Goal: Task Accomplishment & Management: Use online tool/utility

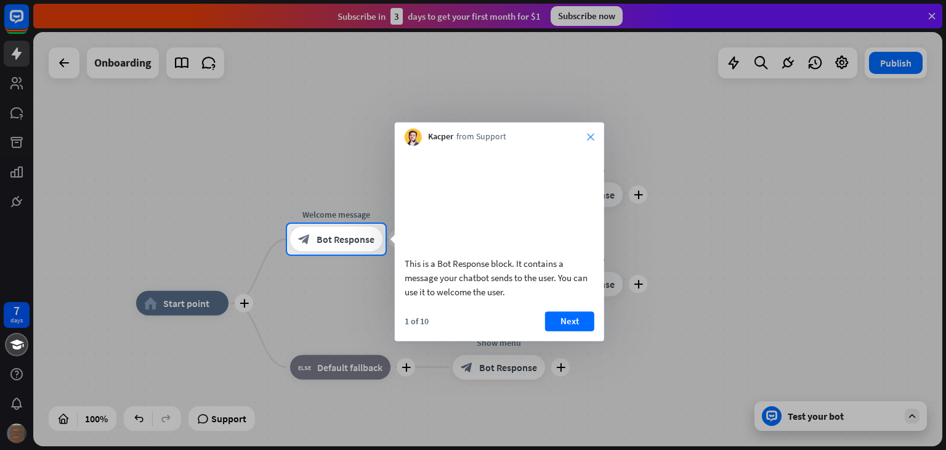
click at [588, 138] on icon "close" at bounding box center [590, 136] width 7 height 7
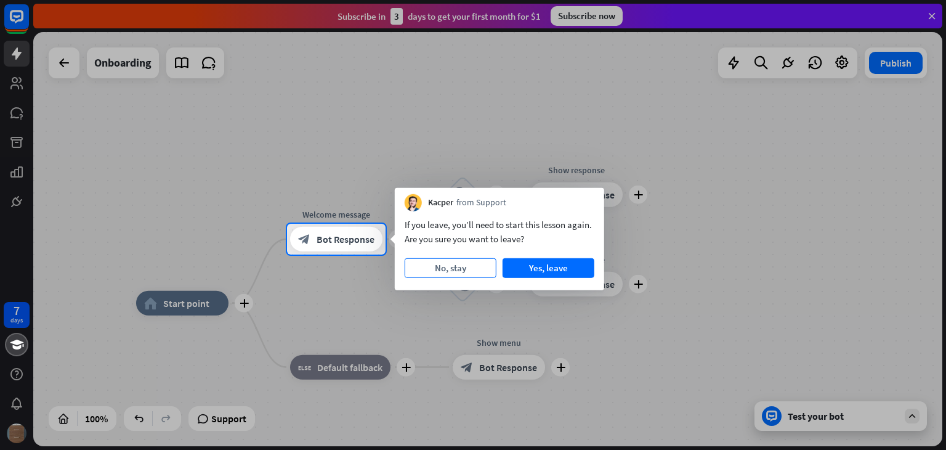
click at [467, 272] on button "No, stay" at bounding box center [451, 268] width 92 height 20
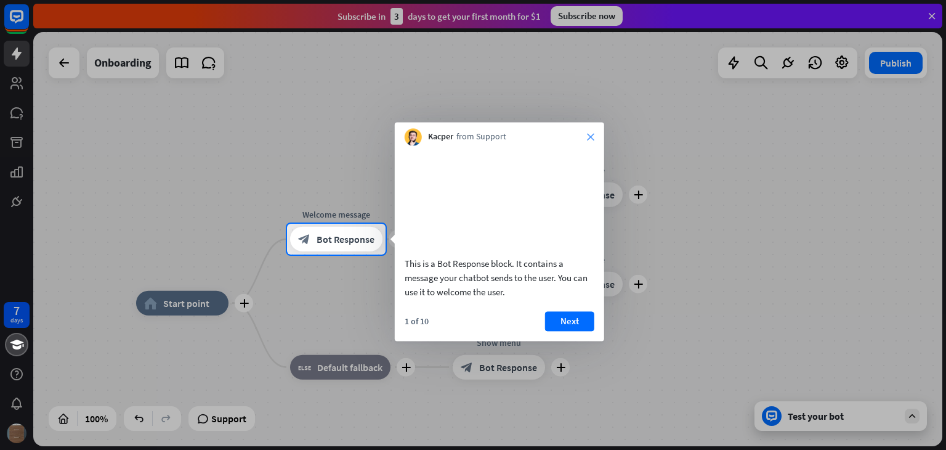
click at [592, 136] on icon "close" at bounding box center [590, 136] width 7 height 7
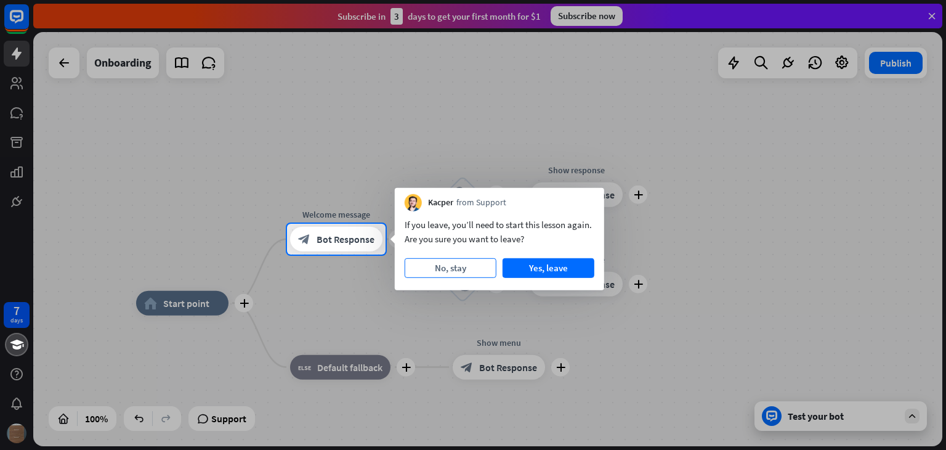
click at [475, 269] on button "No, stay" at bounding box center [451, 268] width 92 height 20
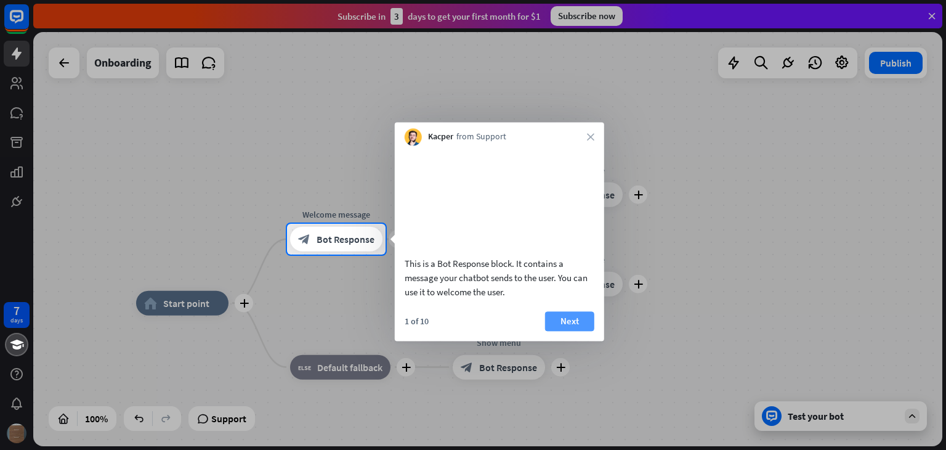
click at [571, 328] on button "Next" at bounding box center [569, 321] width 49 height 20
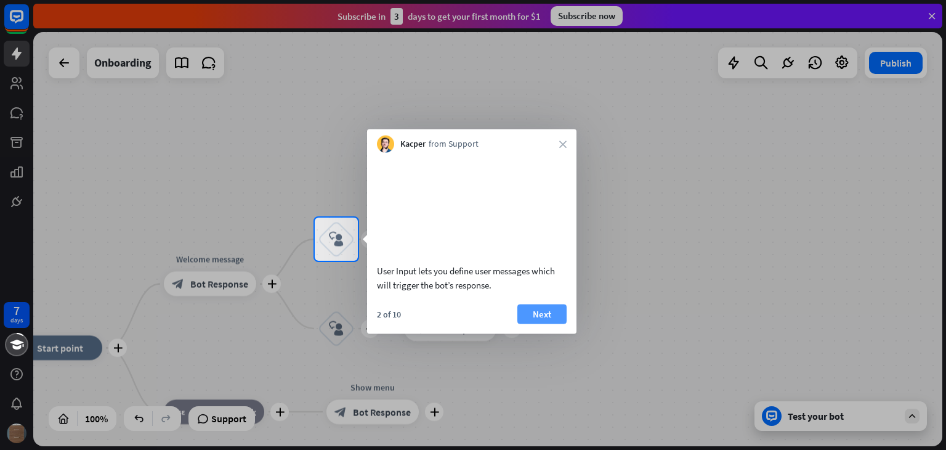
click at [552, 323] on button "Next" at bounding box center [541, 314] width 49 height 20
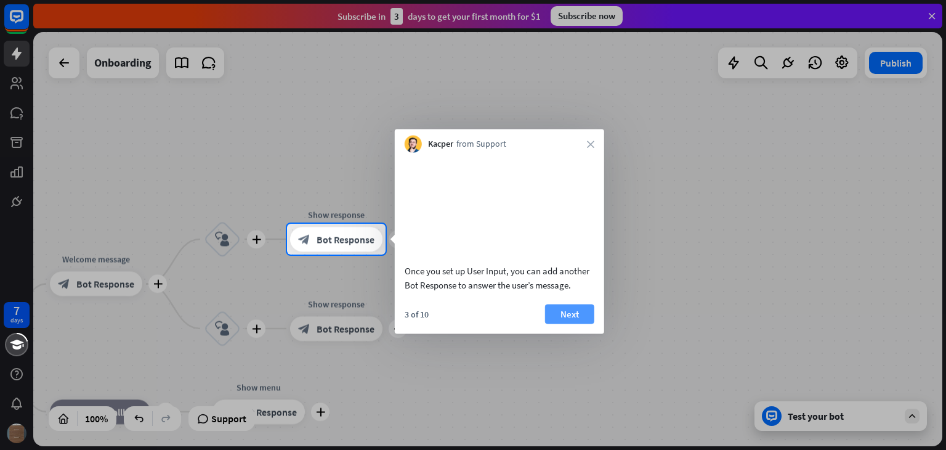
click at [554, 323] on button "Next" at bounding box center [569, 314] width 49 height 20
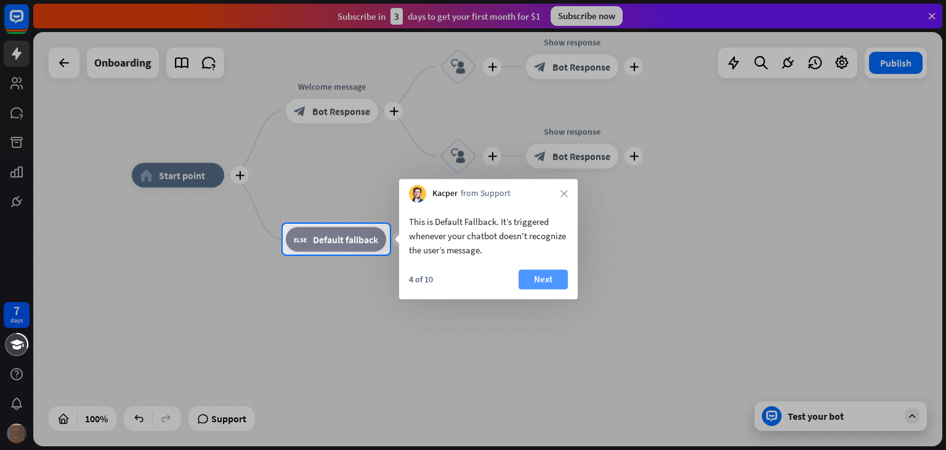
click at [544, 280] on button "Next" at bounding box center [543, 279] width 49 height 20
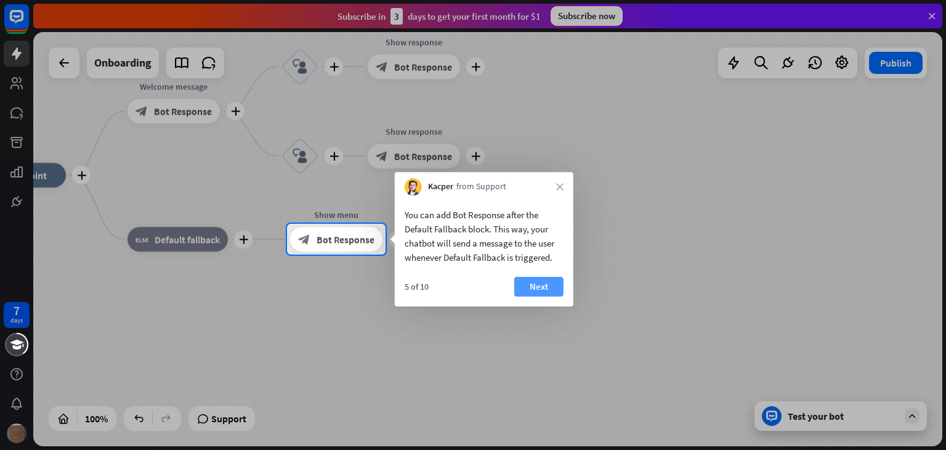
click at [541, 287] on button "Next" at bounding box center [538, 287] width 49 height 20
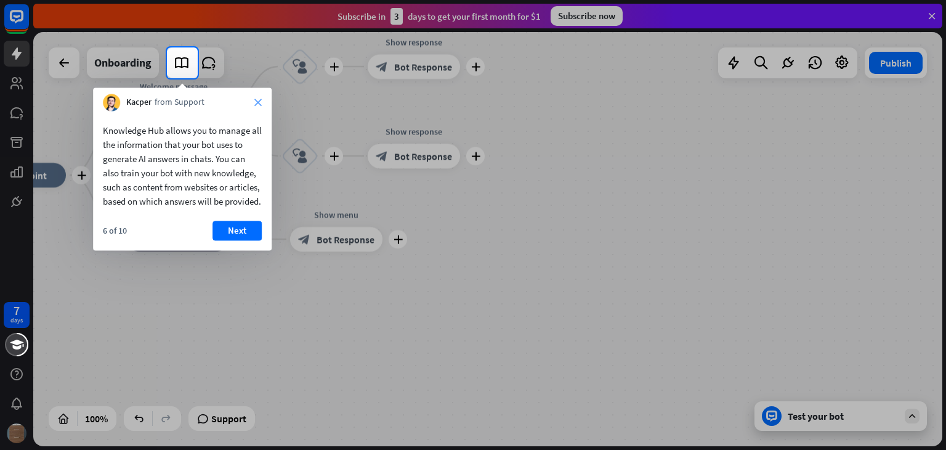
click at [259, 101] on icon "close" at bounding box center [257, 102] width 7 height 7
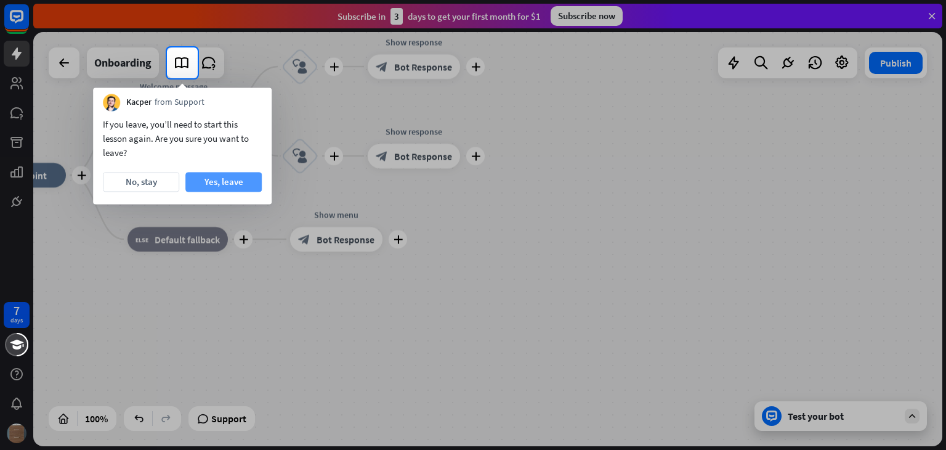
click at [227, 180] on button "Yes, leave" at bounding box center [223, 182] width 76 height 20
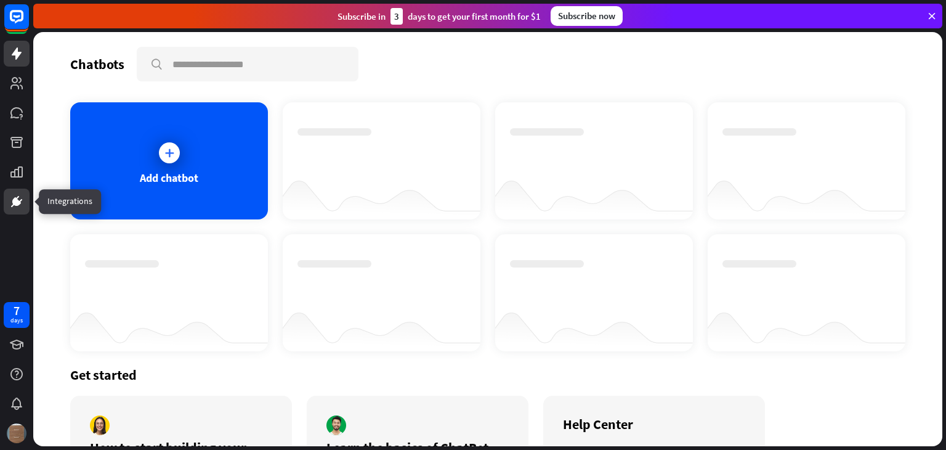
click at [11, 198] on icon at bounding box center [16, 201] width 15 height 15
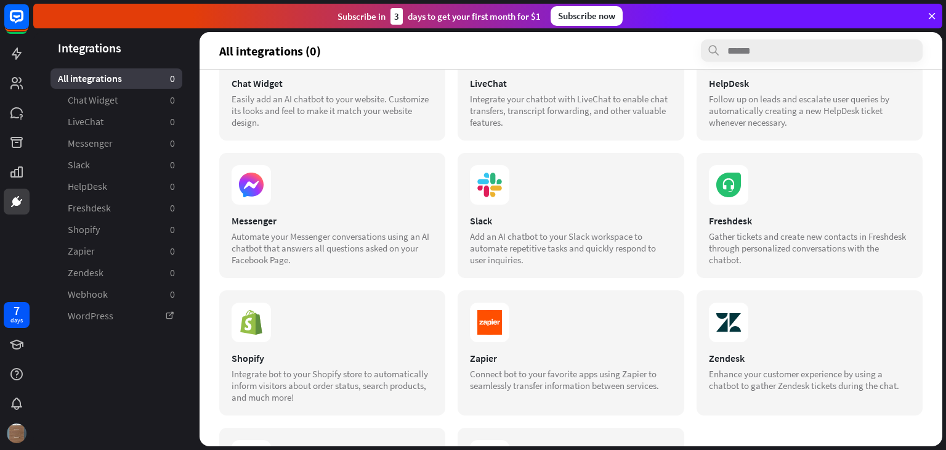
scroll to position [62, 0]
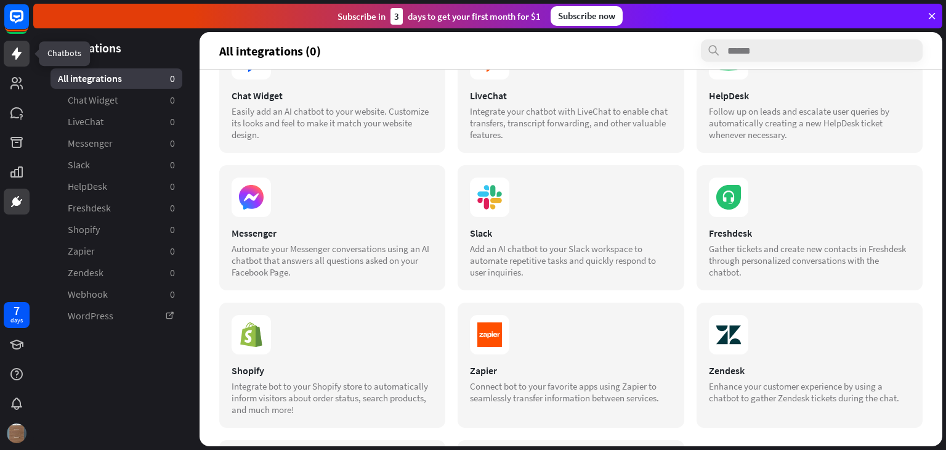
click at [21, 55] on icon at bounding box center [16, 53] width 15 height 15
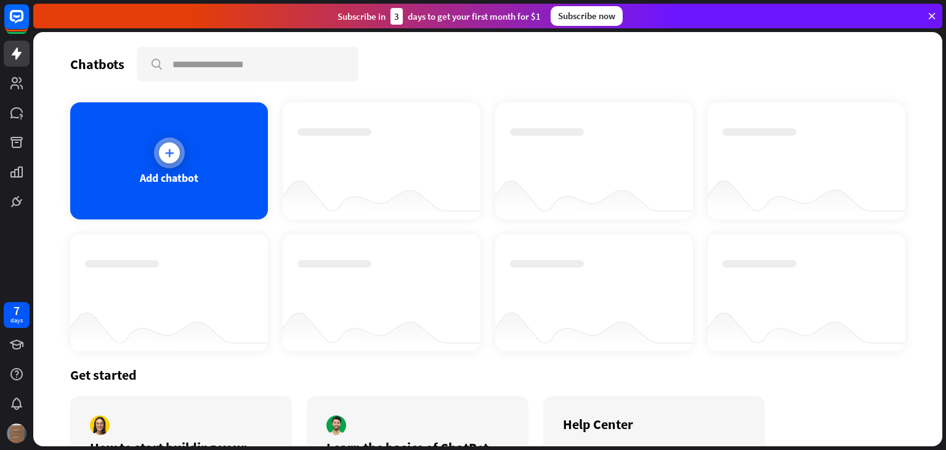
click at [178, 150] on div at bounding box center [169, 152] width 31 height 31
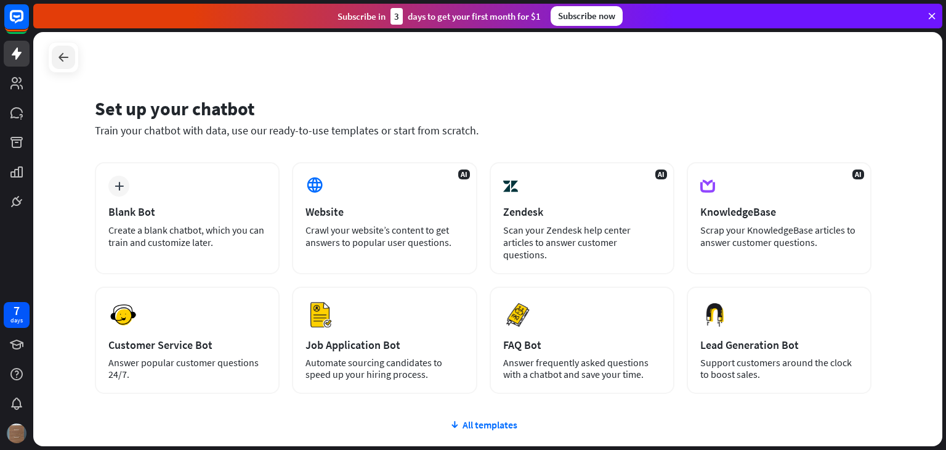
click at [57, 57] on icon at bounding box center [63, 57] width 15 height 15
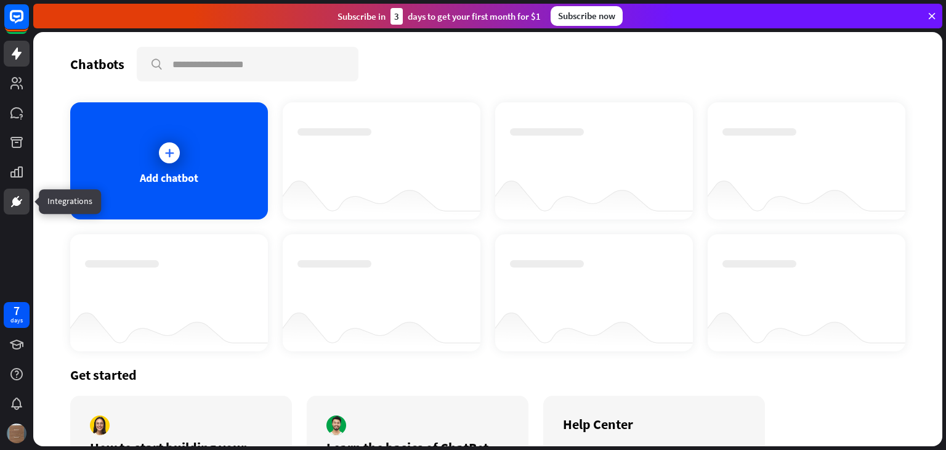
click at [17, 198] on icon at bounding box center [17, 198] width 3 height 4
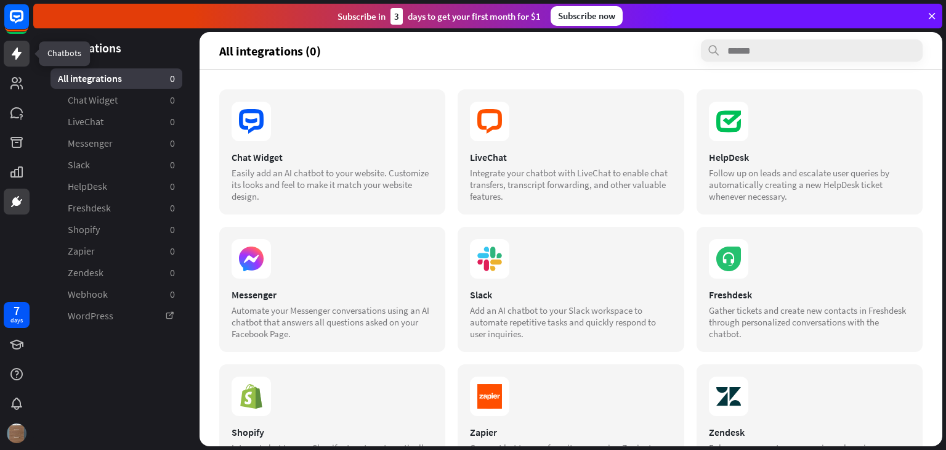
click at [18, 58] on icon at bounding box center [16, 53] width 15 height 15
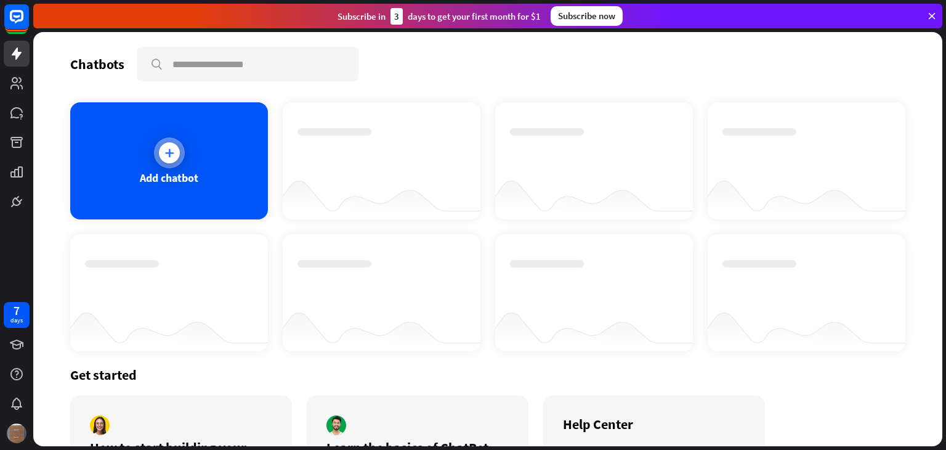
click at [192, 163] on div "Add chatbot" at bounding box center [169, 160] width 198 height 117
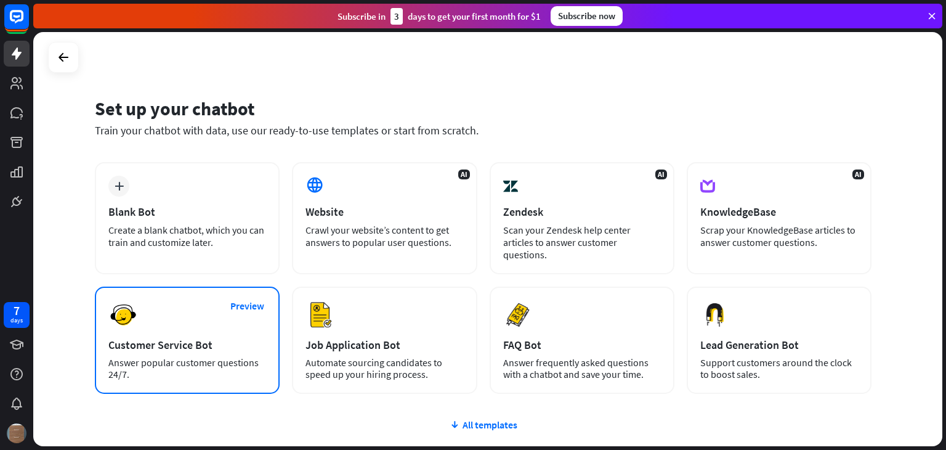
click at [163, 310] on div "Preview Customer Service Bot Answer popular customer questions 24/7." at bounding box center [187, 339] width 185 height 107
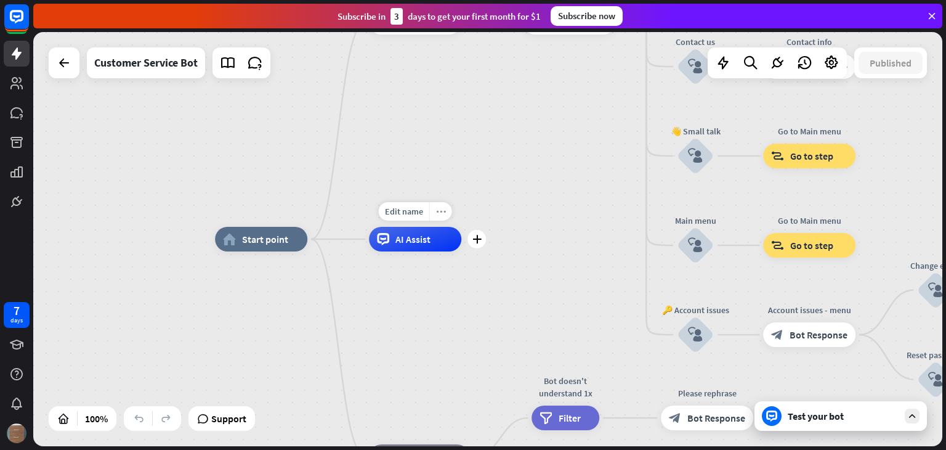
click at [446, 220] on div "more_horiz" at bounding box center [440, 211] width 23 height 18
click at [459, 286] on div "home_2 Start point Welcome message block_bot_response Bot Response 🔙 Main menu …" at bounding box center [669, 446] width 909 height 414
click at [477, 240] on icon "plus" at bounding box center [476, 239] width 9 height 9
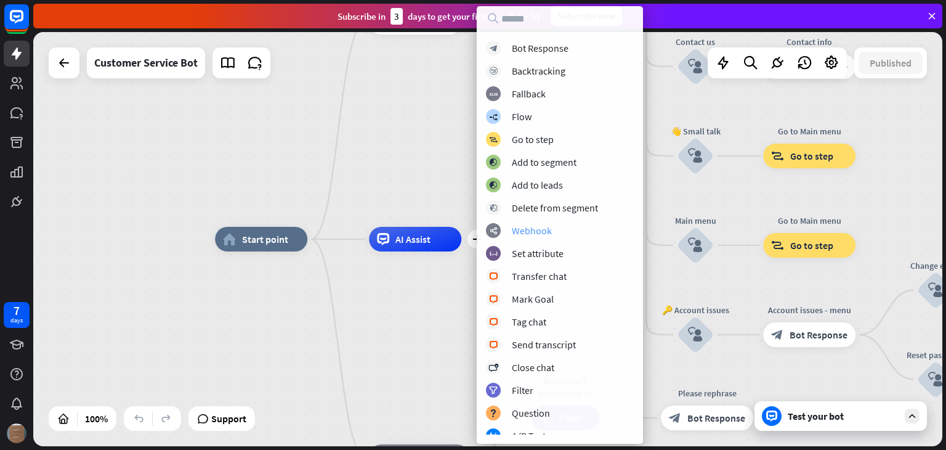
click at [544, 230] on div "Webhook" at bounding box center [532, 230] width 40 height 12
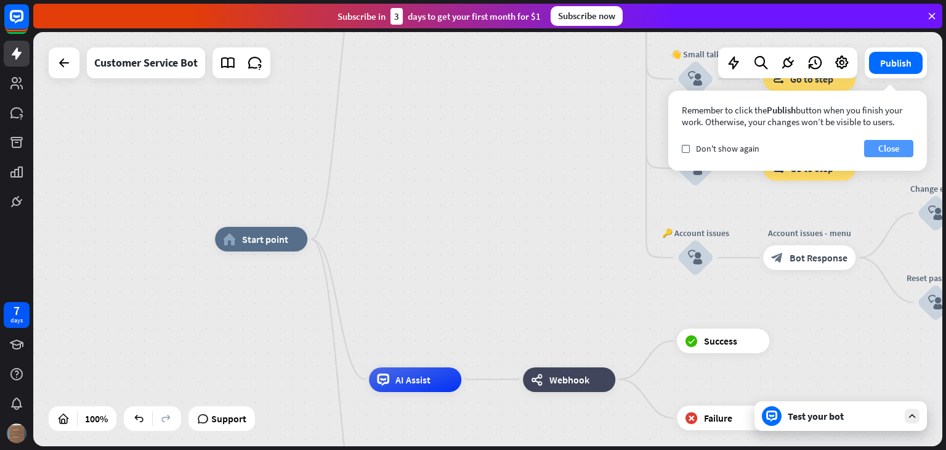
click at [894, 144] on button "Close" at bounding box center [888, 148] width 49 height 17
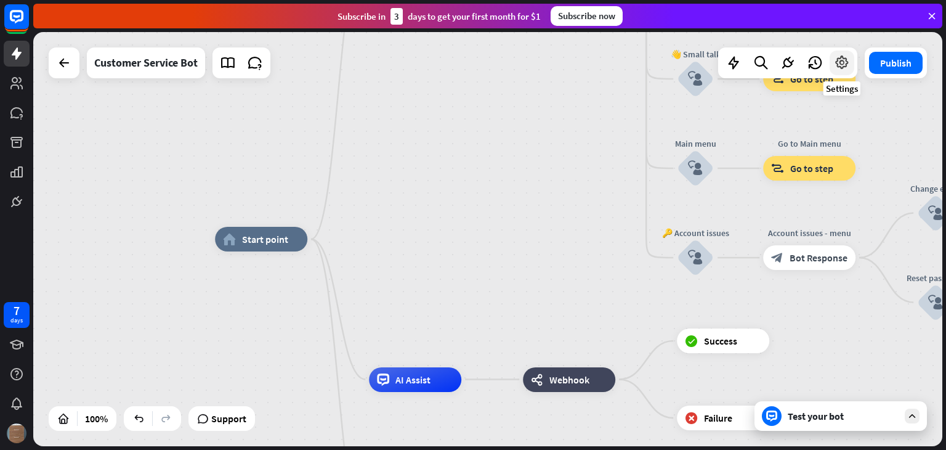
click at [845, 65] on icon at bounding box center [842, 63] width 16 height 16
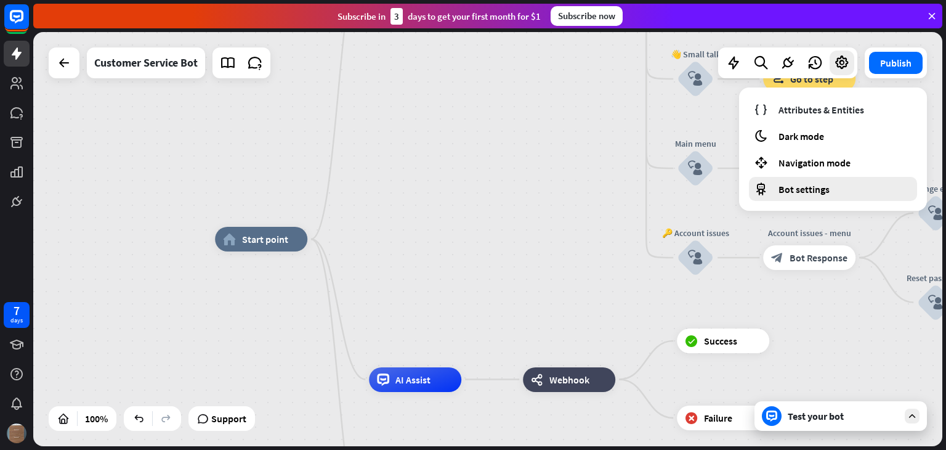
click at [820, 190] on span "Bot settings" at bounding box center [804, 189] width 51 height 12
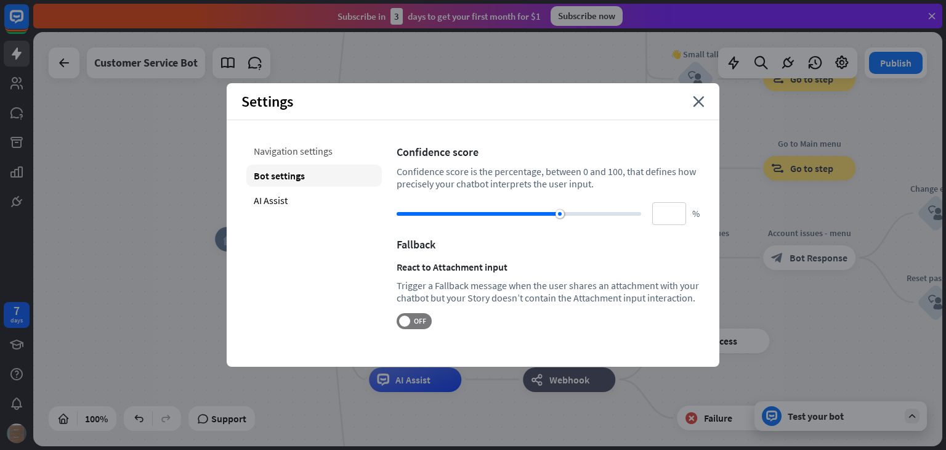
click at [315, 157] on div "Navigation settings" at bounding box center [313, 151] width 135 height 22
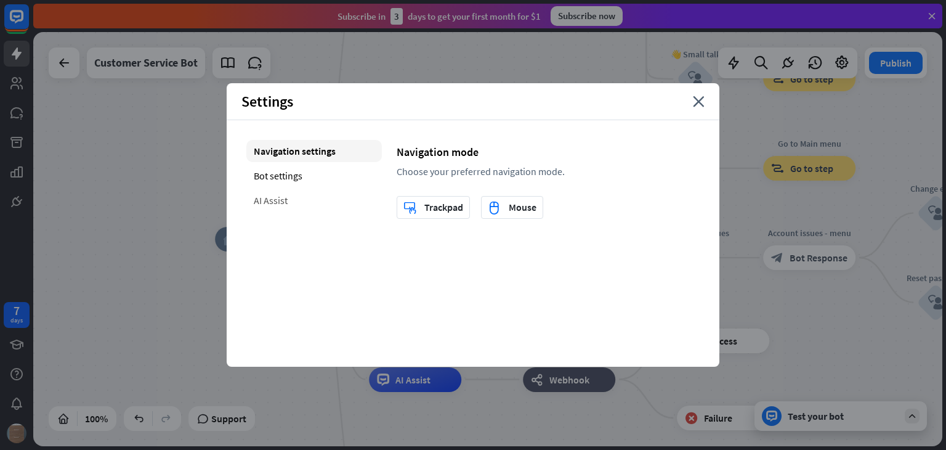
click at [303, 193] on div "AI Assist" at bounding box center [313, 200] width 135 height 22
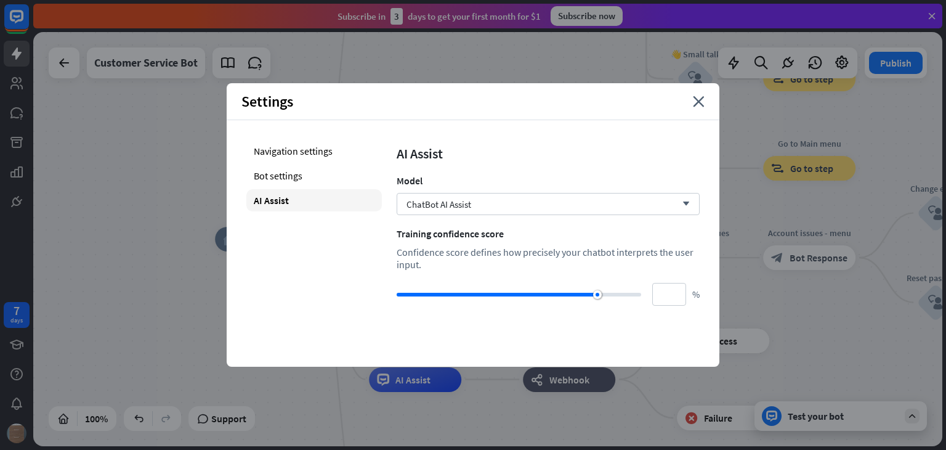
click at [495, 215] on div "AI Assist Model ChatBot AI Assist arrow_down Training confidence score Confiden…" at bounding box center [548, 223] width 303 height 166
click at [503, 207] on div "ChatBot AI Assist arrow_down" at bounding box center [548, 204] width 303 height 22
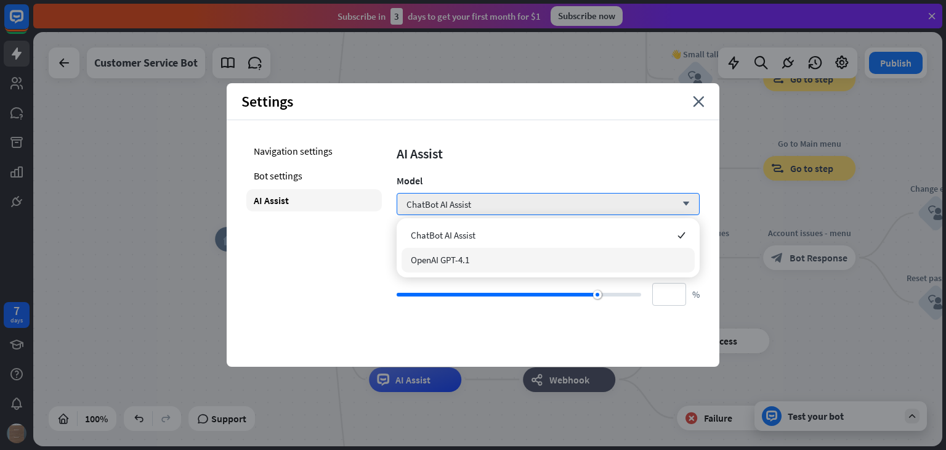
click at [494, 262] on div "OpenAI GPT-4.1" at bounding box center [548, 260] width 293 height 25
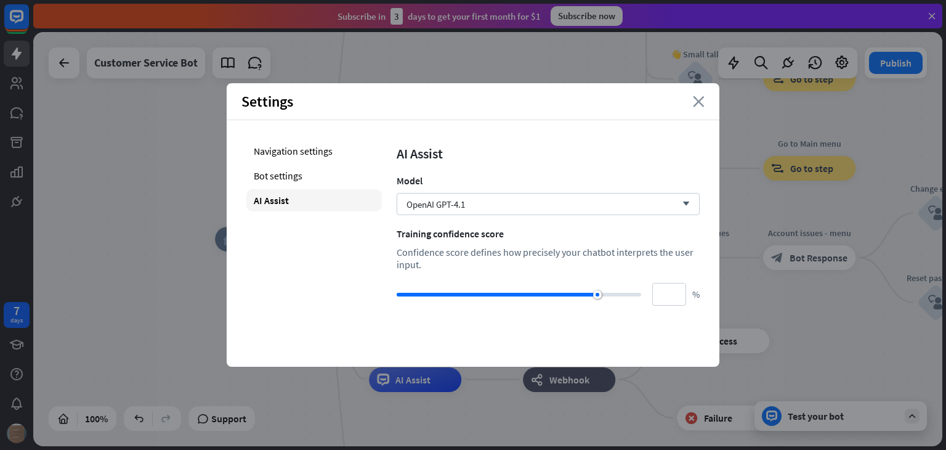
click at [702, 97] on icon "close" at bounding box center [699, 101] width 12 height 11
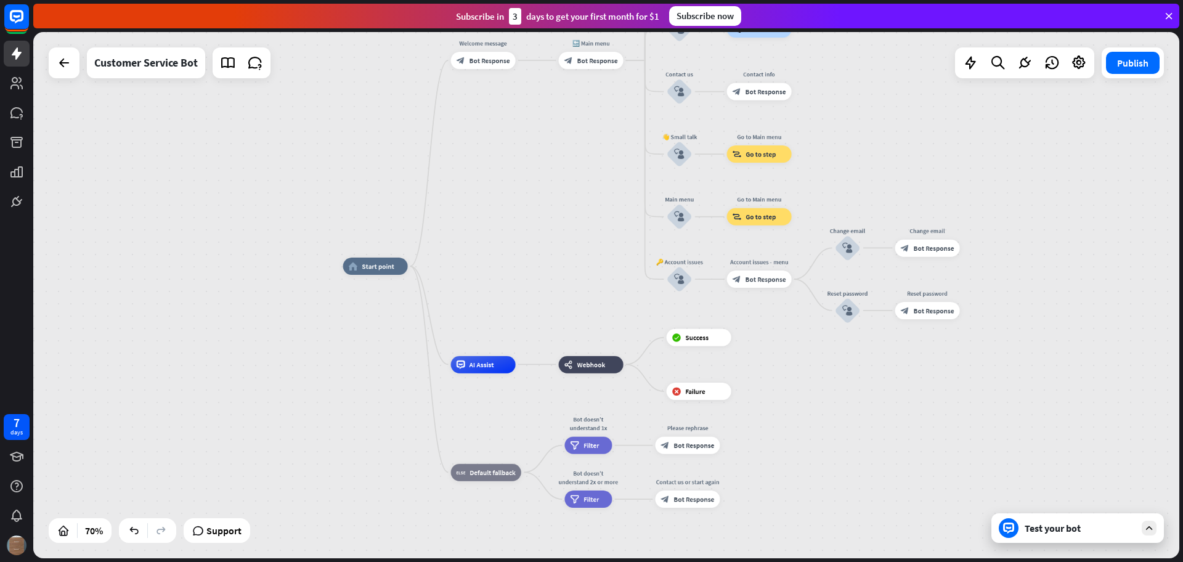
click at [564, 217] on div "home_2 Start point Welcome message block_bot_response Bot Response 🔙 Main menu …" at bounding box center [606, 295] width 1146 height 526
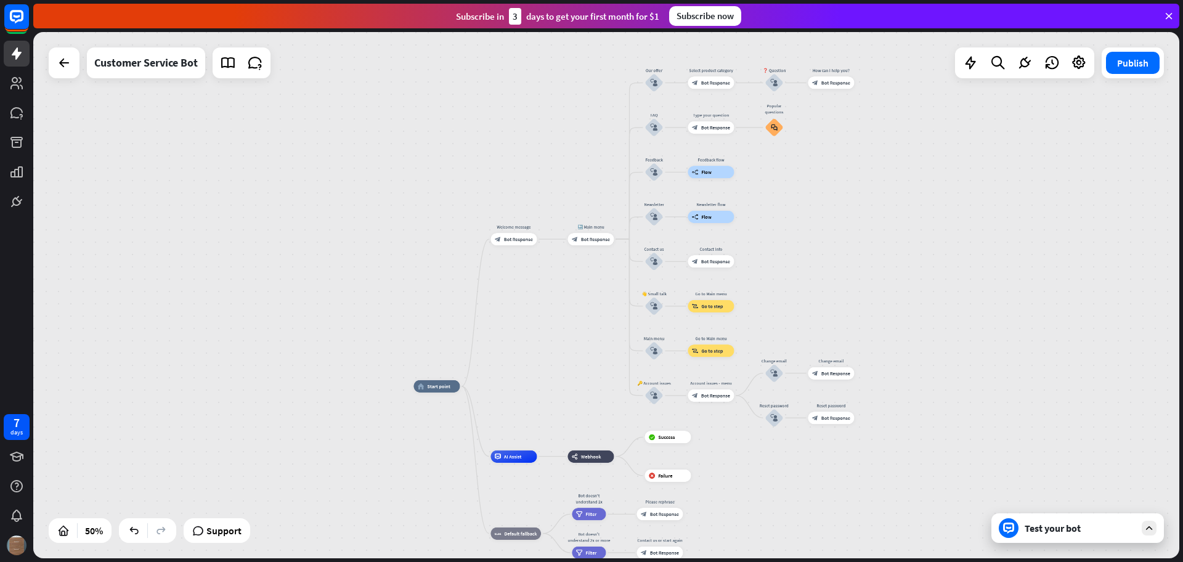
drag, startPoint x: 377, startPoint y: 134, endPoint x: 387, endPoint y: 293, distance: 158.6
click at [387, 293] on div "home_2 Start point Welcome message block_bot_response Bot Response 🔙 Main menu …" at bounding box center [606, 295] width 1146 height 526
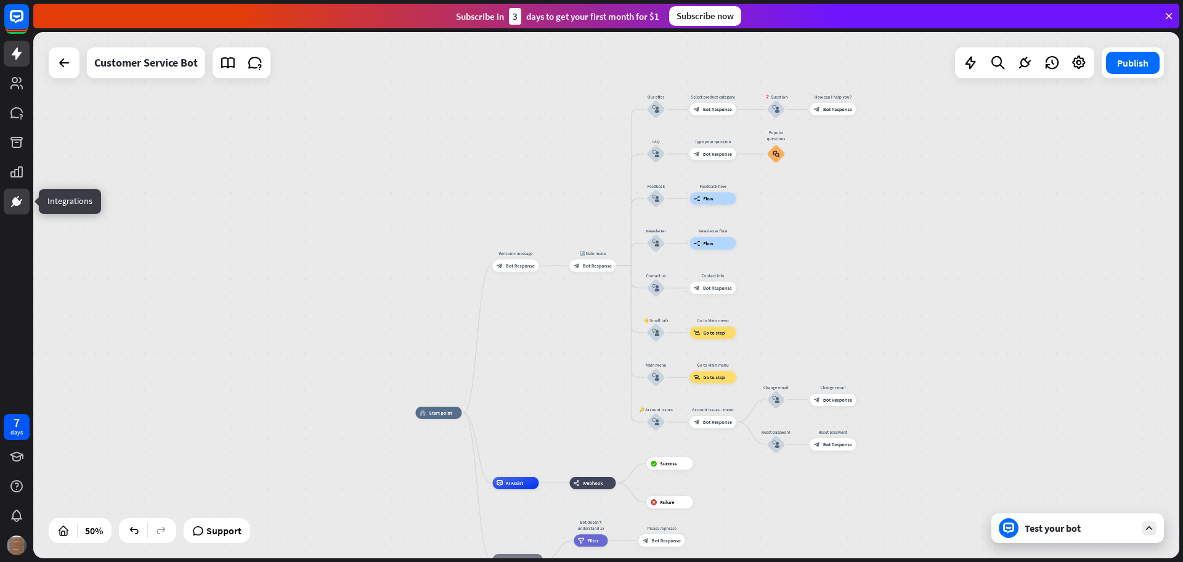
click at [15, 198] on icon at bounding box center [16, 201] width 9 height 9
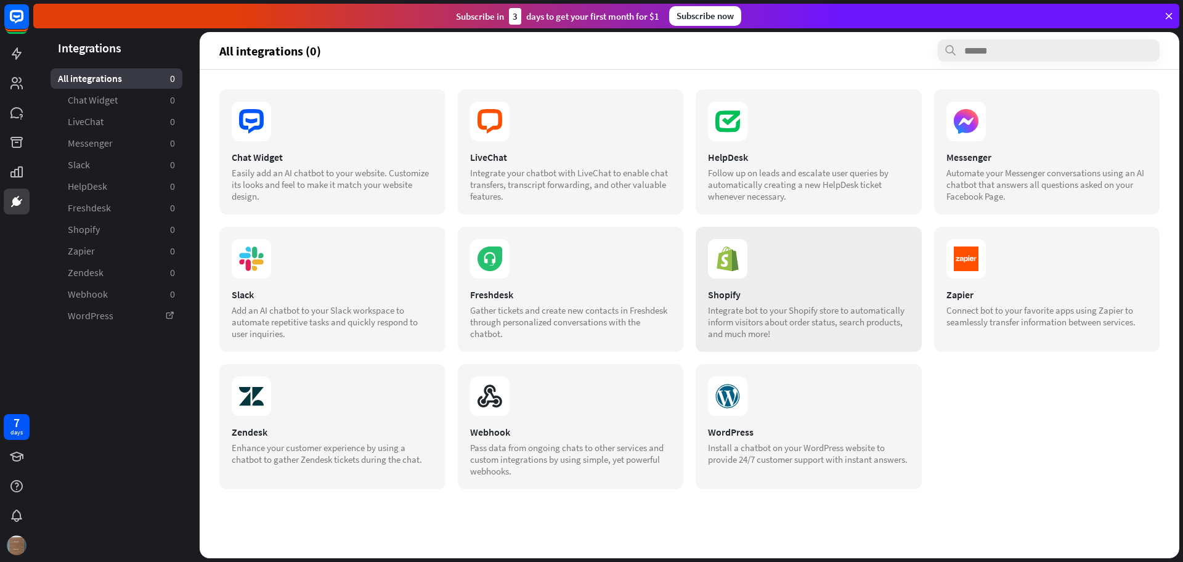
click at [761, 279] on div "Shopify Integrate bot to your Shopify store to automatically inform visitors ab…" at bounding box center [808, 289] width 226 height 125
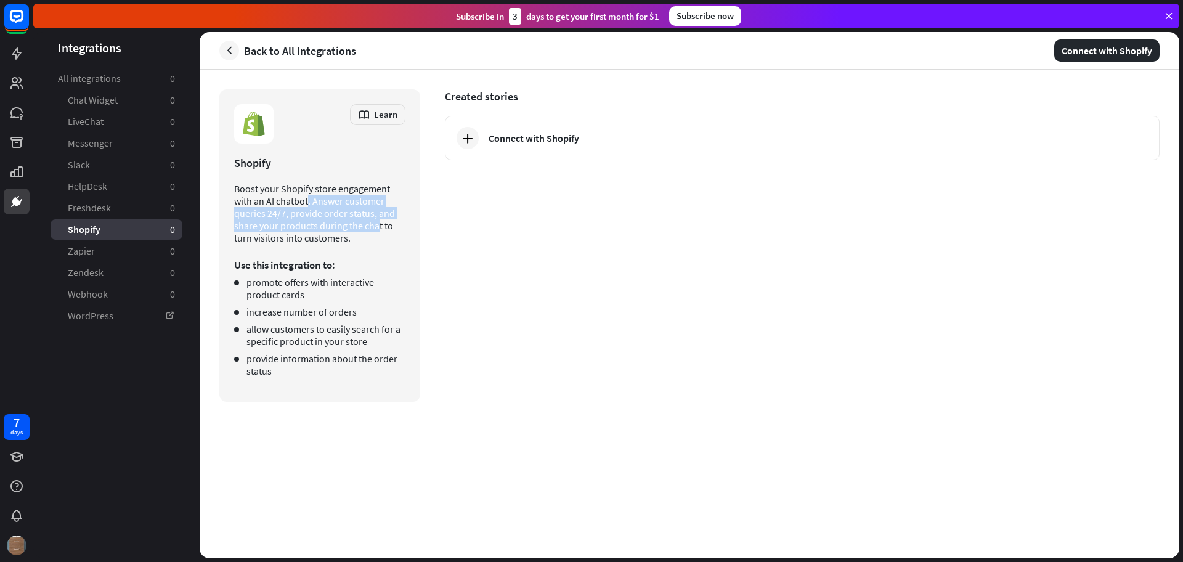
drag, startPoint x: 254, startPoint y: 201, endPoint x: 323, endPoint y: 222, distance: 71.9
click at [323, 222] on p "Boost your Shopify store engagement with an AI chatbot. Answer customer queries…" at bounding box center [319, 213] width 171 height 62
click at [297, 232] on p "Boost your Shopify store engagement with an AI chatbot. Answer customer queries…" at bounding box center [319, 213] width 171 height 62
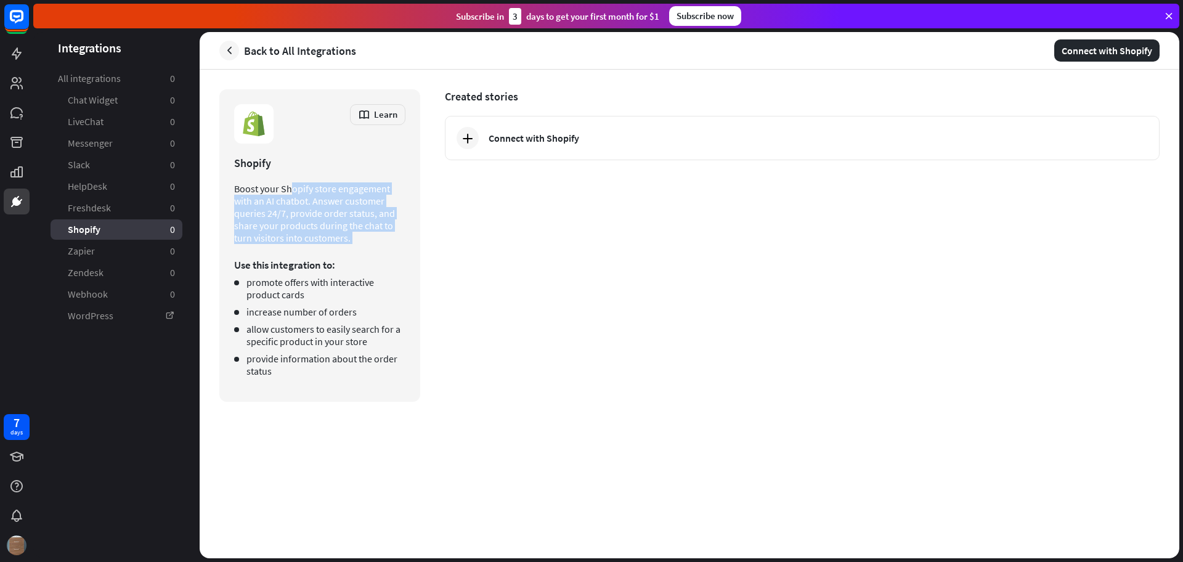
click at [297, 232] on p "Boost your Shopify store engagement with an AI chatbot. Answer customer queries…" at bounding box center [319, 213] width 171 height 62
click at [277, 288] on li "promote offers with interactive product cards" at bounding box center [319, 288] width 171 height 25
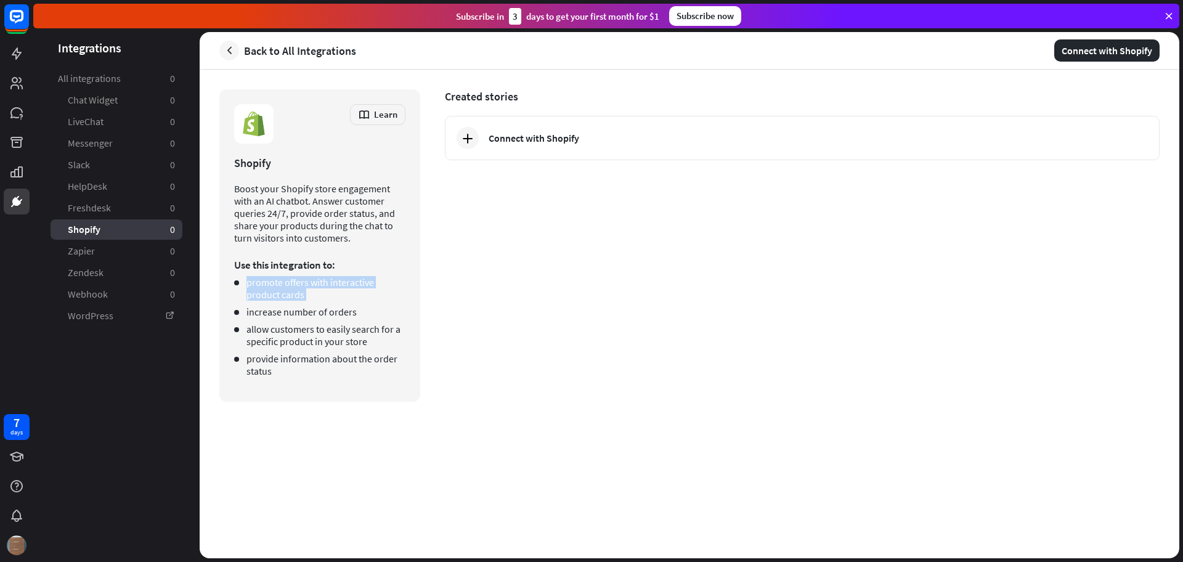
click at [277, 288] on li "promote offers with interactive product cards" at bounding box center [319, 288] width 171 height 25
click at [328, 321] on ul "promote offers with interactive product cards increase number of orders allow c…" at bounding box center [319, 326] width 171 height 101
click at [18, 105] on icon at bounding box center [16, 112] width 15 height 15
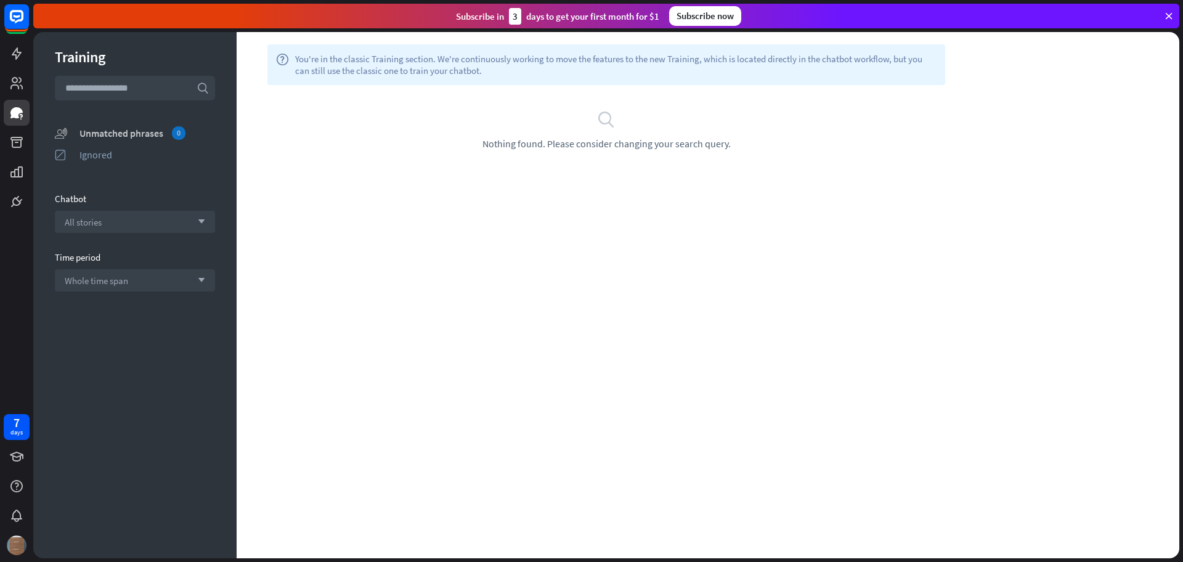
click at [167, 132] on div "Unmatched phrases 0" at bounding box center [146, 133] width 135 height 14
click at [153, 133] on div "Unmatched phrases 0" at bounding box center [146, 133] width 135 height 14
click at [99, 218] on span "All stories" at bounding box center [83, 222] width 37 height 12
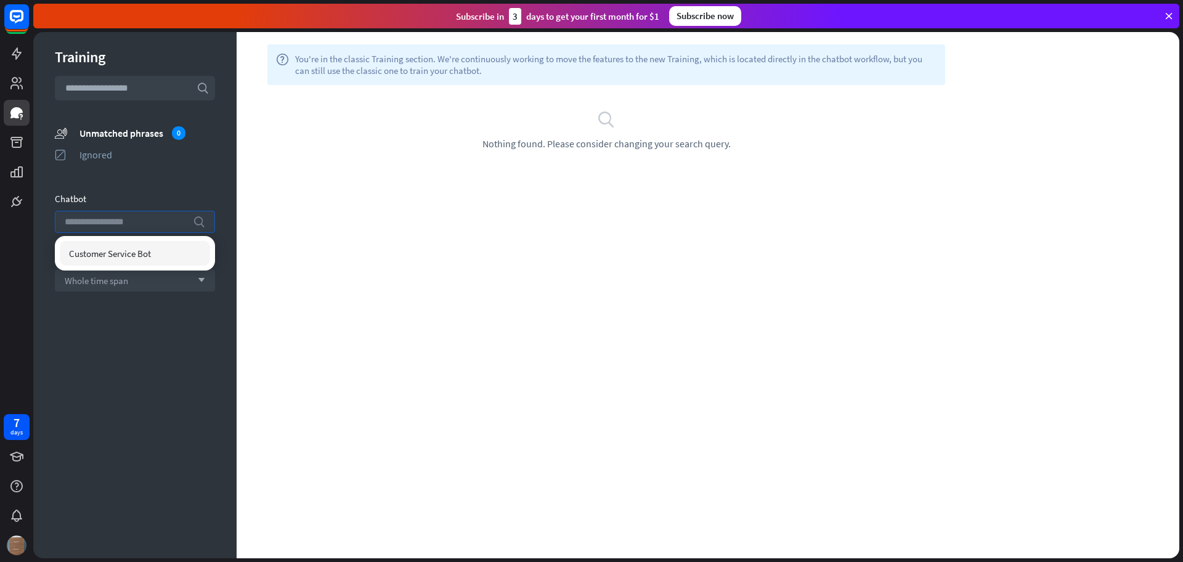
click at [97, 259] on span "Customer Service Bot" at bounding box center [110, 254] width 82 height 12
click at [390, 222] on div "help You're in the classic Training section. We're continuously working to move…" at bounding box center [708, 295] width 942 height 526
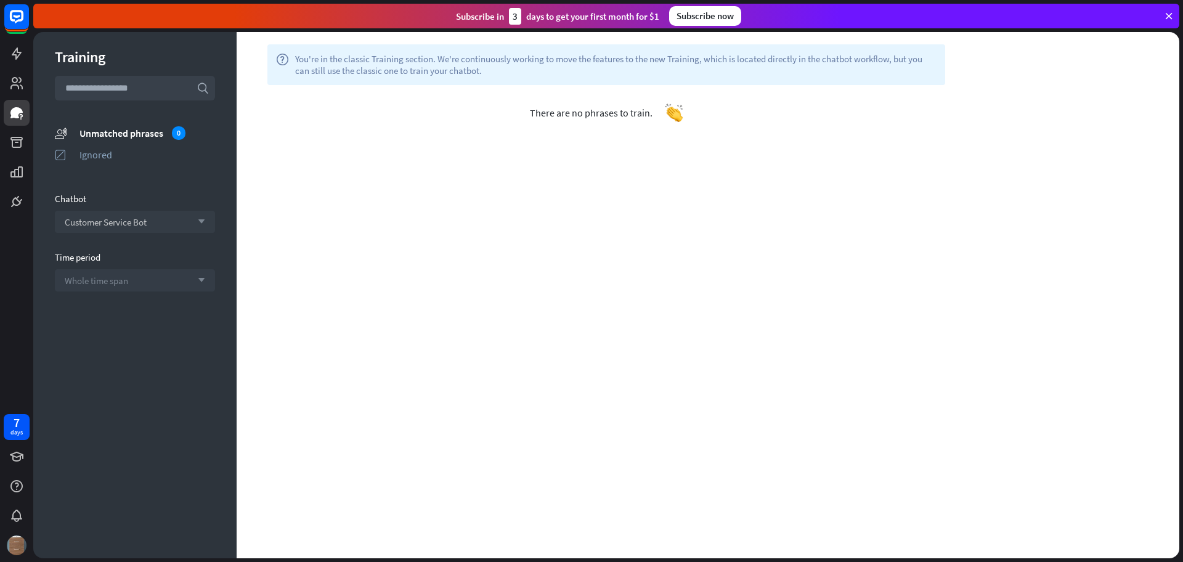
click at [119, 280] on span "Whole time span" at bounding box center [96, 281] width 63 height 12
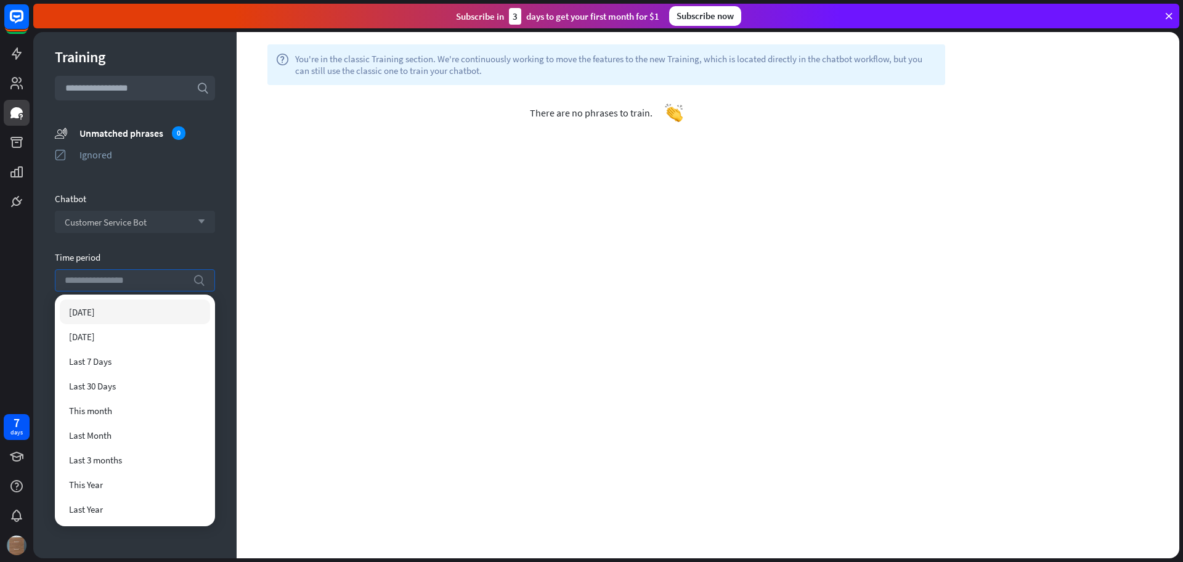
click at [432, 265] on div "help You're in the classic Training section. We're continuously working to move…" at bounding box center [708, 295] width 942 height 526
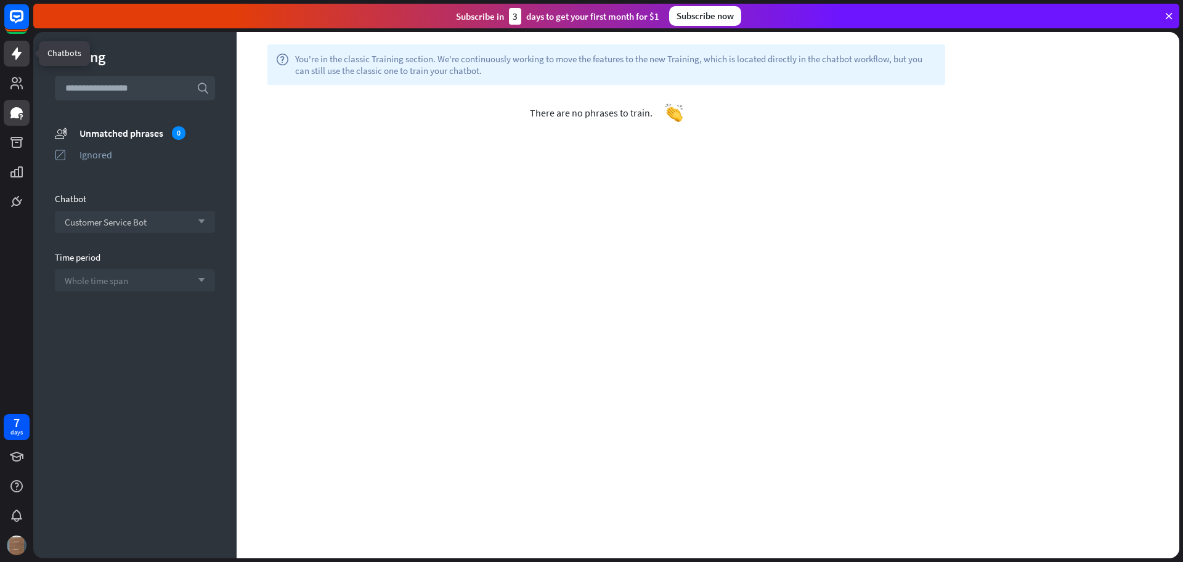
click at [9, 53] on icon at bounding box center [16, 53] width 15 height 15
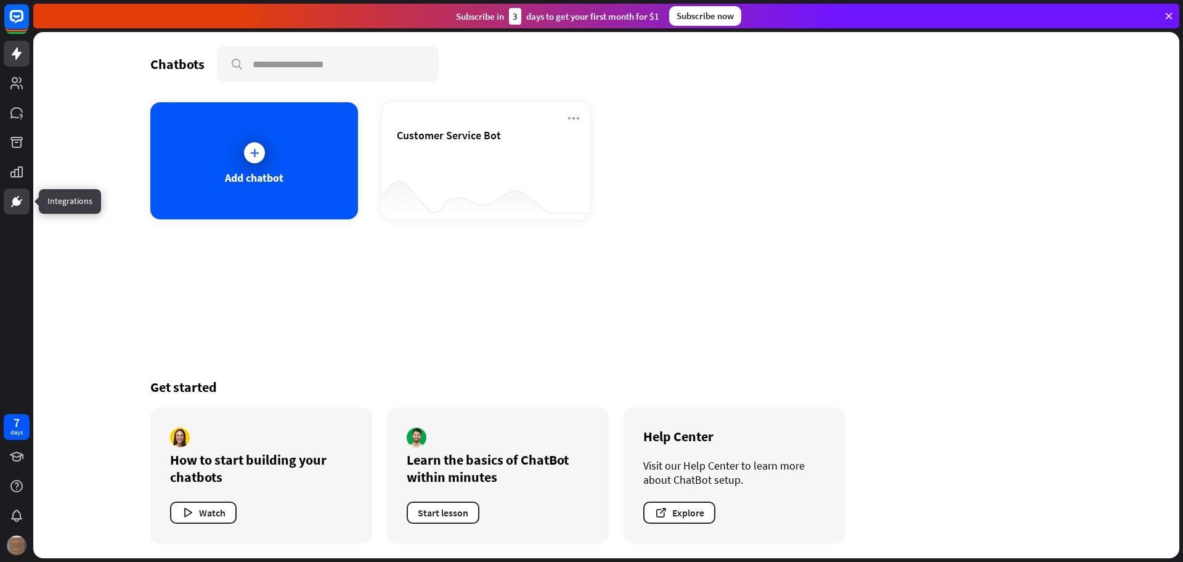
click at [22, 201] on icon at bounding box center [16, 201] width 15 height 15
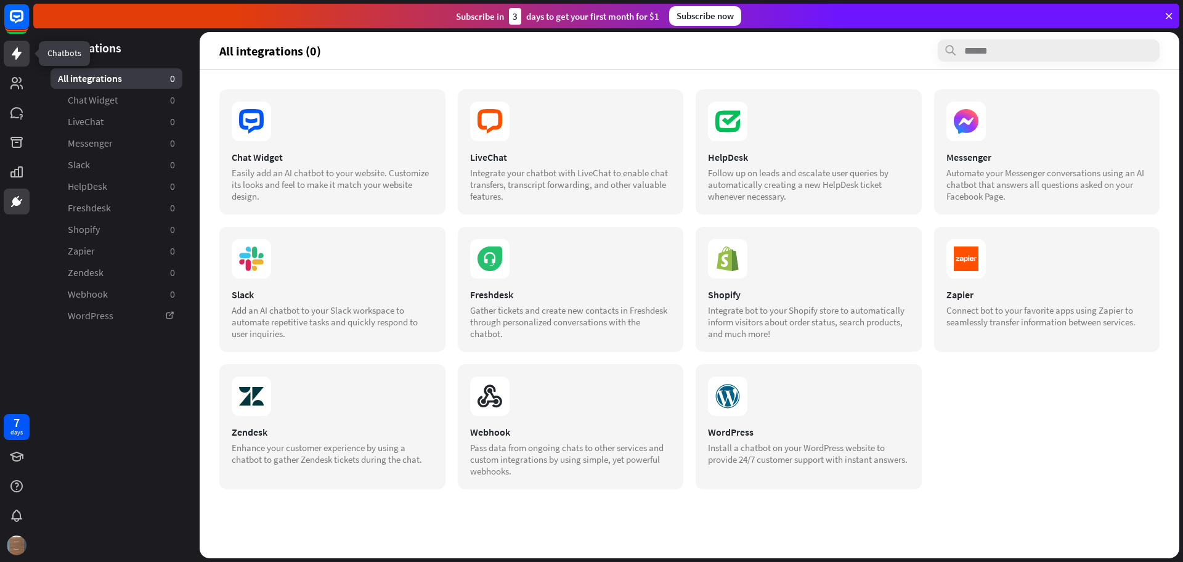
click at [19, 55] on icon at bounding box center [17, 53] width 10 height 12
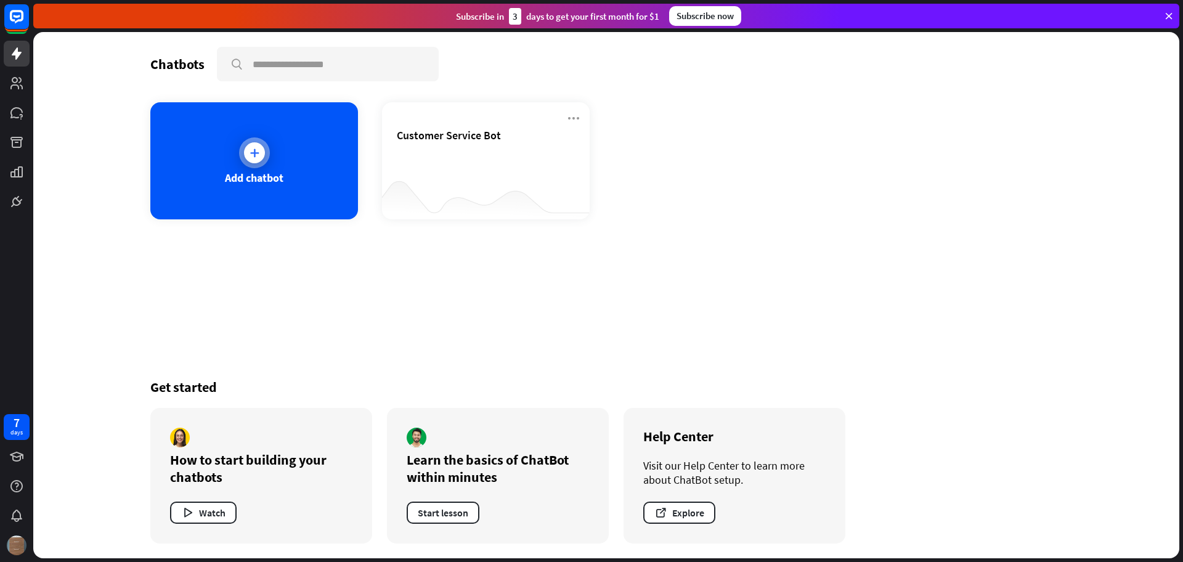
click at [231, 182] on div "Add chatbot" at bounding box center [254, 178] width 59 height 14
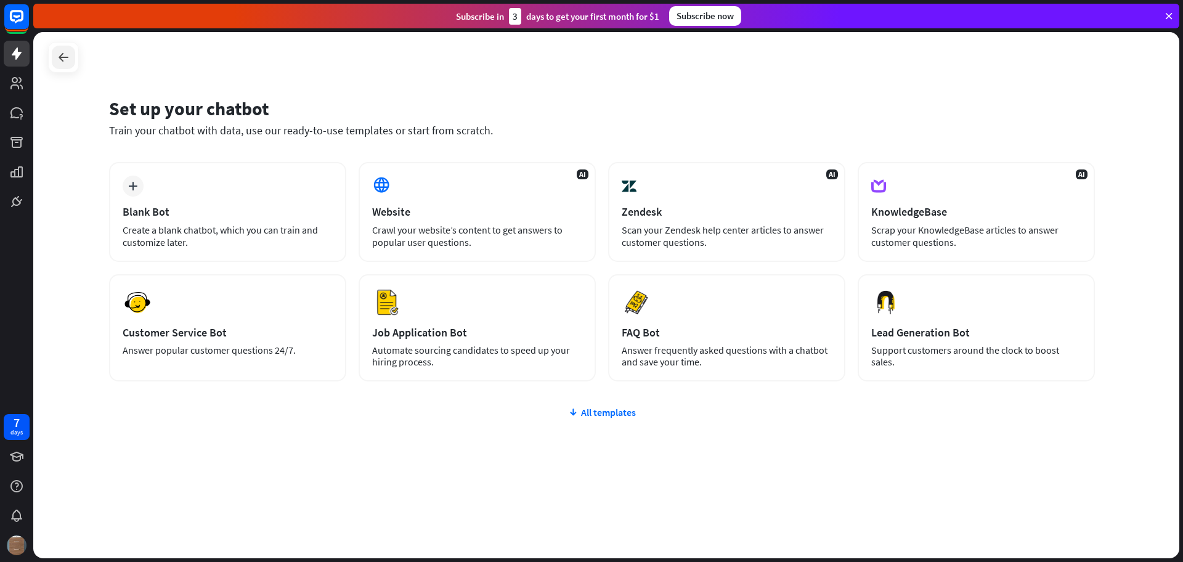
click at [65, 55] on icon at bounding box center [63, 57] width 15 height 15
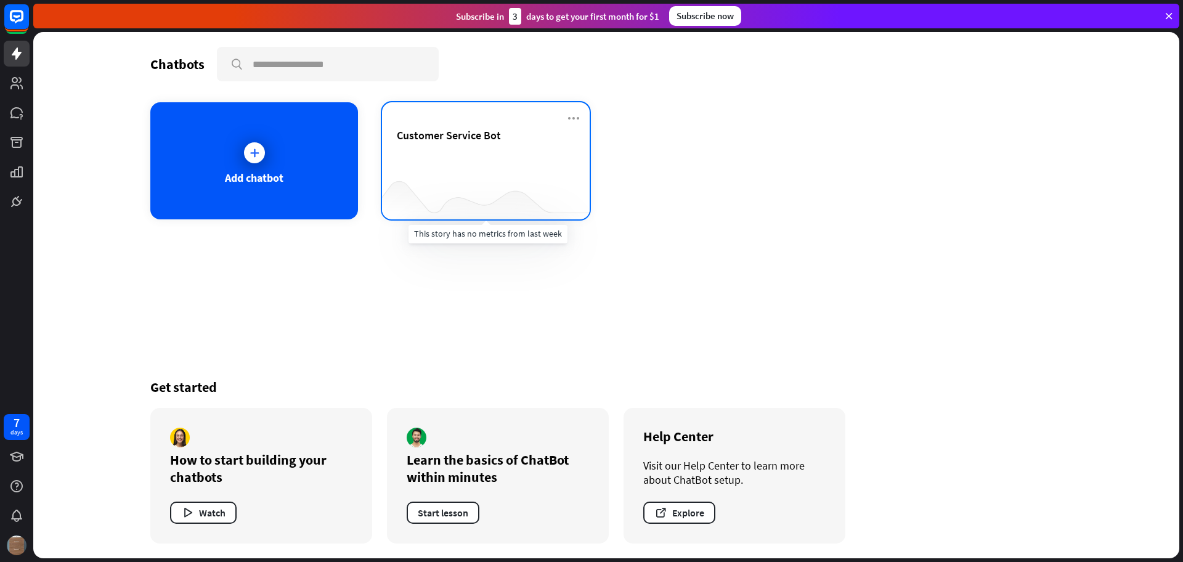
click at [443, 177] on div at bounding box center [486, 194] width 208 height 47
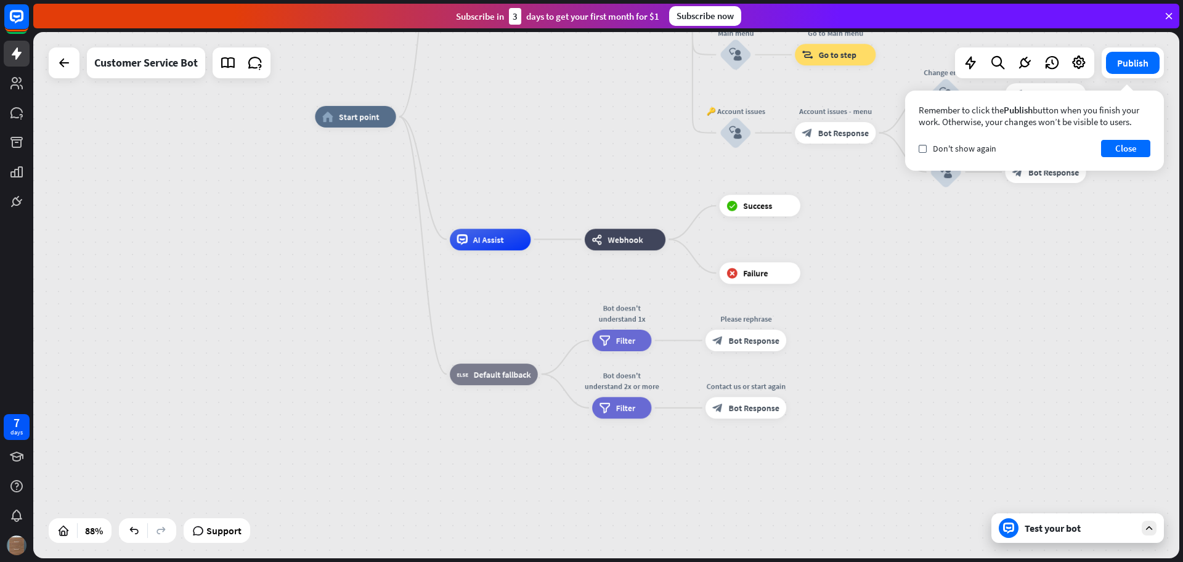
drag, startPoint x: 554, startPoint y: 490, endPoint x: 531, endPoint y: 342, distance: 149.6
click at [545, 289] on div "home_2 Start point Welcome message block_bot_response Bot Response 🔙 Main menu …" at bounding box center [816, 346] width 1002 height 460
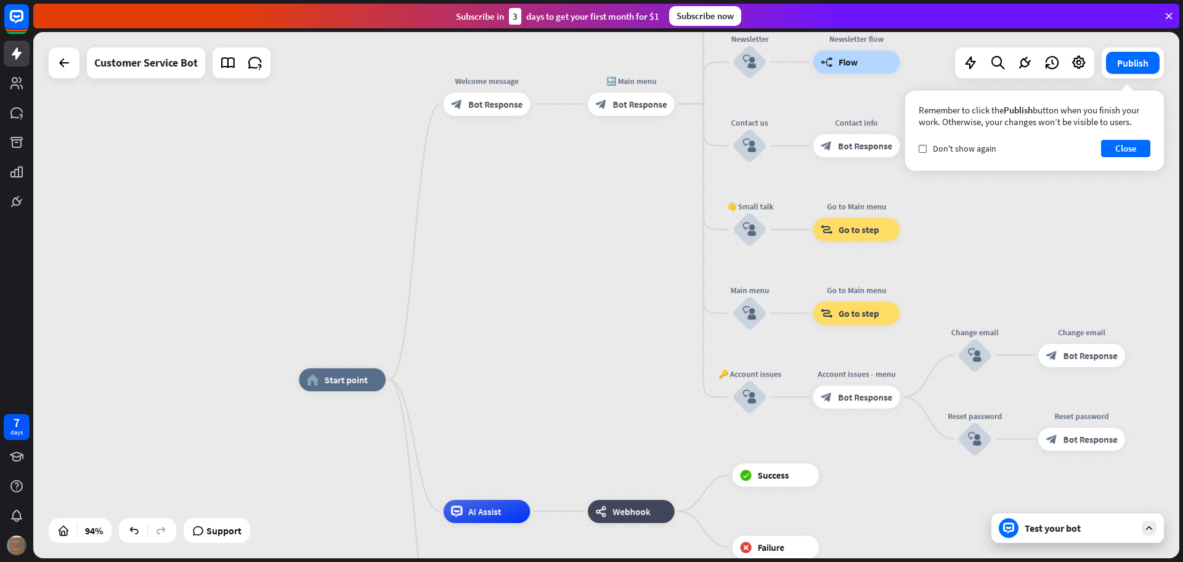
drag, startPoint x: 527, startPoint y: 162, endPoint x: 525, endPoint y: 421, distance: 259.3
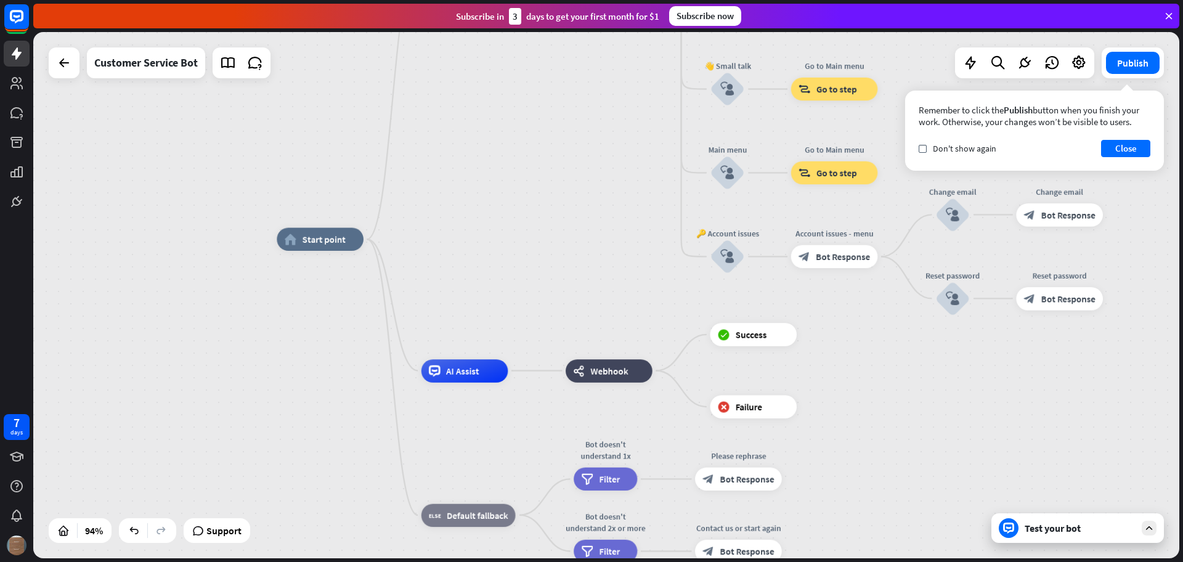
drag, startPoint x: 491, startPoint y: 415, endPoint x: 465, endPoint y: 315, distance: 103.1
click at [468, 277] on div "home_2 Start point Welcome message block_bot_response Bot Response 🔙 Main menu …" at bounding box center [814, 485] width 1074 height 493
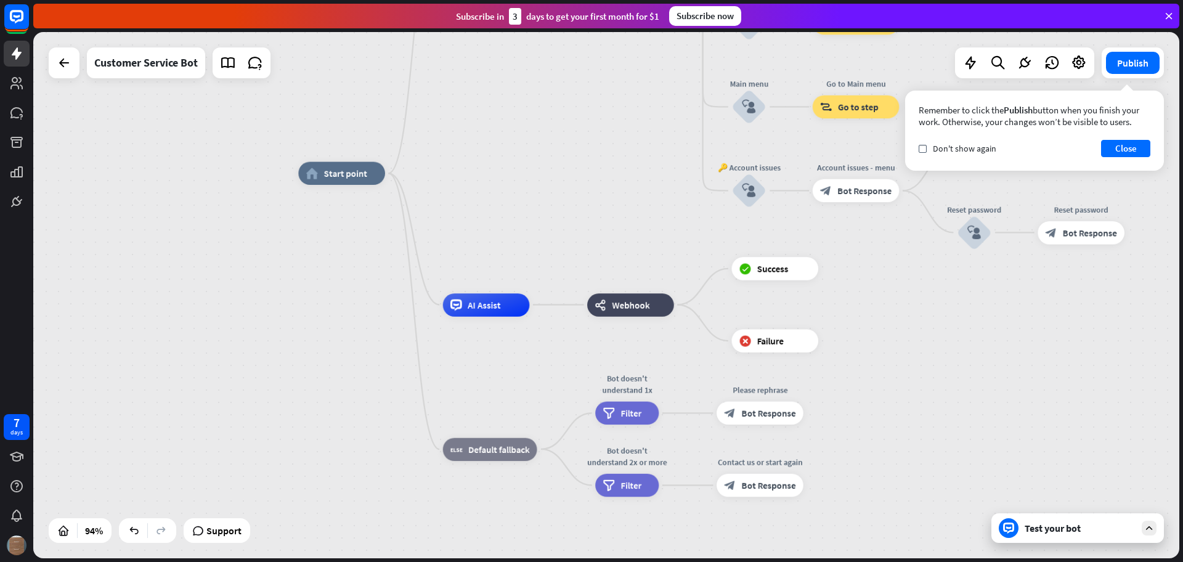
drag, startPoint x: 482, startPoint y: 452, endPoint x: 508, endPoint y: 368, distance: 88.1
click at [509, 358] on div "home_2 Start point Welcome message block_bot_response Bot Response 🔙 Main menu …" at bounding box center [835, 419] width 1074 height 493
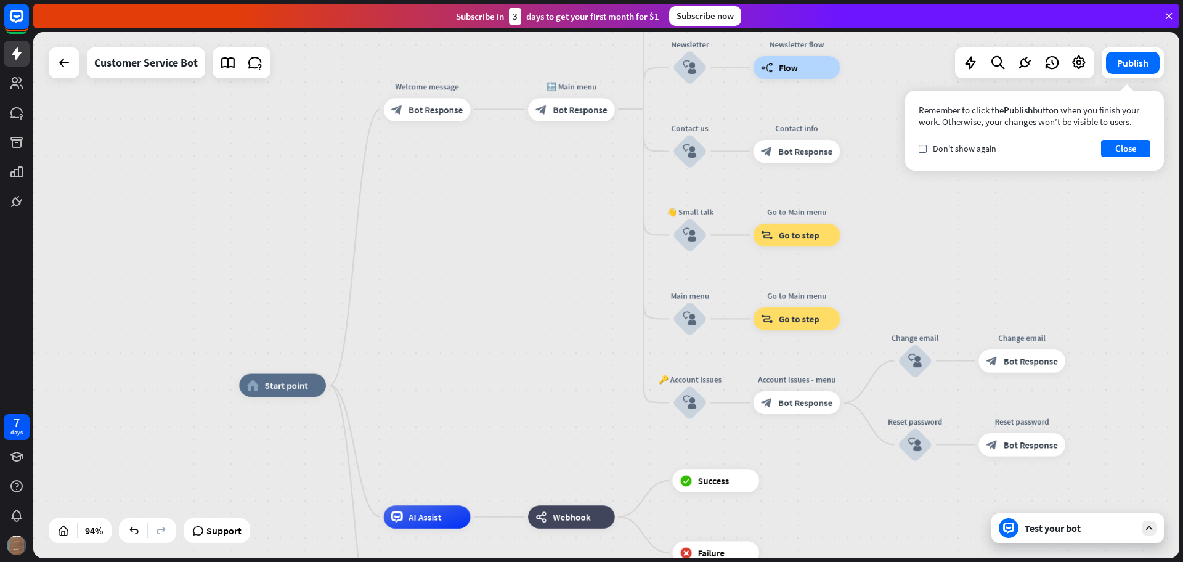
drag, startPoint x: 559, startPoint y: 161, endPoint x: 495, endPoint y: 397, distance: 244.4
click at [442, 108] on span "Bot Response" at bounding box center [435, 109] width 54 height 12
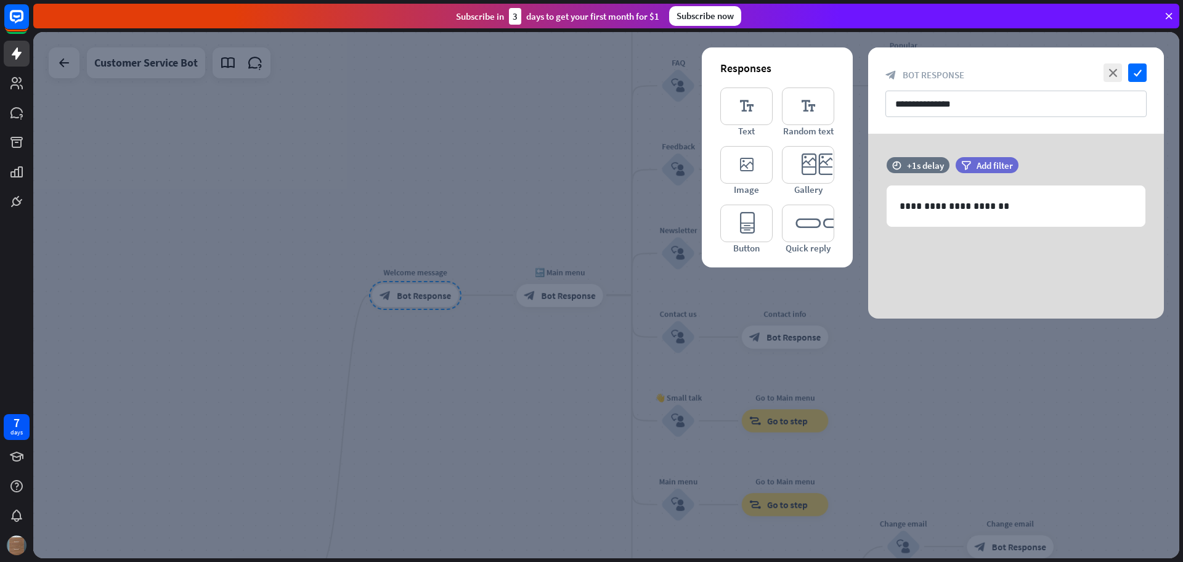
click at [532, 200] on div at bounding box center [606, 295] width 1146 height 526
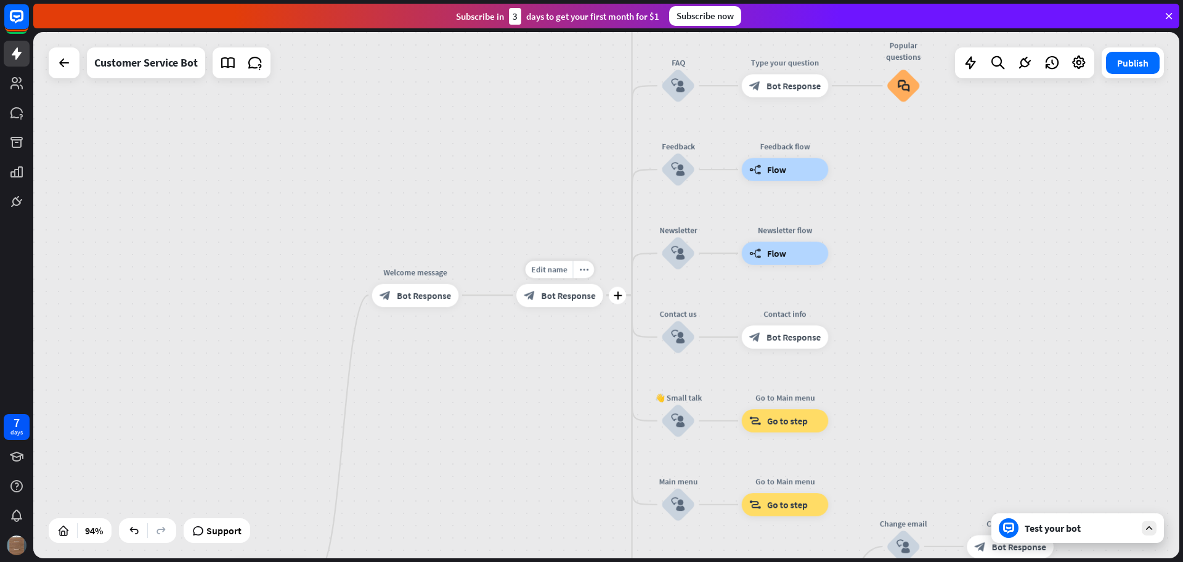
click at [557, 297] on span "Bot Response" at bounding box center [568, 295] width 54 height 12
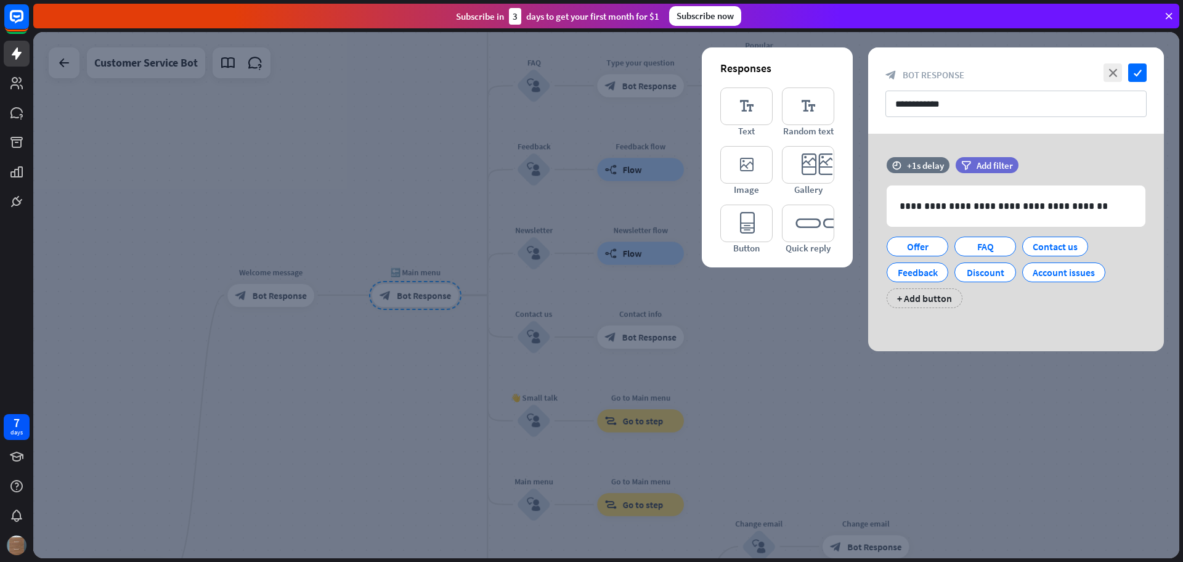
click at [670, 311] on div at bounding box center [606, 295] width 1146 height 526
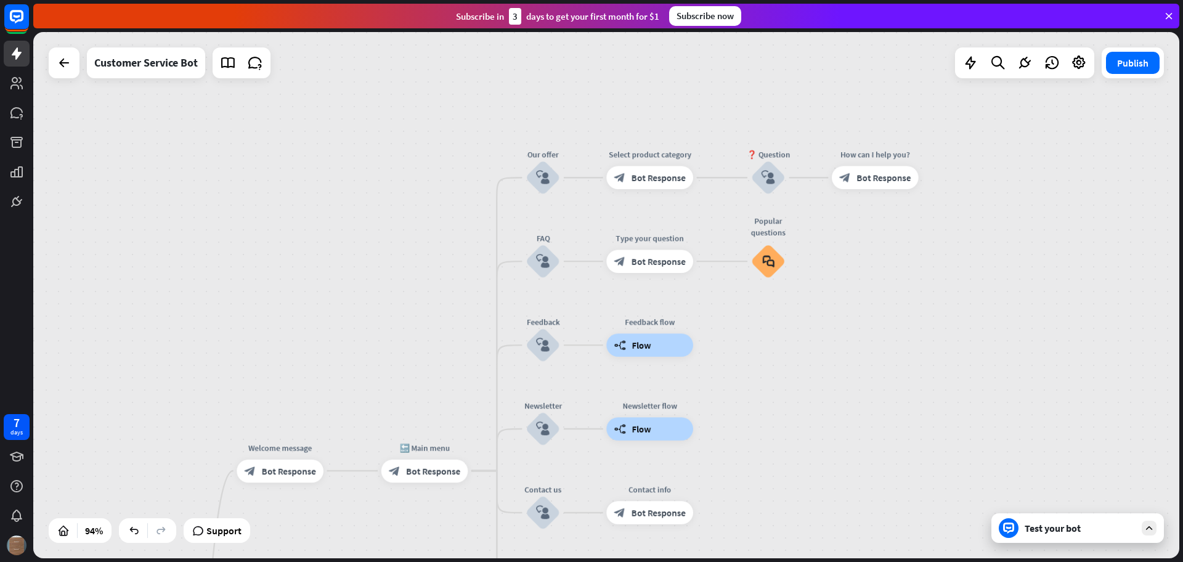
drag, startPoint x: 764, startPoint y: 188, endPoint x: 774, endPoint y: 363, distance: 175.8
click at [774, 363] on div "home_2 Start point Welcome message block_bot_response Bot Response 🔙 Main menu …" at bounding box center [606, 295] width 1146 height 526
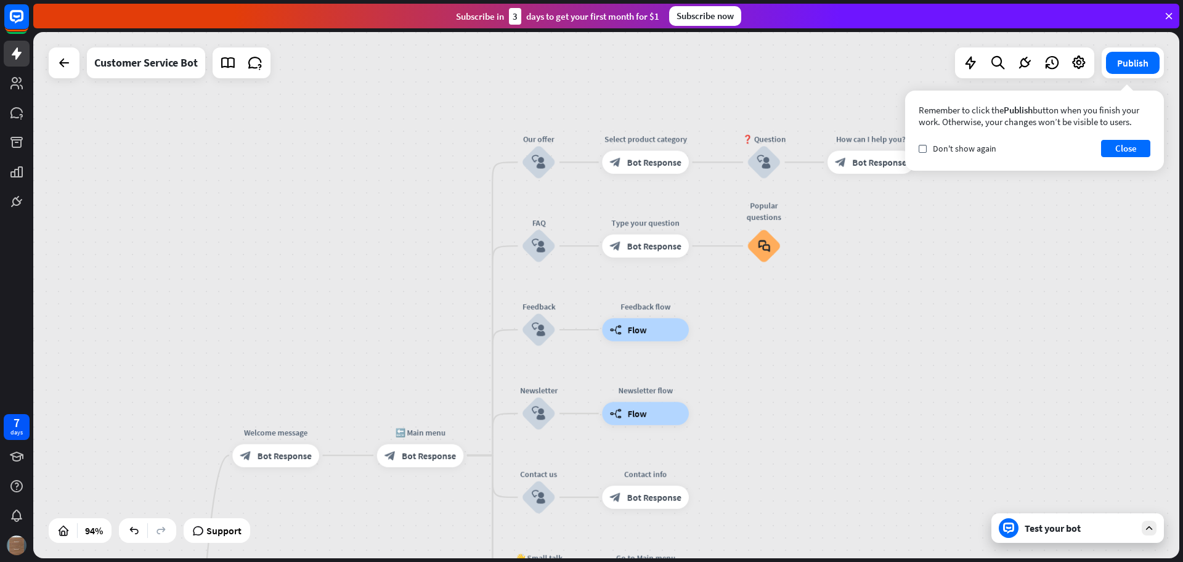
drag, startPoint x: 856, startPoint y: 415, endPoint x: 852, endPoint y: 398, distance: 17.2
click at [852, 398] on div "home_2 Start point Welcome message block_bot_response Bot Response 🔙 Main menu …" at bounding box center [606, 295] width 1146 height 526
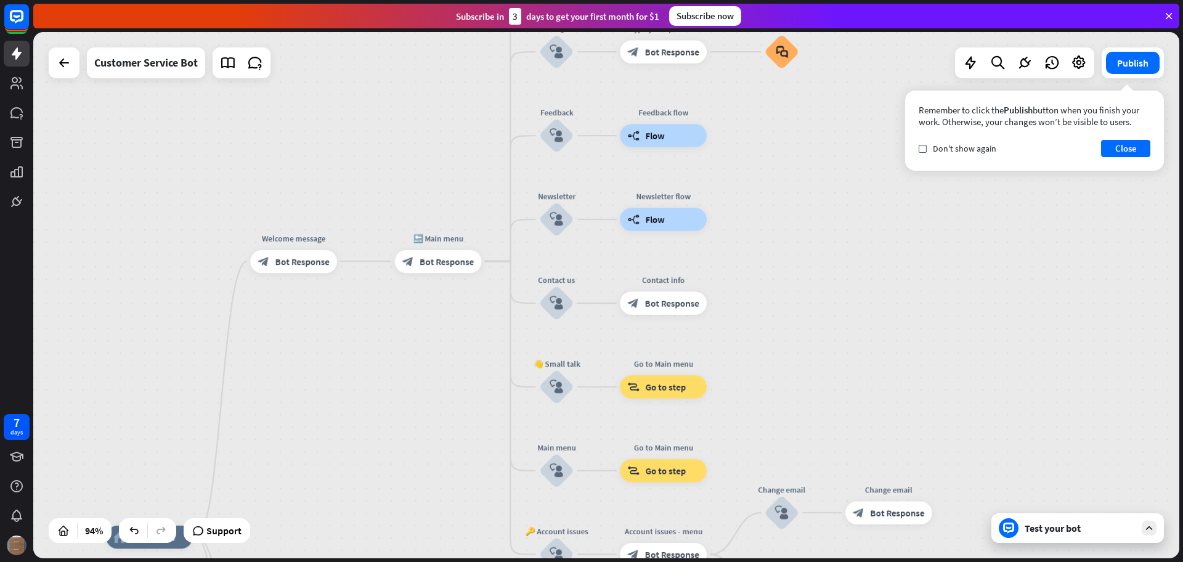
drag, startPoint x: 820, startPoint y: 415, endPoint x: 838, endPoint y: 227, distance: 189.4
click at [838, 227] on div "home_2 Start point Welcome message block_bot_response Bot Response 🔙 Main menu …" at bounding box center [606, 295] width 1146 height 526
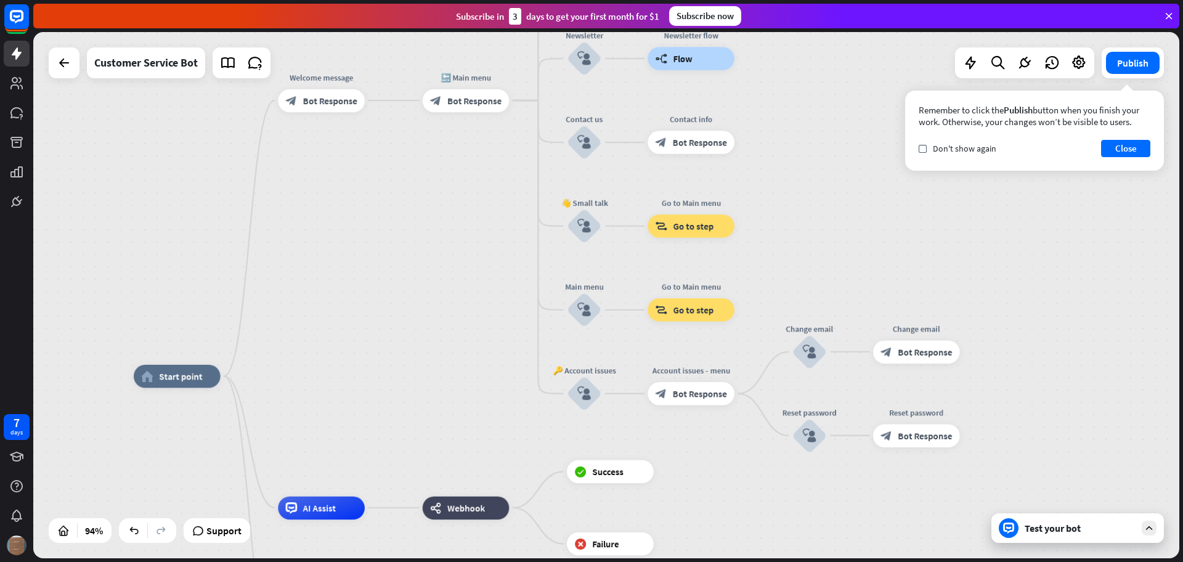
drag, startPoint x: 793, startPoint y: 418, endPoint x: 820, endPoint y: 275, distance: 144.9
click at [820, 275] on div "home_2 Start point Welcome message block_bot_response Bot Response 🔙 Main menu …" at bounding box center [606, 295] width 1146 height 526
click at [704, 312] on span "Go to step" at bounding box center [693, 310] width 41 height 12
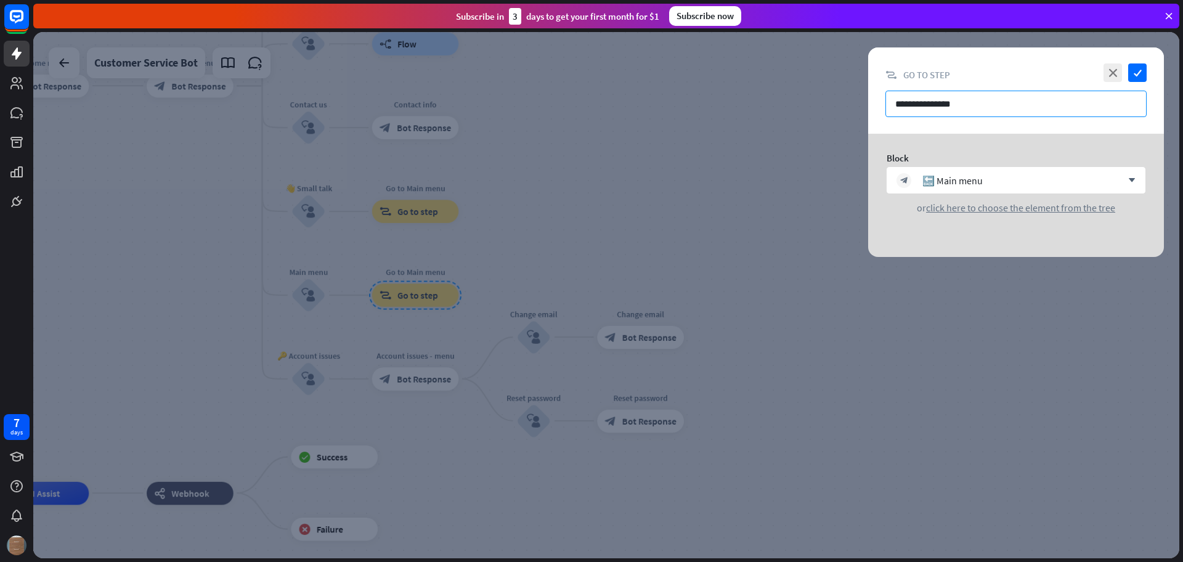
click at [945, 95] on input "**********" at bounding box center [1015, 104] width 261 height 26
click at [945, 70] on icon "close" at bounding box center [1112, 72] width 18 height 18
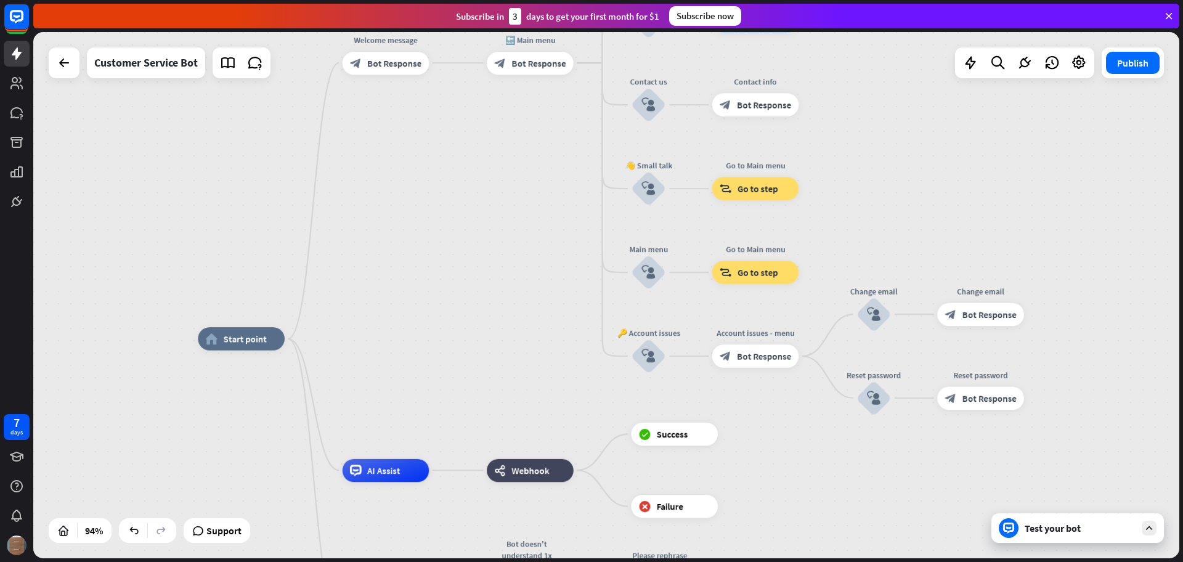
drag, startPoint x: 598, startPoint y: 209, endPoint x: 939, endPoint y: 186, distance: 342.0
click at [939, 186] on div "home_2 Start point Welcome message block_bot_response Bot Response 🔙 Main menu …" at bounding box center [606, 295] width 1146 height 526
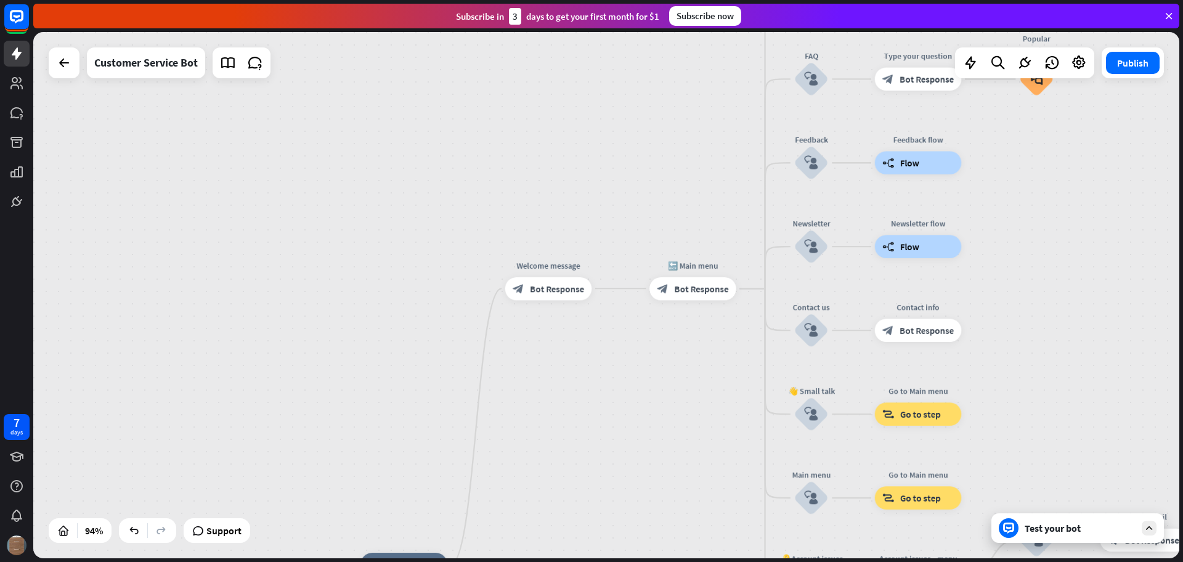
drag, startPoint x: 593, startPoint y: 248, endPoint x: 707, endPoint y: 413, distance: 200.6
click at [707, 413] on div "home_2 Start point Welcome message block_bot_response Bot Response 🔙 Main menu …" at bounding box center [606, 295] width 1146 height 526
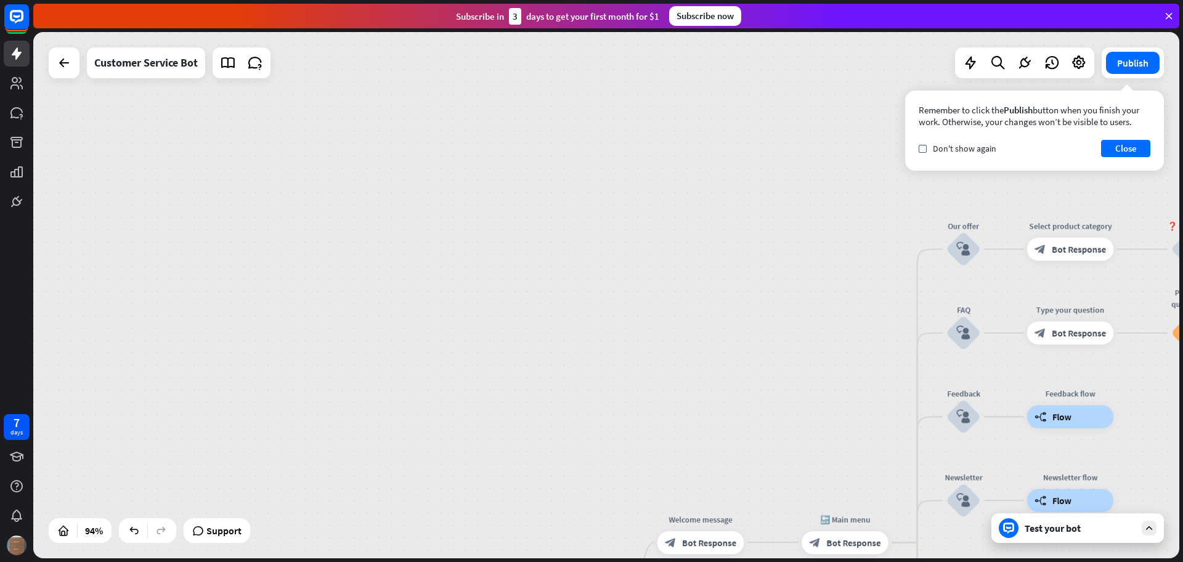
drag, startPoint x: 473, startPoint y: 237, endPoint x: 583, endPoint y: 424, distance: 217.5
click at [583, 424] on div "home_2 Start point Welcome message block_bot_response Bot Response 🔙 Main menu …" at bounding box center [606, 295] width 1146 height 526
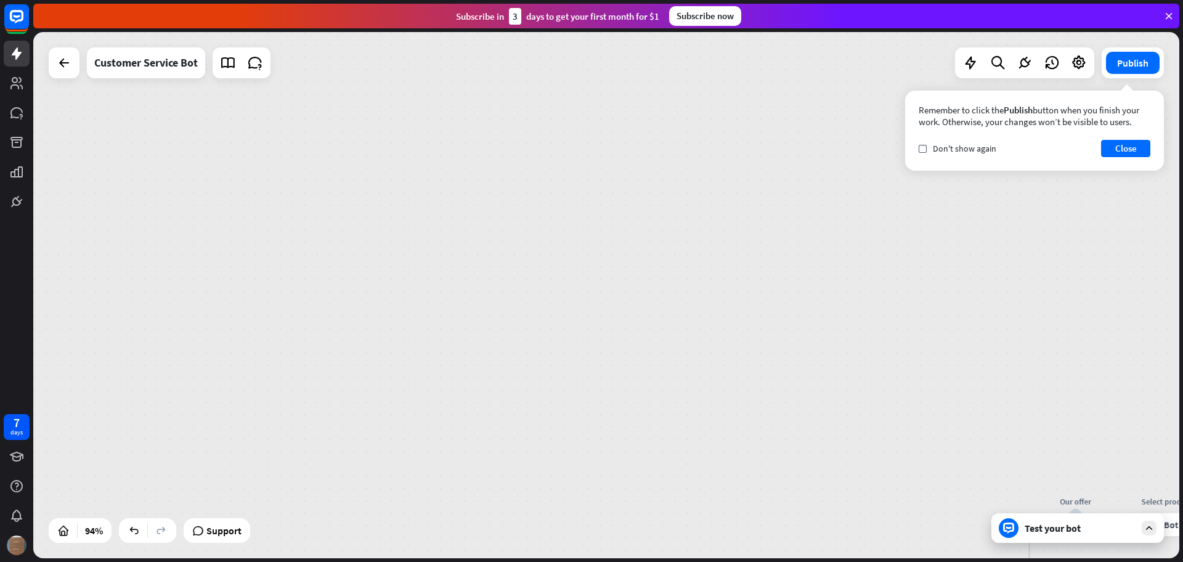
drag, startPoint x: 477, startPoint y: 216, endPoint x: 521, endPoint y: 352, distance: 143.0
click at [588, 449] on div "home_2 Start point Welcome message block_bot_response Bot Response 🔙 Main menu …" at bounding box center [606, 295] width 1146 height 526
drag, startPoint x: 446, startPoint y: 437, endPoint x: 778, endPoint y: 67, distance: 497.7
click at [807, 14] on div "close Product Help First steps Get started with ChatBot Help Center Follow step…" at bounding box center [607, 281] width 1149 height 562
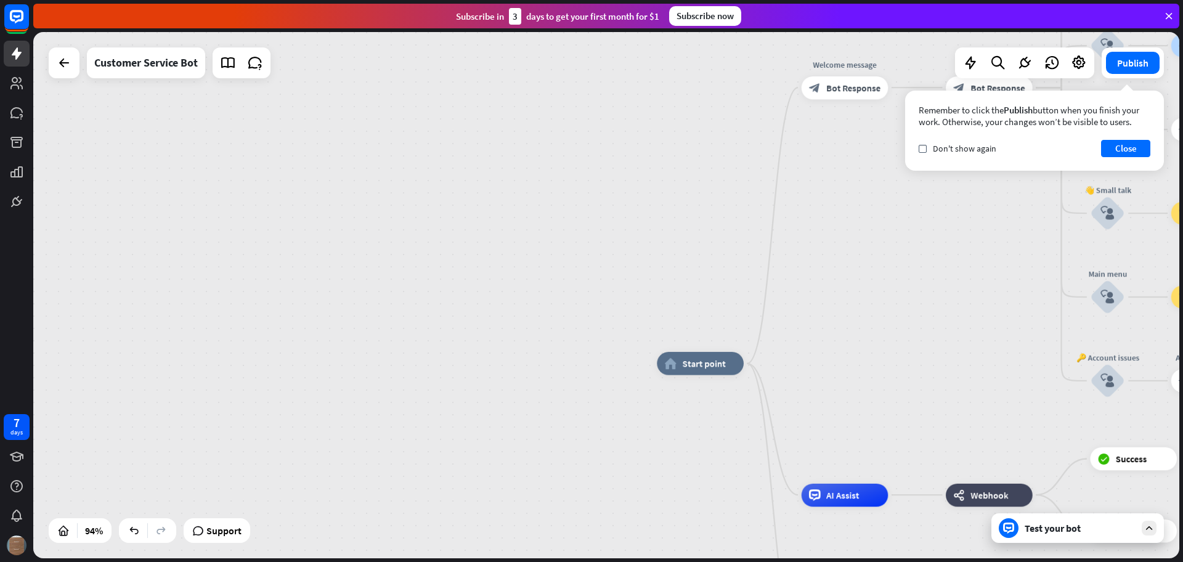
drag, startPoint x: 746, startPoint y: 390, endPoint x: 400, endPoint y: 85, distance: 462.1
click at [396, 54] on div "home_2 Start point Welcome message block_bot_response Bot Response 🔙 Main menu …" at bounding box center [606, 295] width 1146 height 526
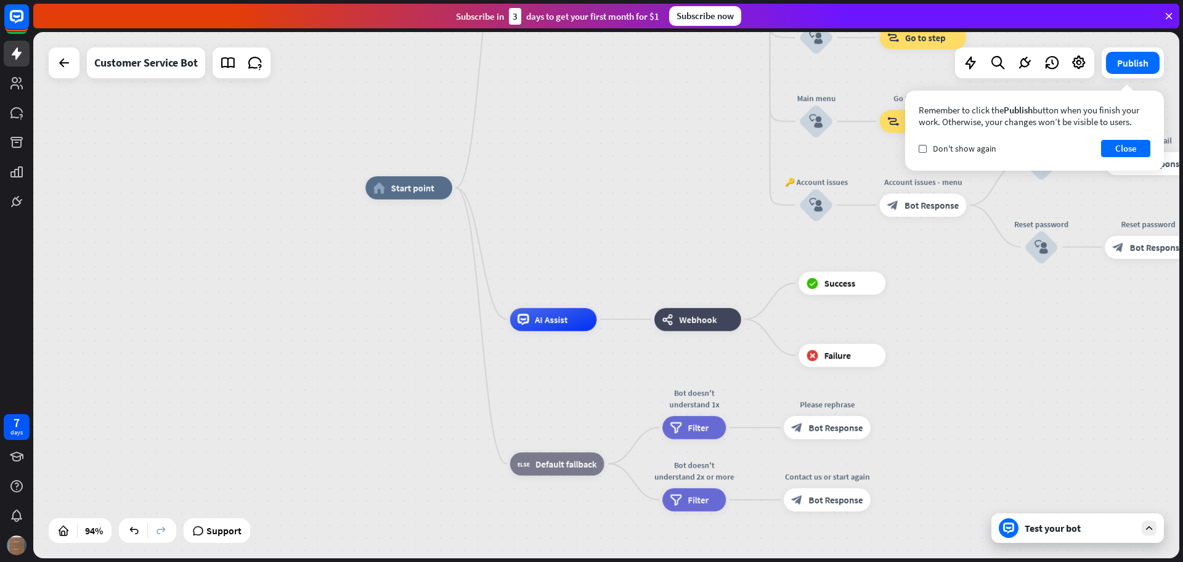
drag, startPoint x: 541, startPoint y: 370, endPoint x: 273, endPoint y: 228, distance: 303.6
click at [273, 228] on div "home_2 Start point Welcome message block_bot_response Bot Response 🔙 Main menu …" at bounding box center [606, 295] width 1146 height 526
click at [411, 194] on div "home_2 Start point" at bounding box center [408, 187] width 87 height 23
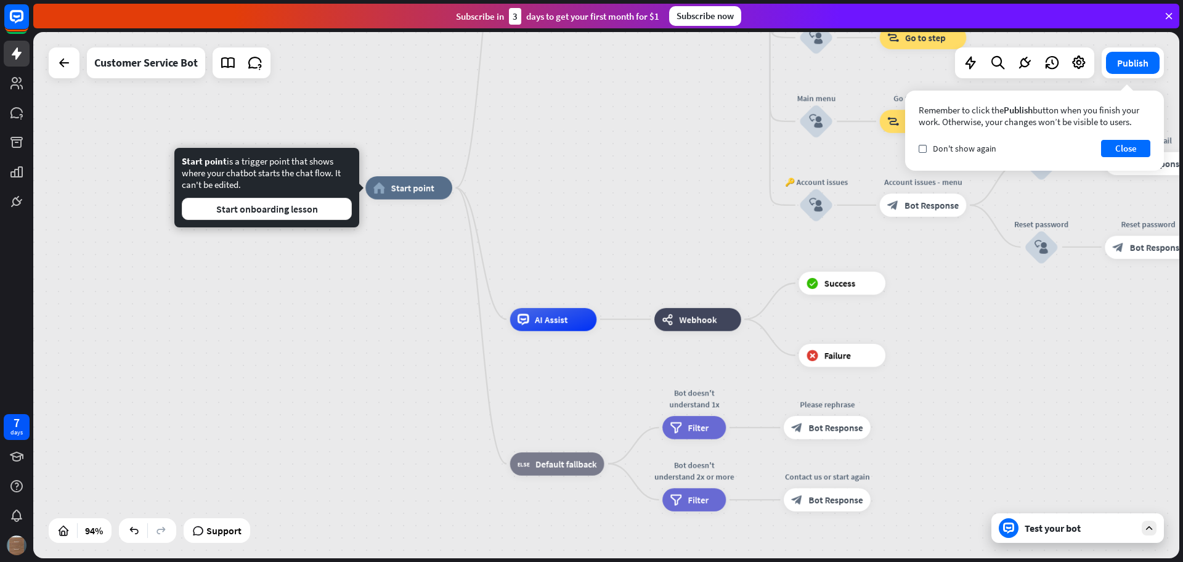
drag, startPoint x: 221, startPoint y: 174, endPoint x: 338, endPoint y: 186, distance: 117.7
click at [338, 186] on div "Start point is a trigger point that shows where your chatbot starts the chat fl…" at bounding box center [267, 187] width 170 height 65
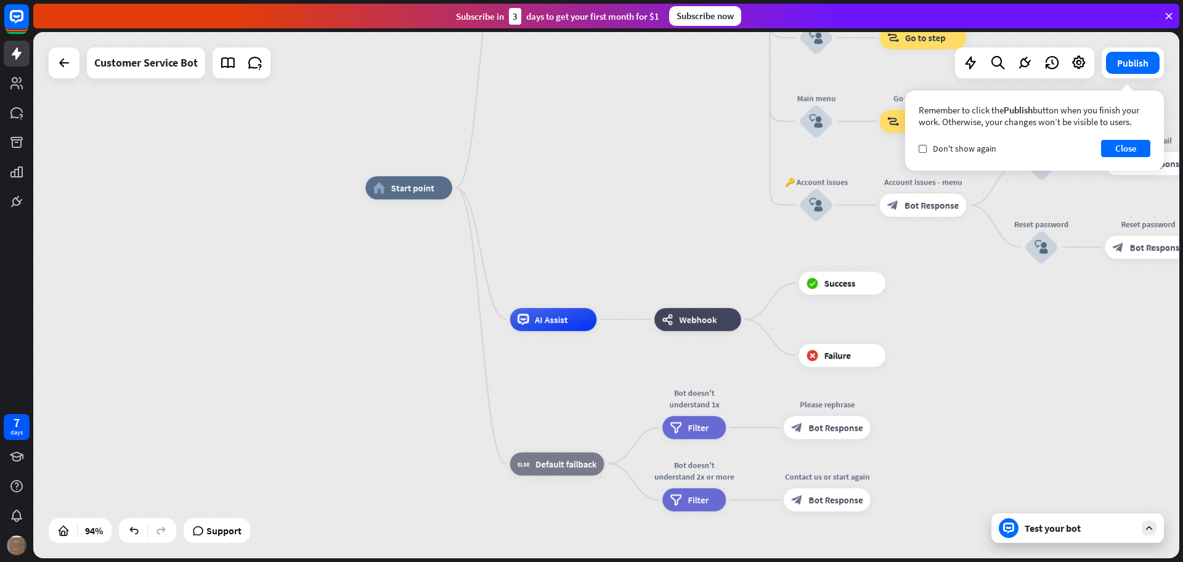
click at [395, 270] on div "home_2 Start point Welcome message block_bot_response Bot Response 🔙 Main menu …" at bounding box center [902, 434] width 1074 height 493
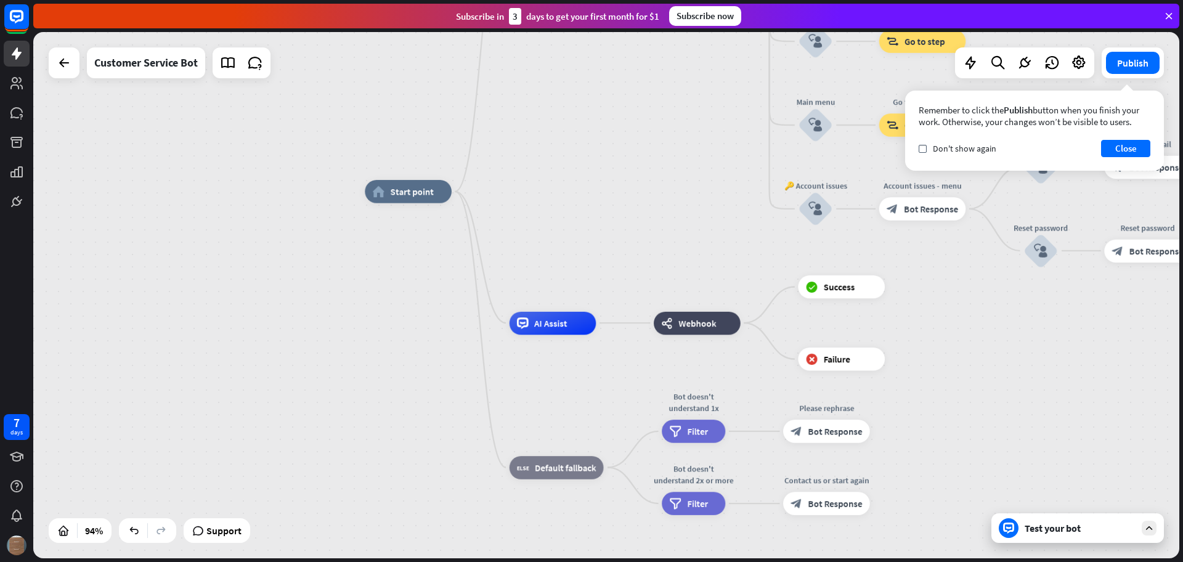
drag, startPoint x: 662, startPoint y: 210, endPoint x: 559, endPoint y: 272, distance: 120.2
click at [559, 272] on div "home_2 Start point Welcome message block_bot_response Bot Response 🔙 Main menu …" at bounding box center [902, 438] width 1074 height 493
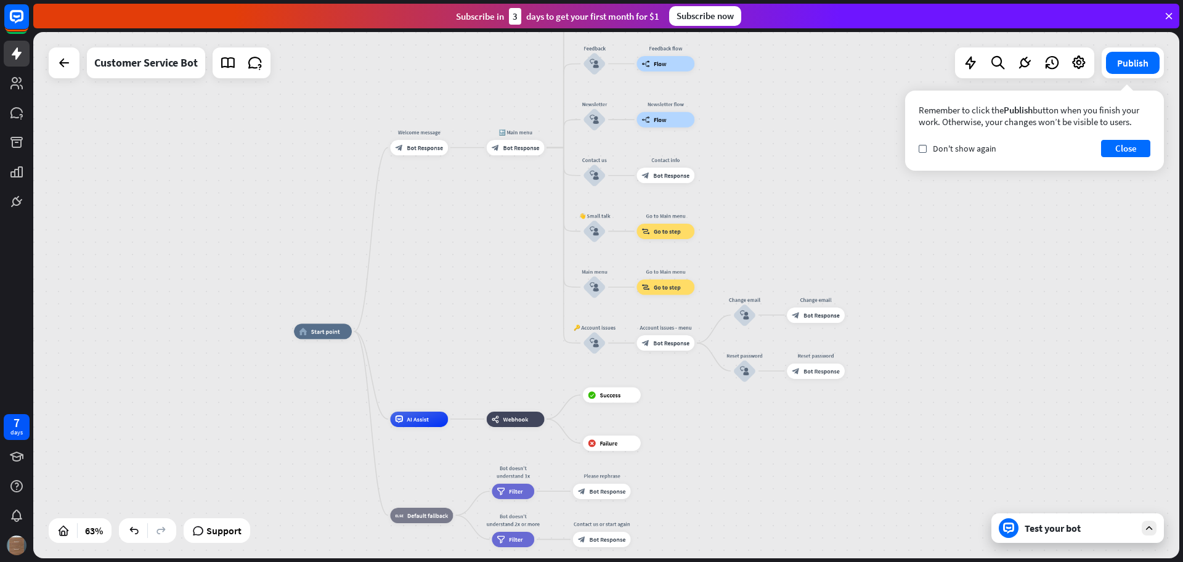
drag, startPoint x: 567, startPoint y: 194, endPoint x: 467, endPoint y: 268, distance: 123.7
click at [469, 268] on div "home_2 Start point Welcome message block_bot_response Bot Response 🔙 Main menu …" at bounding box center [606, 295] width 1146 height 526
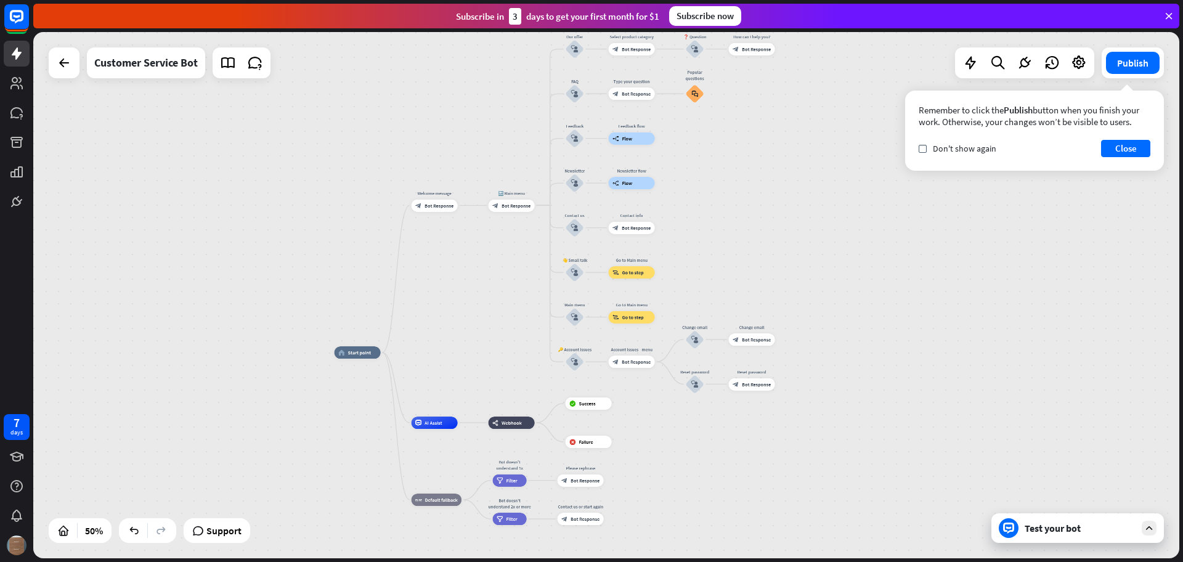
click at [945, 449] on div "Test your bot" at bounding box center [1077, 528] width 172 height 30
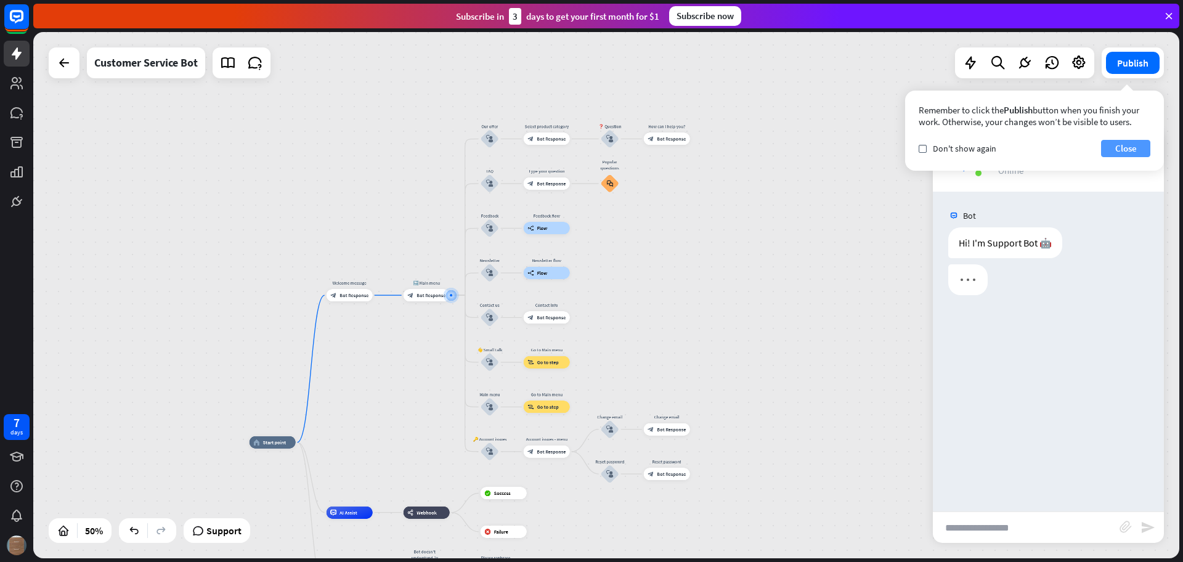
click at [945, 148] on button "Close" at bounding box center [1125, 148] width 49 height 17
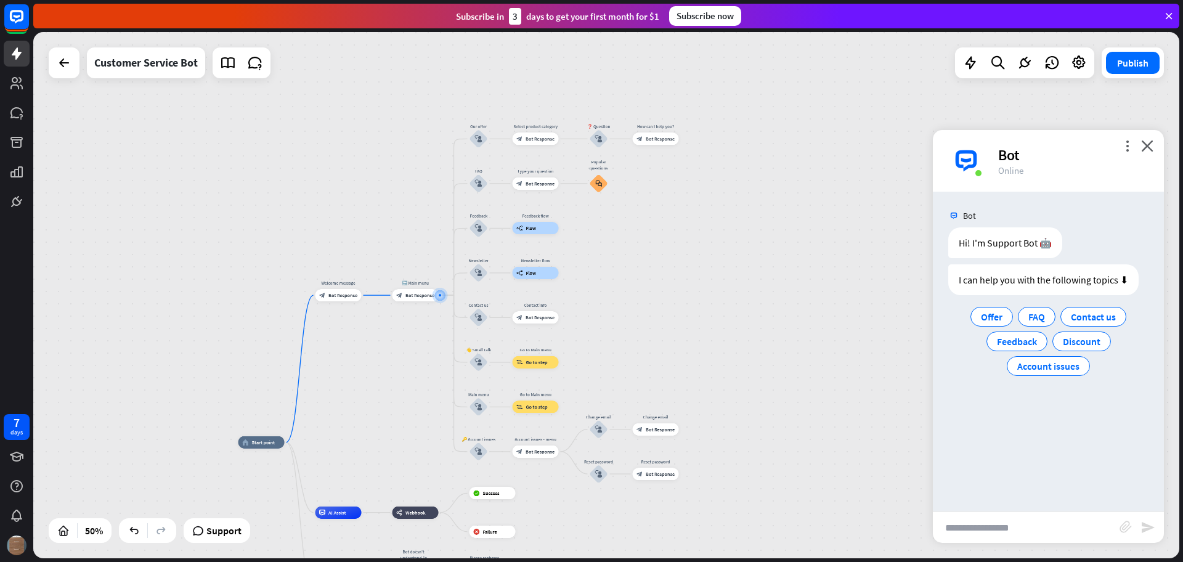
click at [242, 212] on div "home_2 Start point Welcome message block_bot_response Bot Response 🔙 Main menu …" at bounding box center [606, 295] width 1146 height 526
click at [78, 172] on div "home_2 Start point Welcome message block_bot_response Bot Response 🔙 Main menu …" at bounding box center [606, 295] width 1146 height 526
click at [17, 59] on icon at bounding box center [17, 53] width 10 height 12
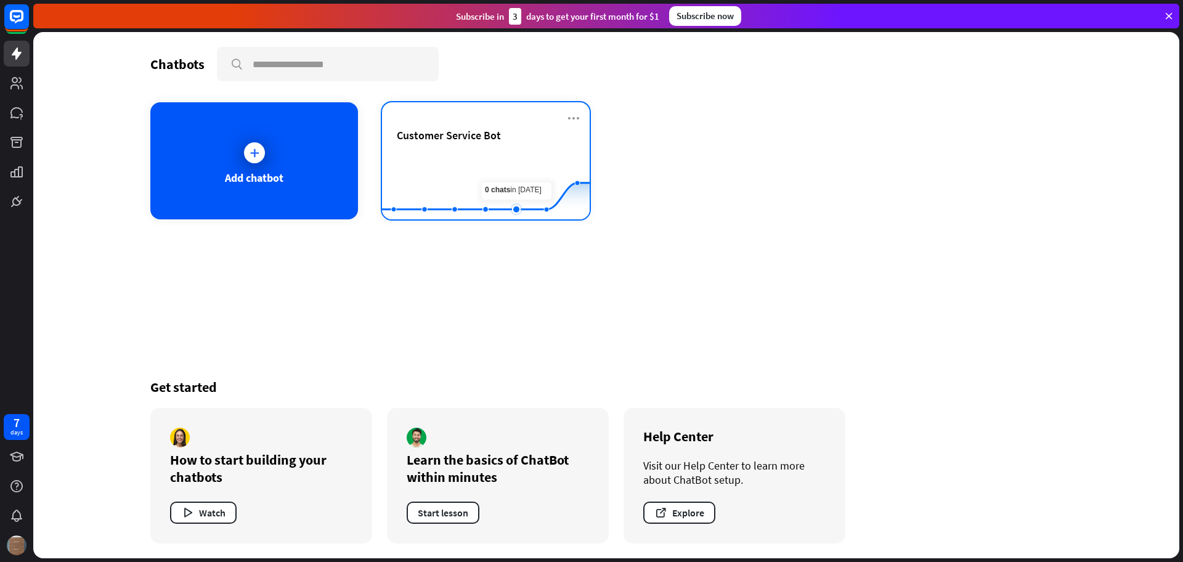
click at [508, 162] on rect at bounding box center [486, 188] width 208 height 77
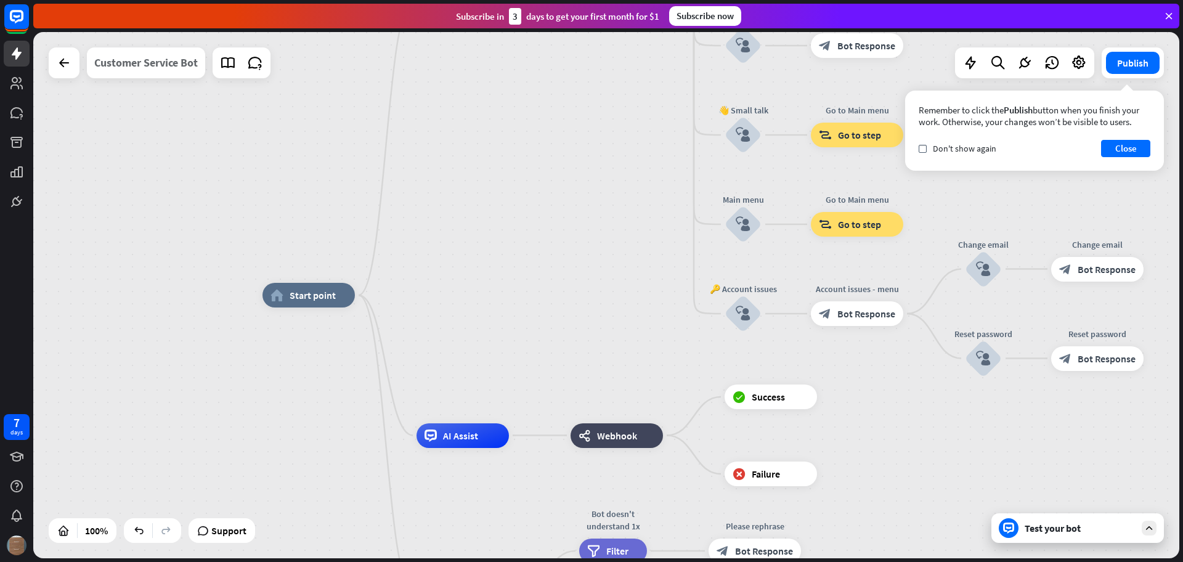
click at [168, 70] on div "Customer Service Bot" at bounding box center [145, 62] width 103 height 31
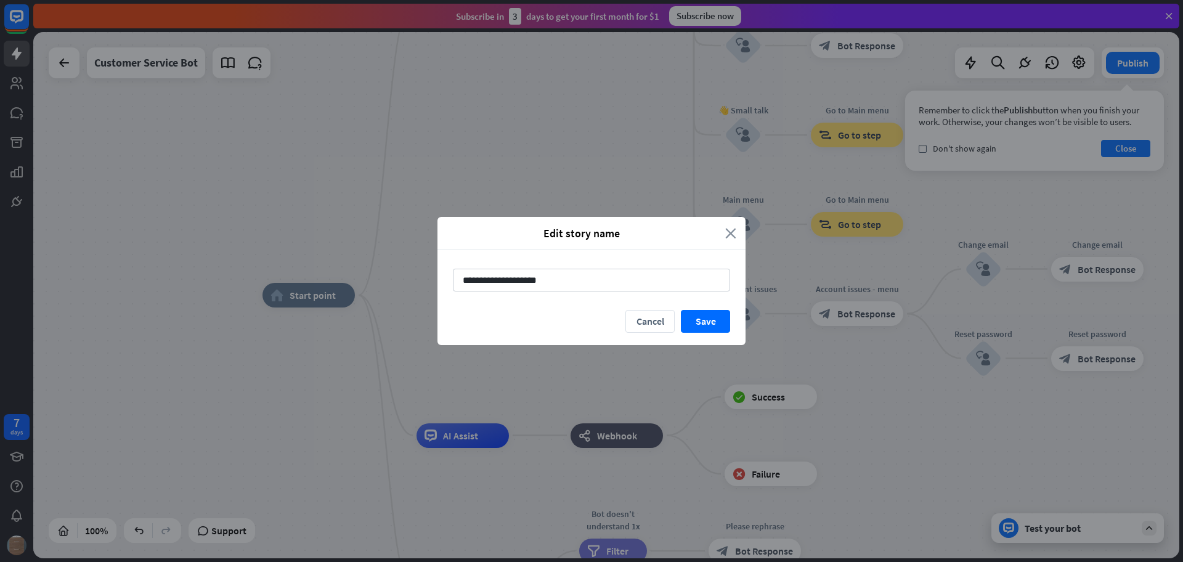
click at [729, 237] on icon "close" at bounding box center [730, 233] width 11 height 14
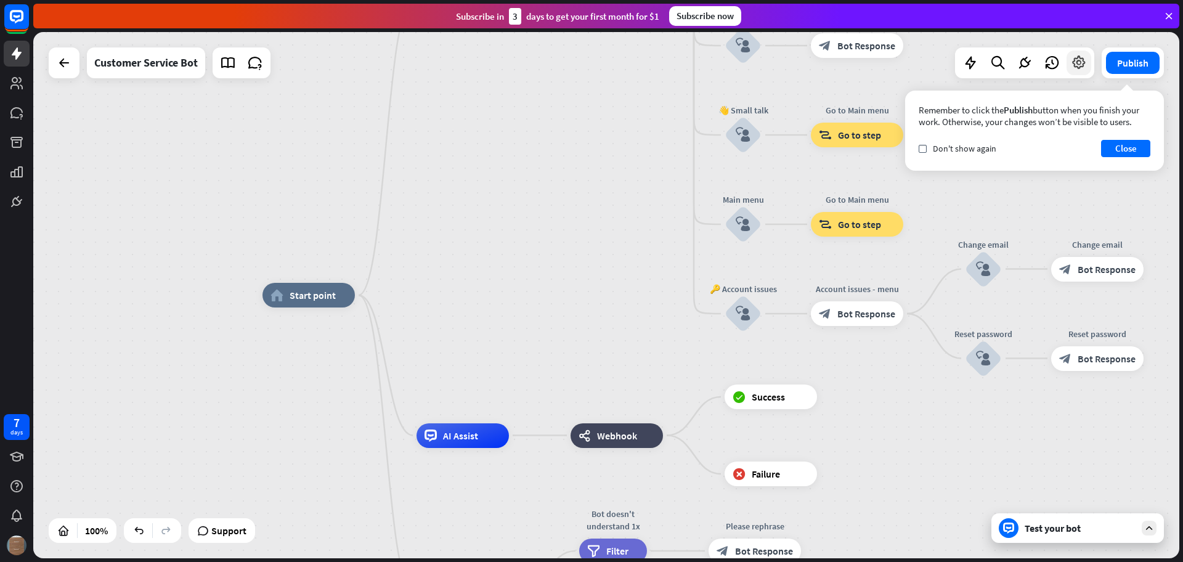
click at [945, 62] on icon at bounding box center [1078, 63] width 16 height 16
click at [945, 150] on button "Close" at bounding box center [1125, 148] width 49 height 17
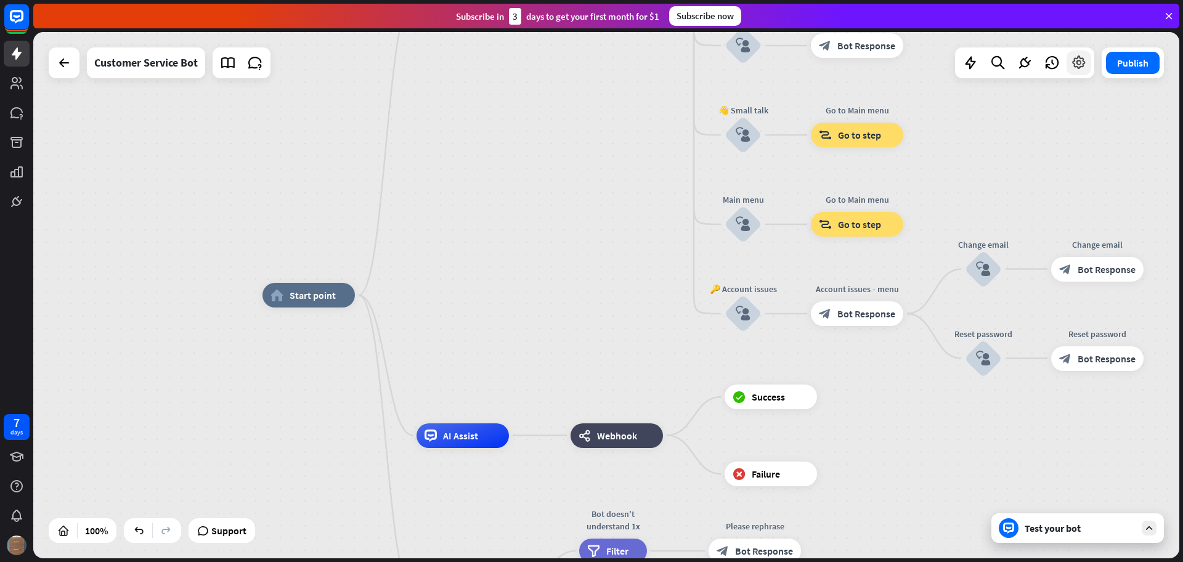
click at [945, 70] on icon at bounding box center [1078, 63] width 16 height 16
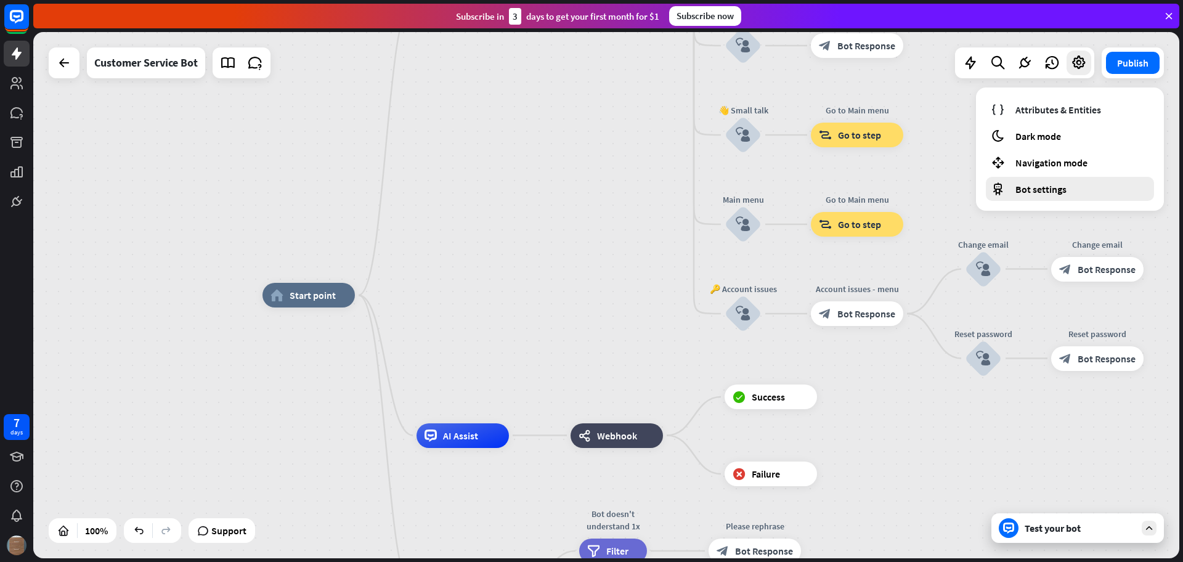
click at [945, 181] on div "Bot settings" at bounding box center [1069, 189] width 168 height 24
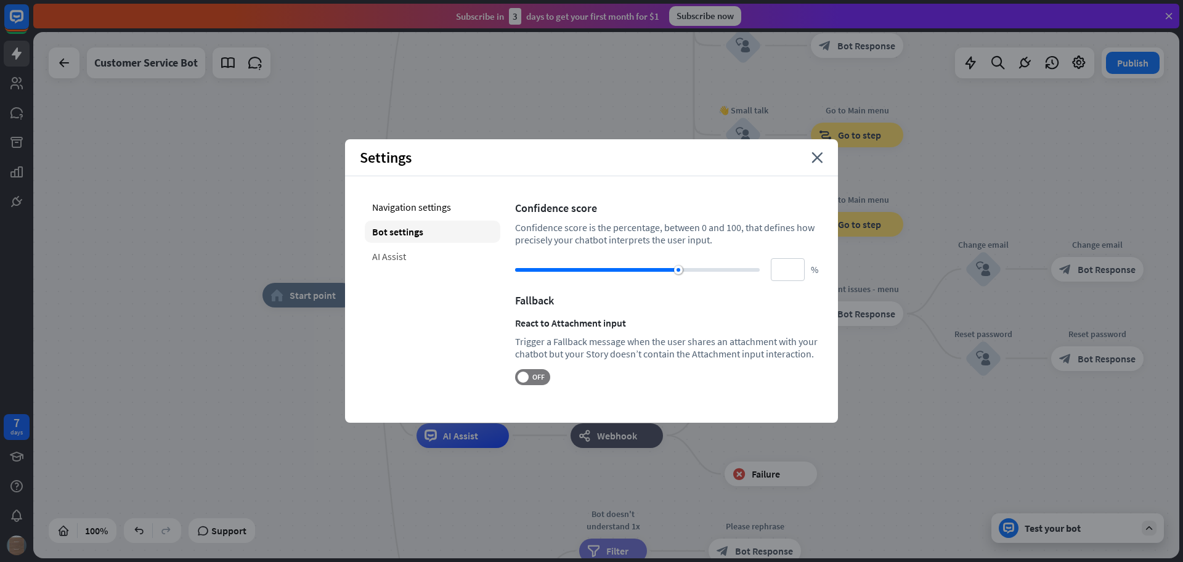
click at [410, 261] on div "AI Assist" at bounding box center [432, 256] width 135 height 22
type input "**"
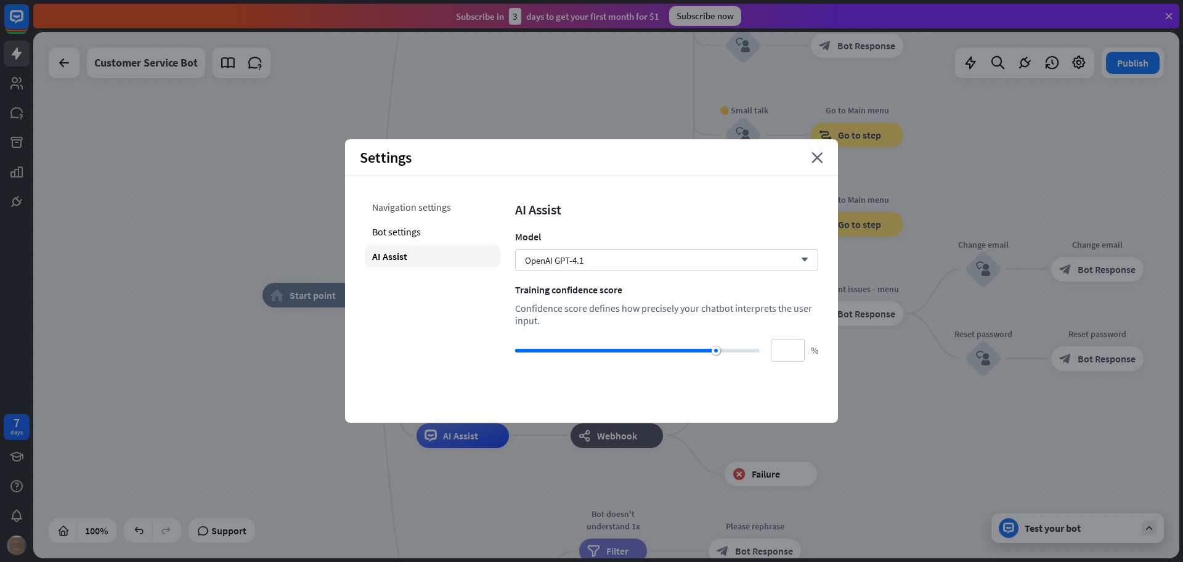
click at [422, 208] on div "Navigation settings" at bounding box center [432, 207] width 135 height 22
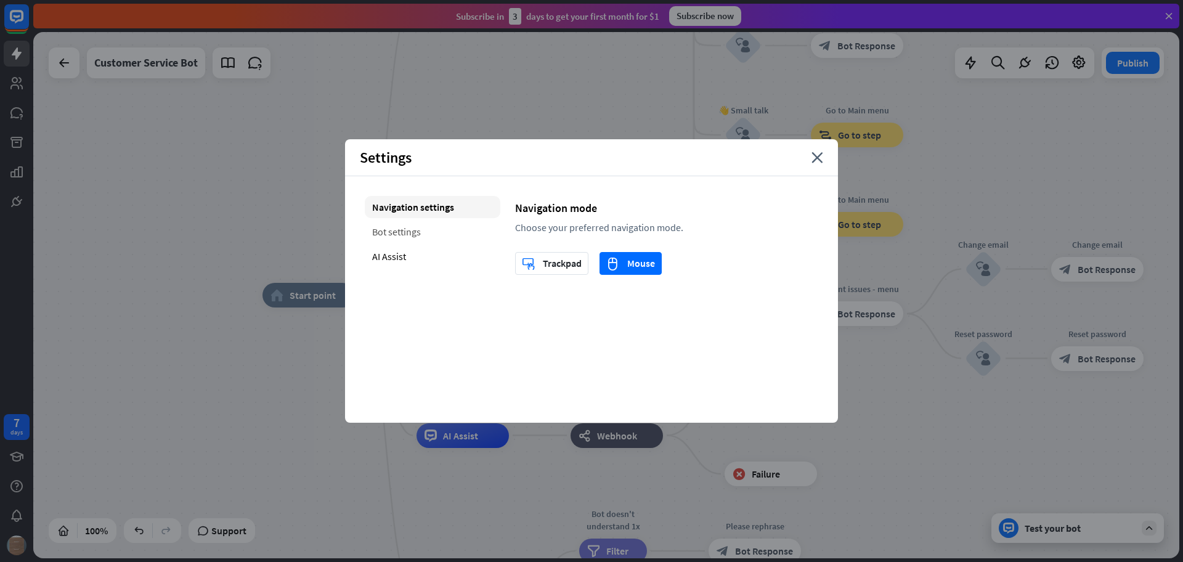
click at [429, 240] on div "Bot settings" at bounding box center [432, 231] width 135 height 22
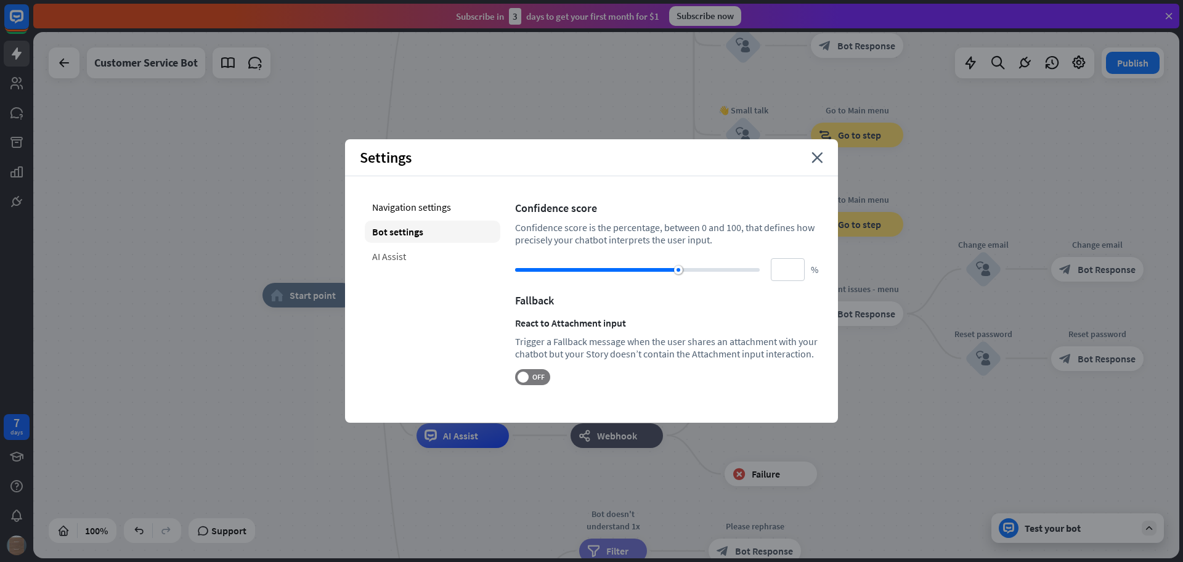
click at [399, 251] on div "AI Assist" at bounding box center [432, 256] width 135 height 22
type input "**"
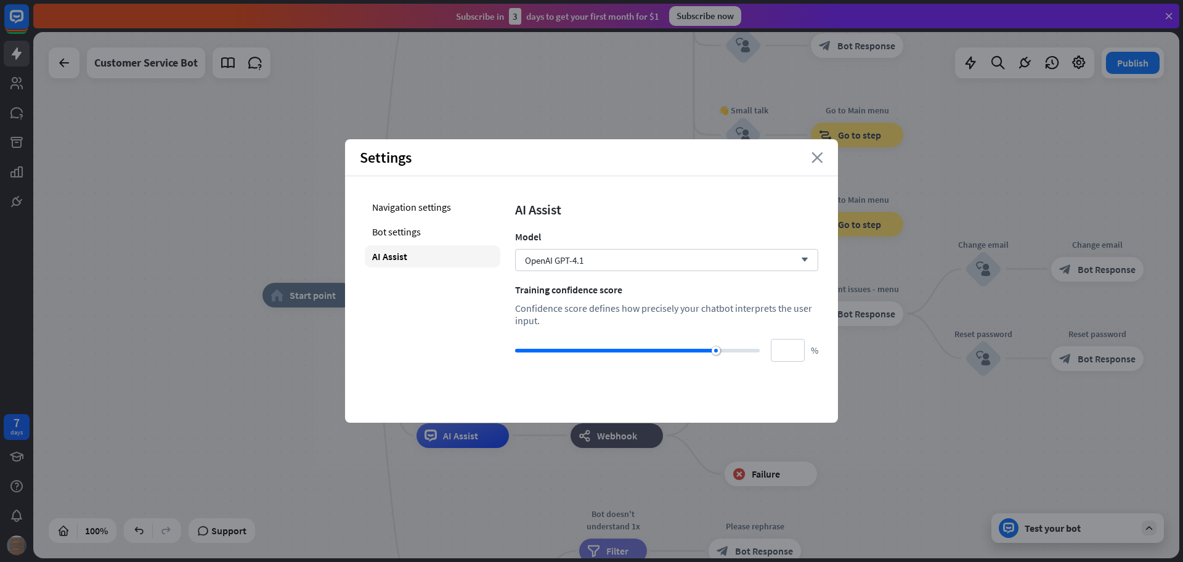
click at [819, 160] on icon "close" at bounding box center [817, 157] width 12 height 11
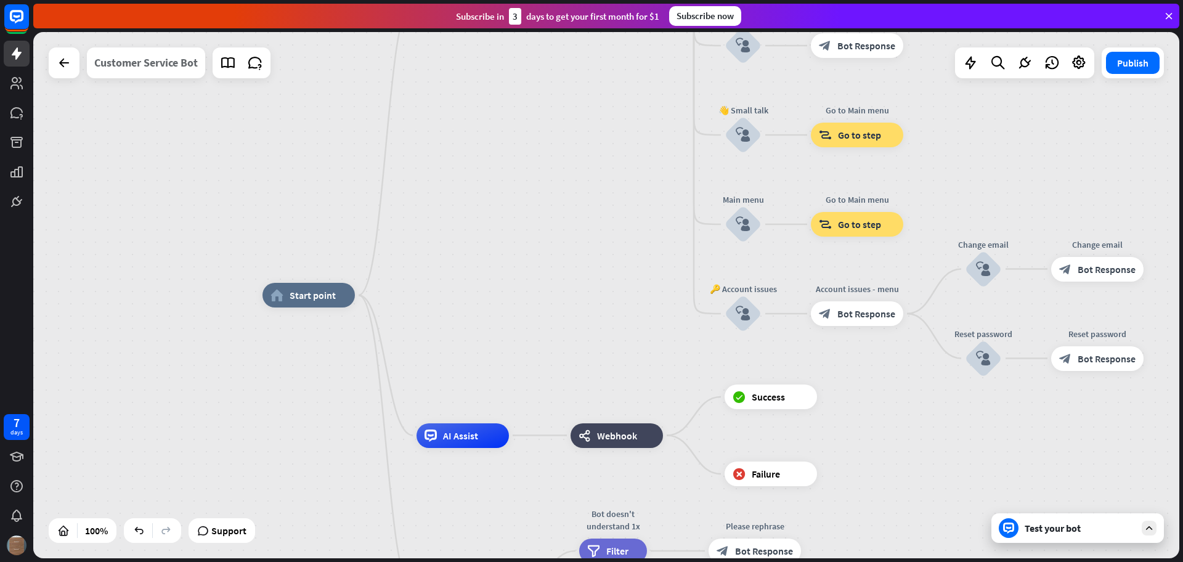
click at [139, 69] on div "Customer Service Bot" at bounding box center [145, 62] width 103 height 31
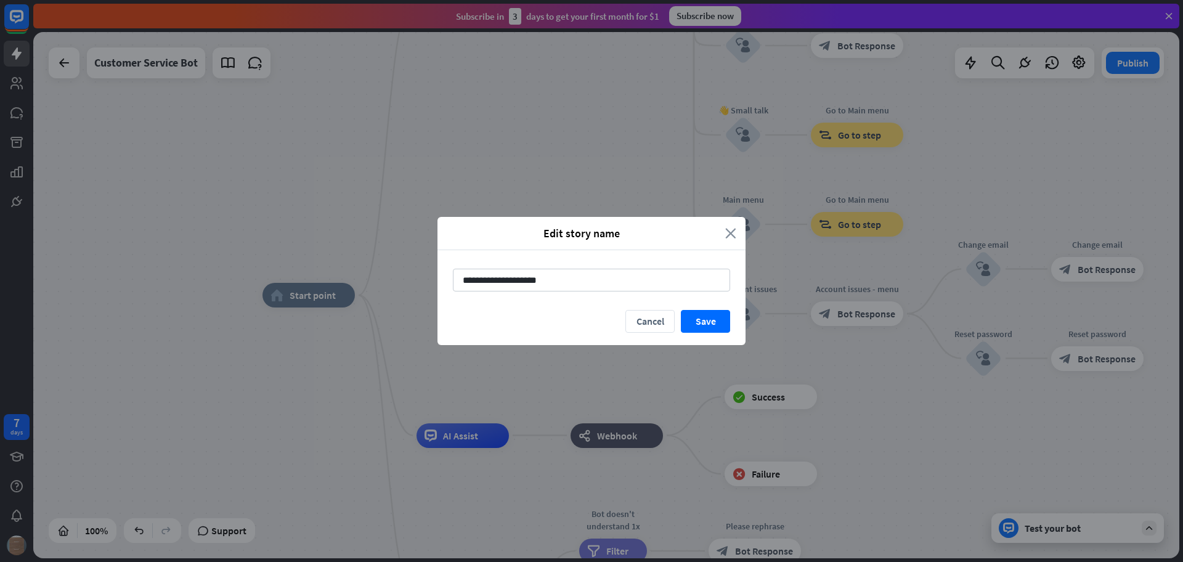
click at [726, 229] on icon "close" at bounding box center [730, 233] width 11 height 14
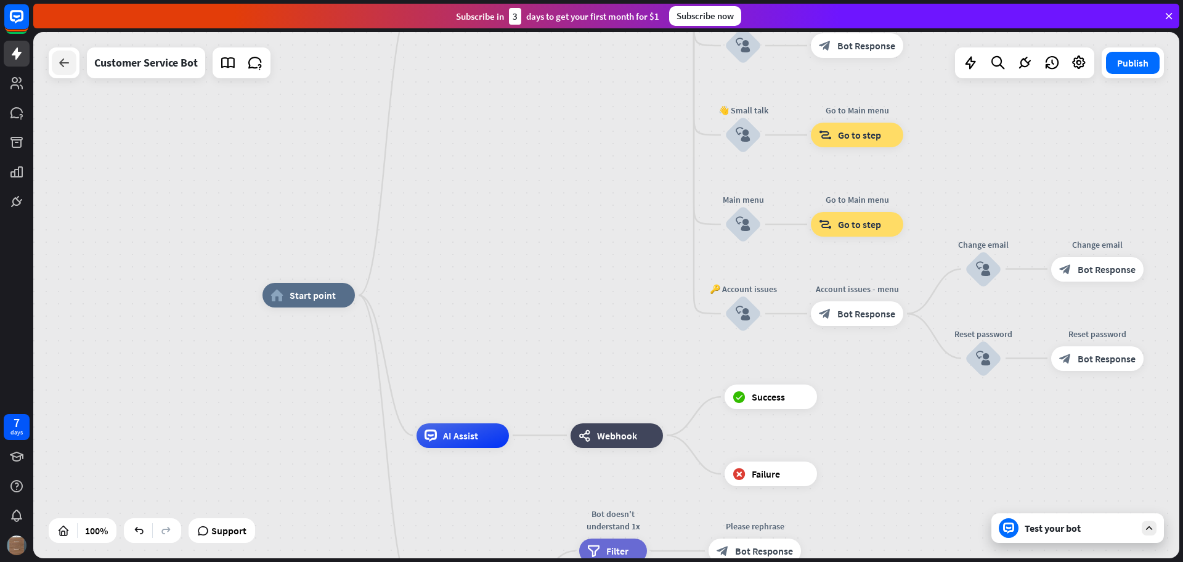
click at [57, 69] on icon at bounding box center [64, 62] width 15 height 15
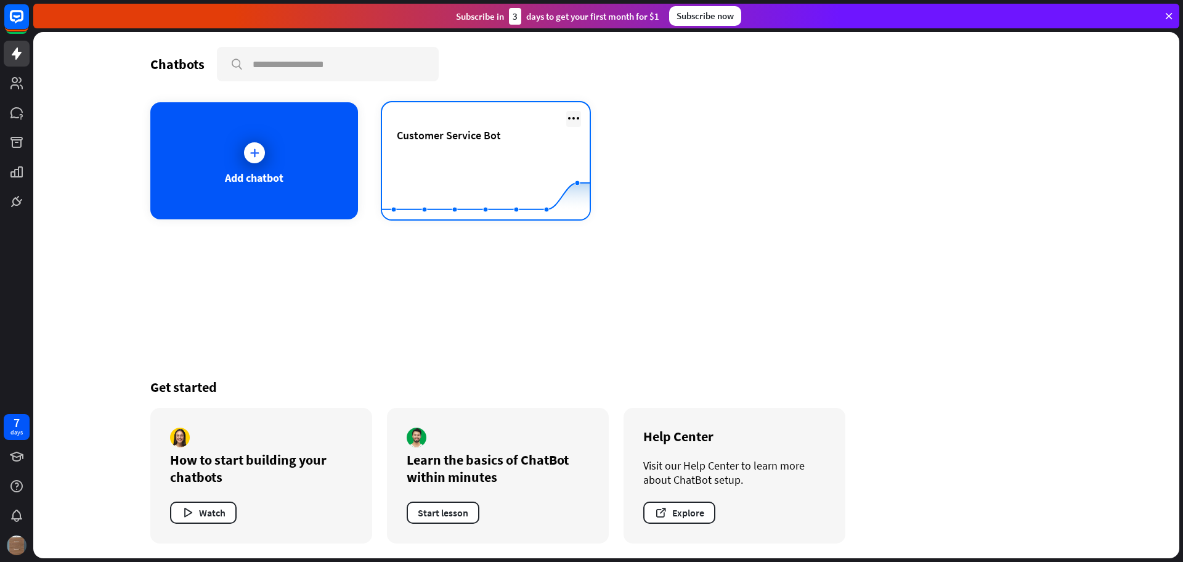
click at [577, 117] on icon at bounding box center [573, 118] width 15 height 15
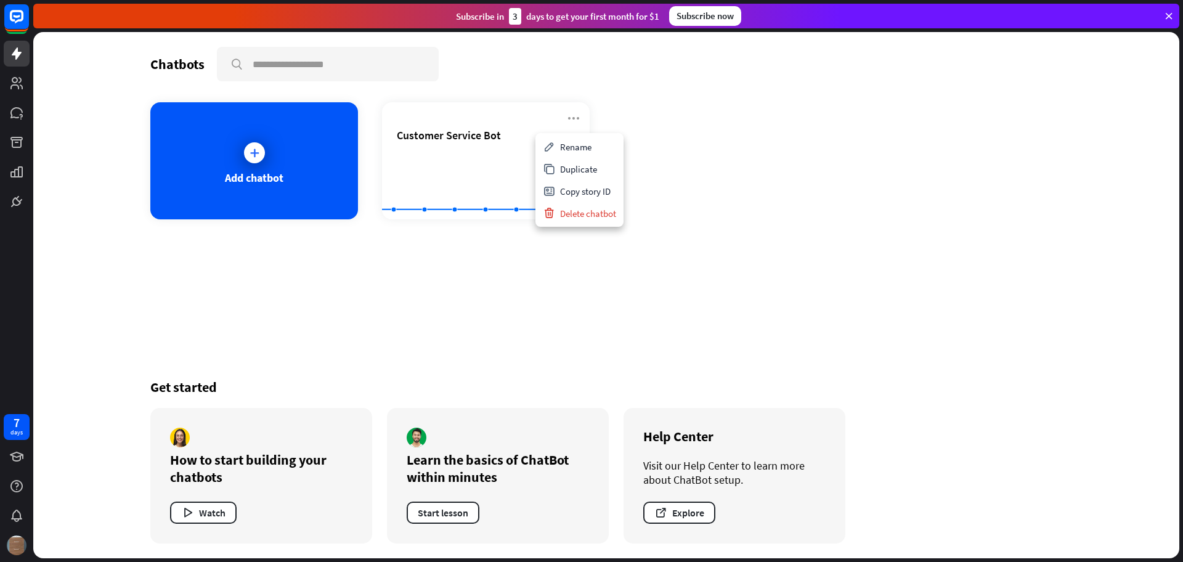
click at [888, 194] on div "Add chatbot Customer Service Bot Created with Highcharts 10.1.0 0 1 2" at bounding box center [606, 160] width 912 height 117
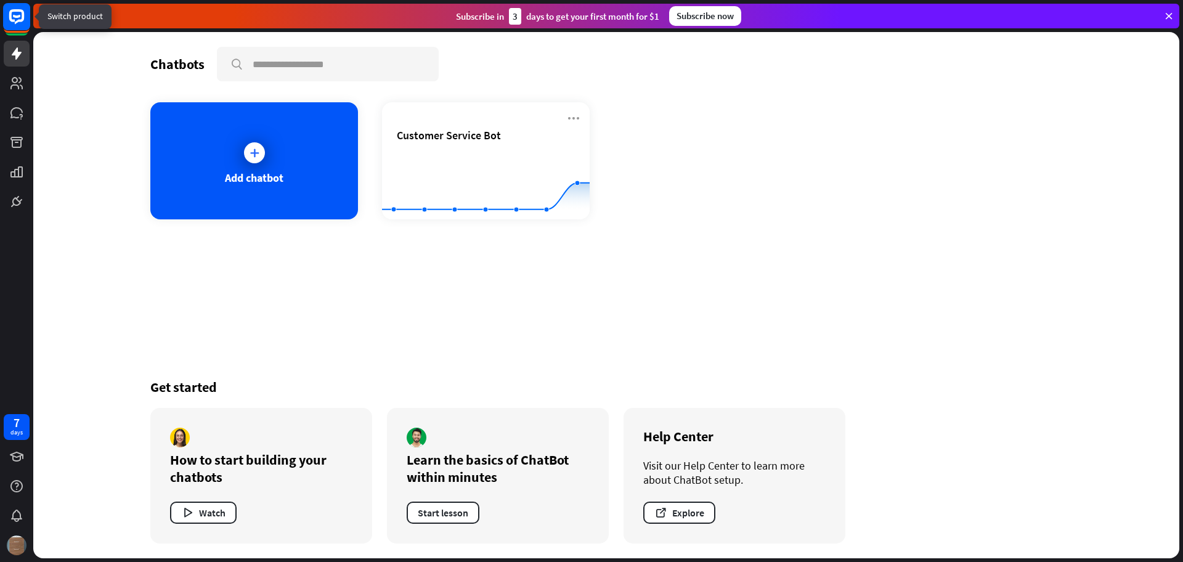
click at [13, 20] on icon at bounding box center [16, 16] width 15 height 15
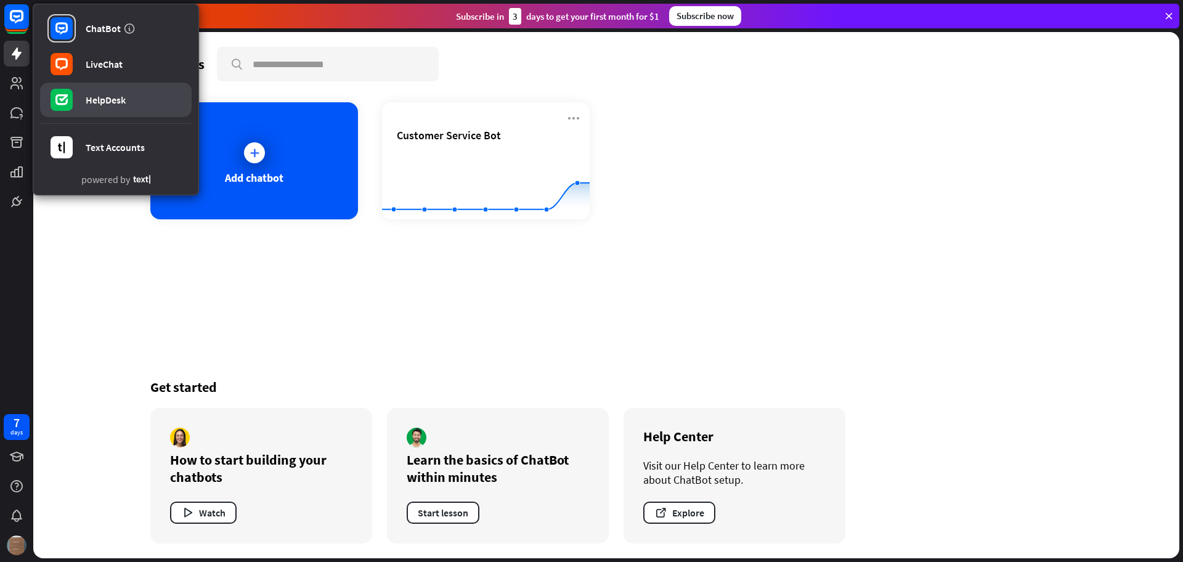
click at [102, 85] on link "HelpDesk" at bounding box center [116, 100] width 152 height 34
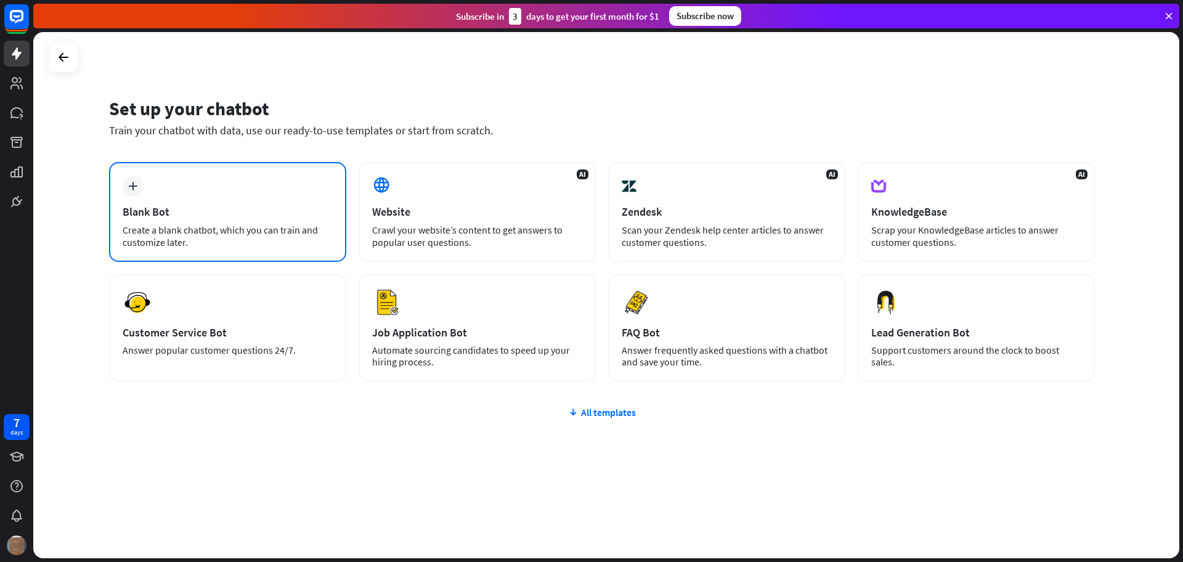
click at [227, 214] on div "Blank Bot" at bounding box center [228, 211] width 210 height 14
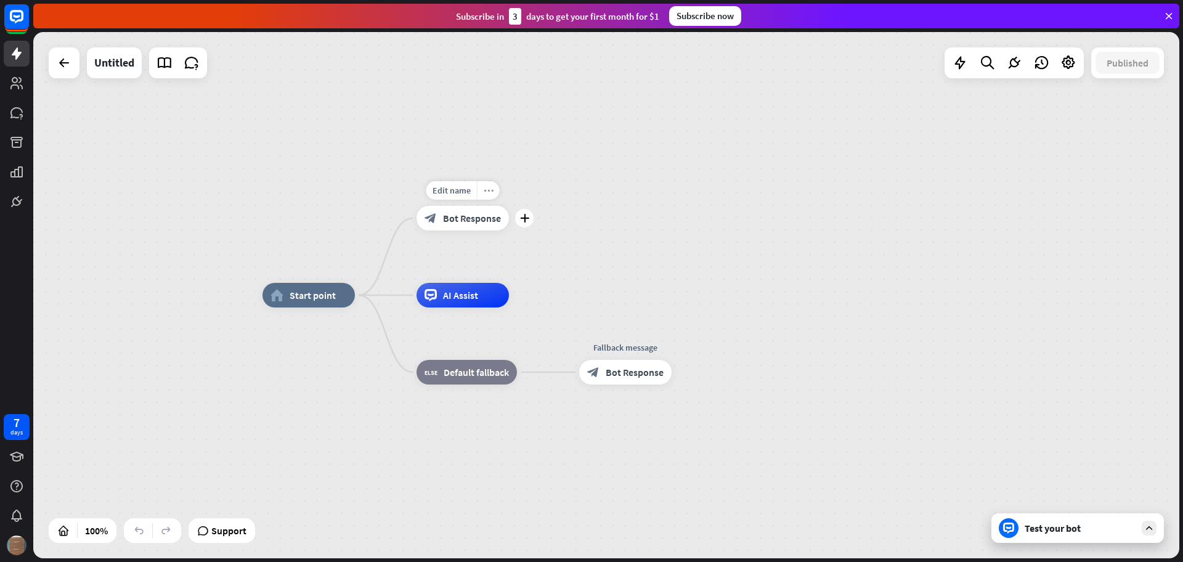
click at [489, 191] on icon "more_horiz" at bounding box center [488, 190] width 10 height 9
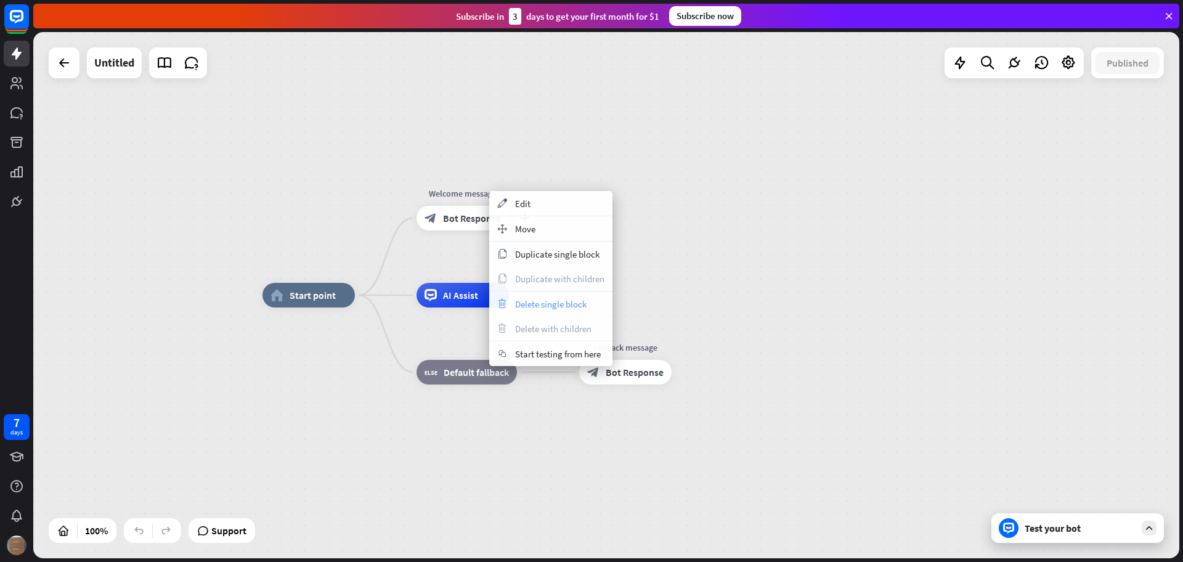
click at [547, 308] on span "Delete single block" at bounding box center [550, 304] width 71 height 12
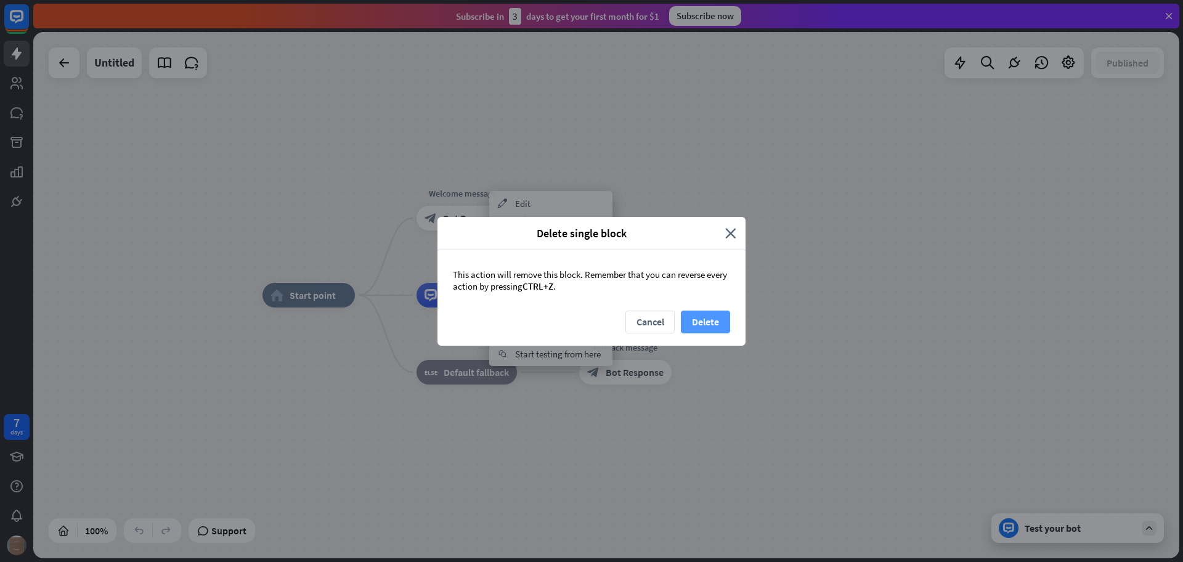
click at [722, 320] on button "Delete" at bounding box center [705, 321] width 49 height 23
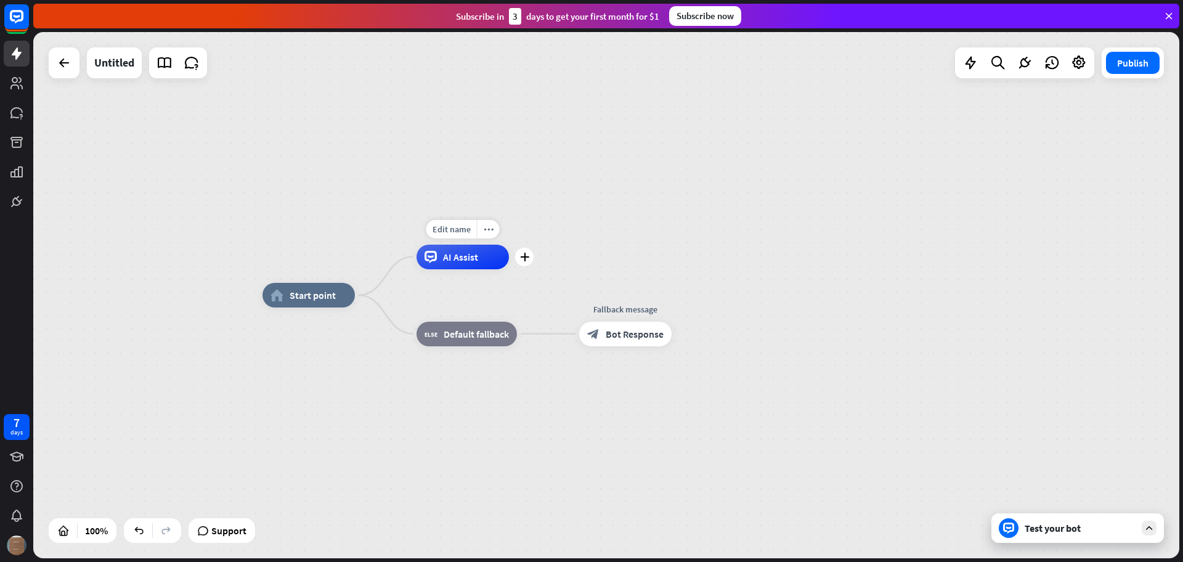
click at [475, 261] on span "AI Assist" at bounding box center [460, 257] width 35 height 12
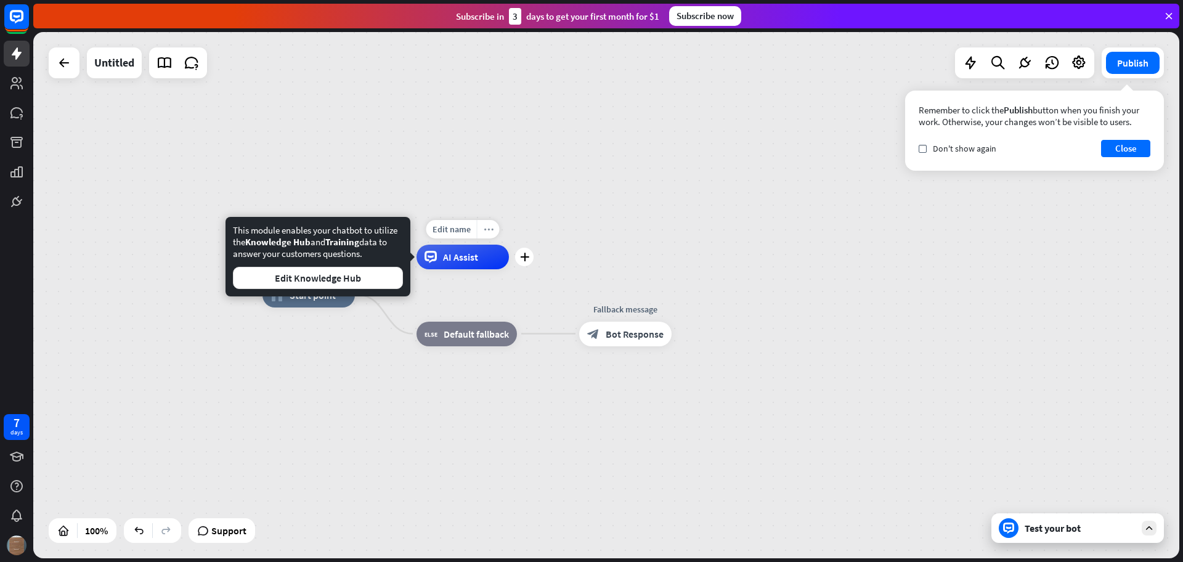
click at [488, 232] on icon "more_horiz" at bounding box center [488, 228] width 10 height 9
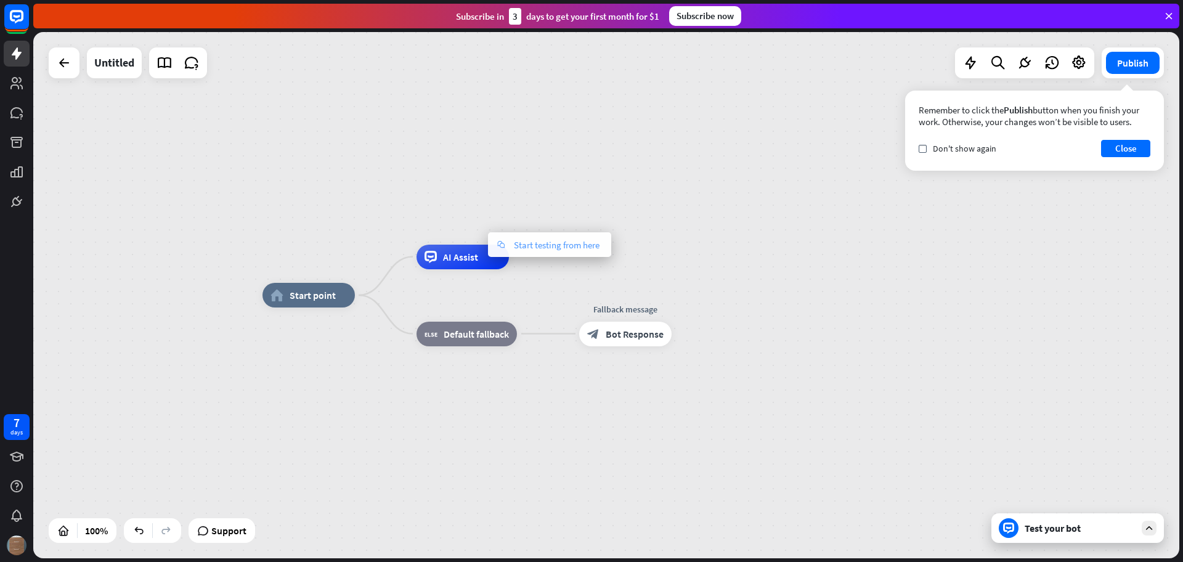
click at [516, 243] on span "Start testing from here" at bounding box center [557, 245] width 86 height 12
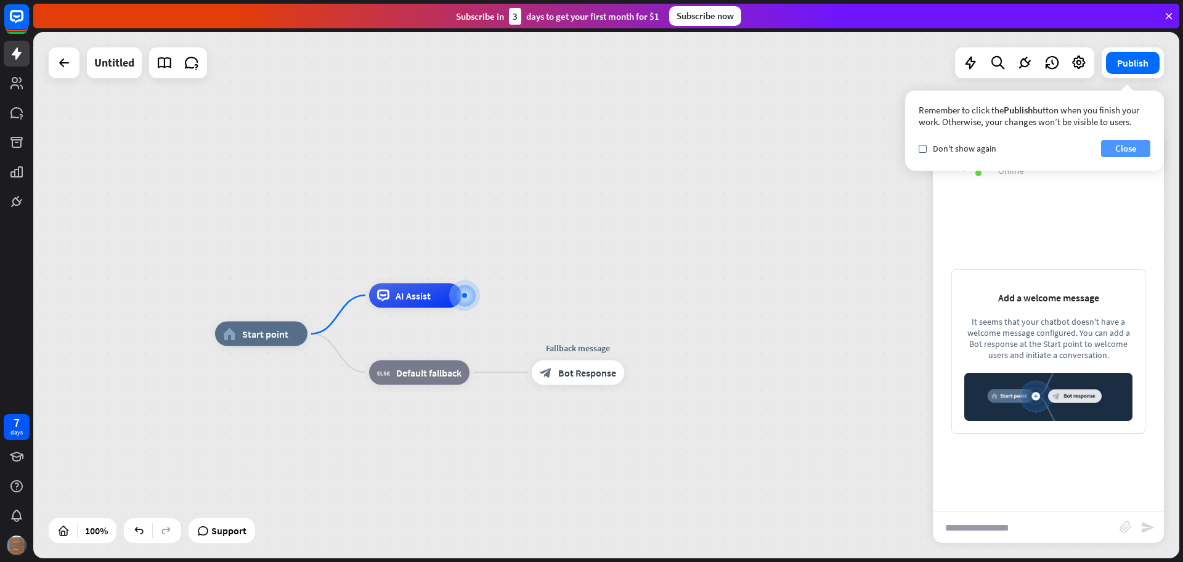
click at [1130, 145] on button "Close" at bounding box center [1125, 148] width 49 height 17
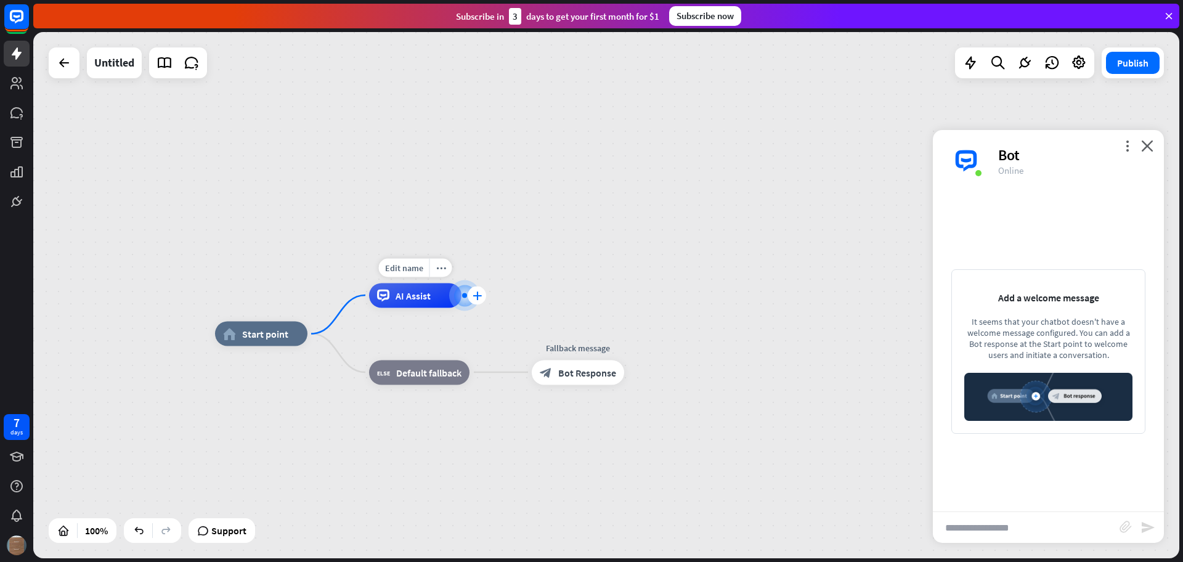
click at [477, 294] on icon "plus" at bounding box center [476, 295] width 9 height 9
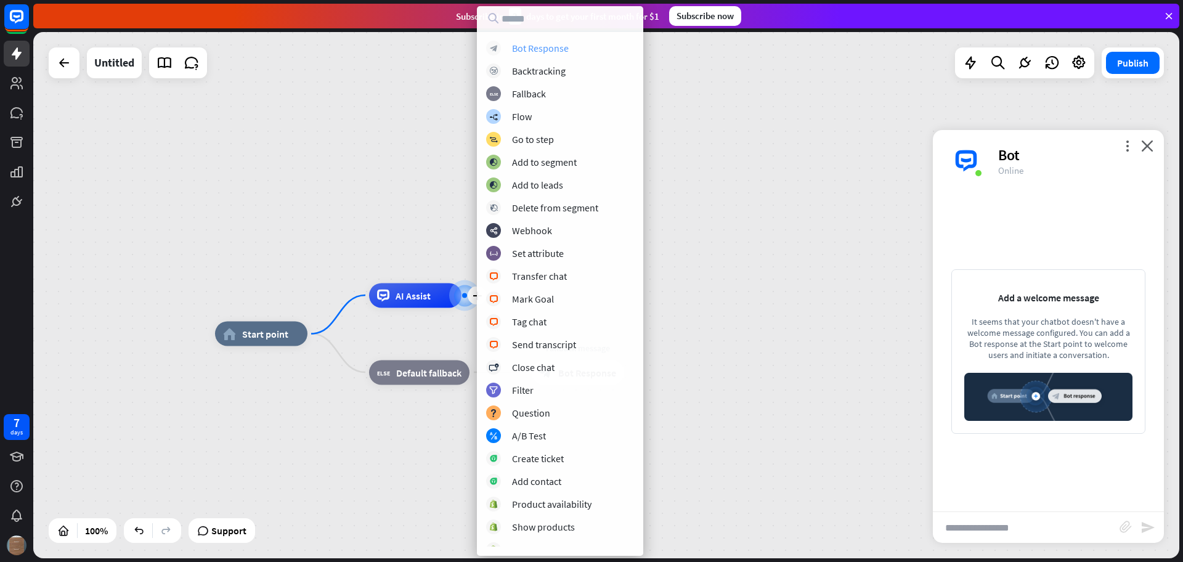
click at [533, 50] on div "Bot Response" at bounding box center [540, 48] width 57 height 12
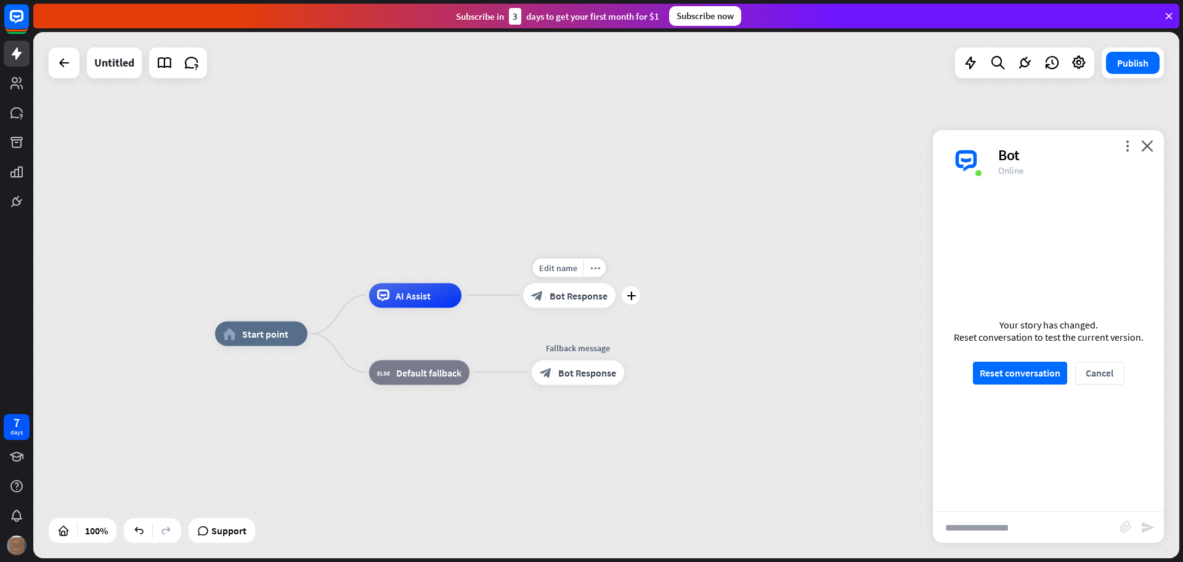
click at [572, 297] on span "Bot Response" at bounding box center [578, 295] width 58 height 12
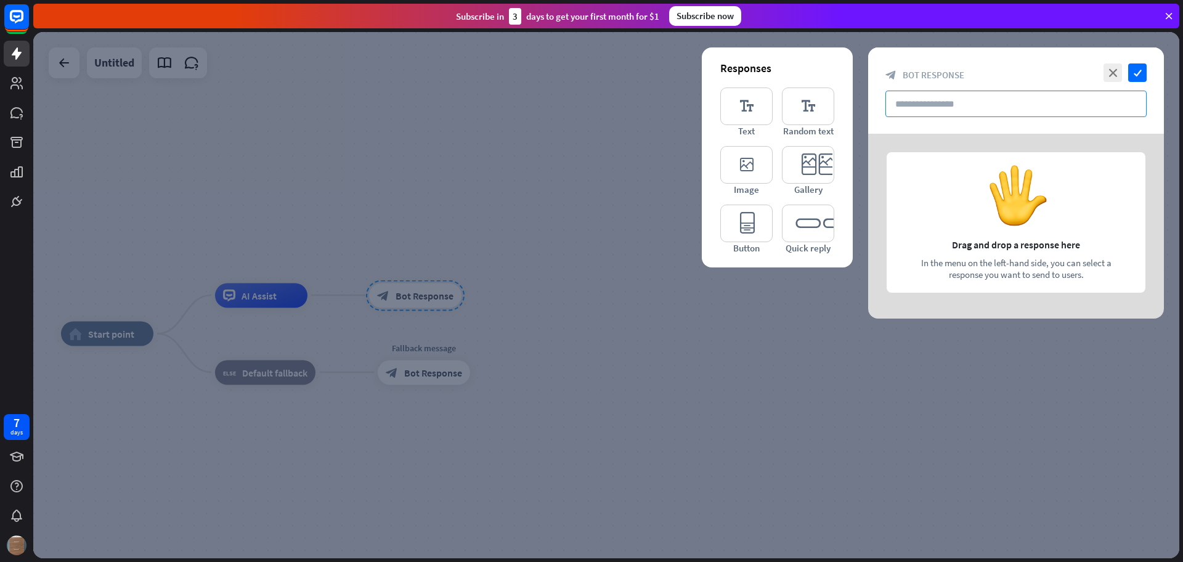
drag, startPoint x: 920, startPoint y: 89, endPoint x: 931, endPoint y: 104, distance: 18.1
click at [924, 94] on input "text" at bounding box center [1015, 104] width 261 height 26
click at [931, 104] on input "text" at bounding box center [1015, 104] width 261 height 26
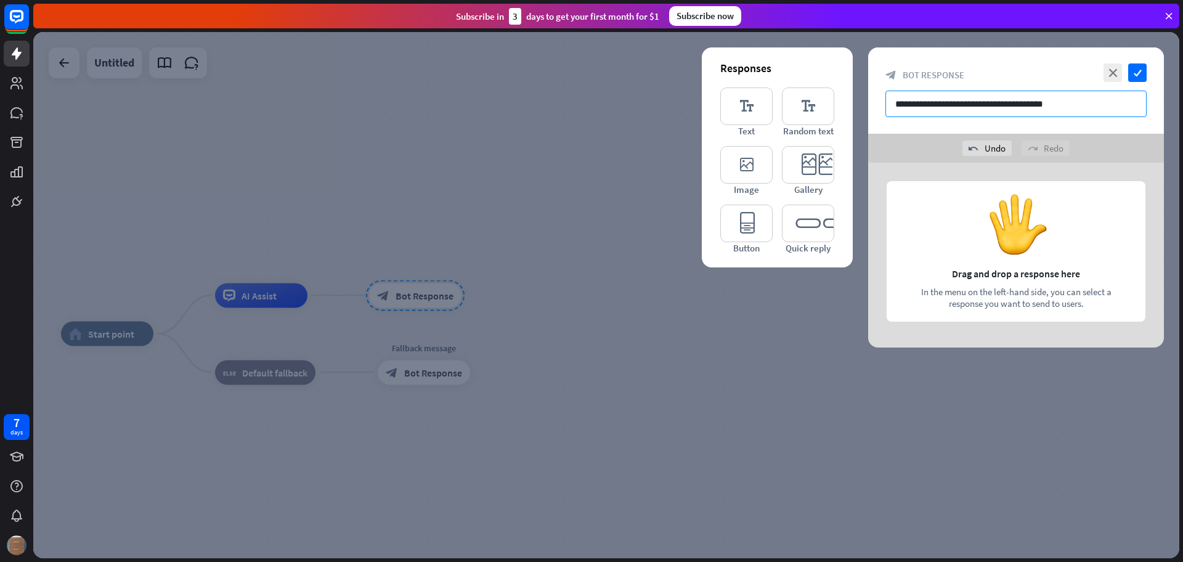
type input "**********"
click at [1007, 105] on input "**********" at bounding box center [1015, 104] width 261 height 26
type input "**********"
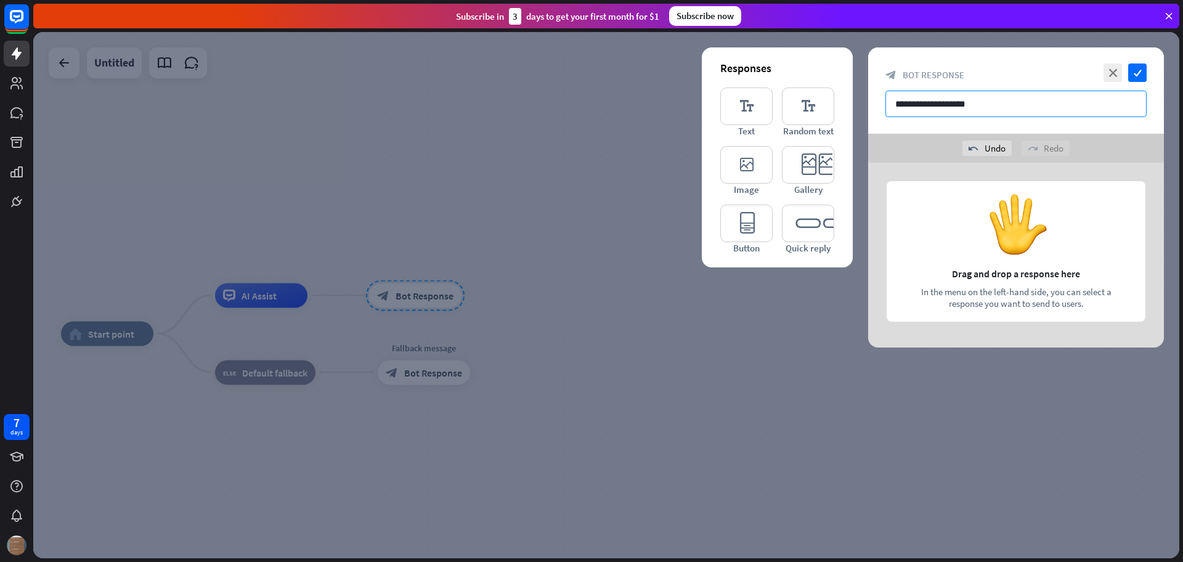
click at [1140, 65] on icon "check" at bounding box center [1137, 72] width 18 height 18
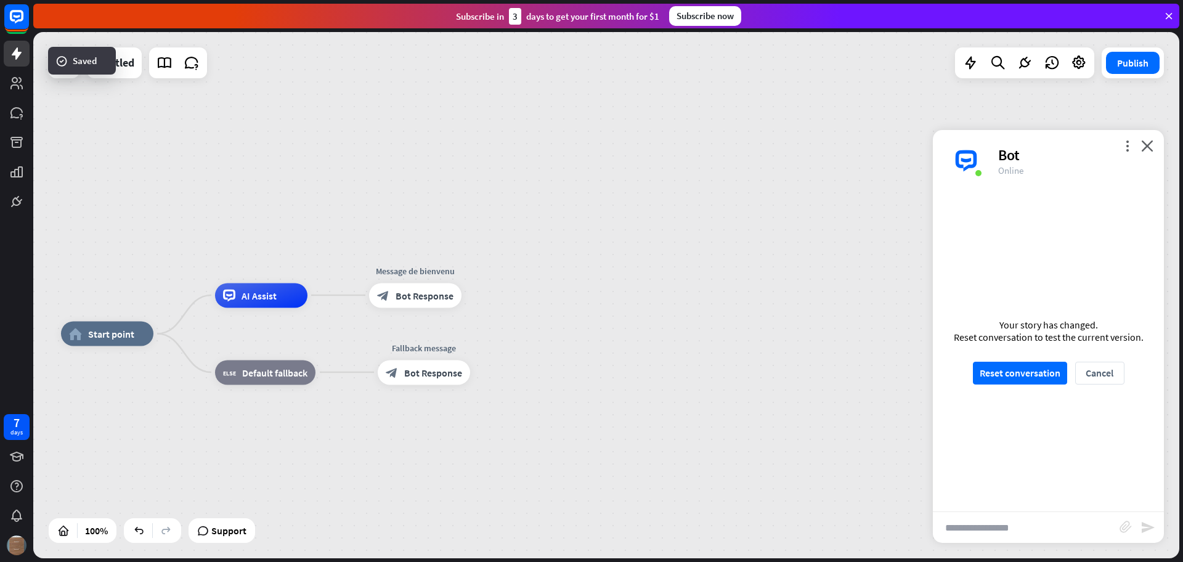
click at [1140, 69] on div at bounding box center [606, 295] width 1146 height 526
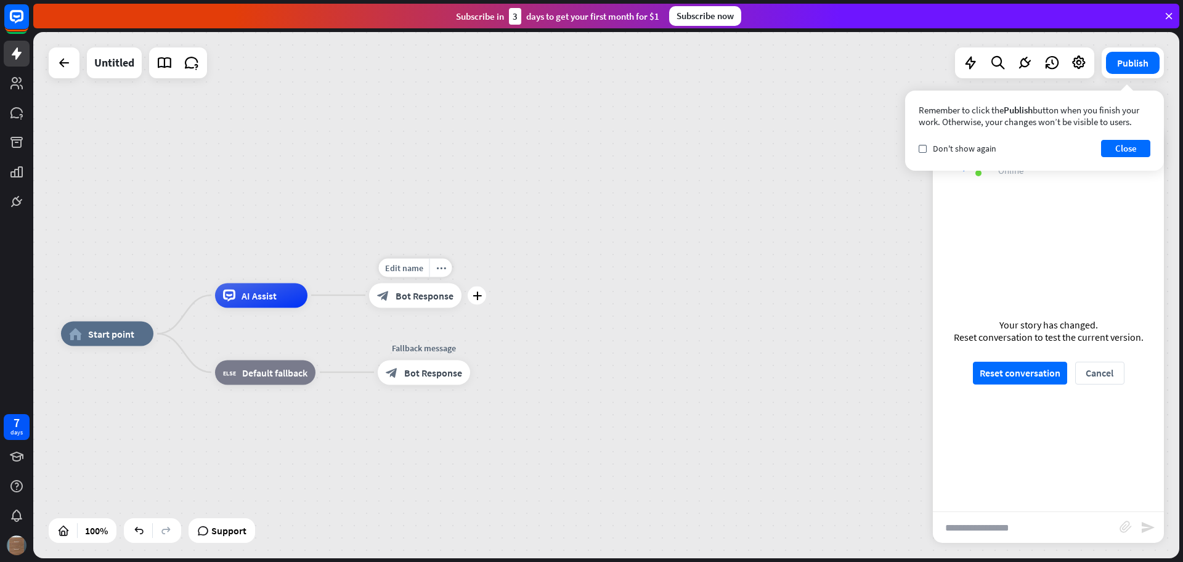
click at [450, 299] on span "Bot Response" at bounding box center [424, 295] width 58 height 12
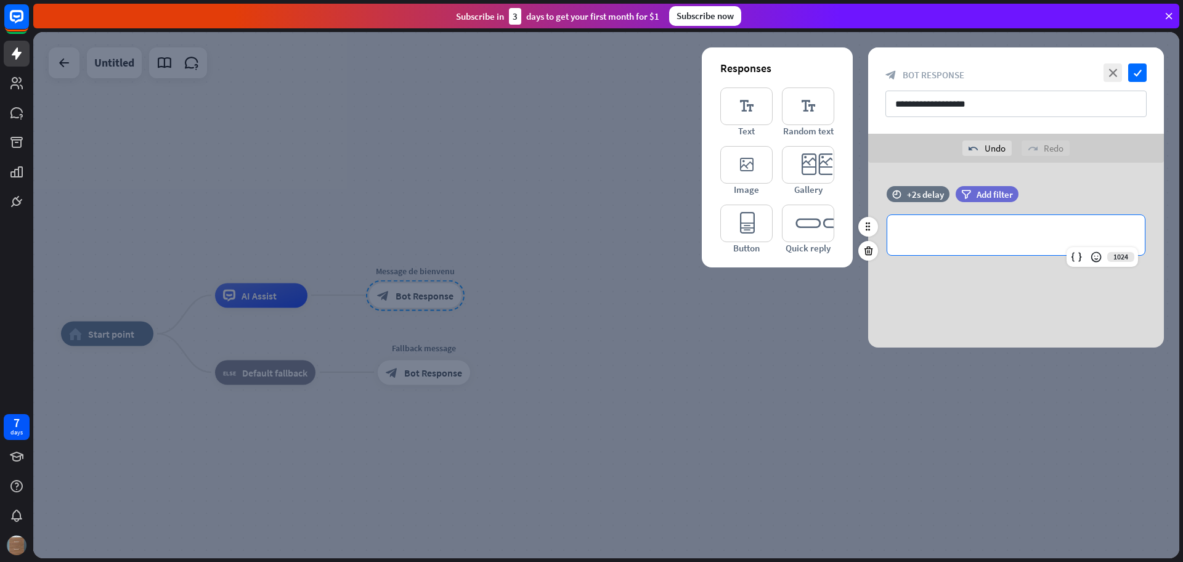
click at [971, 237] on p "**********" at bounding box center [1015, 234] width 233 height 15
click at [1101, 256] on icon at bounding box center [1099, 257] width 12 height 12
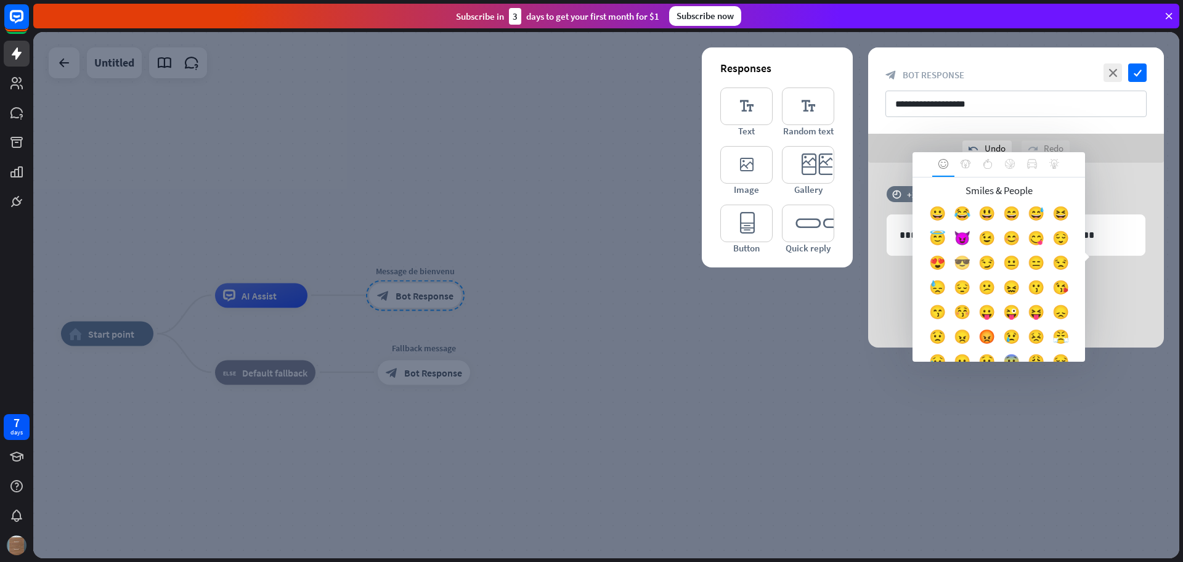
click at [974, 257] on div "😎" at bounding box center [961, 265] width 25 height 25
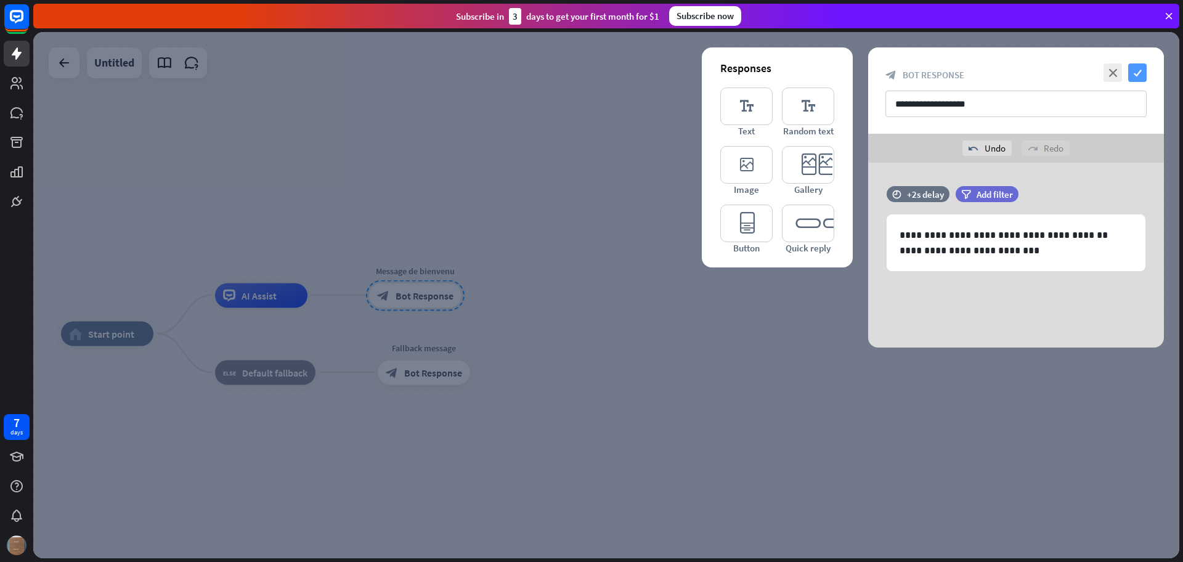
click at [1141, 75] on icon "check" at bounding box center [1137, 72] width 18 height 18
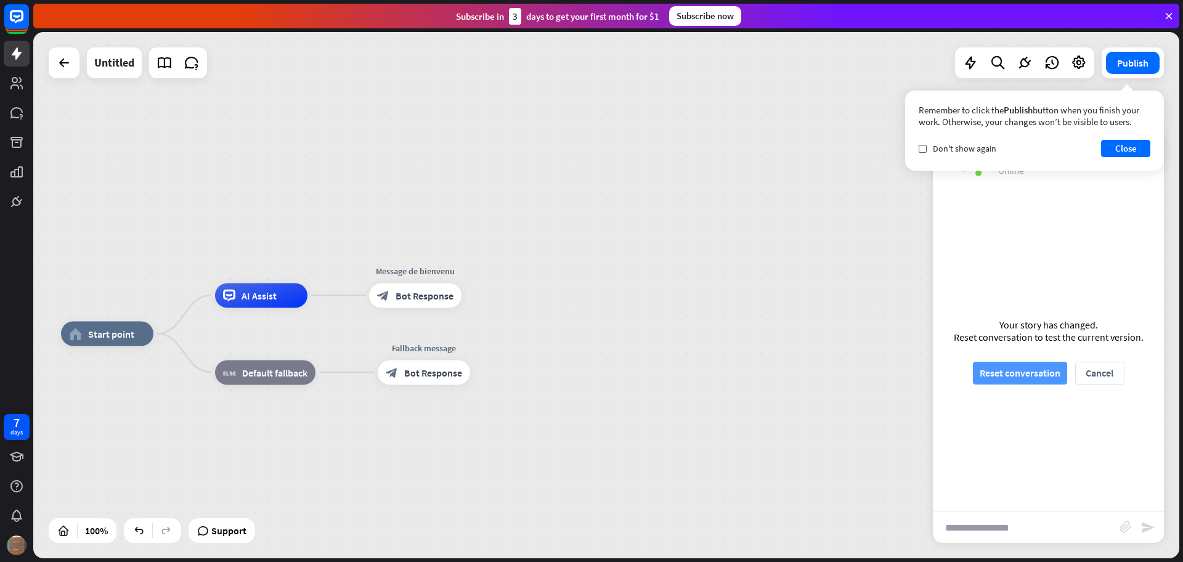
click at [1025, 375] on button "Reset conversation" at bounding box center [1020, 373] width 94 height 23
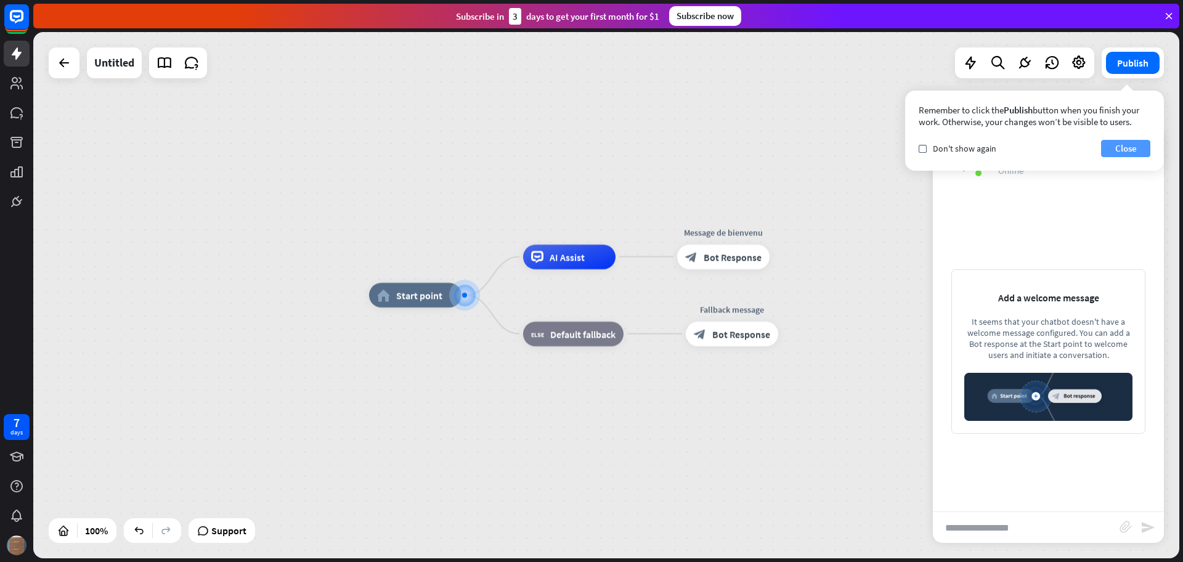
click at [1119, 143] on button "Close" at bounding box center [1125, 148] width 49 height 17
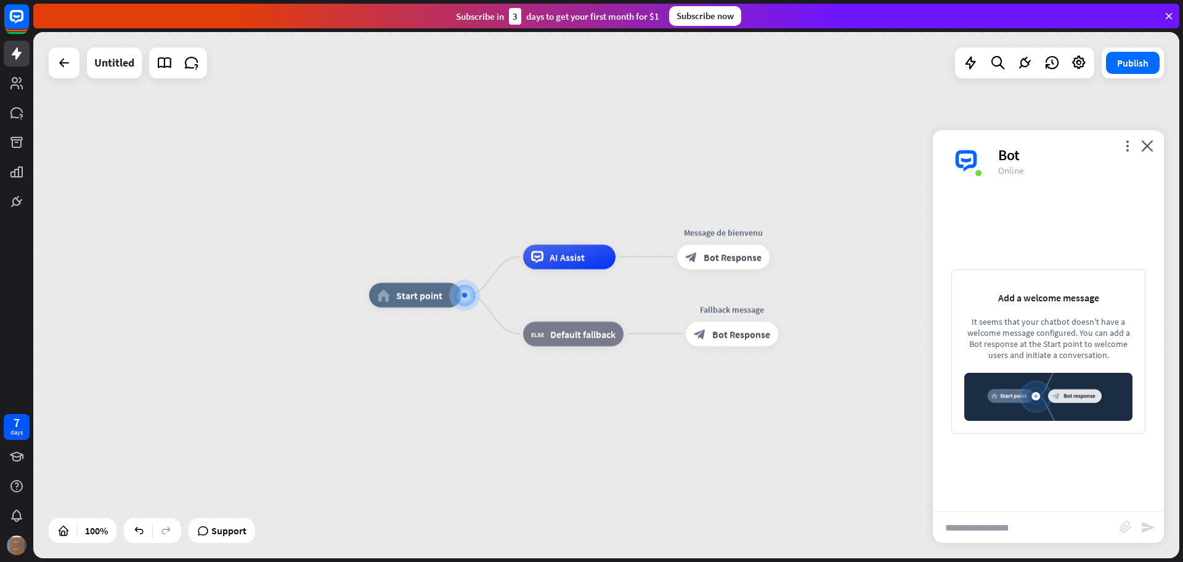
click at [443, 368] on div "home_2 Start point AI Assist Message de bienvenu block_bot_response Bot Respons…" at bounding box center [942, 558] width 1146 height 526
click at [1146, 144] on icon "close" at bounding box center [1147, 146] width 12 height 12
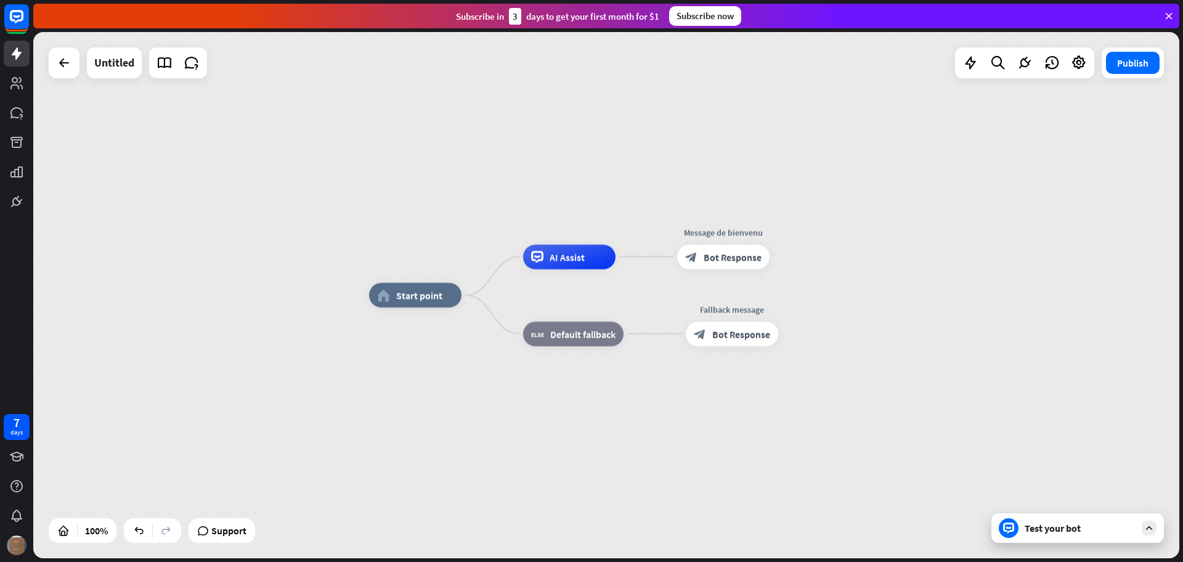
click at [634, 465] on div "home_2 Start point AI Assist Message de bienvenu block_bot_response Bot Respons…" at bounding box center [942, 558] width 1146 height 526
click at [440, 297] on span "Start point" at bounding box center [419, 295] width 46 height 12
click at [412, 343] on div "home_2 Start point AI Assist Message de bienvenu block_bot_response Bot Respons…" at bounding box center [943, 559] width 1146 height 526
click at [1051, 528] on div "Test your bot" at bounding box center [1079, 528] width 111 height 12
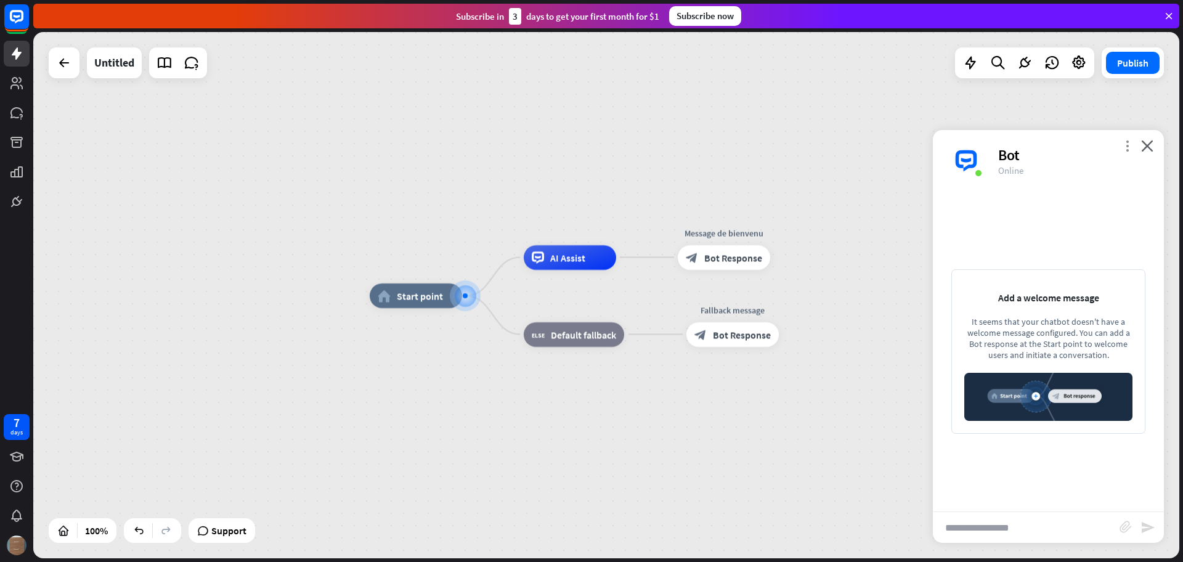
click at [1126, 142] on icon "more_vert" at bounding box center [1127, 146] width 12 height 12
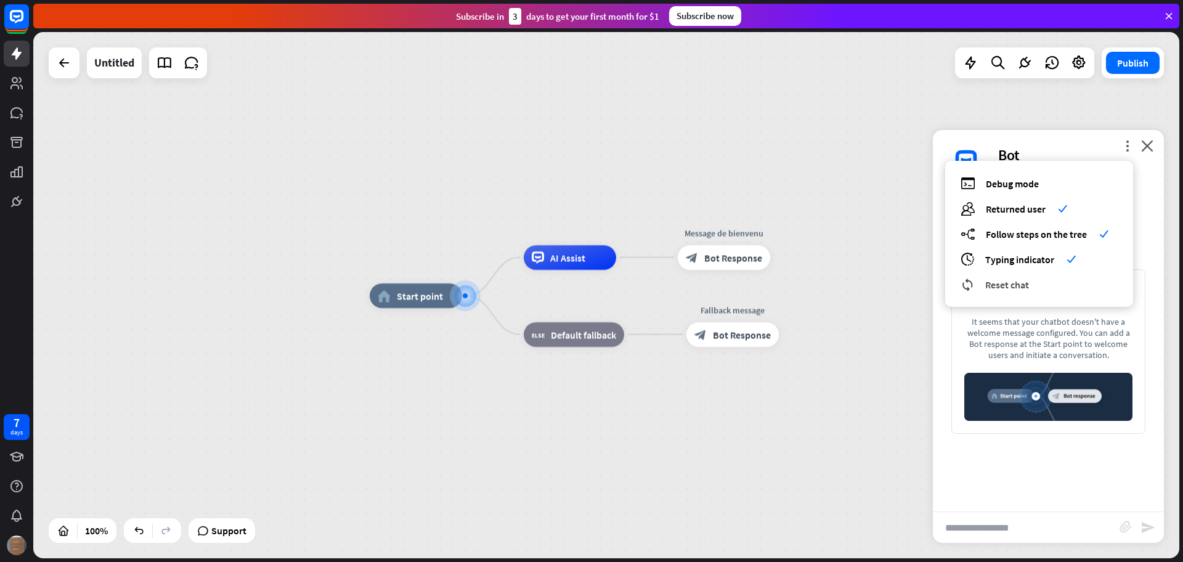
click at [1003, 289] on span "Reset chat" at bounding box center [1007, 284] width 44 height 12
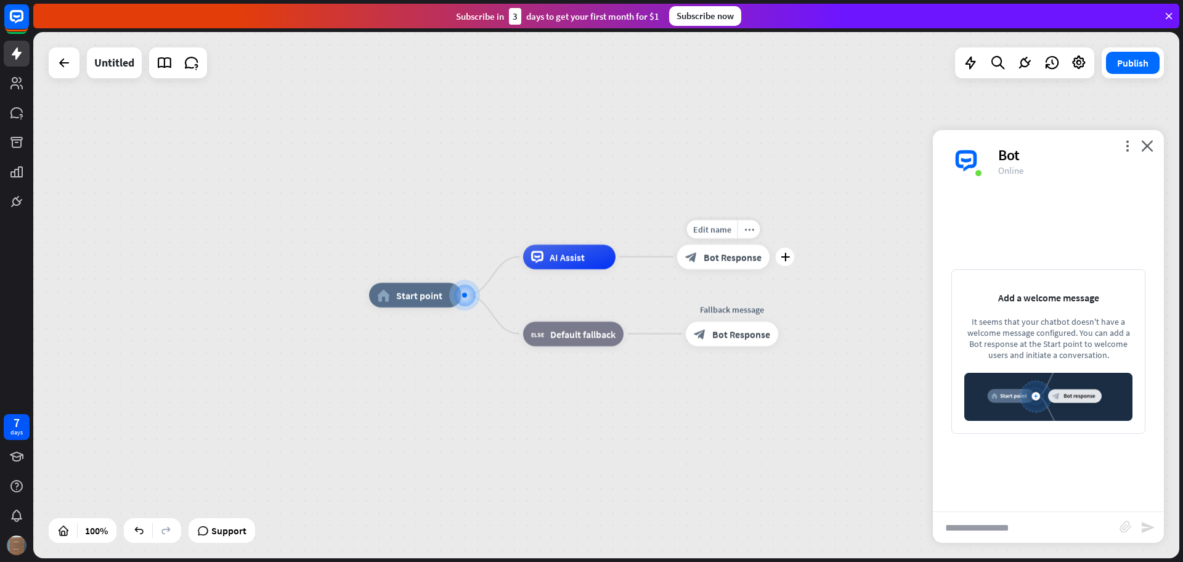
drag, startPoint x: 713, startPoint y: 259, endPoint x: 683, endPoint y: 265, distance: 30.7
click at [683, 265] on div "block_bot_response Bot Response" at bounding box center [723, 257] width 92 height 25
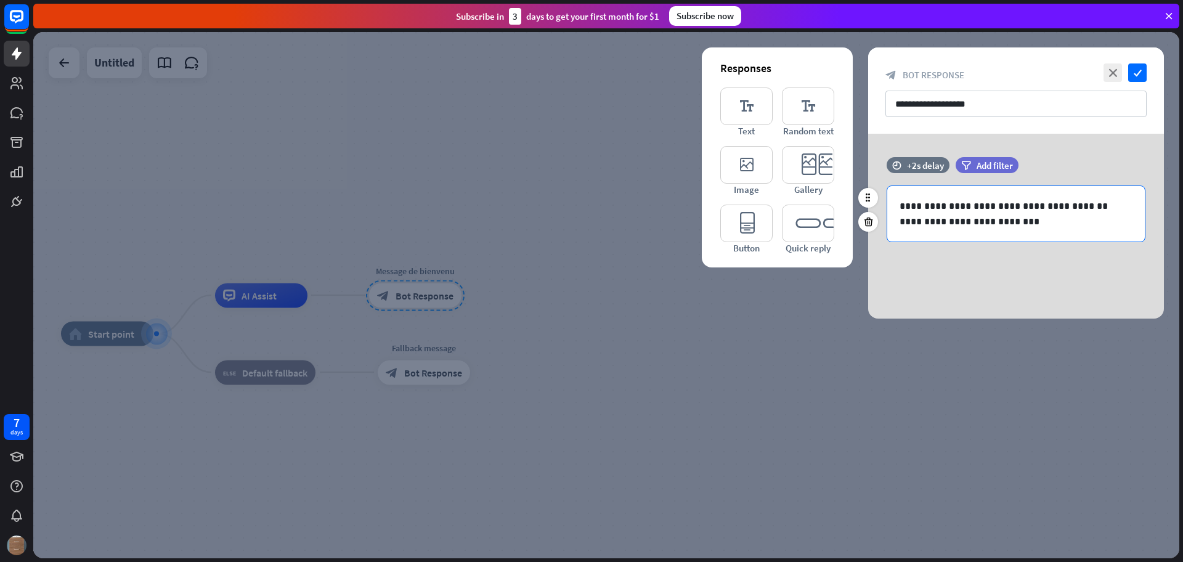
click at [961, 204] on p "**********" at bounding box center [1015, 205] width 233 height 15
click at [1008, 225] on p "**********" at bounding box center [1015, 221] width 233 height 15
drag, startPoint x: 1025, startPoint y: 225, endPoint x: 896, endPoint y: 203, distance: 131.8
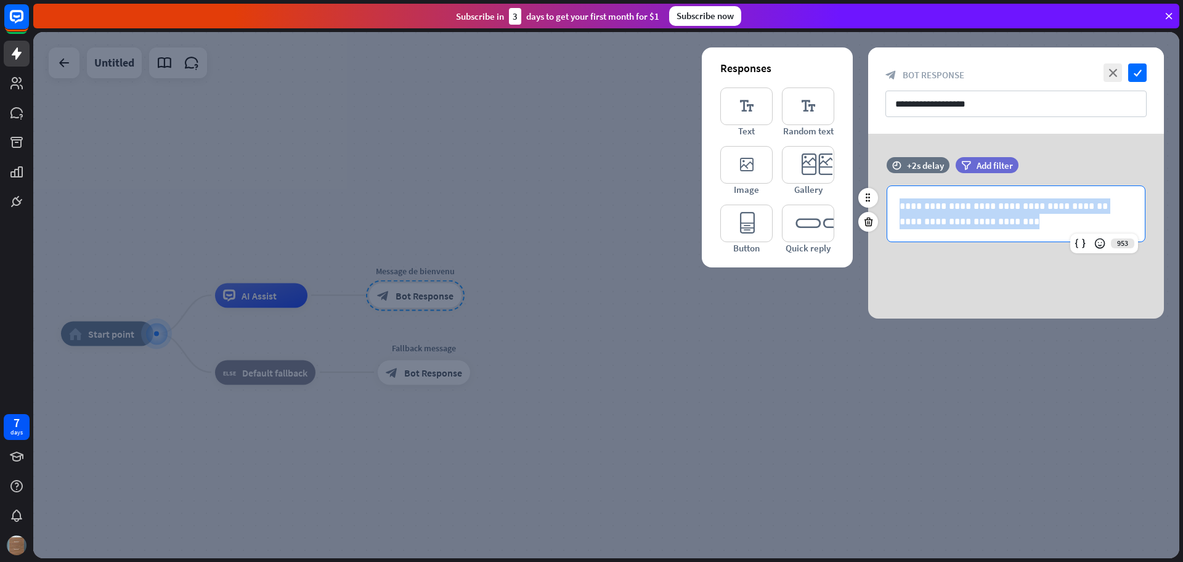
click at [896, 203] on div "**********" at bounding box center [1015, 213] width 257 height 55
copy div "**********"
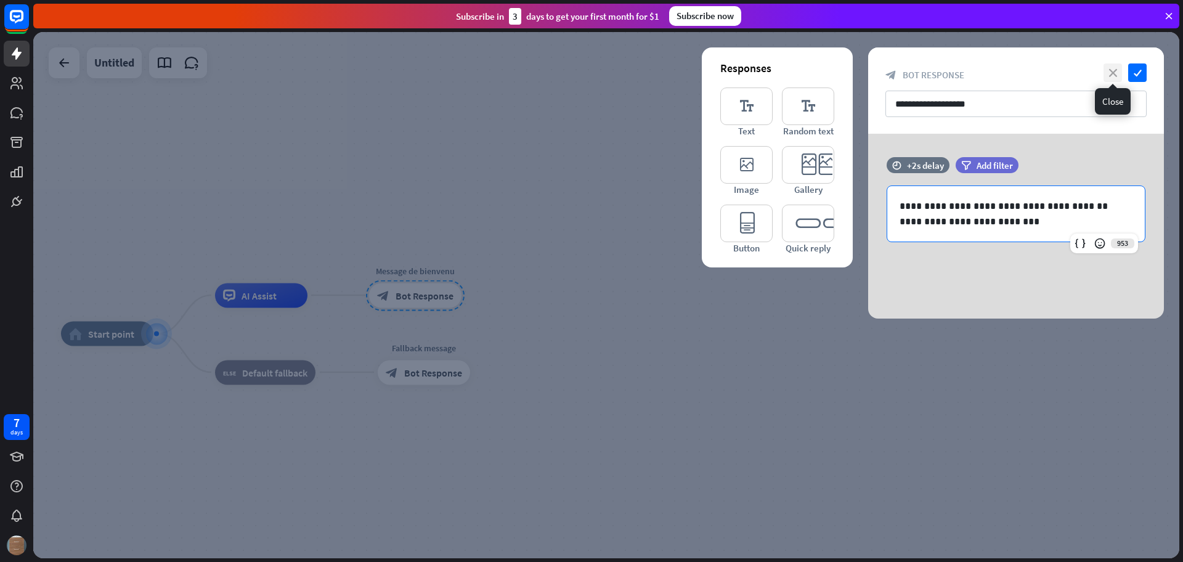
click at [1112, 70] on icon "close" at bounding box center [1112, 72] width 18 height 18
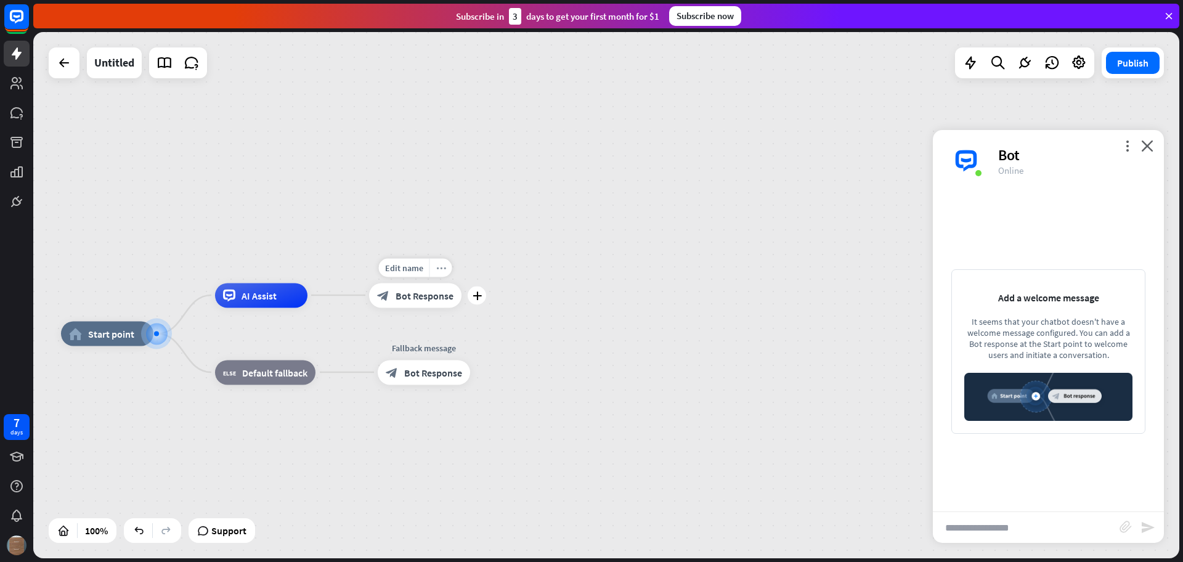
click at [440, 271] on icon "more_horiz" at bounding box center [441, 267] width 10 height 9
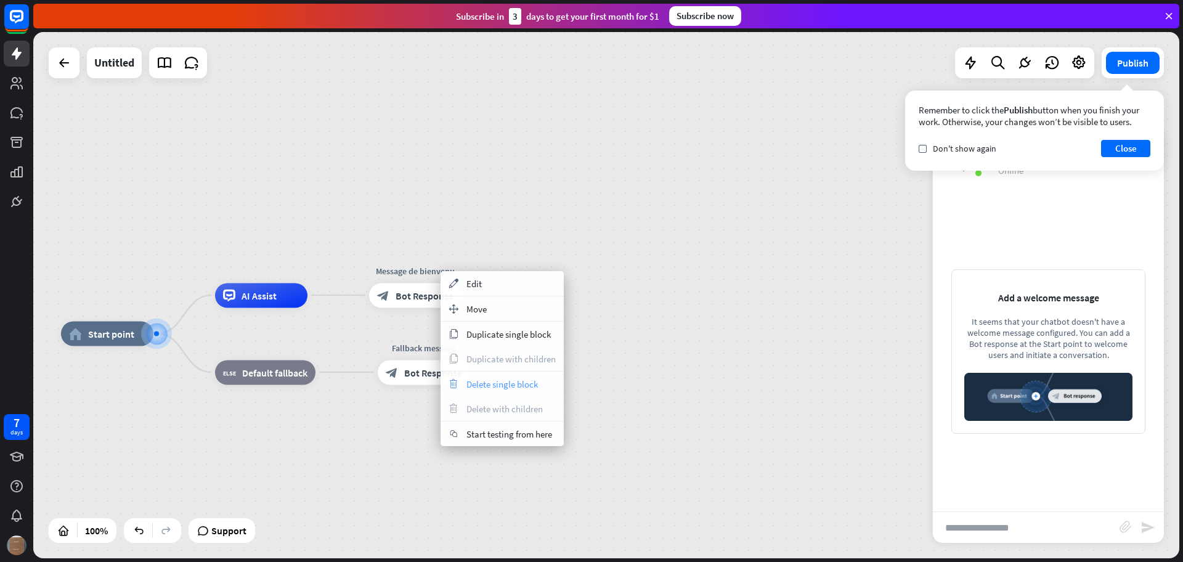
click at [483, 381] on span "Delete single block" at bounding box center [501, 384] width 71 height 12
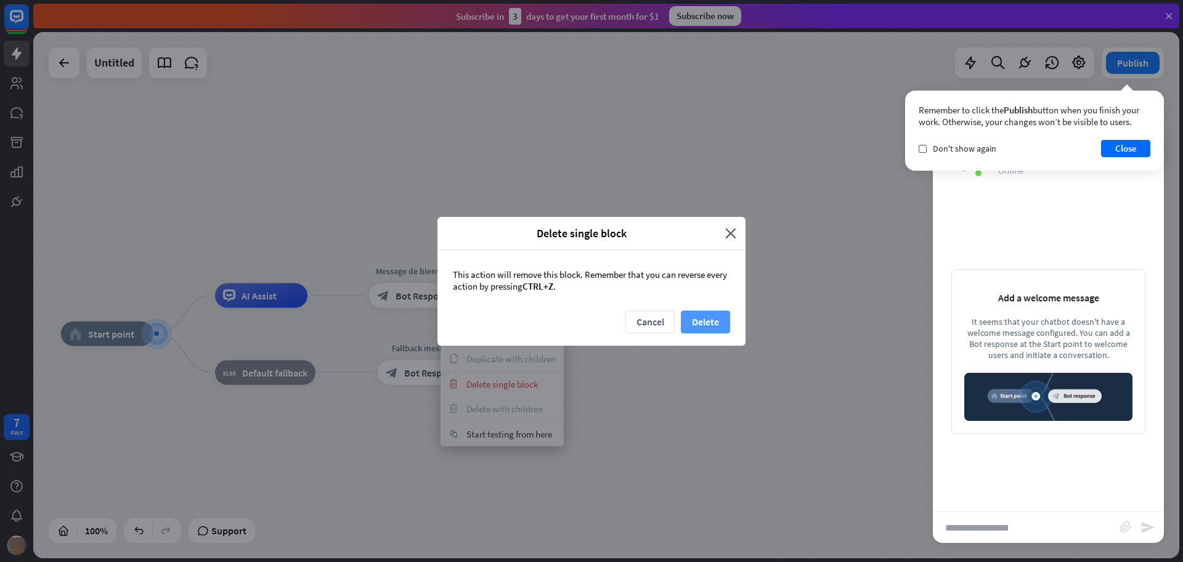
click at [687, 323] on button "Delete" at bounding box center [705, 321] width 49 height 23
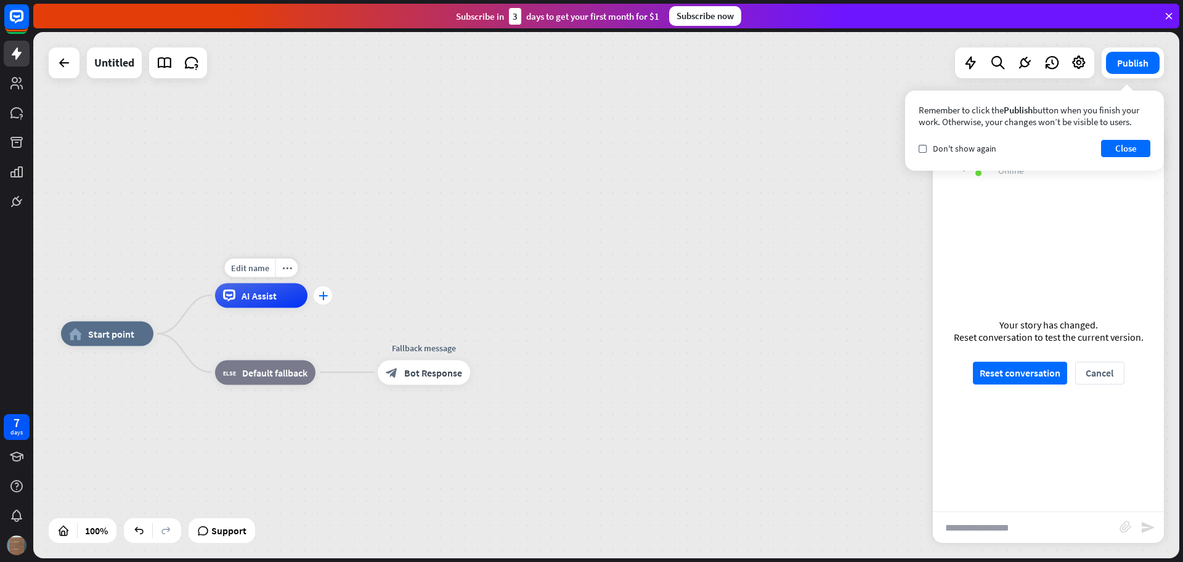
click at [325, 296] on icon "plus" at bounding box center [322, 295] width 9 height 9
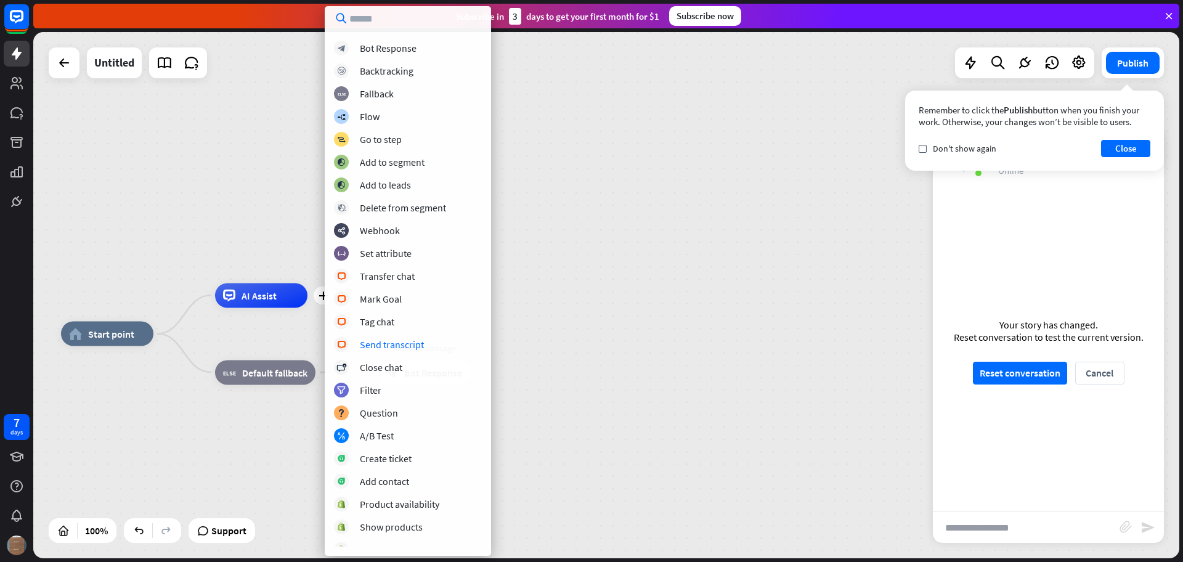
scroll to position [102, 0]
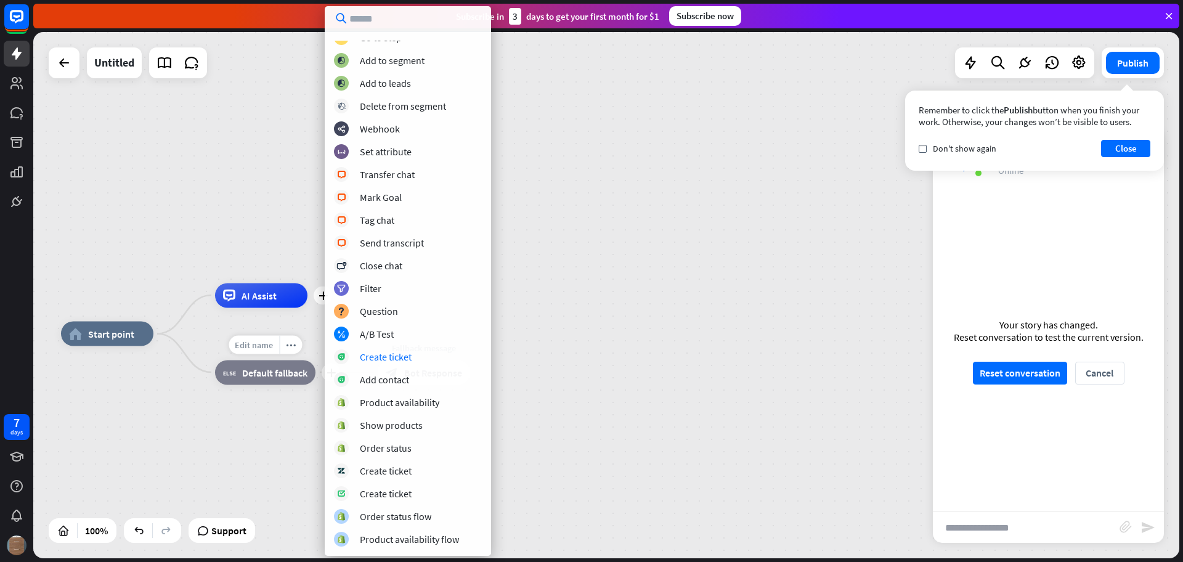
click at [266, 341] on span "Edit name" at bounding box center [254, 344] width 38 height 11
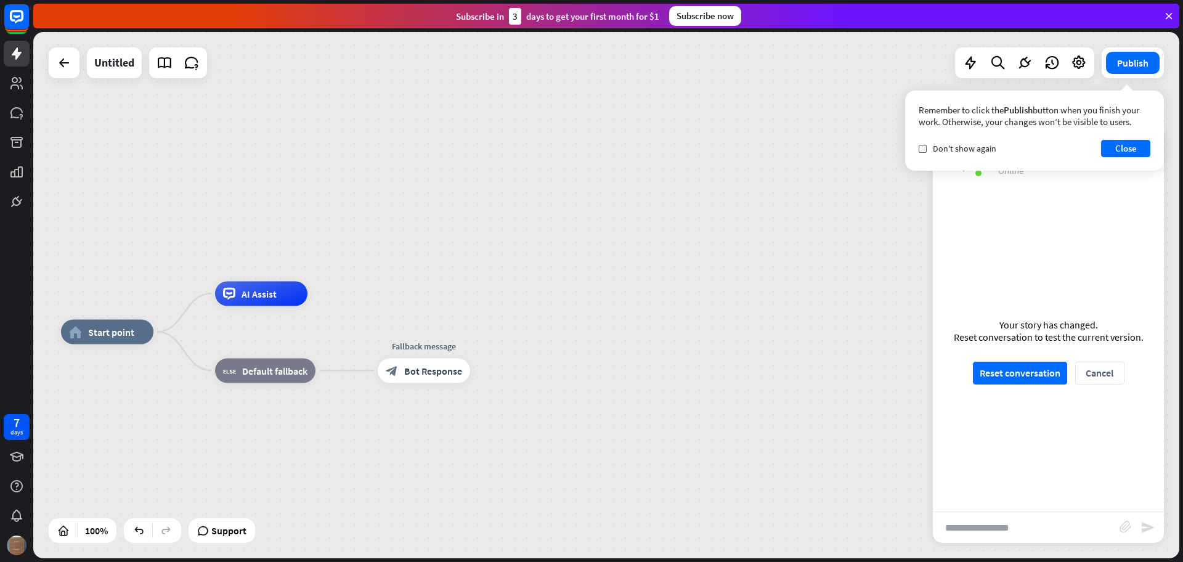
click at [270, 222] on div "home_2 Start point Edit name more_horiz AI Assist block_fallback Default fallba…" at bounding box center [606, 295] width 1146 height 526
click at [259, 290] on span "AI Assist" at bounding box center [258, 293] width 35 height 12
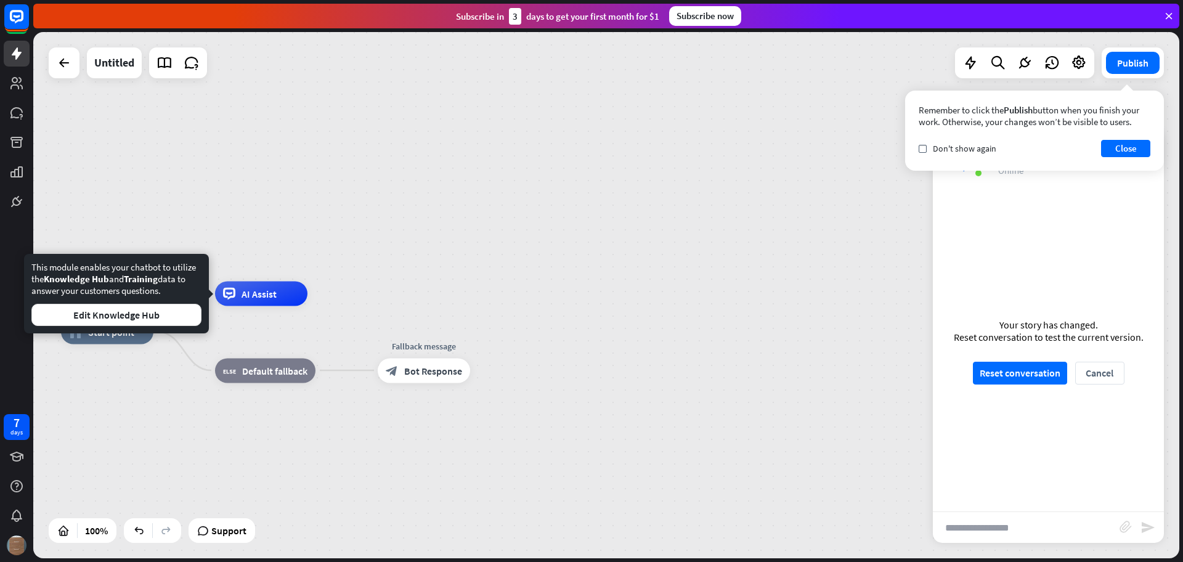
click at [299, 203] on div "home_2 Start point Edit name more_horiz AI Assist block_fallback Default fallba…" at bounding box center [606, 295] width 1146 height 526
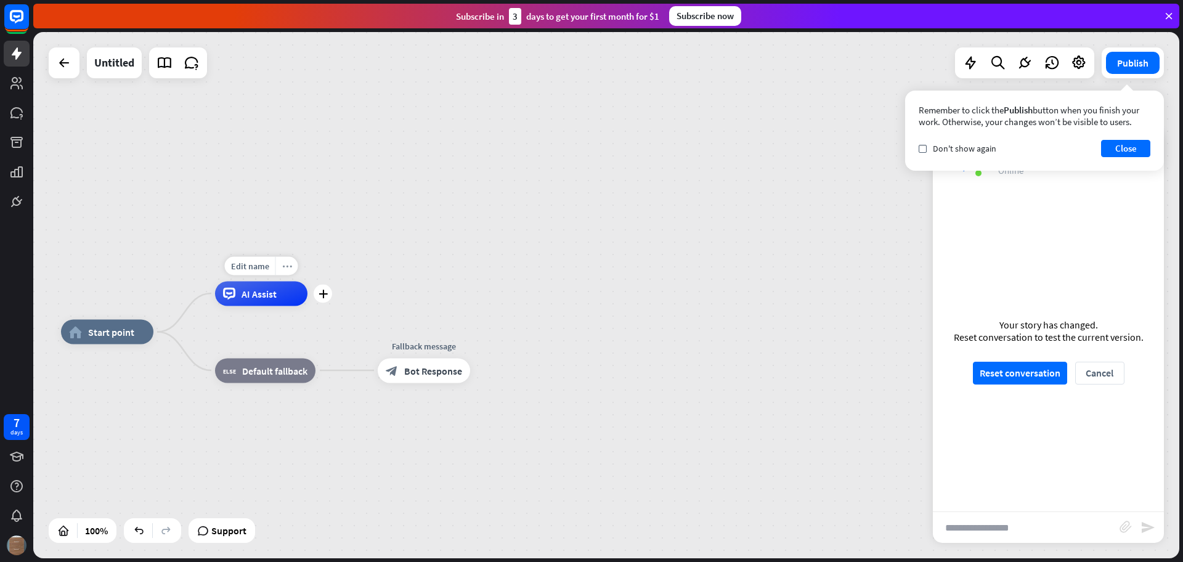
click at [286, 267] on icon "more_horiz" at bounding box center [287, 265] width 10 height 9
drag, startPoint x: 305, startPoint y: 315, endPoint x: 225, endPoint y: 323, distance: 81.1
click at [304, 305] on div "plus AI Assist" at bounding box center [261, 293] width 92 height 25
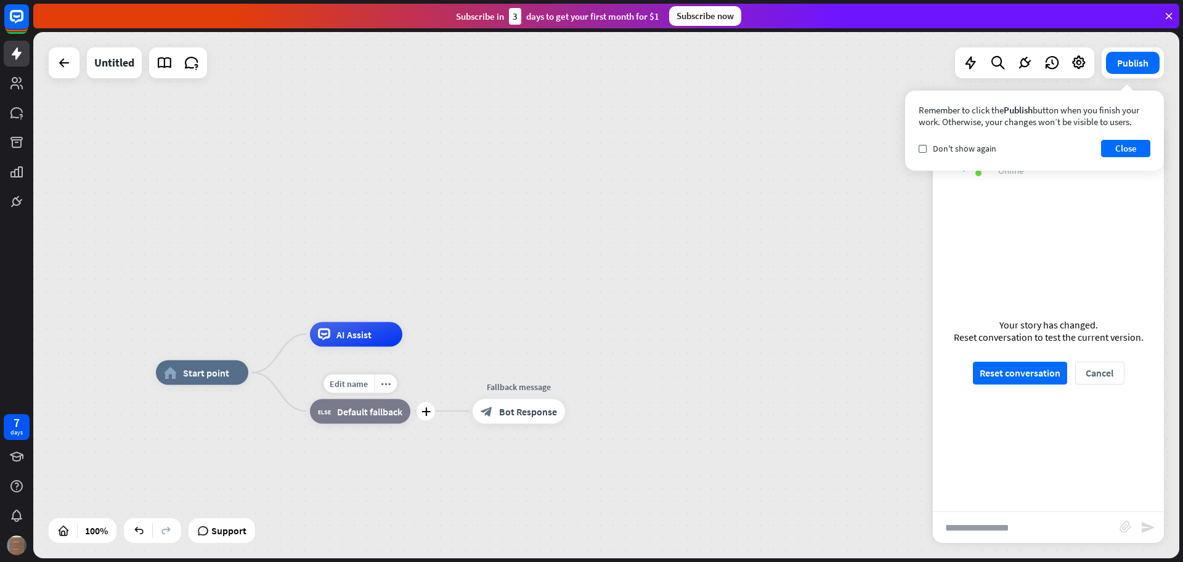
drag, startPoint x: 197, startPoint y: 339, endPoint x: 288, endPoint y: 389, distance: 104.2
click at [310, 398] on div "Edit name more_horiz plus block_fallback Default fallback" at bounding box center [360, 410] width 100 height 25
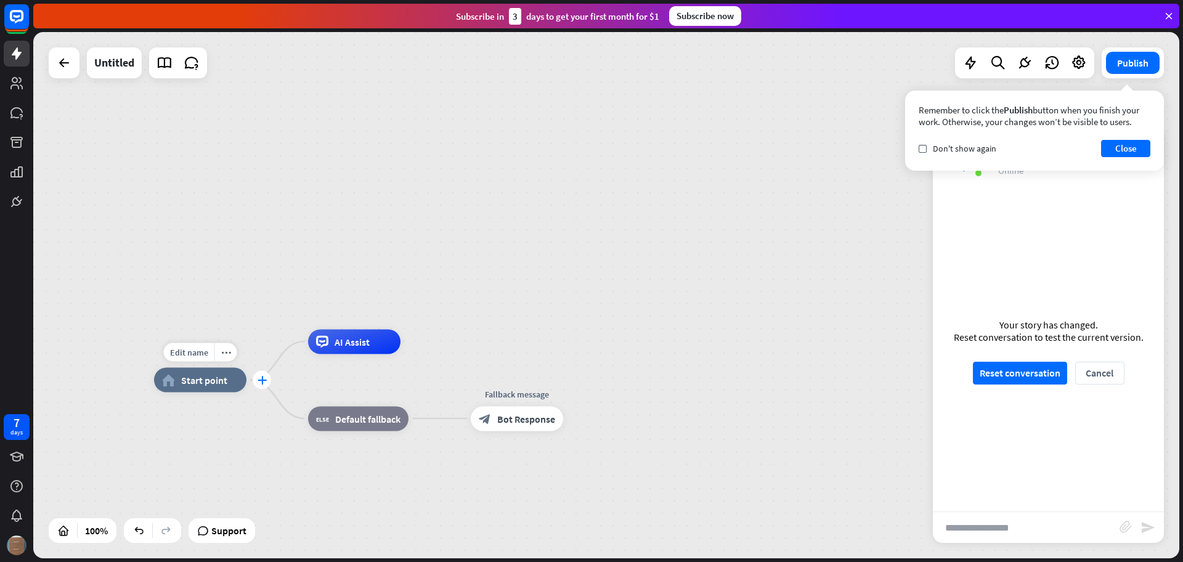
click at [260, 381] on icon "plus" at bounding box center [261, 380] width 9 height 9
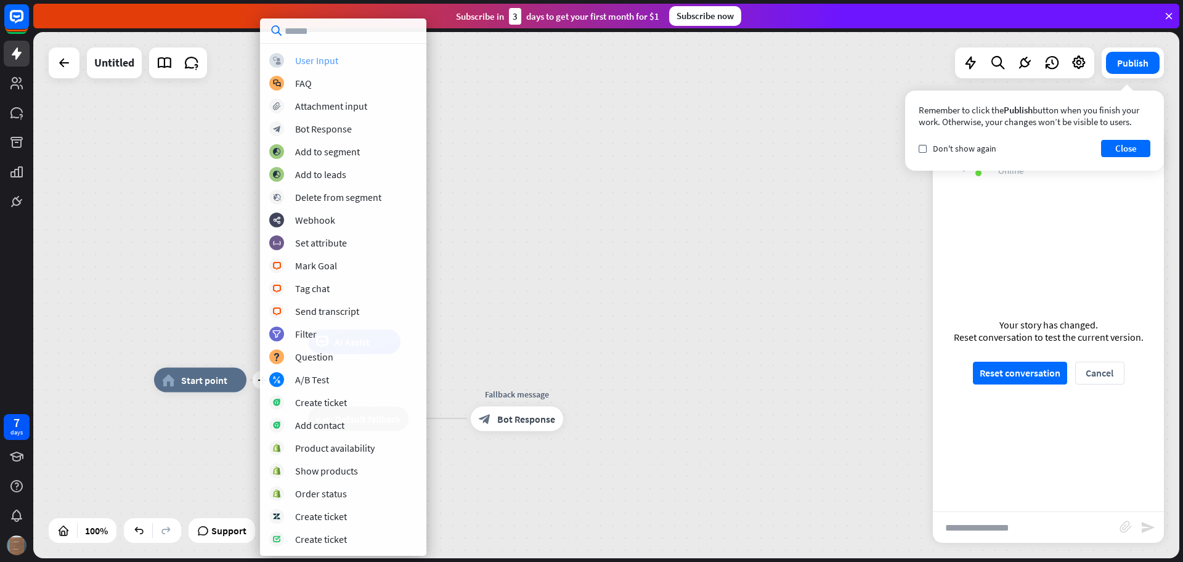
click at [325, 62] on div "User Input" at bounding box center [316, 60] width 43 height 12
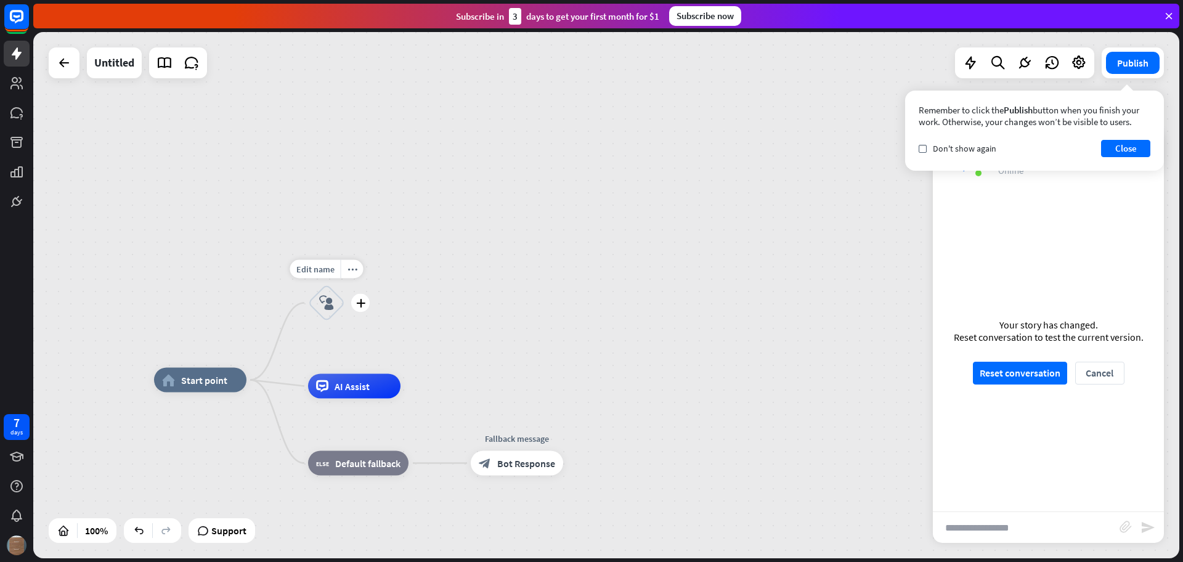
click at [327, 299] on icon "block_user_input" at bounding box center [326, 303] width 15 height 15
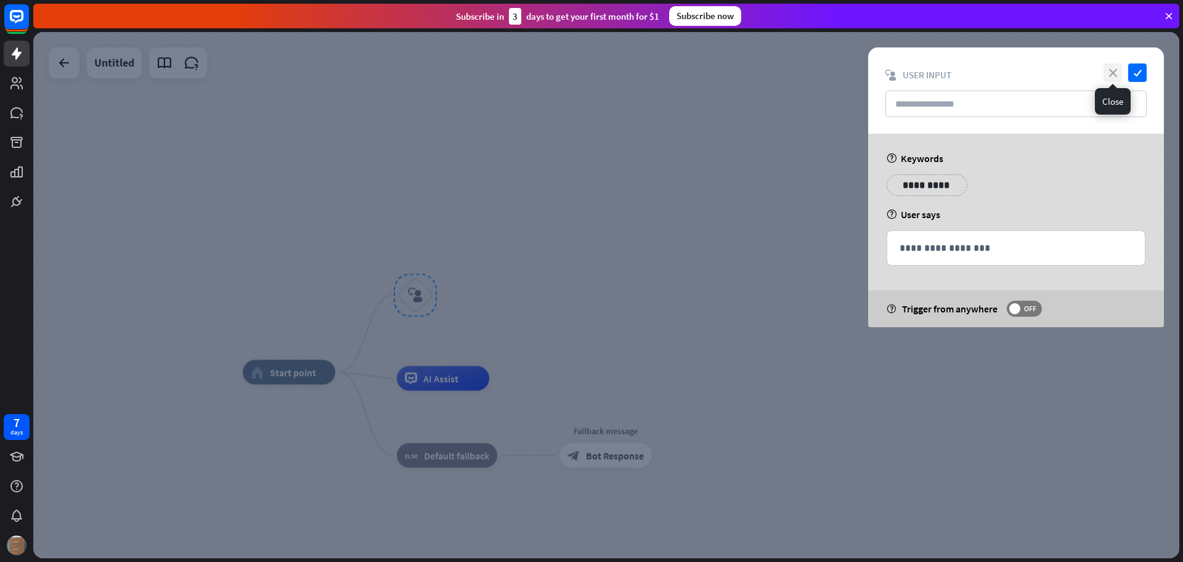
click at [1107, 71] on icon "close" at bounding box center [1112, 72] width 18 height 18
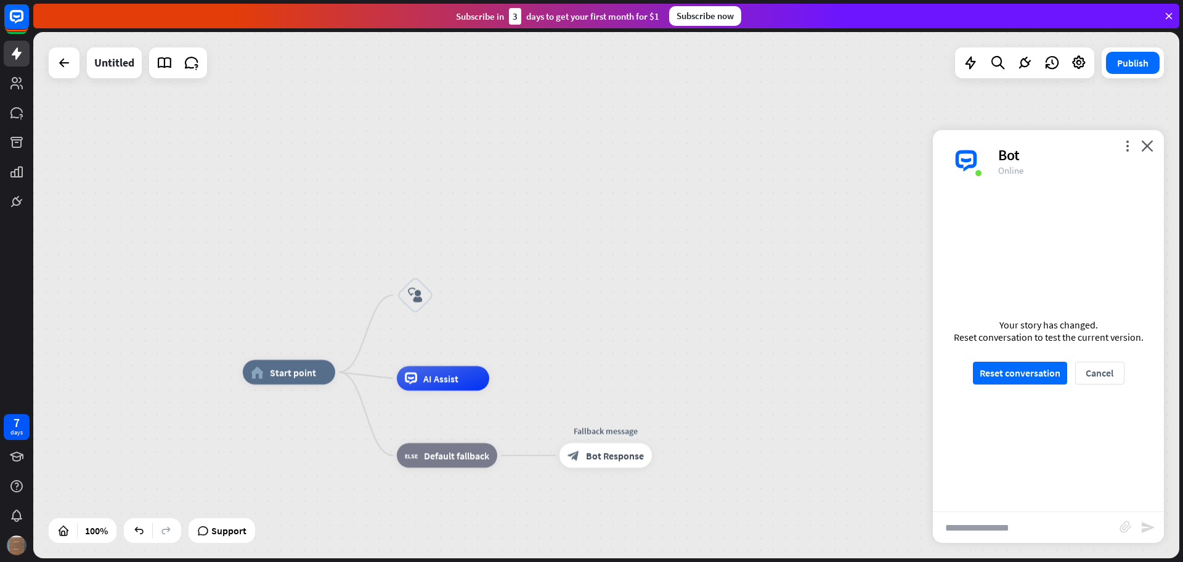
click at [591, 331] on div "home_2 Start point block_user_input AI Assist block_fallback Default fallback F…" at bounding box center [606, 295] width 1146 height 526
click at [432, 263] on div "more_horiz" at bounding box center [440, 261] width 23 height 18
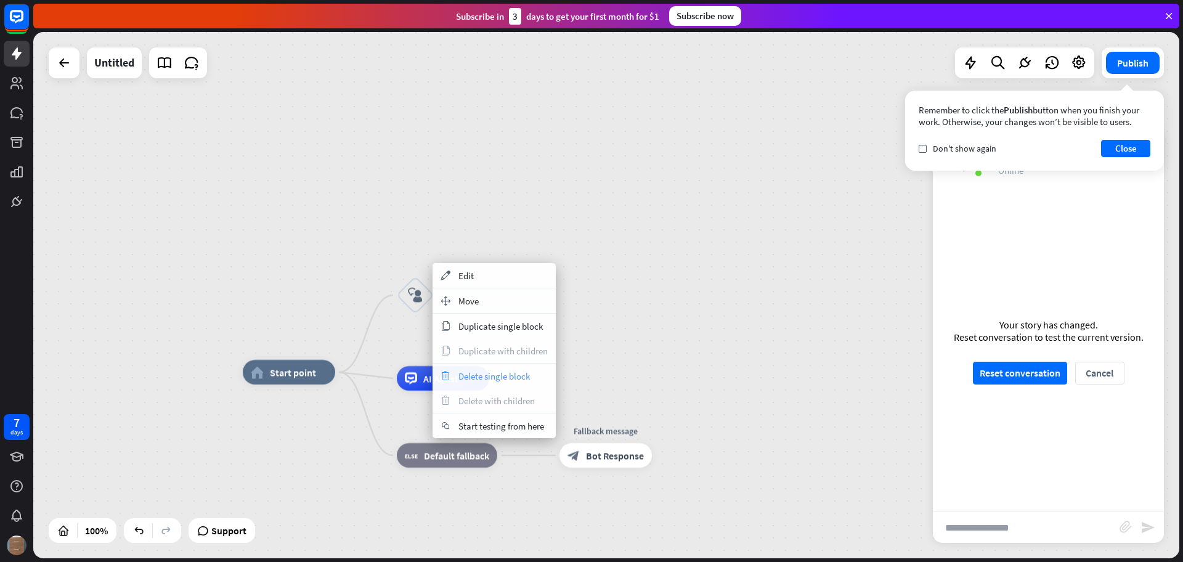
click at [489, 377] on span "Delete single block" at bounding box center [493, 376] width 71 height 12
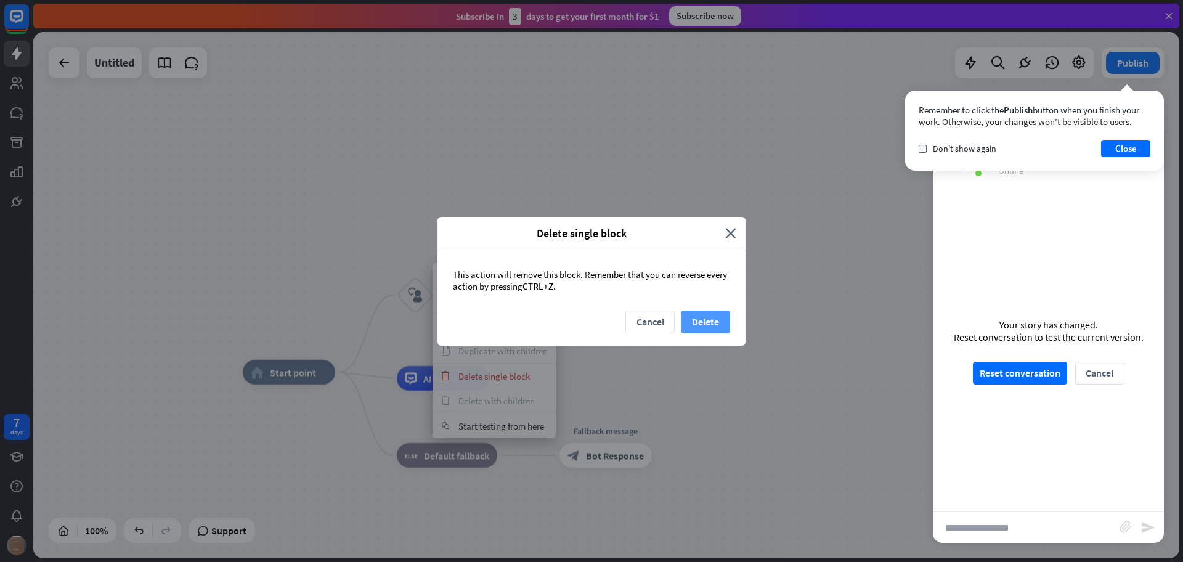
click at [718, 313] on button "Delete" at bounding box center [705, 321] width 49 height 23
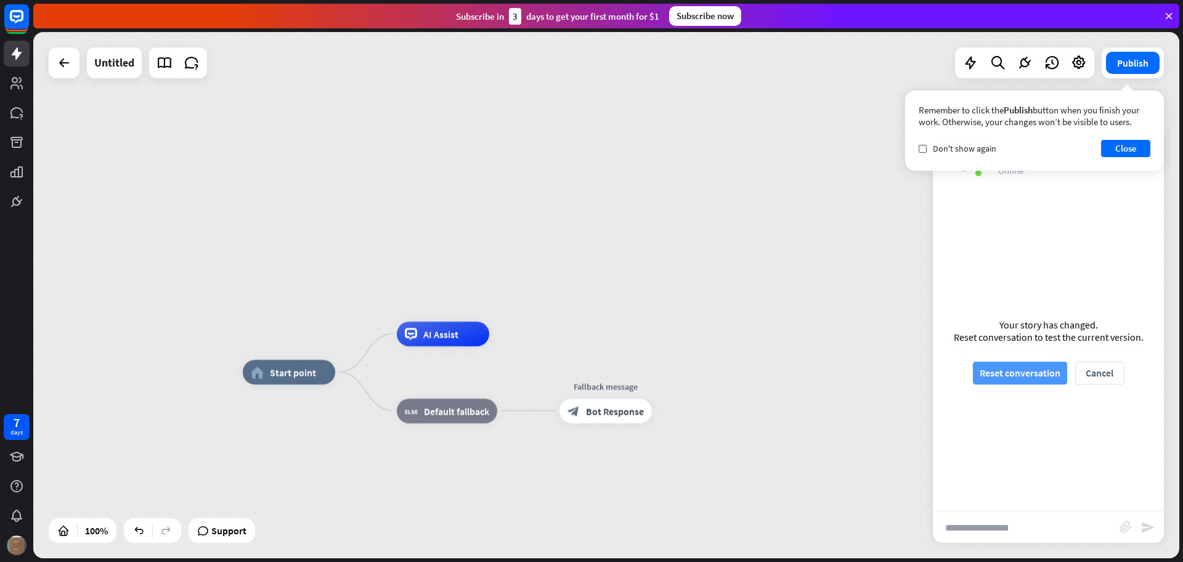
click at [1024, 369] on button "Reset conversation" at bounding box center [1020, 373] width 94 height 23
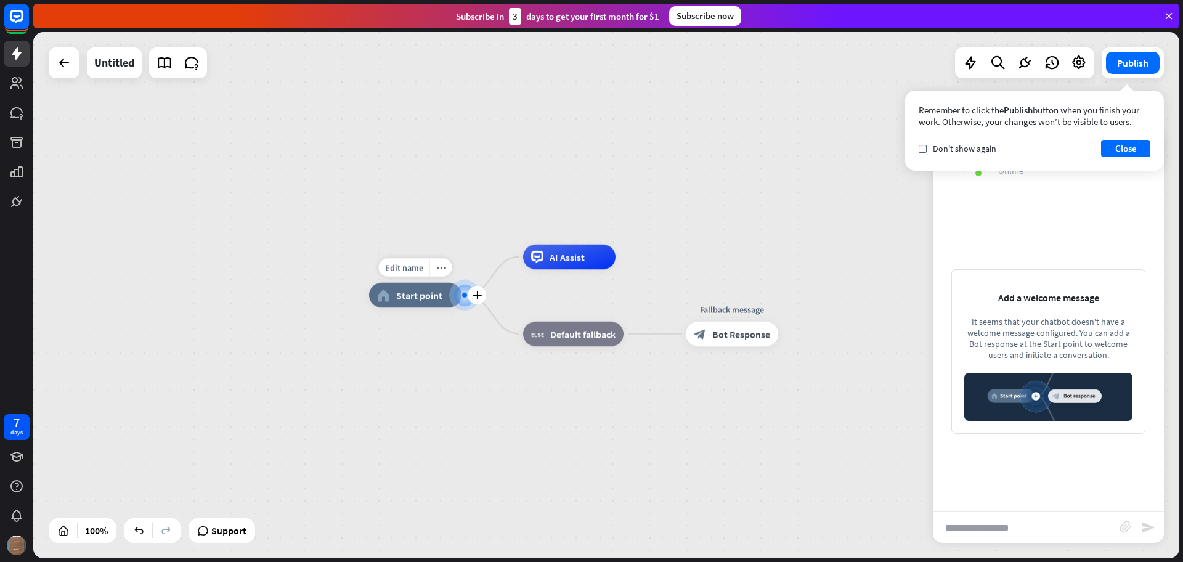
click at [408, 307] on div "Edit name more_horiz plus home_2 Start point" at bounding box center [415, 295] width 92 height 25
click at [437, 276] on div "more_horiz" at bounding box center [440, 267] width 23 height 18
click at [388, 307] on div "plus home_2 Start point" at bounding box center [415, 295] width 92 height 25
click at [393, 297] on div "home_2 Start point" at bounding box center [415, 295] width 92 height 25
click at [417, 274] on div "Edit name" at bounding box center [404, 267] width 51 height 18
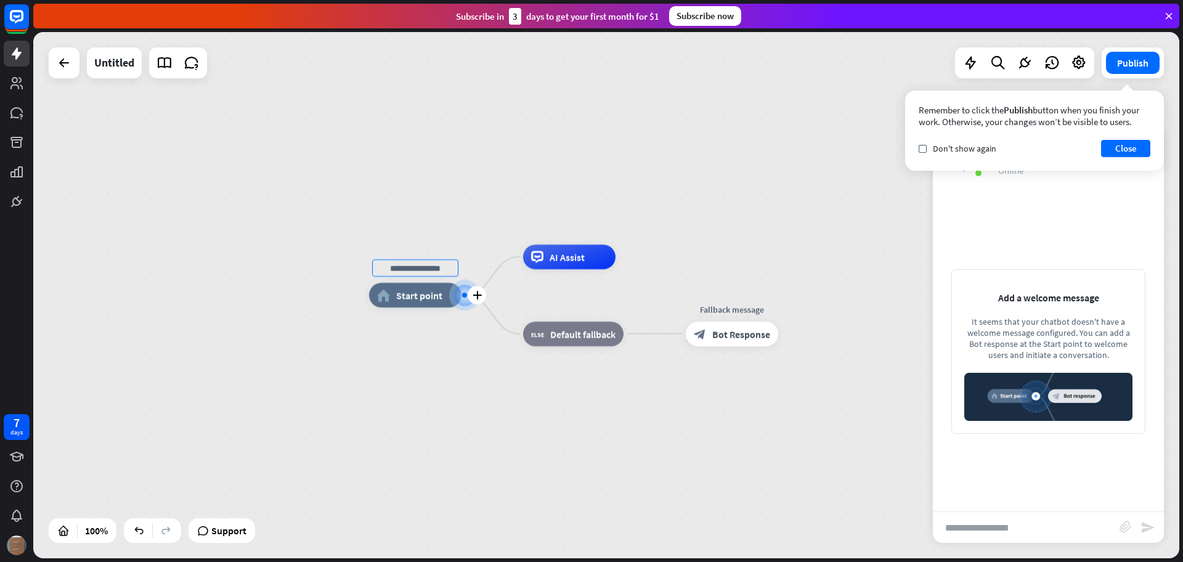
type input "**********"
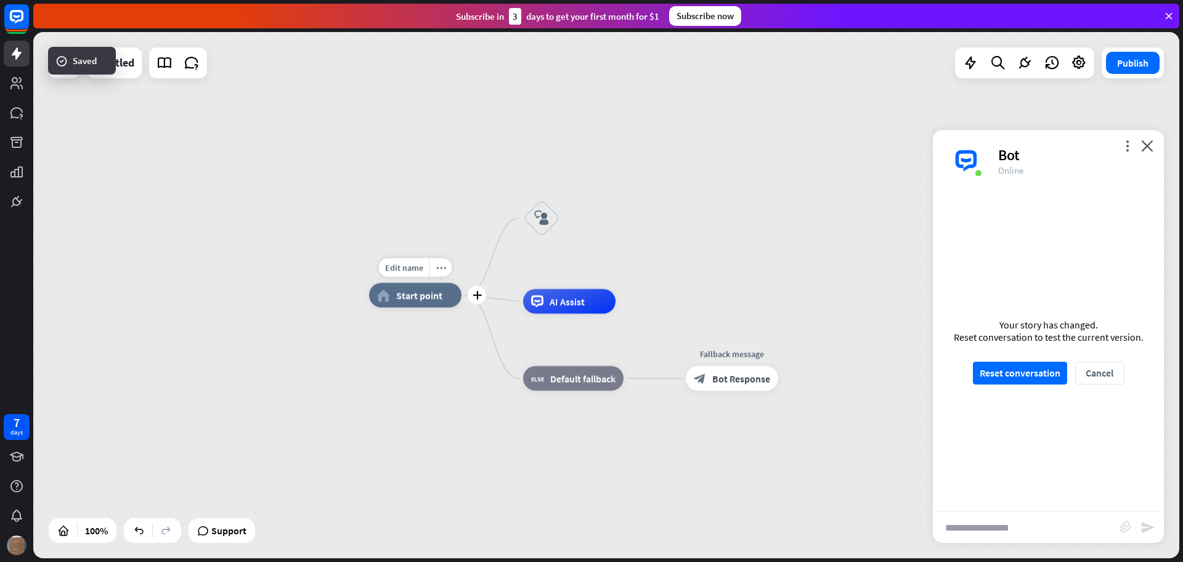
click at [464, 390] on div "Edit name more_horiz plus home_2 Start point block_user_input AI Assist block_f…" at bounding box center [942, 558] width 1146 height 526
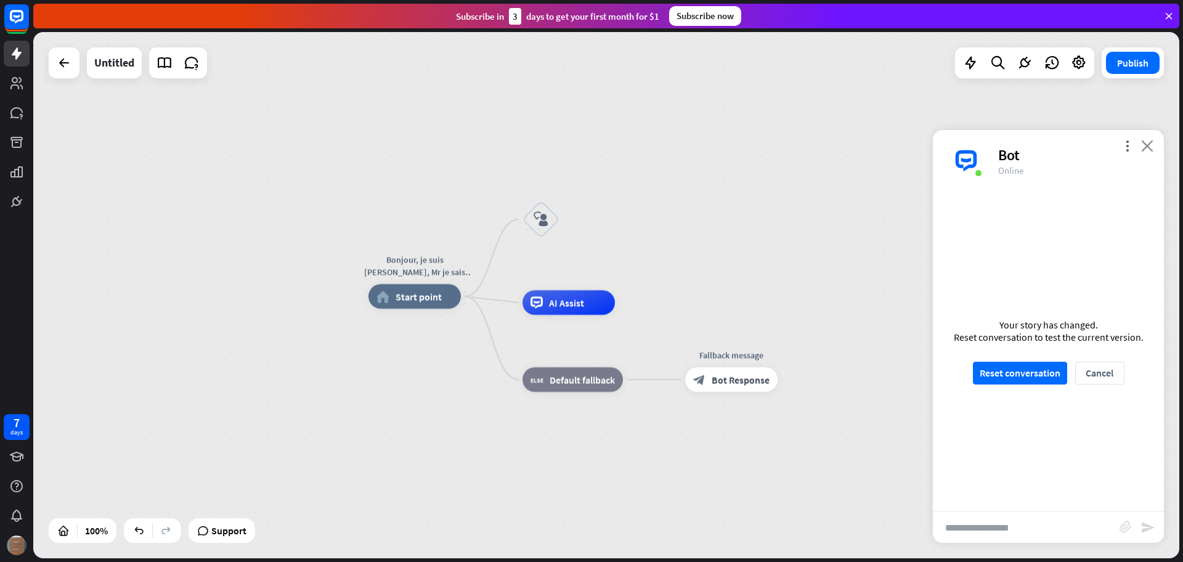
click at [1144, 146] on icon "close" at bounding box center [1147, 146] width 12 height 12
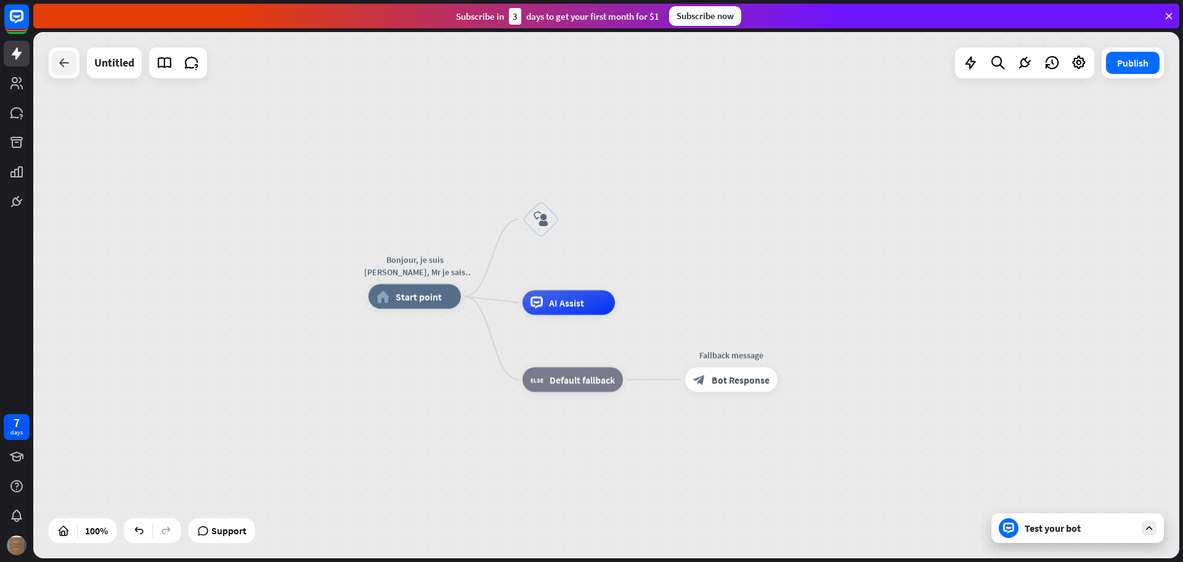
click at [59, 65] on icon at bounding box center [64, 62] width 15 height 15
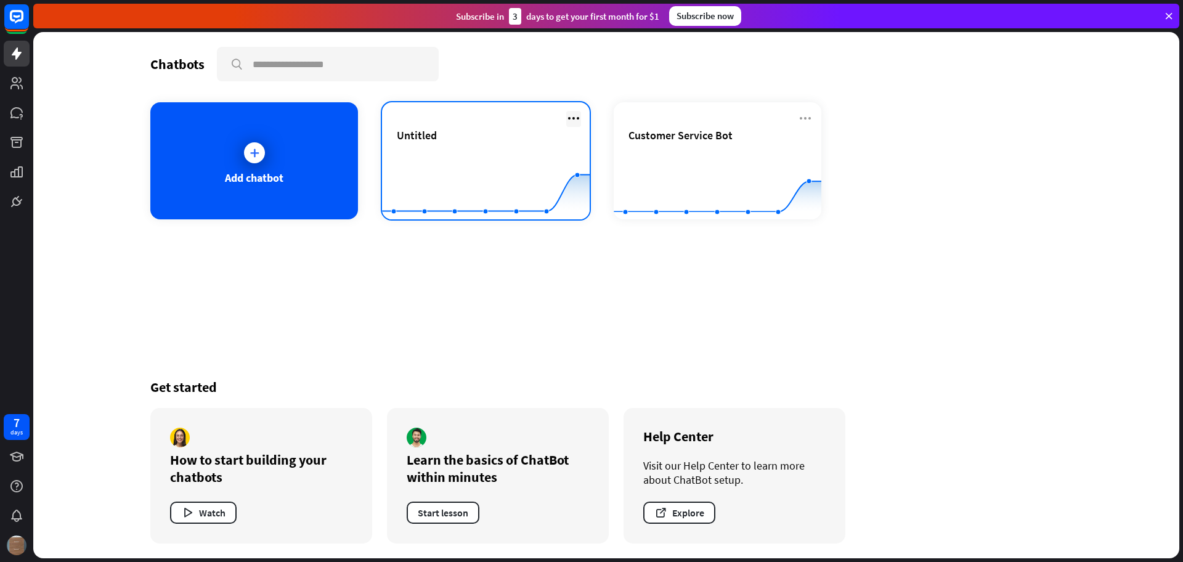
click at [573, 118] on icon at bounding box center [573, 118] width 15 height 15
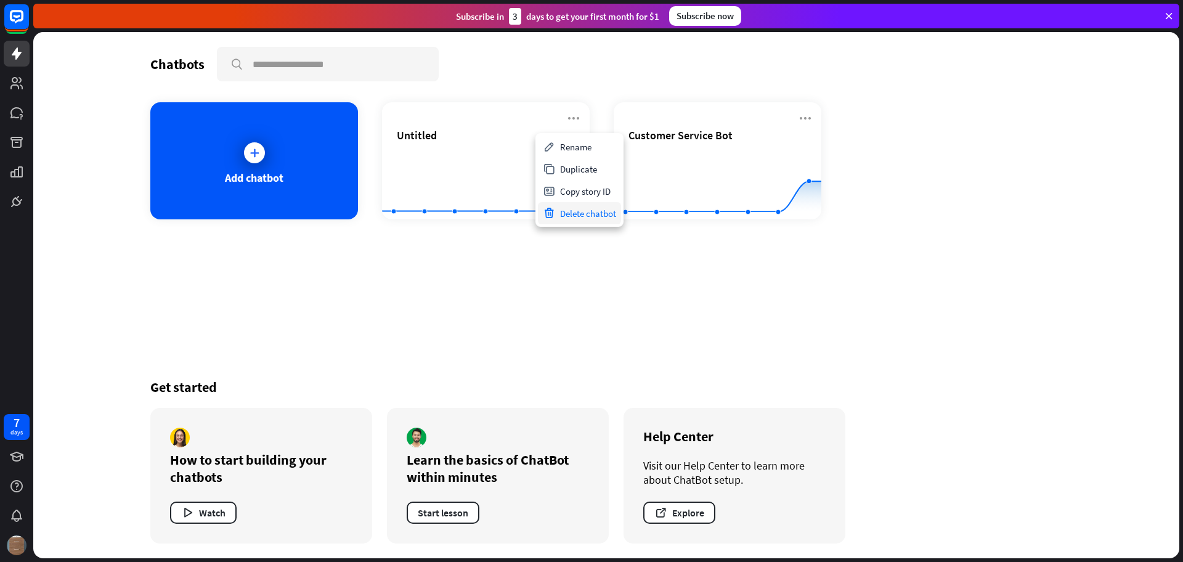
click at [585, 214] on div "Delete chatbot" at bounding box center [579, 213] width 83 height 22
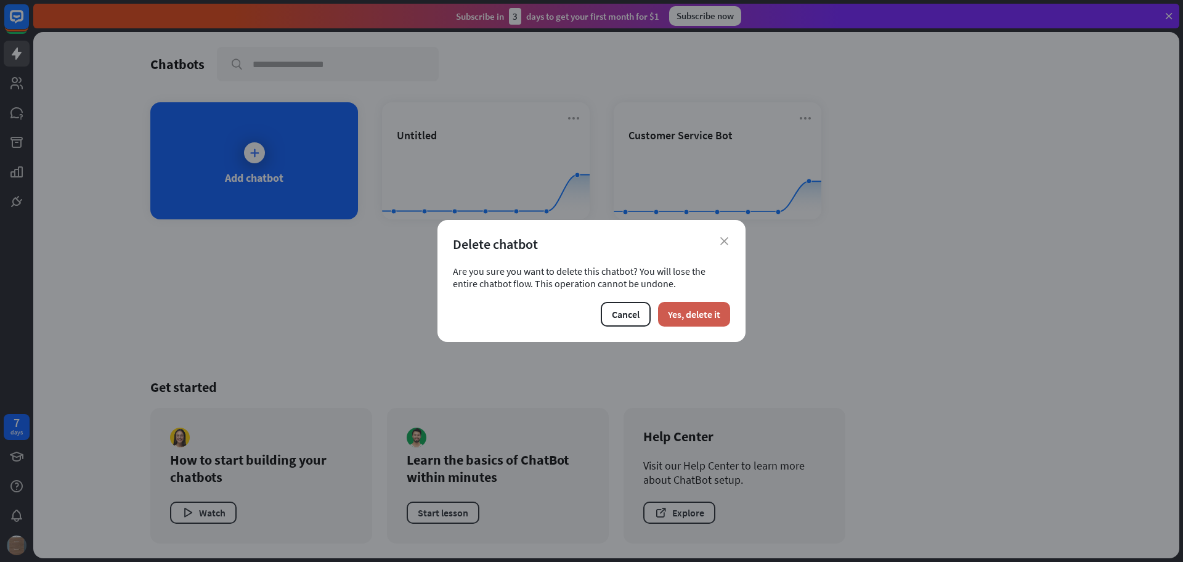
click at [697, 320] on button "Yes, delete it" at bounding box center [694, 314] width 72 height 25
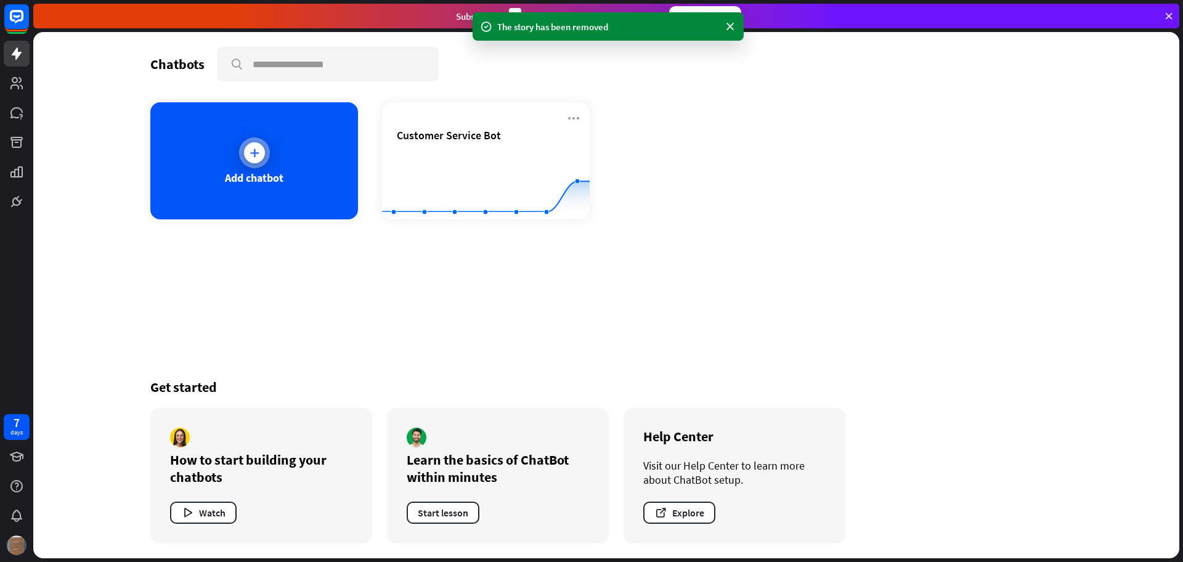
click at [254, 155] on icon at bounding box center [254, 153] width 12 height 12
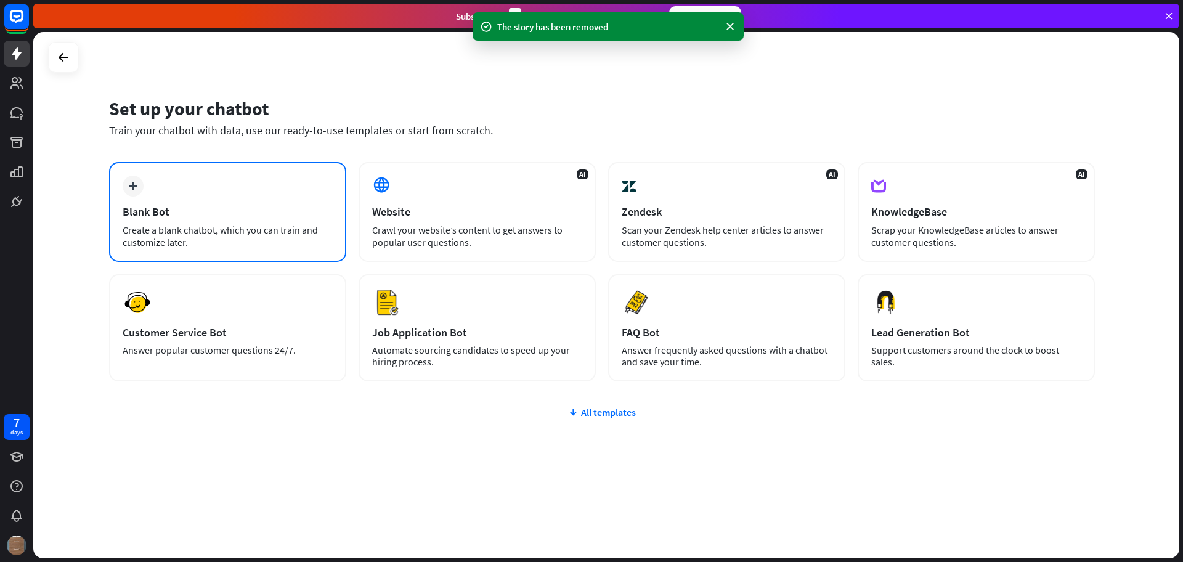
click at [210, 197] on div "plus Blank Bot Create a blank chatbot, which you can train and customize later." at bounding box center [227, 212] width 237 height 100
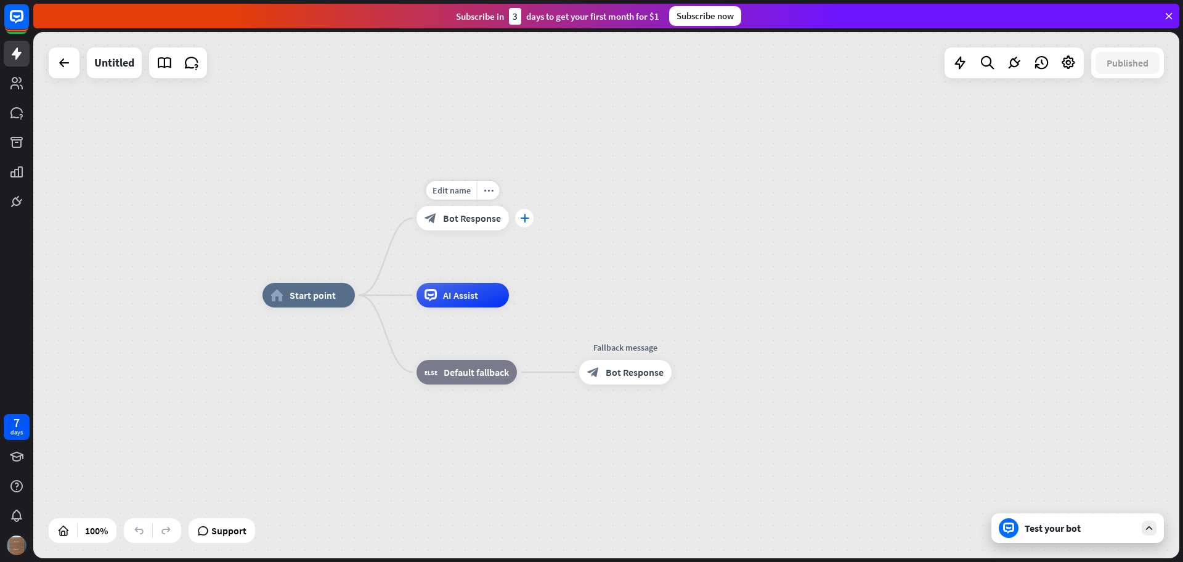
click at [522, 220] on icon "plus" at bounding box center [524, 218] width 9 height 9
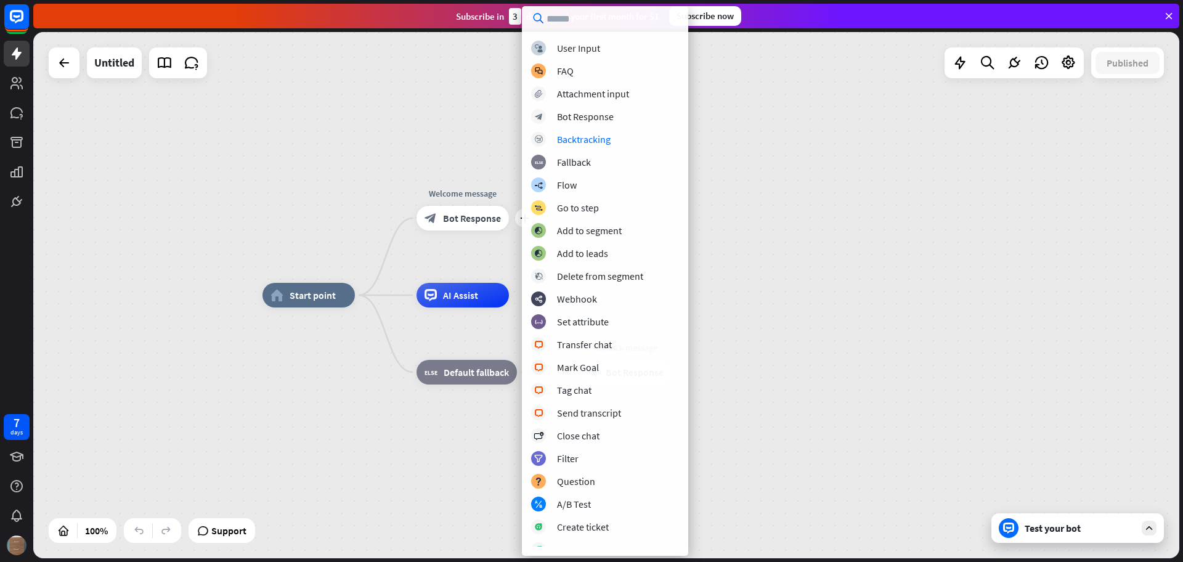
click at [762, 203] on div "home_2 Start point plus Welcome message block_bot_response Bot Response AI Assi…" at bounding box center [606, 295] width 1146 height 526
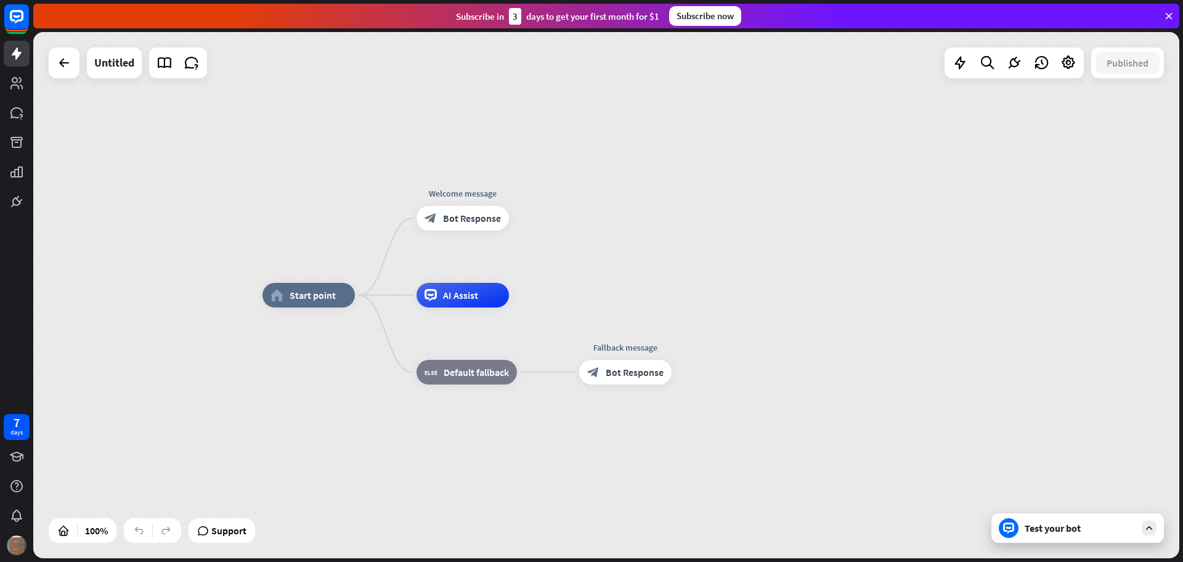
click at [1058, 532] on div "Test your bot" at bounding box center [1079, 528] width 111 height 12
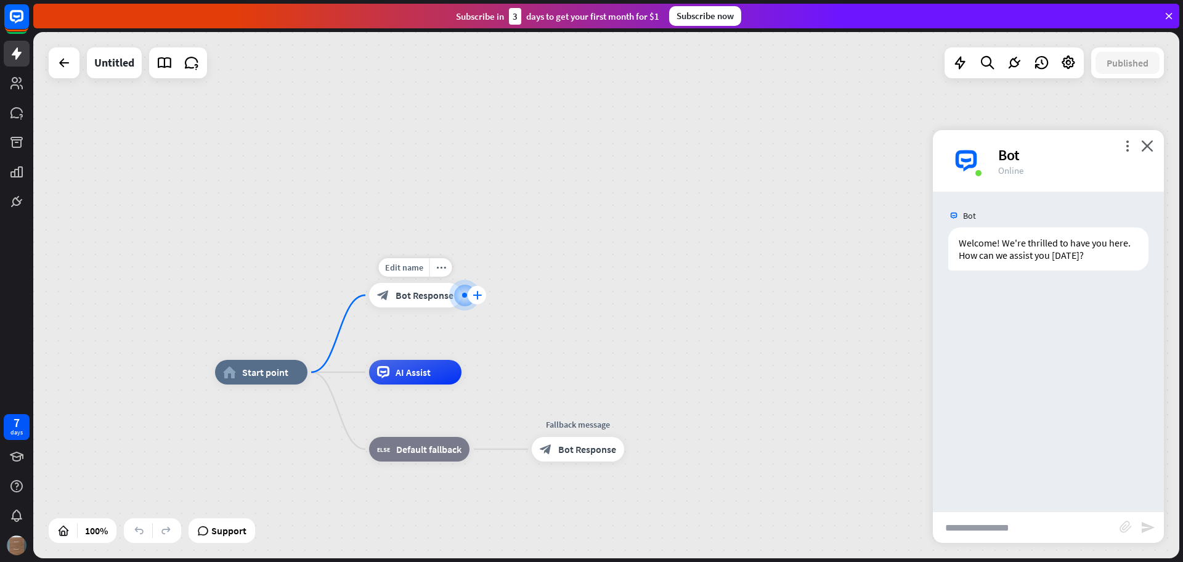
click at [474, 294] on icon "plus" at bounding box center [476, 295] width 9 height 9
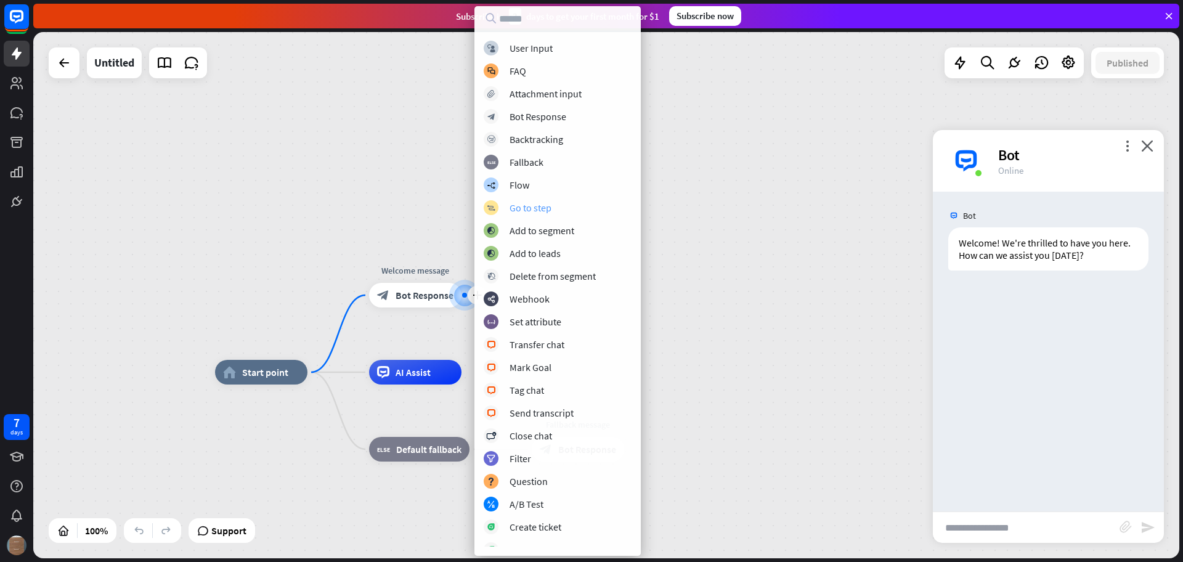
click at [526, 203] on div "Go to step" at bounding box center [530, 207] width 42 height 12
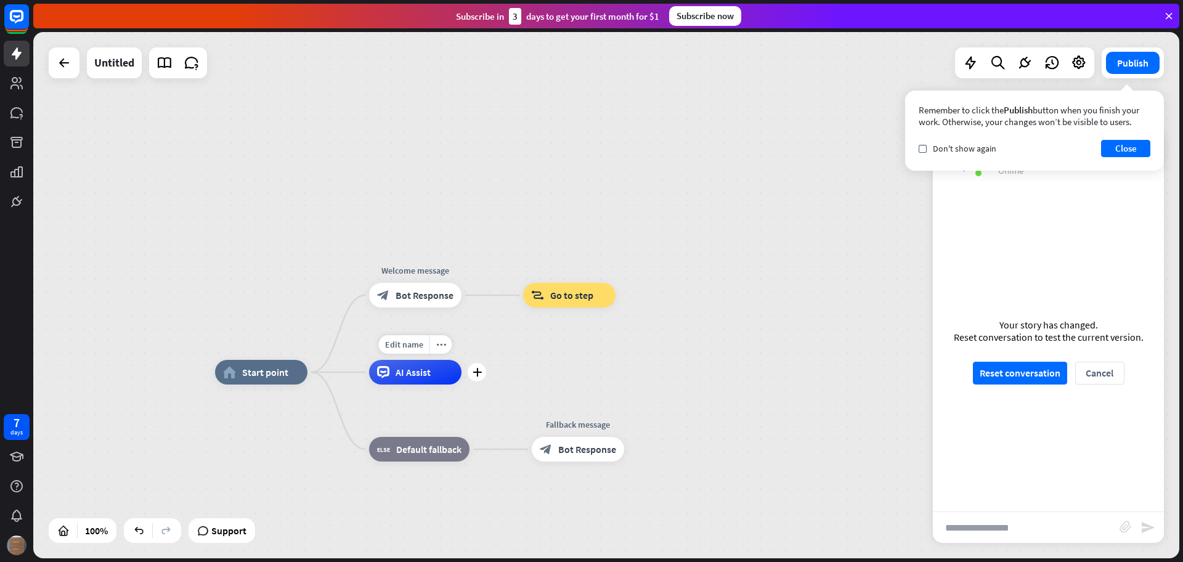
click at [434, 373] on div "AI Assist" at bounding box center [415, 372] width 92 height 25
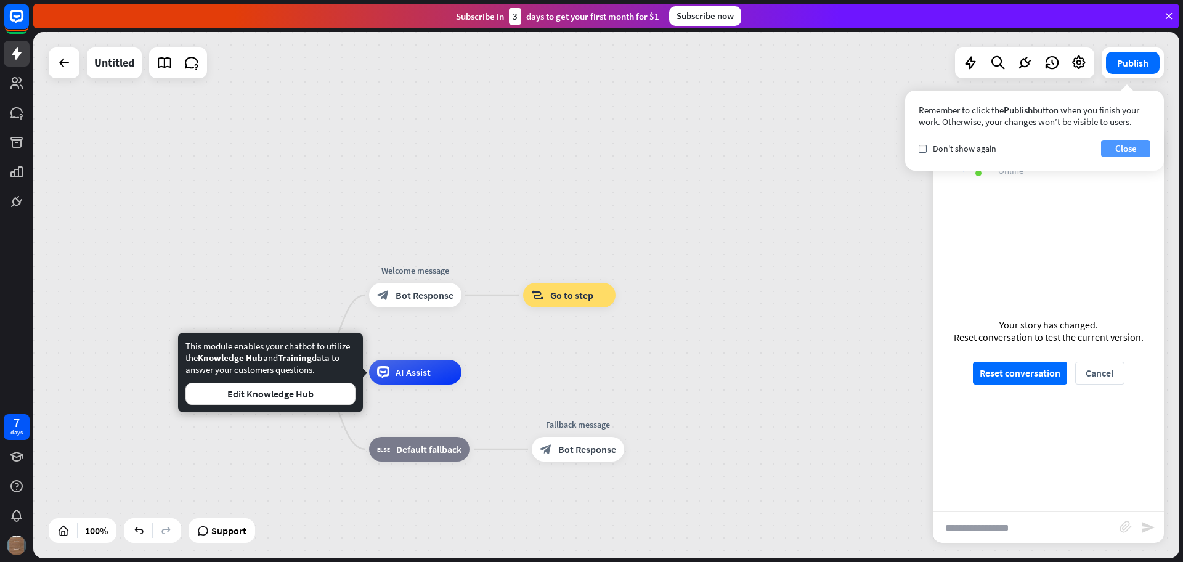
click at [1125, 146] on button "Close" at bounding box center [1125, 148] width 49 height 17
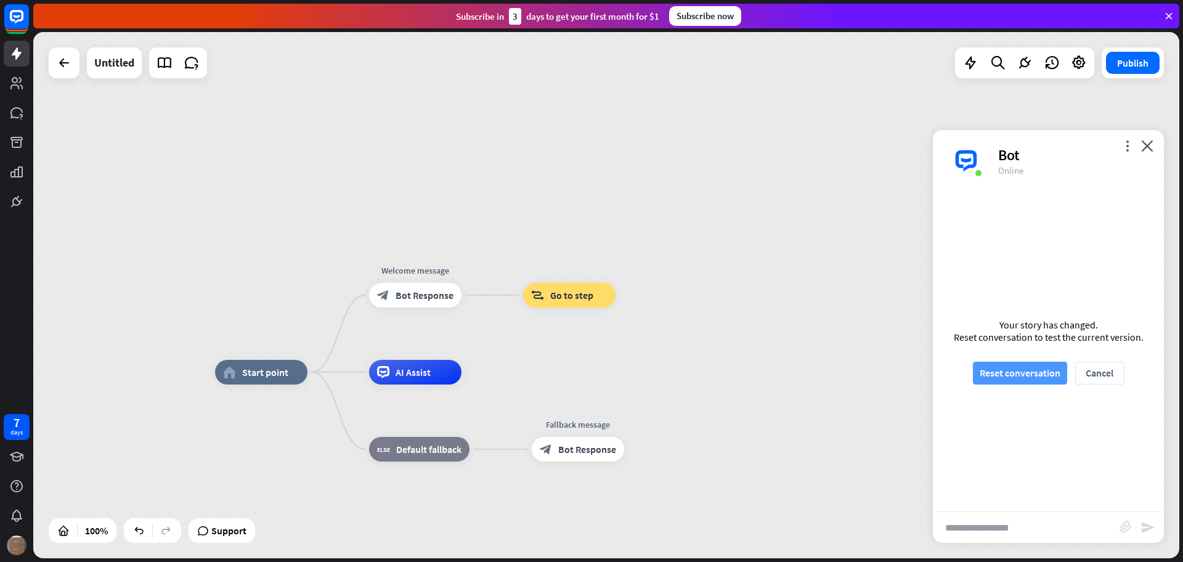
click at [1043, 371] on button "Reset conversation" at bounding box center [1020, 373] width 94 height 23
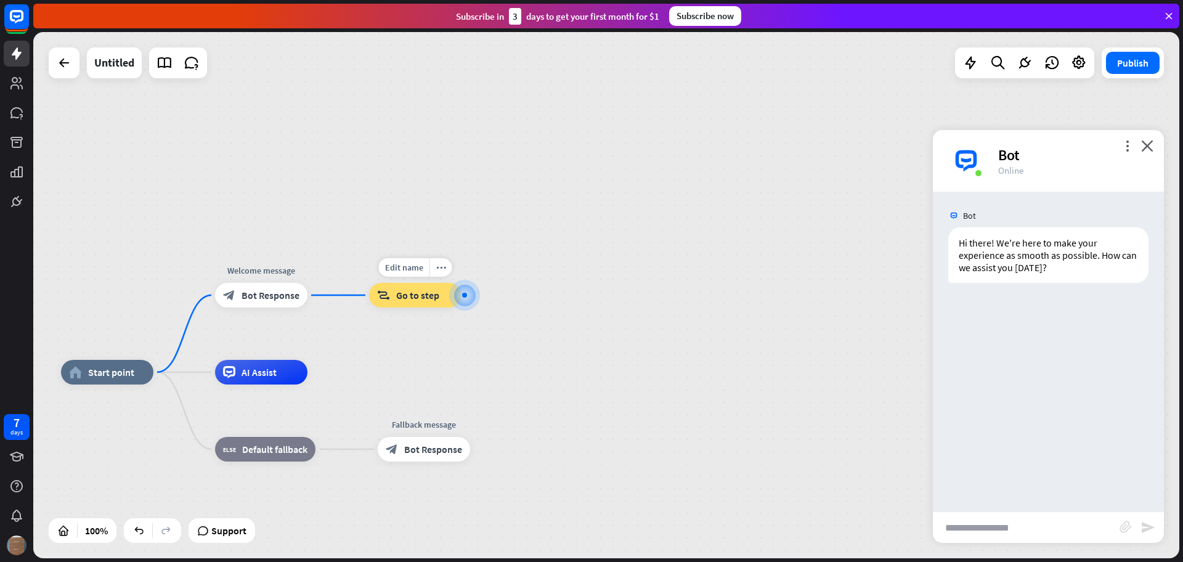
click at [420, 301] on div "block_goto Go to step" at bounding box center [415, 295] width 92 height 25
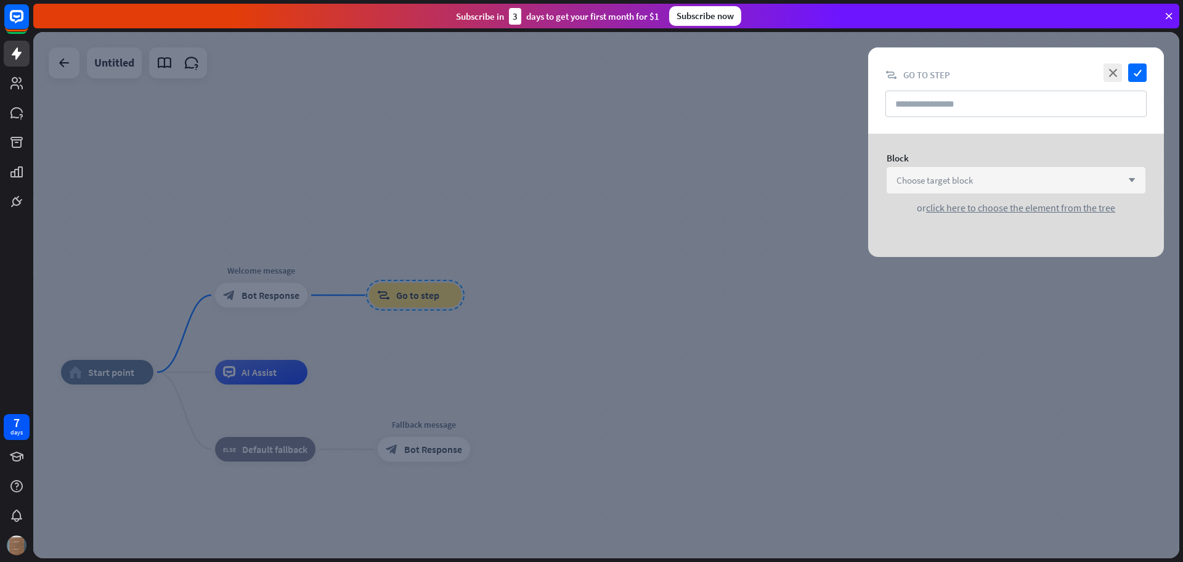
click at [942, 177] on span "Choose target block" at bounding box center [934, 180] width 76 height 12
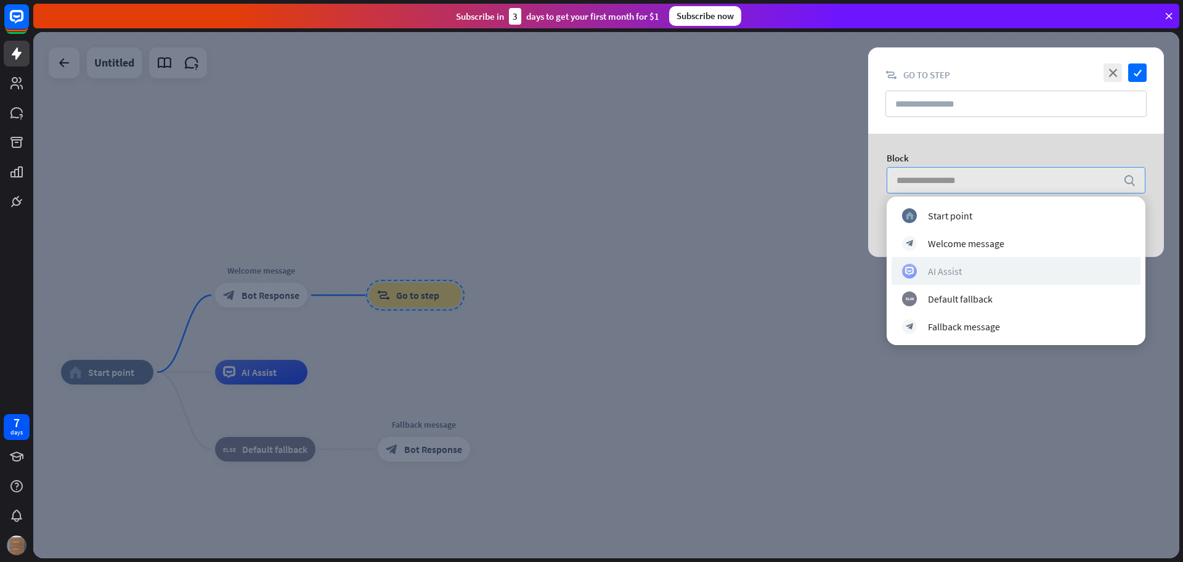
click at [952, 270] on div "AI Assist" at bounding box center [945, 271] width 34 height 12
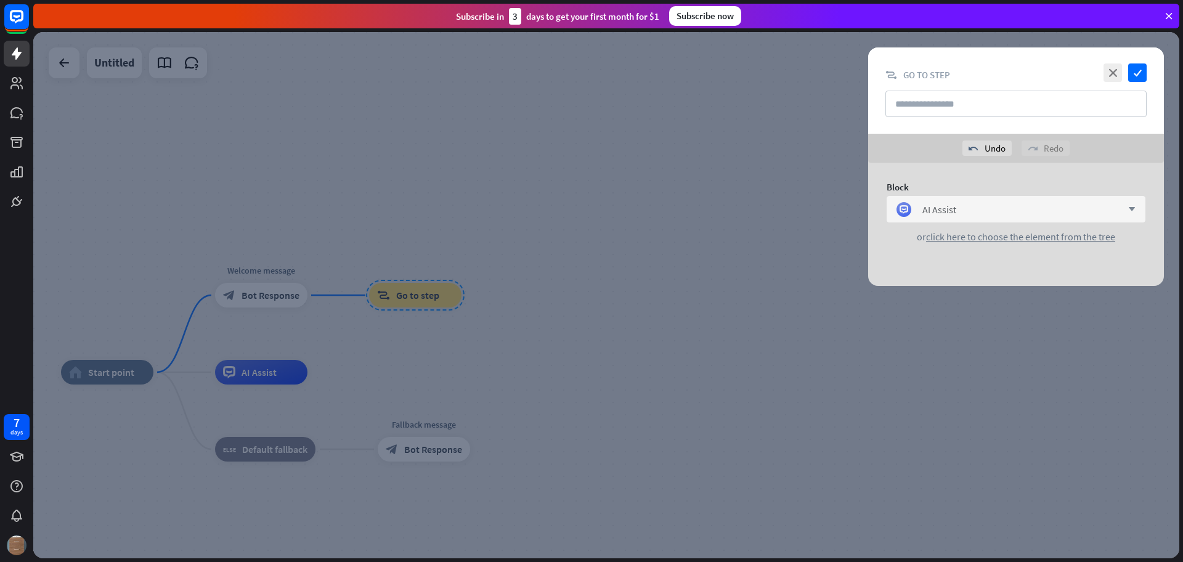
click at [1042, 118] on div "close check block_goto Go to step" at bounding box center [1016, 90] width 296 height 86
click at [1035, 110] on input "text" at bounding box center [1015, 104] width 261 height 26
type input "********"
click at [1136, 63] on icon "check" at bounding box center [1137, 72] width 18 height 18
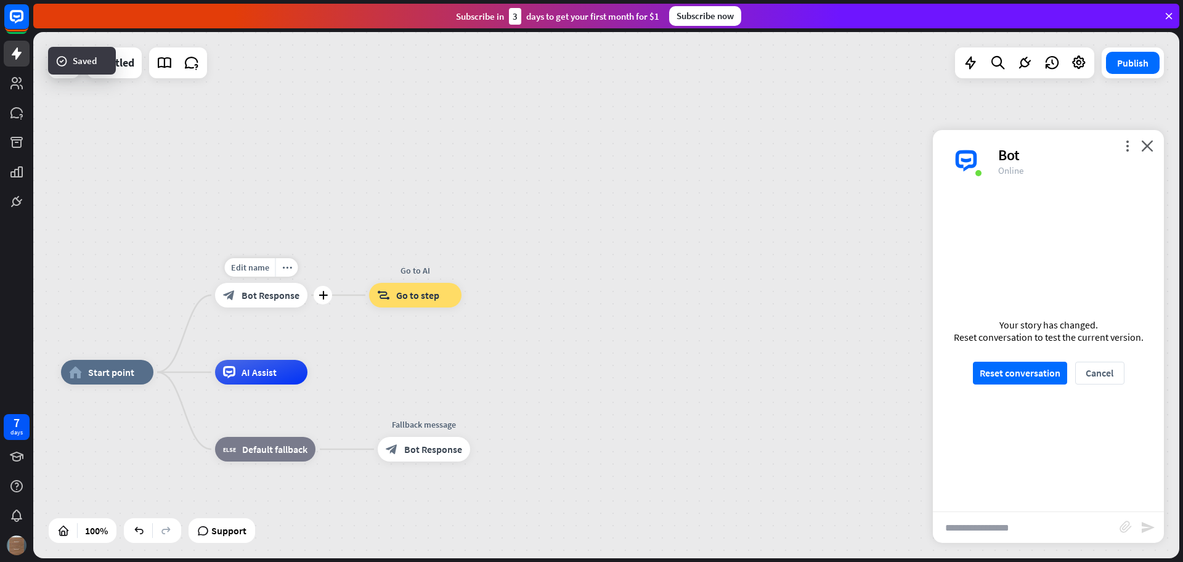
click at [248, 299] on span "Bot Response" at bounding box center [270, 295] width 58 height 12
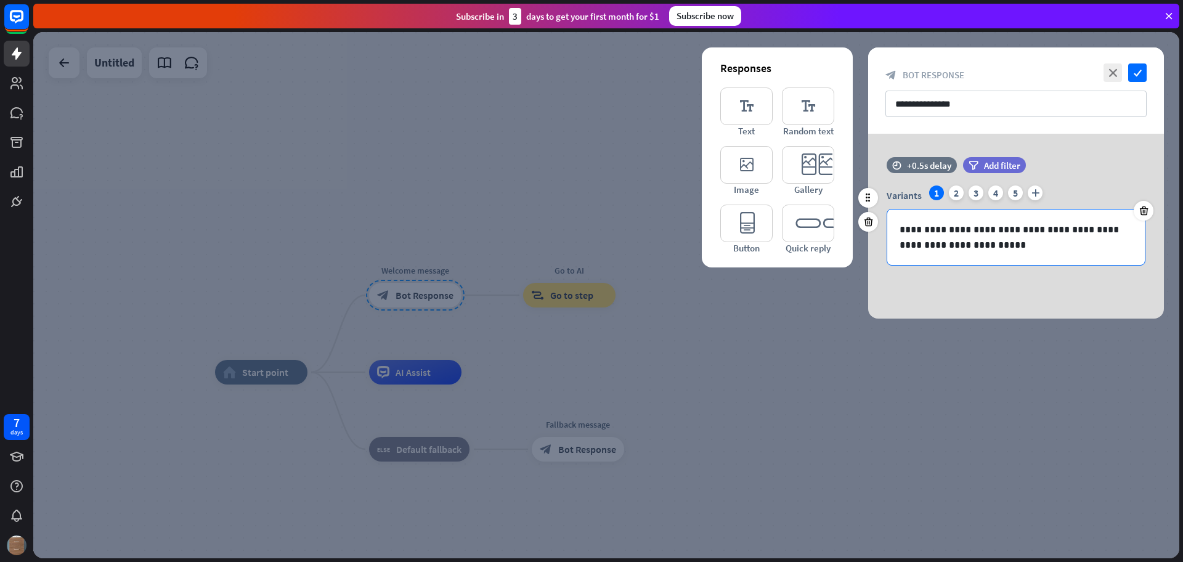
click at [963, 227] on p "**********" at bounding box center [1015, 237] width 233 height 31
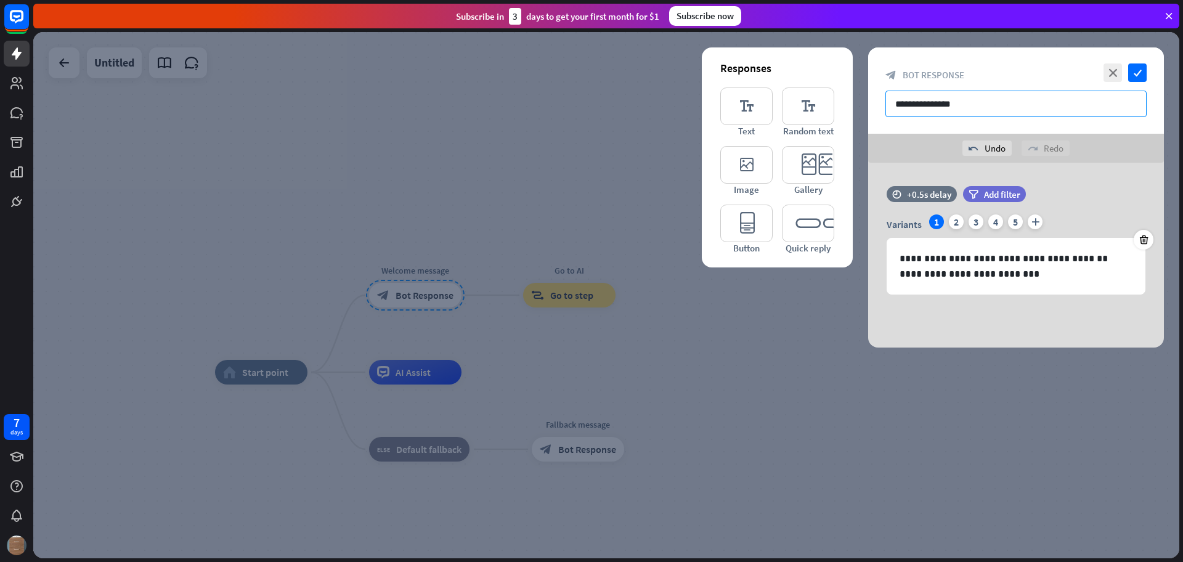
click at [961, 103] on input "**********" at bounding box center [1015, 104] width 261 height 26
click at [1141, 72] on icon "check" at bounding box center [1137, 72] width 18 height 18
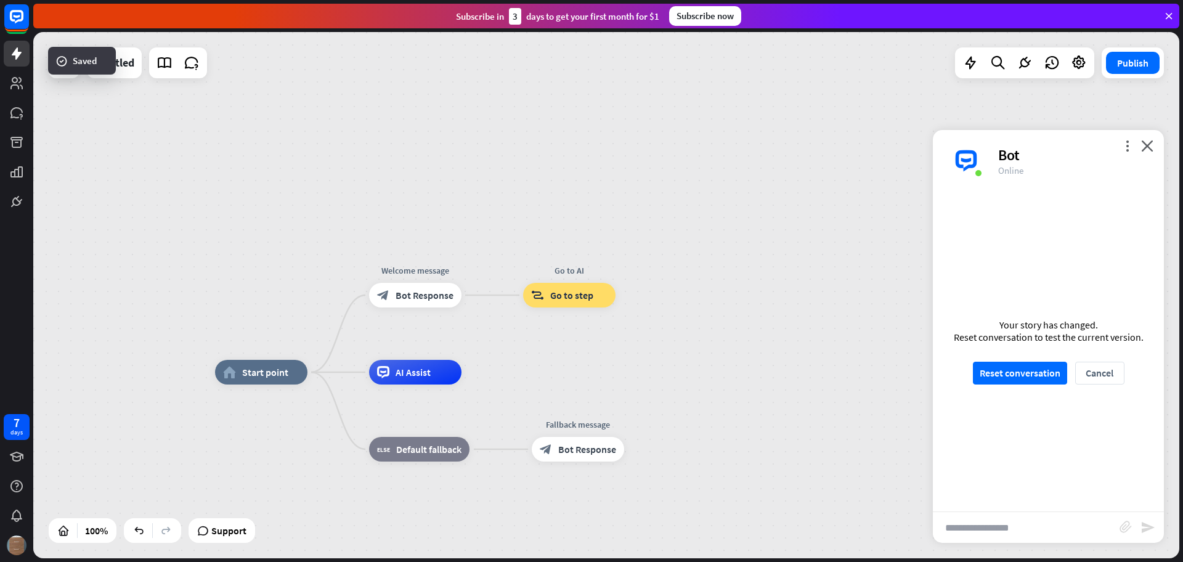
click at [288, 291] on div "home_2 Start point Welcome message block_bot_response Bot Response Go to AI blo…" at bounding box center [606, 295] width 1146 height 526
click at [254, 374] on span "Start point" at bounding box center [265, 372] width 46 height 12
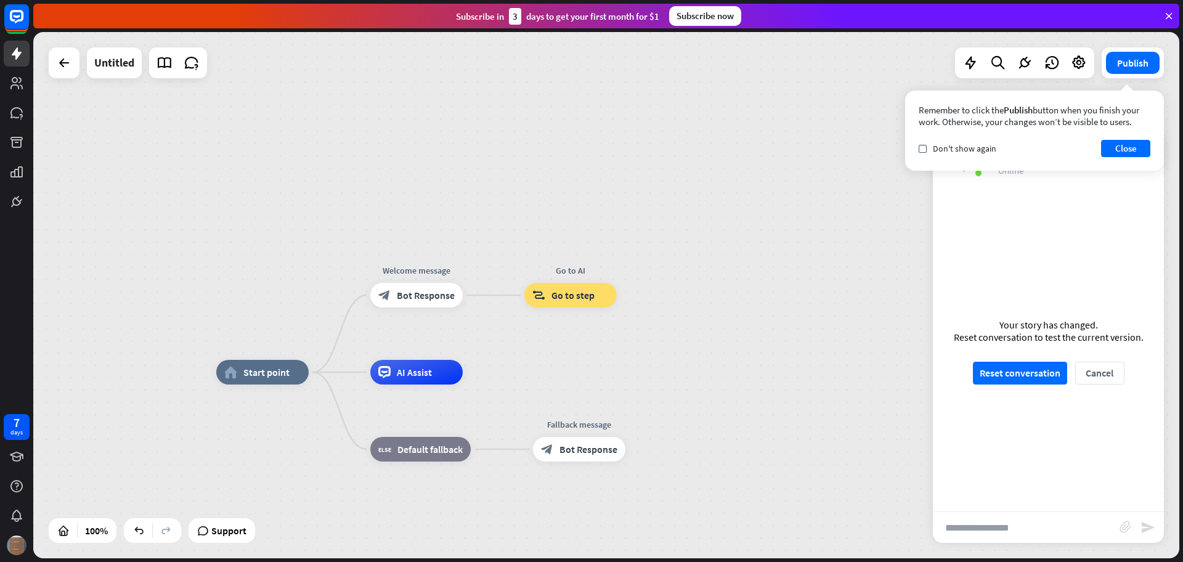
click at [777, 194] on div "home_2 Start point Welcome message block_bot_response Bot Response Go to AI blo…" at bounding box center [606, 295] width 1146 height 526
click at [1028, 374] on button "Reset conversation" at bounding box center [1020, 373] width 94 height 23
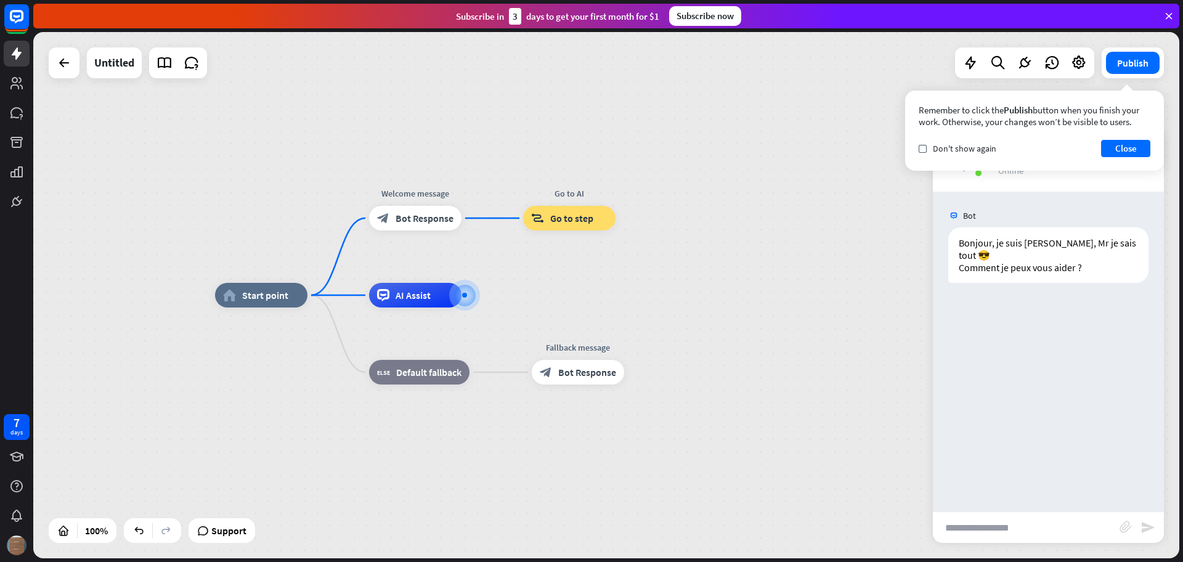
click at [1030, 528] on input "text" at bounding box center [1025, 527] width 187 height 31
type input "**********"
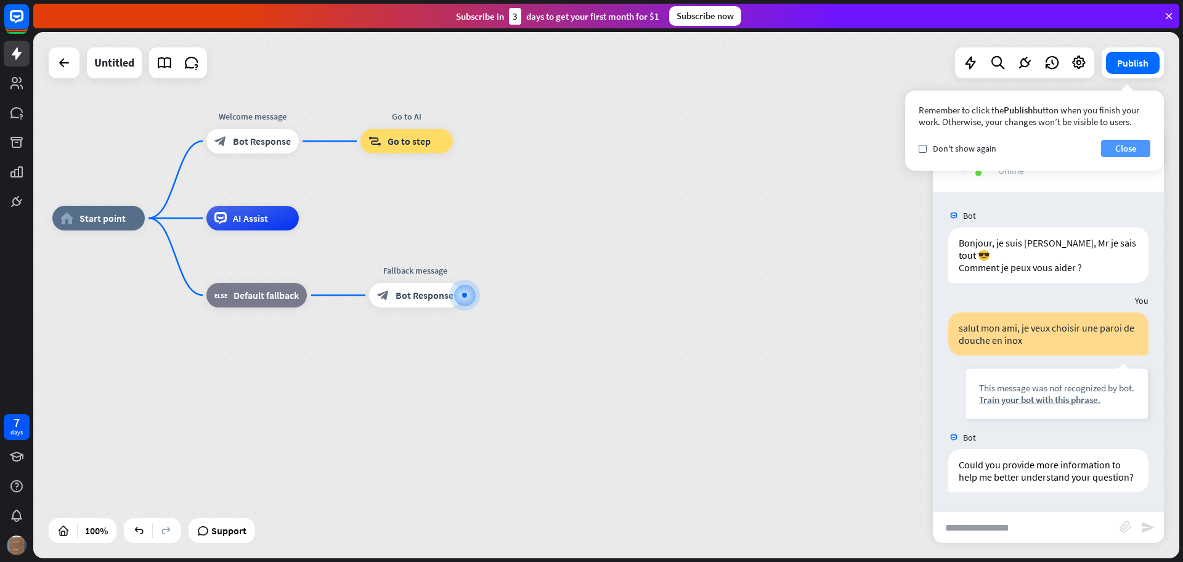
click at [1133, 152] on button "Close" at bounding box center [1125, 148] width 49 height 17
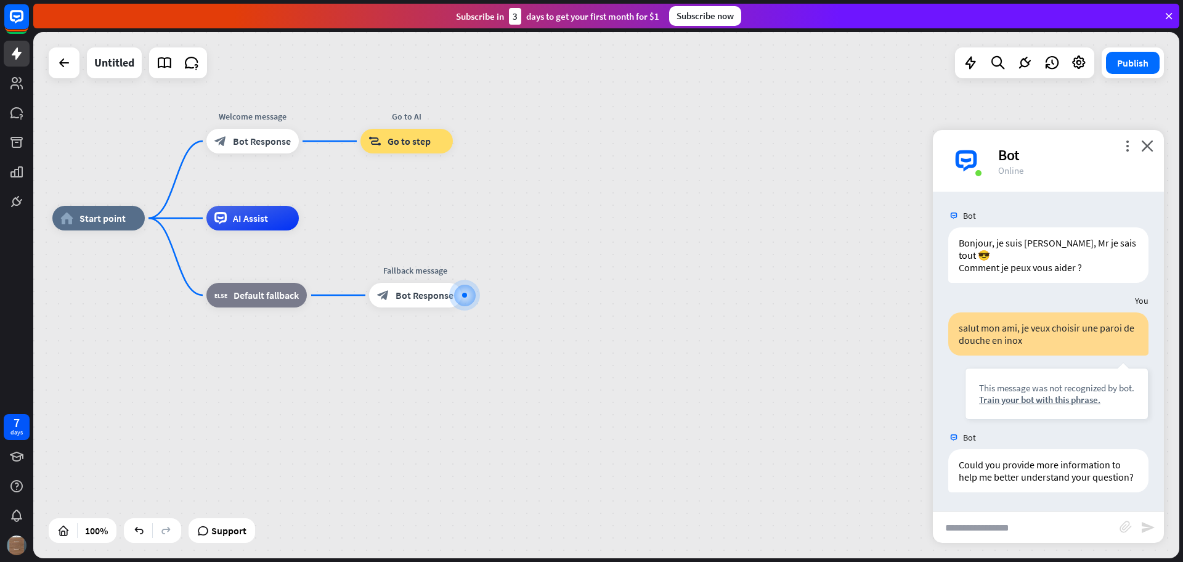
click at [748, 232] on div "home_2 Start point Welcome message block_bot_response Bot Response Go to AI blo…" at bounding box center [625, 481] width 1146 height 526
click at [395, 140] on span "Go to step" at bounding box center [408, 141] width 43 height 12
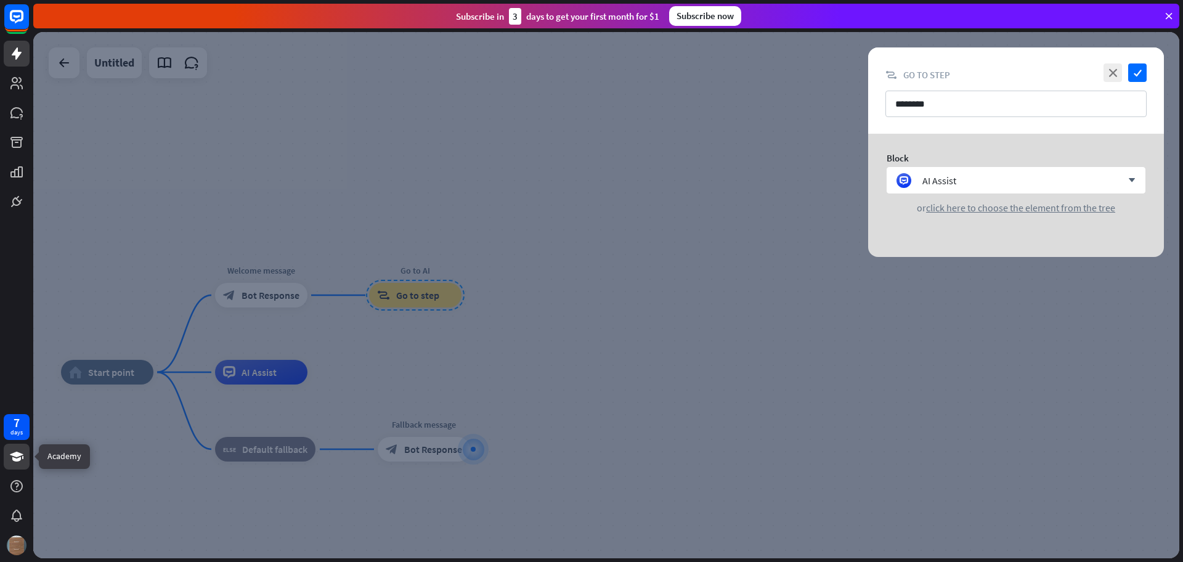
click at [18, 453] on icon at bounding box center [17, 456] width 14 height 10
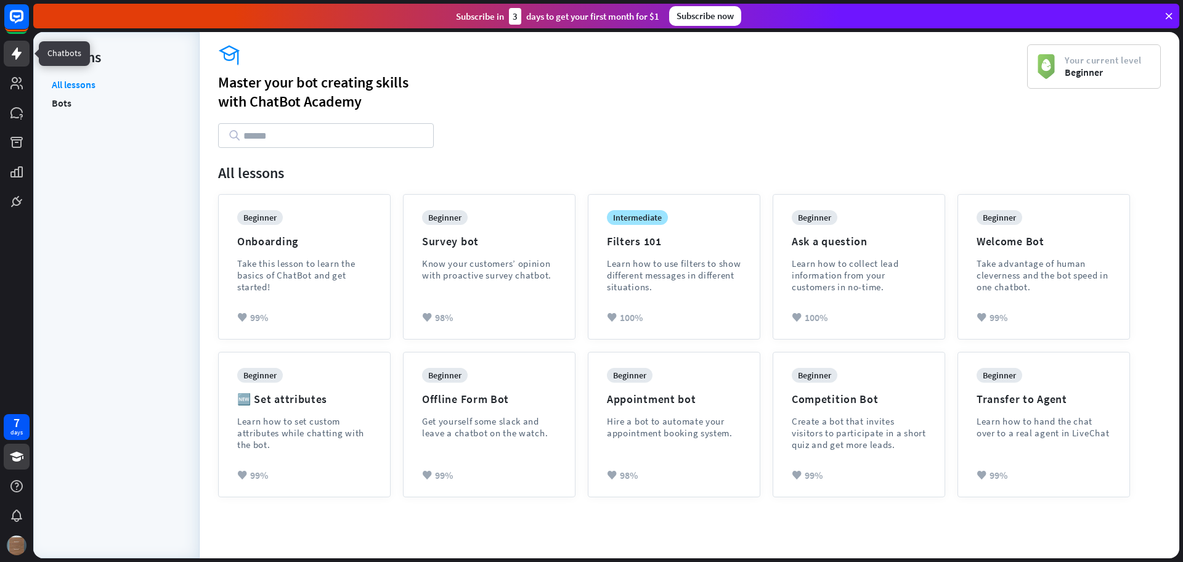
click at [9, 51] on link at bounding box center [17, 54] width 26 height 26
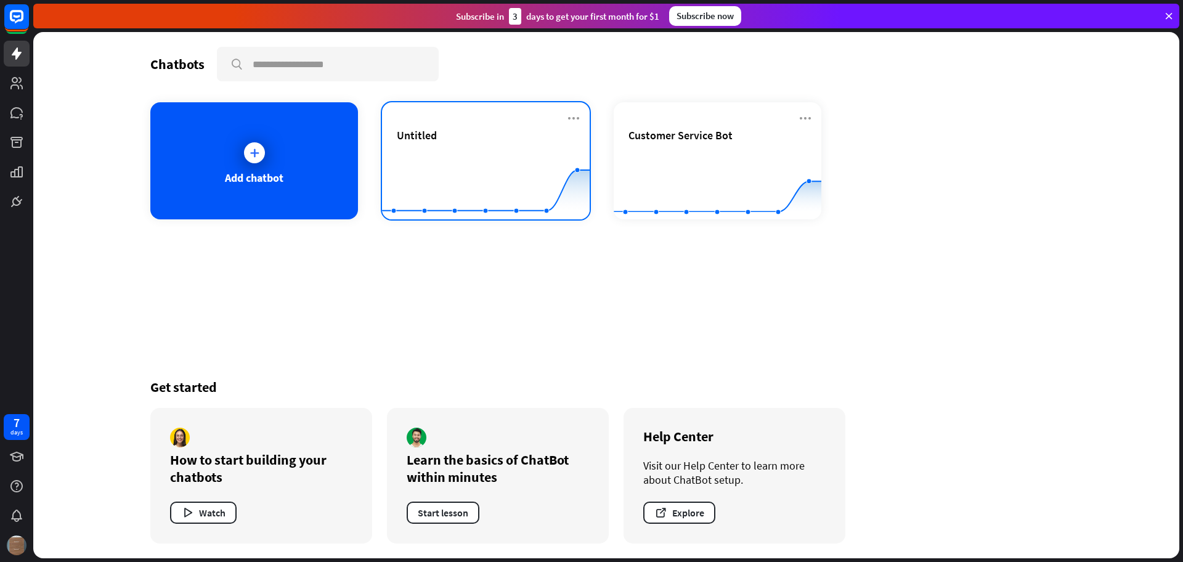
click at [486, 151] on rect at bounding box center [486, 188] width 208 height 77
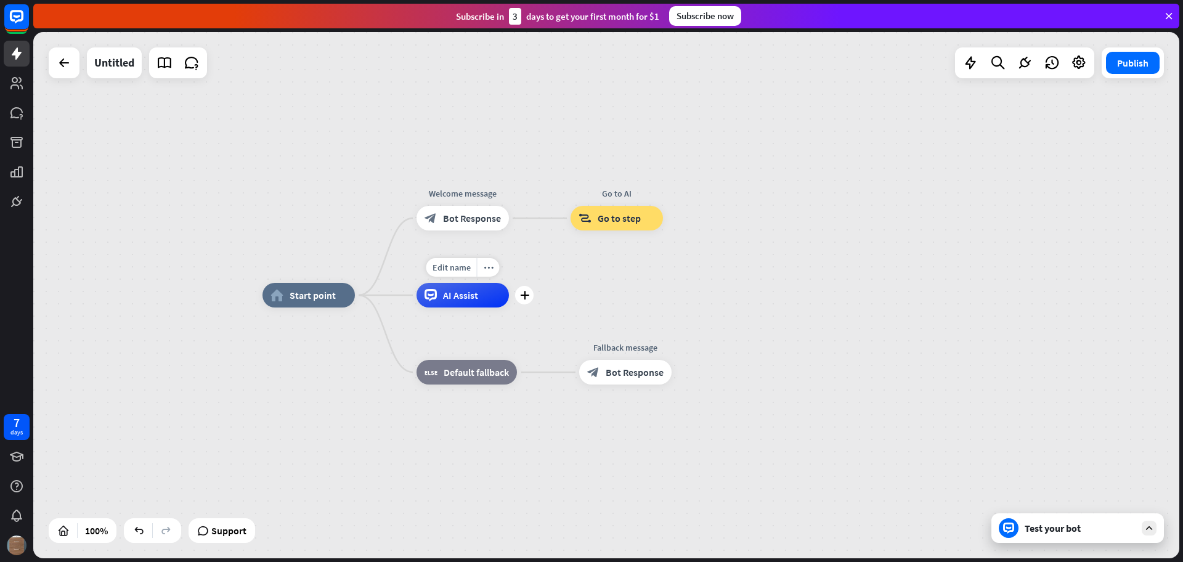
click at [467, 300] on span "AI Assist" at bounding box center [460, 295] width 35 height 12
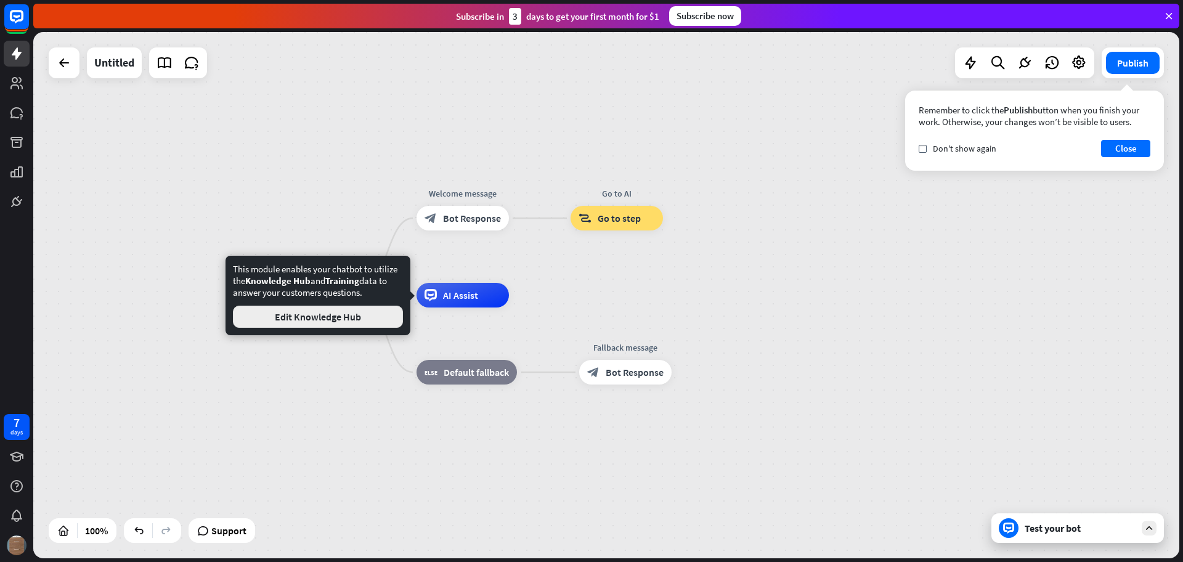
click at [348, 315] on button "Edit Knowledge Hub" at bounding box center [318, 316] width 170 height 22
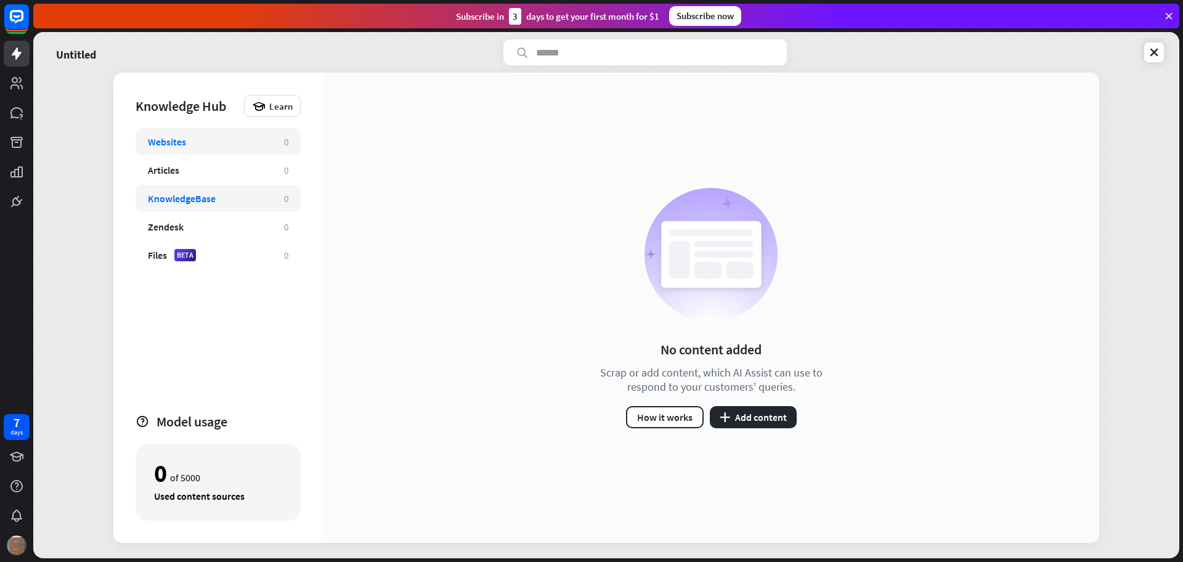
click at [190, 204] on div "KnowledgeBase 0" at bounding box center [217, 198] width 165 height 27
click at [738, 416] on button "plus Add content" at bounding box center [753, 417] width 87 height 22
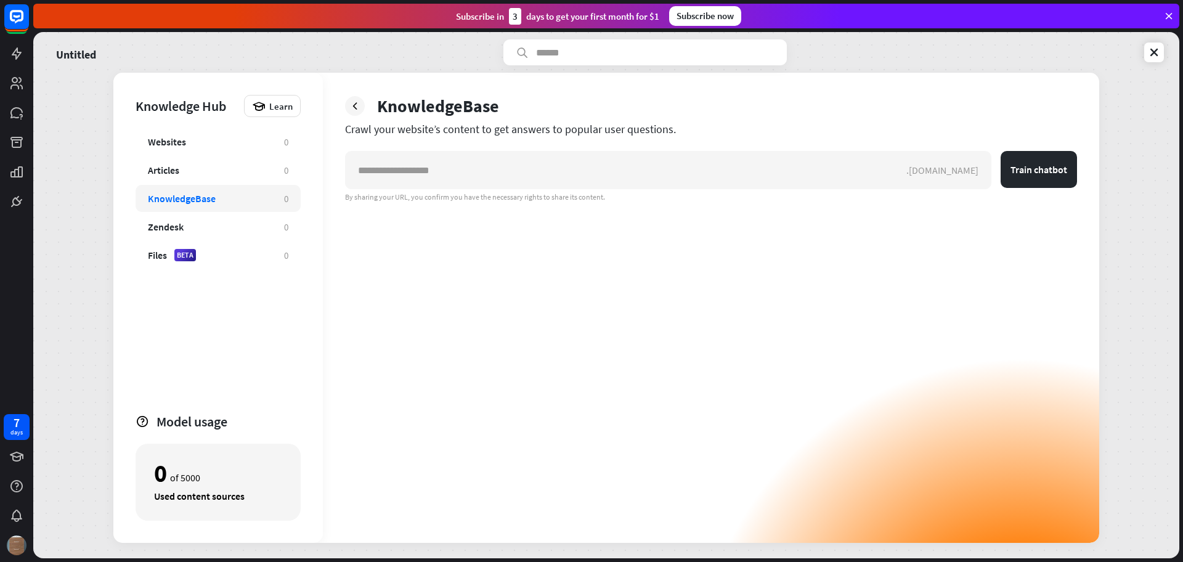
click at [182, 198] on div "KnowledgeBase" at bounding box center [182, 198] width 68 height 12
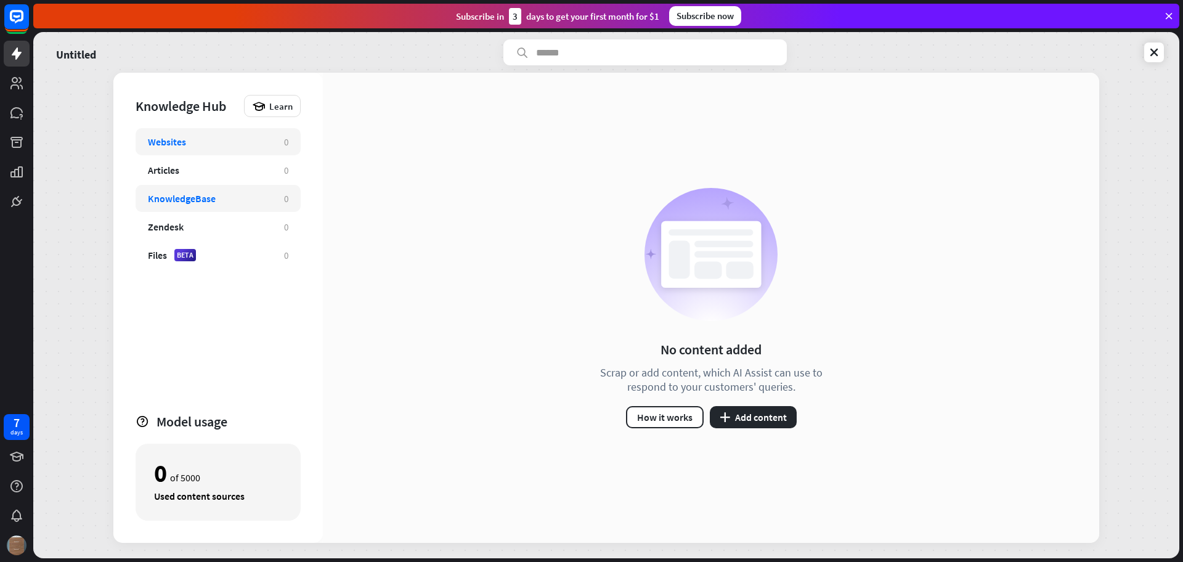
click at [193, 145] on div "Websites" at bounding box center [210, 141] width 124 height 12
click at [190, 164] on div "Articles" at bounding box center [210, 170] width 124 height 12
click at [1152, 51] on icon at bounding box center [1153, 52] width 12 height 12
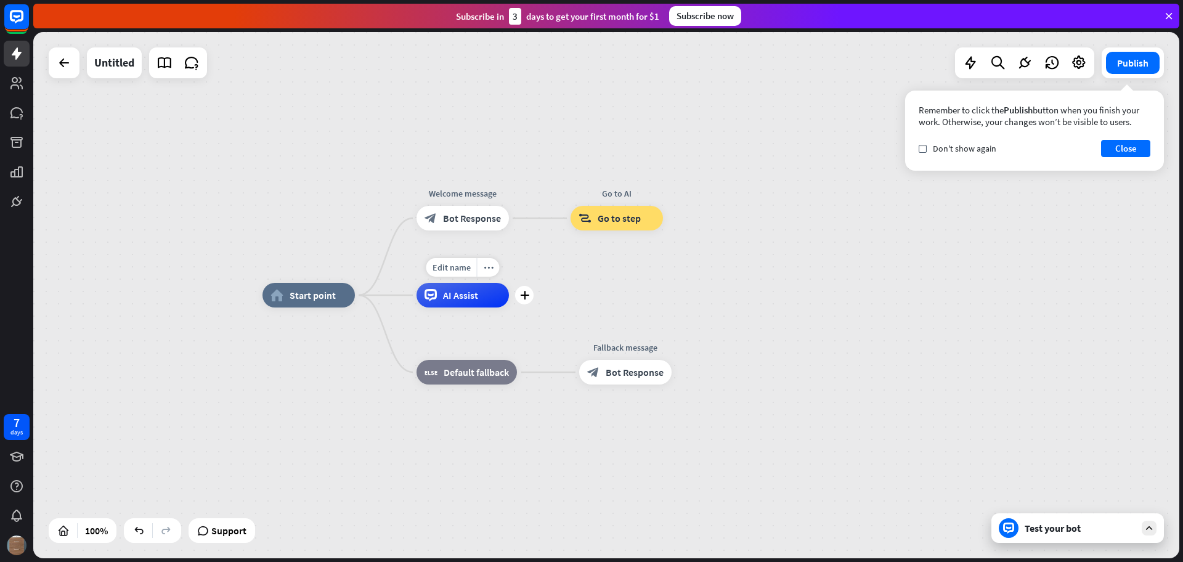
click at [477, 297] on span "AI Assist" at bounding box center [460, 295] width 35 height 12
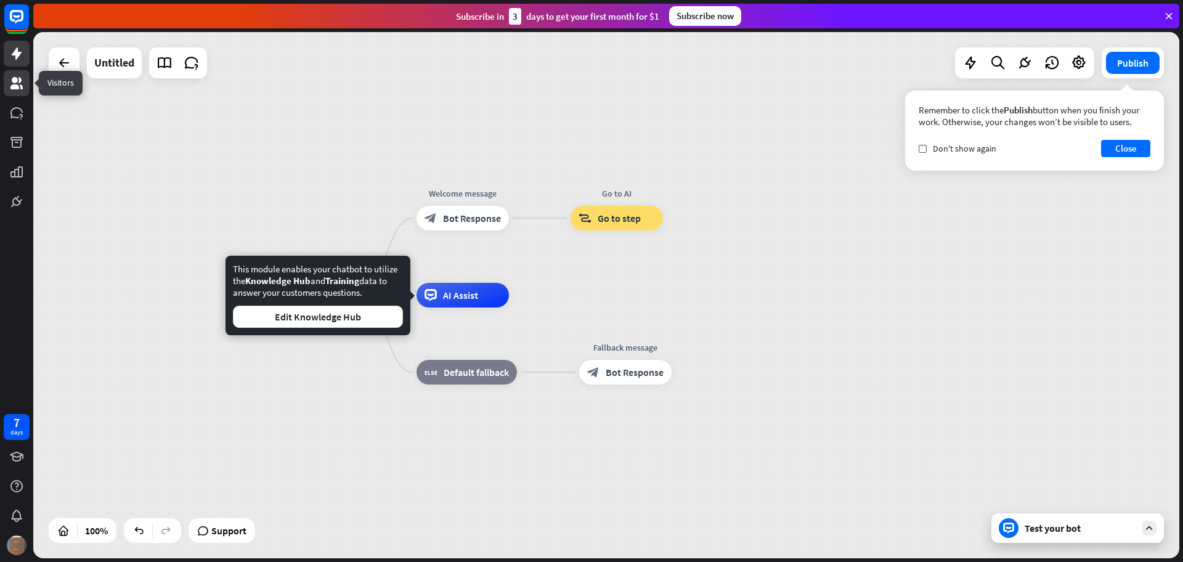
click at [26, 91] on link at bounding box center [17, 83] width 26 height 26
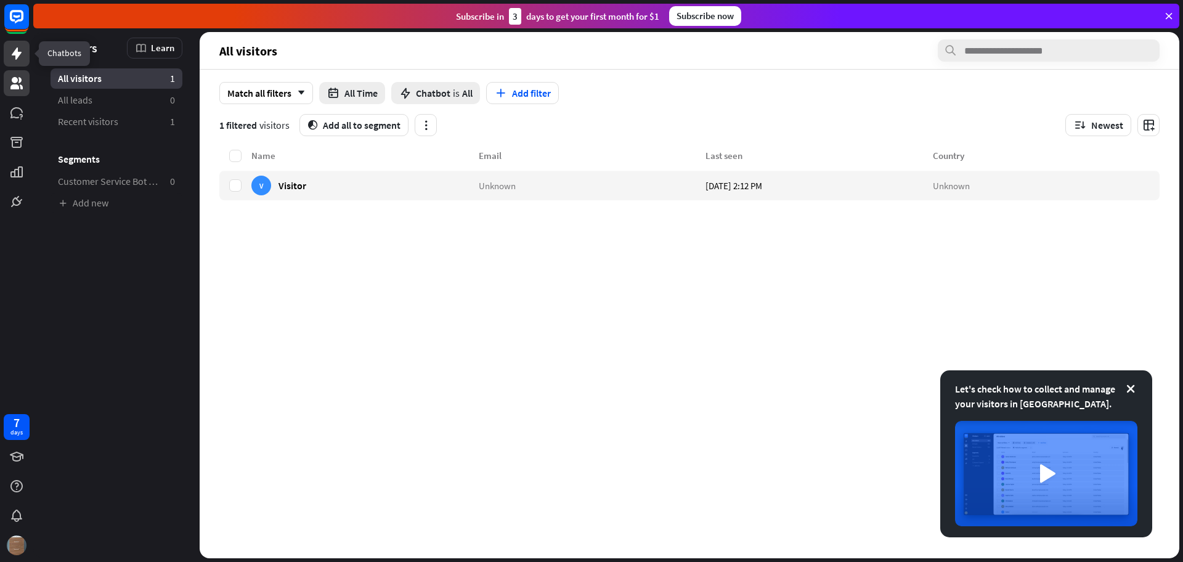
click at [15, 56] on icon at bounding box center [16, 53] width 15 height 15
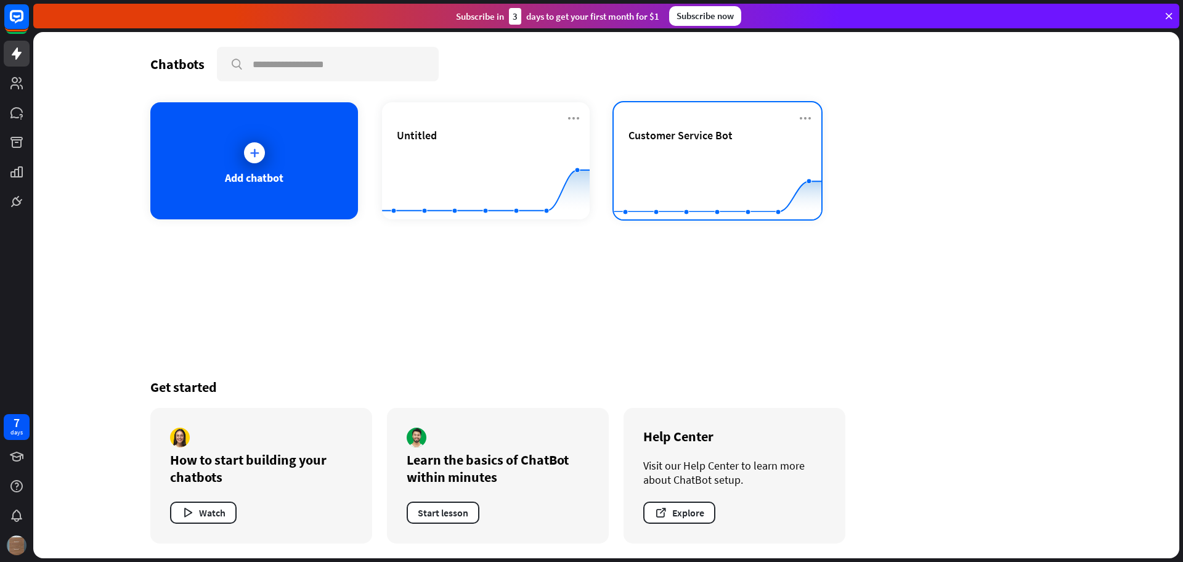
click at [679, 135] on span "Customer Service Bot" at bounding box center [680, 135] width 104 height 14
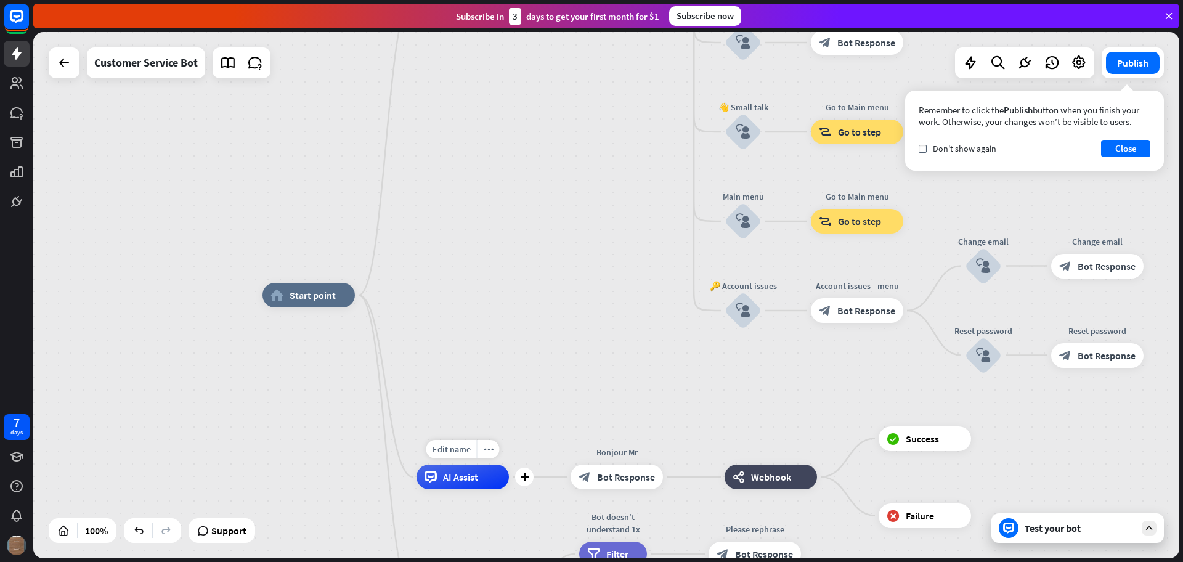
click at [469, 480] on span "AI Assist" at bounding box center [460, 477] width 35 height 12
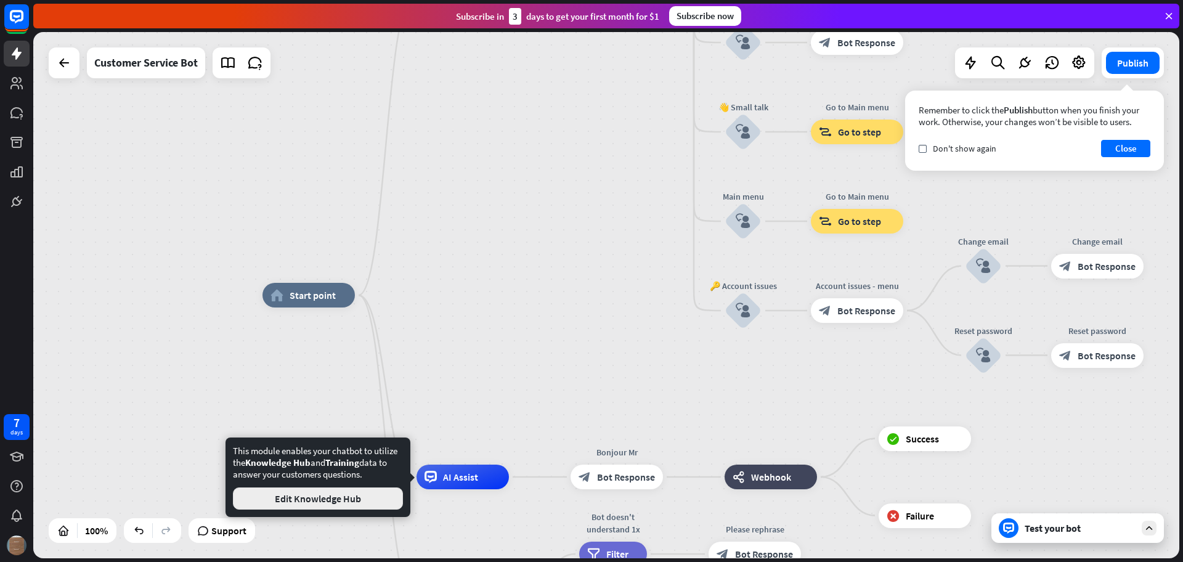
click at [343, 490] on button "Edit Knowledge Hub" at bounding box center [318, 498] width 170 height 22
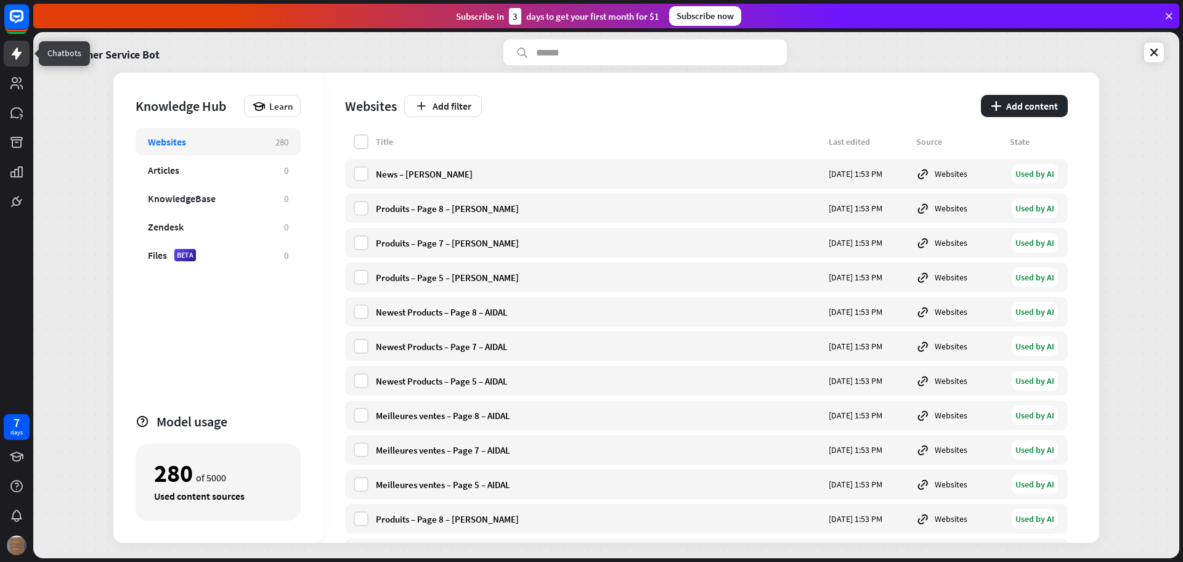
click at [19, 55] on icon at bounding box center [17, 53] width 10 height 12
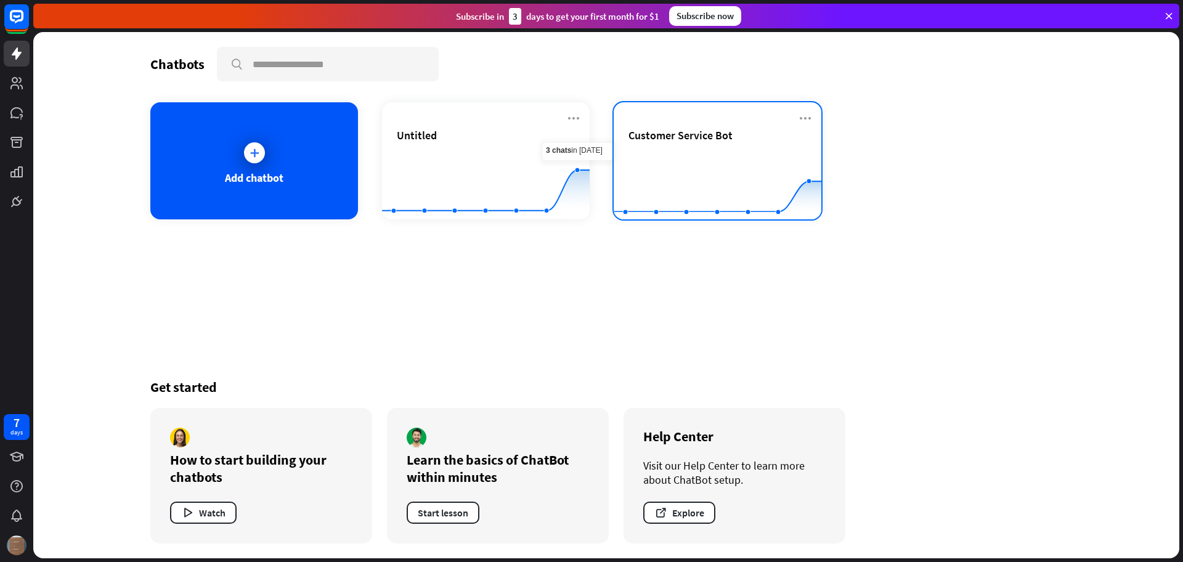
click at [740, 126] on div "Customer Service Bot Created with Highcharts 10.1.0 0 10 20" at bounding box center [717, 160] width 208 height 117
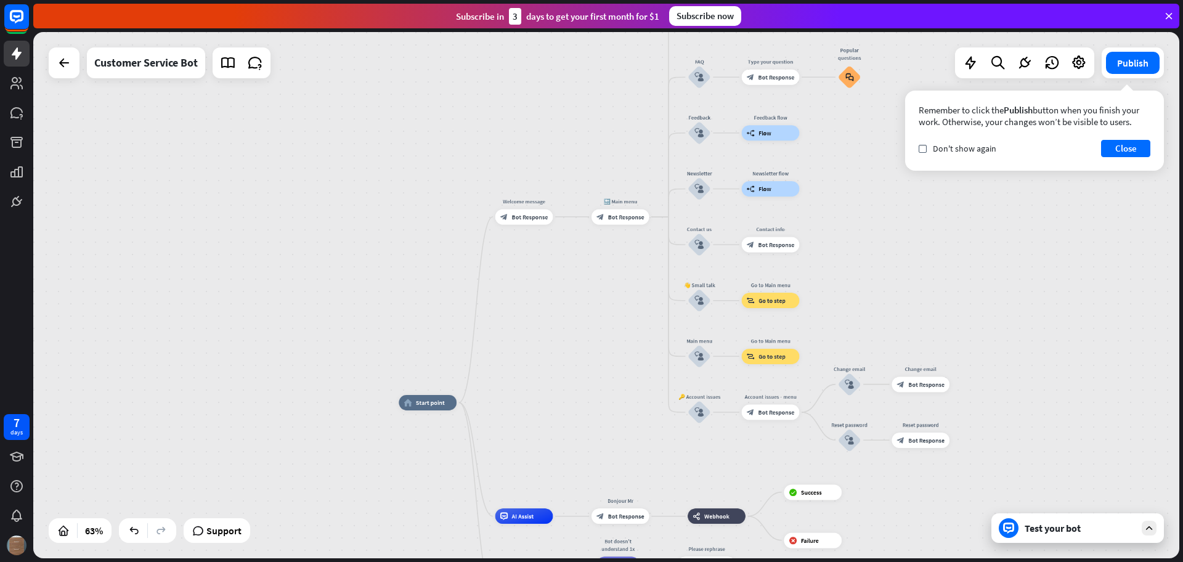
drag, startPoint x: 762, startPoint y: 214, endPoint x: 626, endPoint y: 325, distance: 175.6
click at [626, 325] on div "home_2 Start point Welcome message block_bot_response Bot Response 🔙 Main menu …" at bounding box center [606, 295] width 1146 height 526
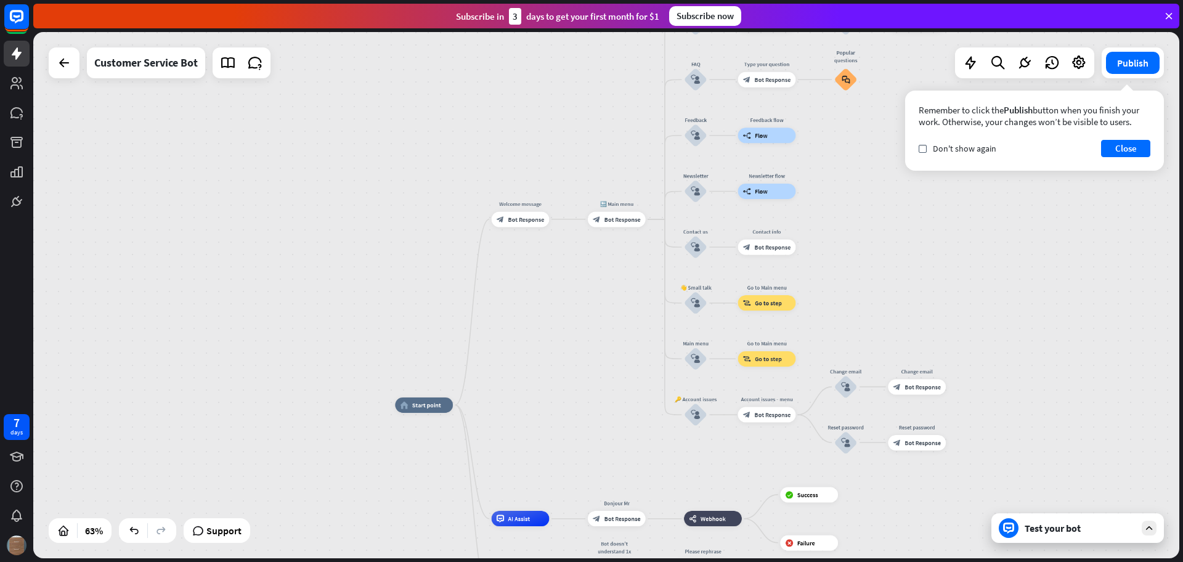
click at [663, 206] on div "home_2 Start point Welcome message block_bot_response Bot Response 🔙 Main menu …" at bounding box center [606, 295] width 1146 height 526
click at [666, 219] on div "home_2 Start point Welcome message block_bot_response Bot Response 🔙 Main menu …" at bounding box center [606, 295] width 1146 height 526
click at [668, 143] on div "home_2 Start point Welcome message block_bot_response Bot Response 🔙 Main menu …" at bounding box center [606, 295] width 1146 height 526
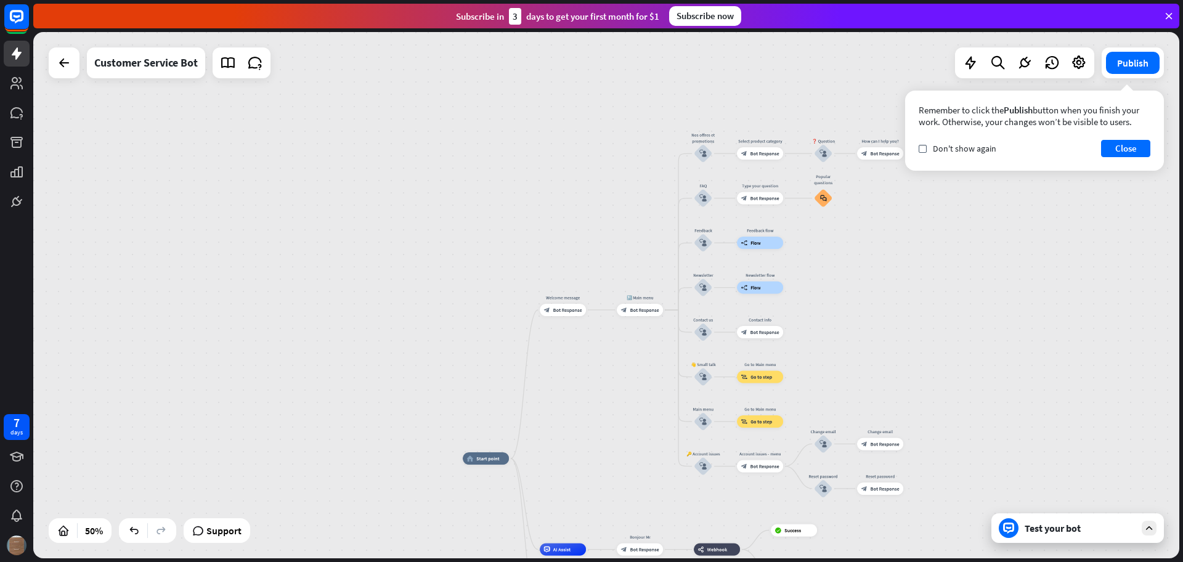
drag, startPoint x: 812, startPoint y: 207, endPoint x: 807, endPoint y: 314, distance: 107.3
click at [817, 316] on div "home_2 Start point Welcome message block_bot_response Bot Response 🔙 Main menu …" at bounding box center [606, 295] width 1146 height 526
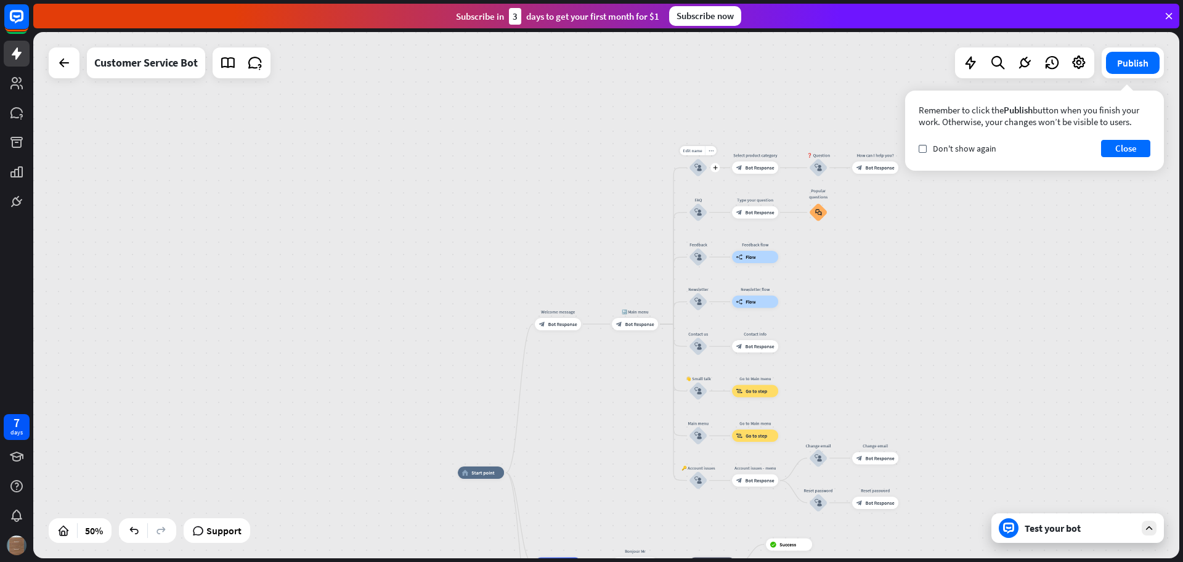
click at [697, 168] on icon "block_user_input" at bounding box center [697, 167] width 7 height 7
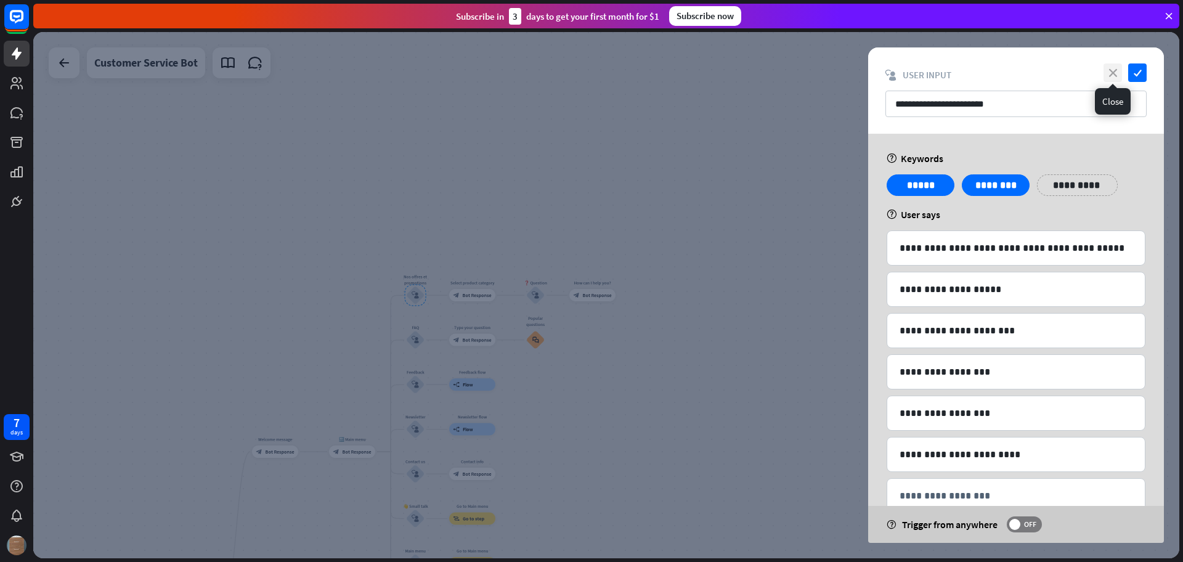
click at [1113, 76] on icon "close" at bounding box center [1112, 72] width 18 height 18
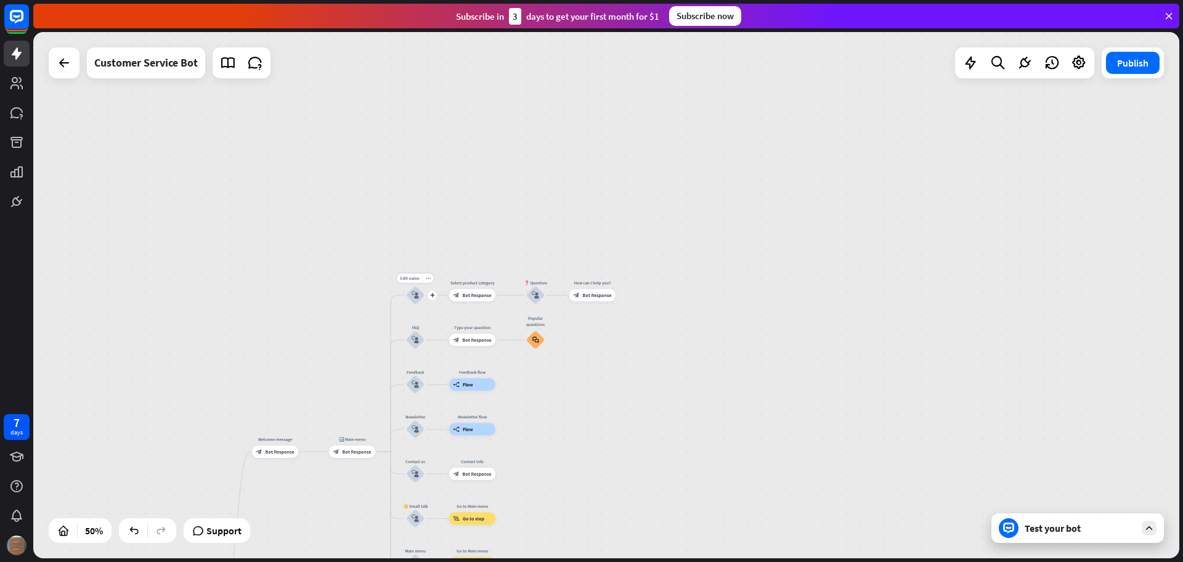
click at [418, 294] on icon "block_user_input" at bounding box center [414, 294] width 7 height 7
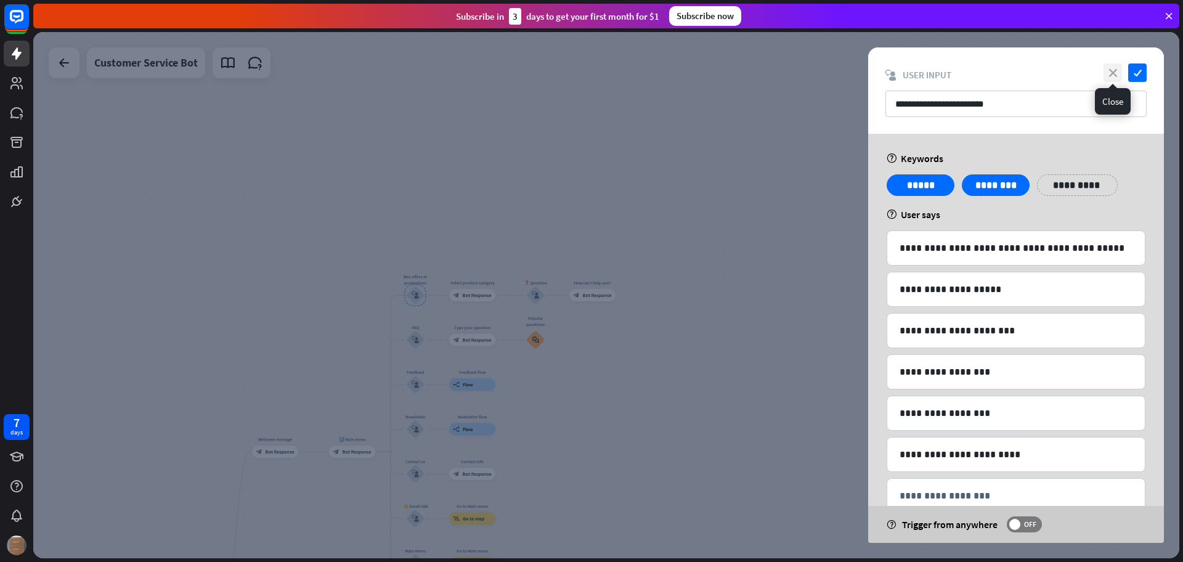
click at [1110, 70] on icon "close" at bounding box center [1112, 72] width 18 height 18
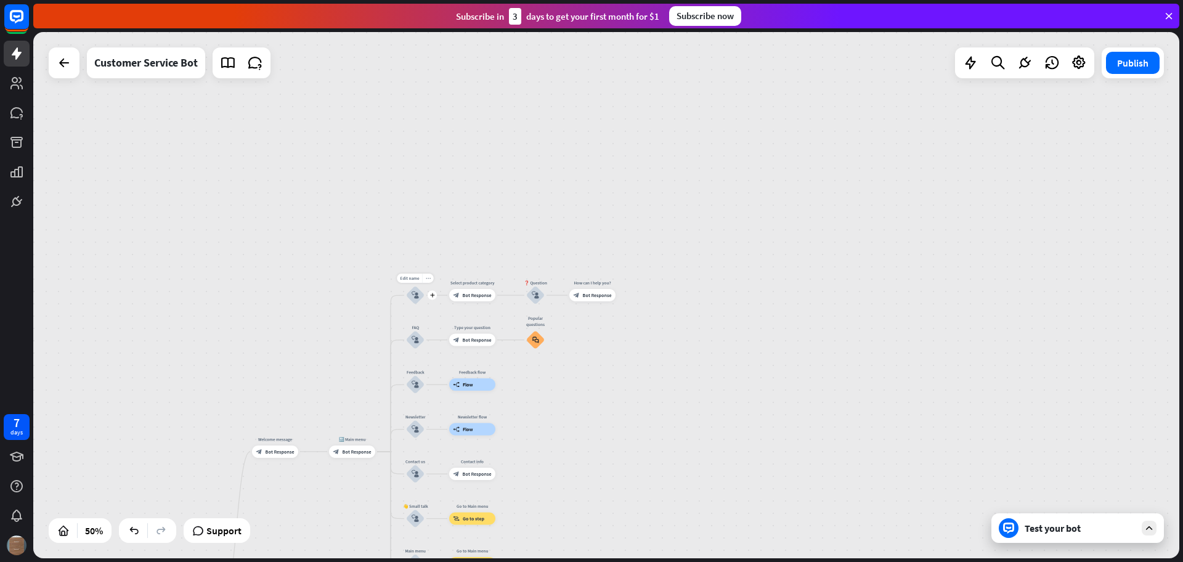
click at [428, 277] on icon "more_horiz" at bounding box center [428, 278] width 5 height 5
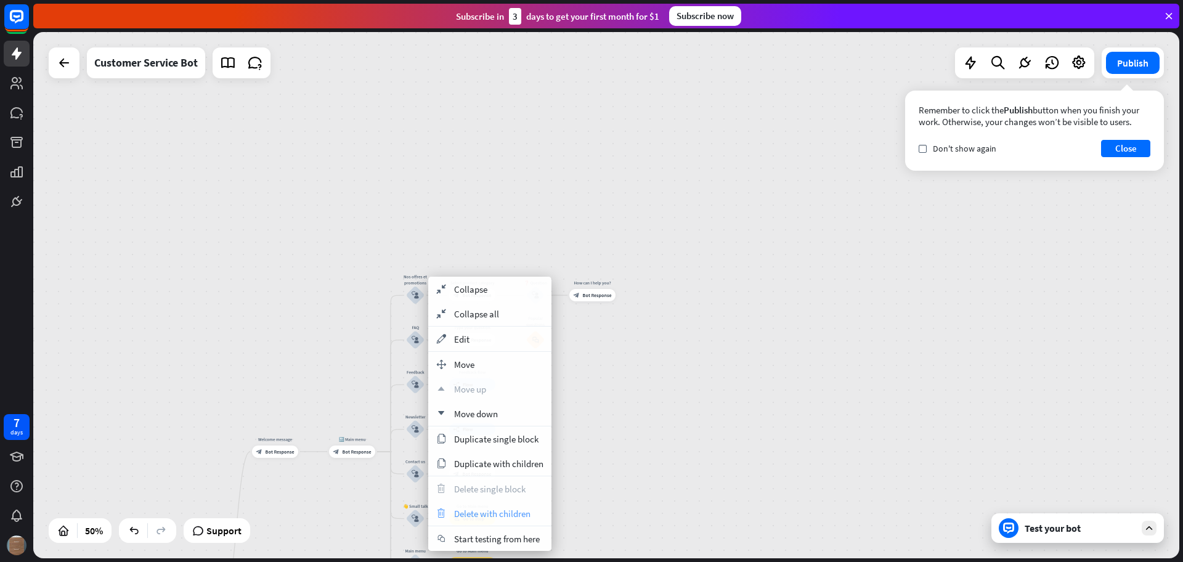
click at [478, 512] on span "Delete with children" at bounding box center [492, 514] width 76 height 12
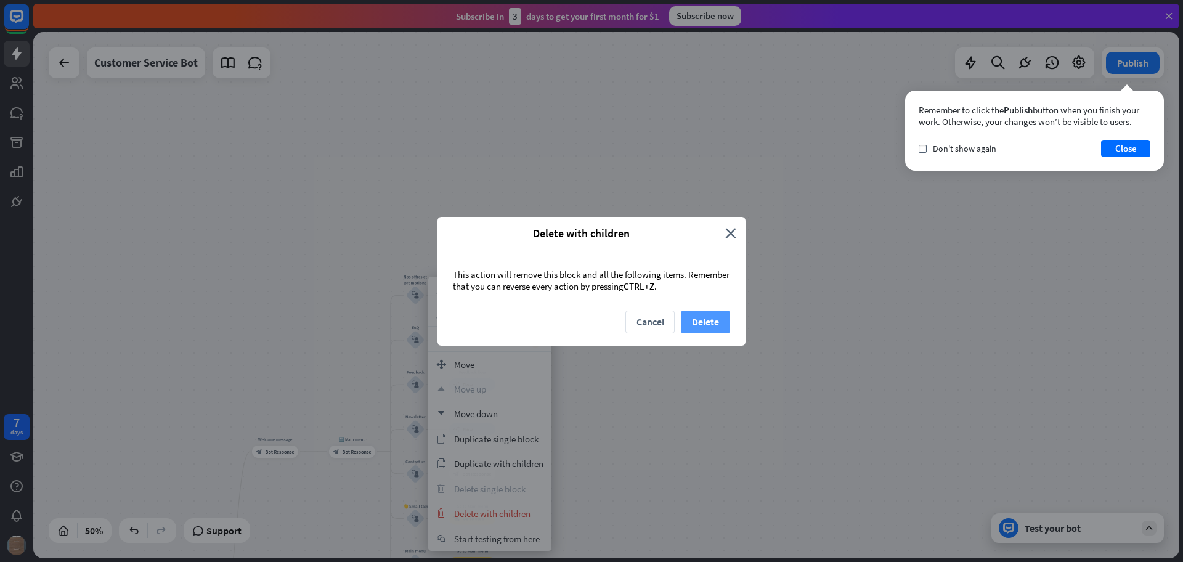
click at [706, 320] on button "Delete" at bounding box center [705, 321] width 49 height 23
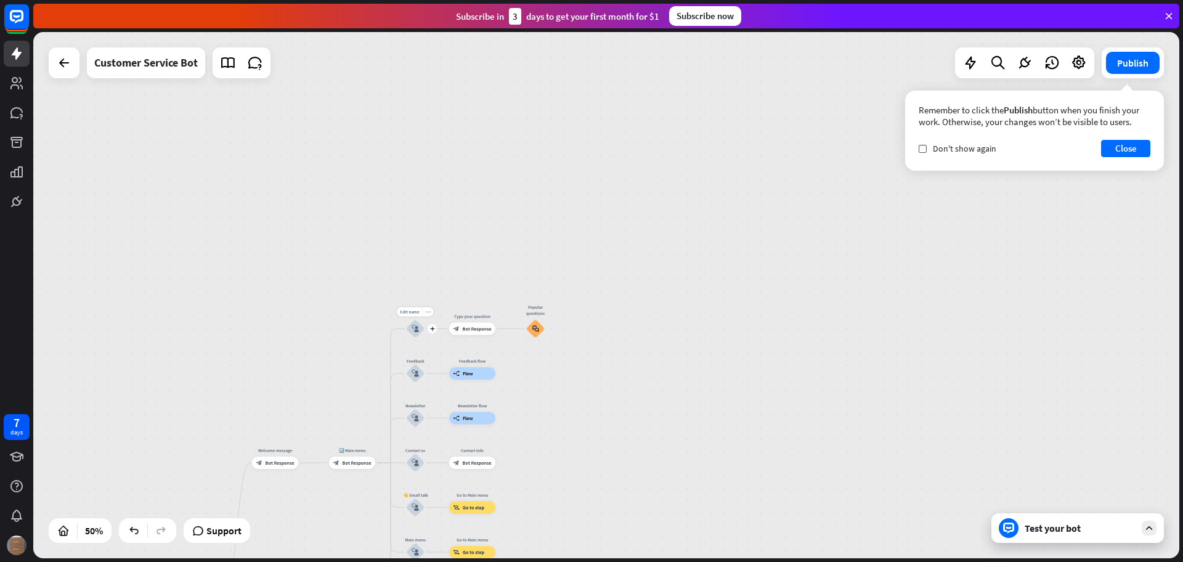
click at [427, 313] on icon "more_horiz" at bounding box center [428, 311] width 5 height 5
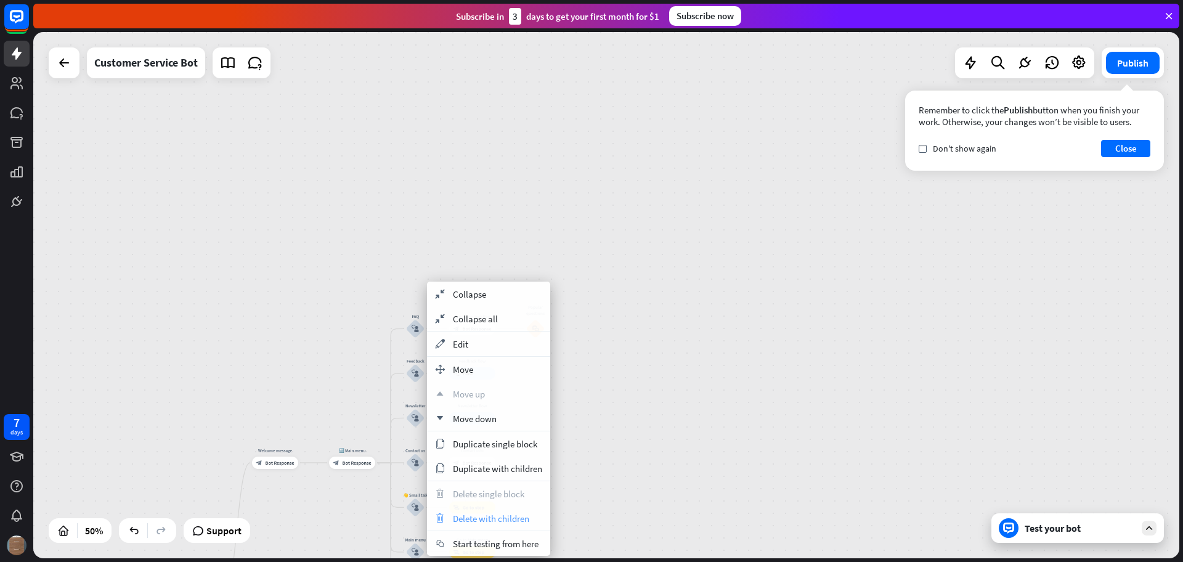
click at [484, 521] on span "Delete with children" at bounding box center [491, 518] width 76 height 12
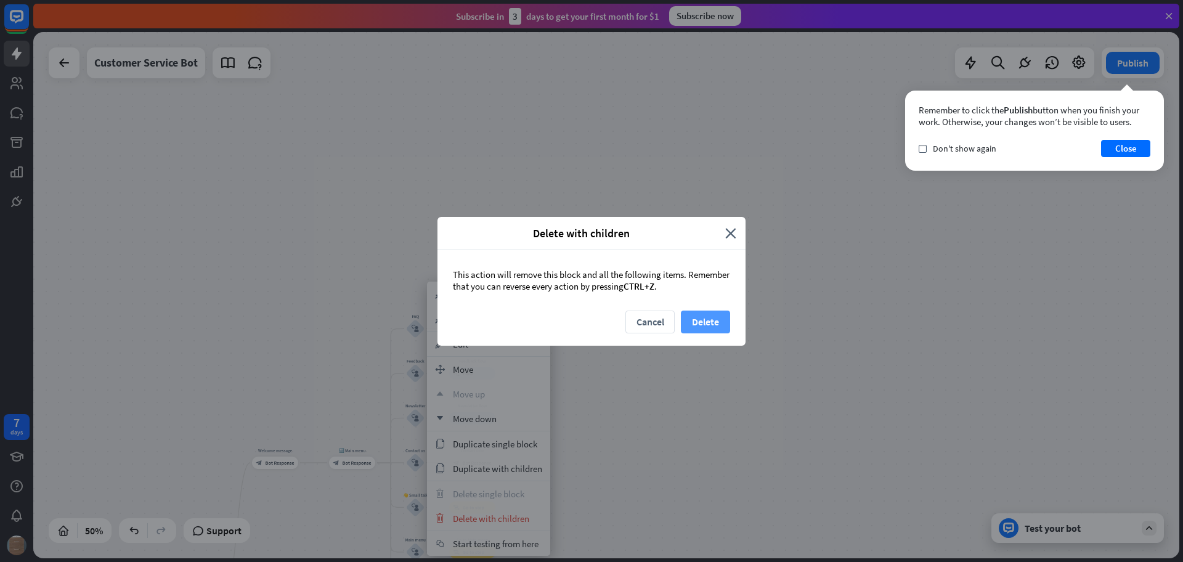
click at [705, 324] on button "Delete" at bounding box center [705, 321] width 49 height 23
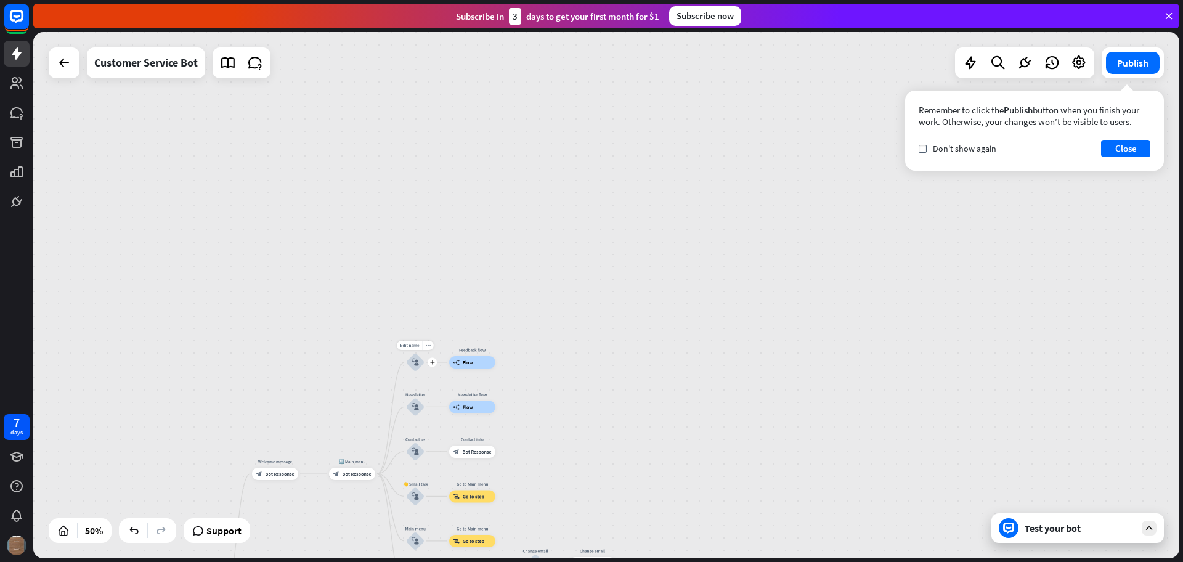
click at [423, 345] on div "more_horiz" at bounding box center [428, 345] width 12 height 9
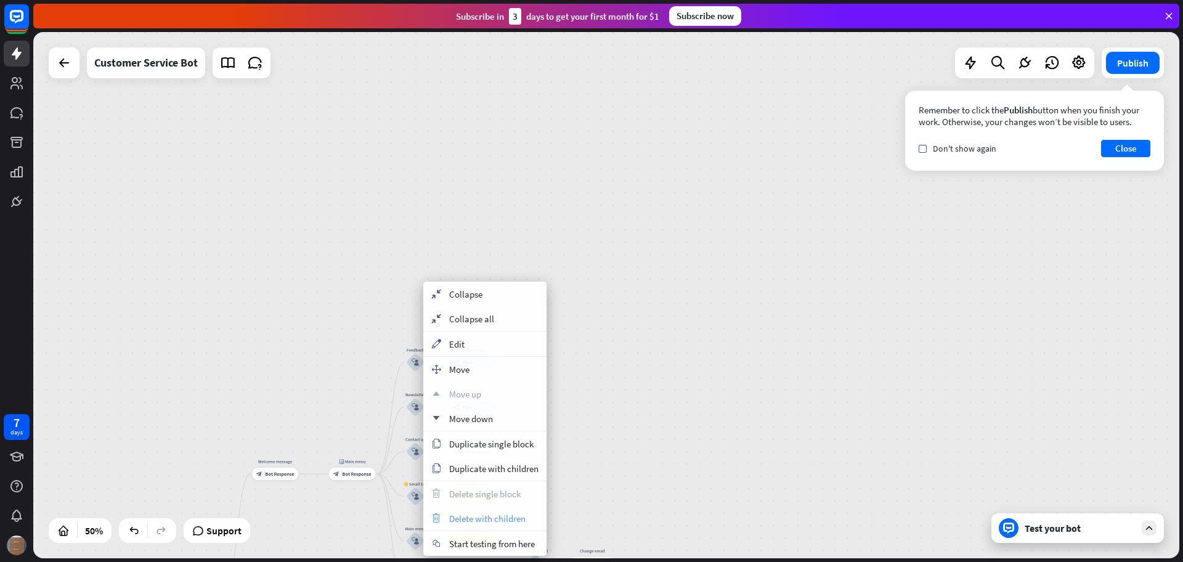
click at [466, 522] on span "Delete with children" at bounding box center [487, 518] width 76 height 12
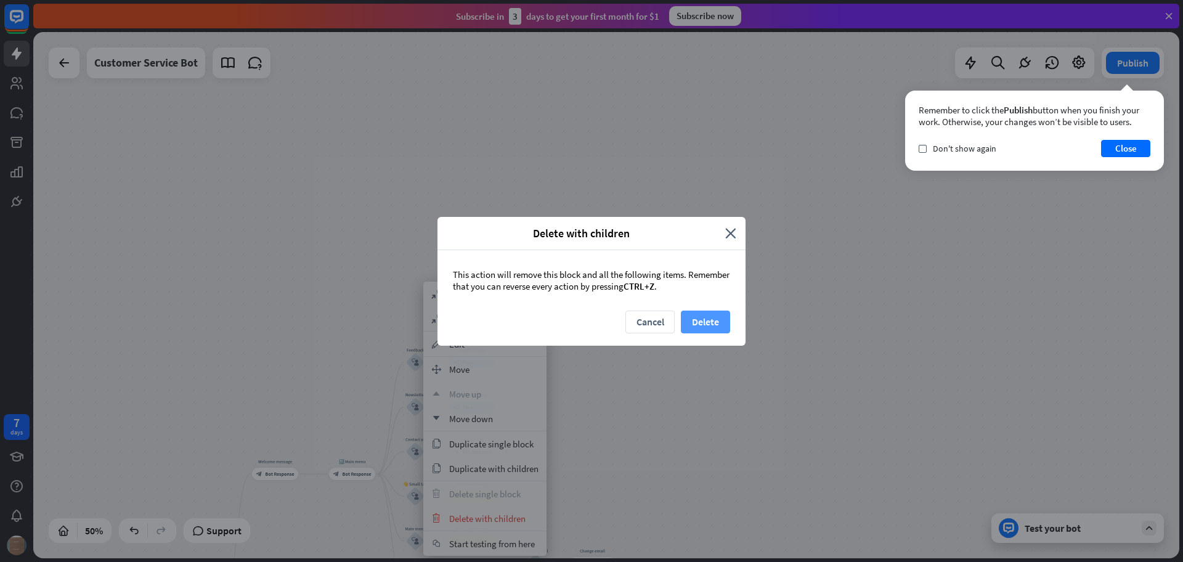
click at [701, 318] on button "Delete" at bounding box center [705, 321] width 49 height 23
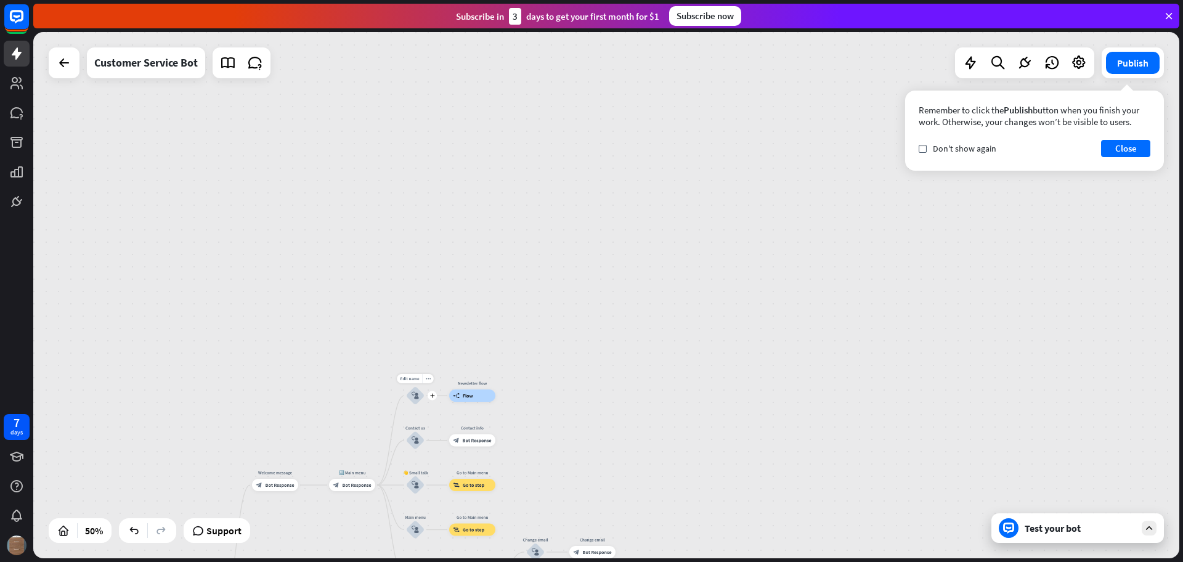
click at [424, 386] on div "Edit name more_horiz plus block_user_input" at bounding box center [415, 395] width 18 height 18
click at [429, 379] on icon "more_horiz" at bounding box center [428, 378] width 5 height 5
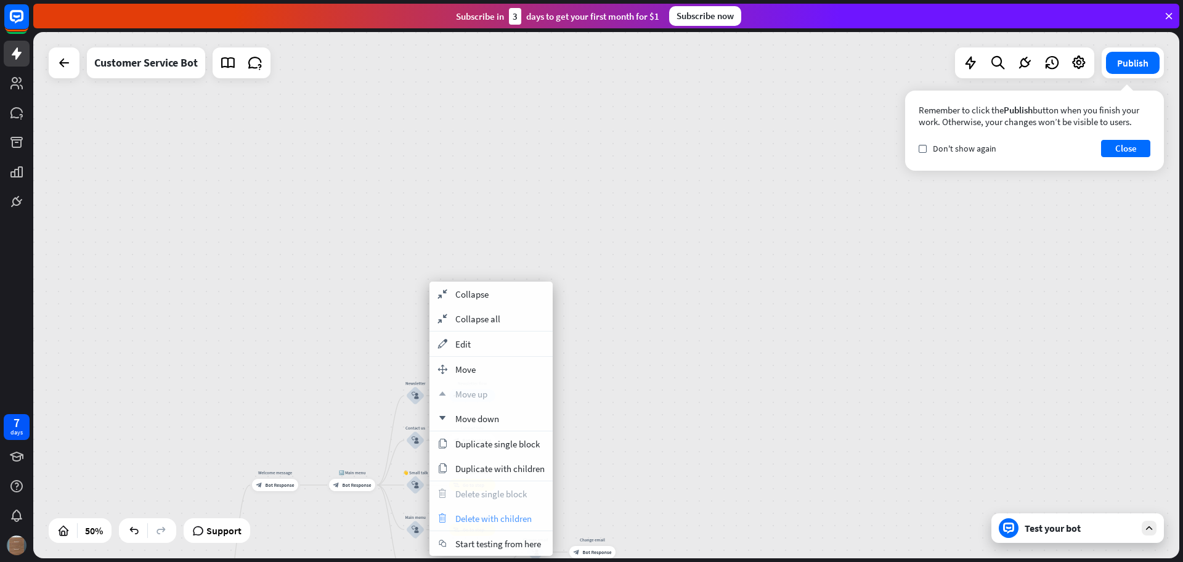
click at [495, 514] on span "Delete with children" at bounding box center [493, 518] width 76 height 12
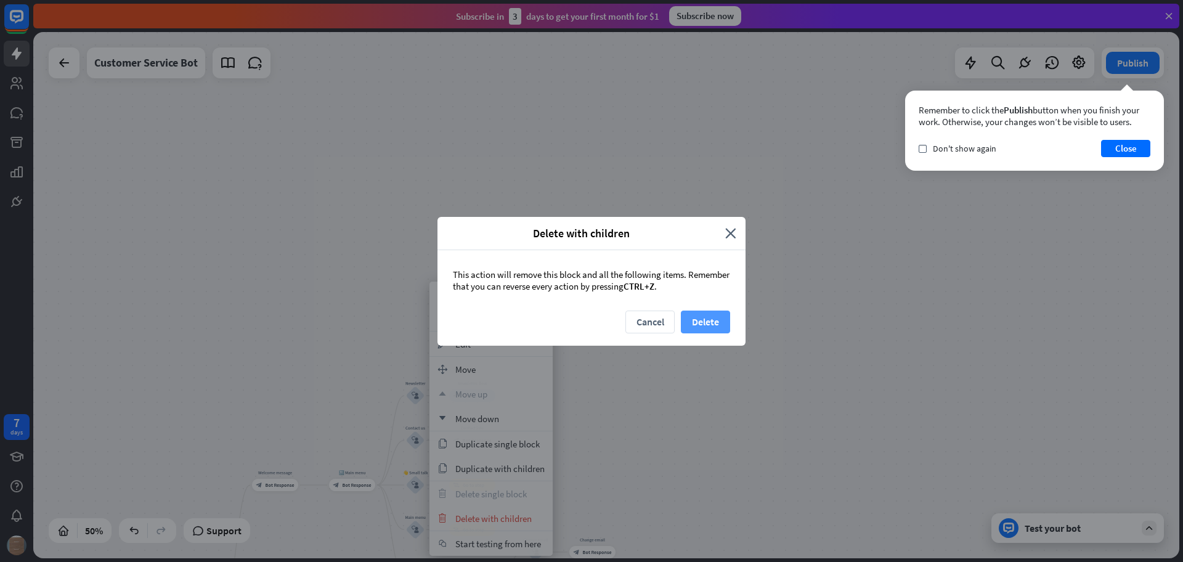
click at [697, 323] on button "Delete" at bounding box center [705, 321] width 49 height 23
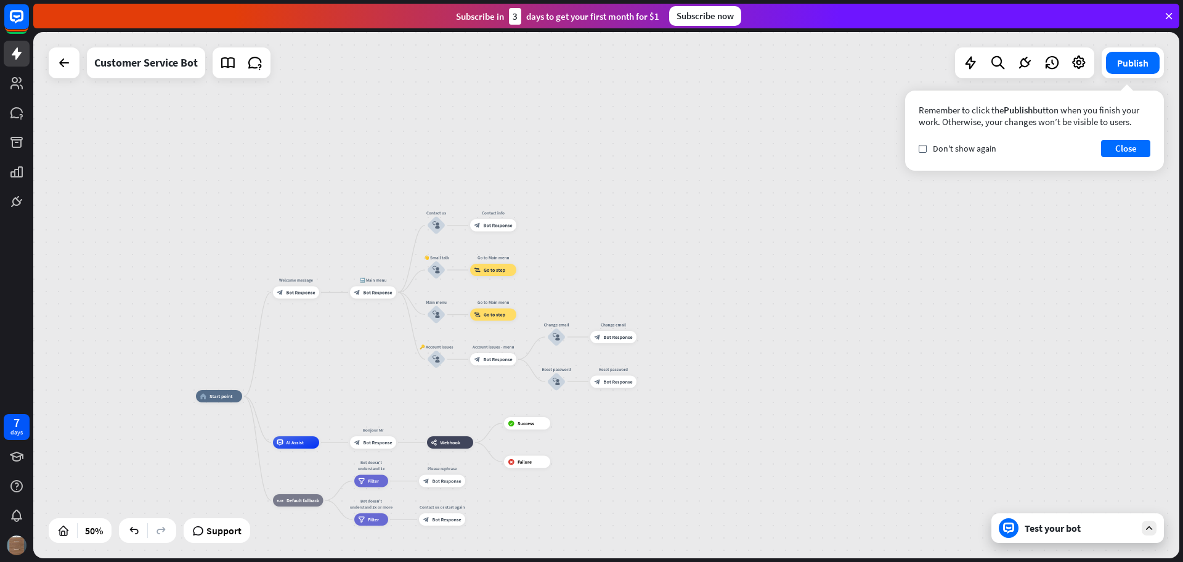
drag, startPoint x: 639, startPoint y: 366, endPoint x: 616, endPoint y: 229, distance: 139.2
click at [657, 216] on div "home_2 Start point Welcome message block_bot_response Bot Response 🔙 Main menu …" at bounding box center [606, 295] width 1146 height 526
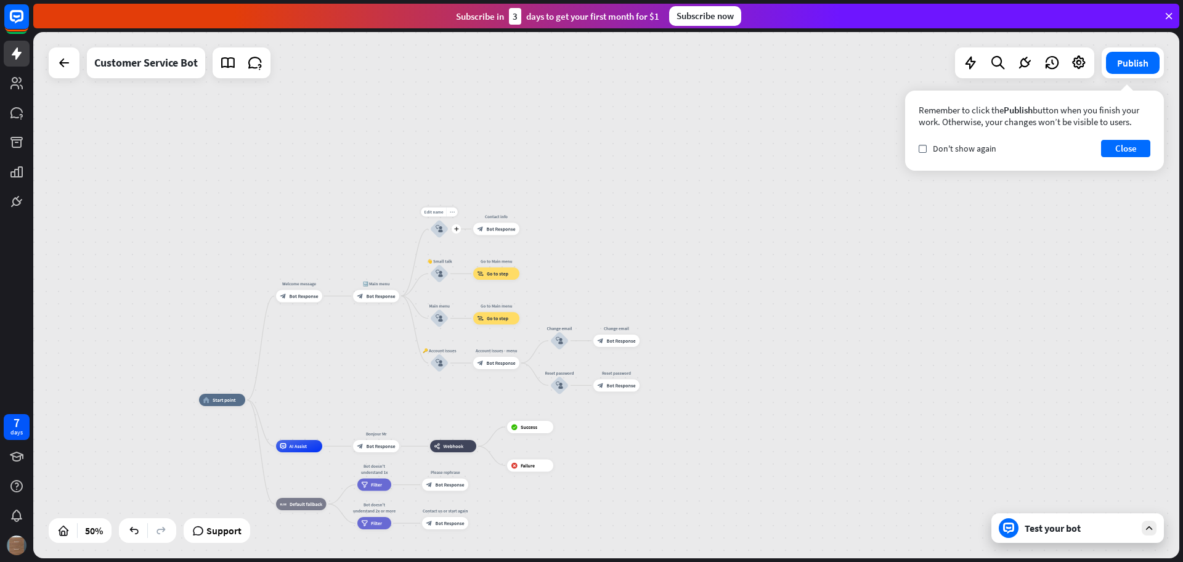
click at [452, 215] on div "more_horiz" at bounding box center [452, 212] width 12 height 9
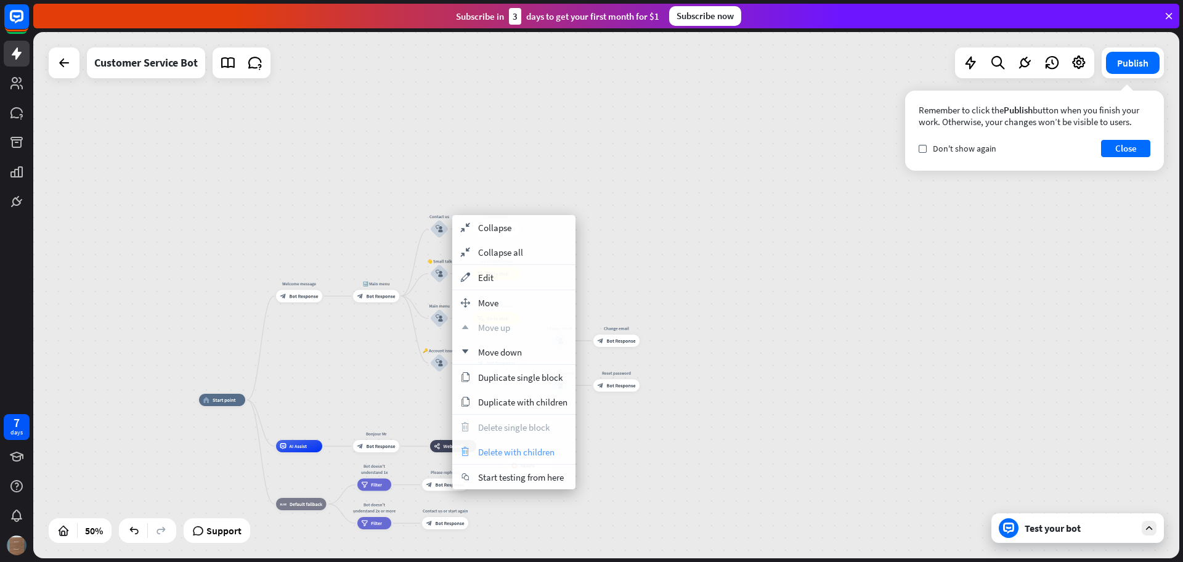
click at [518, 451] on span "Delete with children" at bounding box center [516, 452] width 76 height 12
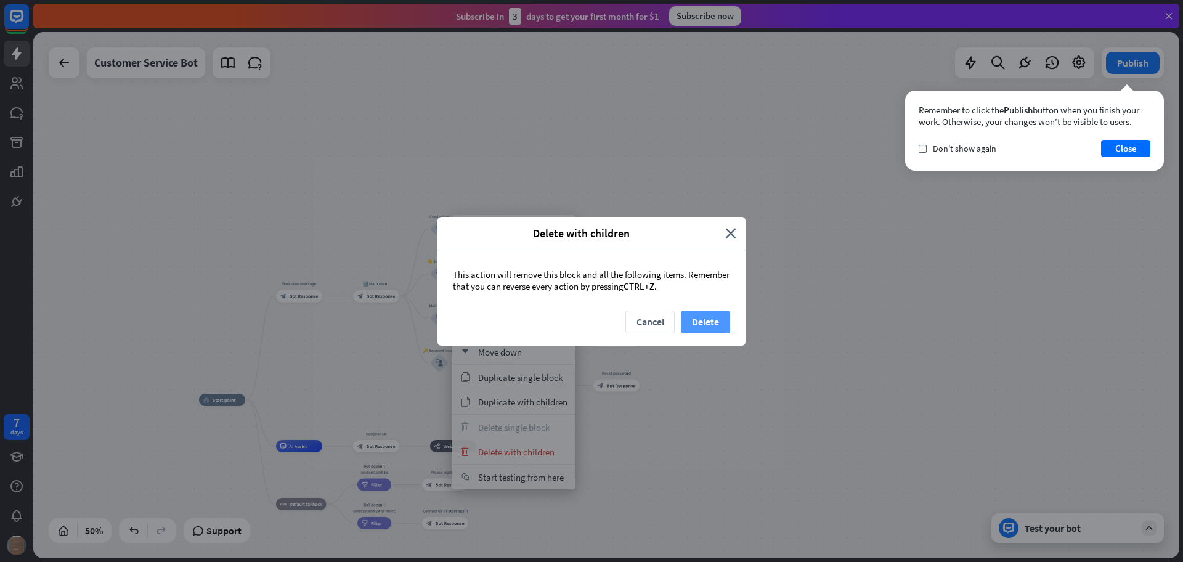
click at [704, 320] on button "Delete" at bounding box center [705, 321] width 49 height 23
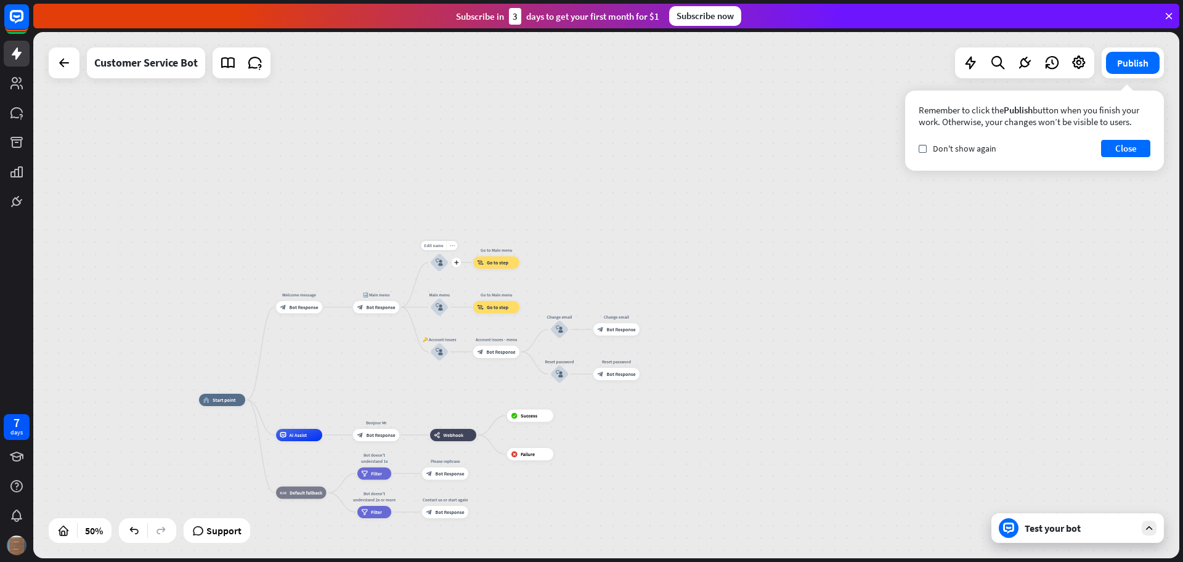
click at [451, 244] on icon "more_horiz" at bounding box center [452, 245] width 5 height 5
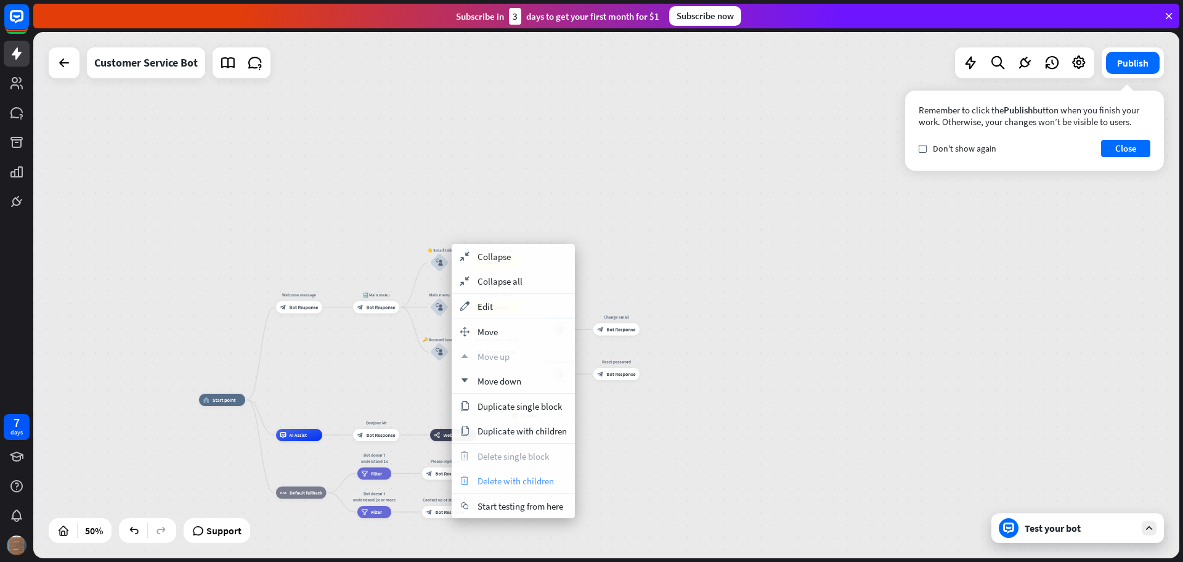
click at [516, 477] on span "Delete with children" at bounding box center [515, 481] width 76 height 12
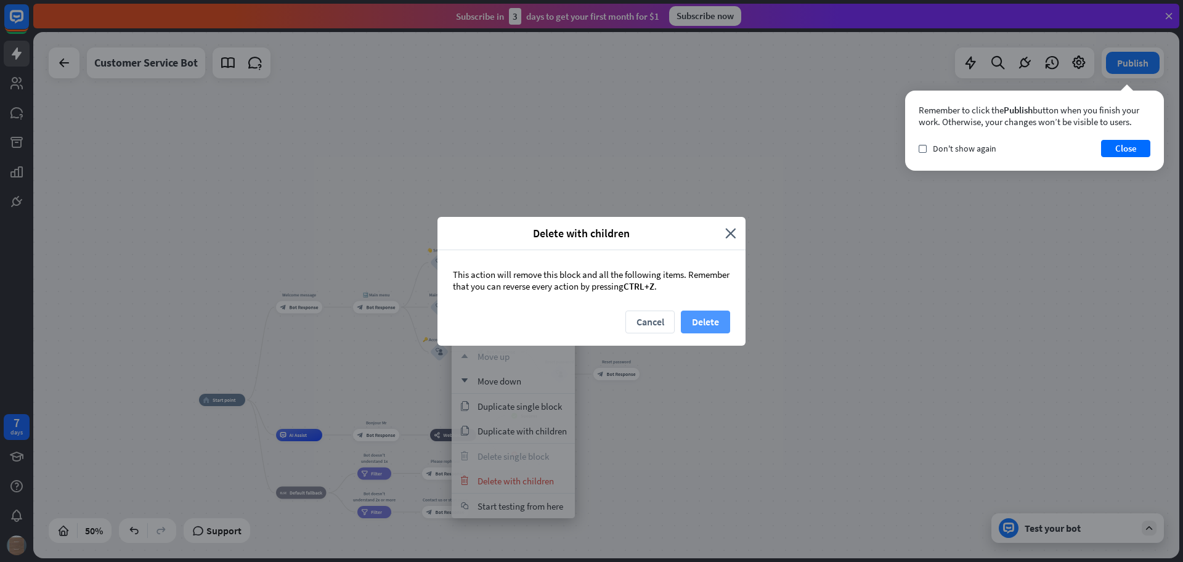
click at [708, 322] on button "Delete" at bounding box center [705, 321] width 49 height 23
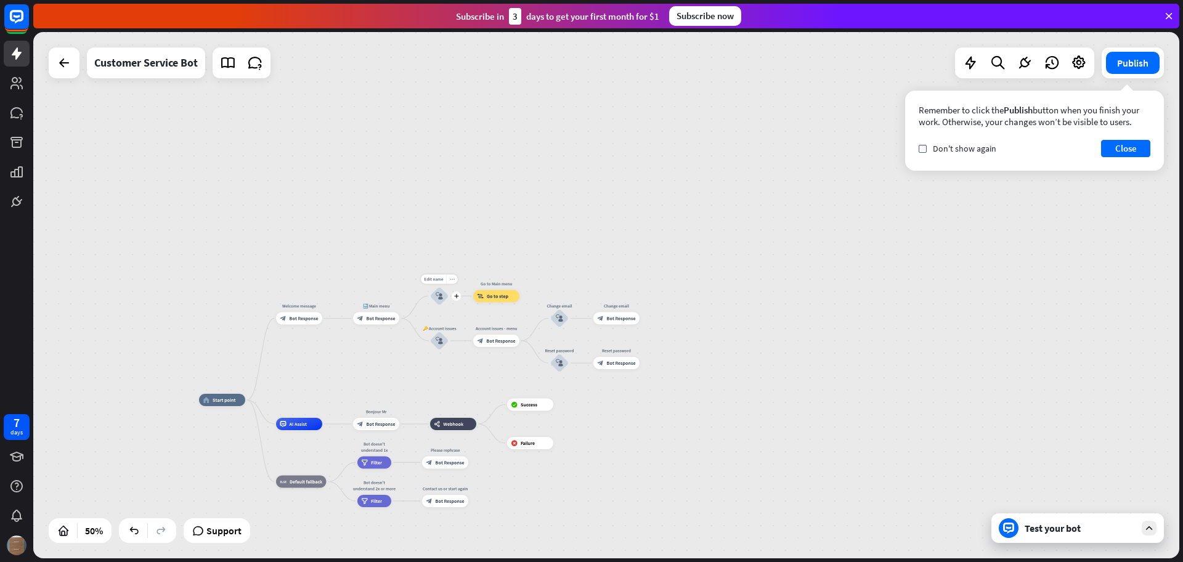
click at [451, 281] on icon "more_horiz" at bounding box center [452, 279] width 5 height 5
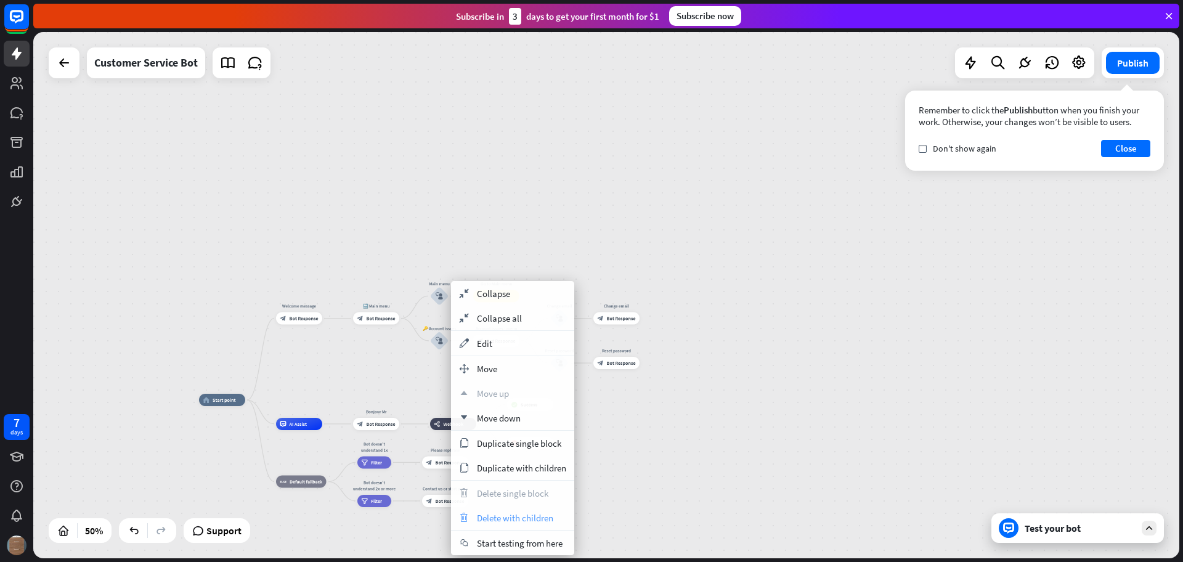
click at [502, 512] on span "Delete with children" at bounding box center [515, 518] width 76 height 12
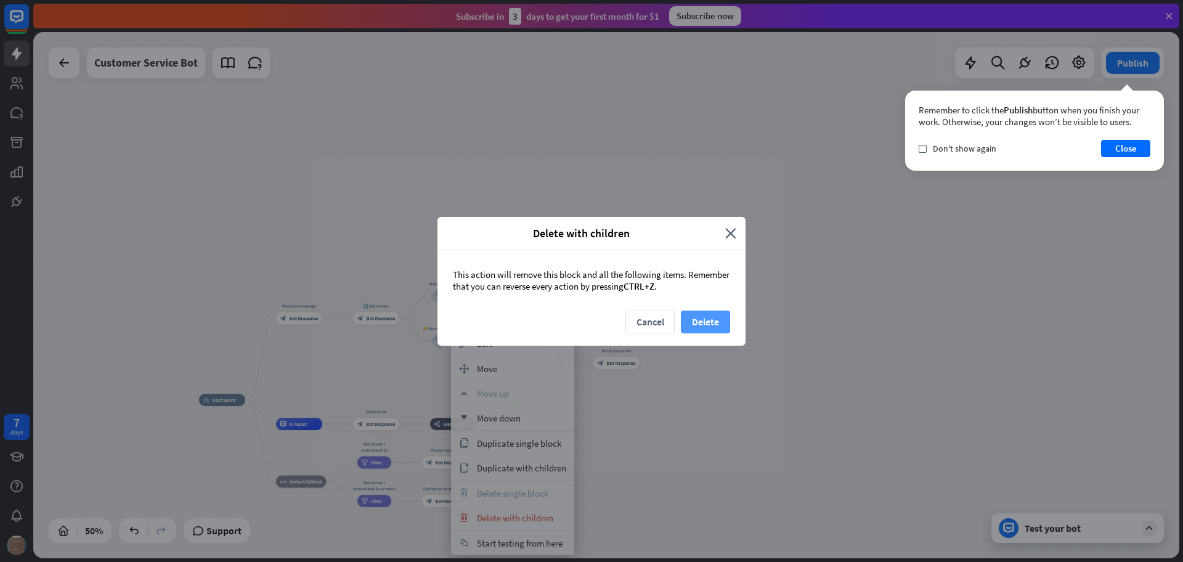
click at [705, 323] on button "Delete" at bounding box center [705, 321] width 49 height 23
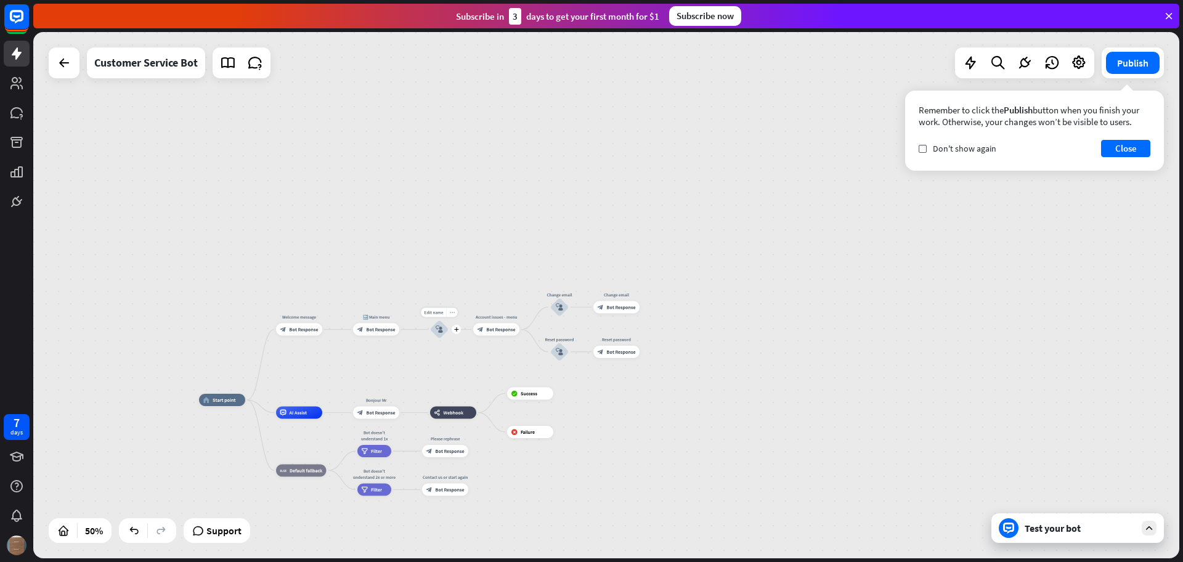
click at [454, 313] on icon "more_horiz" at bounding box center [452, 312] width 5 height 5
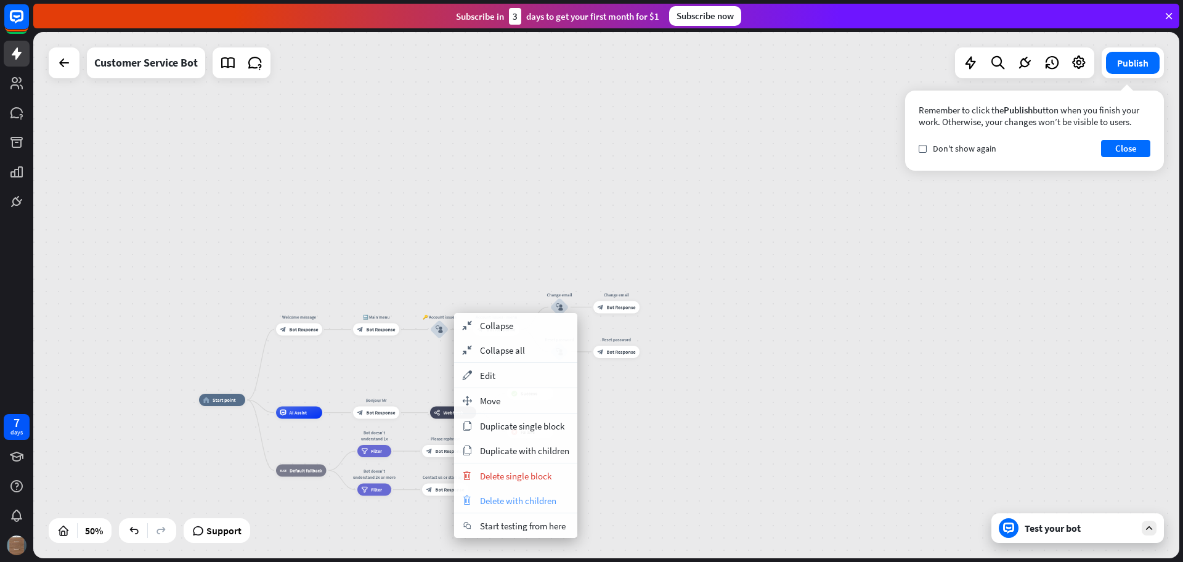
click at [525, 495] on span "Delete with children" at bounding box center [518, 501] width 76 height 12
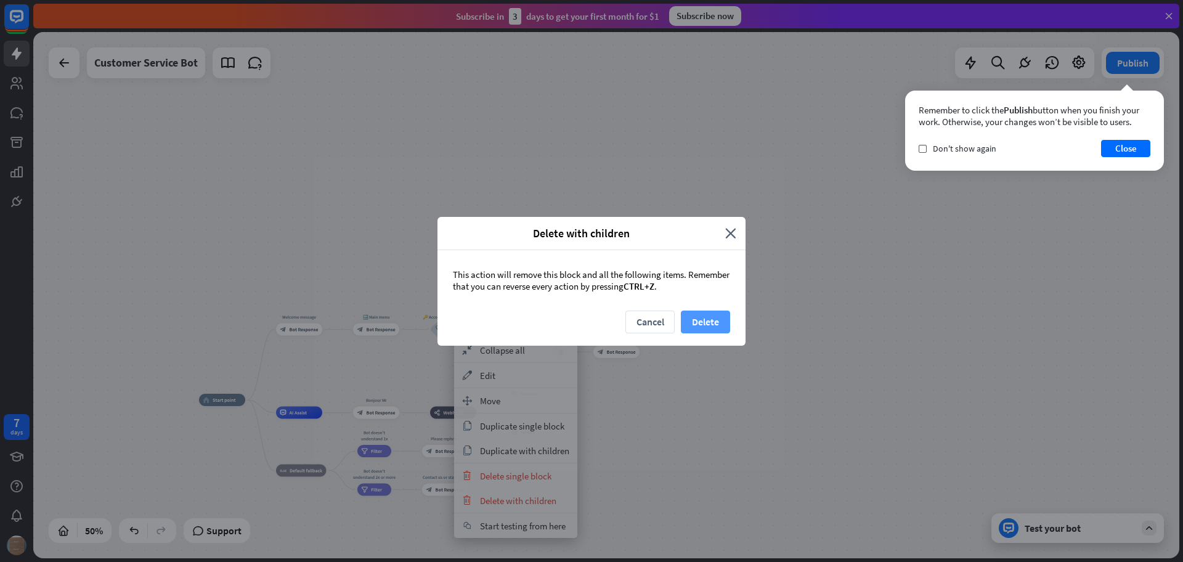
click at [703, 319] on button "Delete" at bounding box center [705, 321] width 49 height 23
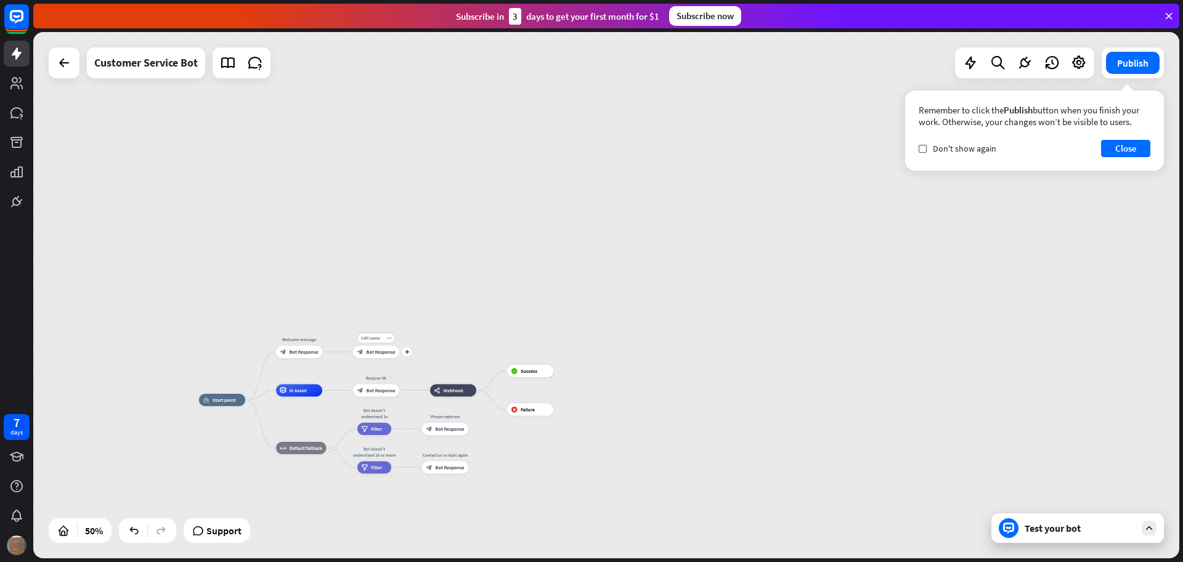
click at [374, 351] on span "Bot Response" at bounding box center [380, 352] width 29 height 6
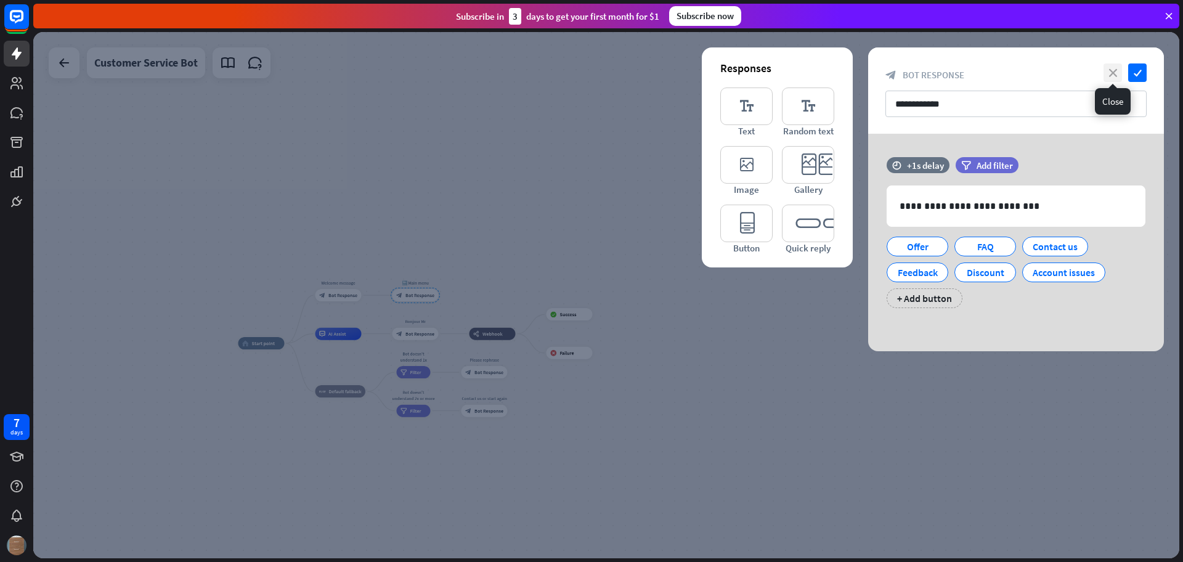
click at [1114, 73] on icon "close" at bounding box center [1112, 72] width 18 height 18
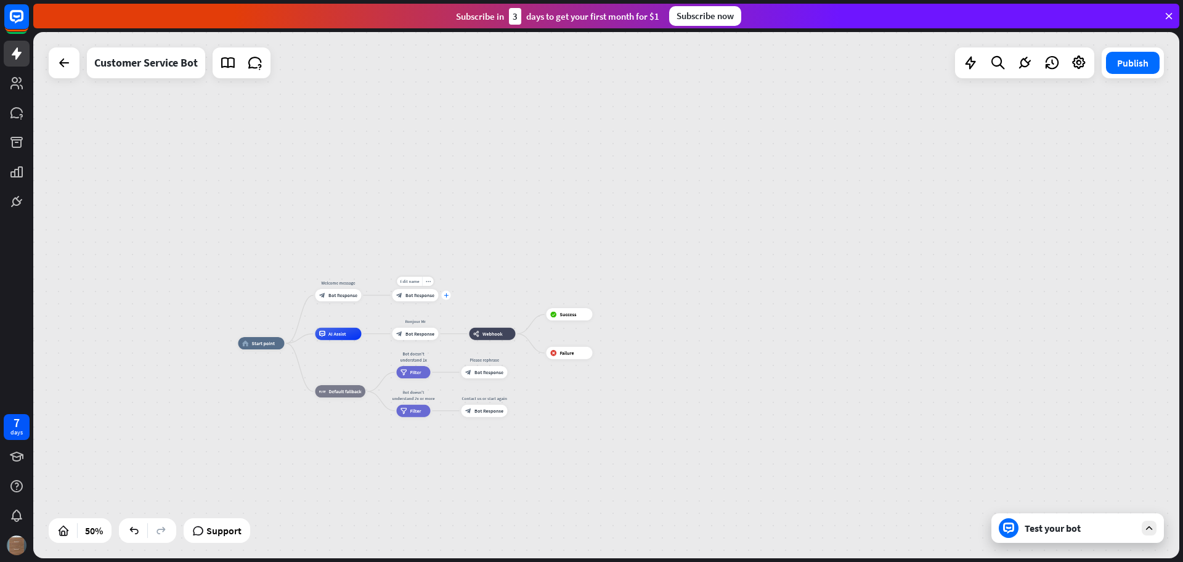
click at [447, 297] on icon "plus" at bounding box center [445, 295] width 5 height 4
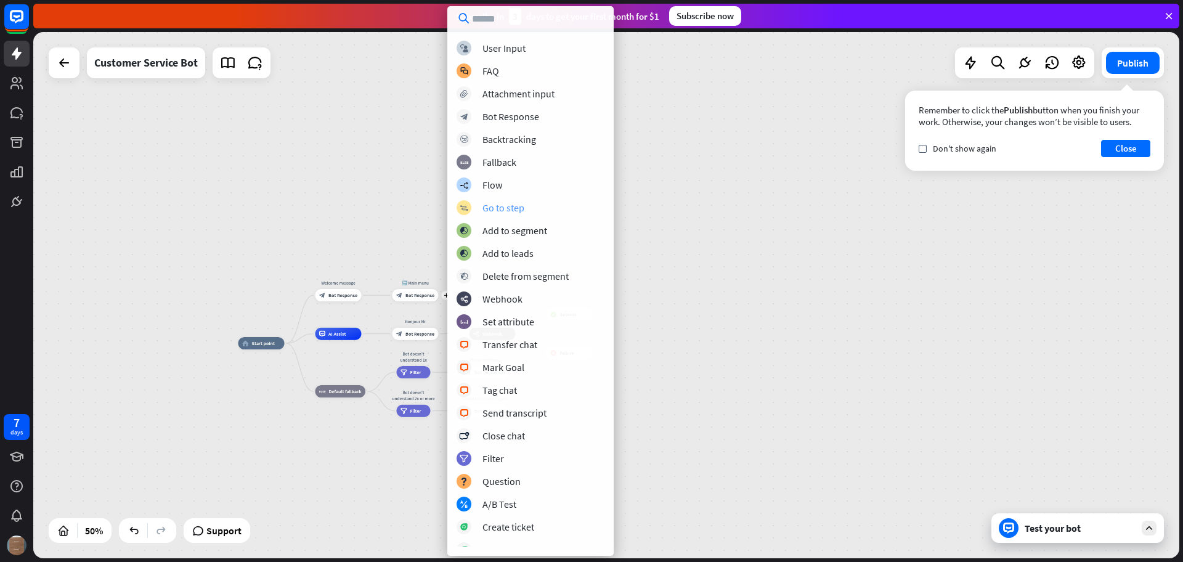
click at [498, 206] on div "Go to step" at bounding box center [503, 207] width 42 height 12
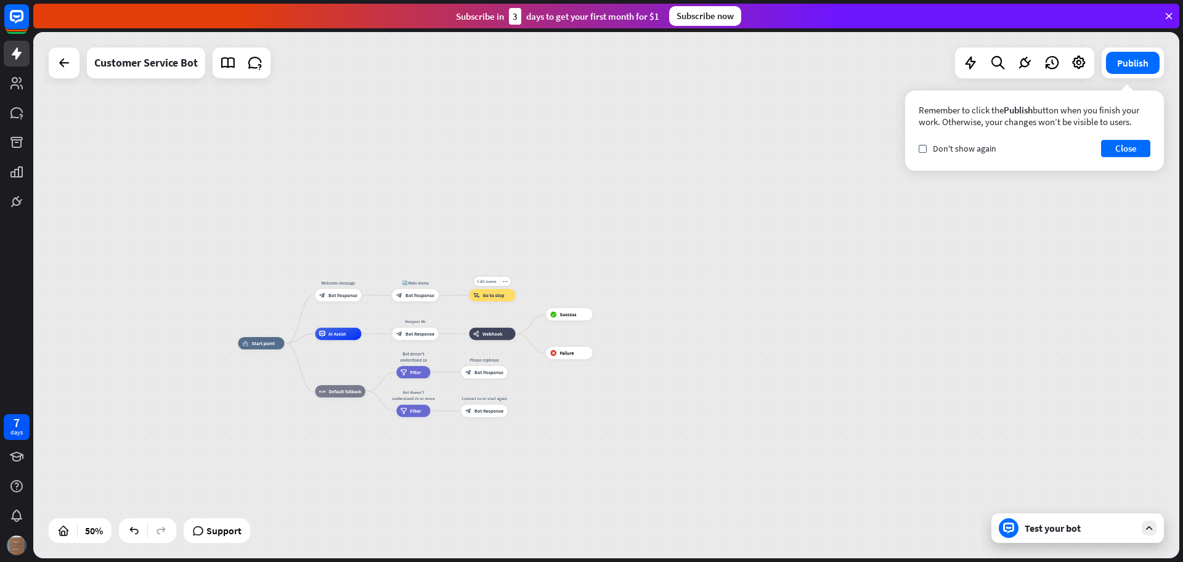
click at [485, 296] on span "Go to step" at bounding box center [494, 295] width 22 height 6
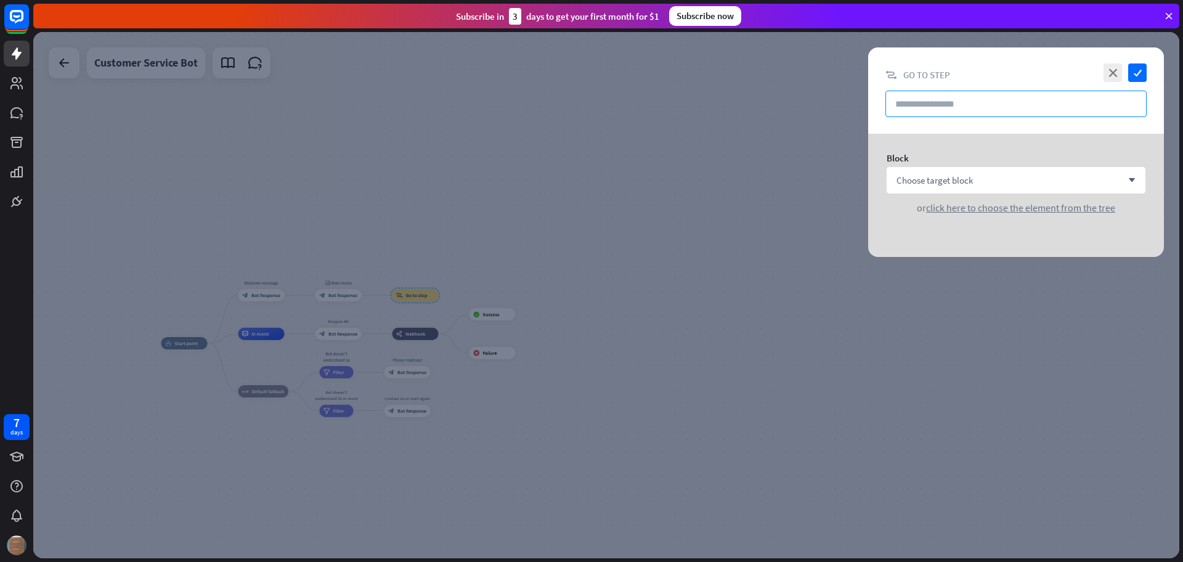
drag, startPoint x: 973, startPoint y: 118, endPoint x: 975, endPoint y: 109, distance: 9.0
click at [973, 117] on div "close check block_goto Go to step" at bounding box center [1016, 90] width 296 height 86
click at [976, 105] on input "text" at bounding box center [1015, 104] width 261 height 26
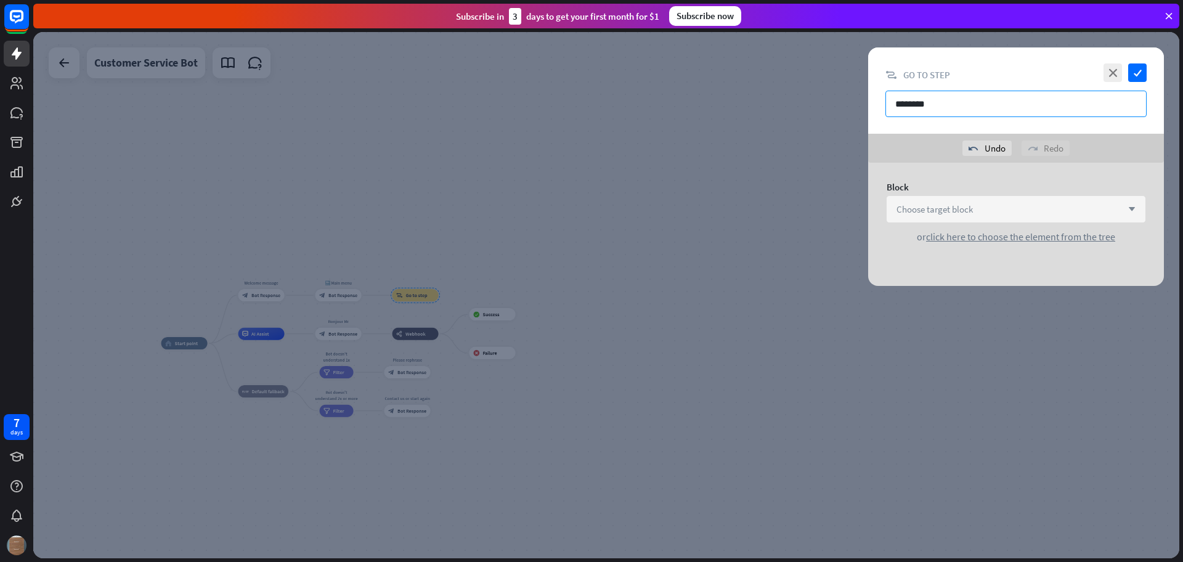
type input "********"
click at [947, 217] on div "Choose target block arrow_down" at bounding box center [1015, 209] width 259 height 26
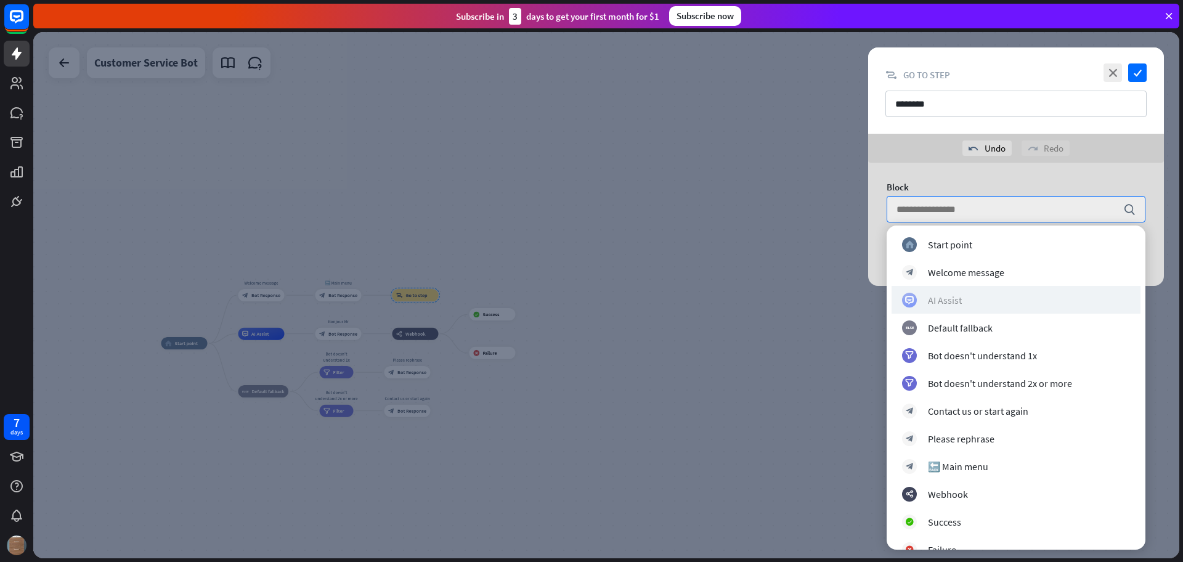
click at [957, 303] on div "AI Assist" at bounding box center [945, 300] width 34 height 12
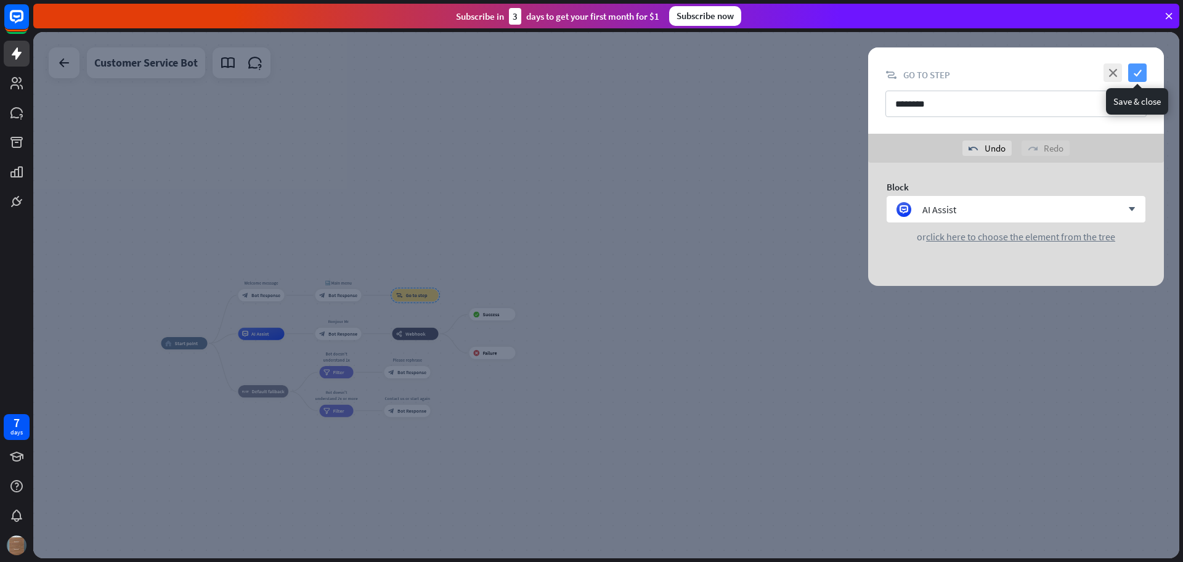
click at [1141, 71] on icon "check" at bounding box center [1137, 72] width 18 height 18
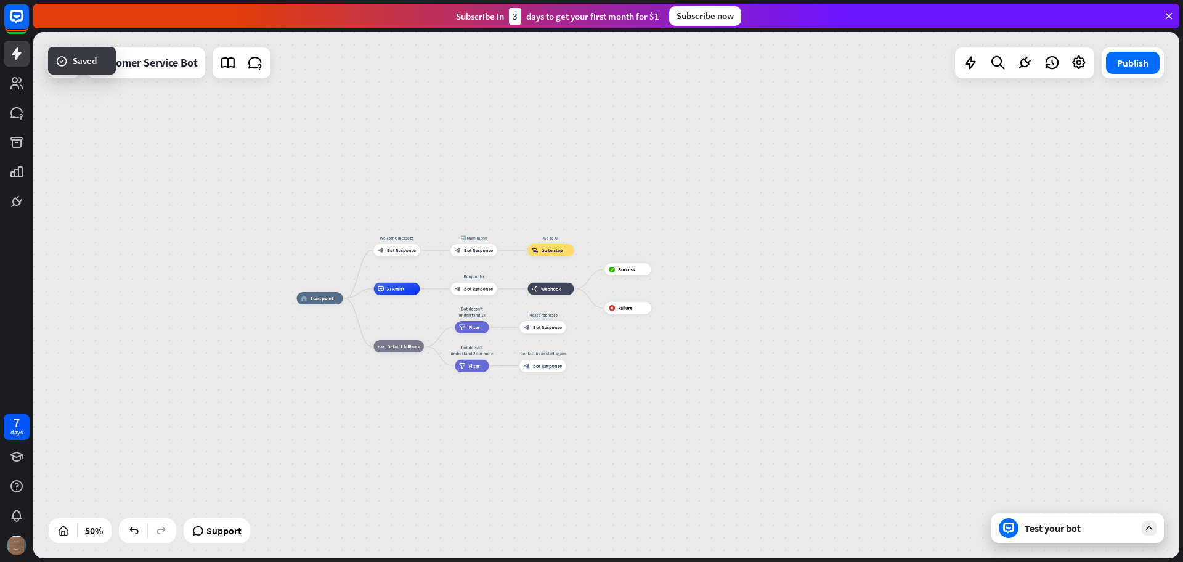
drag, startPoint x: 601, startPoint y: 264, endPoint x: 729, endPoint y: 219, distance: 135.2
click at [729, 219] on div "home_2 Start point Welcome message block_bot_response Bot Response 🔙 Main menu …" at bounding box center [606, 295] width 1146 height 526
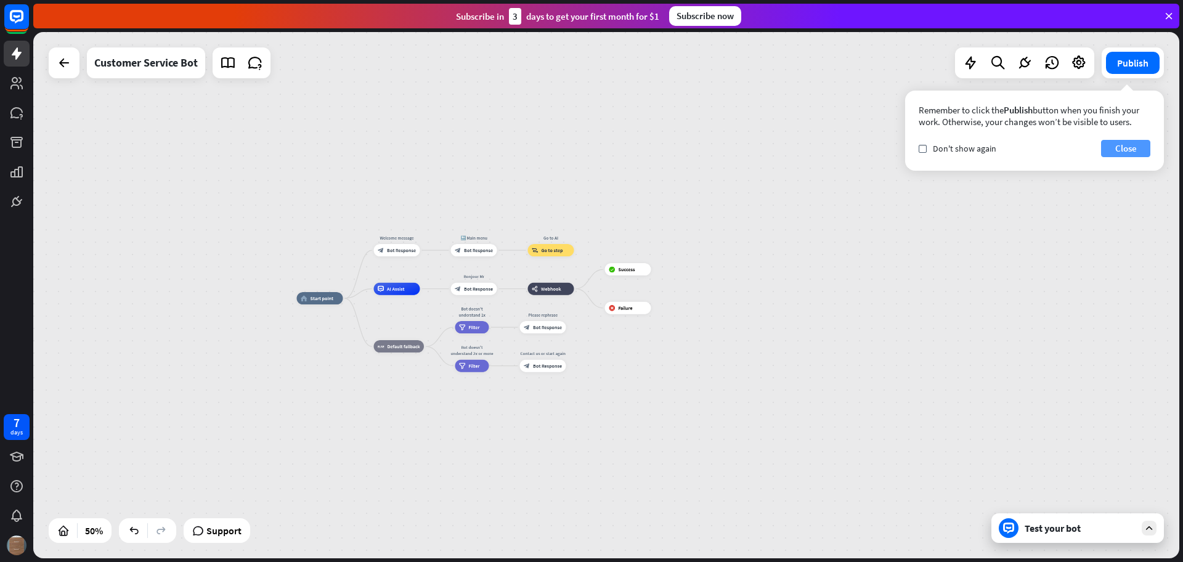
click at [1124, 151] on button "Close" at bounding box center [1125, 148] width 49 height 17
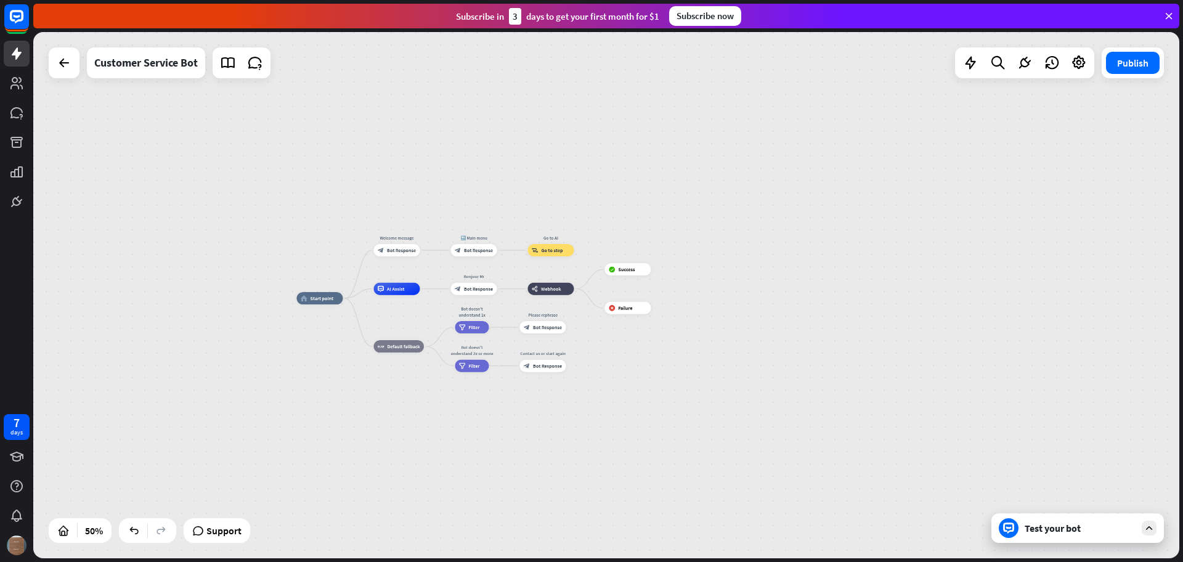
click at [1051, 540] on div "Test your bot" at bounding box center [1077, 528] width 172 height 30
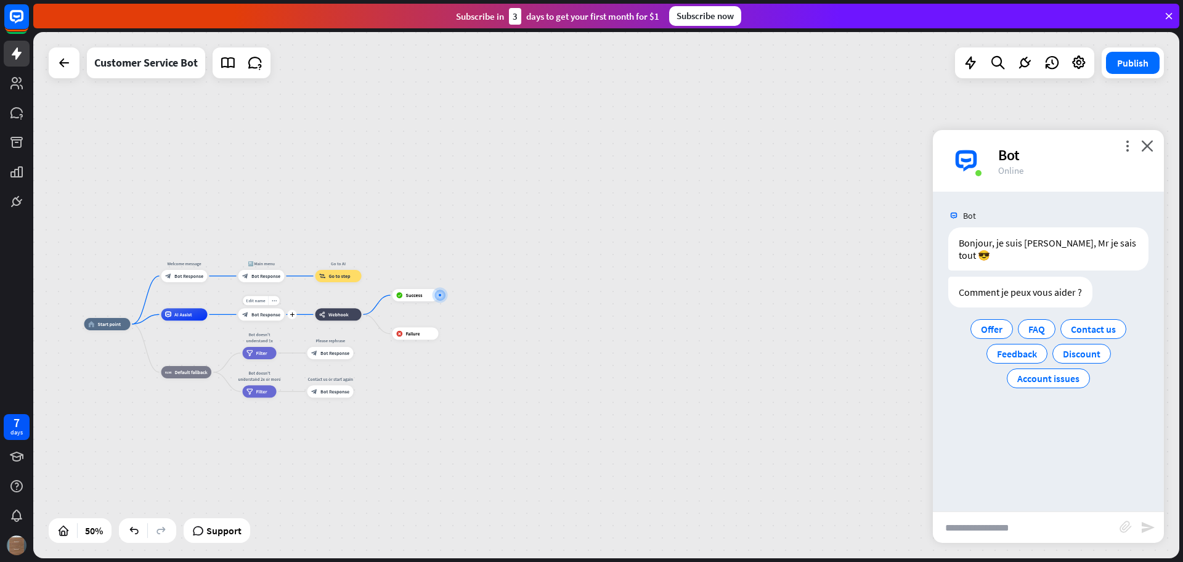
click at [270, 320] on div "Edit name more_horiz plus Bonjour Mr [PERSON_NAME] Bot Response" at bounding box center [261, 314] width 46 height 12
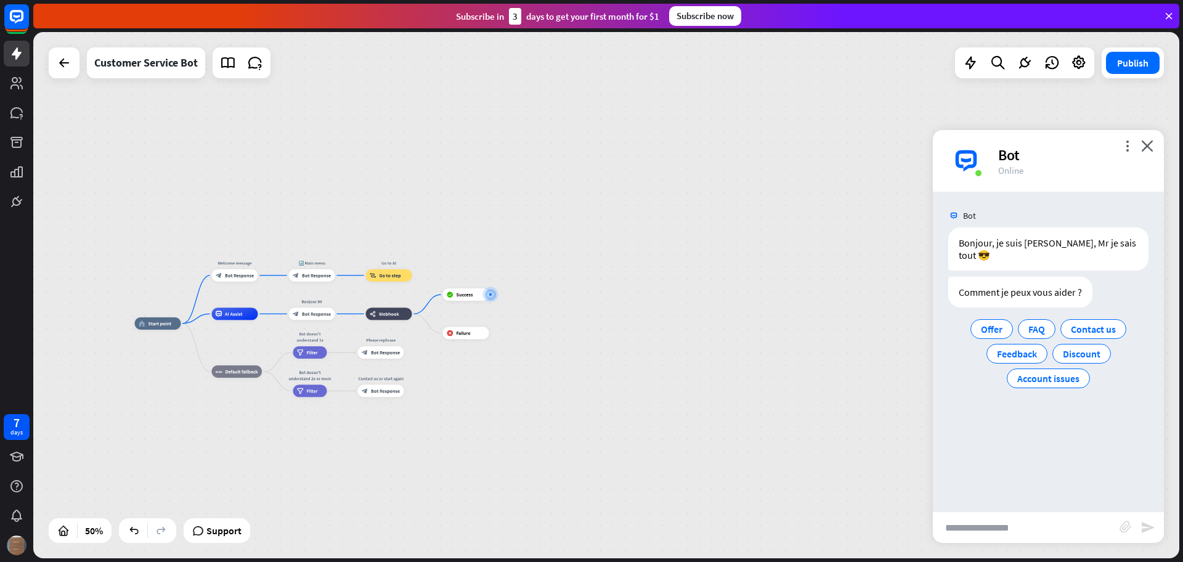
drag, startPoint x: 199, startPoint y: 339, endPoint x: 249, endPoint y: 338, distance: 50.5
click at [249, 338] on div "home_2 Start point Welcome message block_bot_response Bot Response 🔙 Main menu …" at bounding box center [421, 454] width 573 height 263
click at [299, 312] on div "block_bot_response Bot Response" at bounding box center [312, 313] width 46 height 12
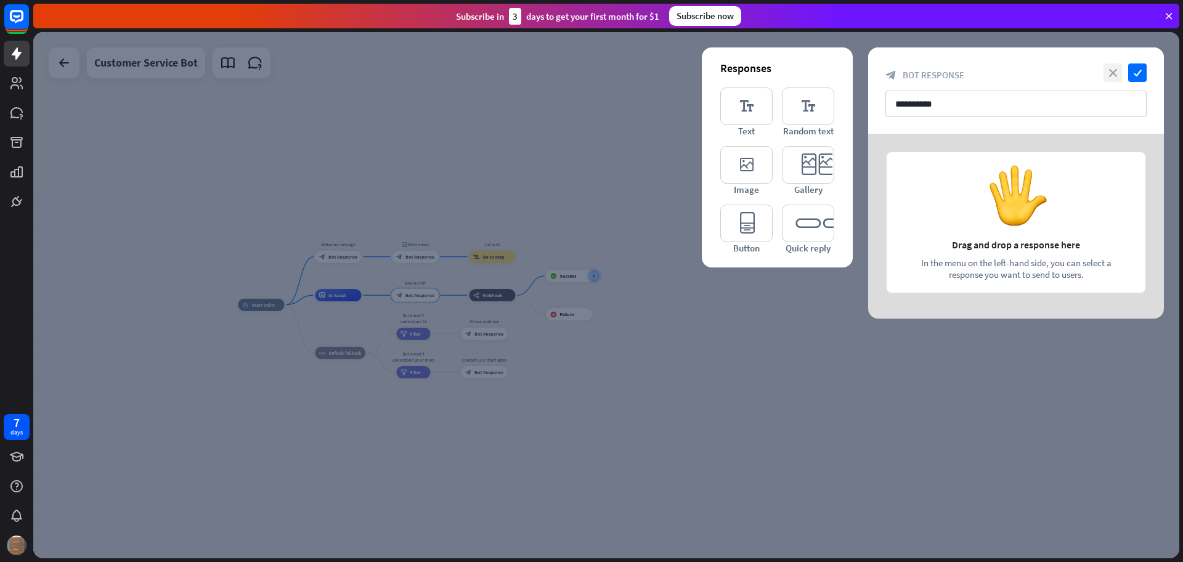
click at [1113, 69] on icon "close" at bounding box center [1112, 72] width 18 height 18
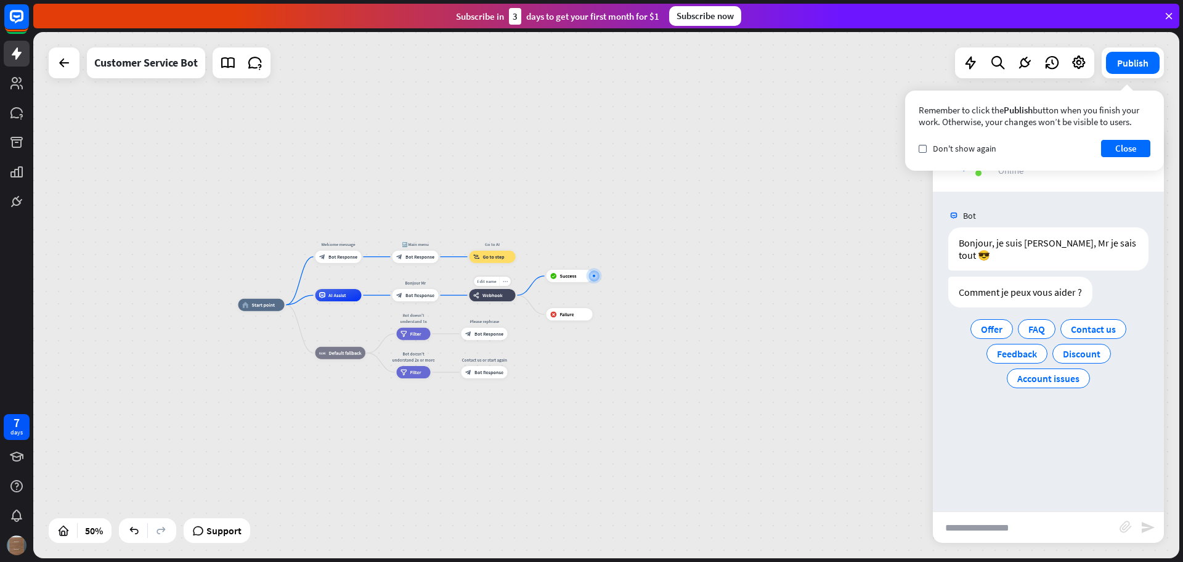
click at [503, 277] on div "more_horiz" at bounding box center [505, 281] width 12 height 9
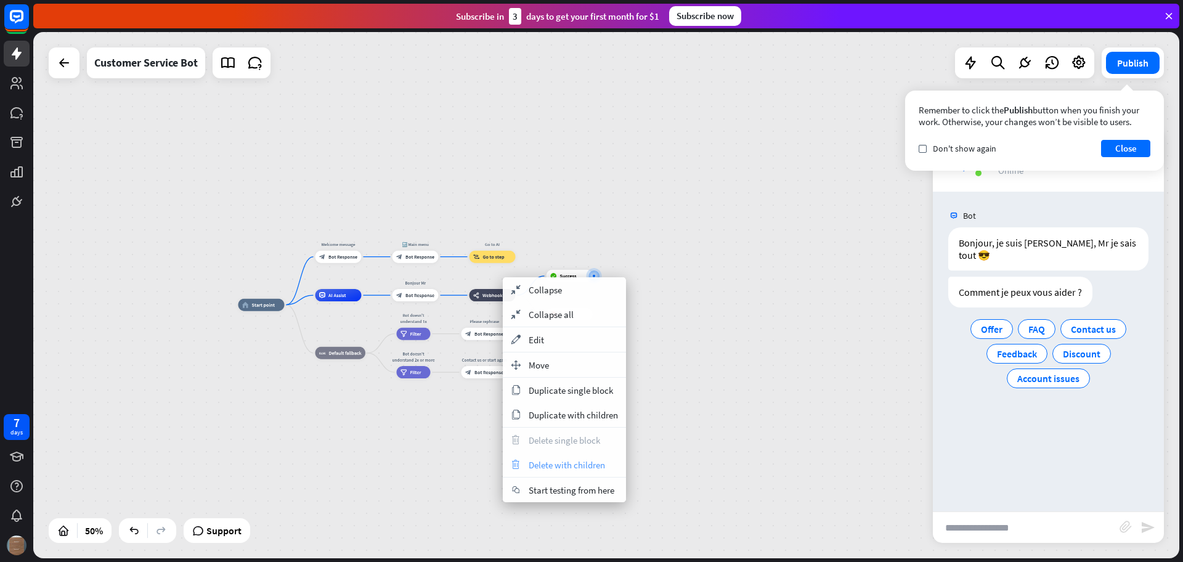
click at [573, 463] on span "Delete with children" at bounding box center [566, 465] width 76 height 12
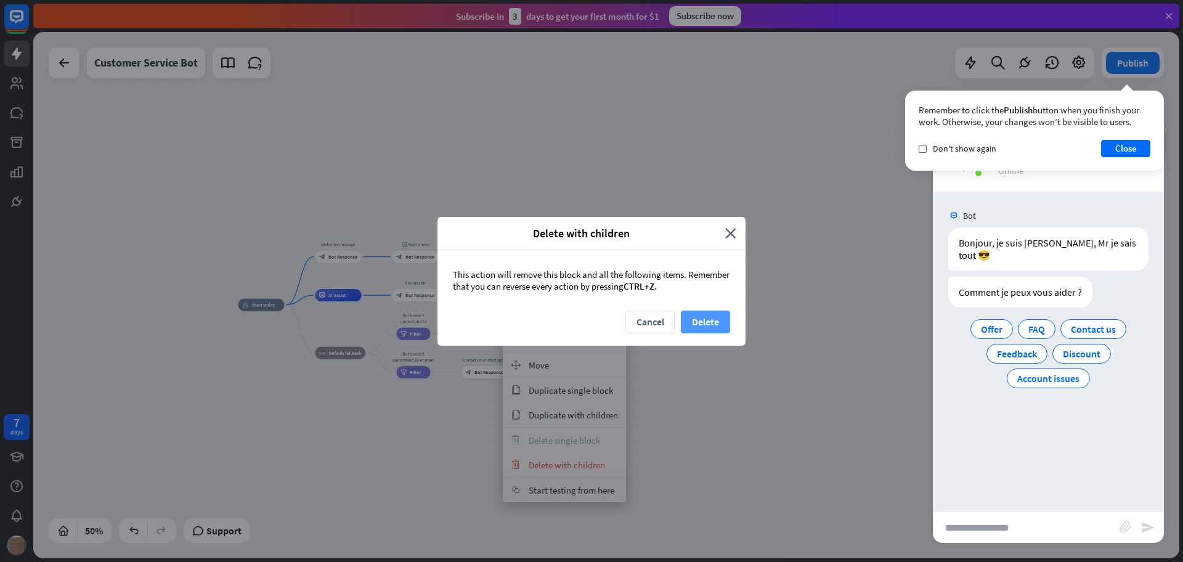
click at [705, 323] on button "Delete" at bounding box center [705, 321] width 49 height 23
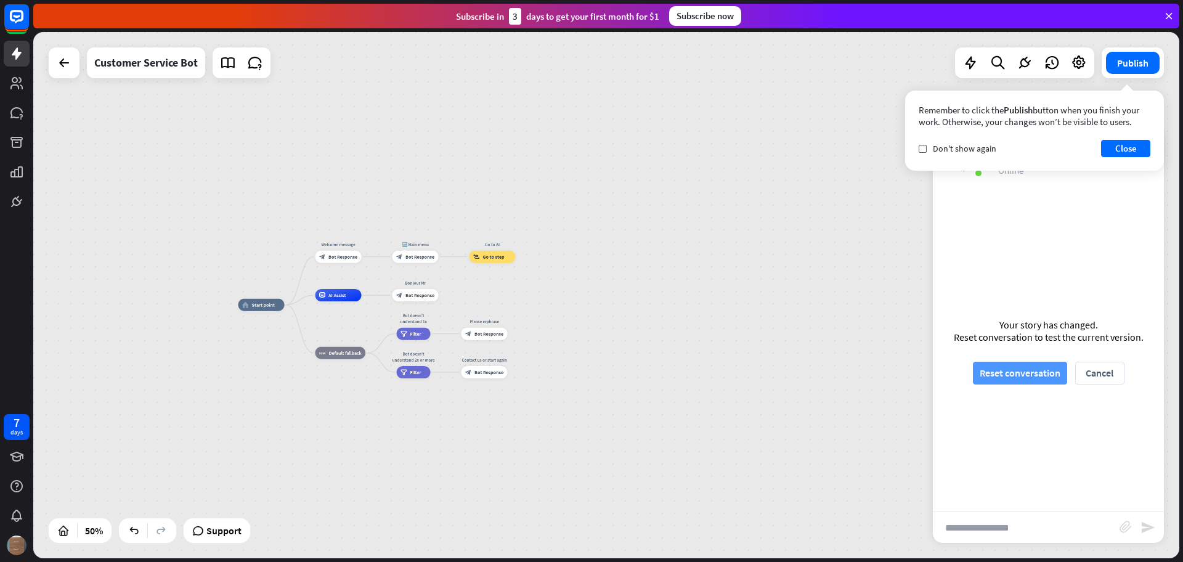
click at [1027, 373] on button "Reset conversation" at bounding box center [1020, 373] width 94 height 23
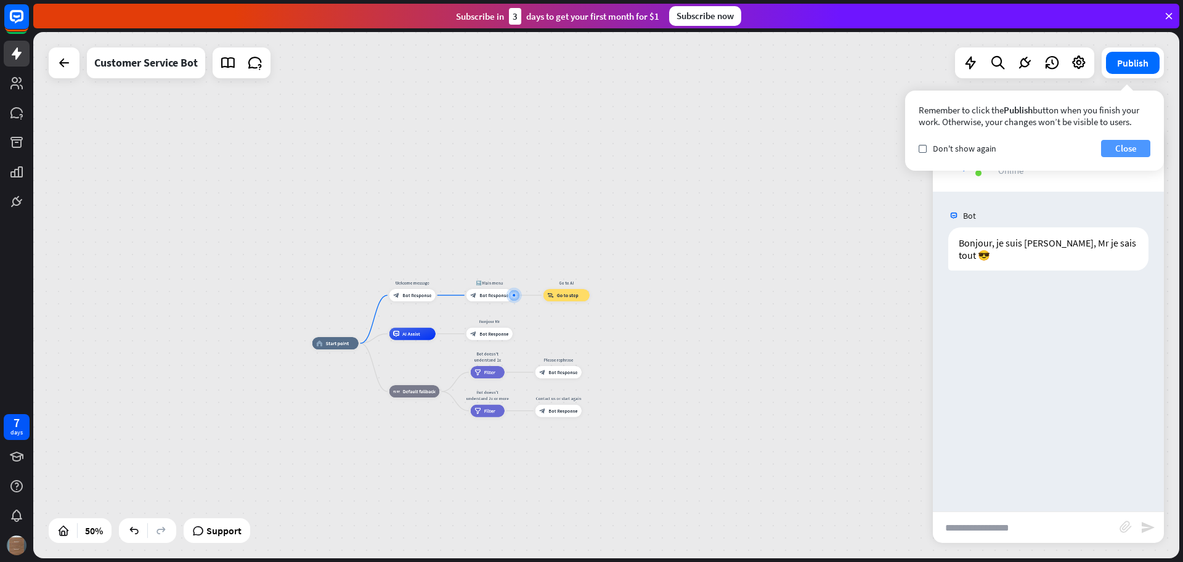
click at [1132, 148] on button "Close" at bounding box center [1125, 148] width 49 height 17
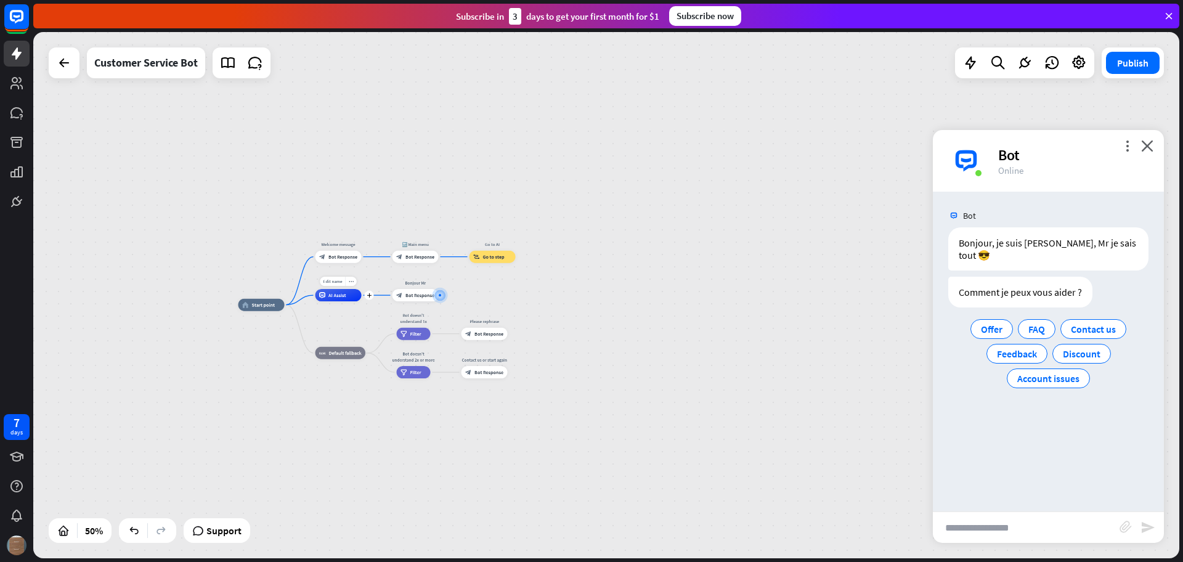
click at [336, 300] on div "AI Assist" at bounding box center [338, 295] width 46 height 12
click at [342, 279] on div "Edit name" at bounding box center [332, 281] width 25 height 9
click at [543, 259] on div "home_2 Start point Welcome message block_bot_response Bot Response 🔙 Main menu …" at bounding box center [606, 295] width 1146 height 526
click at [353, 284] on div "more_horiz" at bounding box center [351, 281] width 12 height 9
click at [384, 346] on span "Start testing from here" at bounding box center [422, 347] width 86 height 12
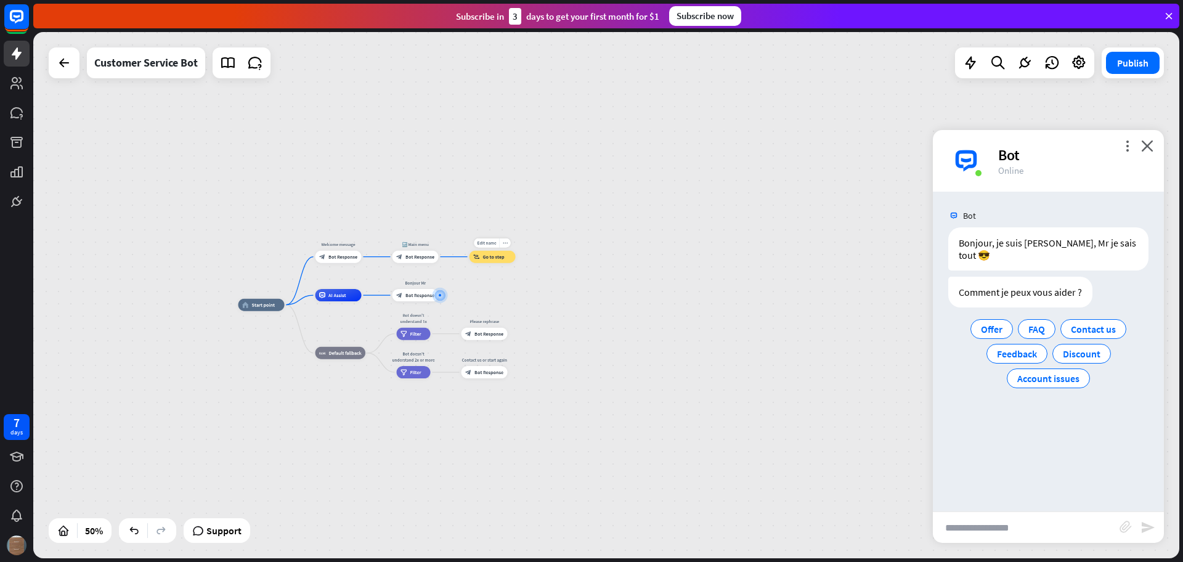
click at [469, 262] on div "Edit name more_horiz Go to AI block_goto Go to step" at bounding box center [492, 257] width 46 height 12
click at [442, 257] on div "plus" at bounding box center [446, 256] width 9 height 9
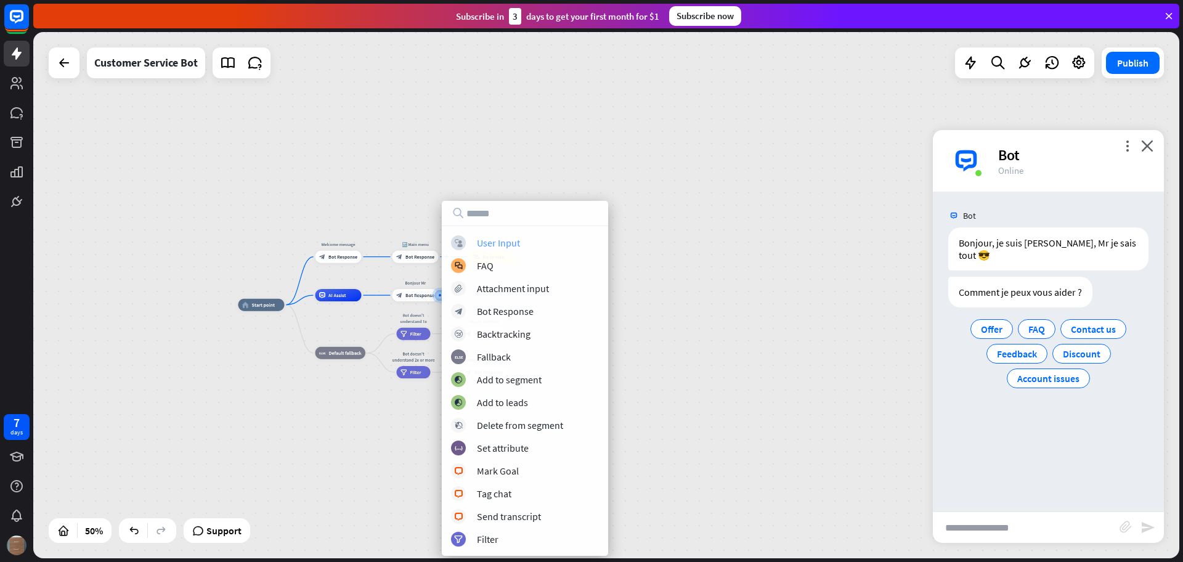
click at [487, 243] on div "User Input" at bounding box center [498, 243] width 43 height 12
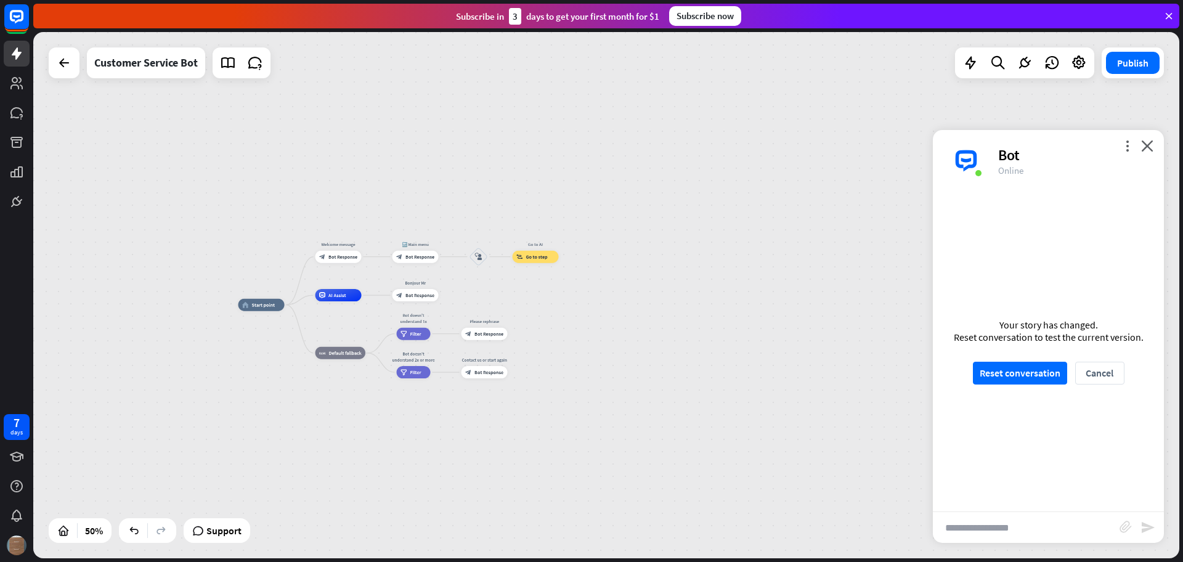
click at [715, 280] on div "home_2 Start point Welcome message block_bot_response Bot Response 🔙 Main menu …" at bounding box center [606, 295] width 1146 height 526
click at [1000, 370] on button "Reset conversation" at bounding box center [1020, 373] width 94 height 23
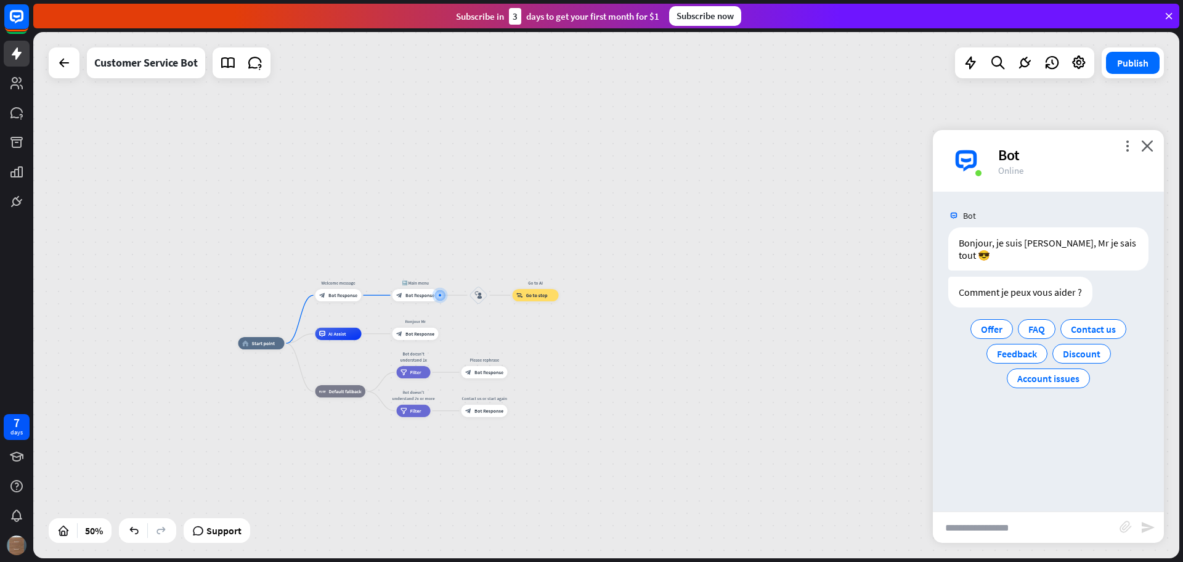
click at [1070, 513] on input "text" at bounding box center [1025, 527] width 187 height 31
type input "**********"
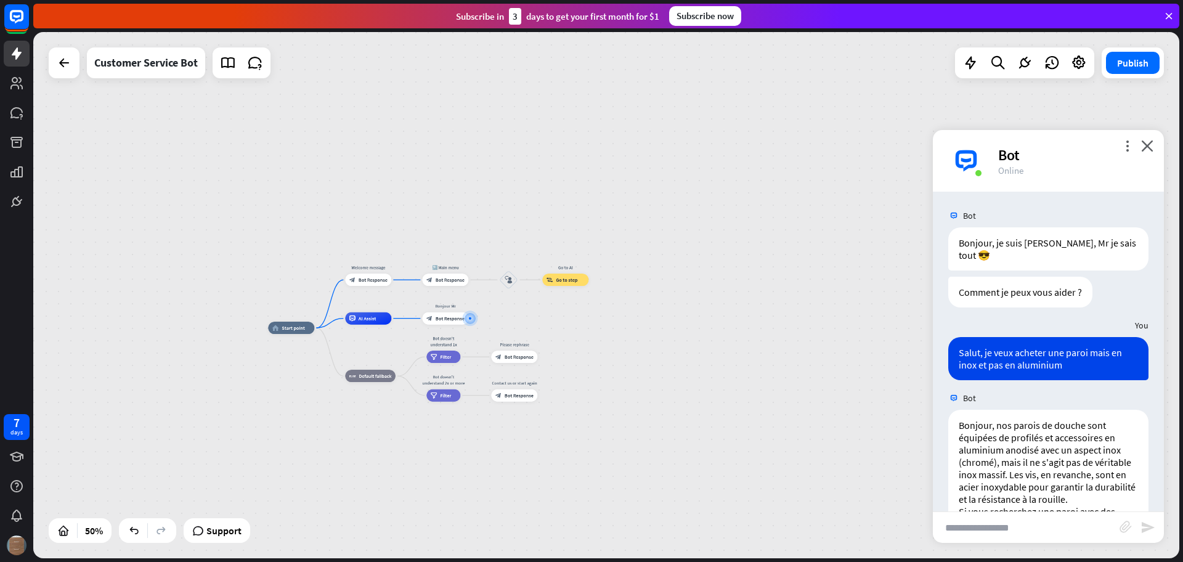
scroll to position [169, 0]
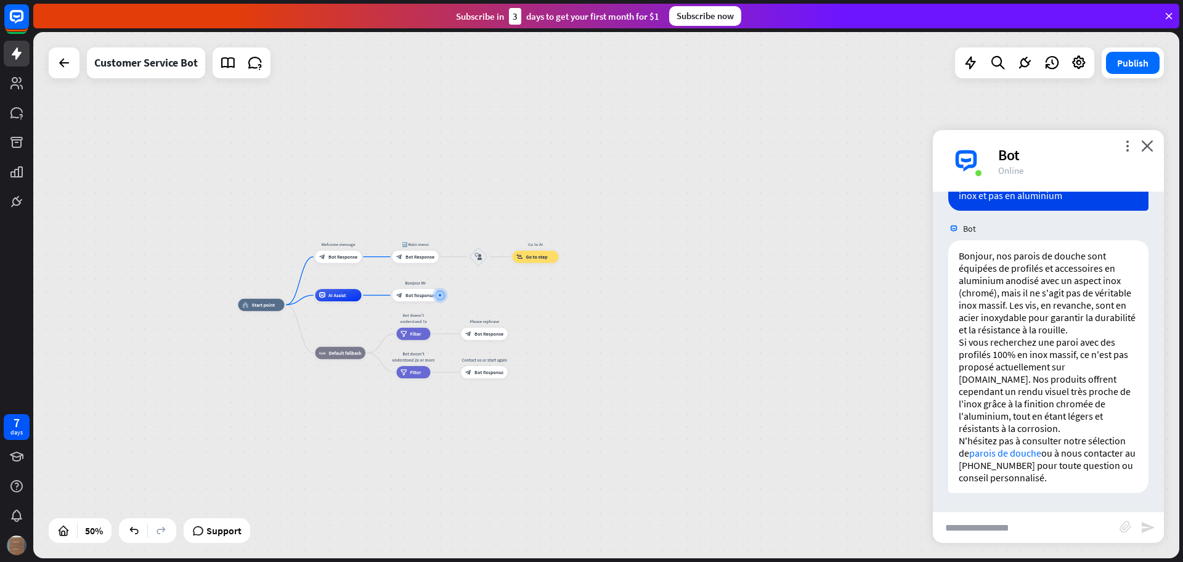
click at [1050, 517] on input "text" at bounding box center [1025, 527] width 187 height 31
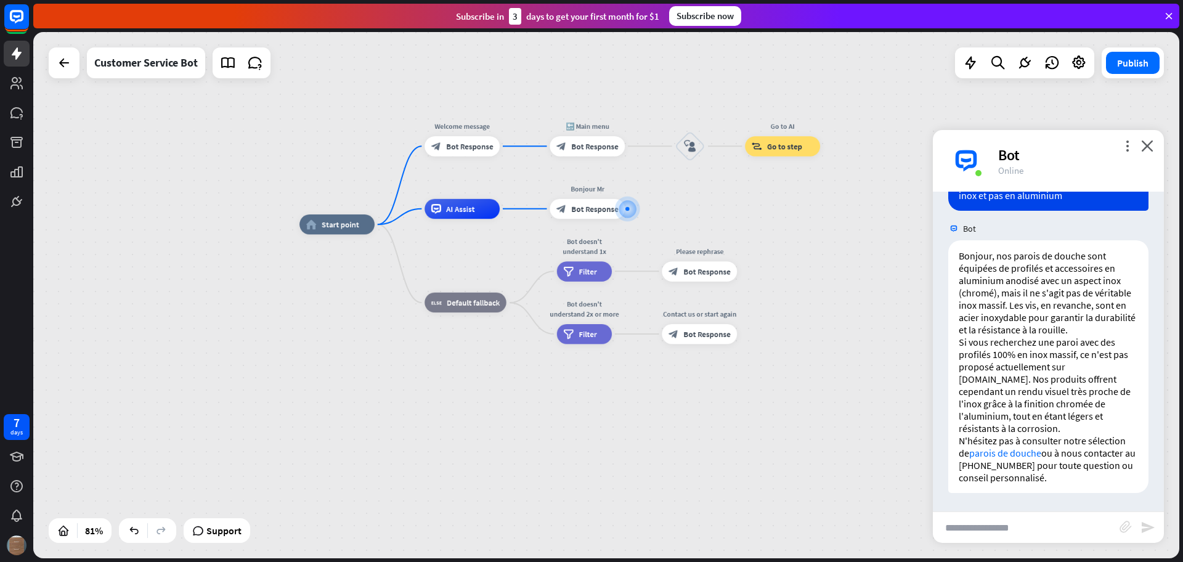
drag, startPoint x: 533, startPoint y: 300, endPoint x: 788, endPoint y: 227, distance: 265.3
click at [788, 227] on div "home_2 Start point Welcome message block_bot_response Bot Response 🔙 Main menu …" at bounding box center [606, 295] width 1146 height 526
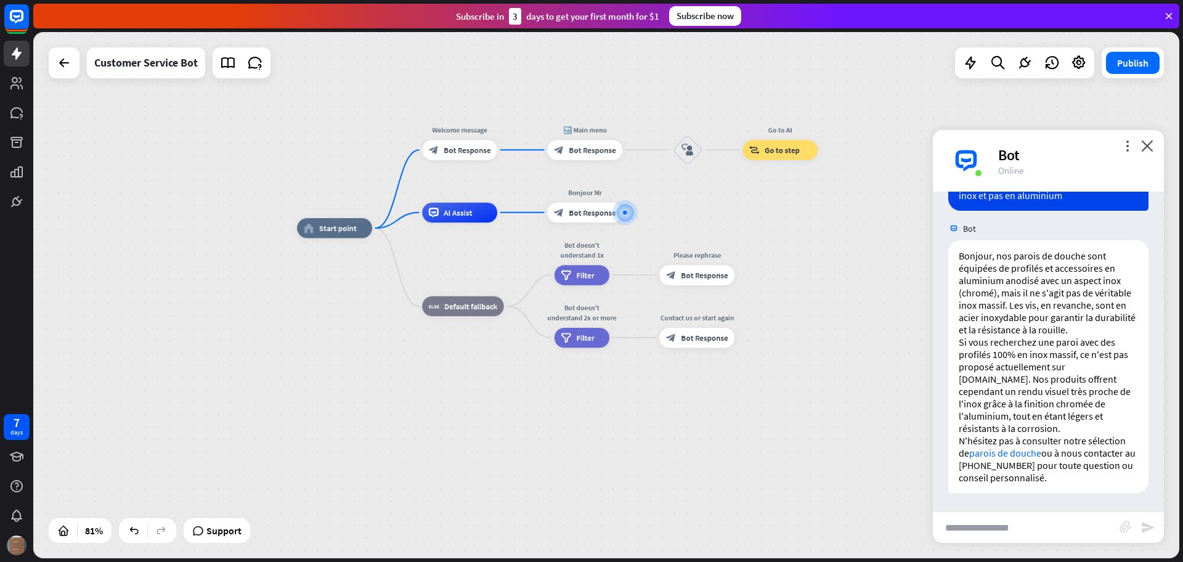
drag, startPoint x: 481, startPoint y: 184, endPoint x: 522, endPoint y: 177, distance: 41.2
click at [474, 148] on span "Bot Response" at bounding box center [466, 150] width 47 height 10
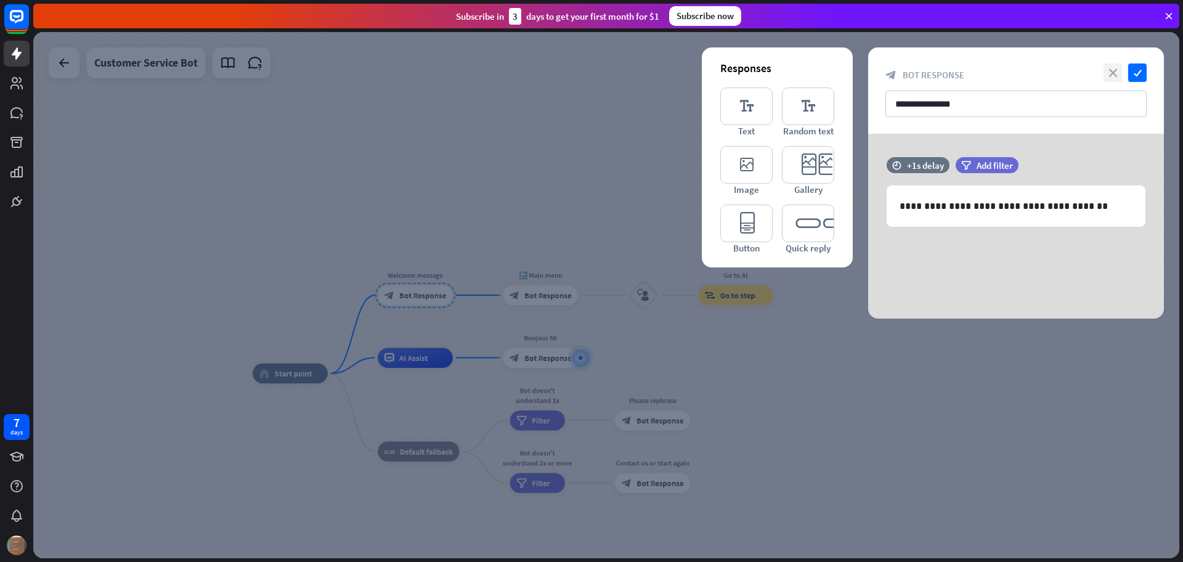
click at [1120, 71] on icon "close" at bounding box center [1112, 72] width 18 height 18
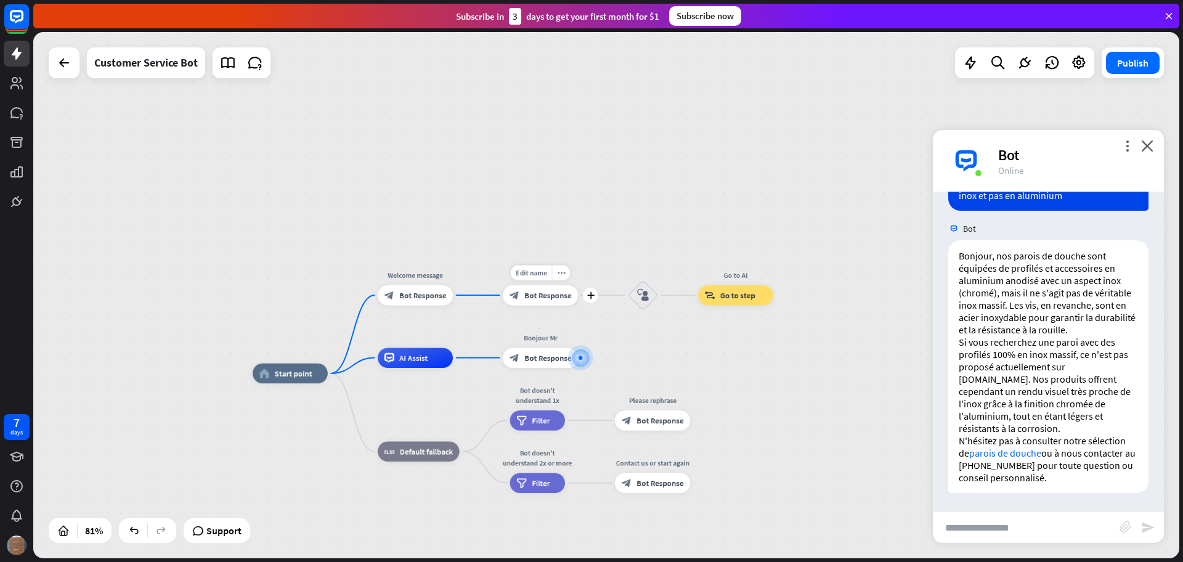
click at [551, 299] on span "Bot Response" at bounding box center [547, 295] width 47 height 10
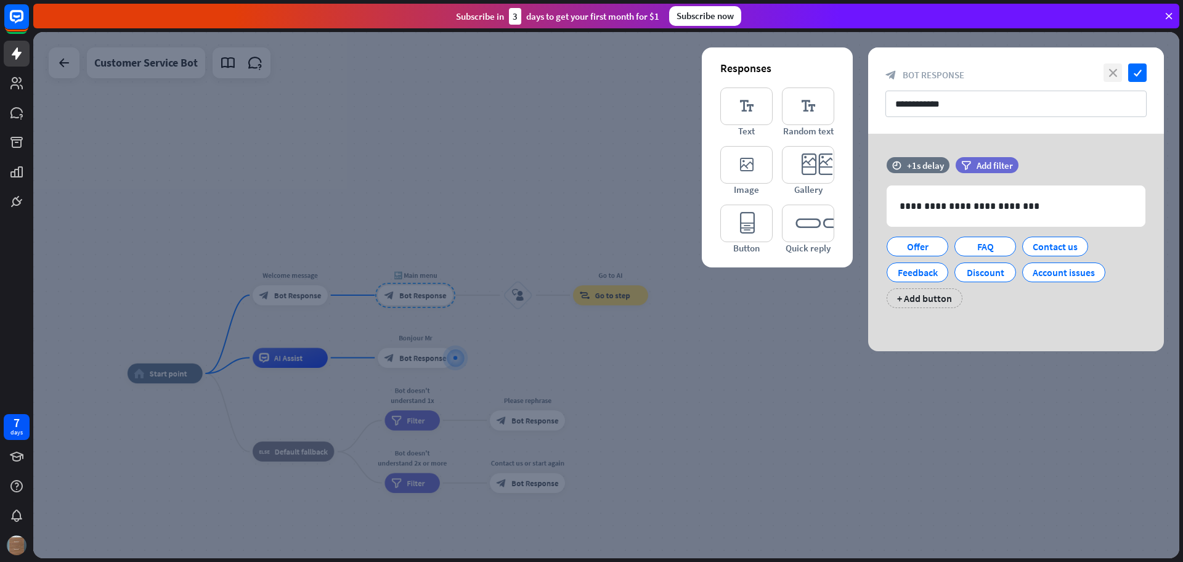
click at [1111, 73] on icon "close" at bounding box center [1112, 72] width 18 height 18
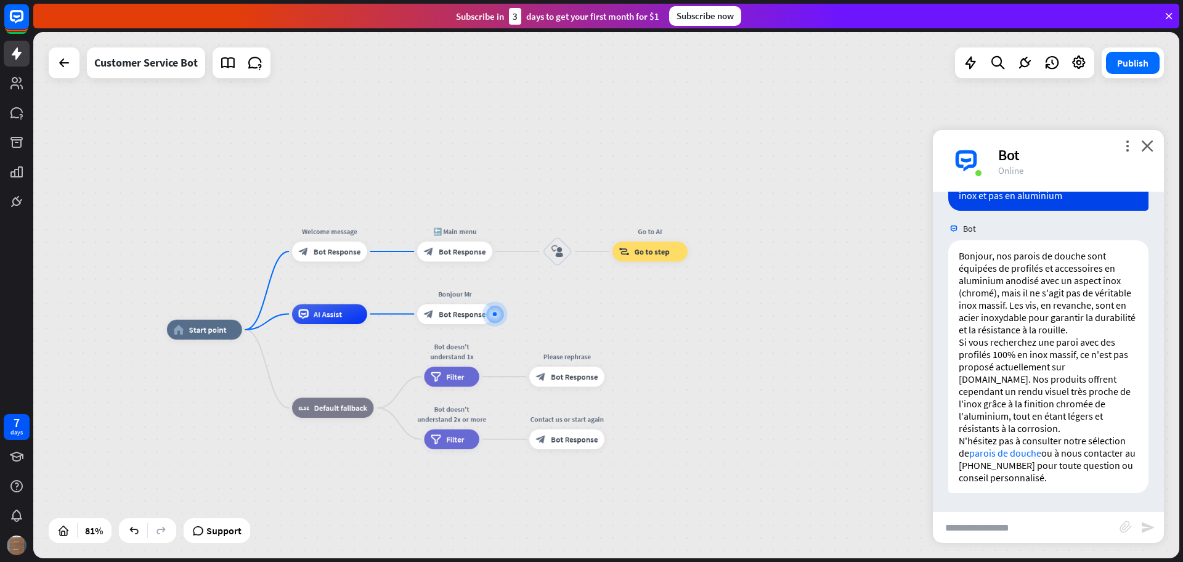
drag, startPoint x: 546, startPoint y: 246, endPoint x: 579, endPoint y: 222, distance: 41.0
click at [583, 206] on div "home_2 Start point Welcome message block_bot_response Bot Response 🔙 Main menu …" at bounding box center [606, 295] width 1146 height 526
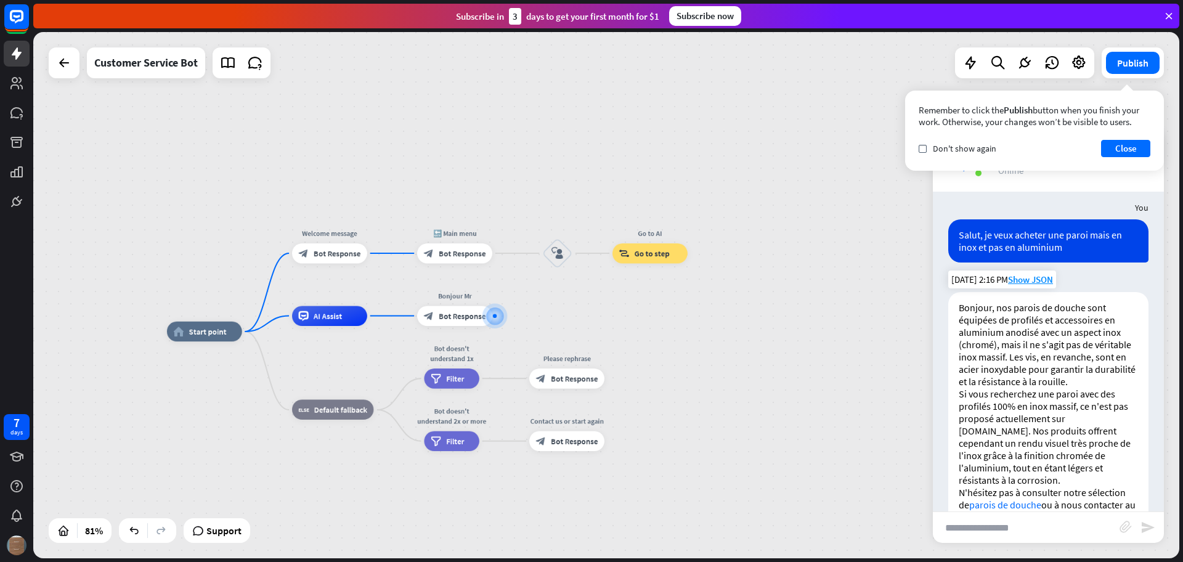
scroll to position [92, 0]
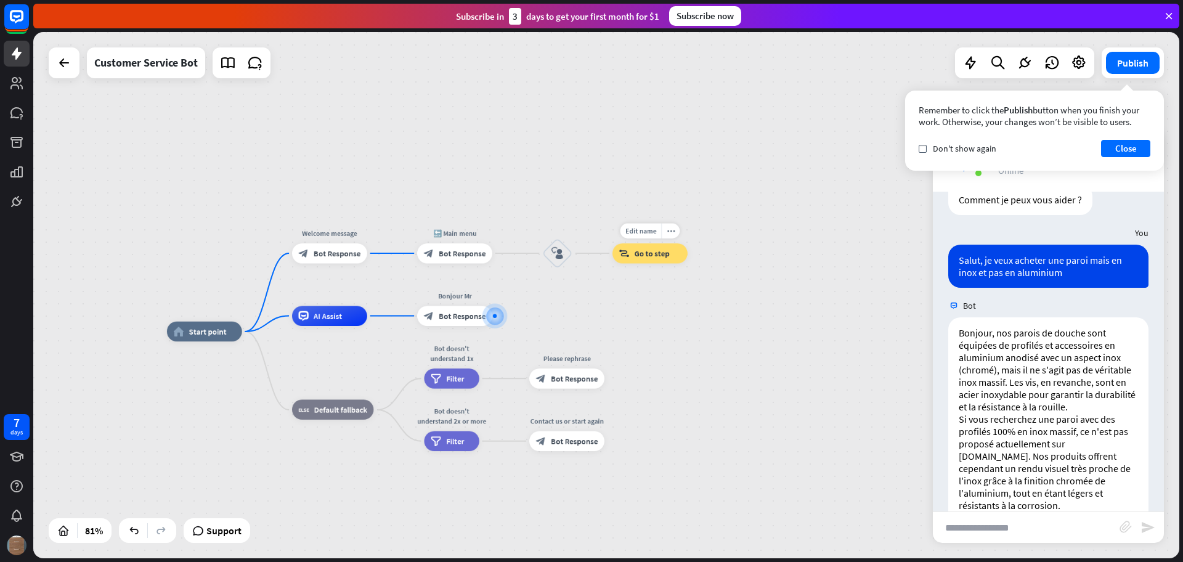
click at [644, 257] on span "Go to step" at bounding box center [651, 253] width 35 height 10
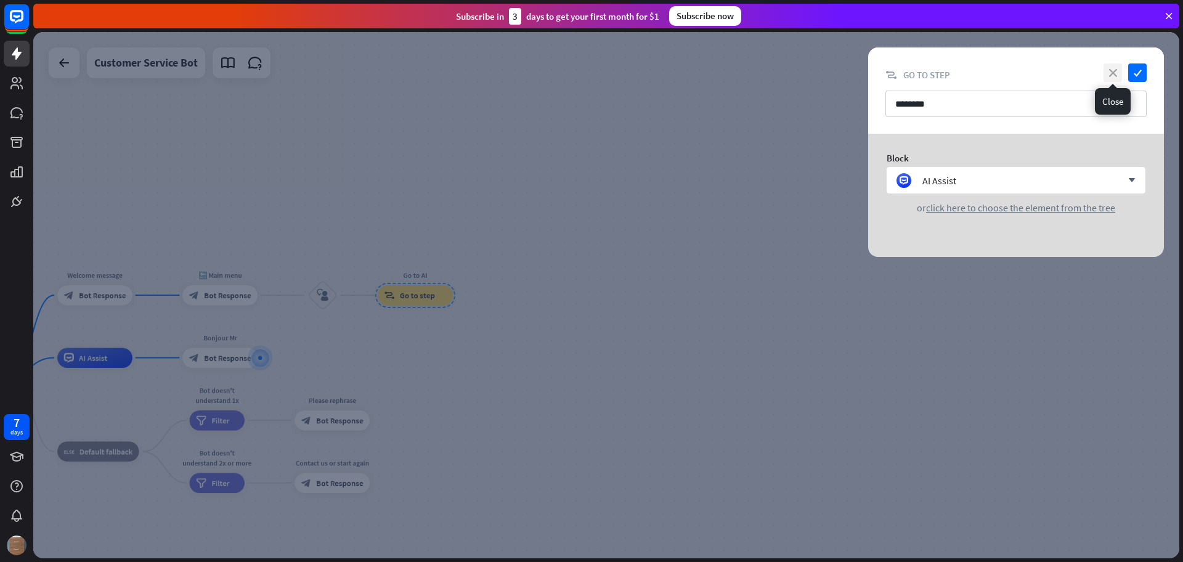
click at [1105, 70] on icon "close" at bounding box center [1112, 72] width 18 height 18
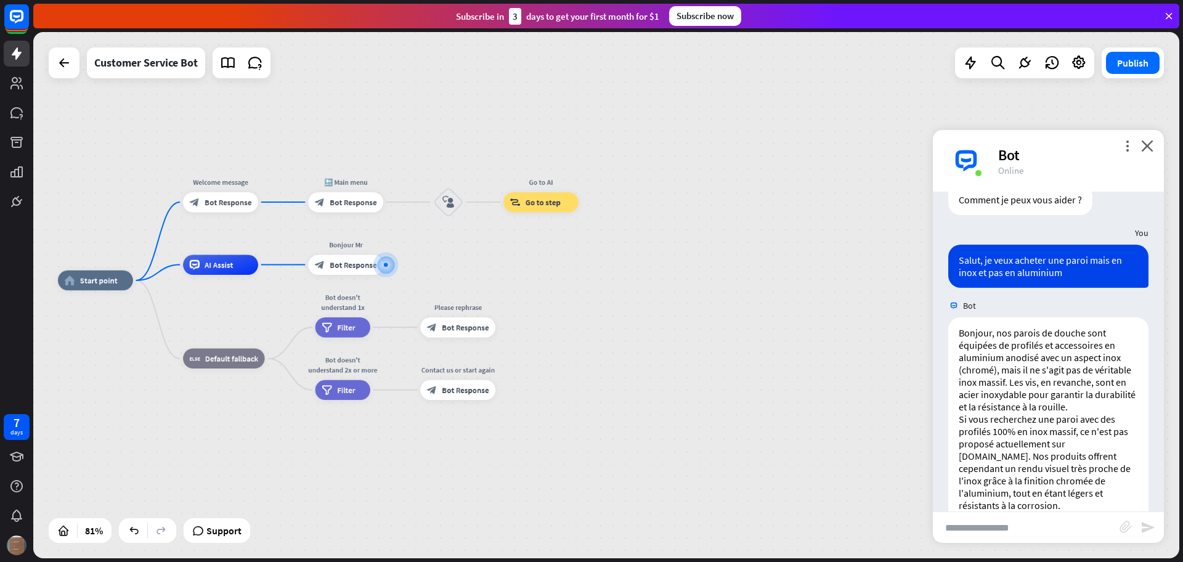
drag, startPoint x: 677, startPoint y: 258, endPoint x: 821, endPoint y: 163, distance: 172.4
click at [822, 161] on div "home_2 Start point Welcome message block_bot_response Bot Response 🔙 Main menu …" at bounding box center [606, 295] width 1146 height 526
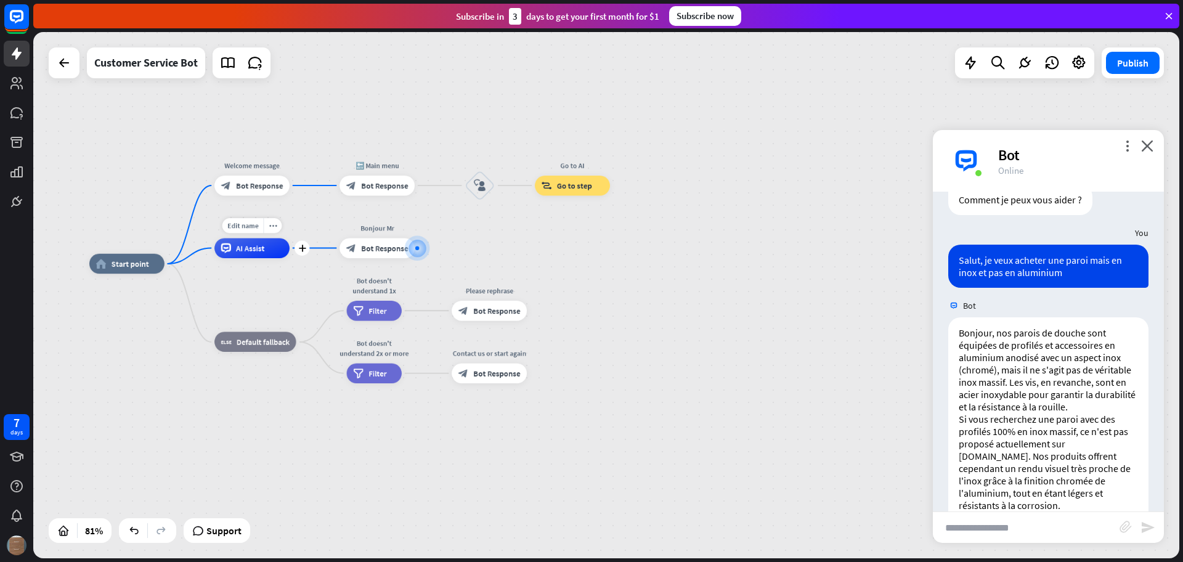
click at [258, 253] on span "AI Assist" at bounding box center [250, 248] width 28 height 10
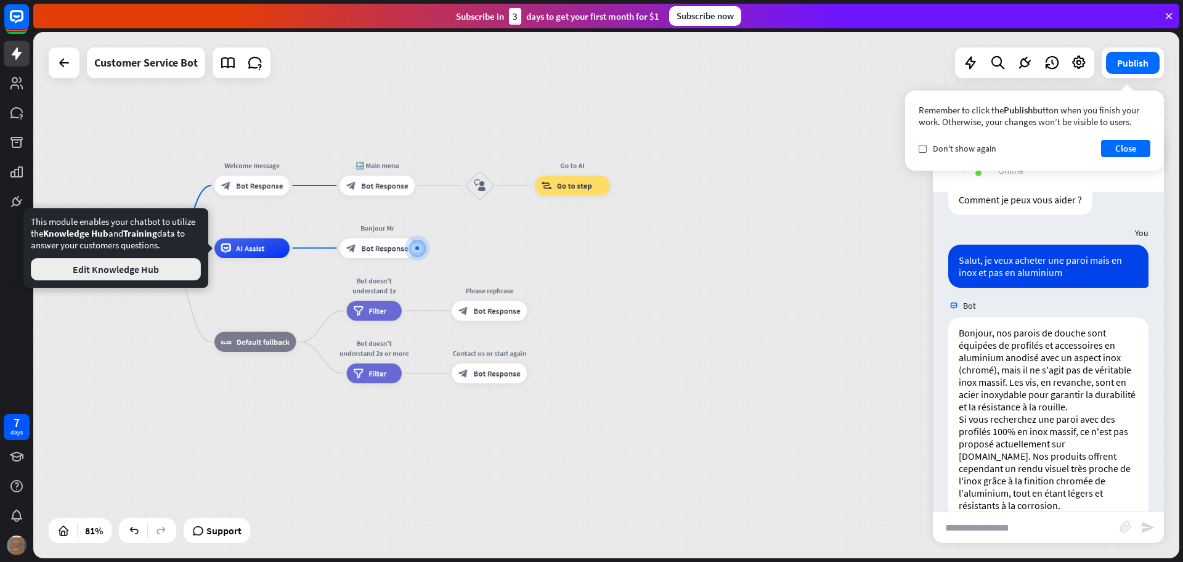
click at [150, 269] on button "Edit Knowledge Hub" at bounding box center [116, 269] width 170 height 22
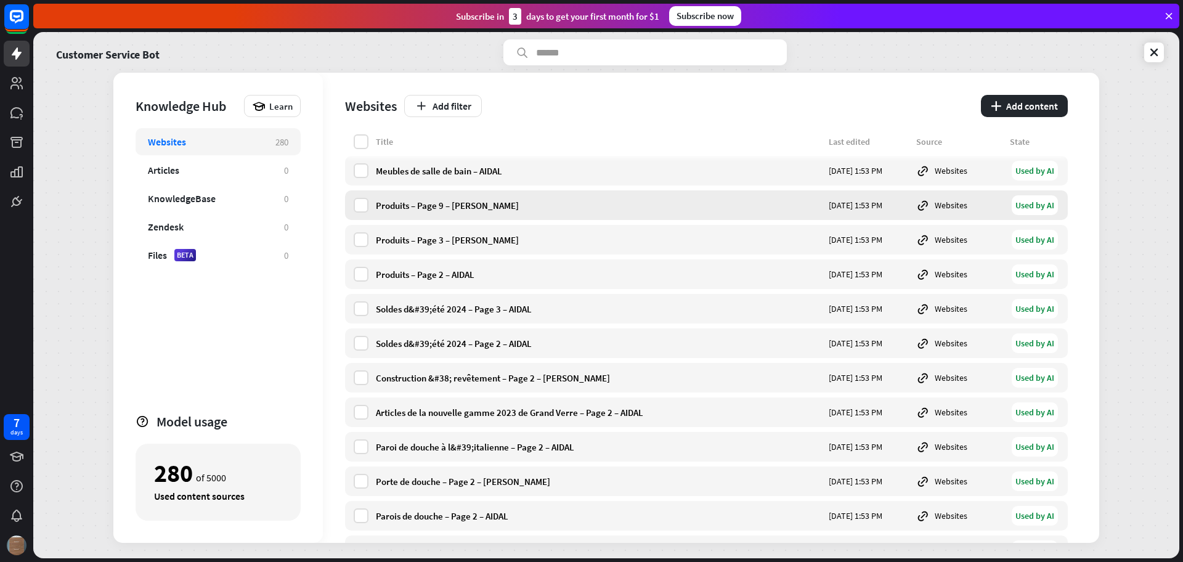
scroll to position [3157, 0]
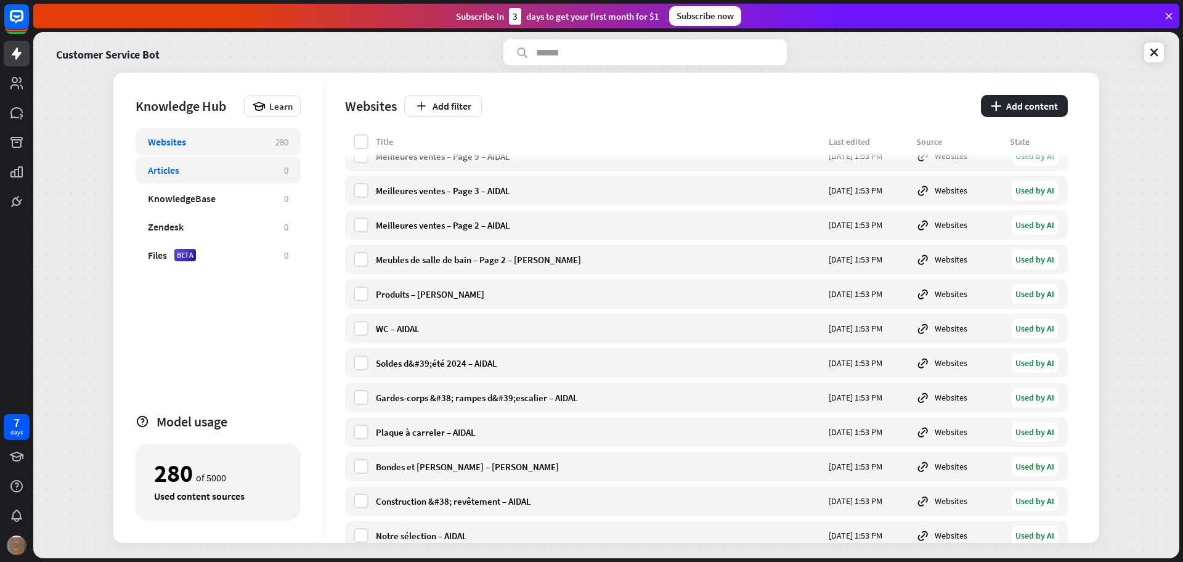
click at [216, 167] on div "Articles" at bounding box center [210, 170] width 124 height 12
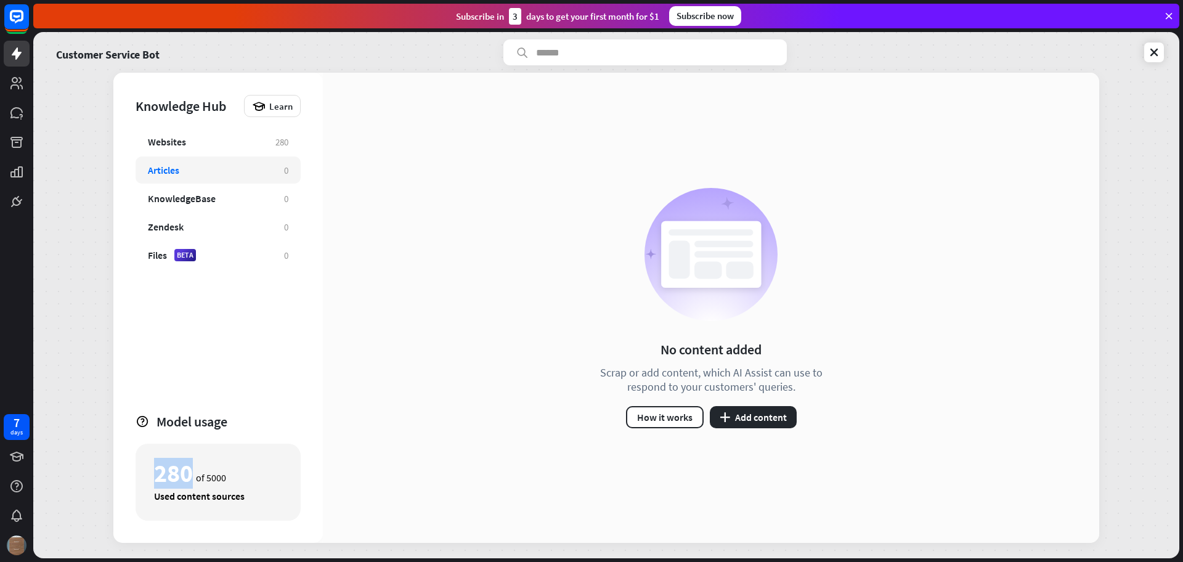
drag, startPoint x: 153, startPoint y: 472, endPoint x: 226, endPoint y: 480, distance: 73.1
click at [226, 480] on div "280 of 5000 Used content sources" at bounding box center [217, 481] width 165 height 77
click at [224, 477] on div "280 of 5000" at bounding box center [218, 473] width 128 height 21
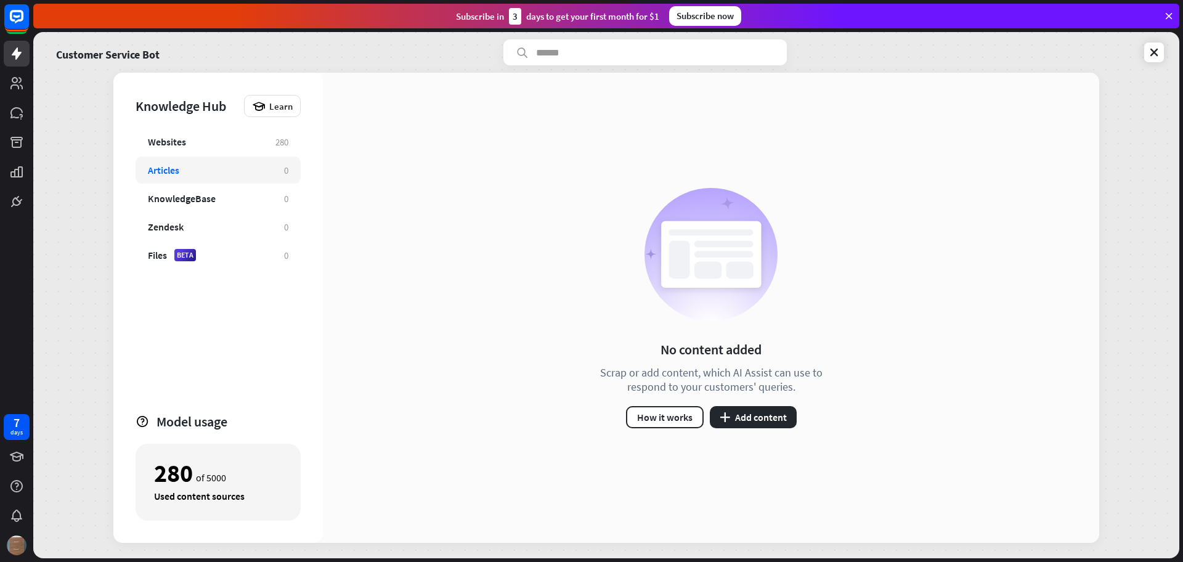
click at [224, 477] on div "280 of 5000" at bounding box center [218, 473] width 128 height 21
click at [1152, 55] on icon at bounding box center [1153, 52] width 12 height 12
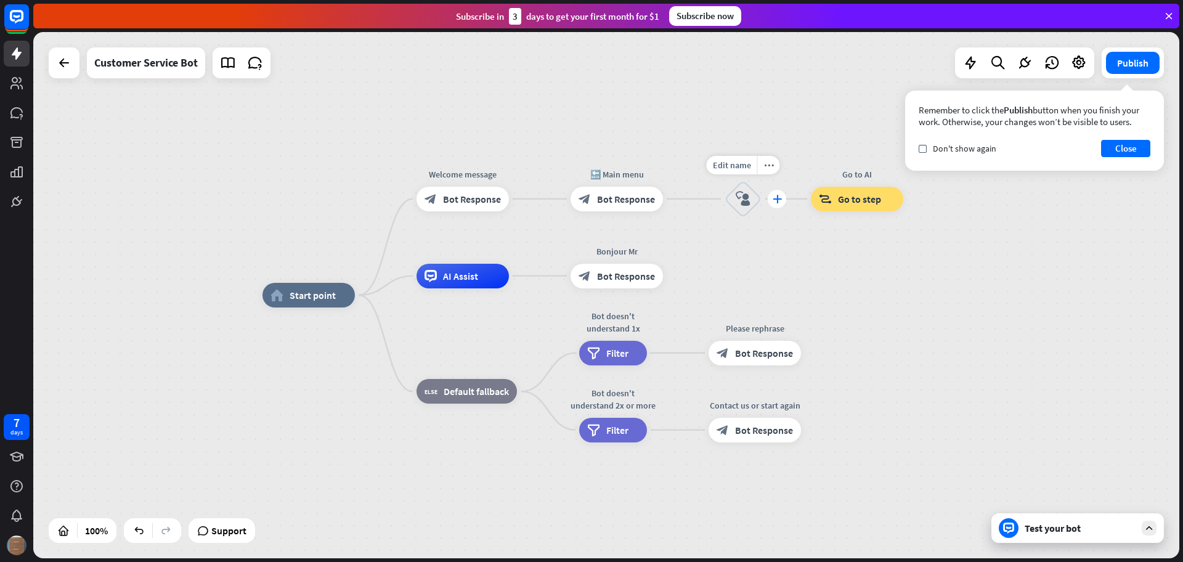
click at [777, 200] on icon "plus" at bounding box center [776, 199] width 9 height 9
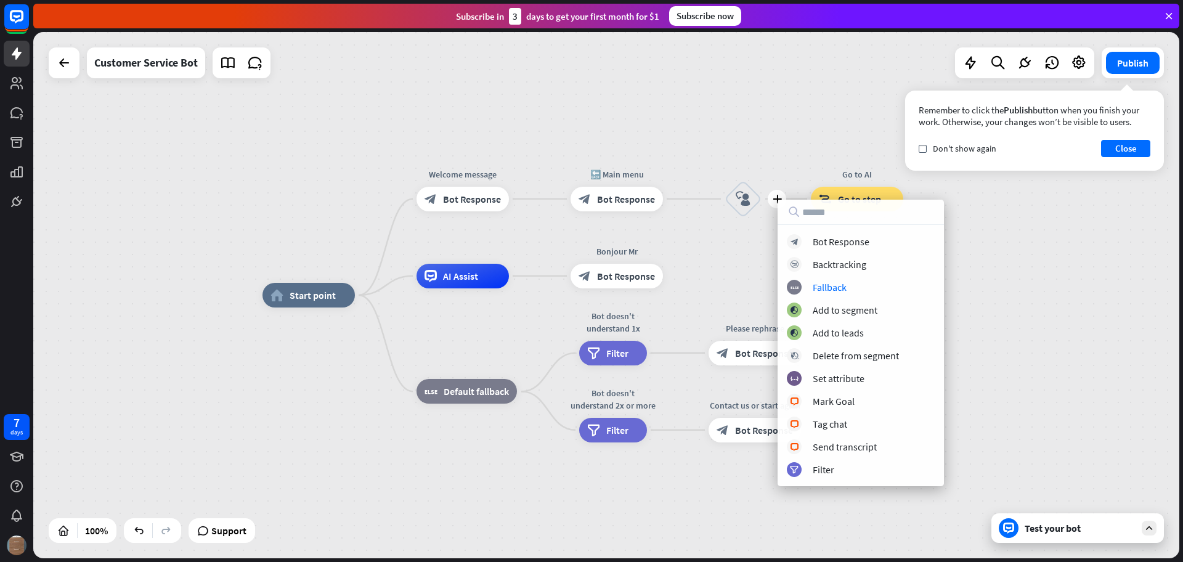
click at [1015, 233] on div "home_2 Start point Welcome message block_bot_response Bot Response 🔙 Main menu …" at bounding box center [606, 295] width 1146 height 526
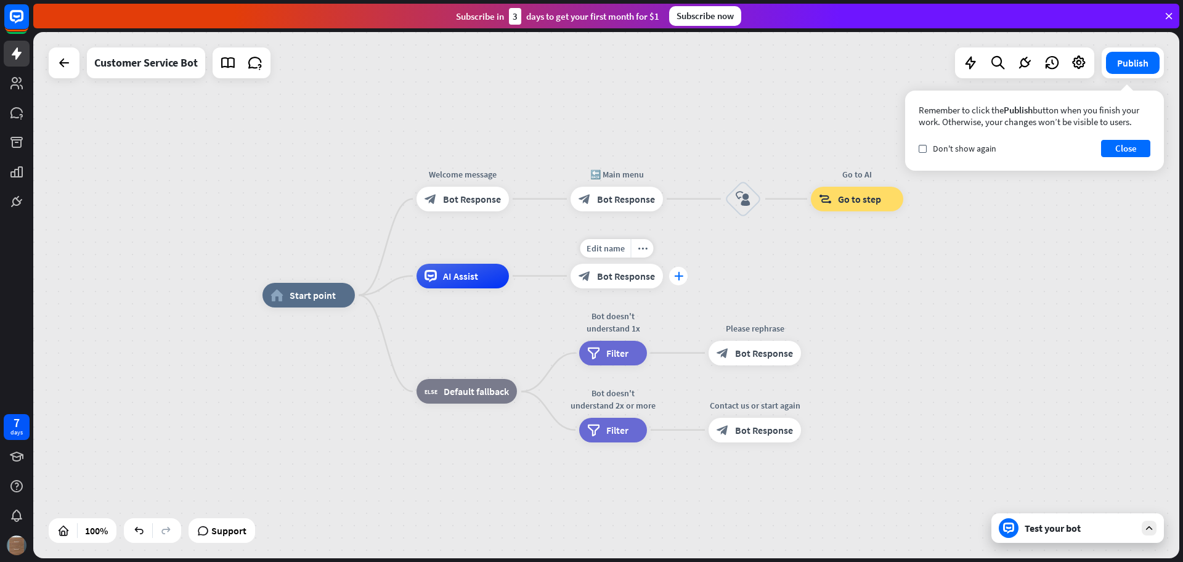
click at [675, 275] on icon "plus" at bounding box center [678, 276] width 9 height 9
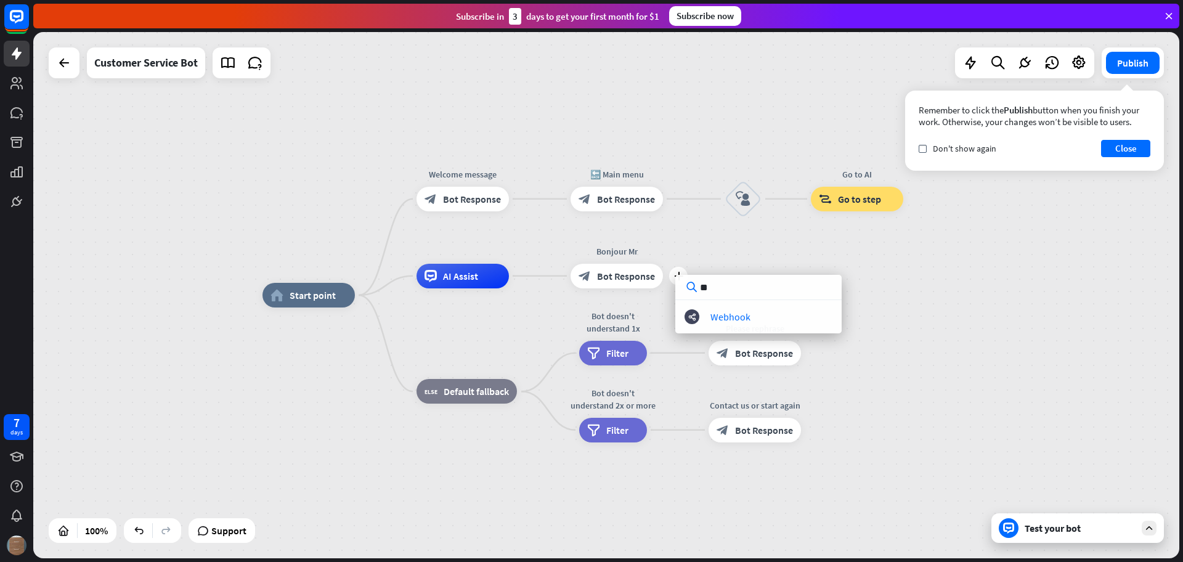
type input "***"
click at [1049, 532] on div "Test your bot" at bounding box center [1079, 528] width 111 height 12
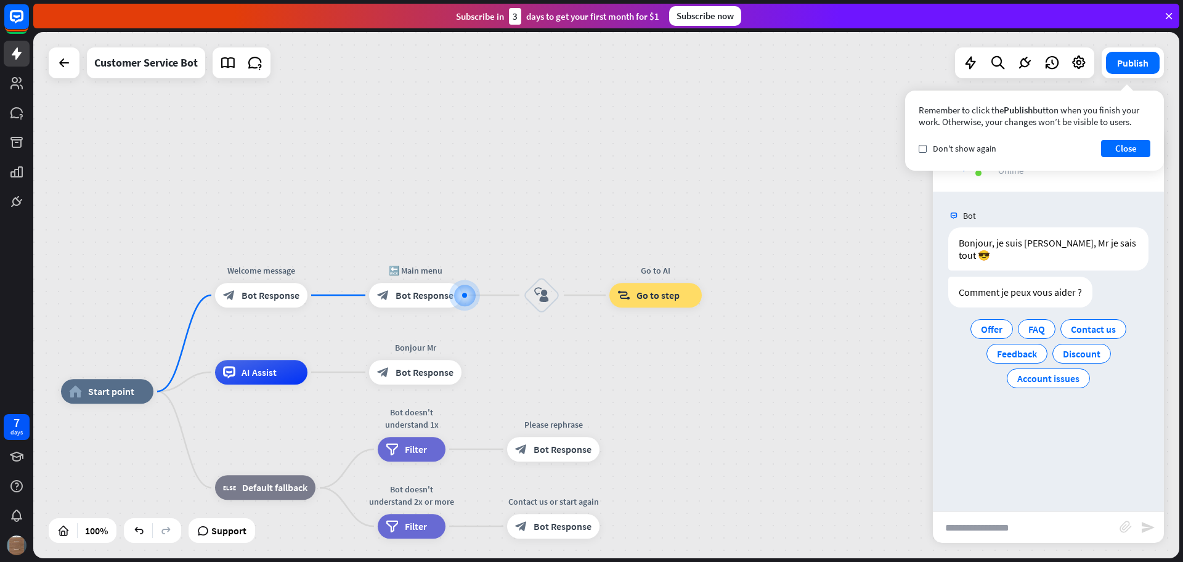
click at [1030, 532] on input "text" at bounding box center [1025, 527] width 187 height 31
type input "**********"
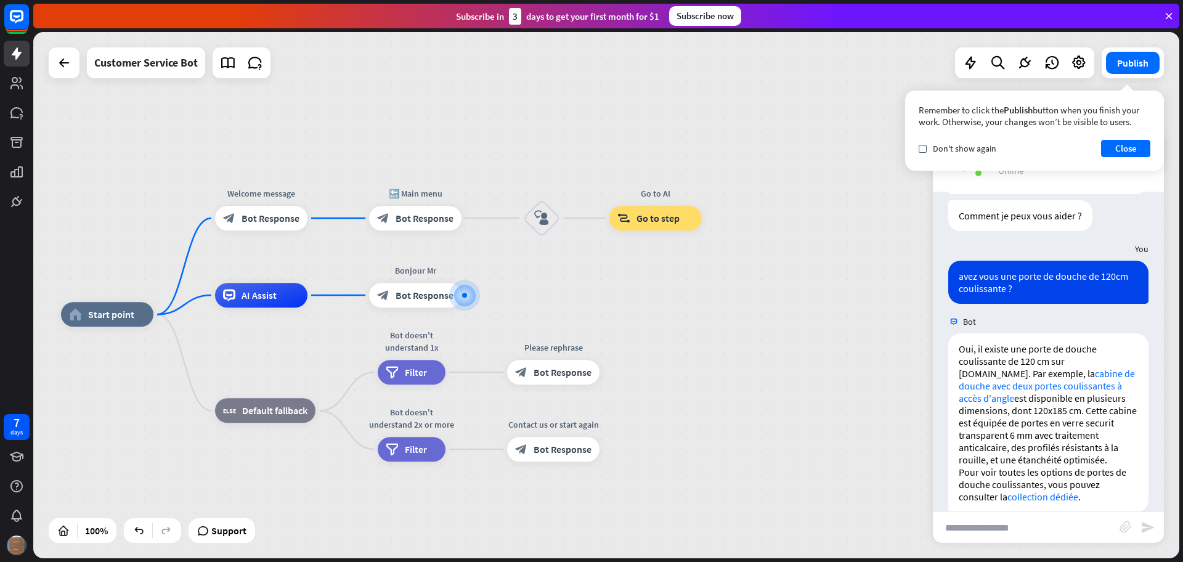
scroll to position [83, 0]
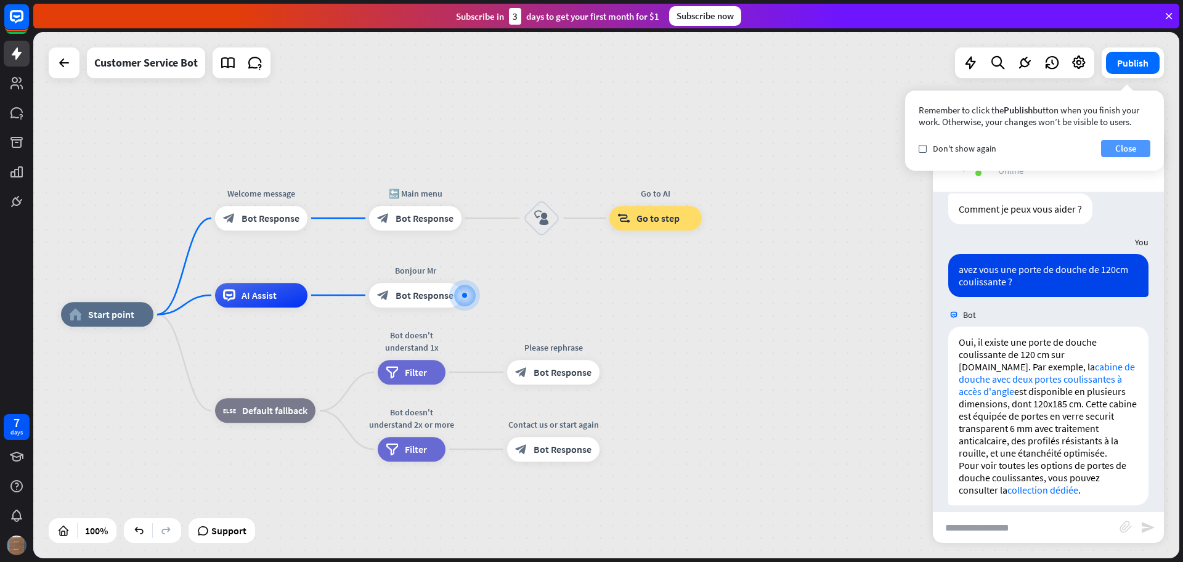
click at [1130, 147] on button "Close" at bounding box center [1125, 148] width 49 height 17
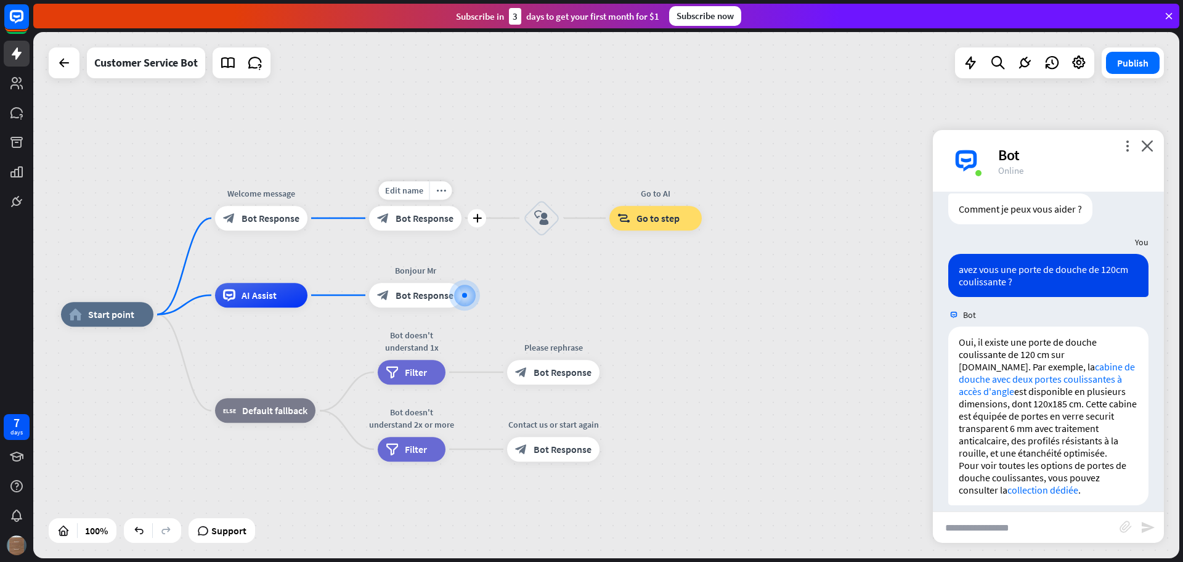
click at [411, 220] on span "Bot Response" at bounding box center [424, 218] width 58 height 12
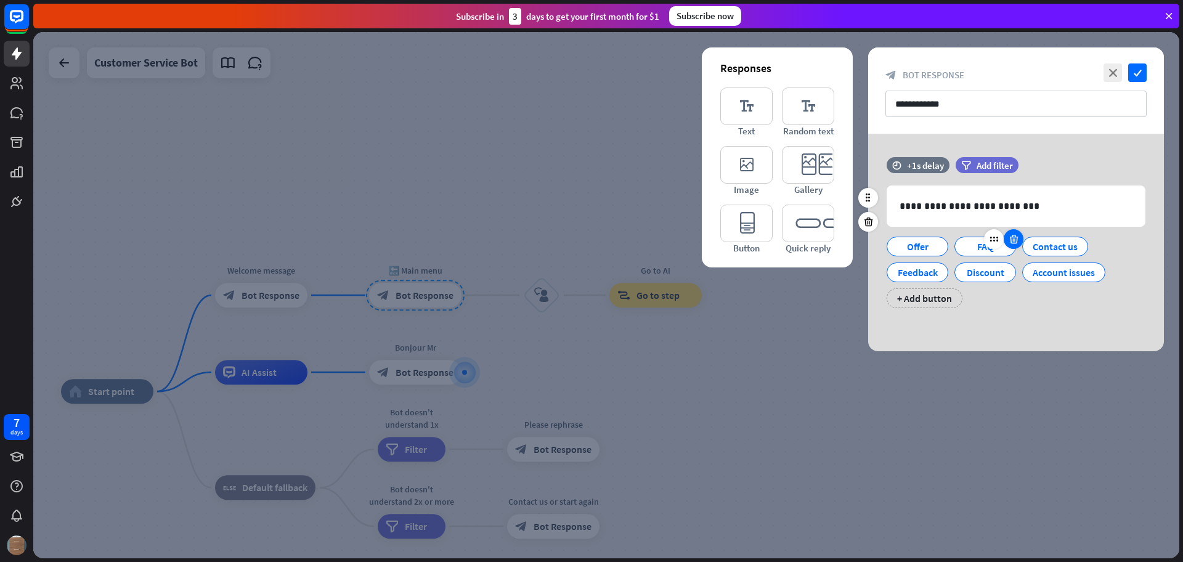
click at [1012, 241] on icon at bounding box center [1014, 238] width 12 height 11
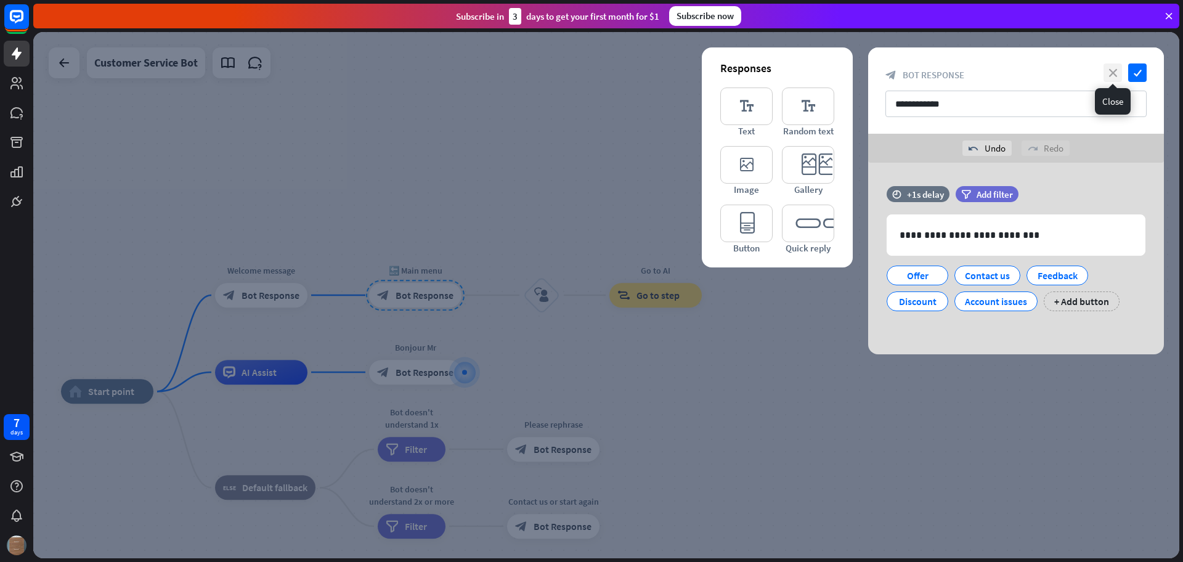
click at [1113, 67] on icon "close" at bounding box center [1112, 72] width 18 height 18
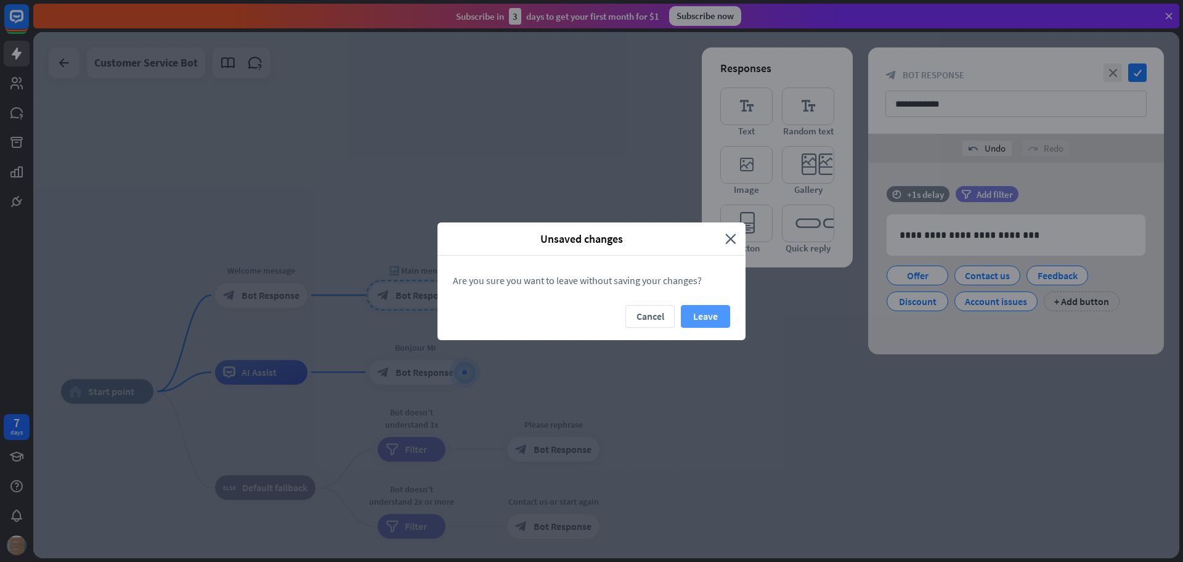
click at [706, 311] on button "Leave" at bounding box center [705, 316] width 49 height 23
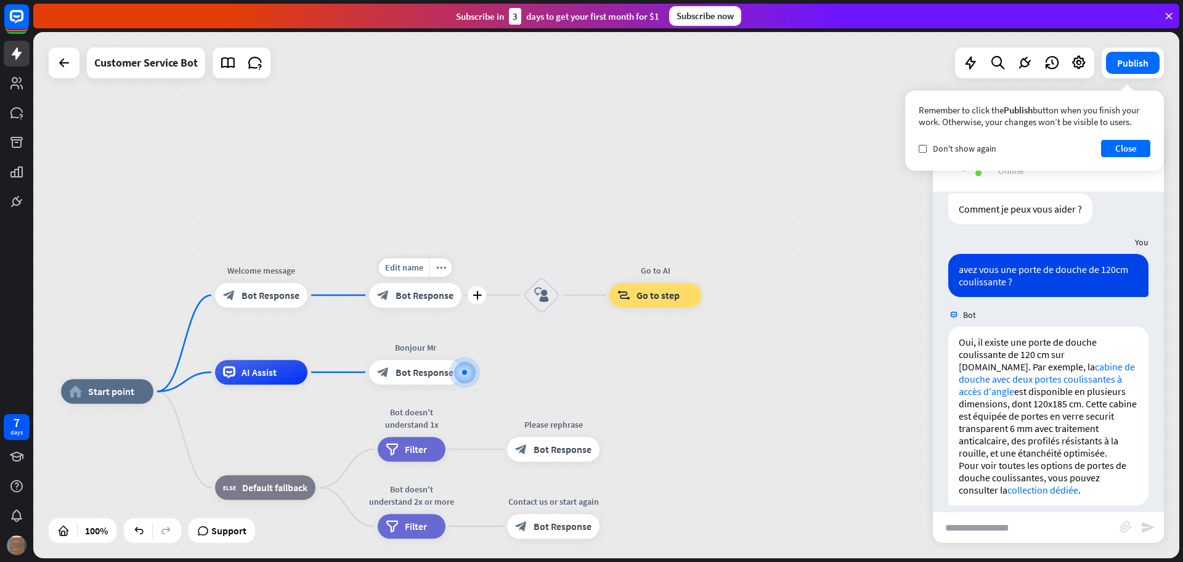
click at [439, 302] on div "block_bot_response Bot Response" at bounding box center [415, 295] width 92 height 25
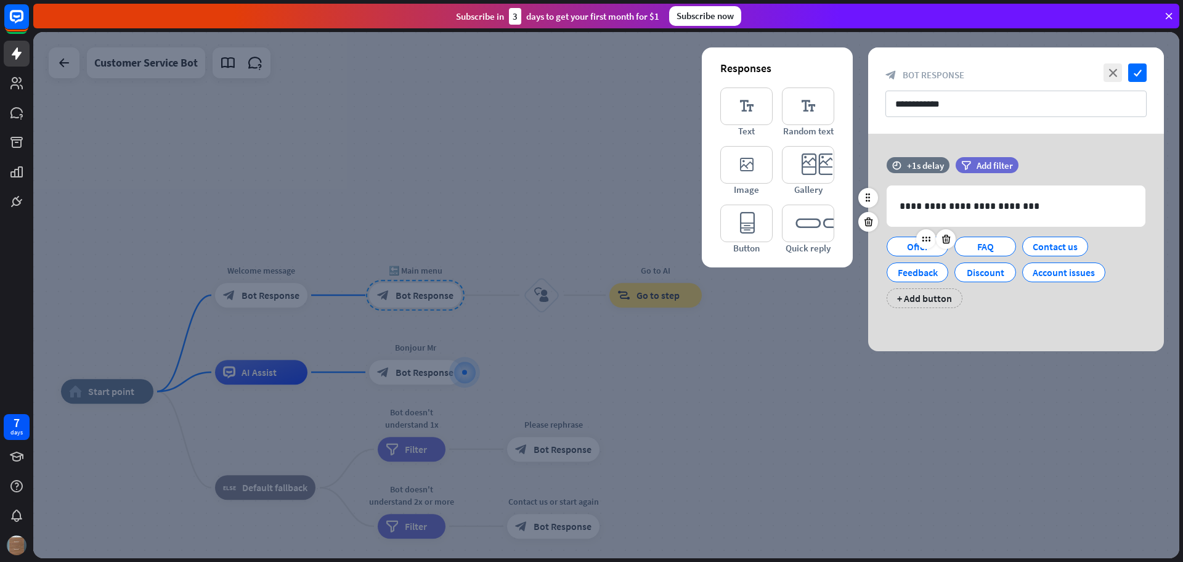
click at [908, 248] on div "Offer" at bounding box center [917, 246] width 41 height 18
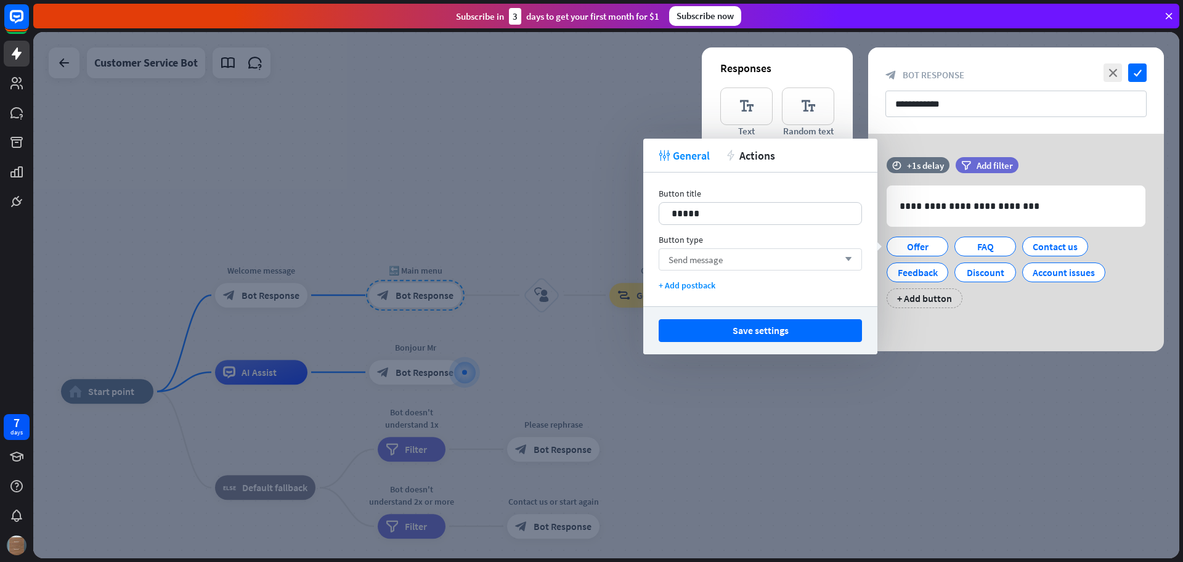
click at [760, 255] on div "Send message arrow_down" at bounding box center [759, 259] width 203 height 22
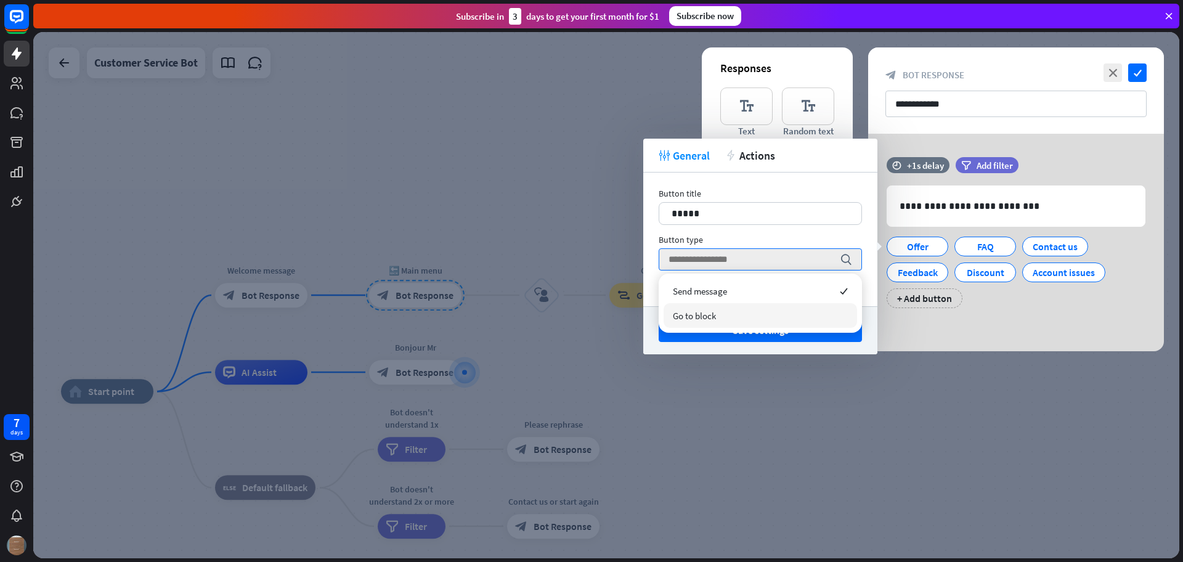
click at [558, 240] on div at bounding box center [606, 295] width 1146 height 526
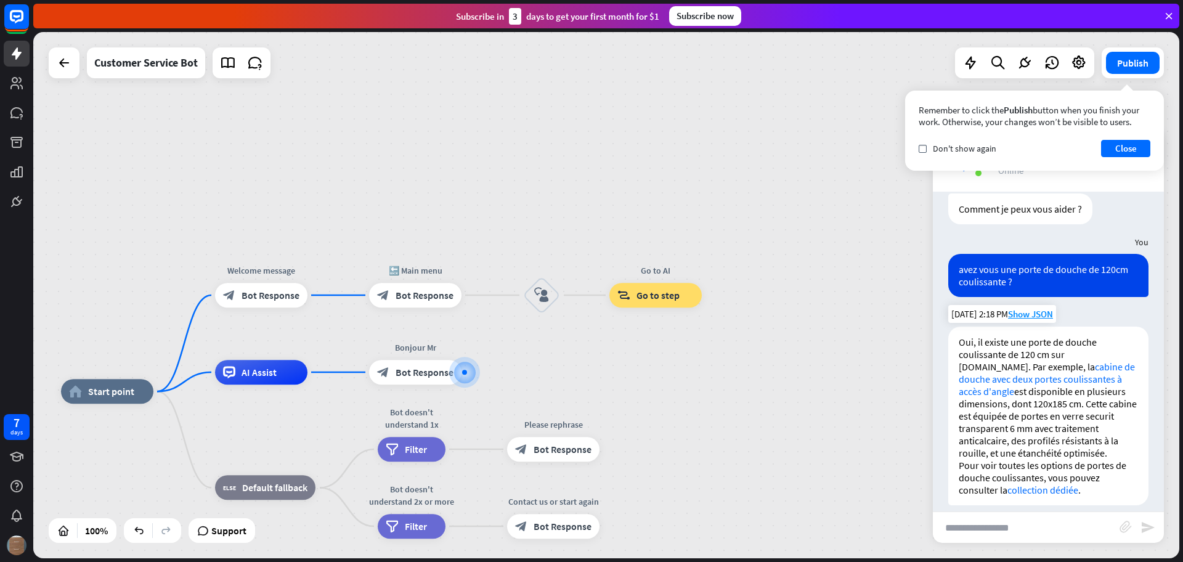
click at [1042, 483] on link "collection dédiée" at bounding box center [1042, 489] width 71 height 12
click at [1122, 145] on button "Close" at bounding box center [1125, 148] width 49 height 17
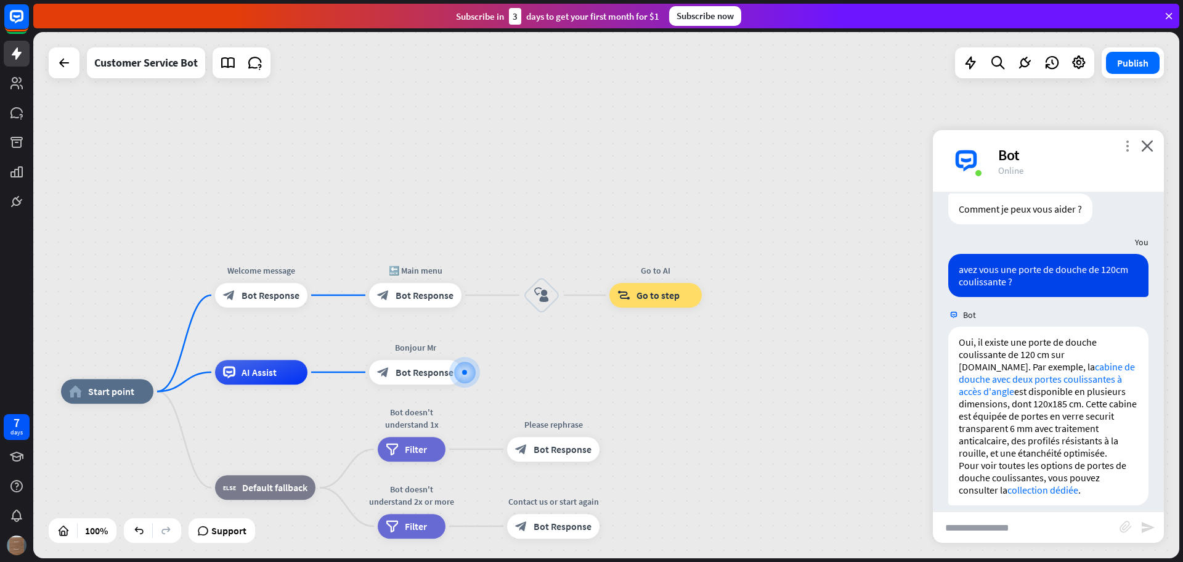
click at [1125, 145] on icon "more_vert" at bounding box center [1127, 146] width 12 height 12
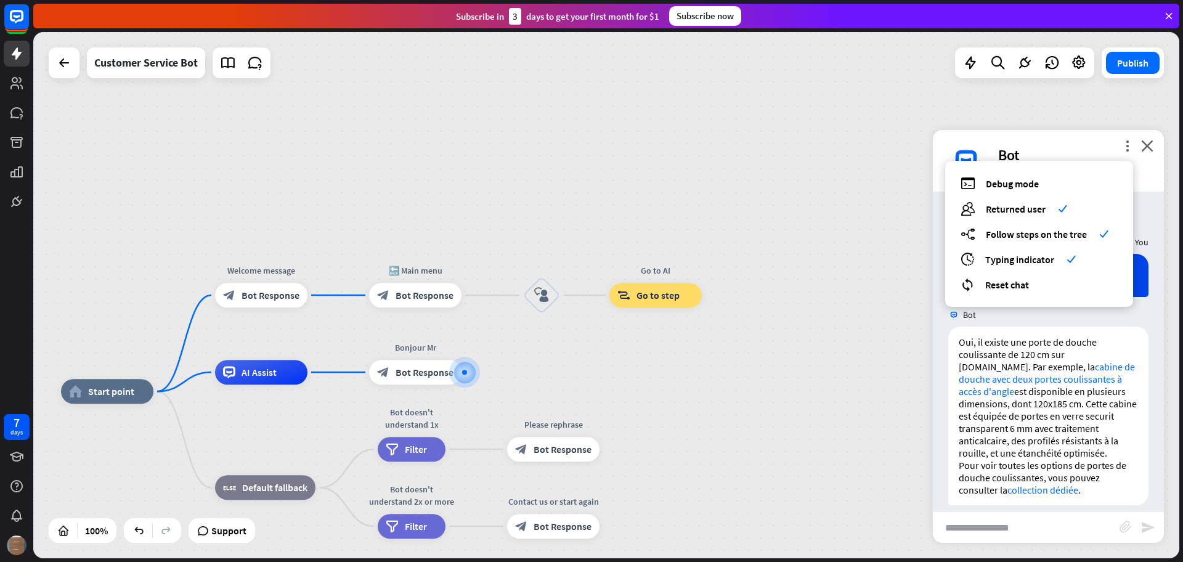
click at [828, 343] on div "home_2 Start point Welcome message block_bot_response Bot Response 🔙 Main menu …" at bounding box center [606, 295] width 1146 height 526
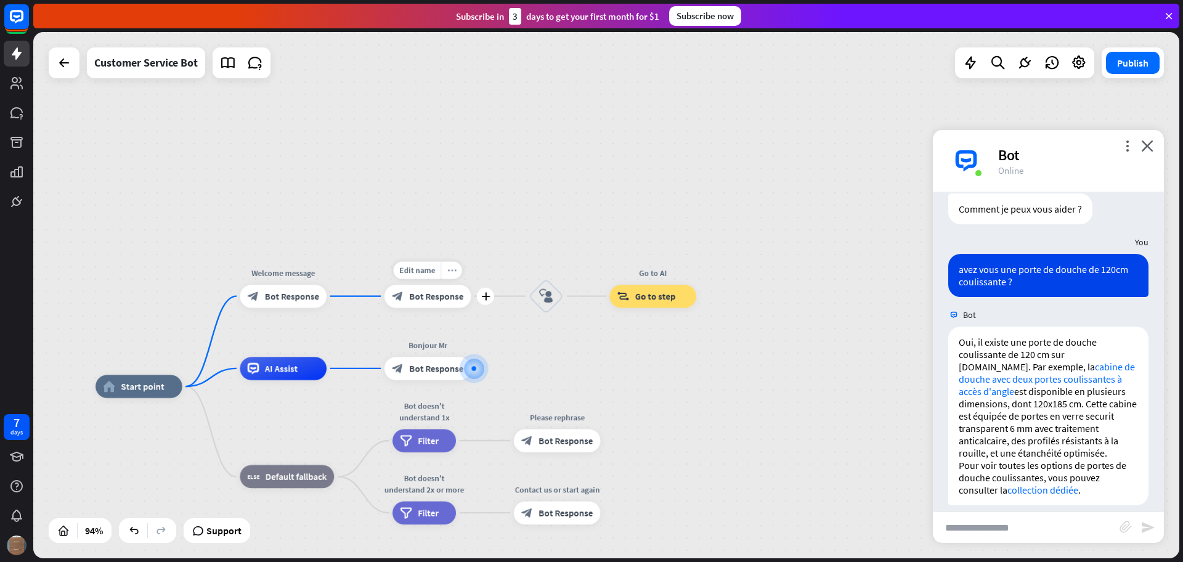
click at [451, 273] on icon "more_horiz" at bounding box center [451, 269] width 9 height 9
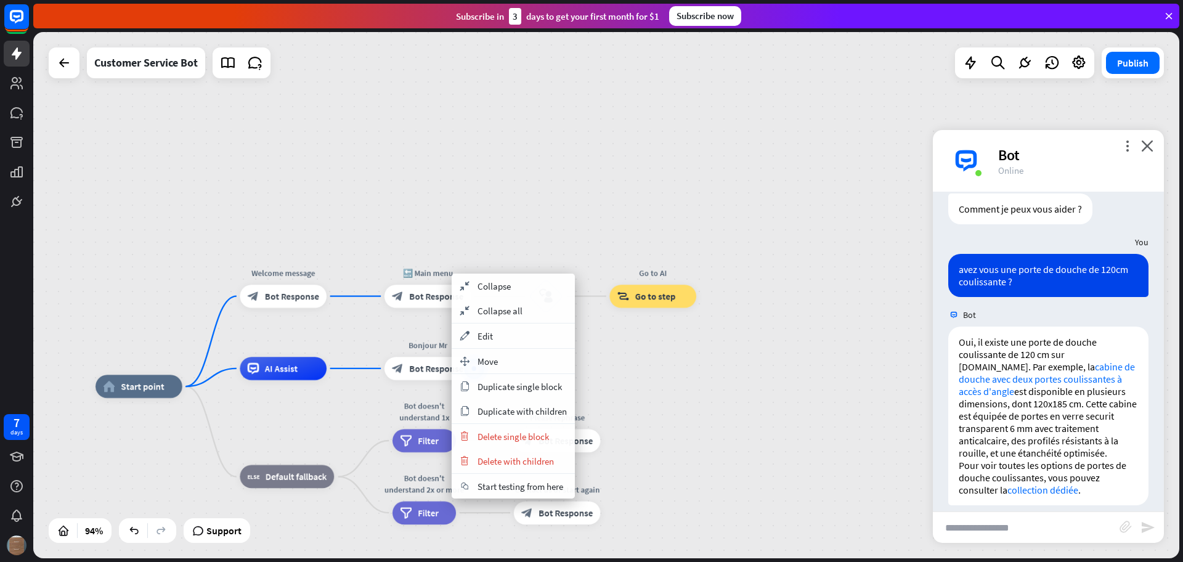
drag, startPoint x: 747, startPoint y: 380, endPoint x: 654, endPoint y: 349, distance: 98.0
click at [744, 379] on div "home_2 Start point Welcome message block_bot_response Bot Response 🔙 Main menu …" at bounding box center [606, 295] width 1146 height 526
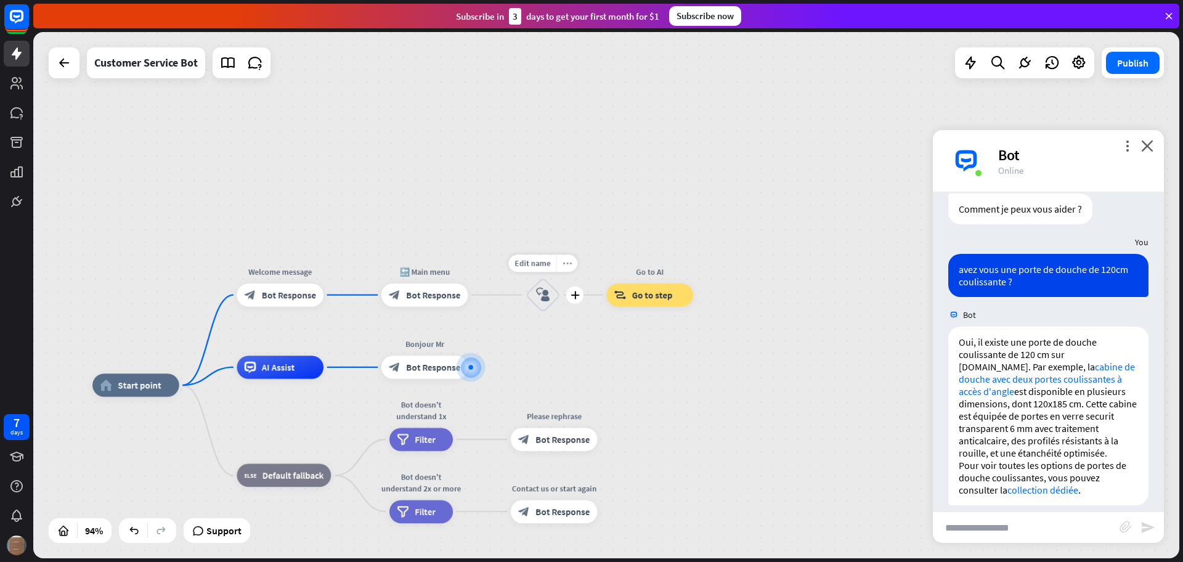
click at [562, 260] on icon "more_horiz" at bounding box center [566, 263] width 9 height 9
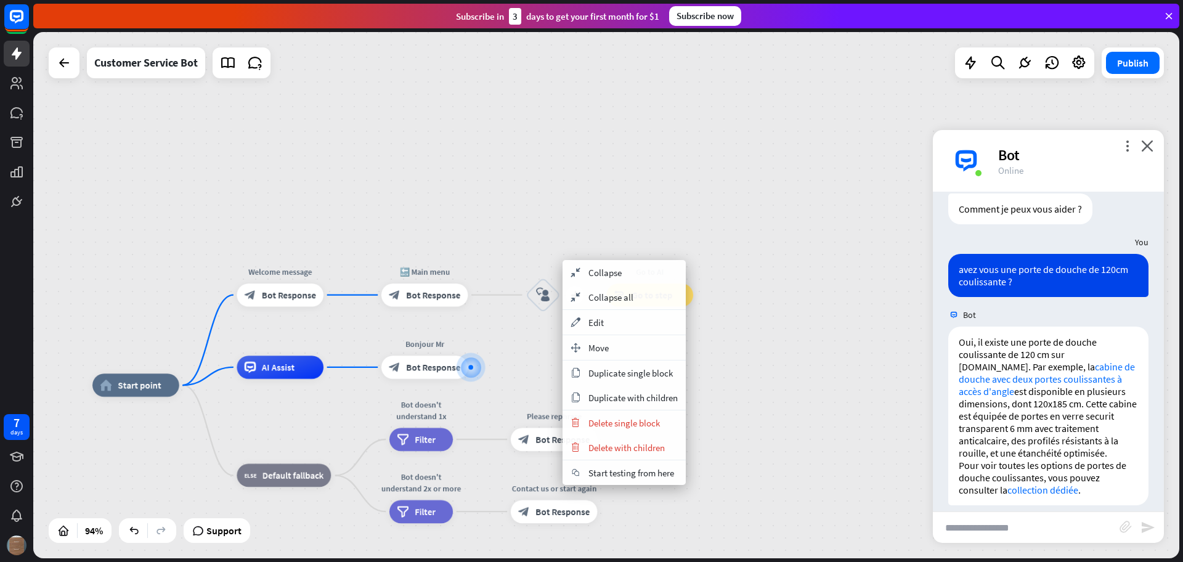
click at [543, 293] on icon "block_user_input" at bounding box center [543, 295] width 14 height 14
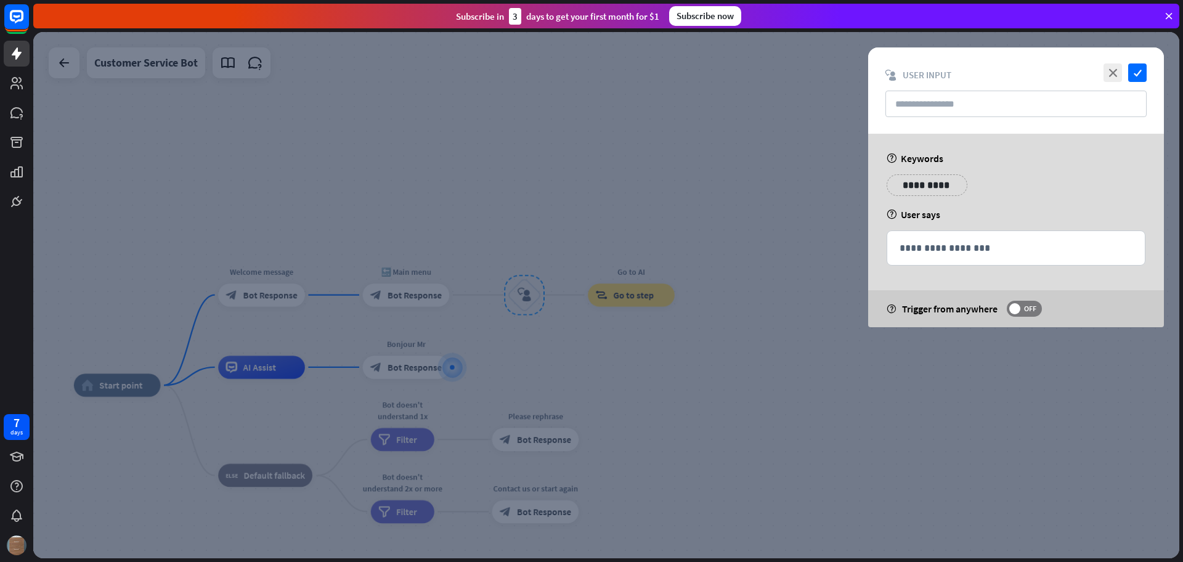
click at [543, 293] on div at bounding box center [606, 295] width 1146 height 526
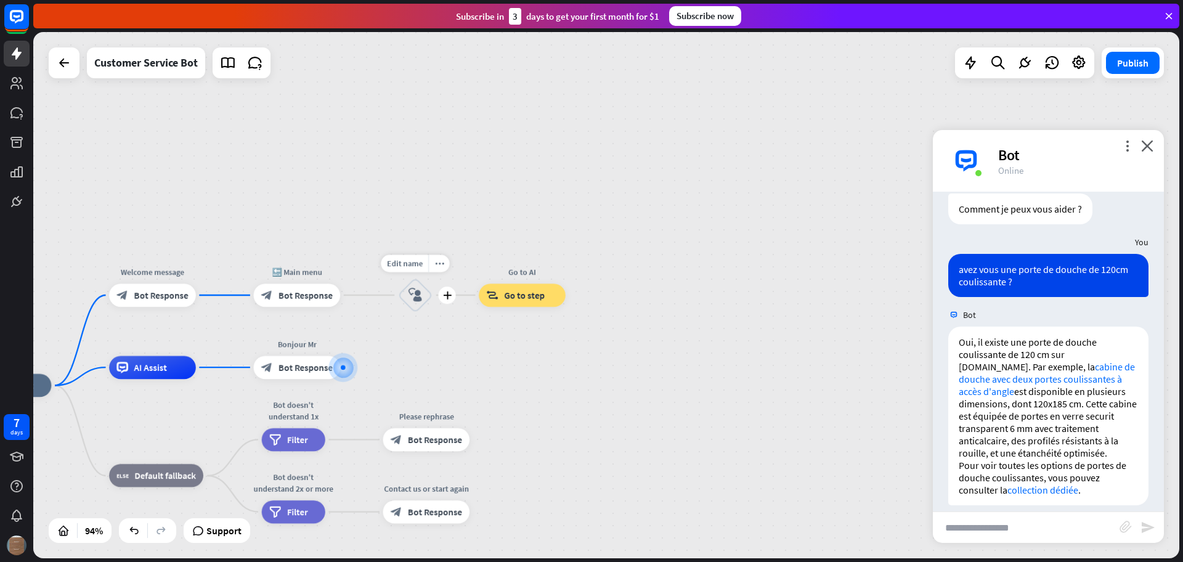
click at [416, 297] on icon "block_user_input" at bounding box center [415, 295] width 14 height 14
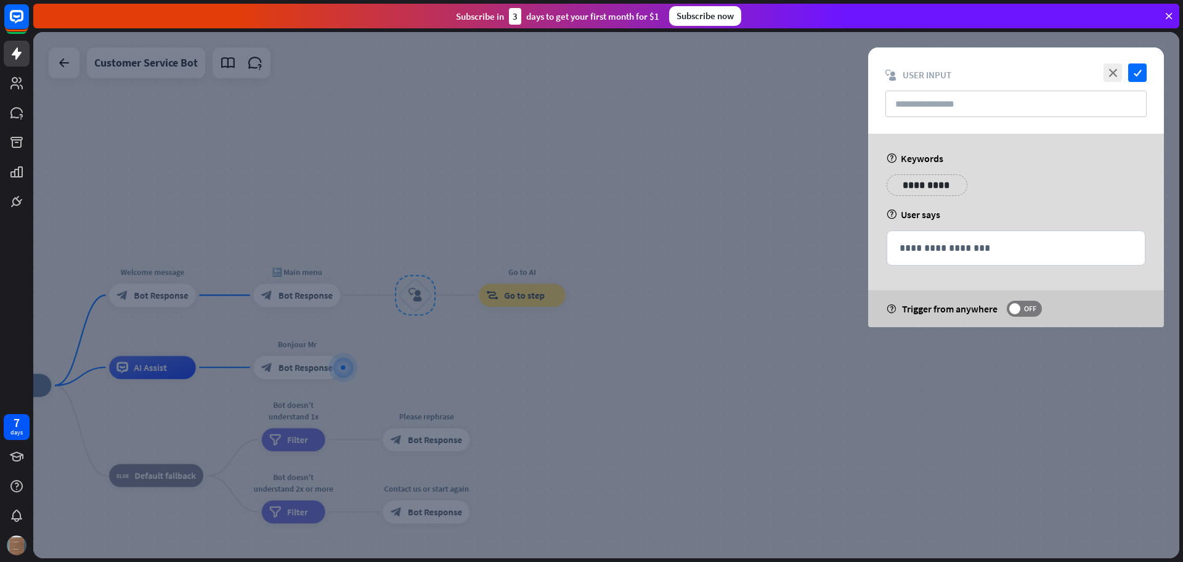
click at [575, 347] on div at bounding box center [606, 295] width 1146 height 526
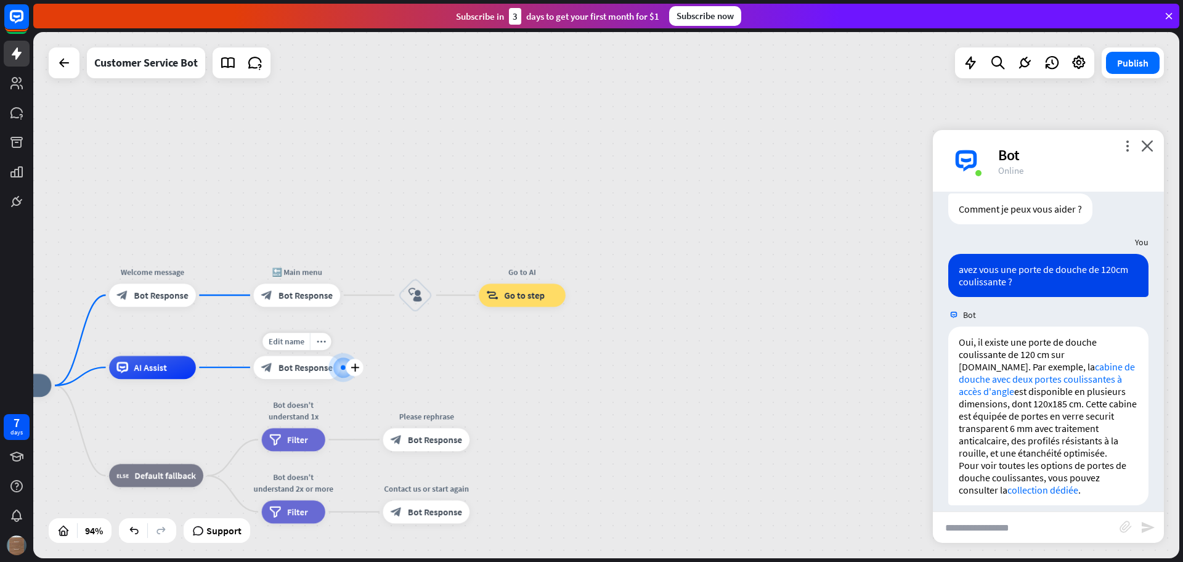
click at [299, 370] on span "Bot Response" at bounding box center [305, 368] width 54 height 12
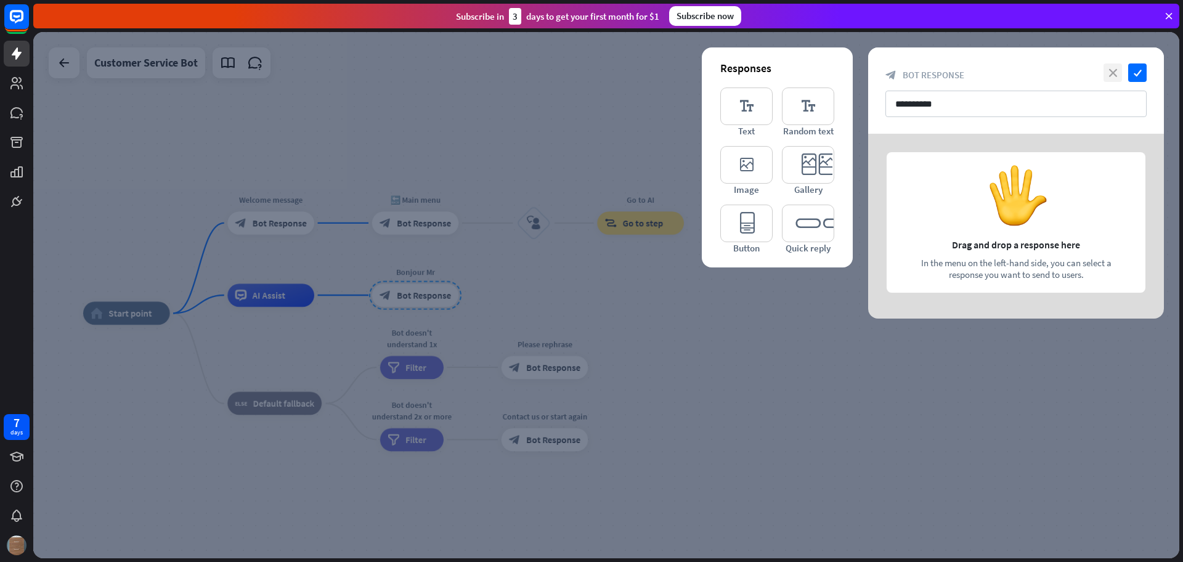
click at [1112, 70] on icon "close" at bounding box center [1112, 72] width 18 height 18
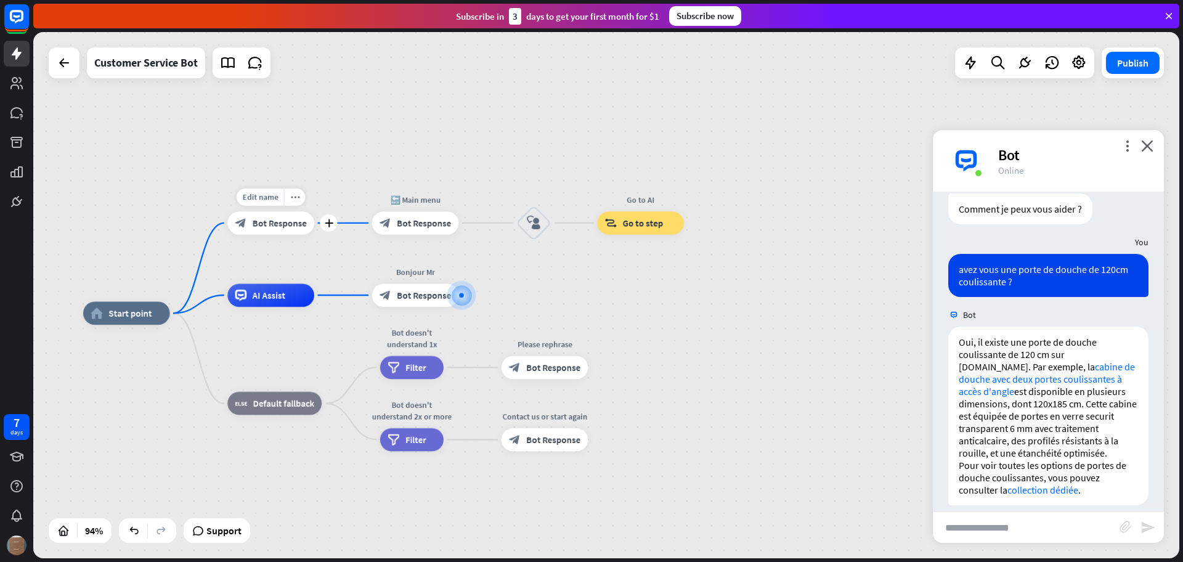
click at [286, 225] on span "Bot Response" at bounding box center [280, 223] width 54 height 12
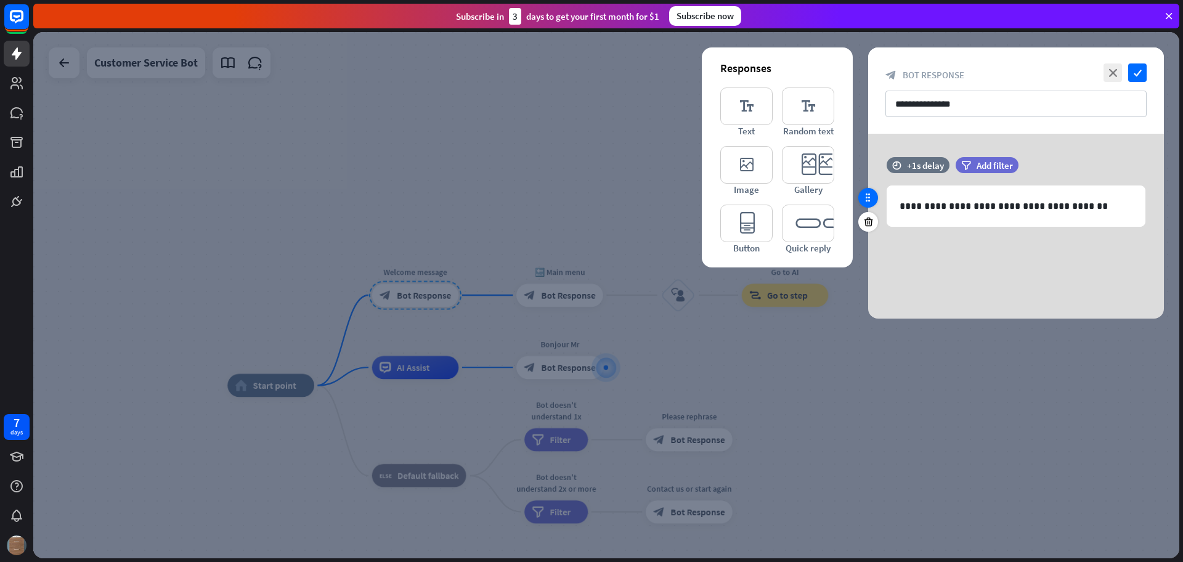
click at [867, 206] on div at bounding box center [868, 198] width 20 height 20
click at [1110, 73] on icon "close" at bounding box center [1112, 72] width 18 height 18
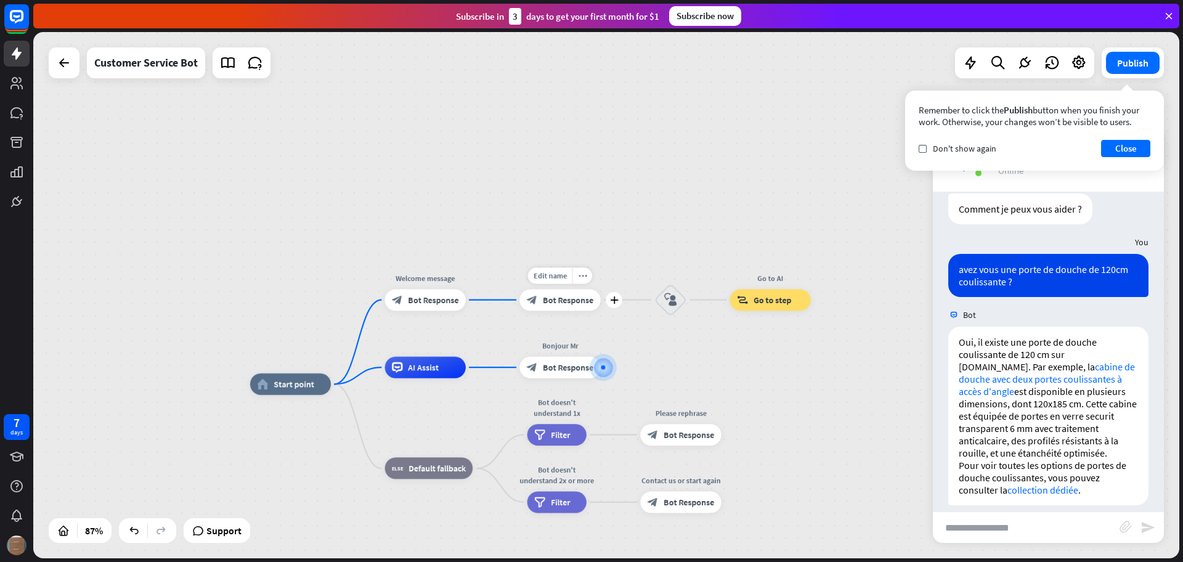
click at [580, 299] on span "Bot Response" at bounding box center [568, 299] width 51 height 11
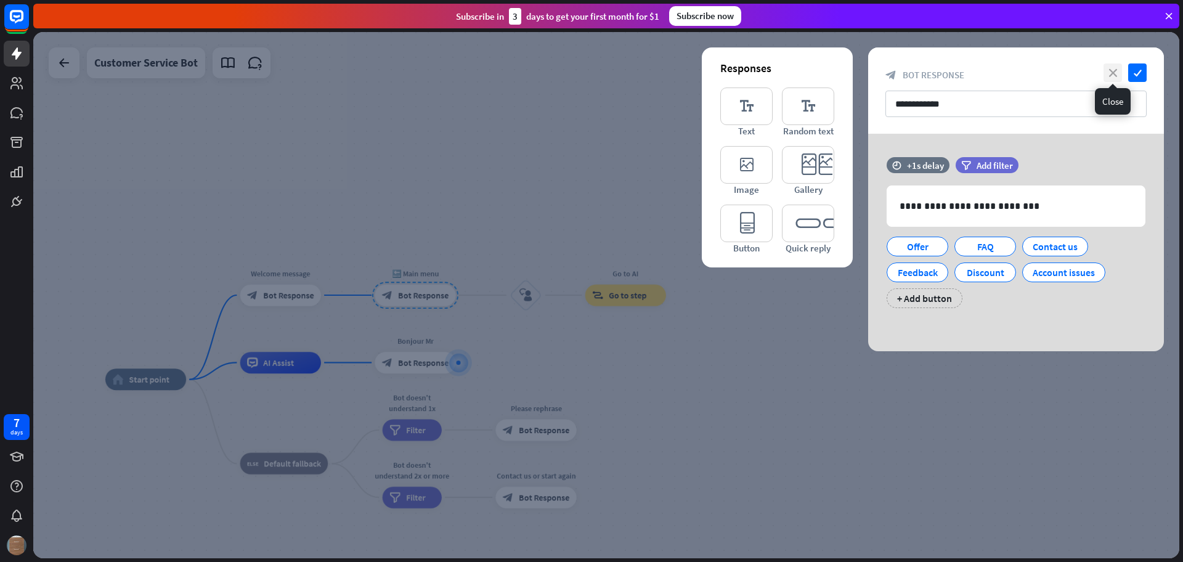
click at [1109, 76] on icon "close" at bounding box center [1112, 72] width 18 height 18
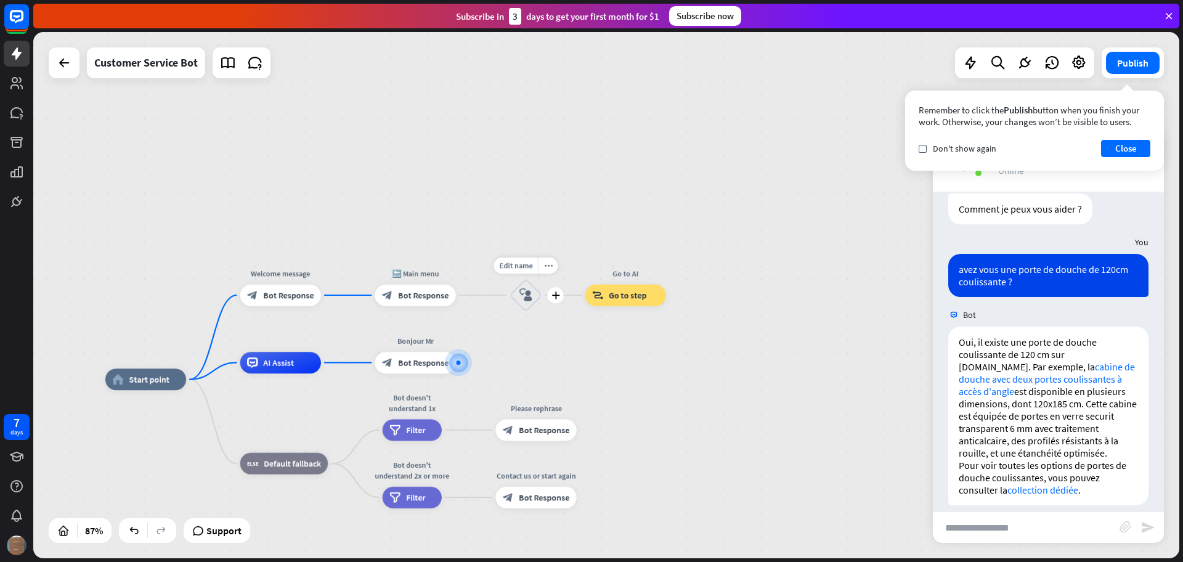
click at [528, 295] on icon "block_user_input" at bounding box center [525, 295] width 13 height 13
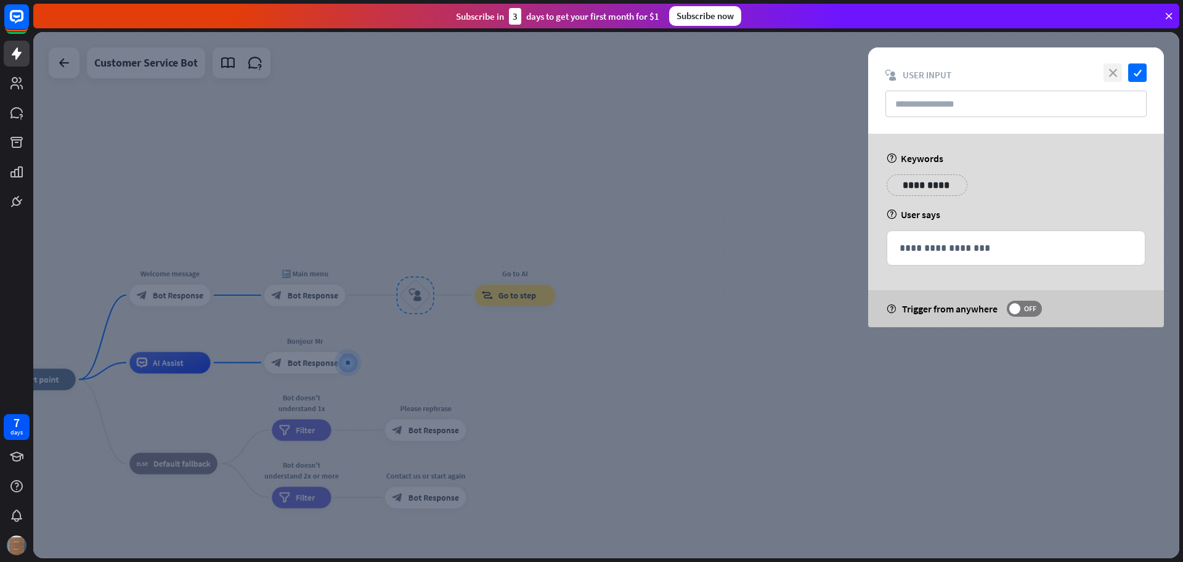
click at [1115, 74] on icon "close" at bounding box center [1112, 72] width 18 height 18
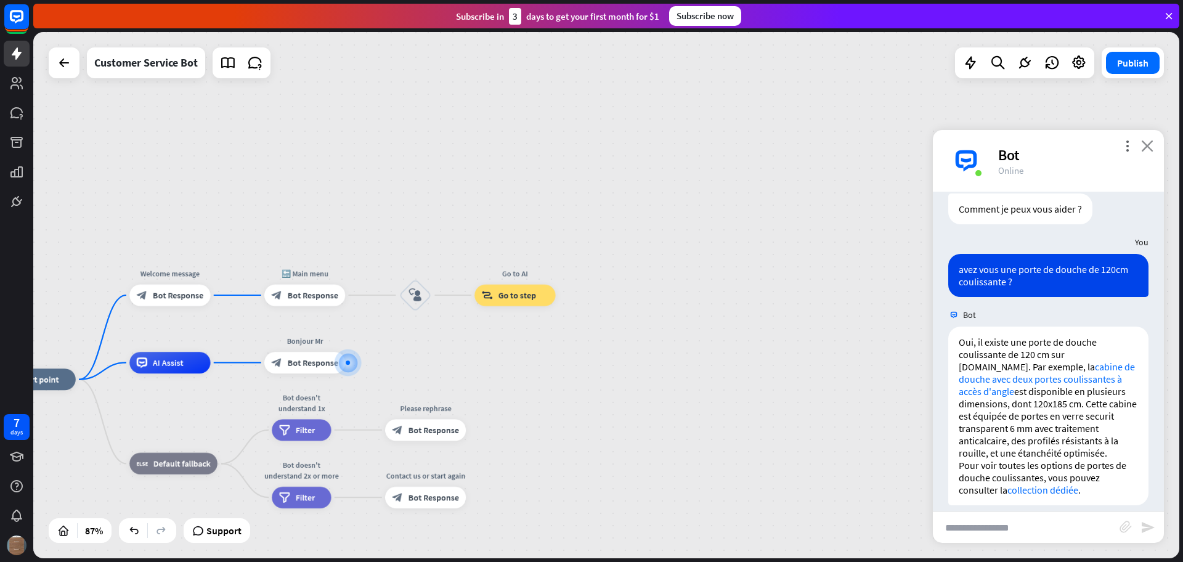
click at [1147, 148] on icon "close" at bounding box center [1147, 146] width 12 height 12
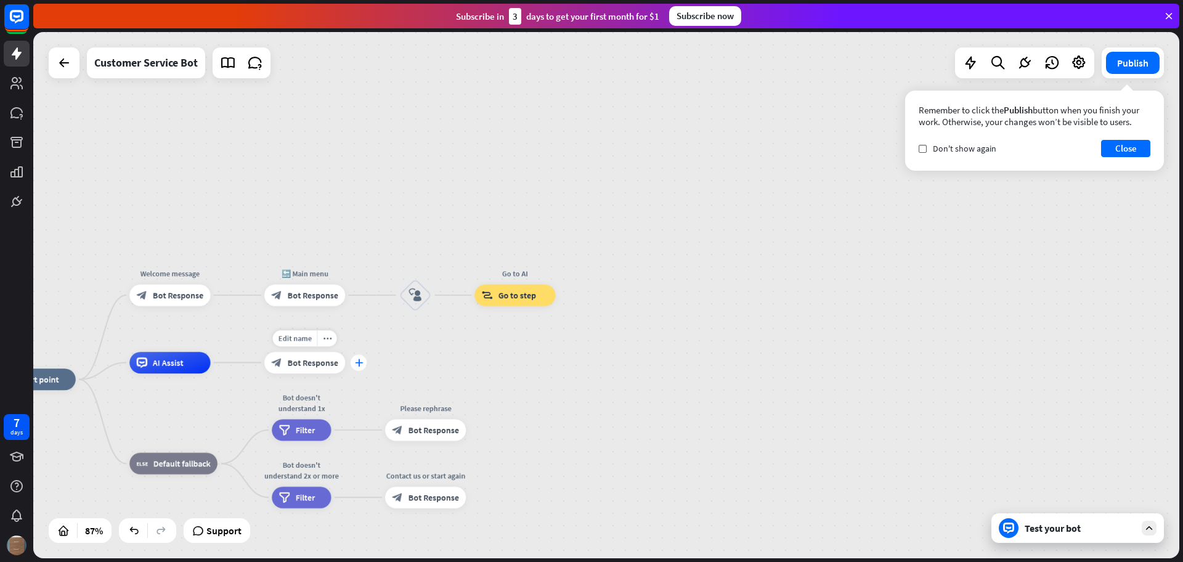
click at [357, 365] on icon "plus" at bounding box center [359, 361] width 8 height 7
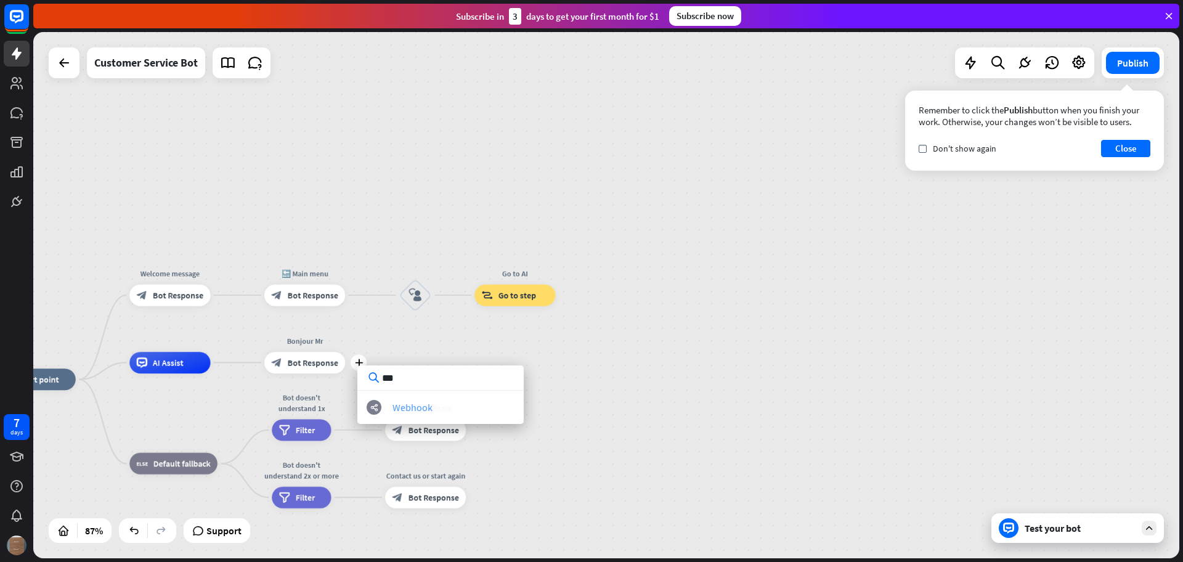
type input "***"
click at [429, 403] on div "Webhook" at bounding box center [412, 407] width 40 height 12
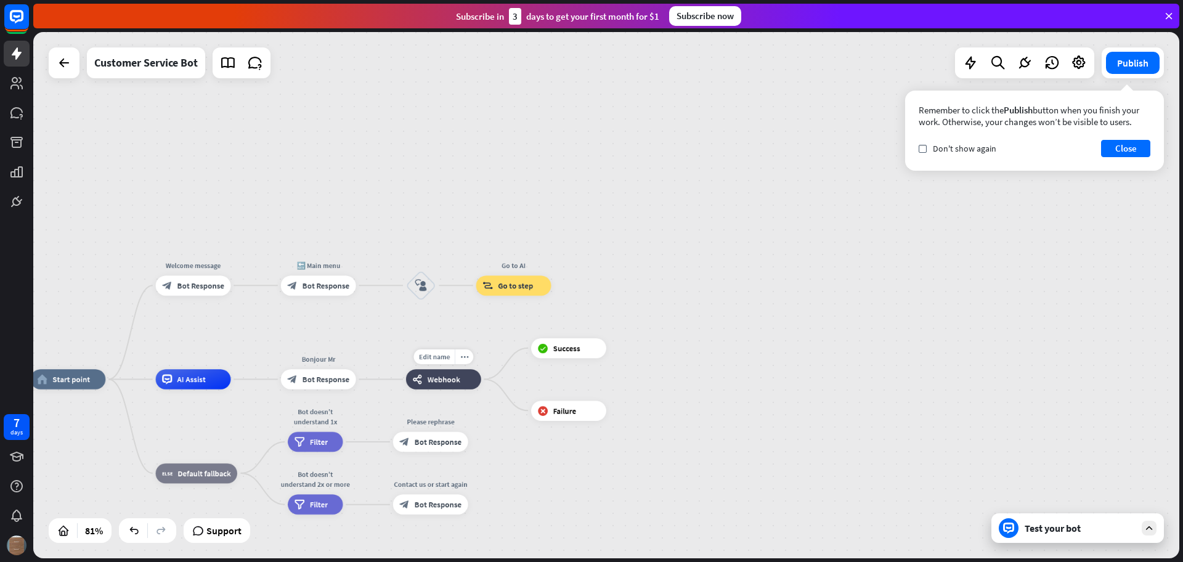
click at [436, 381] on span "Webhook" at bounding box center [443, 379] width 33 height 10
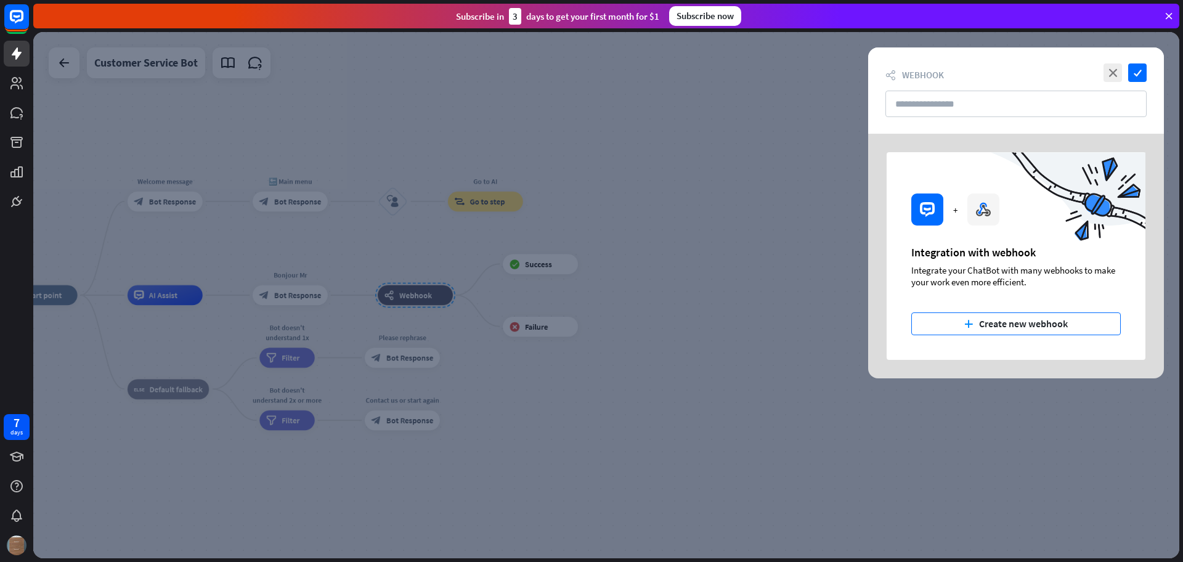
click at [1005, 325] on button "plus Create new webhook" at bounding box center [1015, 323] width 209 height 23
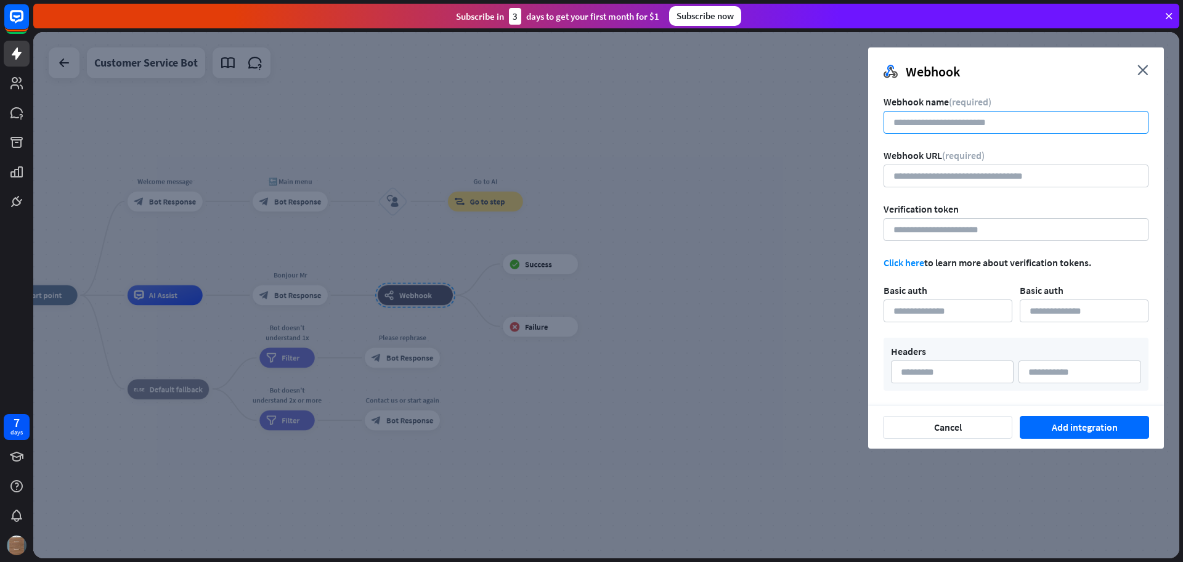
click at [965, 119] on input at bounding box center [1015, 122] width 265 height 23
click at [951, 174] on input "url" at bounding box center [1015, 175] width 265 height 23
click at [951, 227] on input at bounding box center [1015, 229] width 265 height 23
click at [938, 310] on input at bounding box center [947, 310] width 129 height 23
click at [1093, 308] on input at bounding box center [1083, 310] width 129 height 23
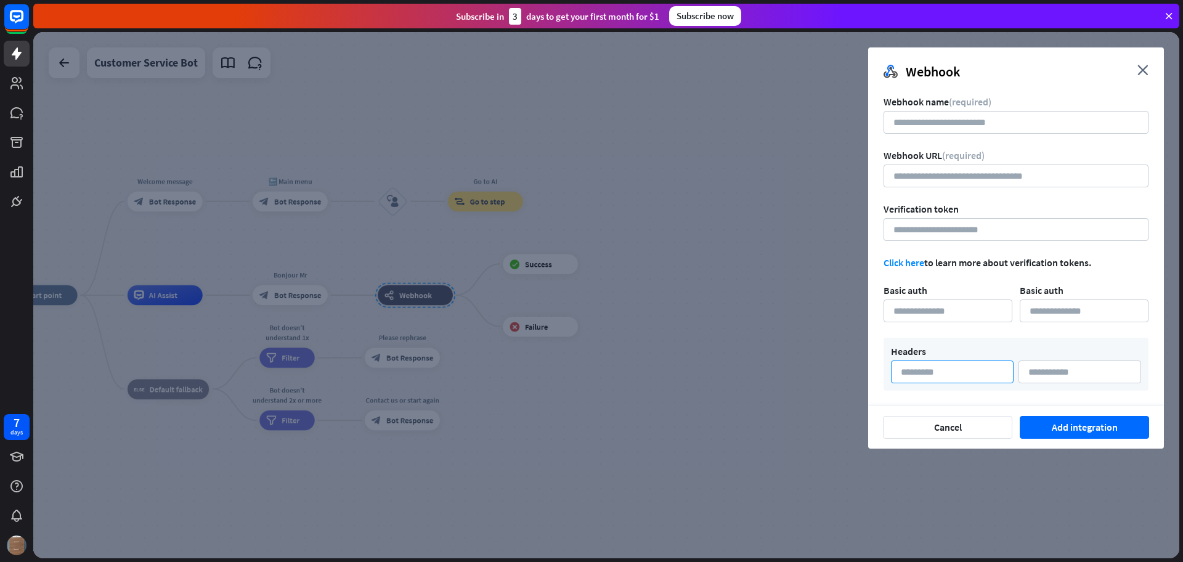
click at [966, 366] on input at bounding box center [952, 371] width 123 height 23
click at [1045, 371] on input at bounding box center [1079, 371] width 123 height 23
click at [938, 371] on input at bounding box center [952, 371] width 123 height 23
click at [1131, 374] on input at bounding box center [1079, 371] width 123 height 23
click at [958, 435] on button "Cancel" at bounding box center [947, 427] width 129 height 23
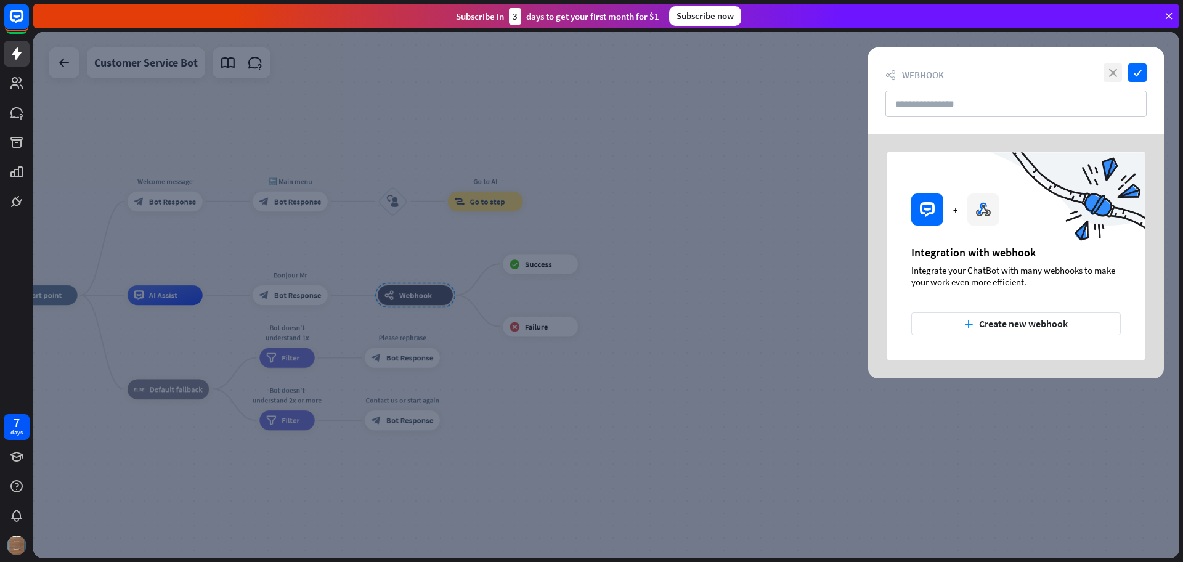
click at [1115, 71] on icon "close" at bounding box center [1112, 72] width 18 height 18
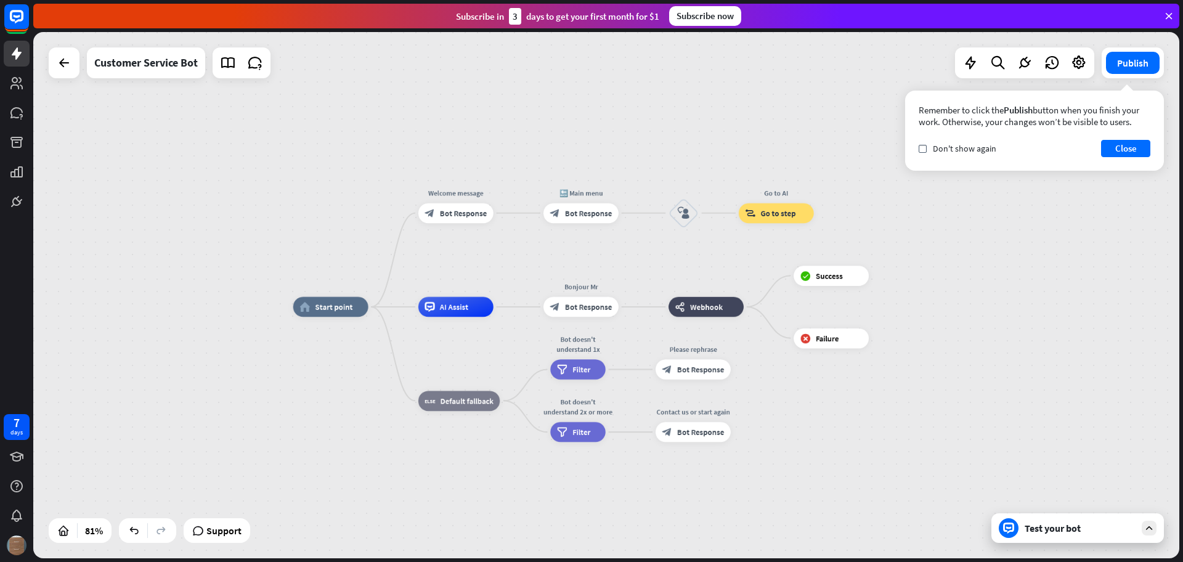
drag, startPoint x: 533, startPoint y: 425, endPoint x: 786, endPoint y: 432, distance: 253.2
click at [786, 432] on div "home_2 Start point Welcome message block_bot_response Bot Response 🔙 Main menu …" at bounding box center [758, 520] width 931 height 427
click at [634, 309] on icon "plus" at bounding box center [630, 306] width 7 height 7
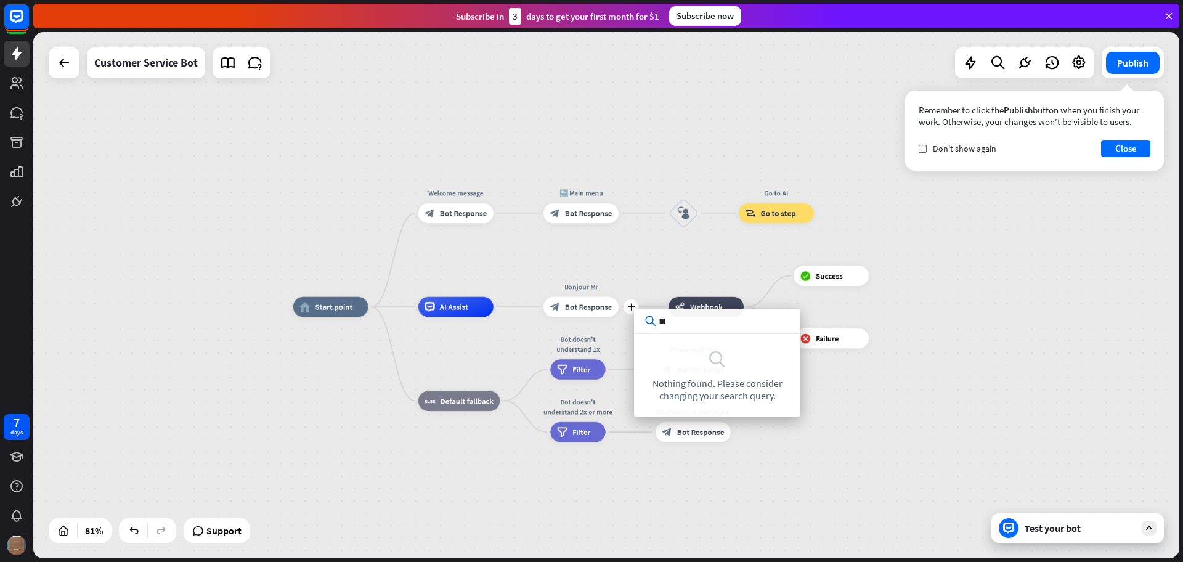
type input "*"
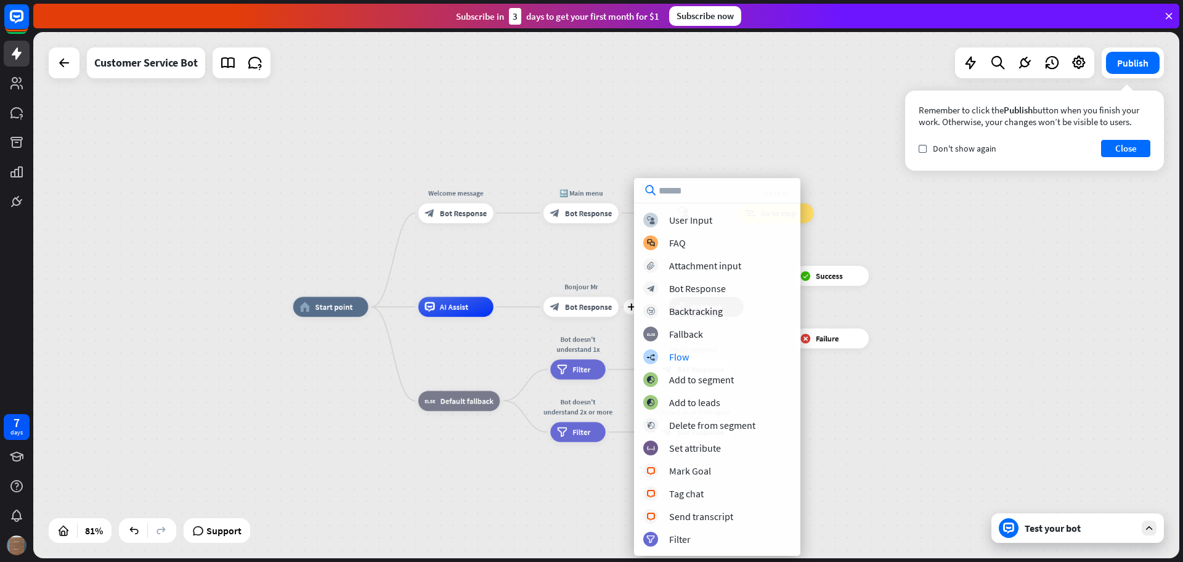
click at [926, 417] on div "home_2 Start point Welcome message block_bot_response Bot Response 🔙 Main menu …" at bounding box center [758, 520] width 931 height 427
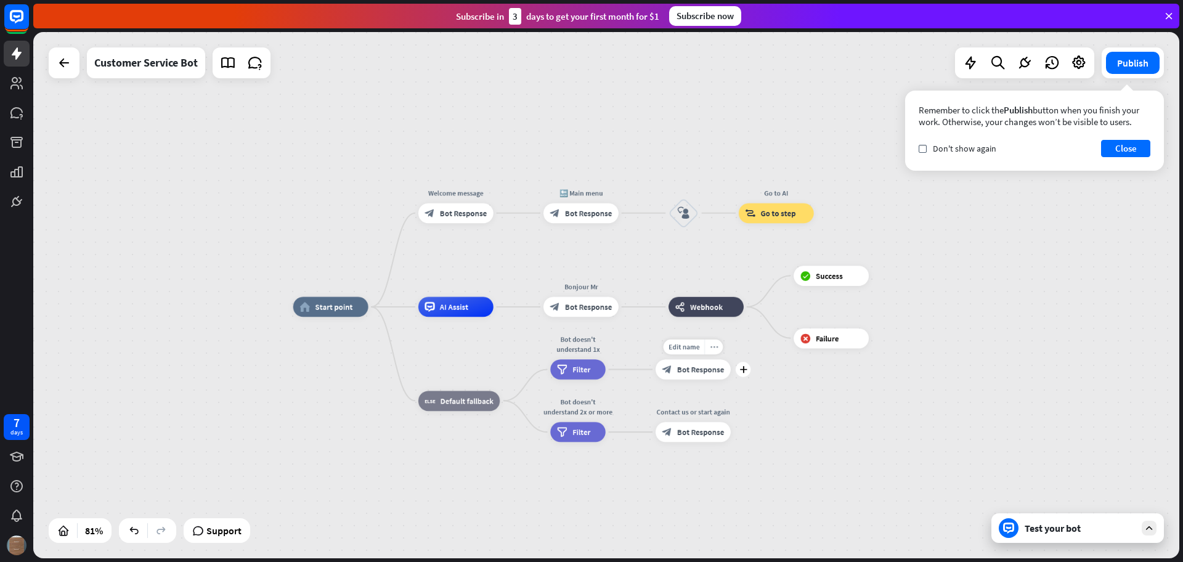
click at [710, 344] on icon "more_horiz" at bounding box center [714, 346] width 8 height 7
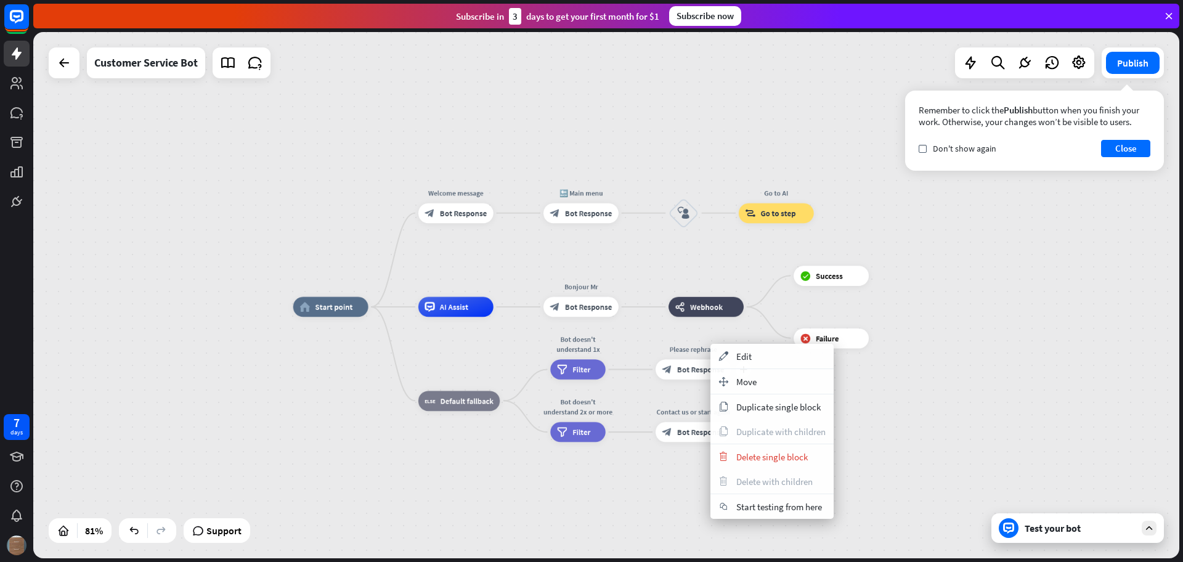
click at [710, 344] on div "Please rephrase" at bounding box center [693, 349] width 90 height 10
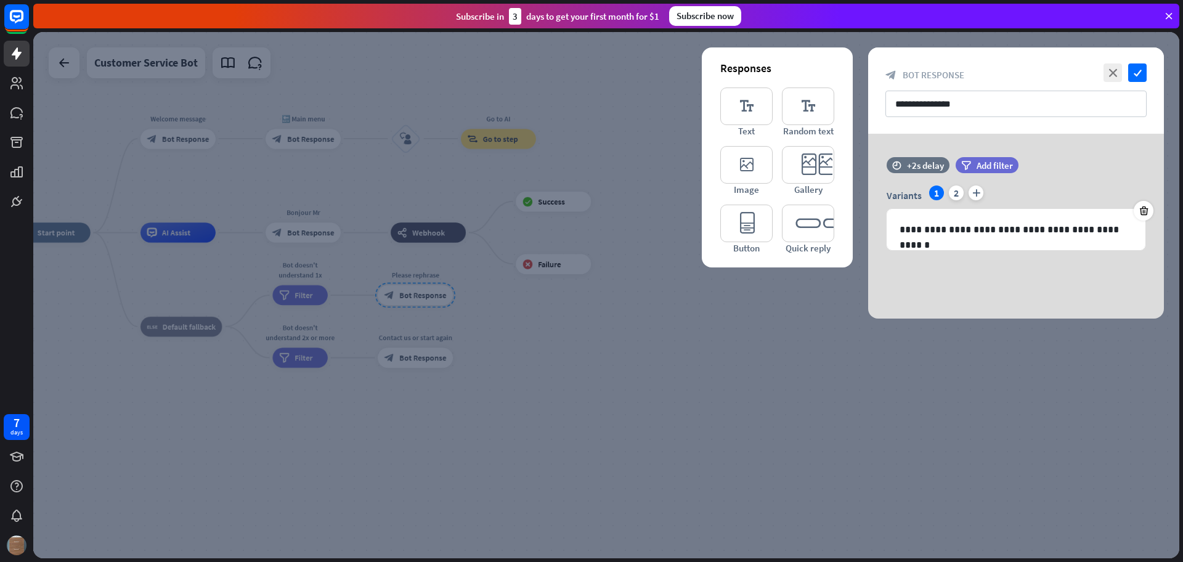
click at [702, 363] on div at bounding box center [606, 295] width 1146 height 526
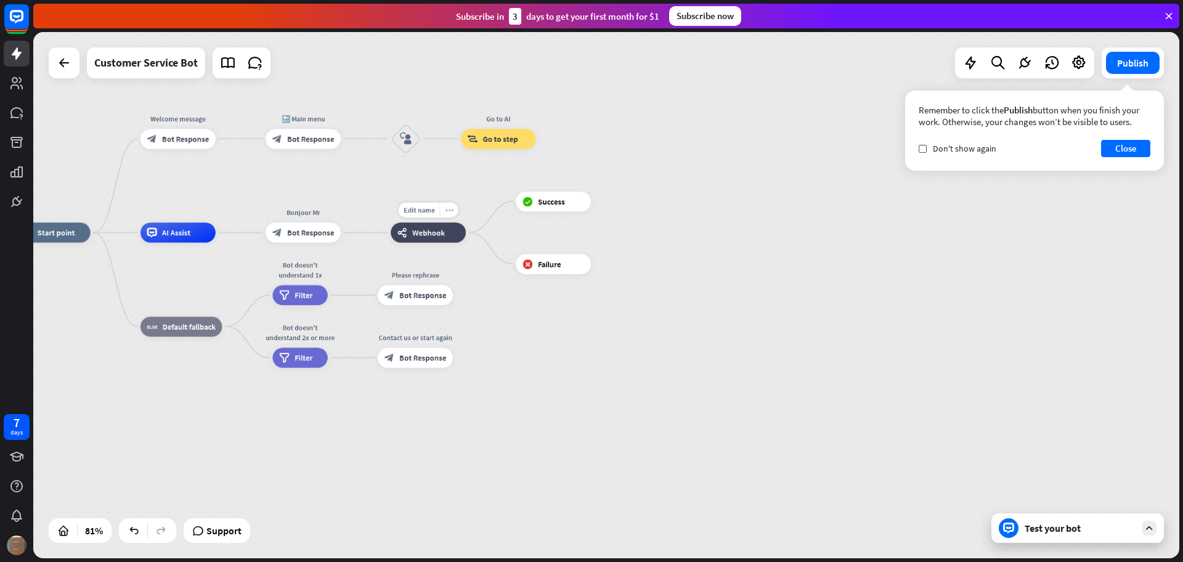
click at [453, 209] on div "more_horiz" at bounding box center [448, 210] width 18 height 15
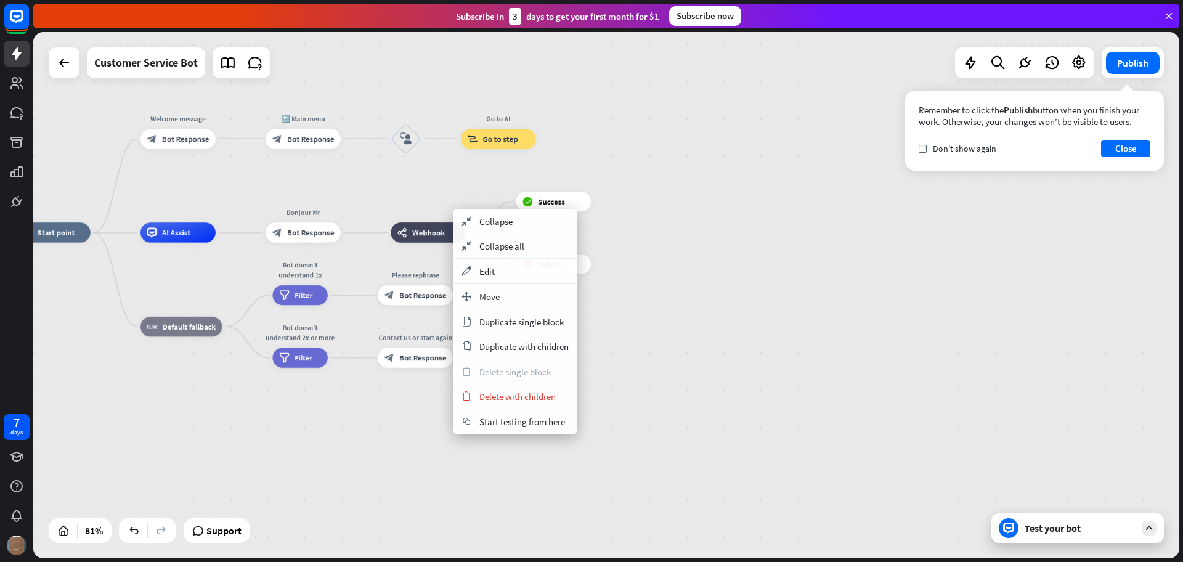
click at [453, 222] on div "webhooks Webhook" at bounding box center [427, 232] width 75 height 20
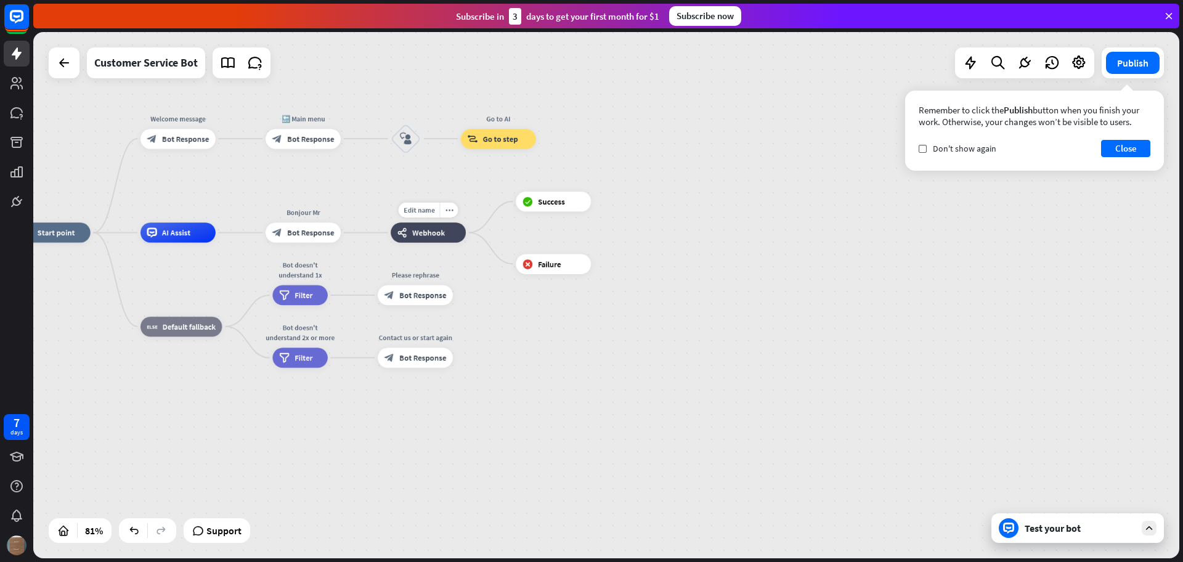
click at [413, 231] on span "Webhook" at bounding box center [428, 232] width 33 height 10
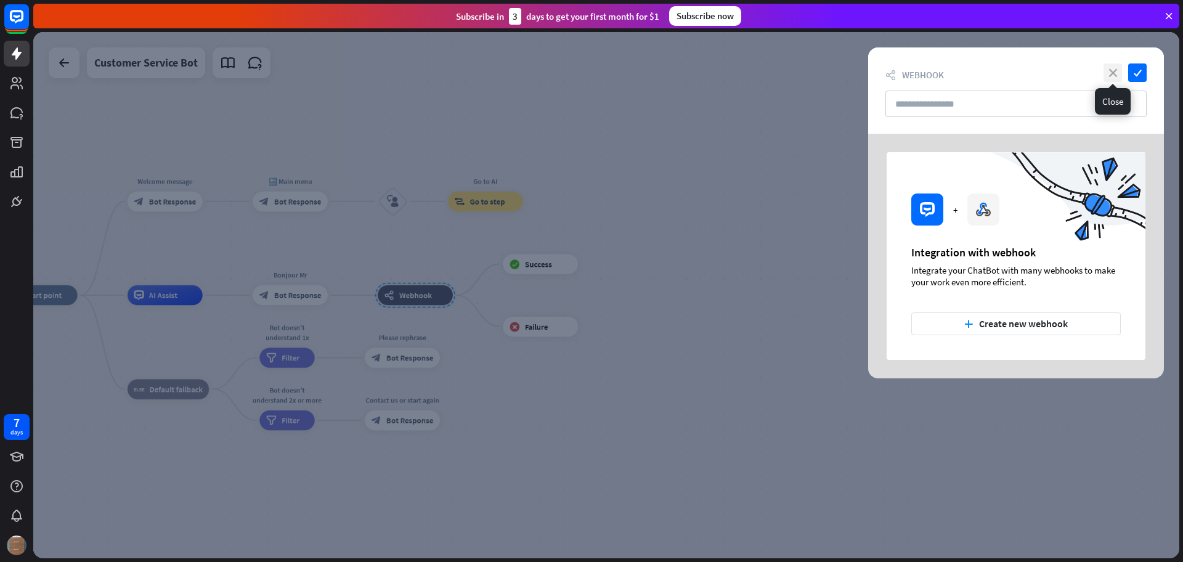
click at [1112, 72] on icon "close" at bounding box center [1112, 72] width 18 height 18
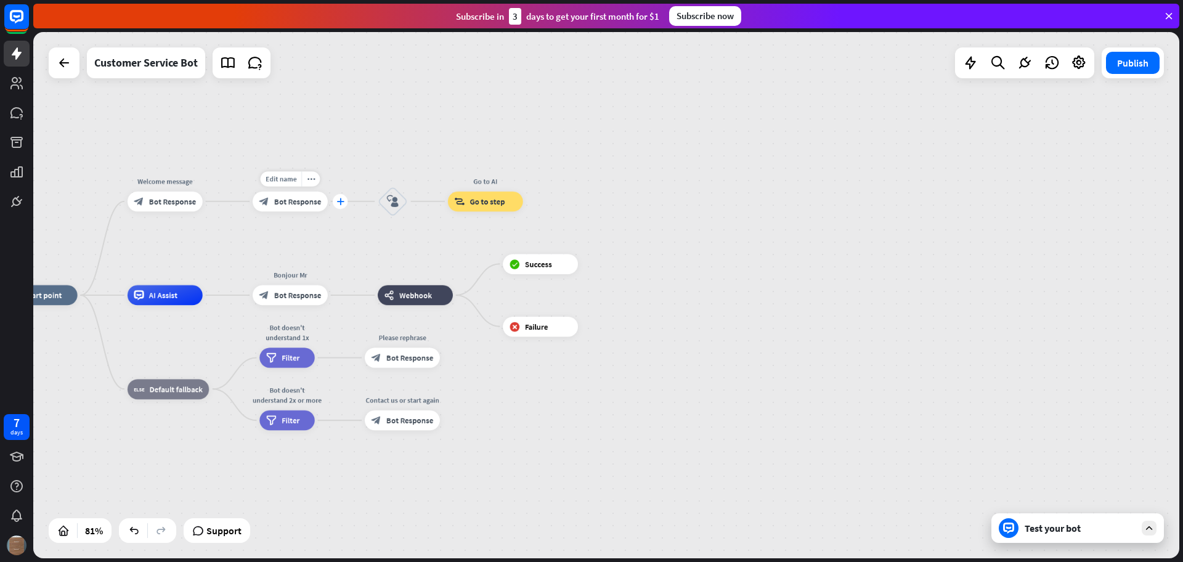
click at [342, 200] on icon "plus" at bounding box center [339, 201] width 7 height 7
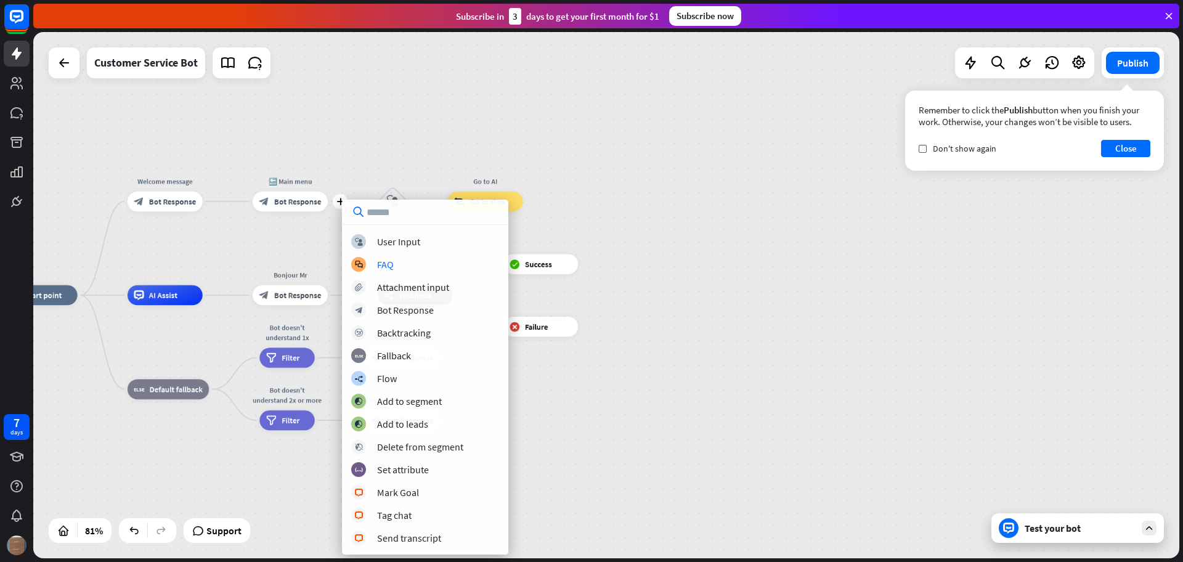
click at [575, 180] on div "home_2 Start point Welcome message block_bot_response Bot Response plus 🔙 Main …" at bounding box center [606, 295] width 1146 height 526
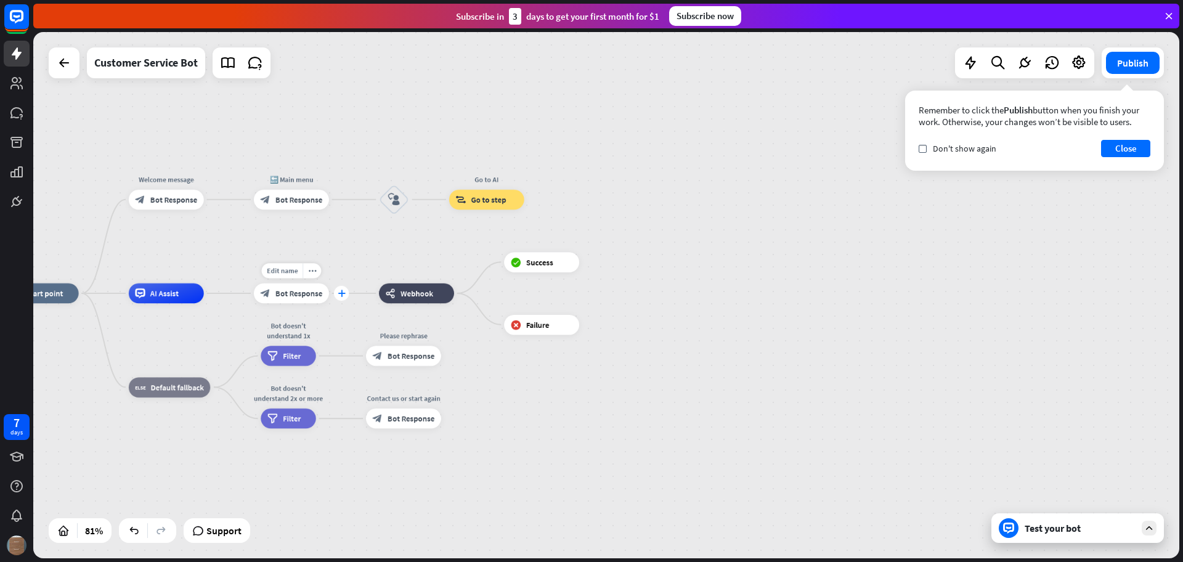
click at [340, 294] on icon "plus" at bounding box center [341, 292] width 7 height 7
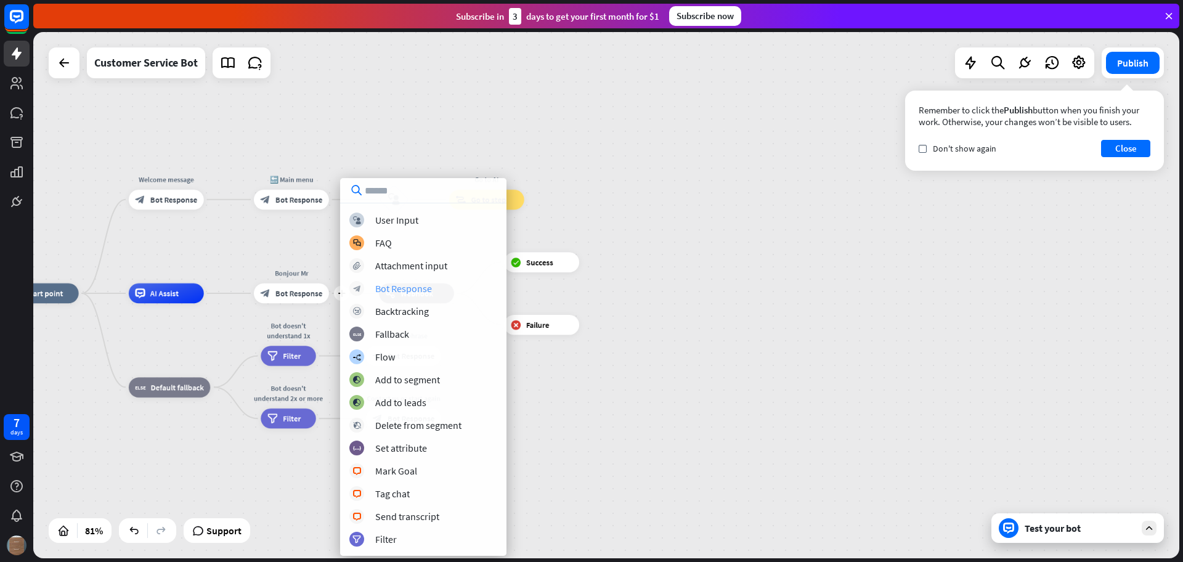
click at [388, 291] on div "Bot Response" at bounding box center [403, 288] width 57 height 12
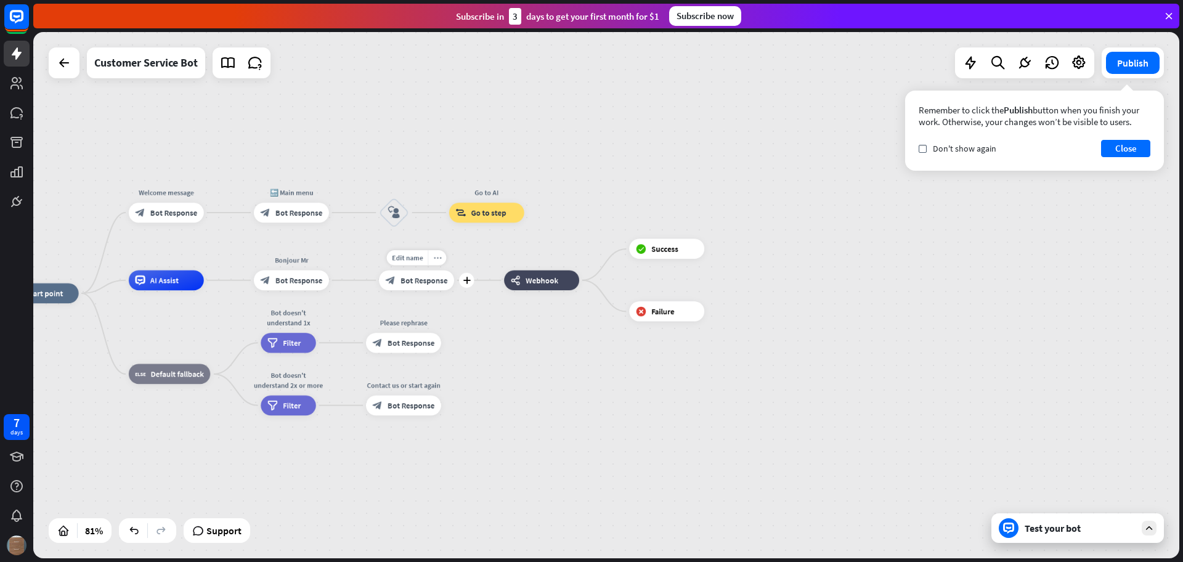
click at [442, 257] on div "more_horiz" at bounding box center [436, 257] width 18 height 15
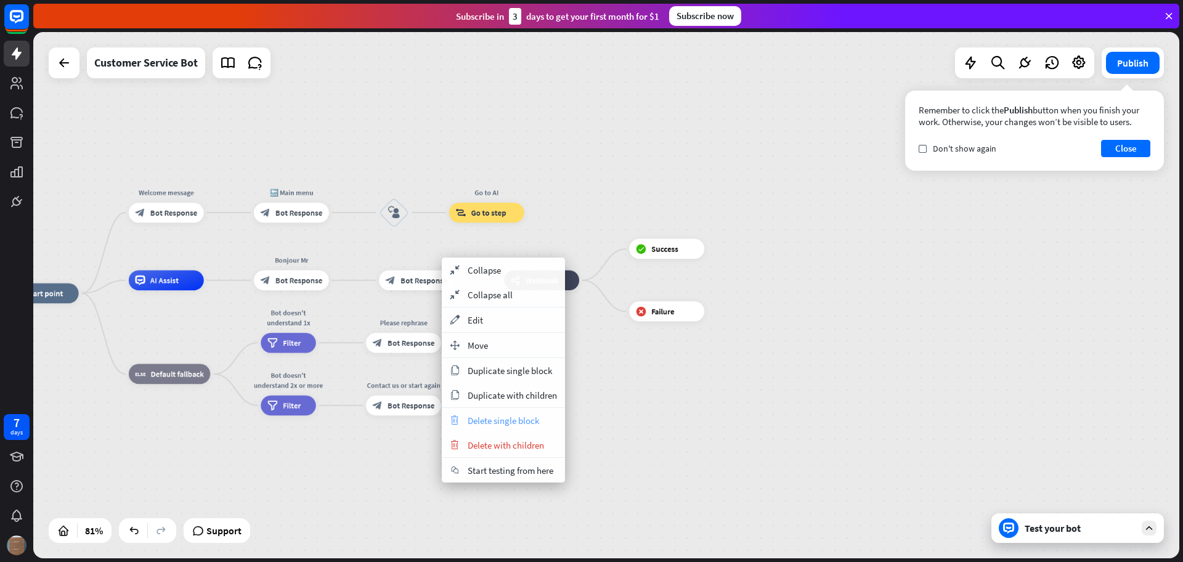
click at [509, 423] on span "Delete single block" at bounding box center [502, 421] width 71 height 12
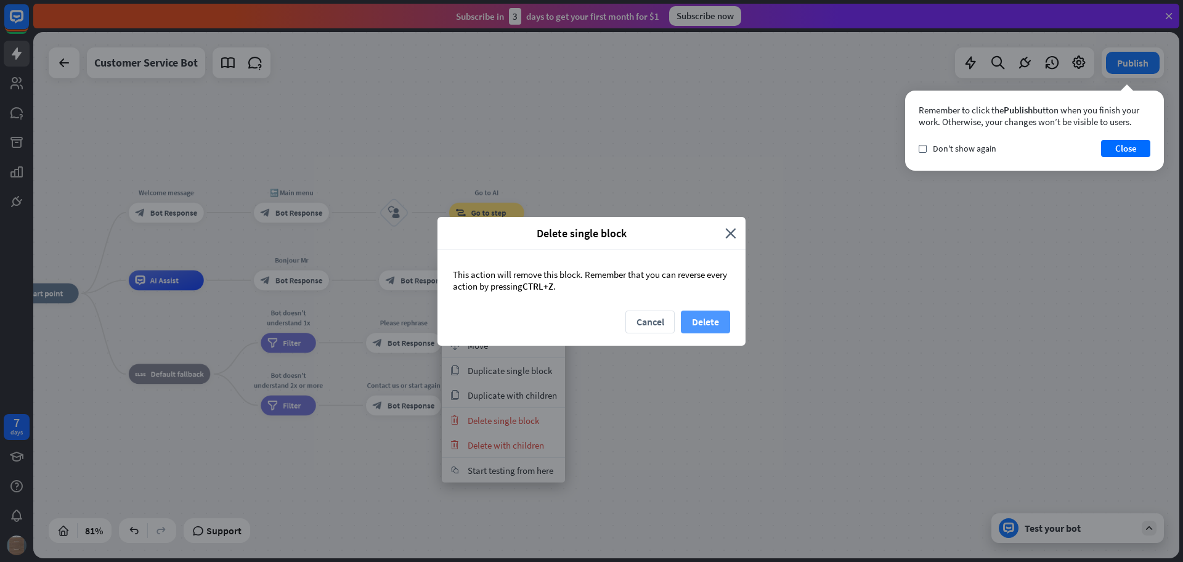
click at [698, 320] on button "Delete" at bounding box center [705, 321] width 49 height 23
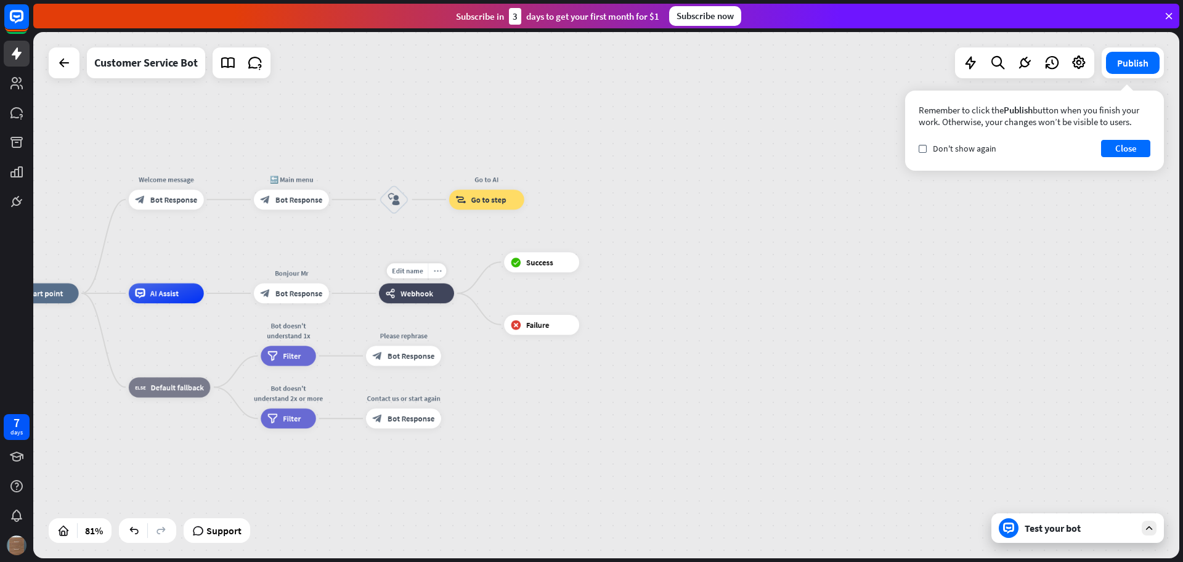
click at [433, 272] on icon "more_horiz" at bounding box center [437, 270] width 8 height 7
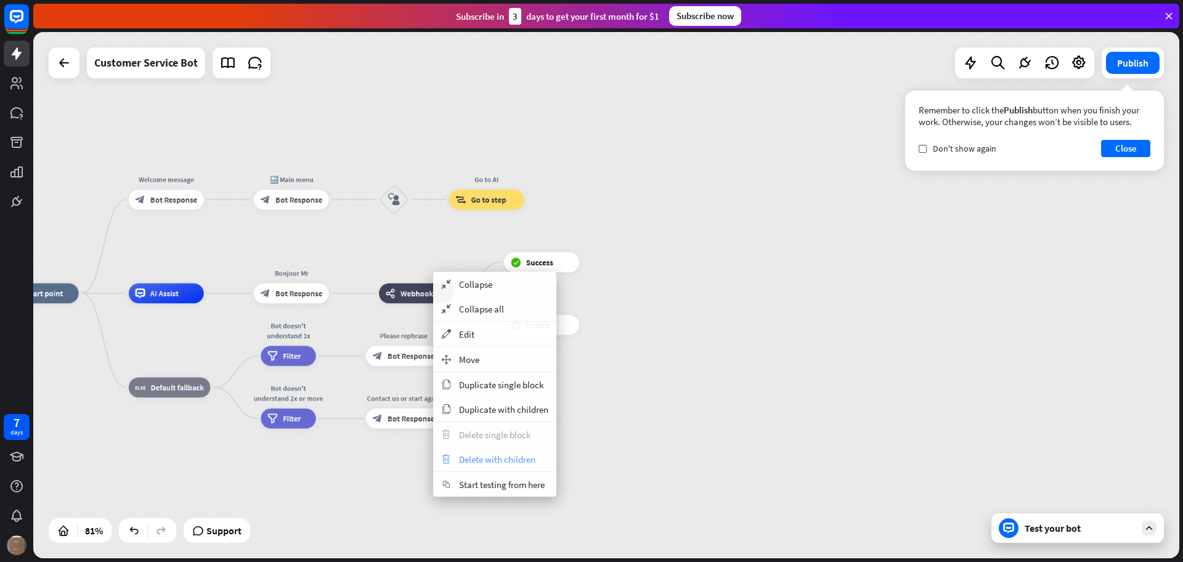
click at [503, 461] on span "Delete with children" at bounding box center [497, 459] width 76 height 12
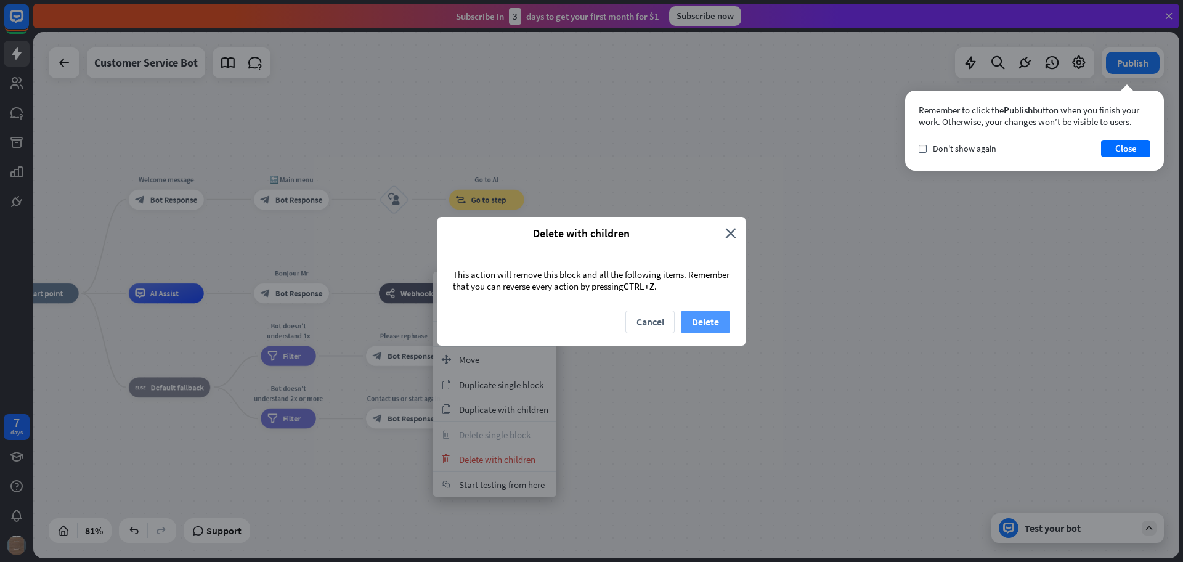
click at [691, 319] on button "Delete" at bounding box center [705, 321] width 49 height 23
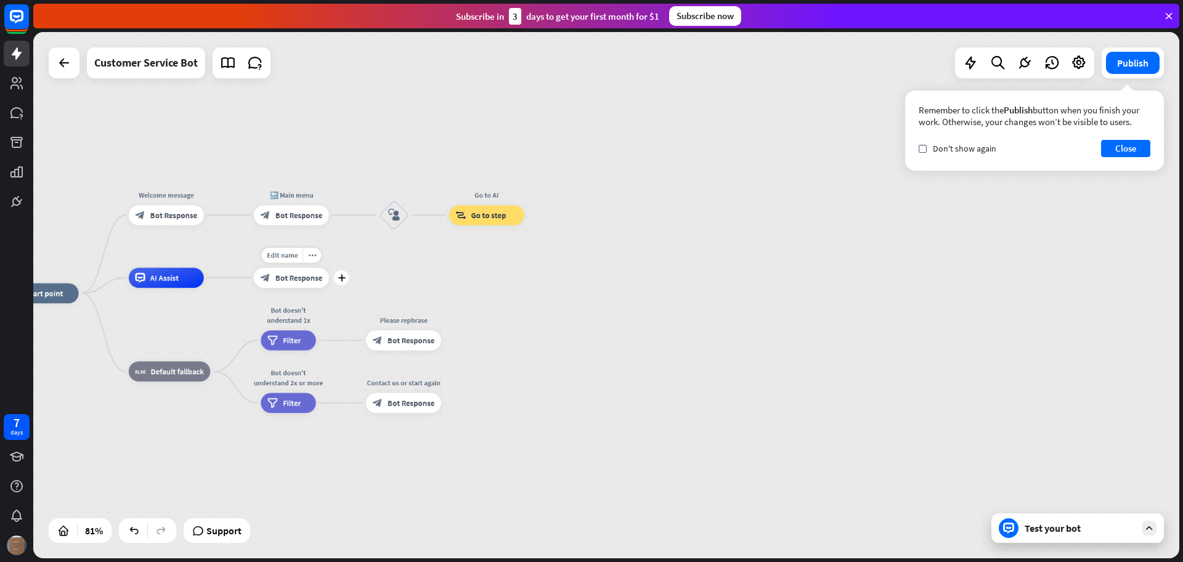
click at [302, 278] on span "Bot Response" at bounding box center [298, 277] width 47 height 10
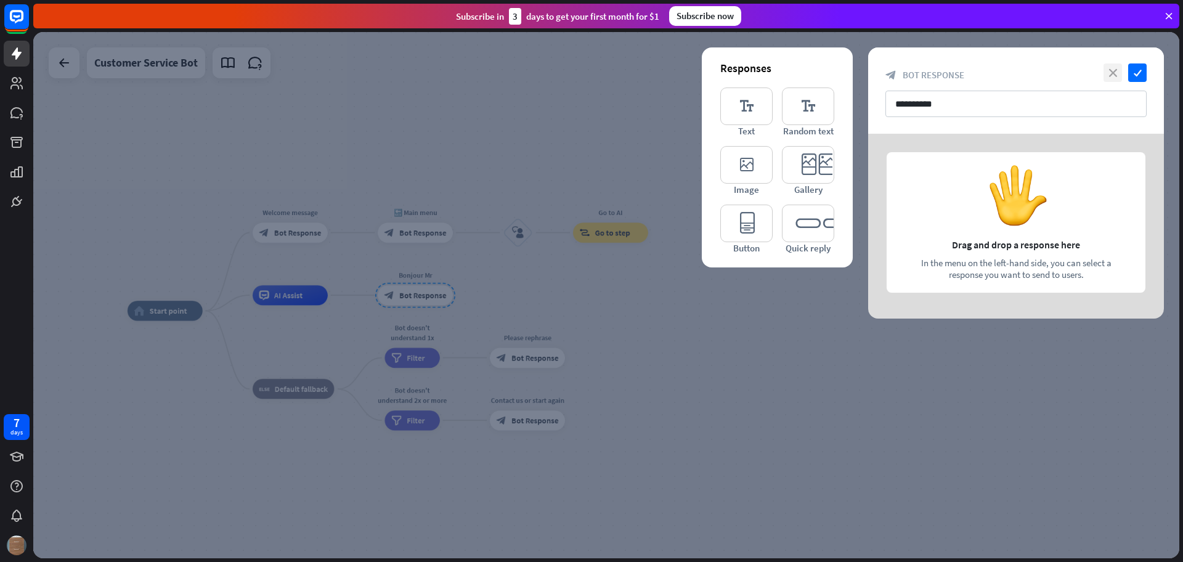
click at [1117, 70] on icon "close" at bounding box center [1112, 72] width 18 height 18
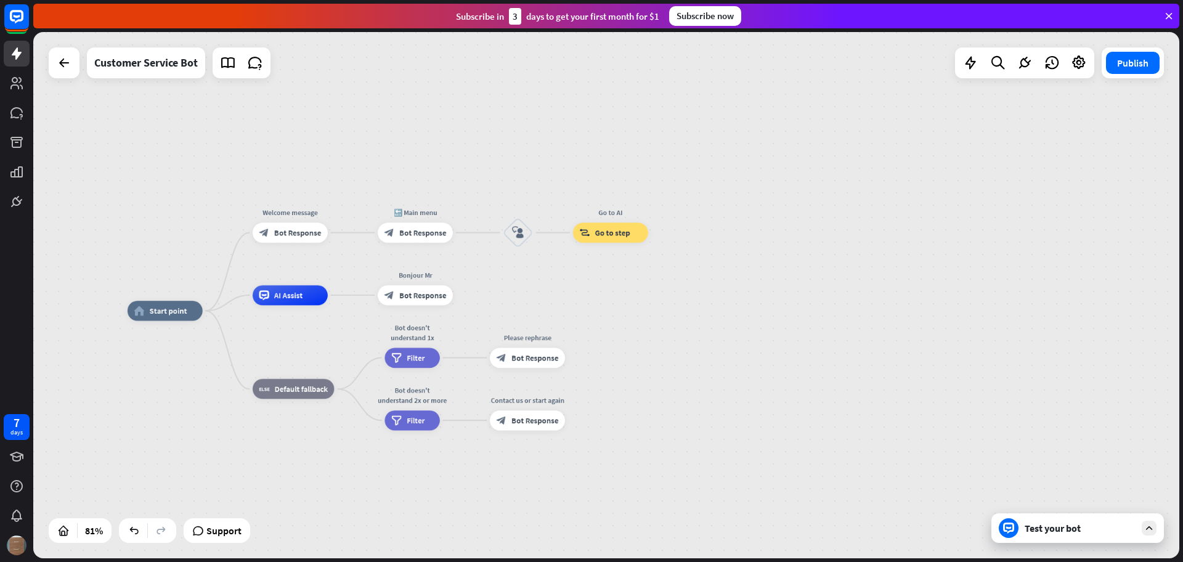
click at [355, 297] on div "home_2 Start point Welcome message block_bot_response Bot Response 🔙 Main menu …" at bounding box center [606, 295] width 1146 height 526
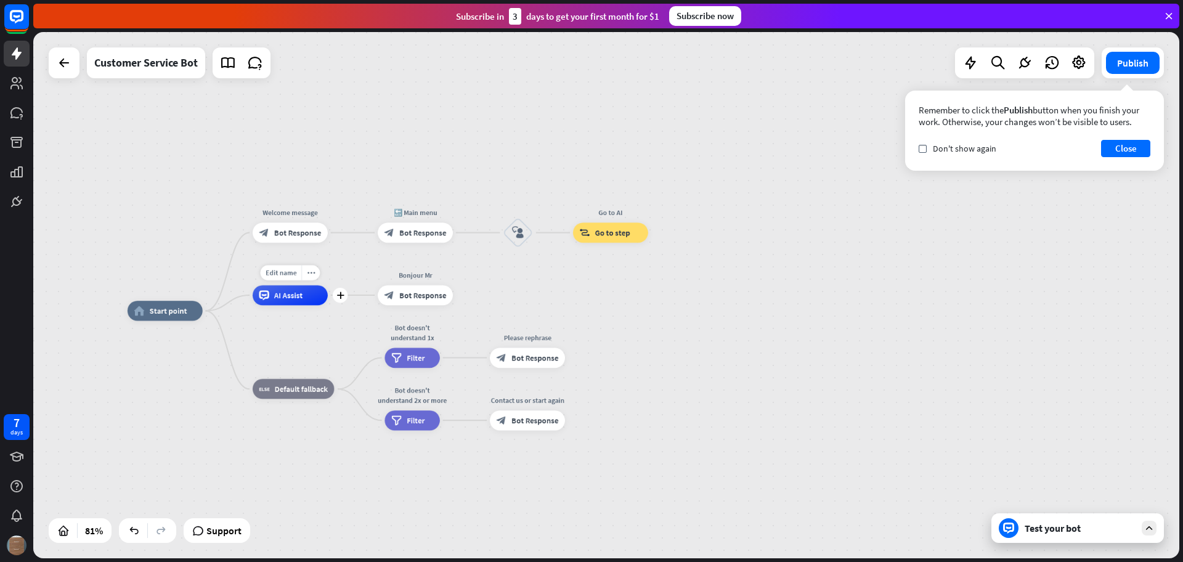
click at [346, 299] on div "plus" at bounding box center [340, 295] width 15 height 15
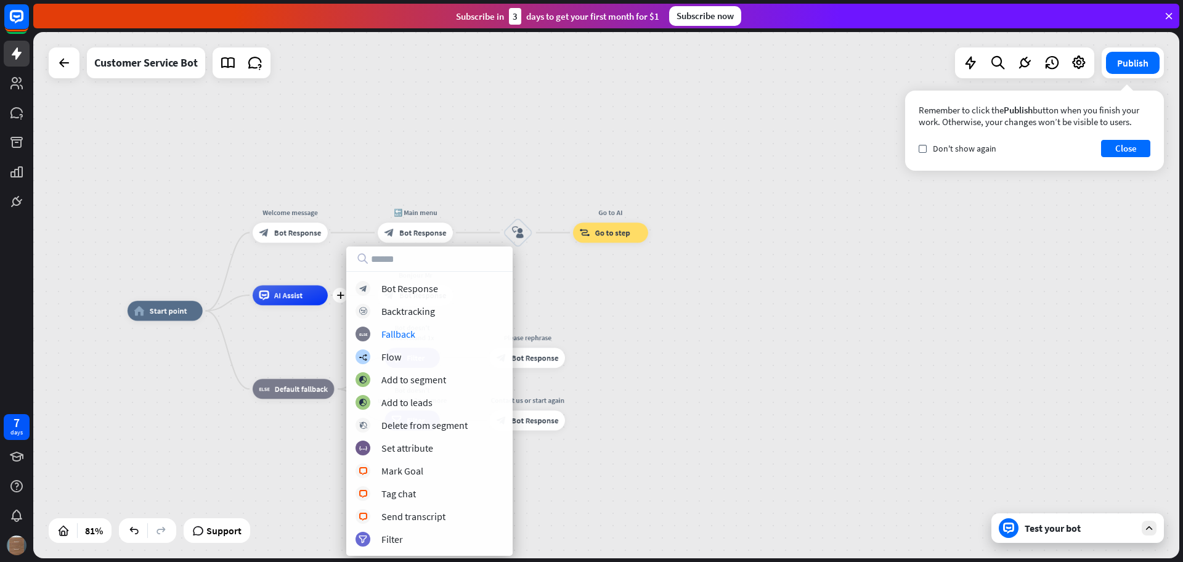
click at [627, 320] on div "home_2 Start point Welcome message block_bot_response Bot Response 🔙 Main menu …" at bounding box center [592, 523] width 931 height 427
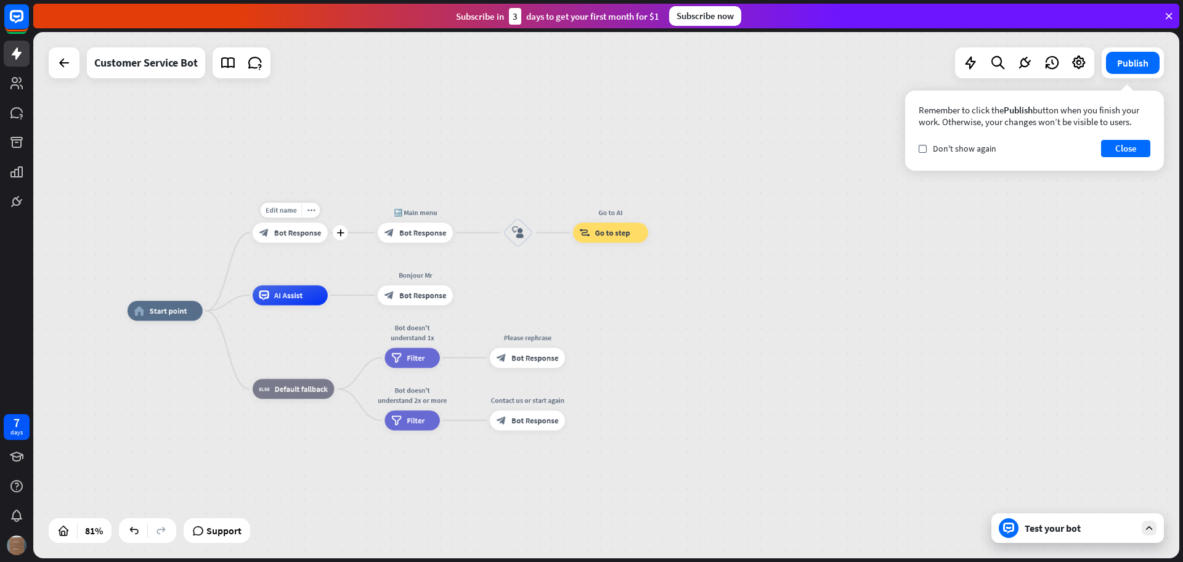
click at [305, 238] on div "block_bot_response Bot Response" at bounding box center [290, 232] width 75 height 20
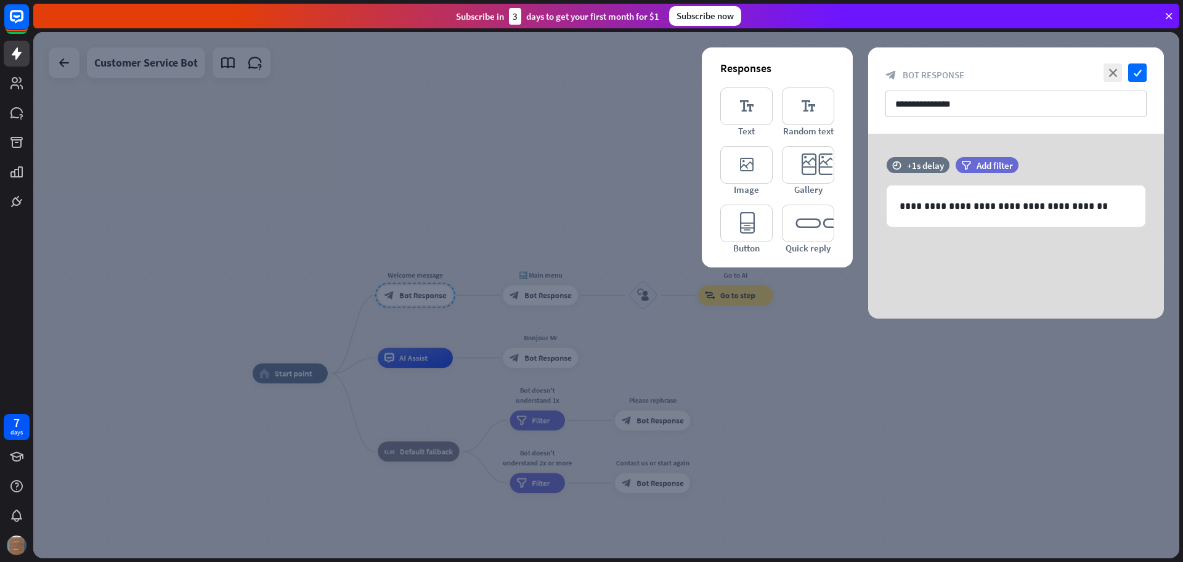
click at [958, 128] on div "**********" at bounding box center [1016, 90] width 296 height 86
click at [1014, 203] on p "**********" at bounding box center [1015, 205] width 233 height 15
click at [1078, 229] on icon at bounding box center [1080, 228] width 12 height 12
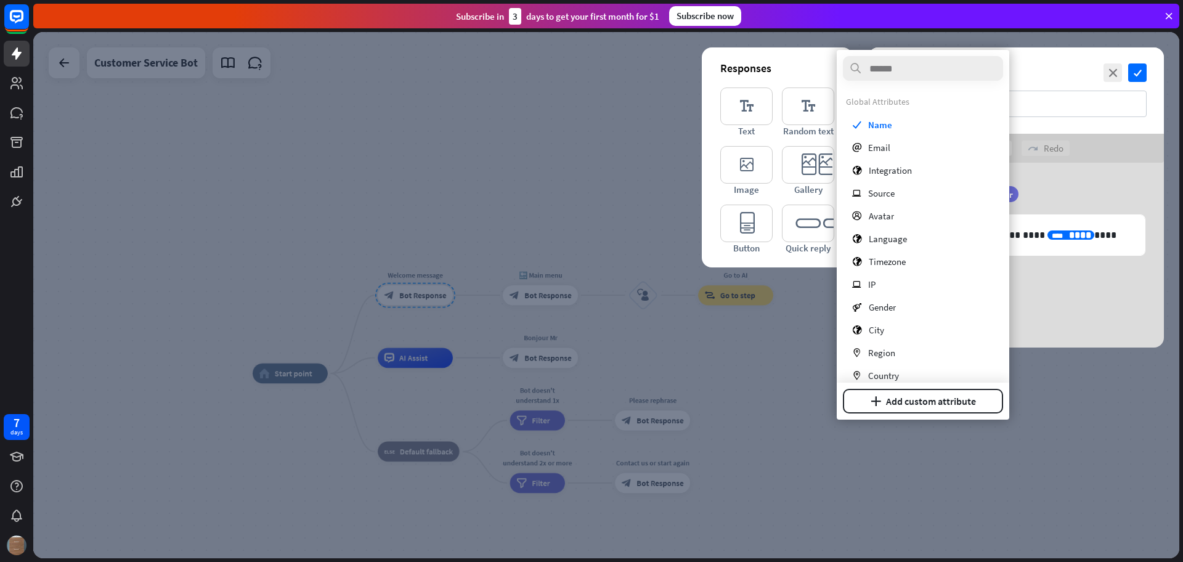
click at [1081, 311] on div "**********" at bounding box center [1016, 255] width 296 height 185
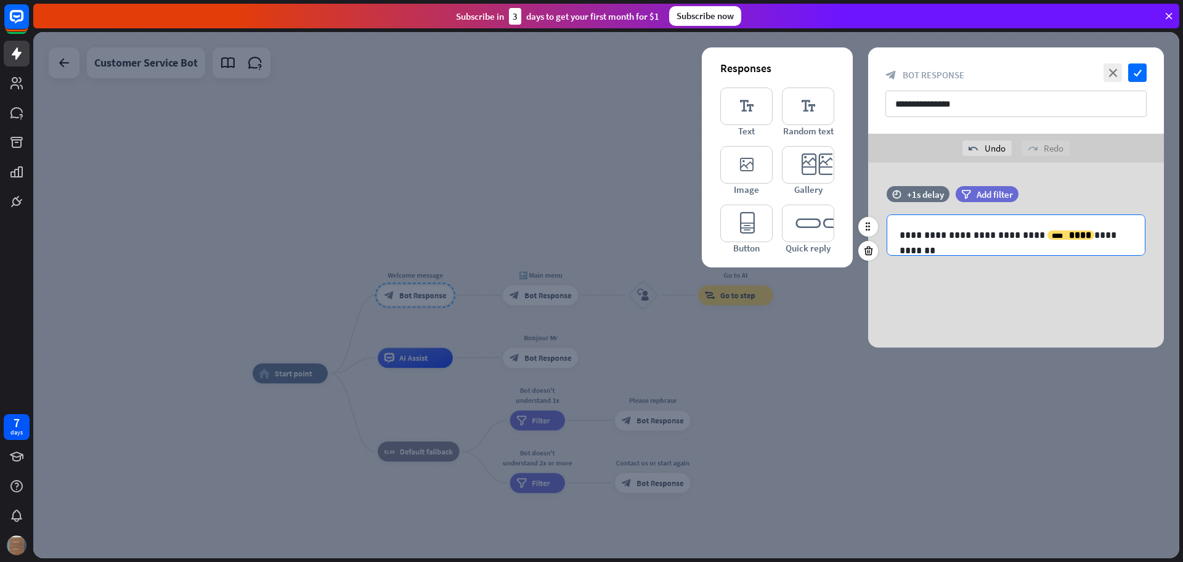
click at [1072, 229] on p "**********" at bounding box center [1015, 234] width 233 height 15
click at [1082, 257] on icon at bounding box center [1080, 257] width 12 height 12
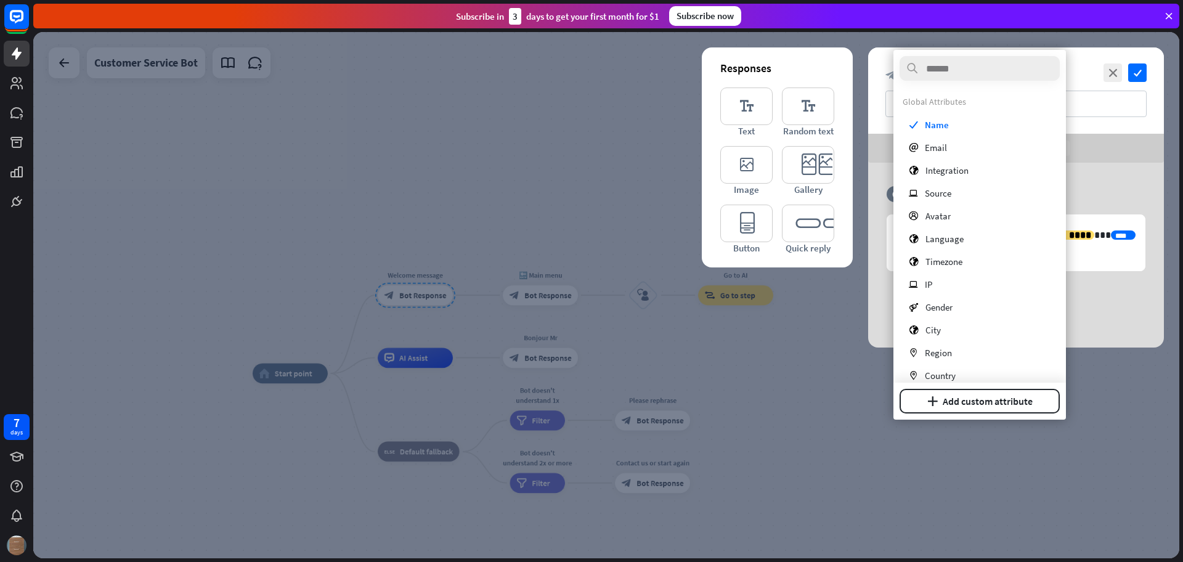
click at [1075, 294] on div "**********" at bounding box center [1016, 255] width 296 height 185
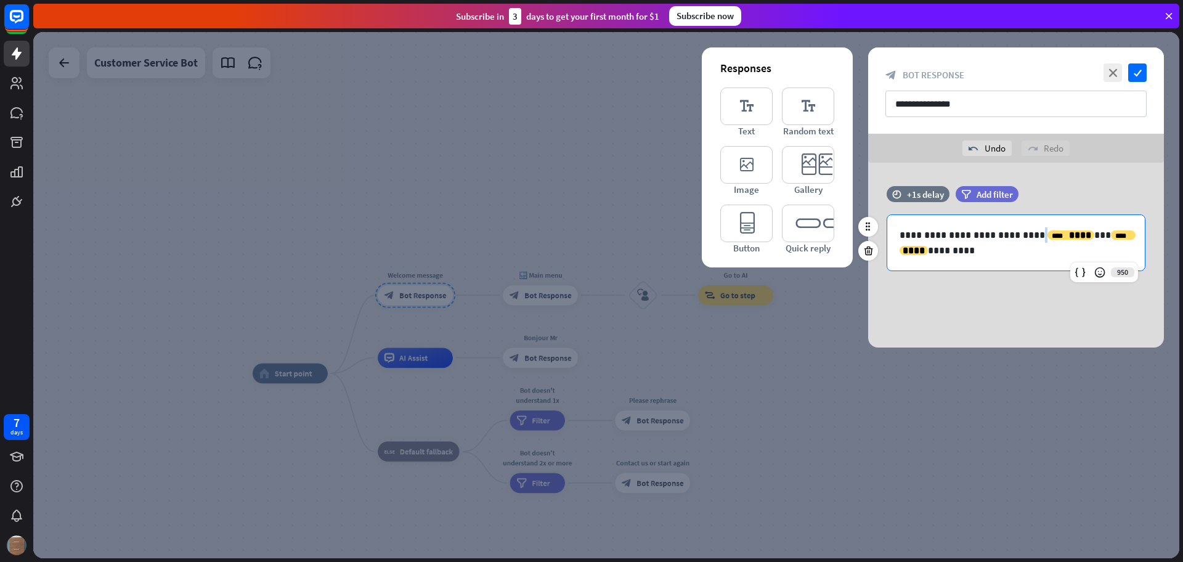
drag, startPoint x: 1011, startPoint y: 233, endPoint x: 1046, endPoint y: 241, distance: 35.6
click at [1046, 241] on p "**********" at bounding box center [1015, 242] width 233 height 31
click at [1040, 248] on p "**********" at bounding box center [1015, 242] width 233 height 31
click at [1047, 233] on div "**** ****" at bounding box center [1070, 234] width 47 height 9
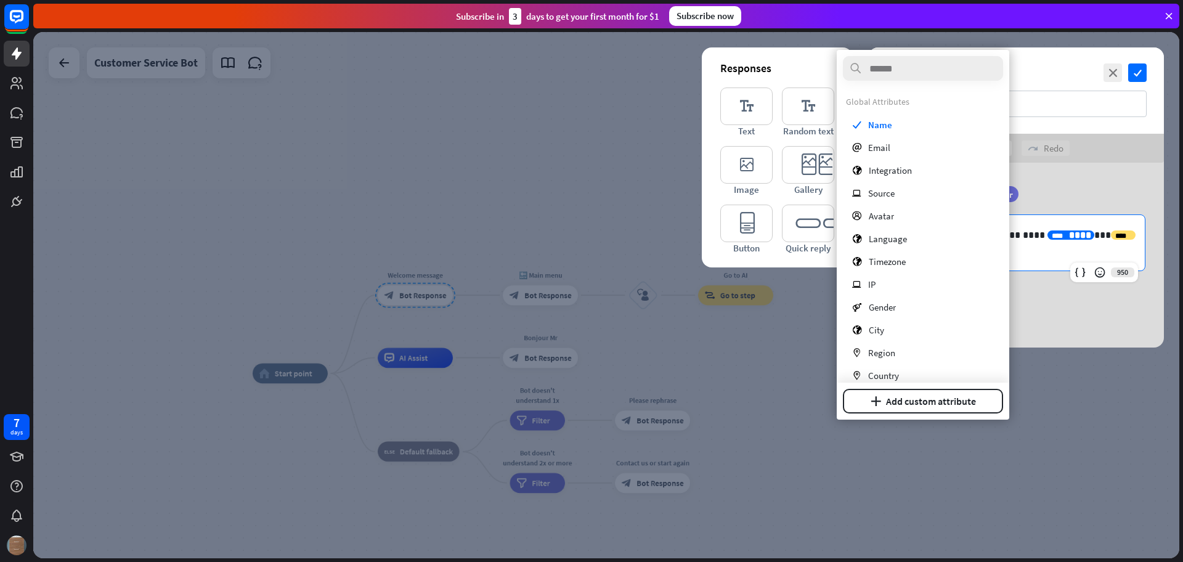
click at [1047, 254] on p "**********" at bounding box center [1015, 242] width 233 height 31
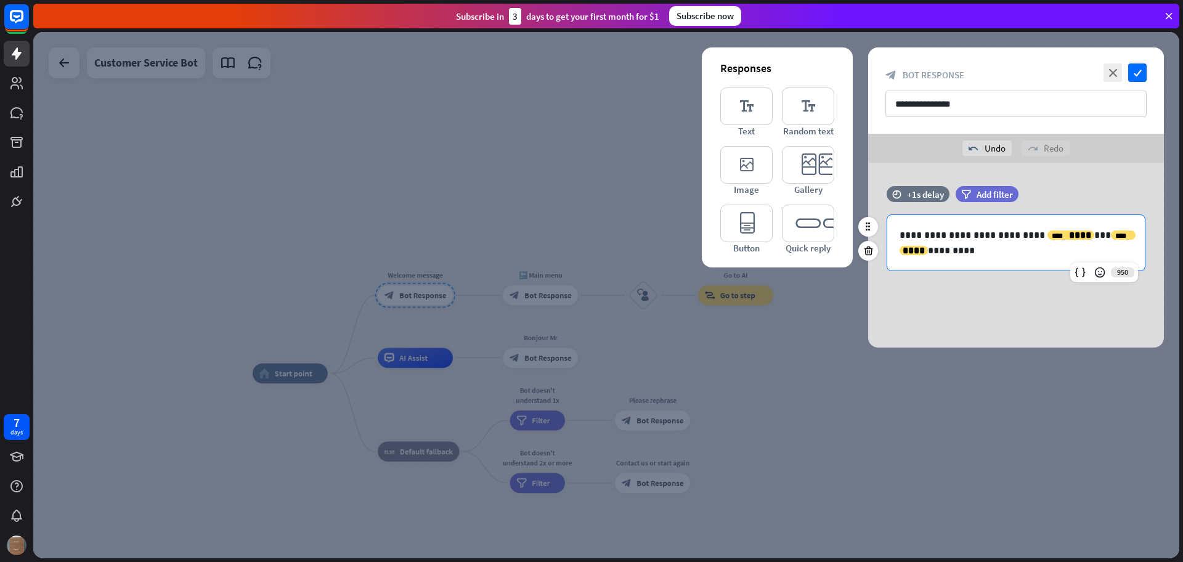
click at [1010, 235] on p "**********" at bounding box center [1015, 242] width 233 height 31
click at [999, 330] on div "**********" at bounding box center [1016, 255] width 296 height 185
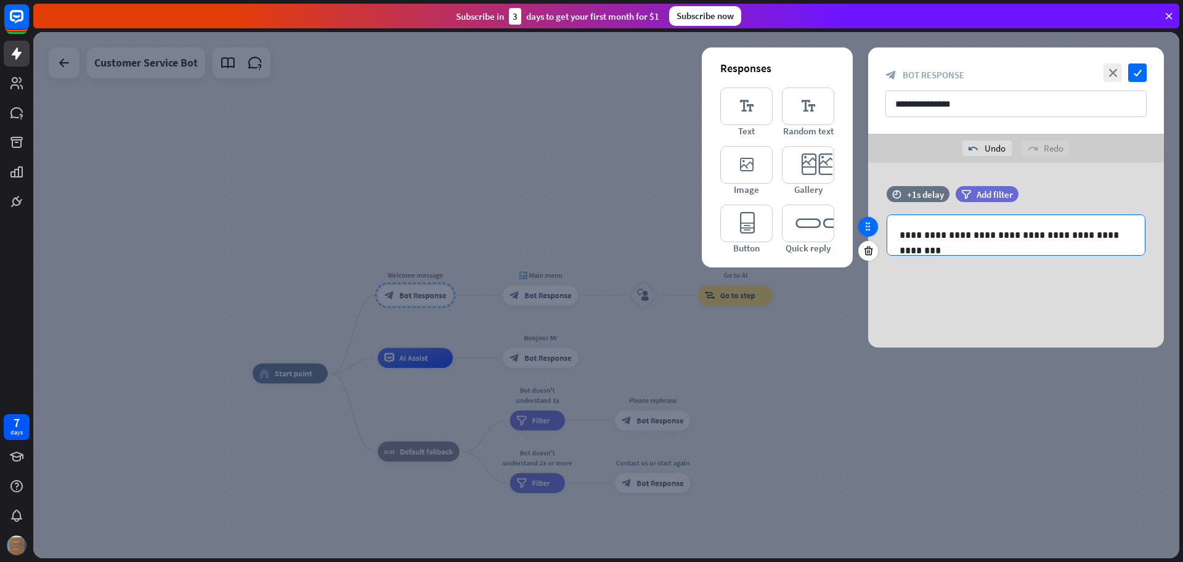
click at [868, 228] on icon at bounding box center [867, 226] width 11 height 11
click at [1005, 288] on div "**********" at bounding box center [1016, 255] width 296 height 185
click at [1138, 71] on icon "check" at bounding box center [1137, 72] width 18 height 18
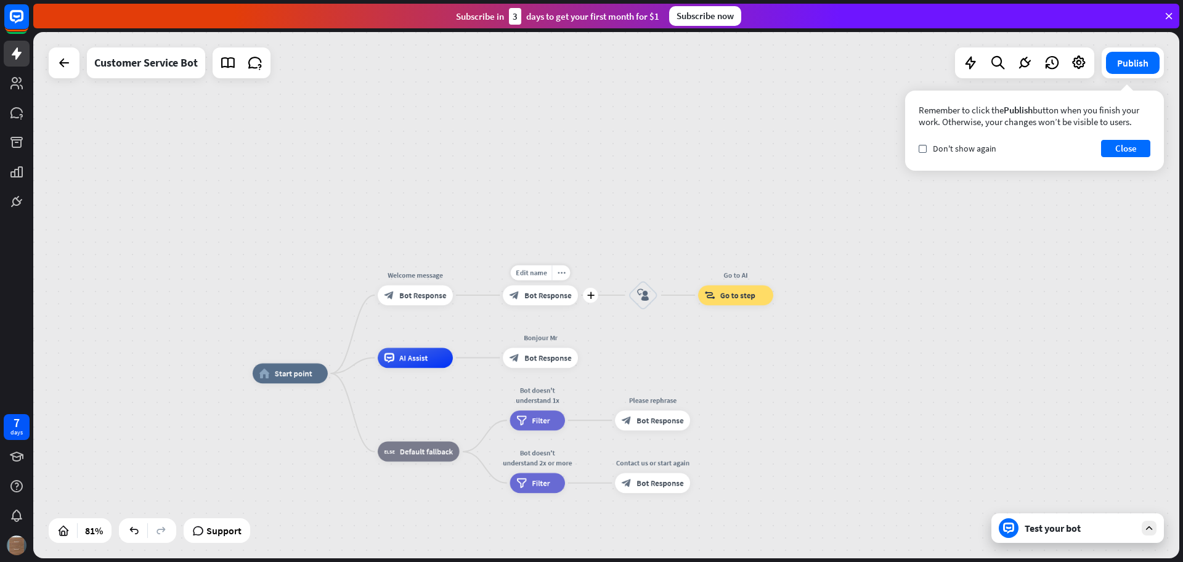
click at [563, 299] on span "Bot Response" at bounding box center [547, 295] width 47 height 10
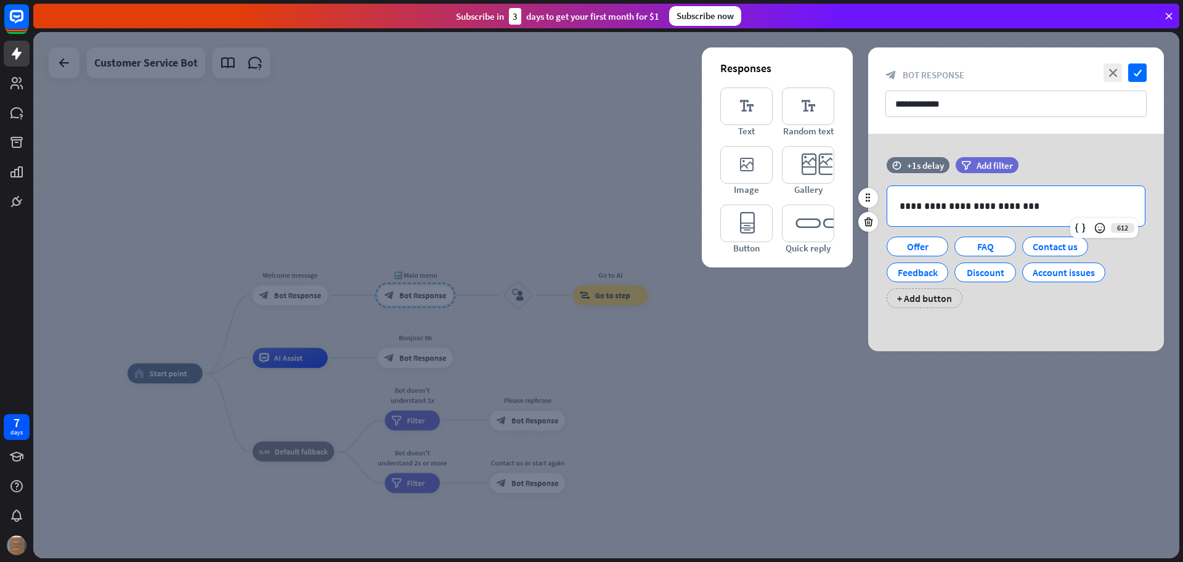
click at [1014, 207] on p "**********" at bounding box center [1015, 205] width 233 height 15
drag, startPoint x: 1076, startPoint y: 233, endPoint x: 1117, endPoint y: 309, distance: 86.3
click at [1117, 309] on div "**********" at bounding box center [1016, 238] width 296 height 163
click at [936, 294] on div "+ Add button" at bounding box center [924, 298] width 76 height 20
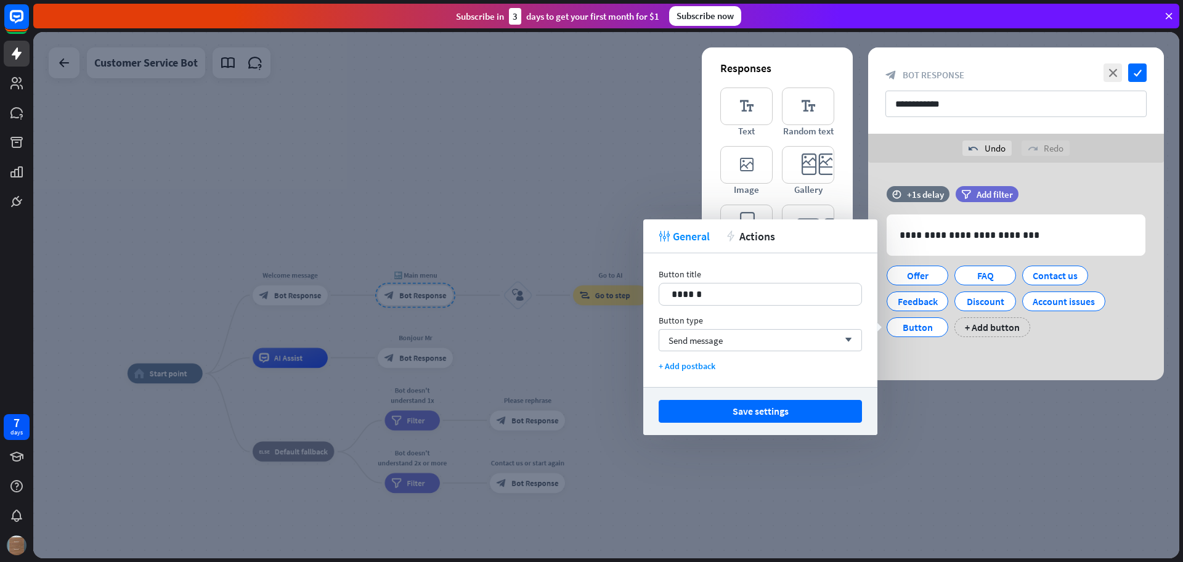
click at [1008, 350] on div "**********" at bounding box center [1016, 271] width 296 height 217
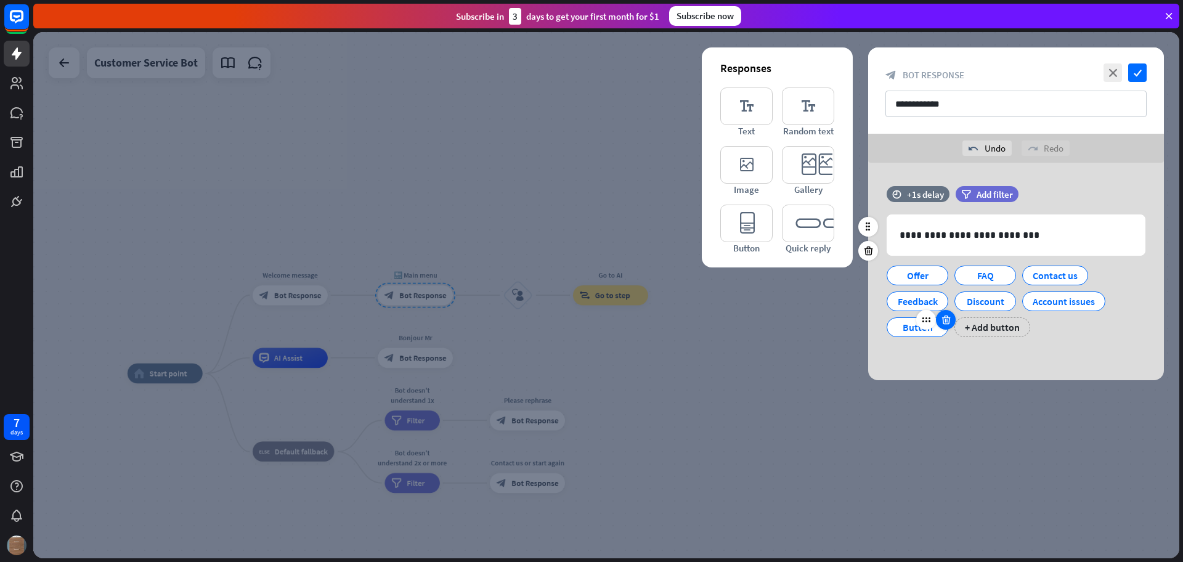
click at [946, 323] on icon at bounding box center [946, 319] width 12 height 11
click at [1138, 75] on icon "check" at bounding box center [1137, 72] width 18 height 18
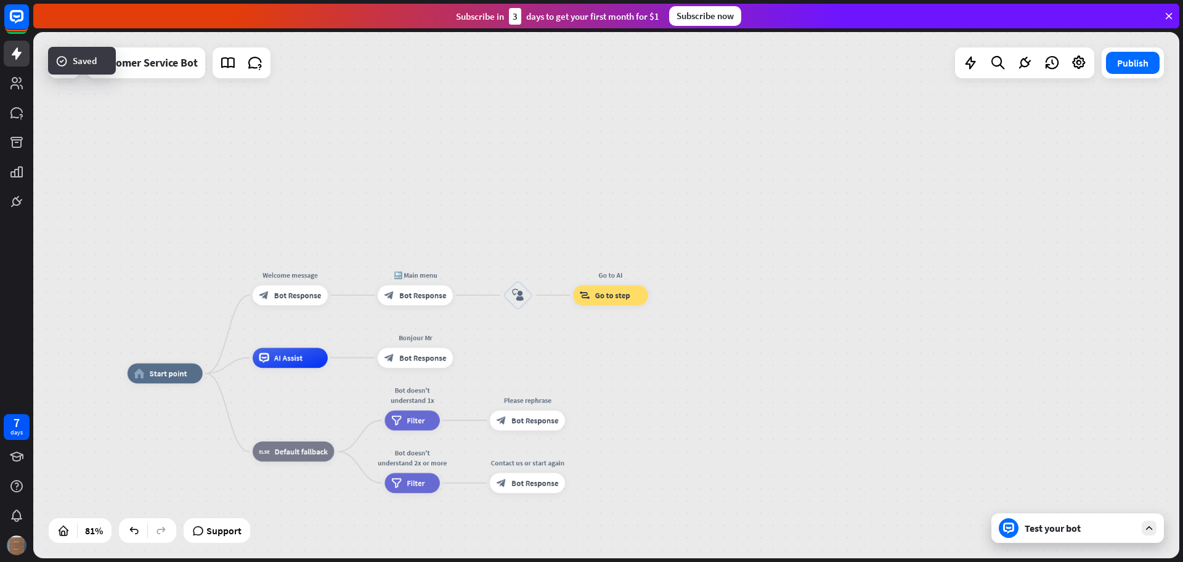
click at [209, 205] on div "home_2 Start point Welcome message block_bot_response Bot Response 🔙 Main menu …" at bounding box center [606, 295] width 1146 height 526
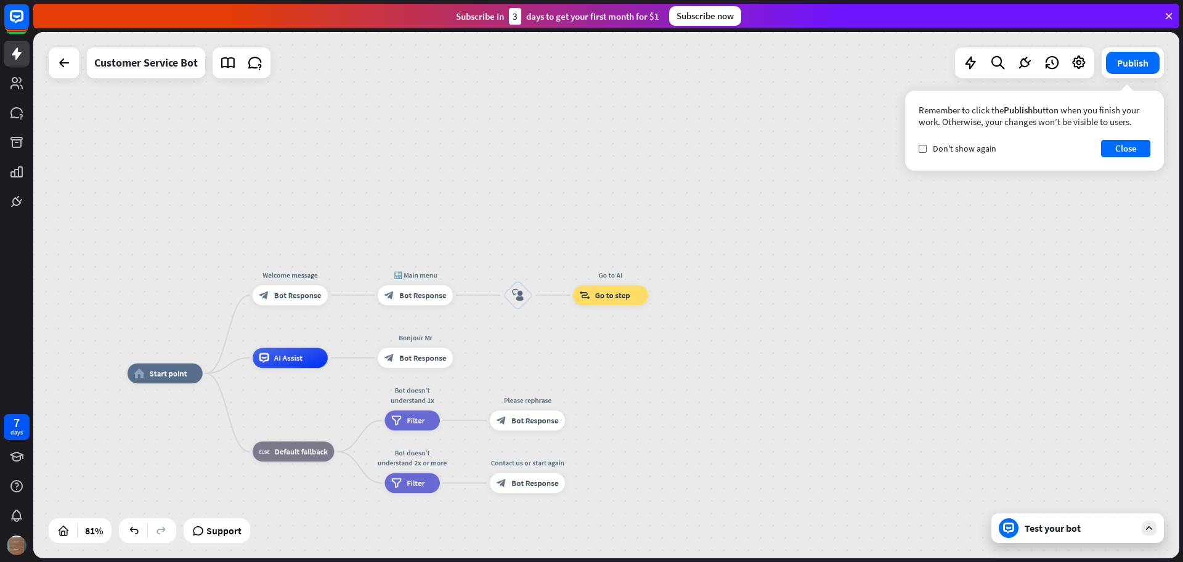
click at [686, 366] on div "home_2 Start point Welcome message block_bot_response Bot Response 🔙 Main menu …" at bounding box center [606, 295] width 1146 height 526
click at [439, 269] on div "more_horiz" at bounding box center [435, 272] width 18 height 15
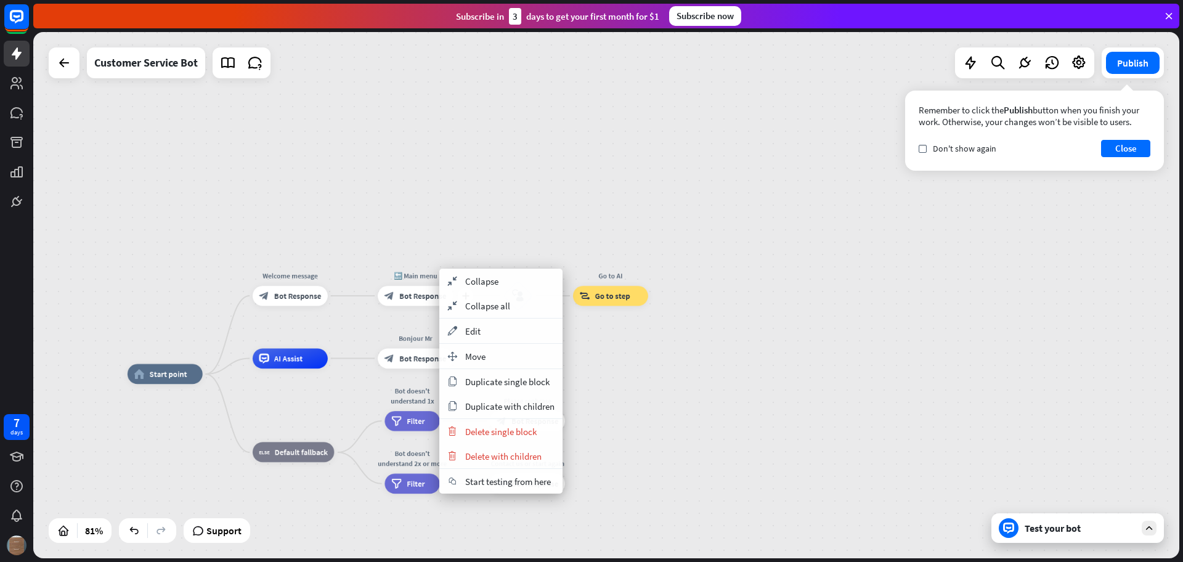
click at [426, 301] on div "block_bot_response Bot Response" at bounding box center [415, 296] width 75 height 20
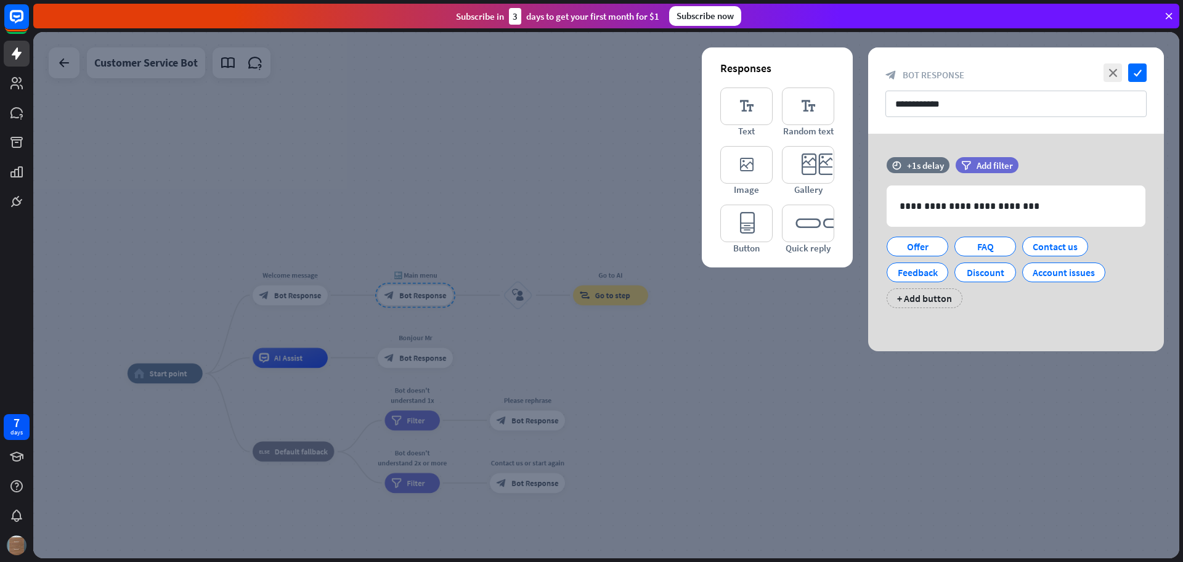
click at [551, 294] on div at bounding box center [606, 295] width 1146 height 526
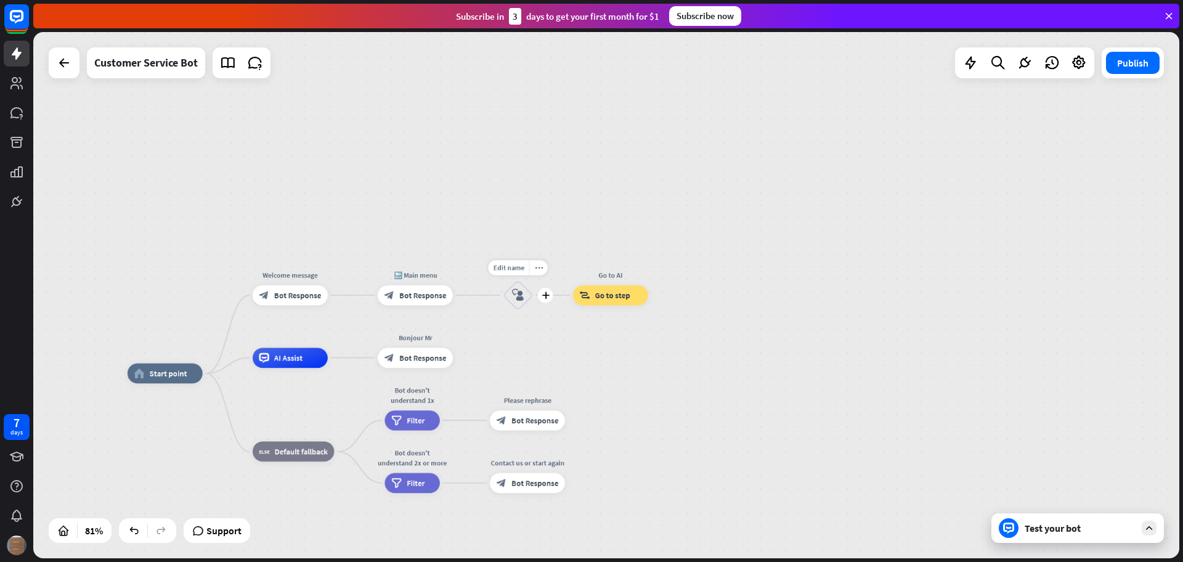
click at [517, 293] on icon "block_user_input" at bounding box center [518, 295] width 12 height 12
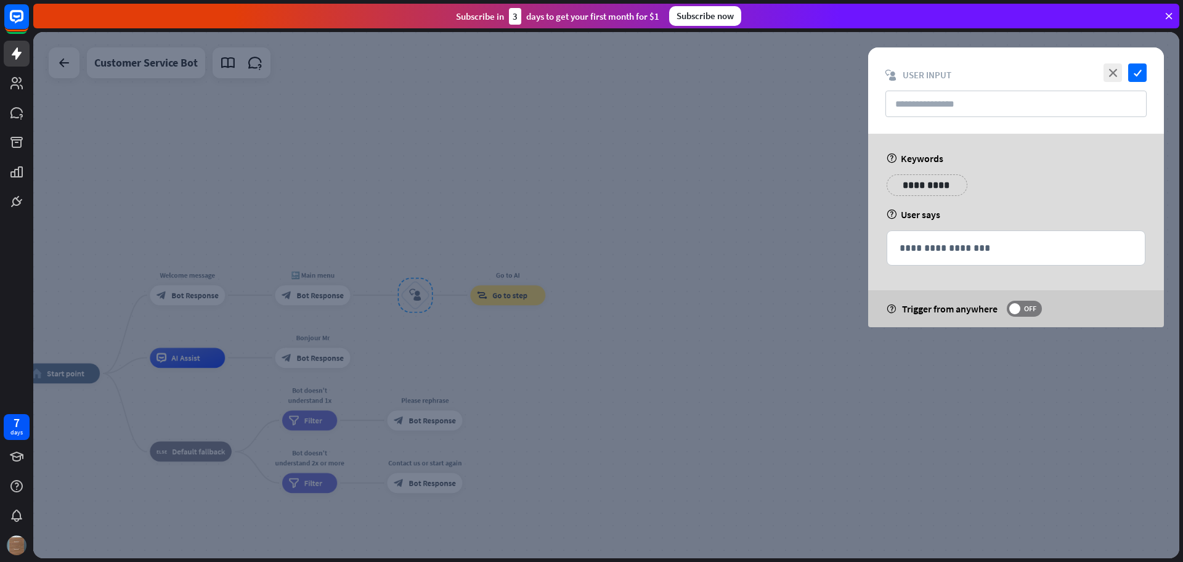
click at [995, 214] on div "help User says" at bounding box center [1015, 214] width 259 height 12
click at [977, 247] on p "**********" at bounding box center [1015, 247] width 233 height 15
click at [1082, 263] on icon at bounding box center [1080, 267] width 12 height 12
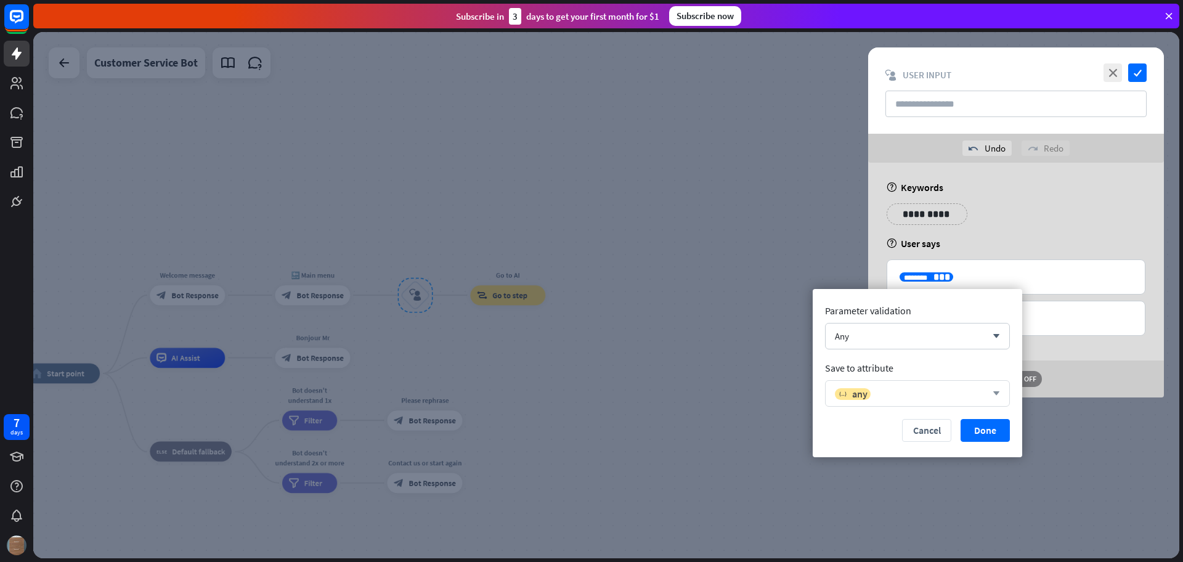
click at [1001, 392] on div "variable any arrow_down" at bounding box center [917, 393] width 185 height 26
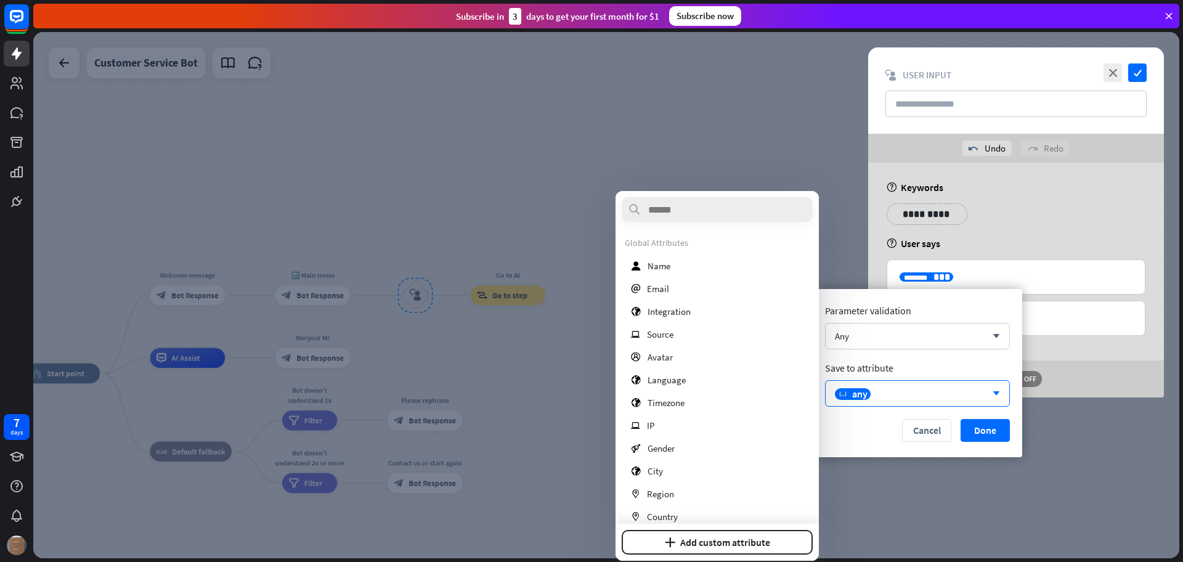
click at [1091, 353] on div "**********" at bounding box center [1016, 280] width 296 height 235
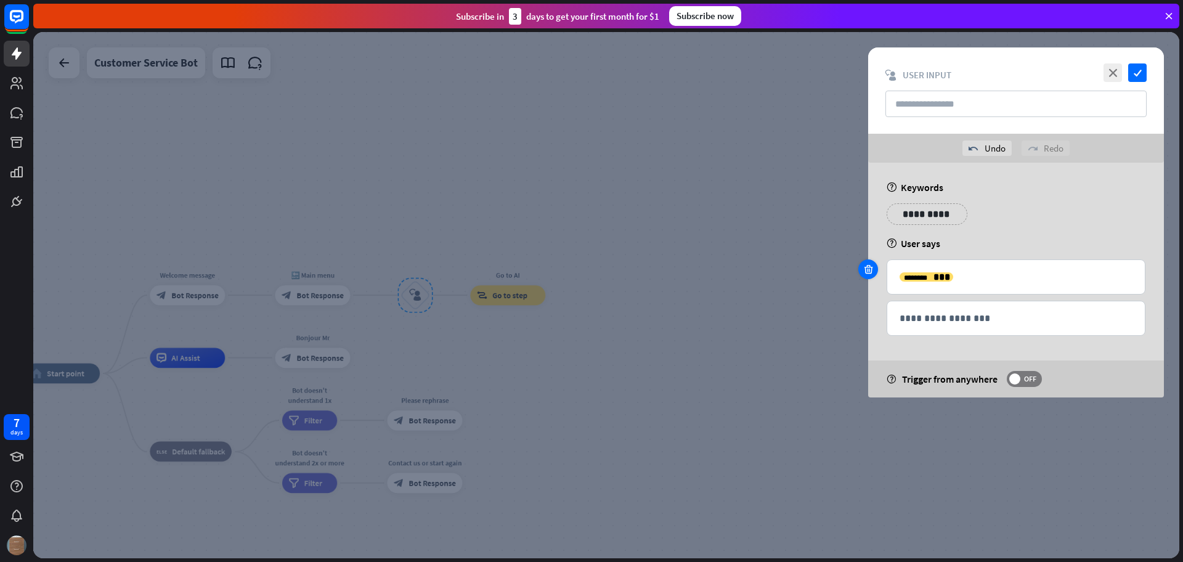
click at [867, 270] on icon at bounding box center [868, 269] width 12 height 11
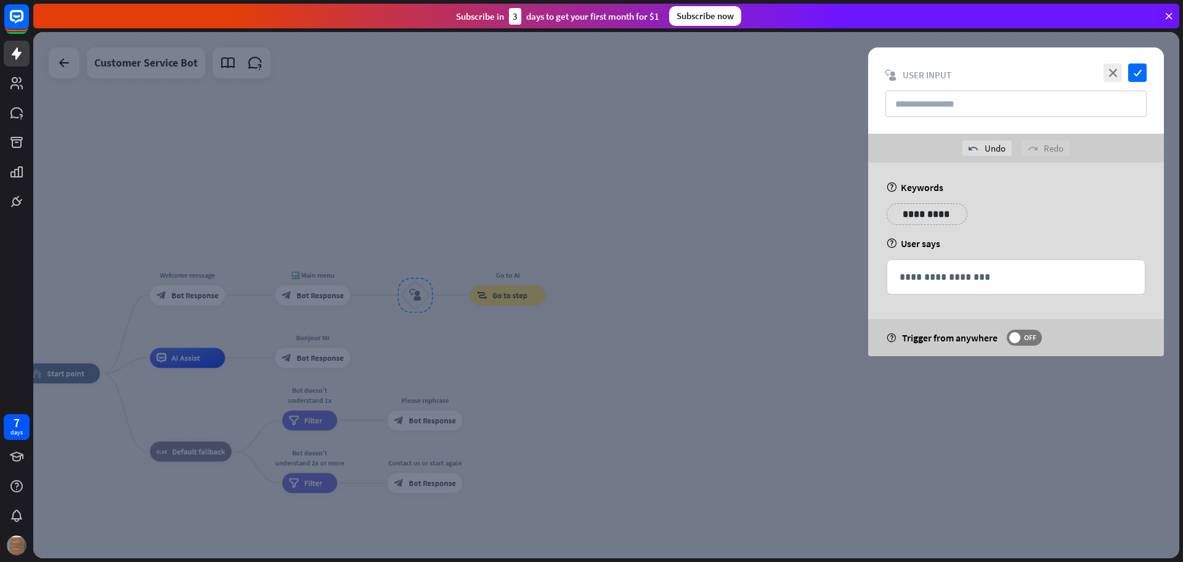
click at [923, 209] on p "**********" at bounding box center [927, 213] width 62 height 15
click at [1044, 232] on div "**********" at bounding box center [1016, 218] width 266 height 31
click at [1004, 208] on p "**********" at bounding box center [995, 213] width 49 height 15
click at [1060, 246] on div "help User says" at bounding box center [1015, 243] width 259 height 12
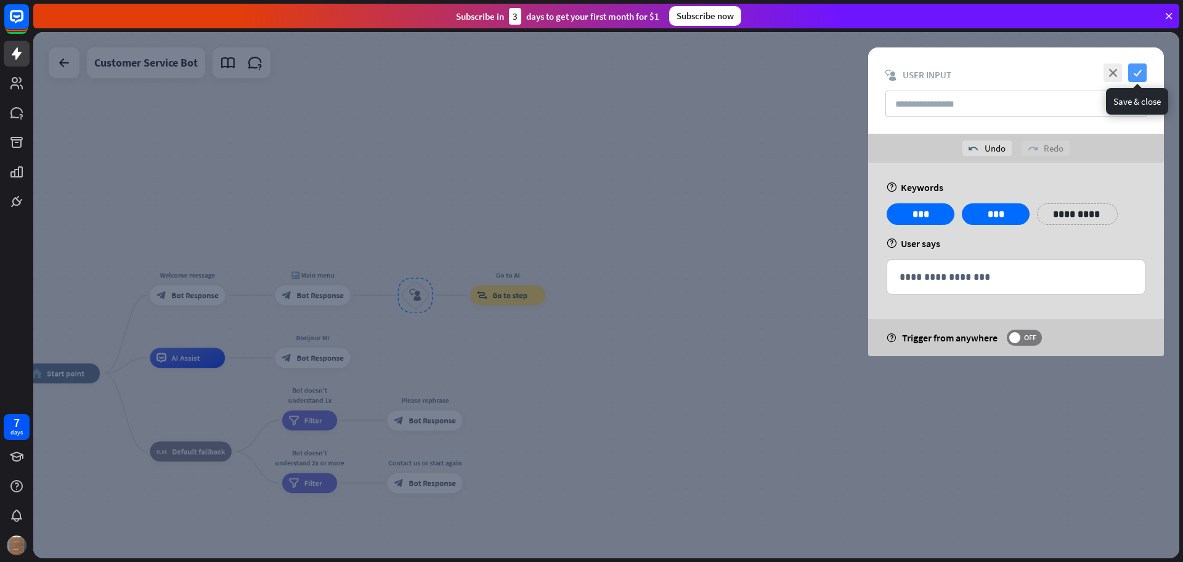
click at [1136, 70] on icon "check" at bounding box center [1137, 72] width 18 height 18
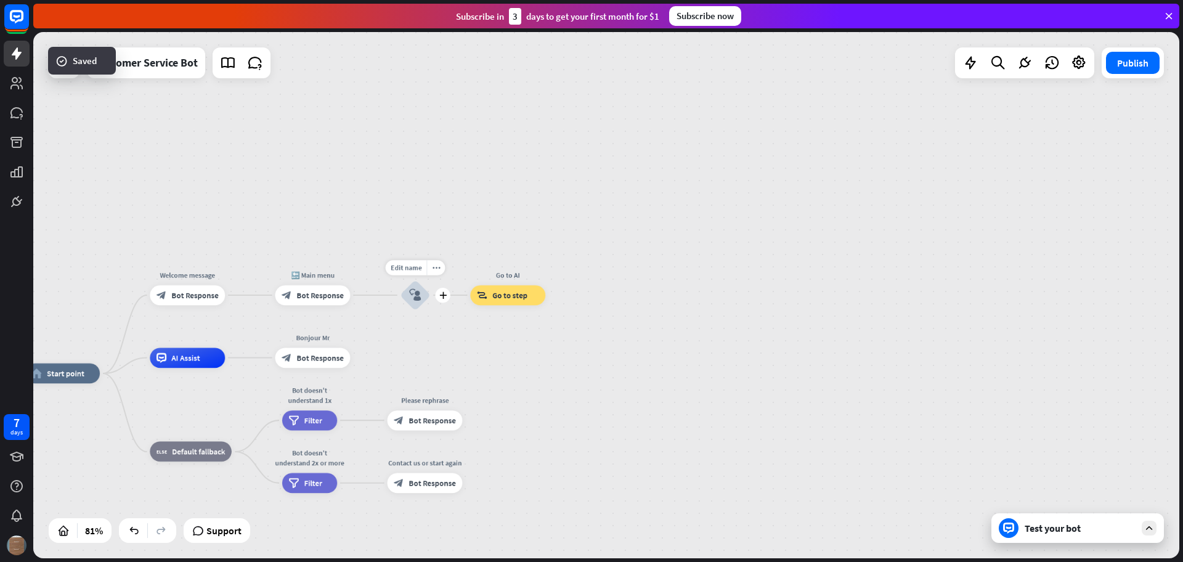
click at [415, 296] on icon "block_user_input" at bounding box center [415, 295] width 12 height 12
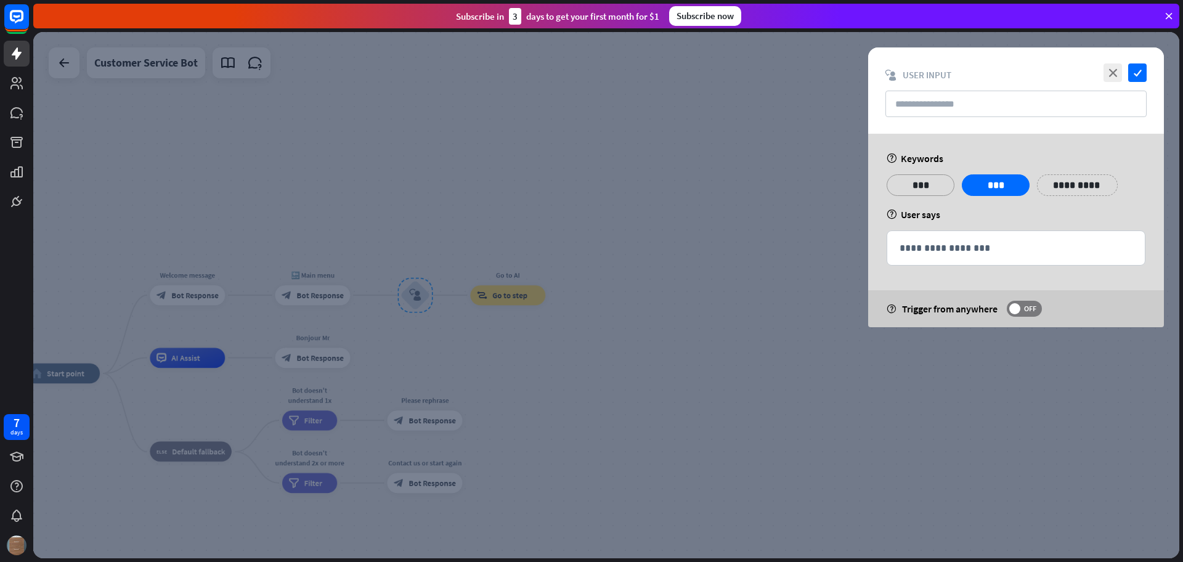
click at [909, 179] on p "***" at bounding box center [920, 184] width 49 height 15
click at [910, 144] on div "**********" at bounding box center [1016, 230] width 296 height 193
click at [1080, 223] on div "**********" at bounding box center [1016, 230] width 296 height 193
click at [1115, 69] on icon "close" at bounding box center [1112, 72] width 18 height 18
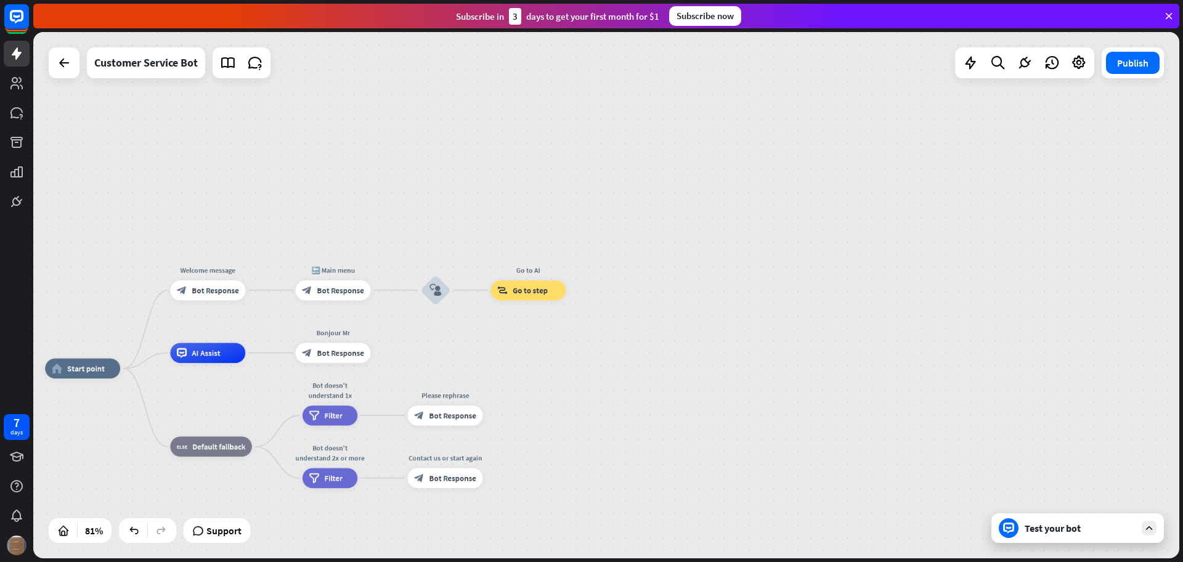
drag, startPoint x: 474, startPoint y: 359, endPoint x: 528, endPoint y: 353, distance: 55.2
click at [528, 353] on div "home_2 Start point Welcome message block_bot_response Bot Response 🔙 Main menu …" at bounding box center [606, 295] width 1146 height 526
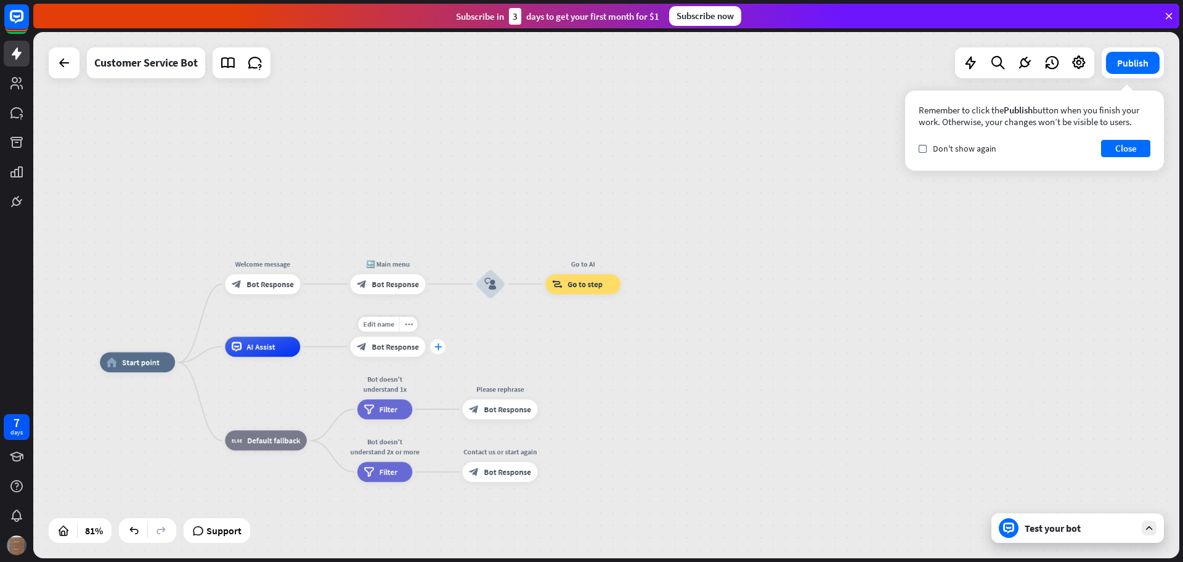
click at [434, 347] on icon "plus" at bounding box center [437, 346] width 7 height 7
click at [437, 346] on icon "plus" at bounding box center [437, 346] width 7 height 7
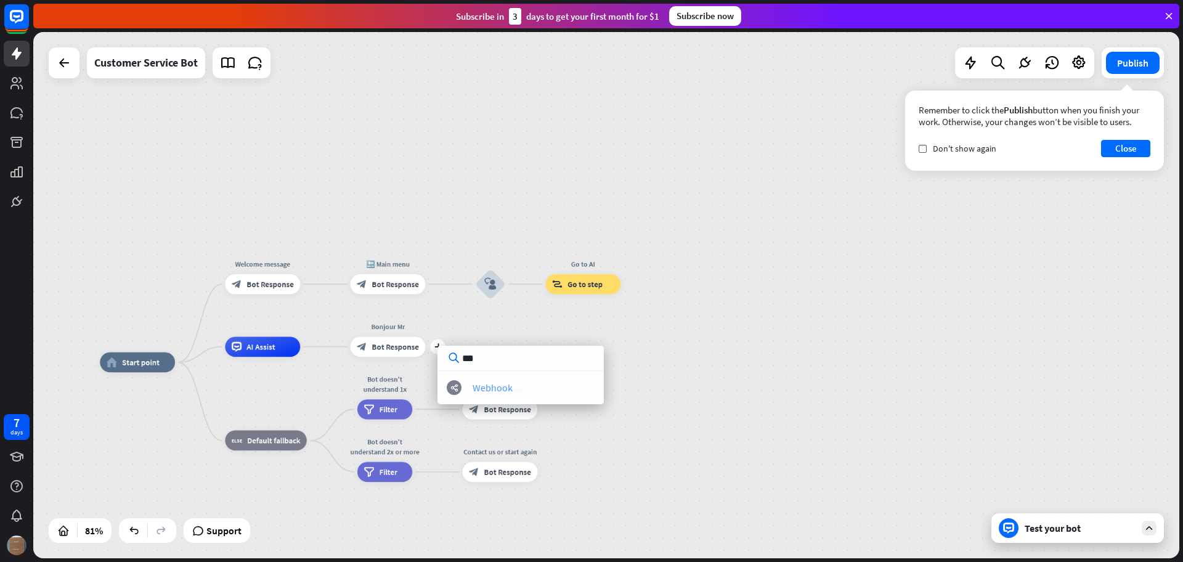
type input "***"
click at [474, 390] on div "Webhook" at bounding box center [492, 387] width 40 height 12
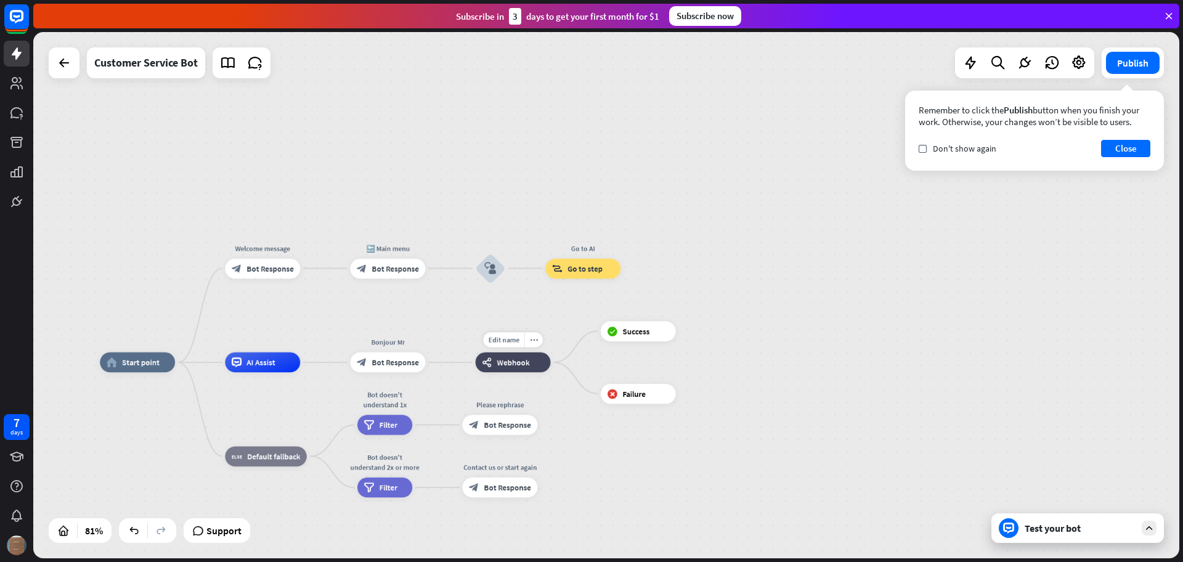
click at [517, 365] on span "Webhook" at bounding box center [513, 362] width 33 height 10
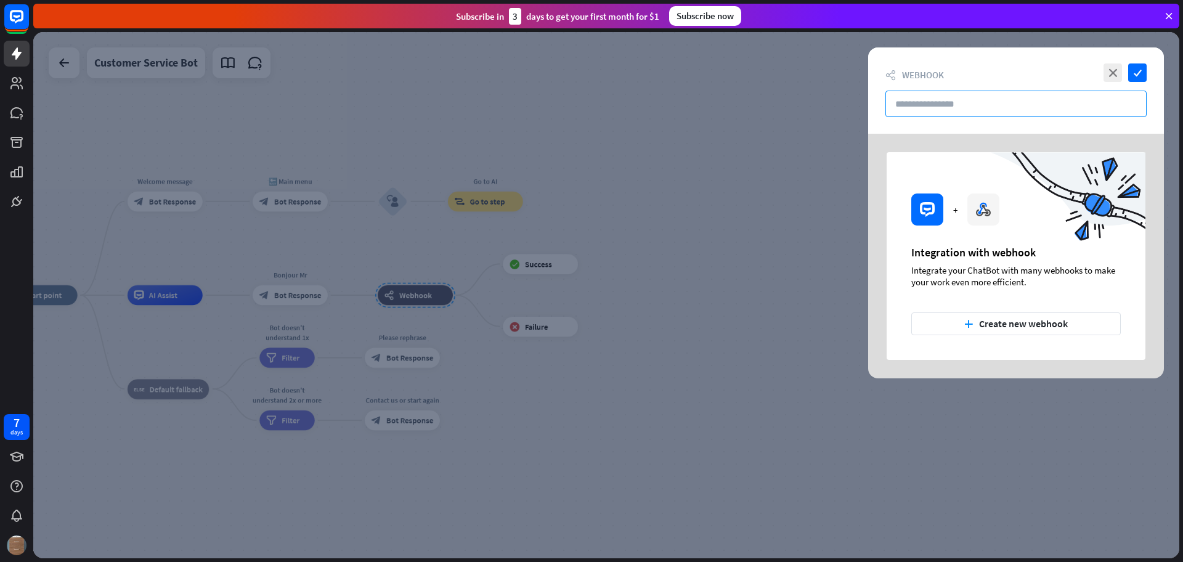
click at [938, 105] on input "text" at bounding box center [1015, 104] width 261 height 26
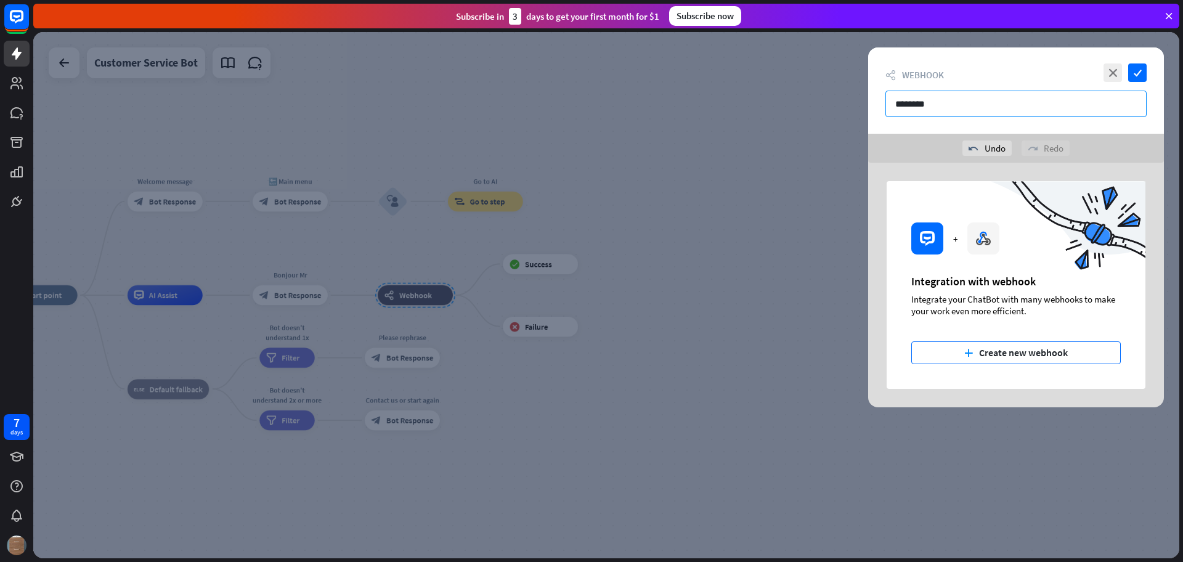
type input "********"
click at [1016, 354] on button "plus Create new webhook" at bounding box center [1015, 352] width 209 height 23
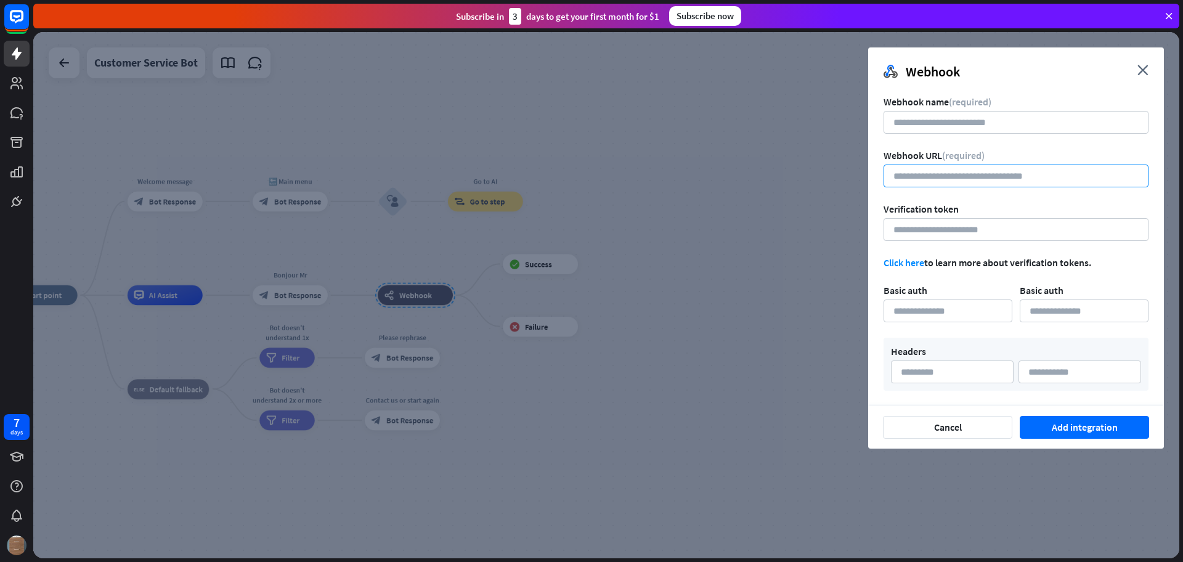
click at [955, 172] on input "url" at bounding box center [1015, 175] width 265 height 23
paste input "**********"
type input "**********"
click at [947, 123] on input at bounding box center [1015, 122] width 265 height 23
type input "*****"
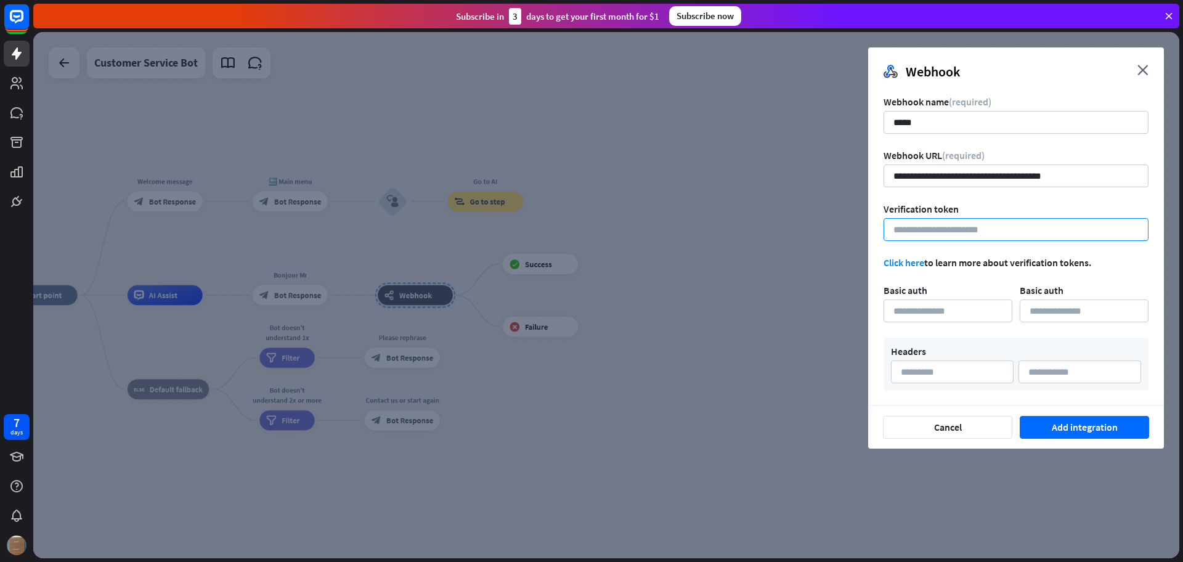
click at [958, 227] on input at bounding box center [1015, 229] width 265 height 23
click at [1068, 425] on button "Add integration" at bounding box center [1083, 427] width 129 height 23
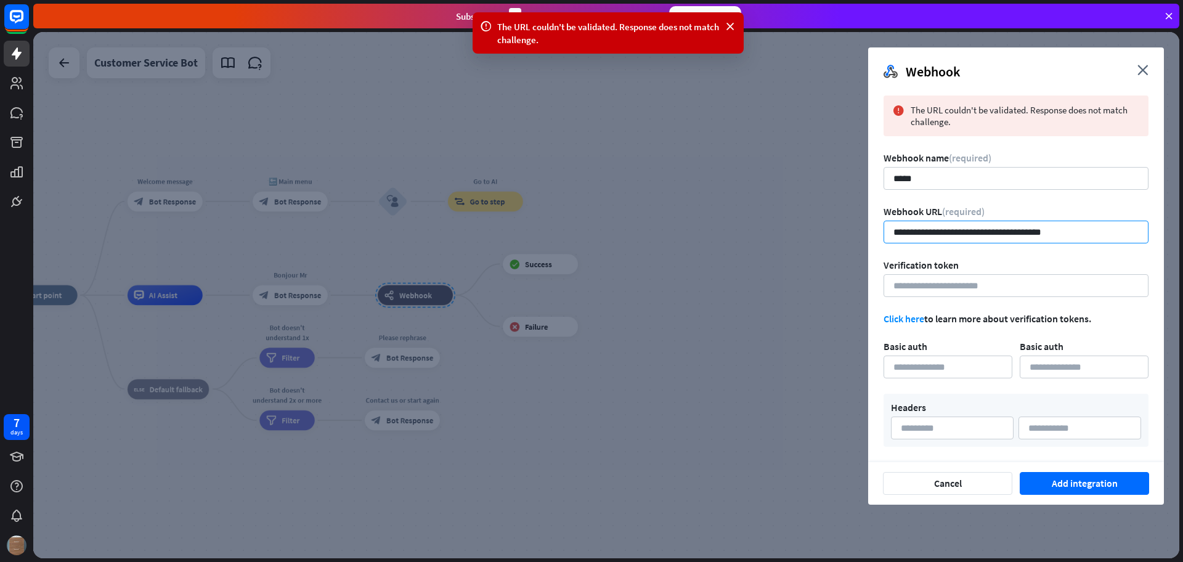
drag, startPoint x: 1070, startPoint y: 232, endPoint x: 876, endPoint y: 234, distance: 194.0
click at [876, 234] on div "**********" at bounding box center [1016, 274] width 296 height 376
click at [928, 235] on input "**********" at bounding box center [1015, 231] width 265 height 23
drag, startPoint x: 923, startPoint y: 233, endPoint x: 796, endPoint y: 230, distance: 126.3
click at [796, 230] on div "**********" at bounding box center [606, 295] width 1146 height 526
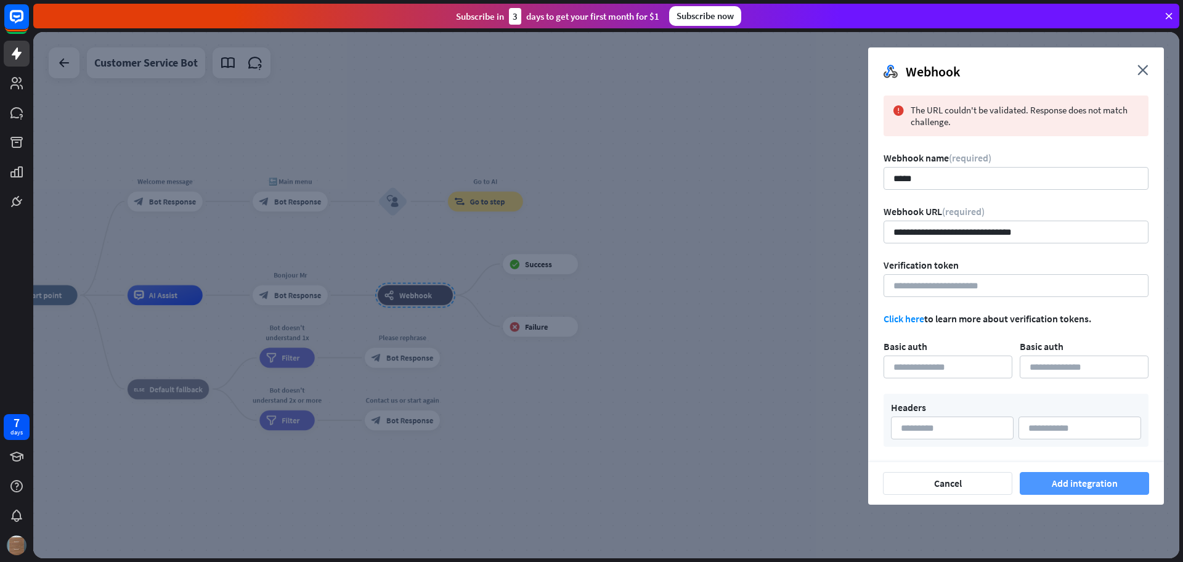
click at [1075, 484] on button "Add integration" at bounding box center [1083, 483] width 129 height 23
type input "**********"
click at [1007, 132] on div "error_warning The URL couldn't be validated. Response does not match challenge." at bounding box center [1015, 115] width 265 height 41
click at [1073, 479] on button "Add integration" at bounding box center [1083, 483] width 129 height 23
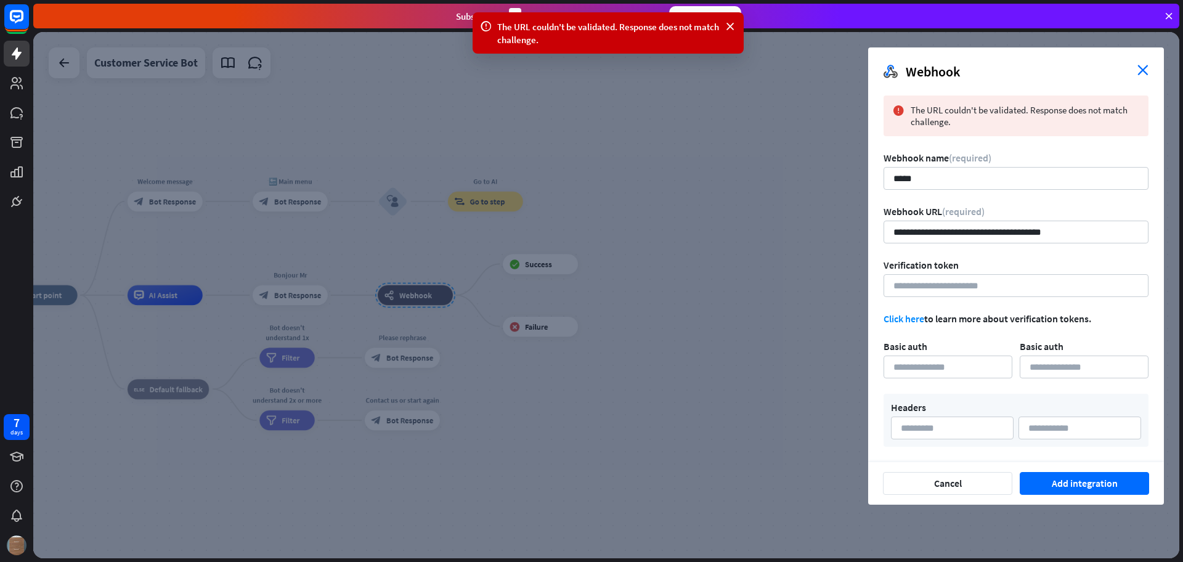
click at [1138, 67] on icon "close" at bounding box center [1142, 70] width 11 height 10
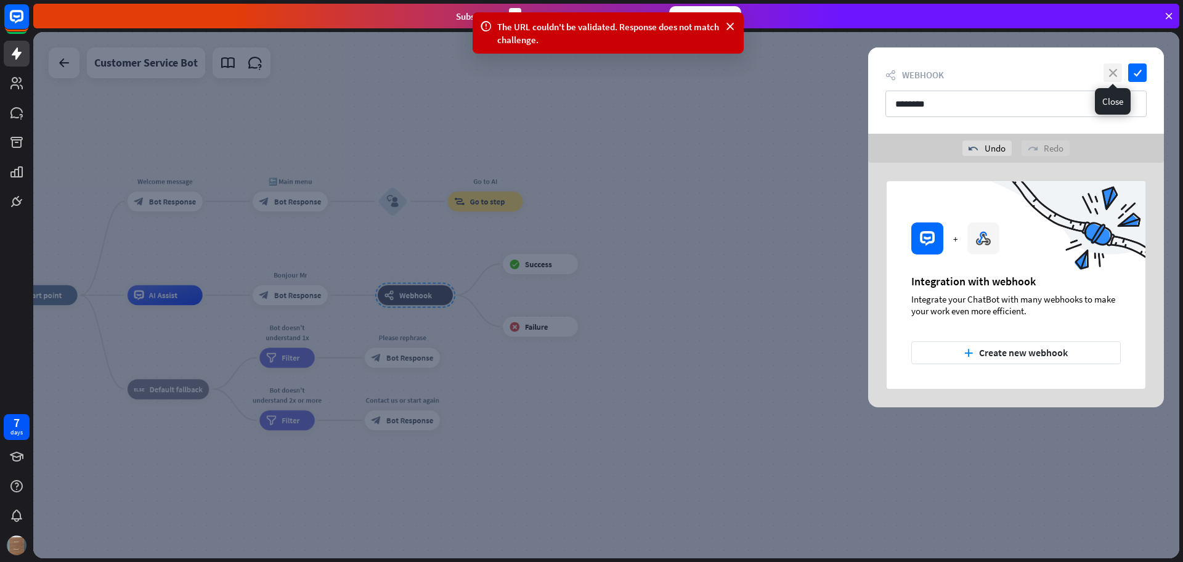
click at [1115, 70] on icon "close" at bounding box center [1112, 72] width 18 height 18
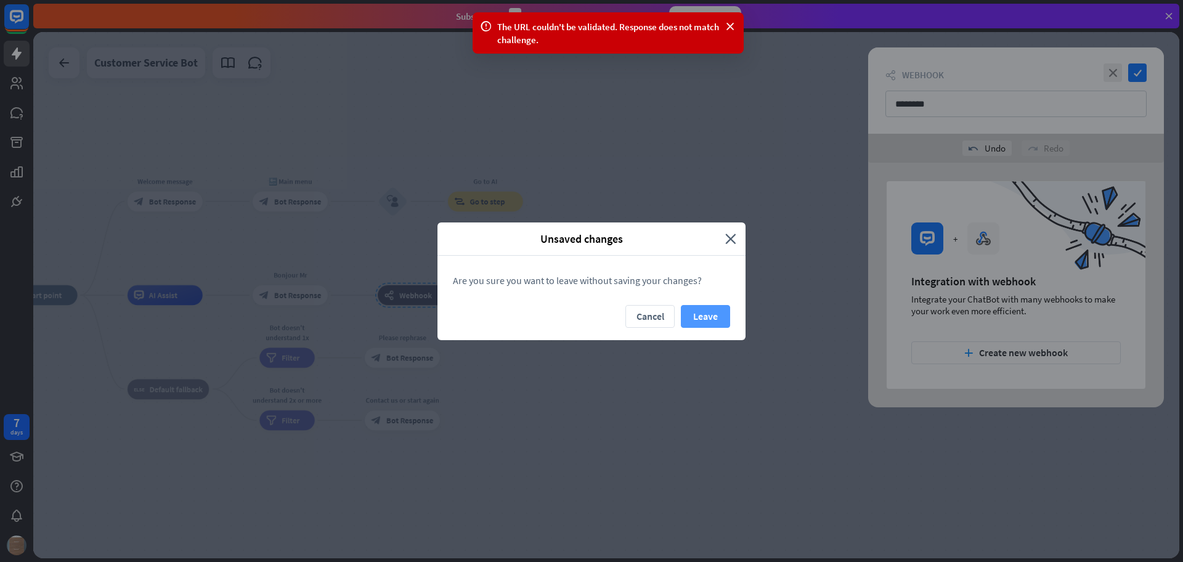
click at [700, 321] on button "Leave" at bounding box center [705, 316] width 49 height 23
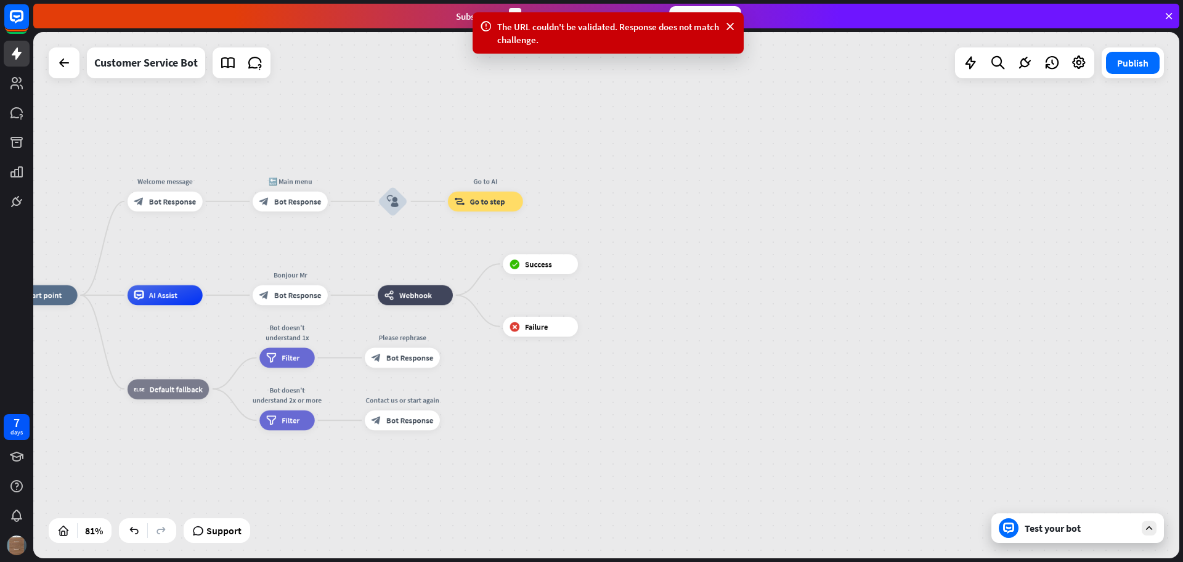
click at [635, 317] on div "home_2 Start point Welcome message block_bot_response Bot Response 🔙 Main menu …" at bounding box center [467, 508] width 931 height 427
click at [544, 267] on span "Success" at bounding box center [538, 264] width 27 height 10
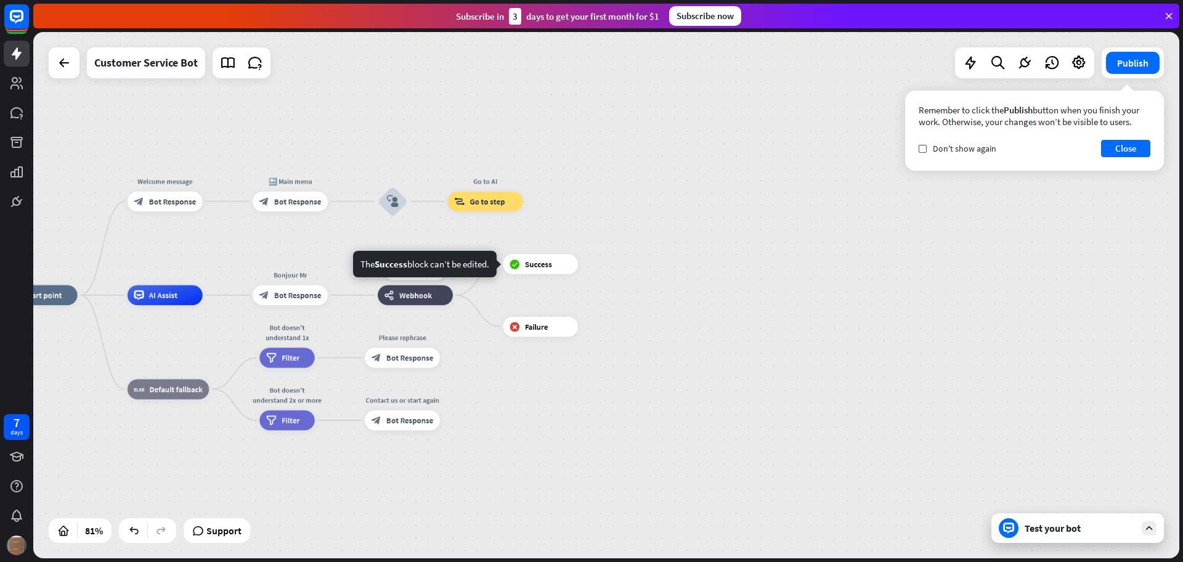
click at [419, 301] on div "webhooks Webhook" at bounding box center [415, 295] width 75 height 20
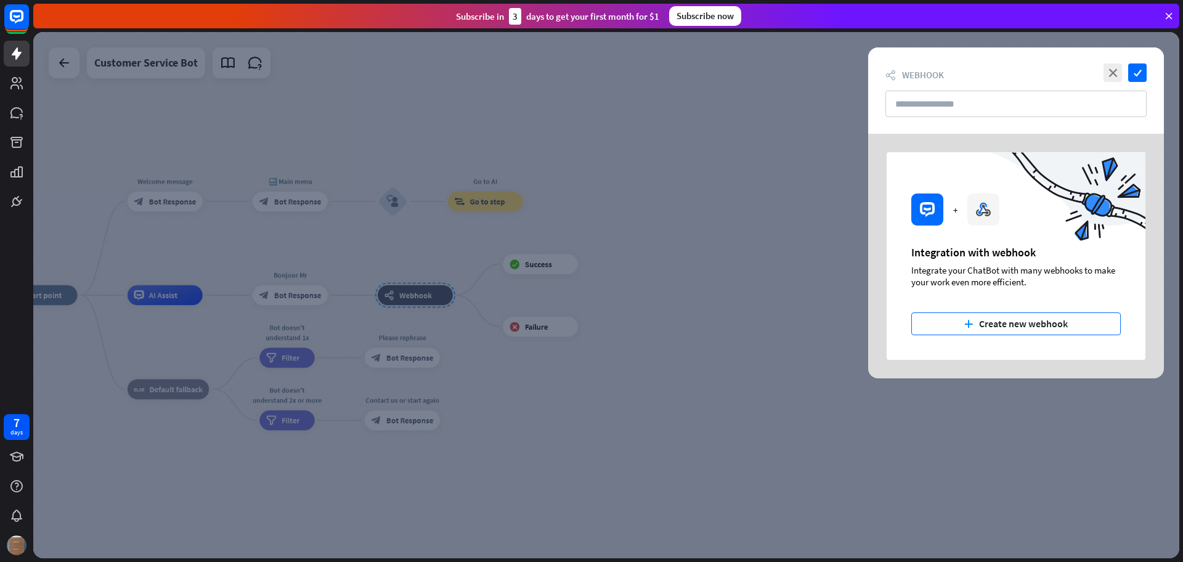
click at [1011, 326] on button "plus Create new webhook" at bounding box center [1015, 323] width 209 height 23
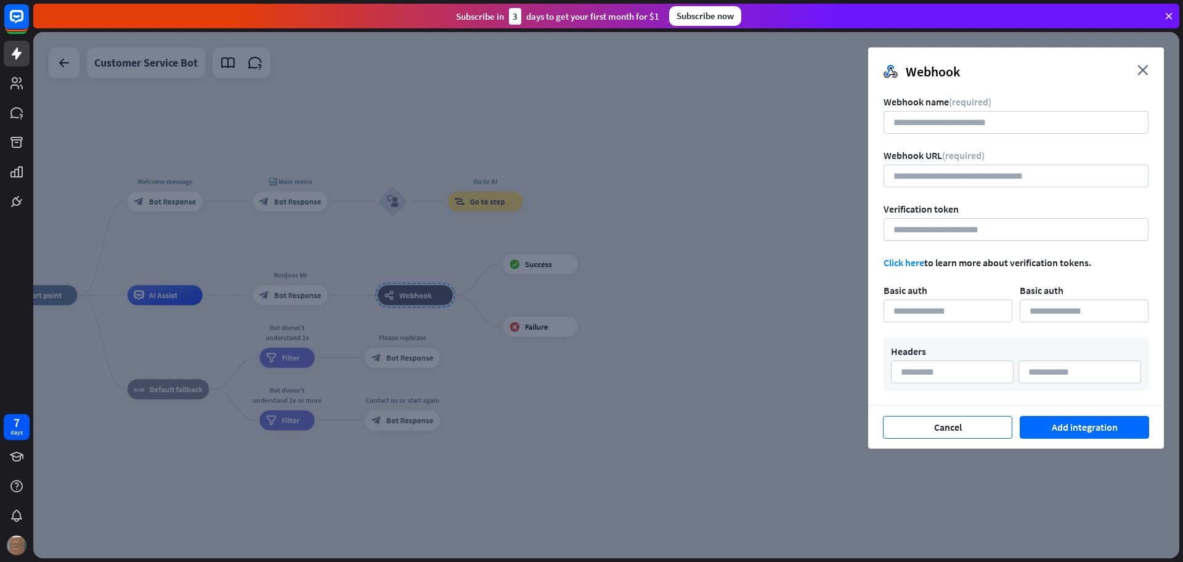
click at [963, 433] on button "Cancel" at bounding box center [947, 427] width 129 height 23
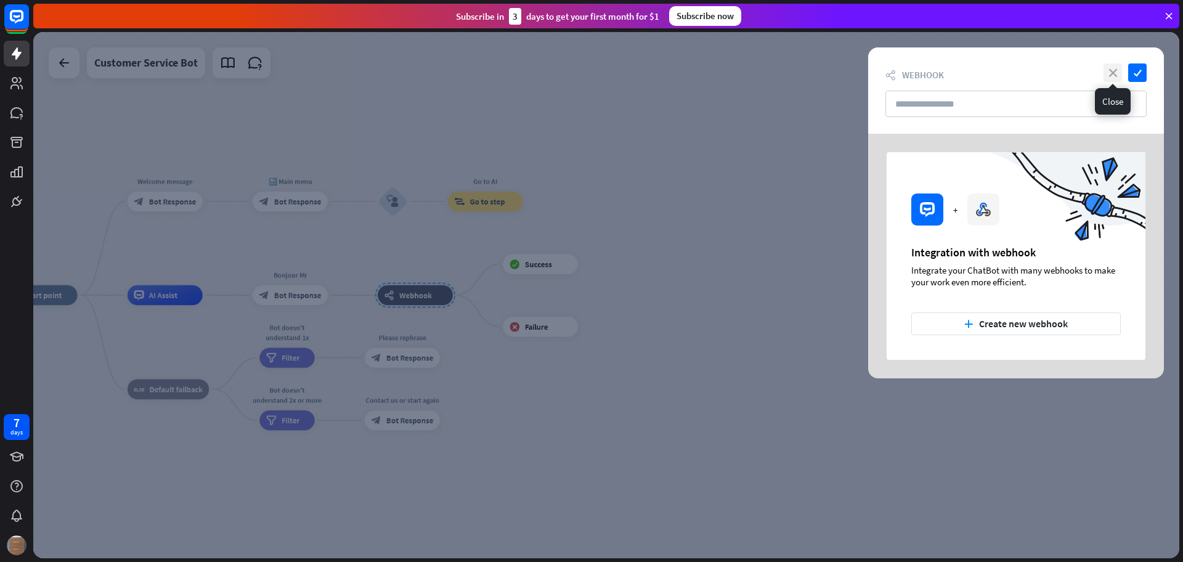
click at [1118, 68] on icon "close" at bounding box center [1112, 72] width 18 height 18
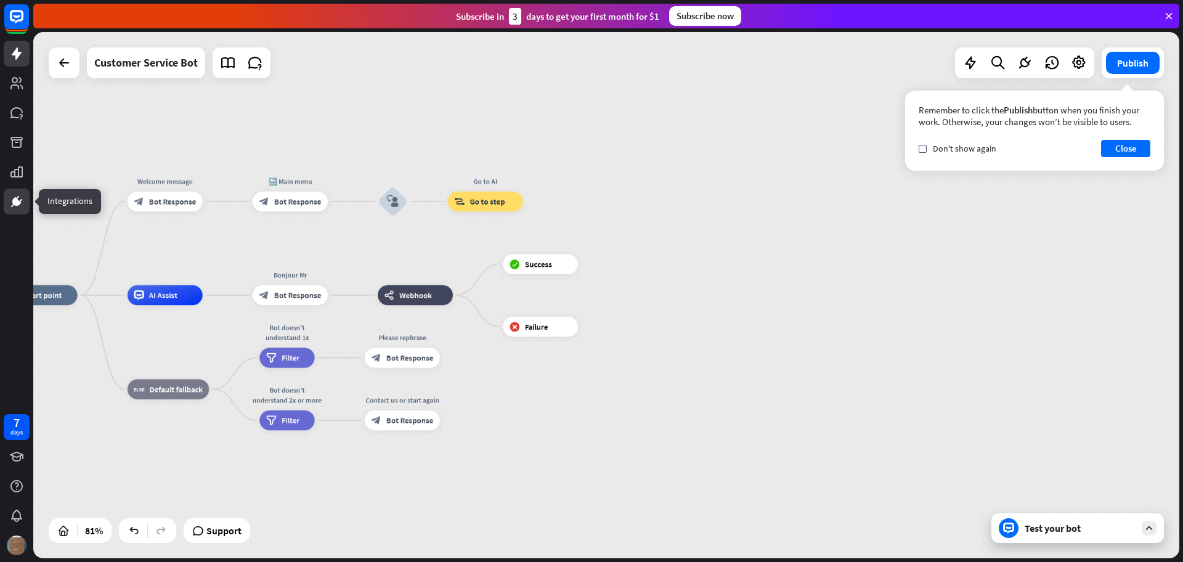
click at [10, 201] on icon at bounding box center [16, 201] width 15 height 15
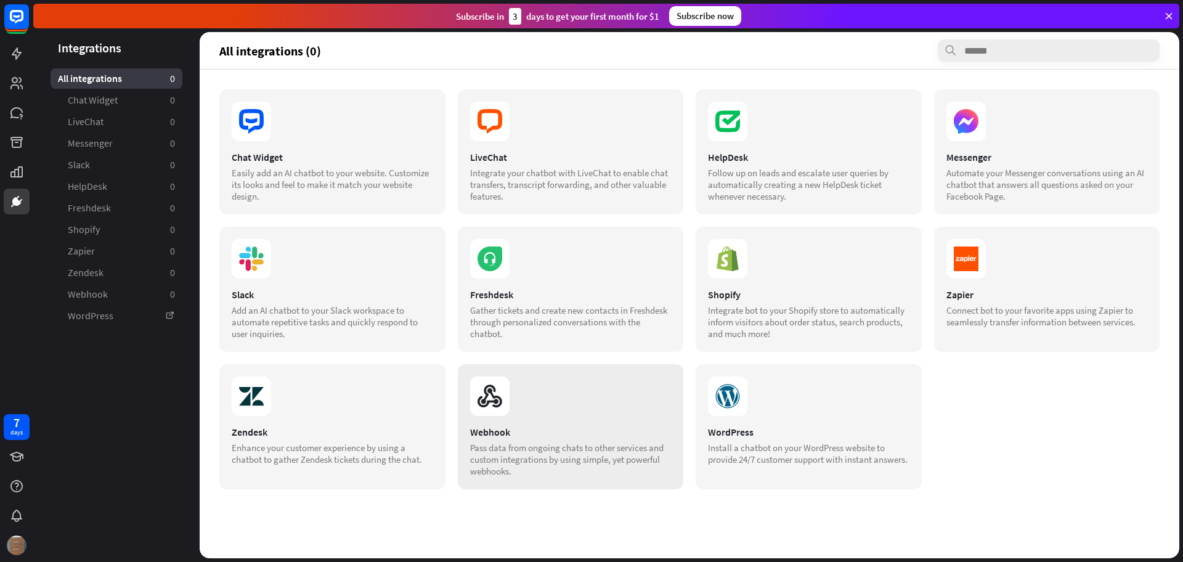
click at [578, 400] on section at bounding box center [570, 395] width 201 height 39
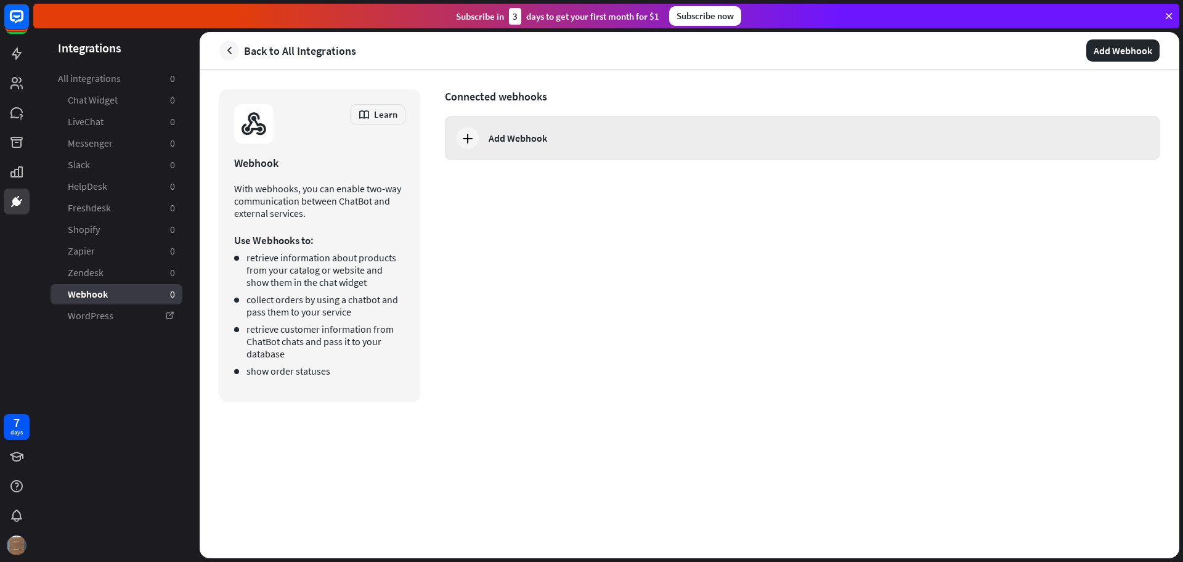
click at [517, 142] on div "Add Webhook" at bounding box center [517, 138] width 59 height 12
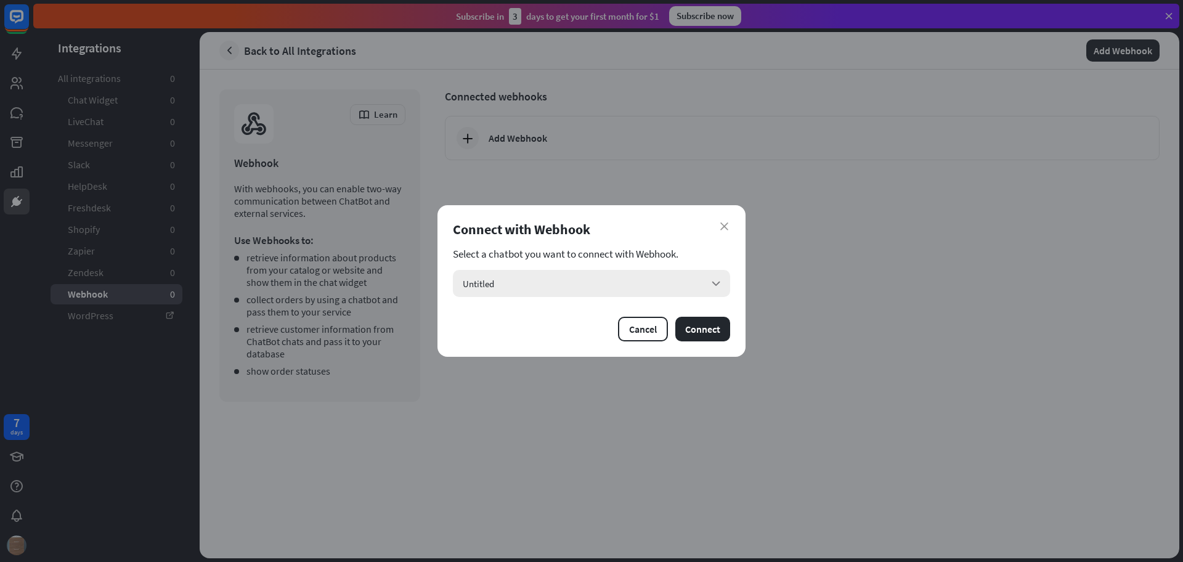
click at [607, 288] on div "Untitled arrow_down" at bounding box center [591, 283] width 277 height 27
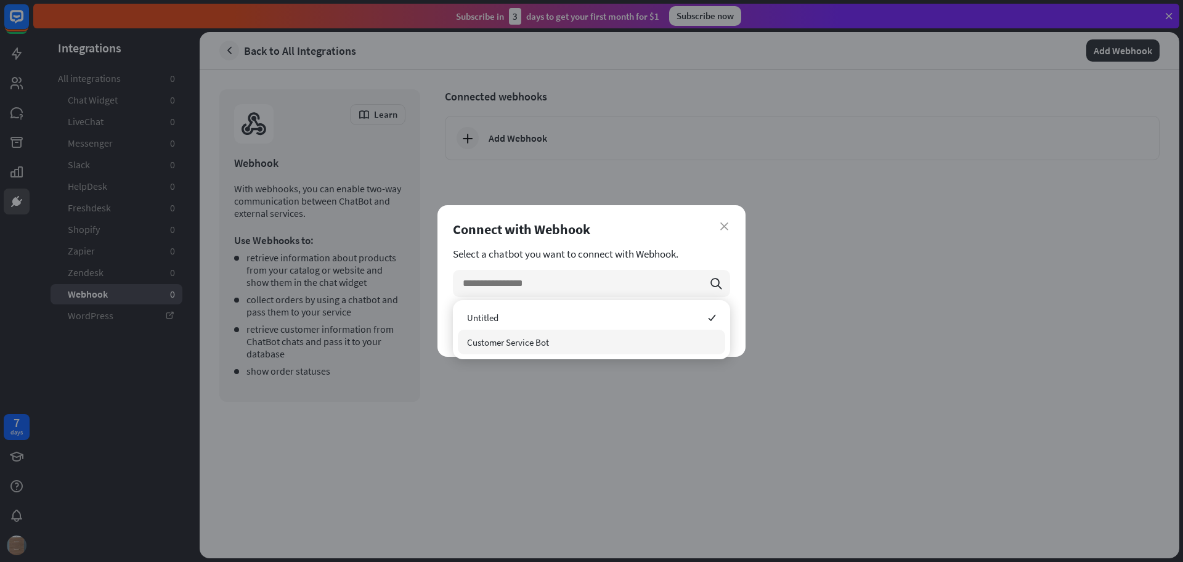
click at [570, 345] on div "Customer Service Bot" at bounding box center [591, 342] width 267 height 25
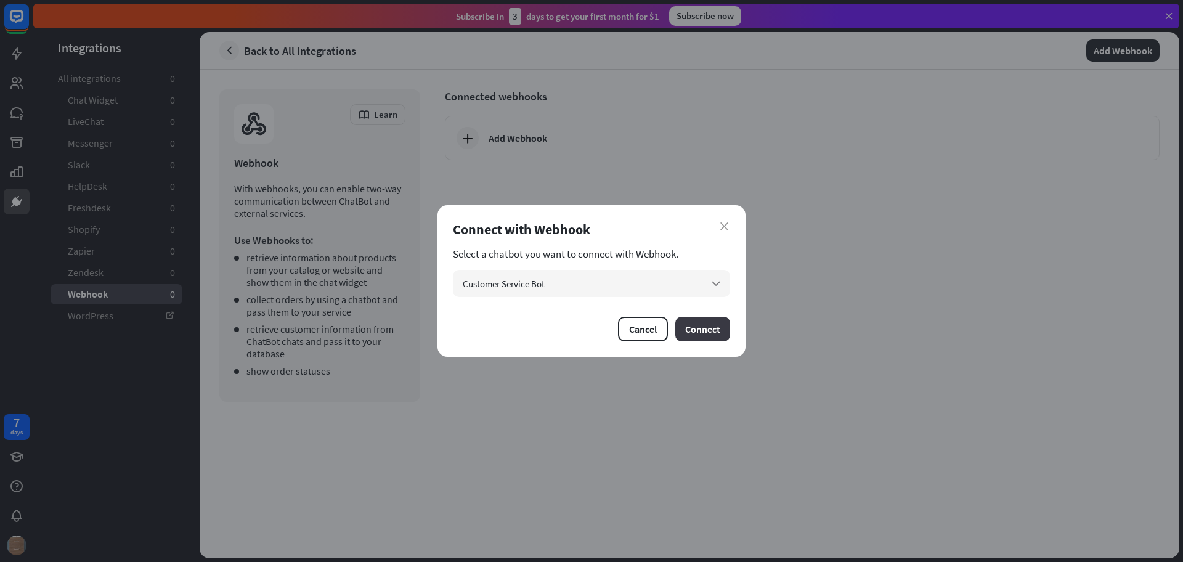
click at [697, 330] on button "Connect" at bounding box center [702, 329] width 55 height 25
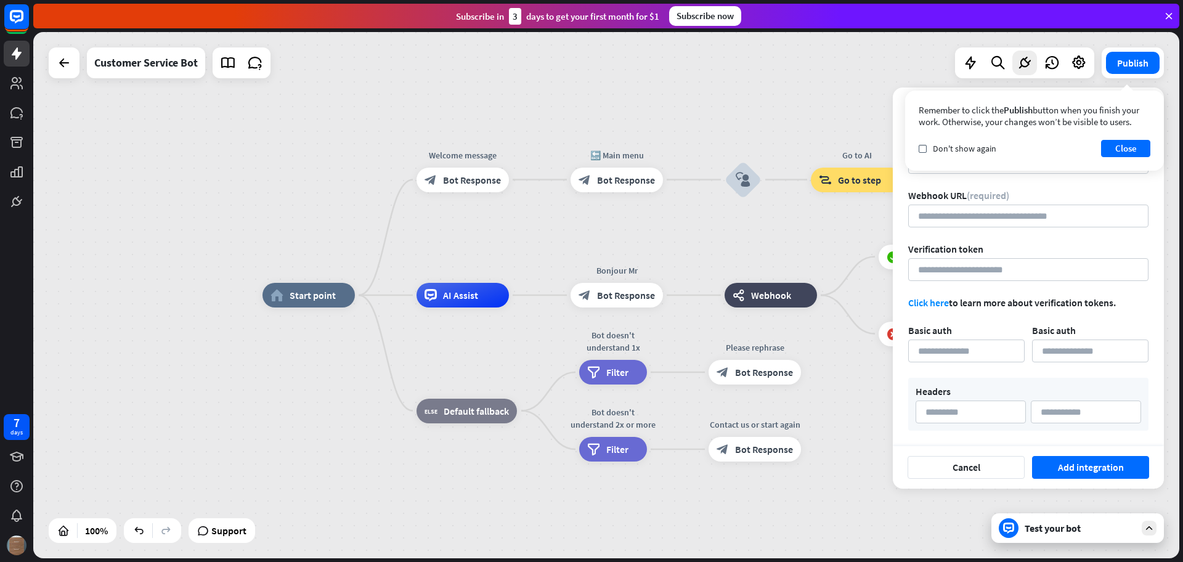
click at [905, 176] on div "Webhook name (required) Webhook URL (required) Verification token Click here to…" at bounding box center [1027, 286] width 271 height 320
click at [1118, 148] on button "Close" at bounding box center [1125, 148] width 49 height 17
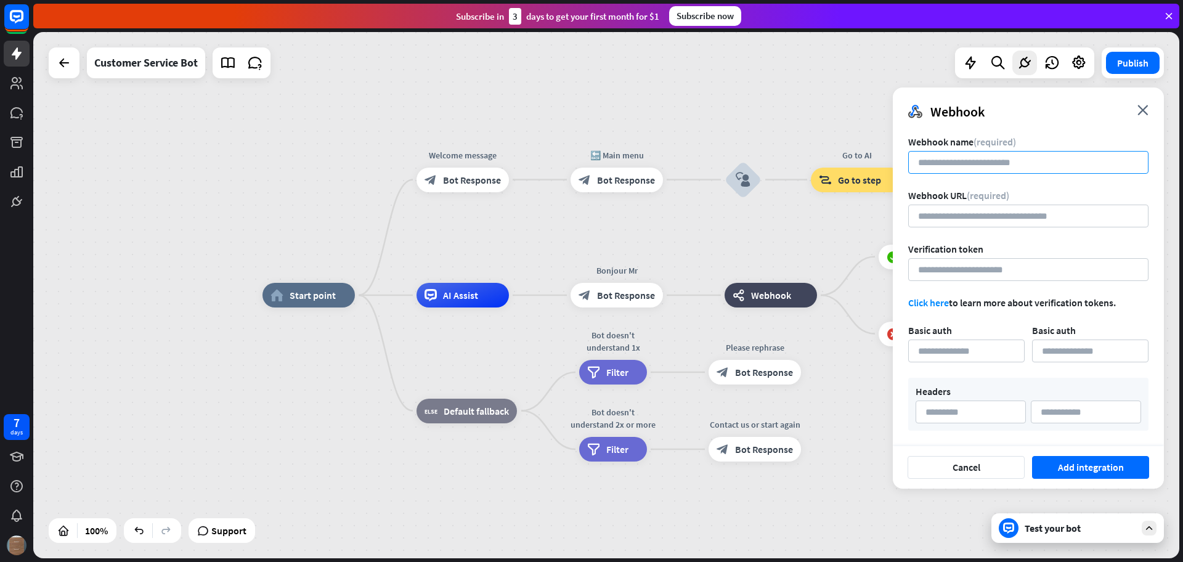
click at [1021, 161] on input at bounding box center [1028, 162] width 240 height 23
type input "****"
click at [1009, 219] on input "url" at bounding box center [1028, 215] width 240 height 23
paste input "**********"
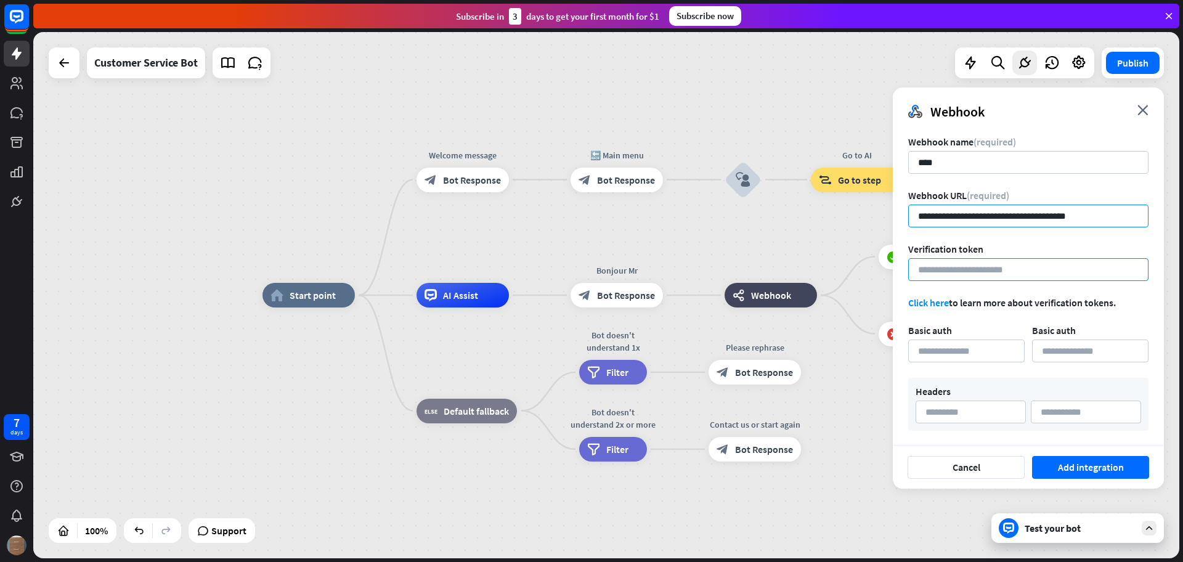
type input "**********"
click at [968, 269] on input at bounding box center [1028, 269] width 240 height 23
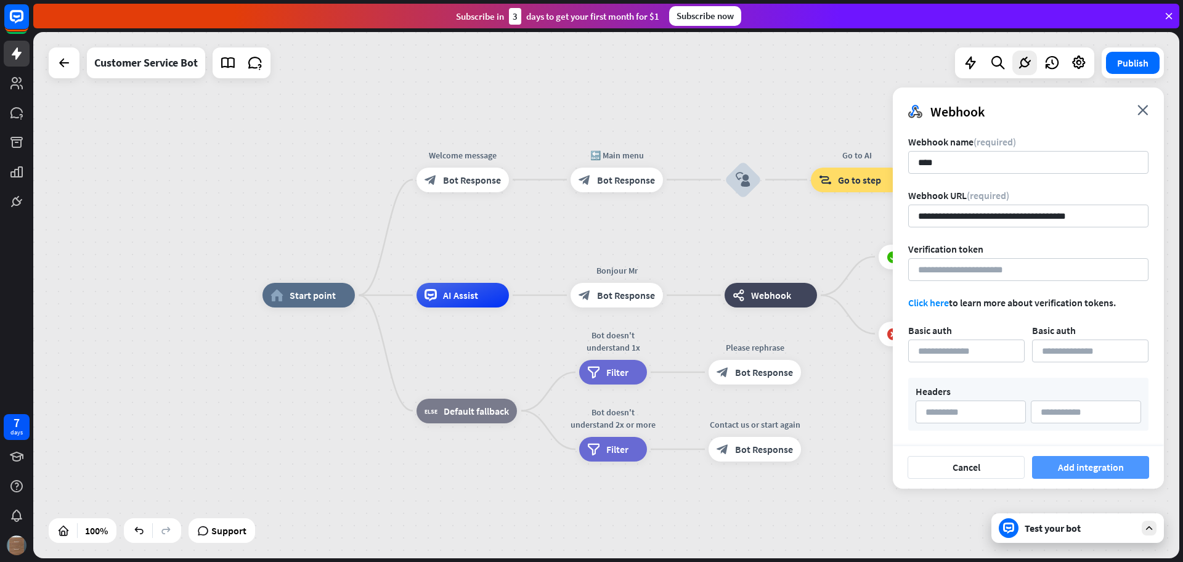
click at [1088, 460] on button "Add integration" at bounding box center [1090, 467] width 117 height 23
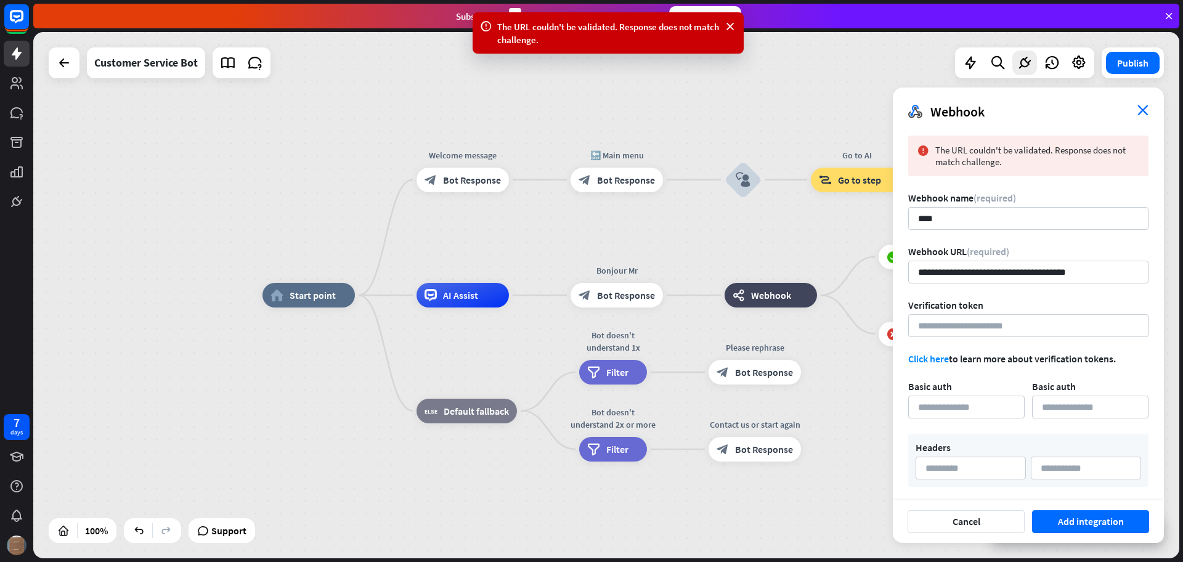
click at [1147, 105] on icon "close" at bounding box center [1142, 110] width 11 height 10
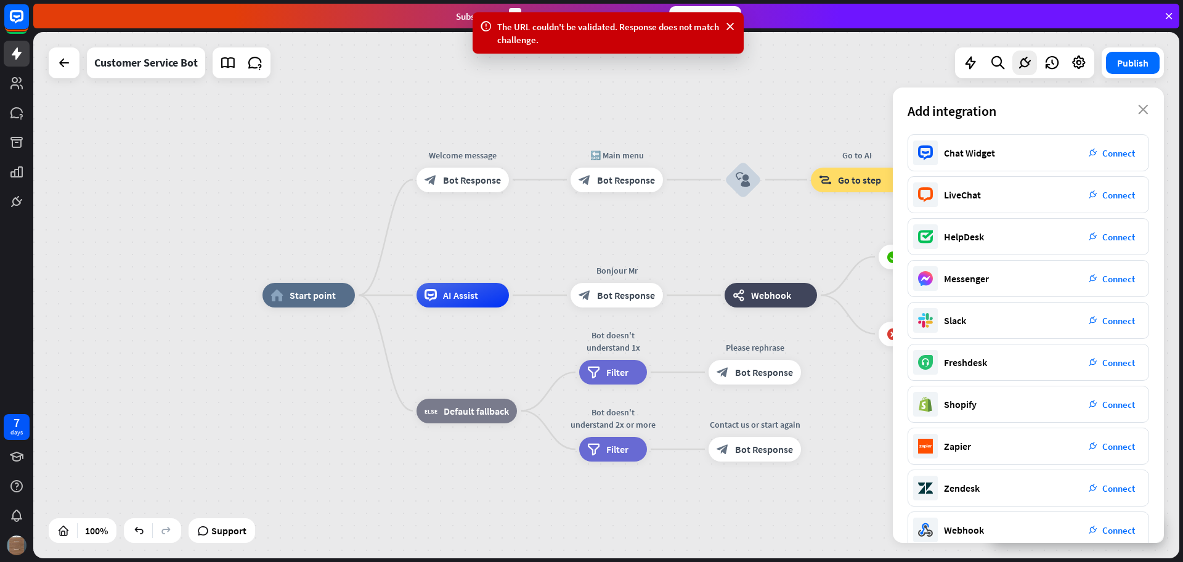
click at [1143, 103] on div "Add integration close" at bounding box center [1027, 110] width 271 height 47
click at [1143, 106] on icon "close" at bounding box center [1143, 110] width 10 height 10
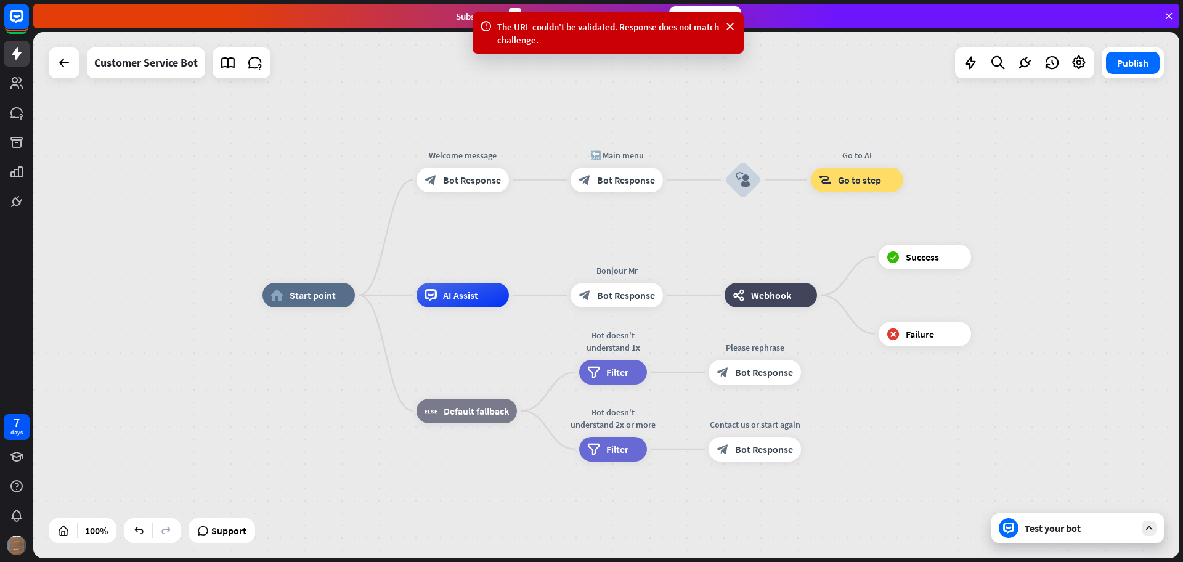
click at [1164, 15] on icon at bounding box center [1168, 15] width 11 height 11
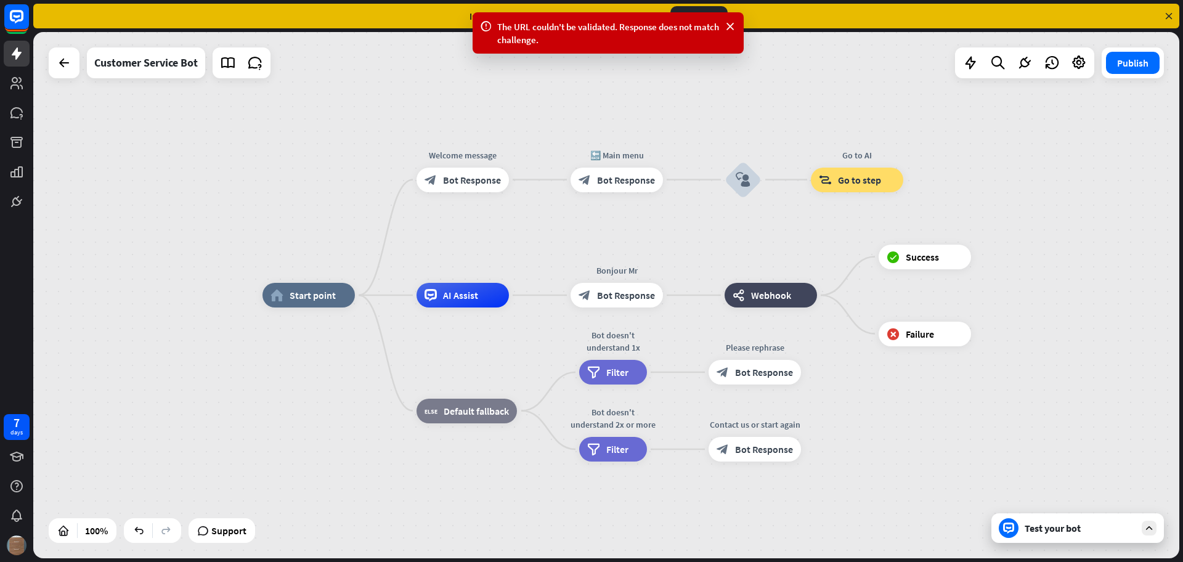
click at [1169, 15] on icon at bounding box center [1168, 15] width 11 height 11
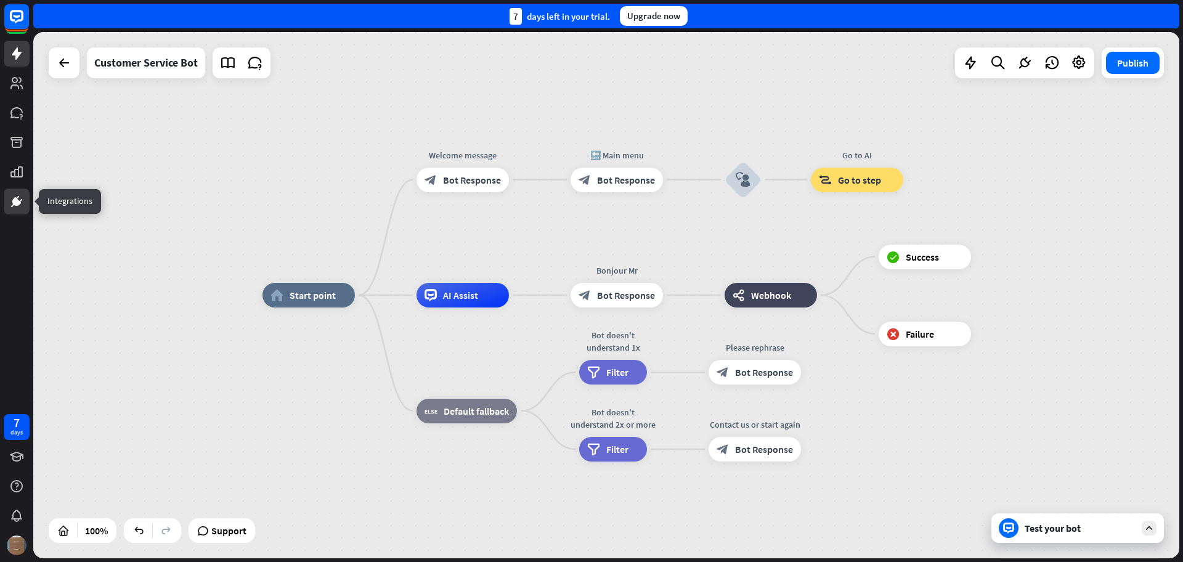
click at [18, 206] on icon at bounding box center [16, 201] width 15 height 15
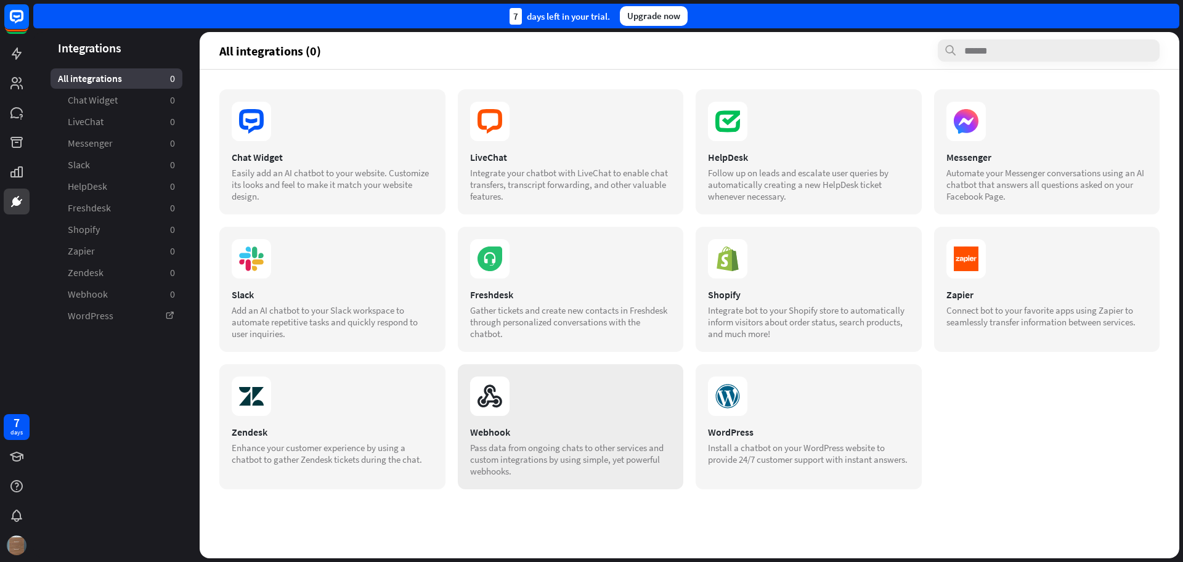
click at [601, 426] on div "Webhook" at bounding box center [570, 432] width 201 height 12
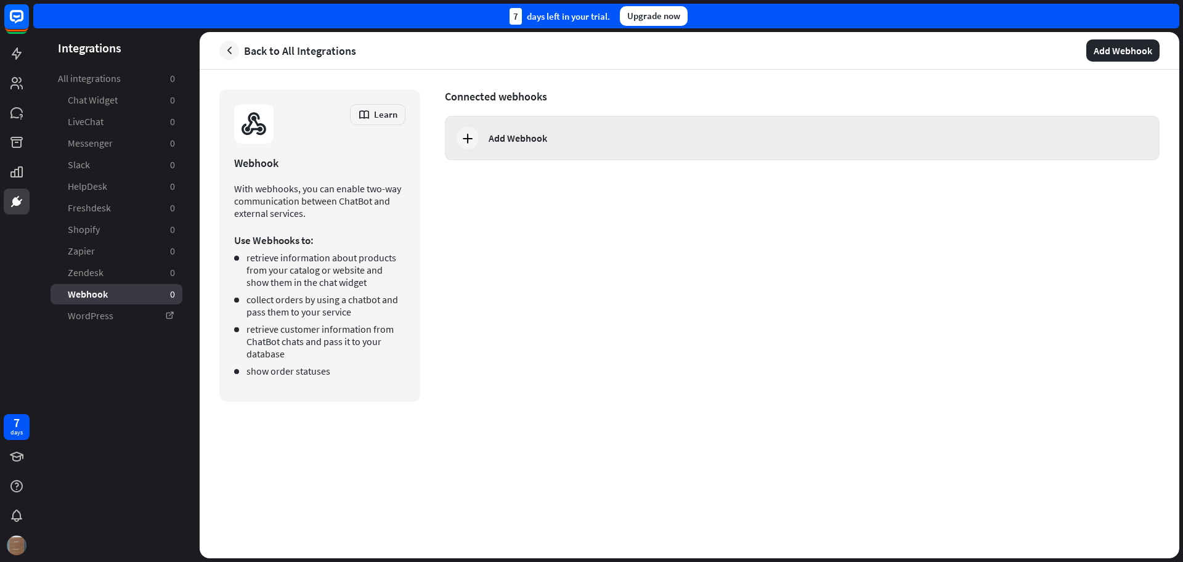
click at [525, 140] on div "Add Webhook" at bounding box center [517, 138] width 59 height 12
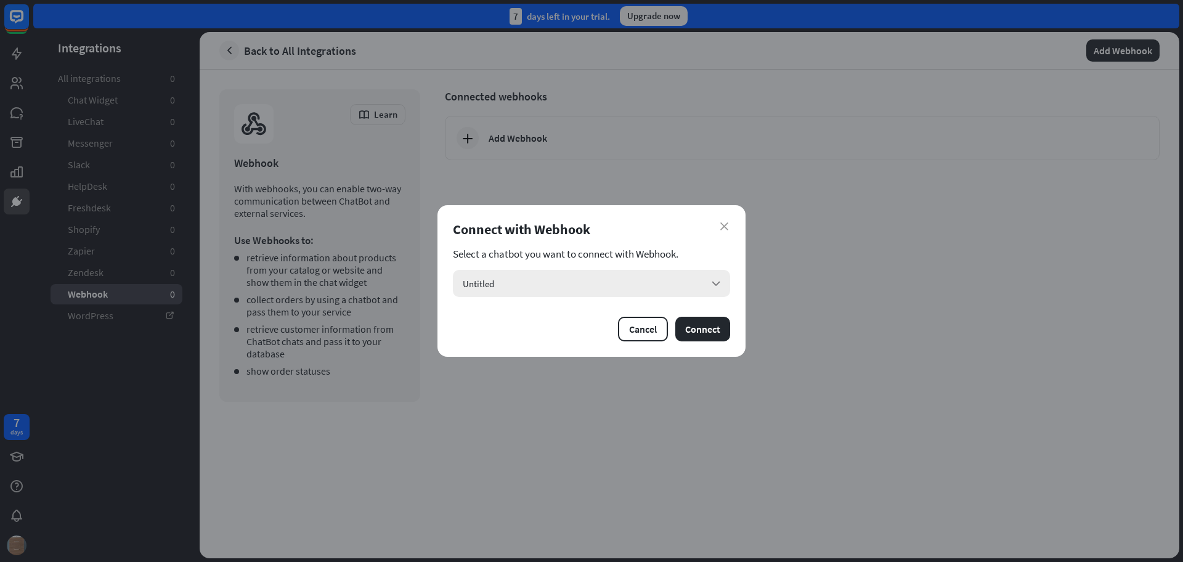
click at [534, 285] on div "Untitled arrow_down" at bounding box center [591, 283] width 277 height 27
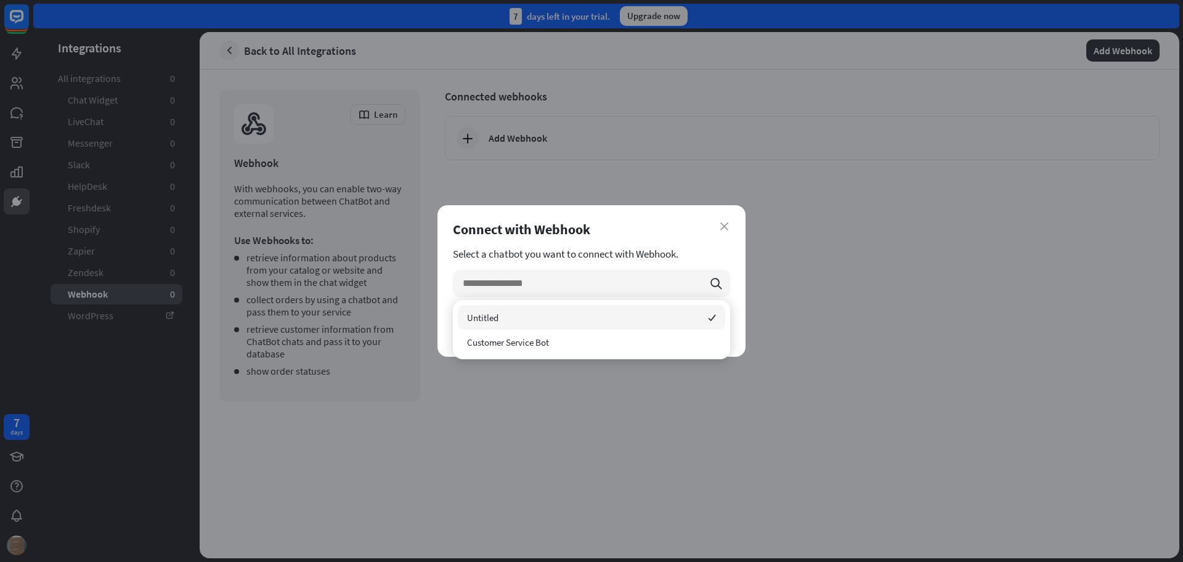
click at [528, 319] on div "Untitled checked" at bounding box center [591, 317] width 267 height 25
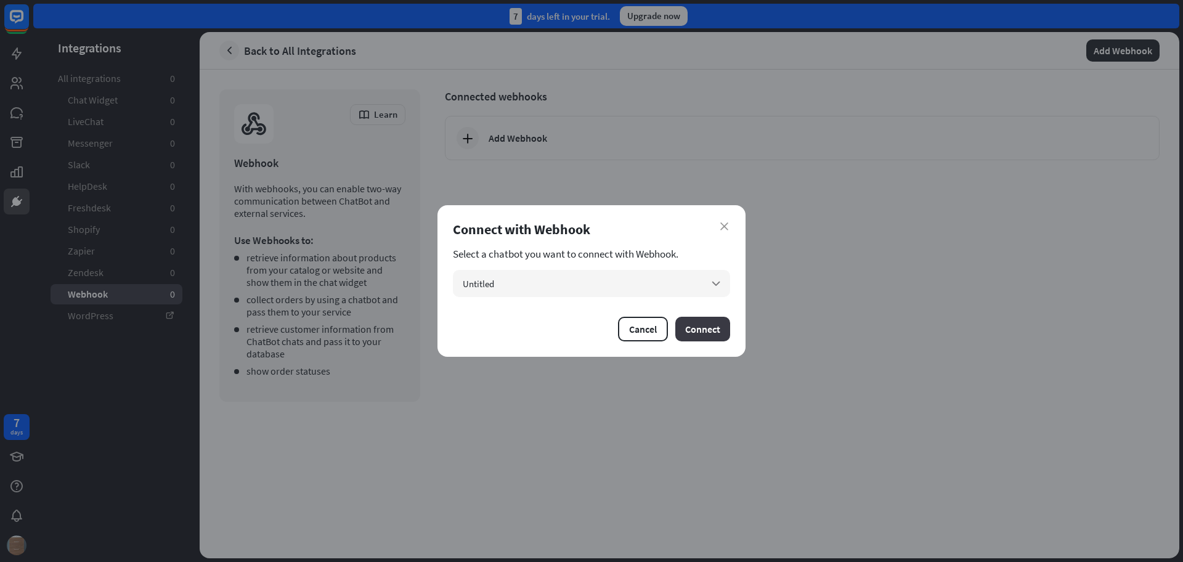
click at [706, 330] on button "Connect" at bounding box center [702, 329] width 55 height 25
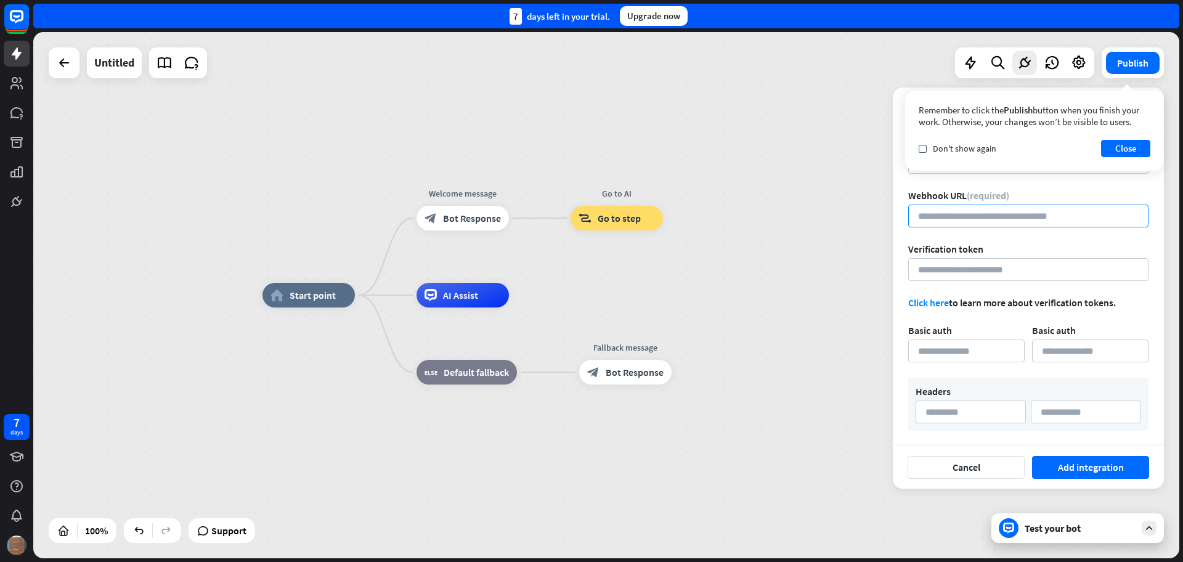
click at [967, 206] on input "url" at bounding box center [1028, 215] width 240 height 23
paste input "**********"
type input "**********"
drag, startPoint x: 983, startPoint y: 187, endPoint x: 1096, endPoint y: 160, distance: 115.9
click at [983, 187] on form "**********" at bounding box center [1028, 282] width 240 height 295
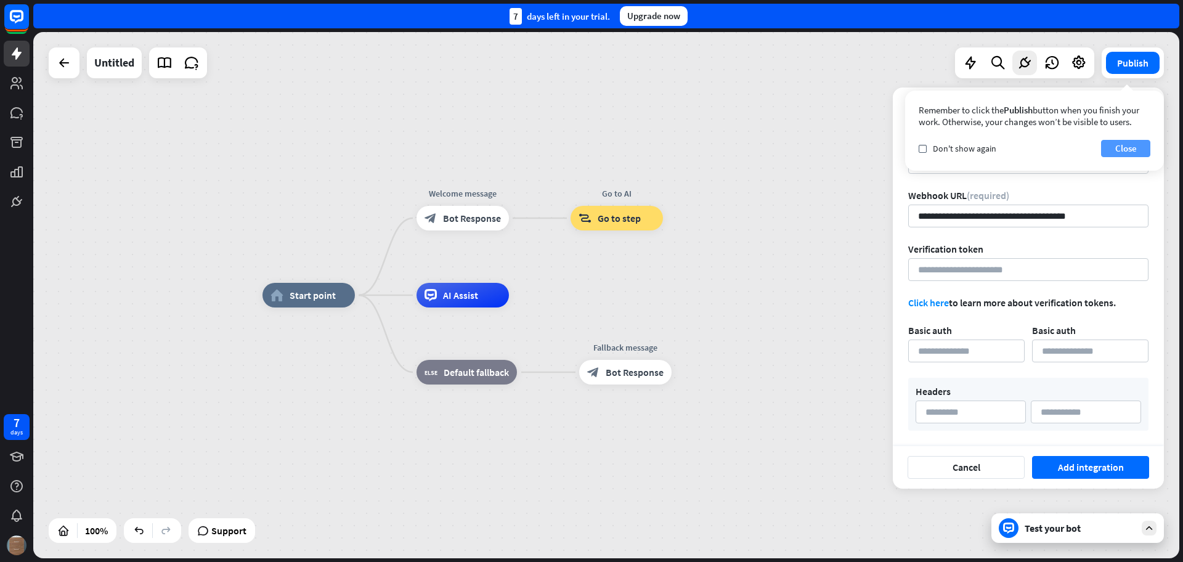
click at [1121, 147] on button "Close" at bounding box center [1125, 148] width 49 height 17
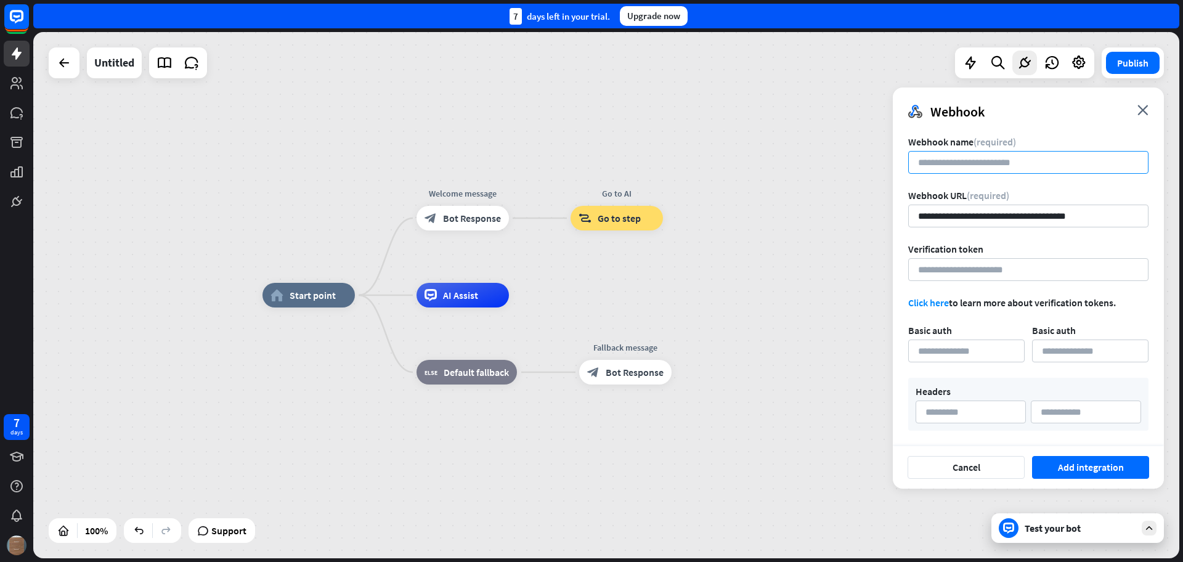
click at [1015, 158] on input at bounding box center [1028, 162] width 240 height 23
type input "****"
click at [1086, 463] on button "Add integration" at bounding box center [1090, 467] width 117 height 23
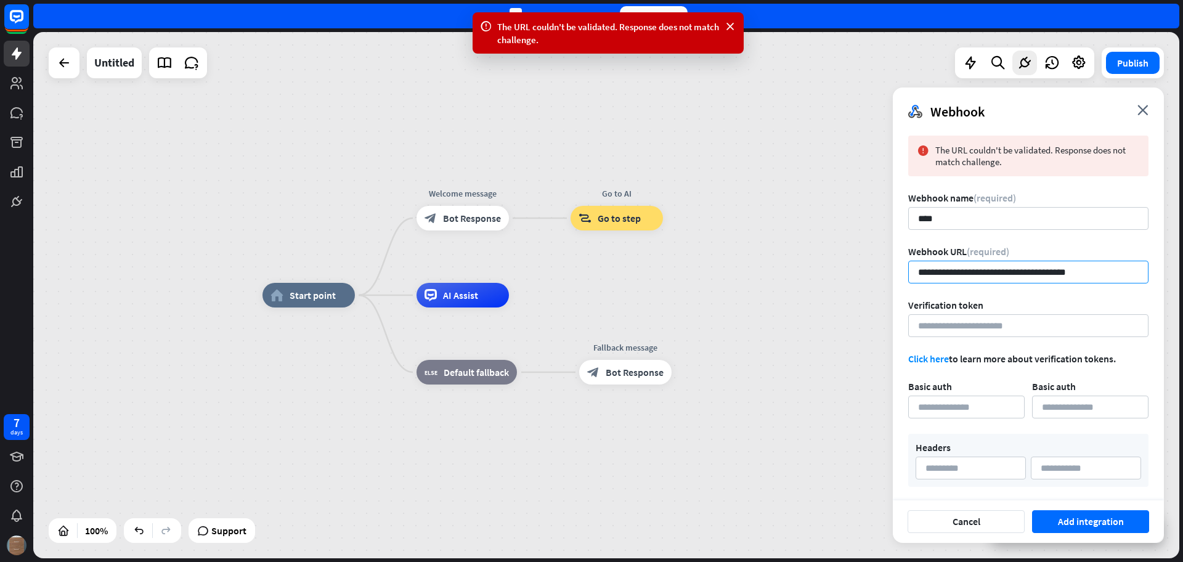
click at [961, 272] on input "**********" at bounding box center [1028, 272] width 240 height 23
click at [1086, 272] on input "**********" at bounding box center [1028, 272] width 240 height 23
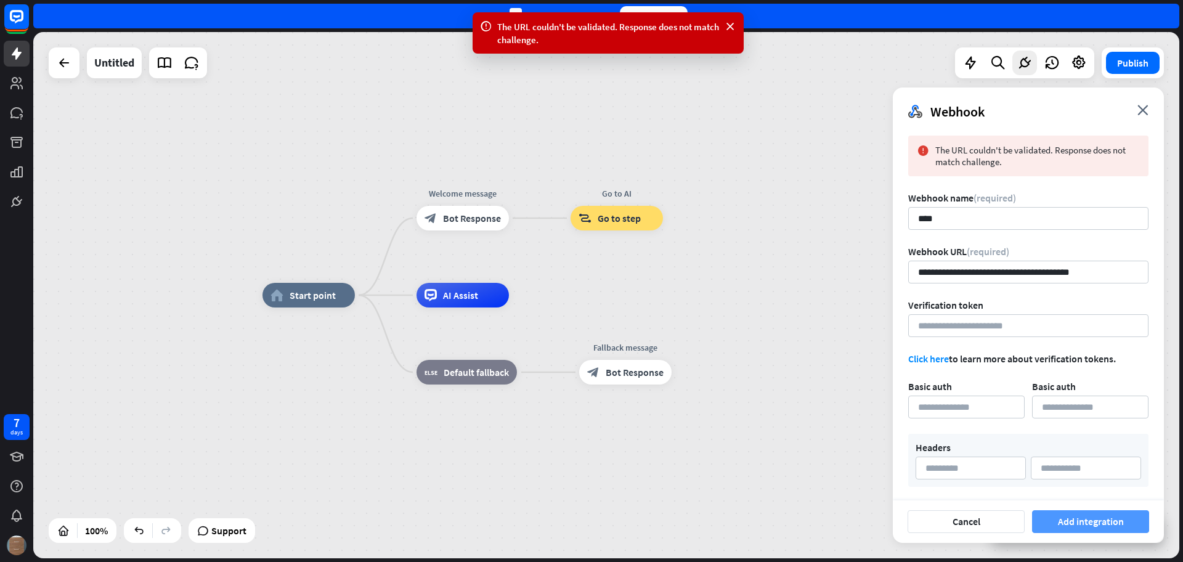
click at [1107, 527] on button "Add integration" at bounding box center [1090, 521] width 117 height 23
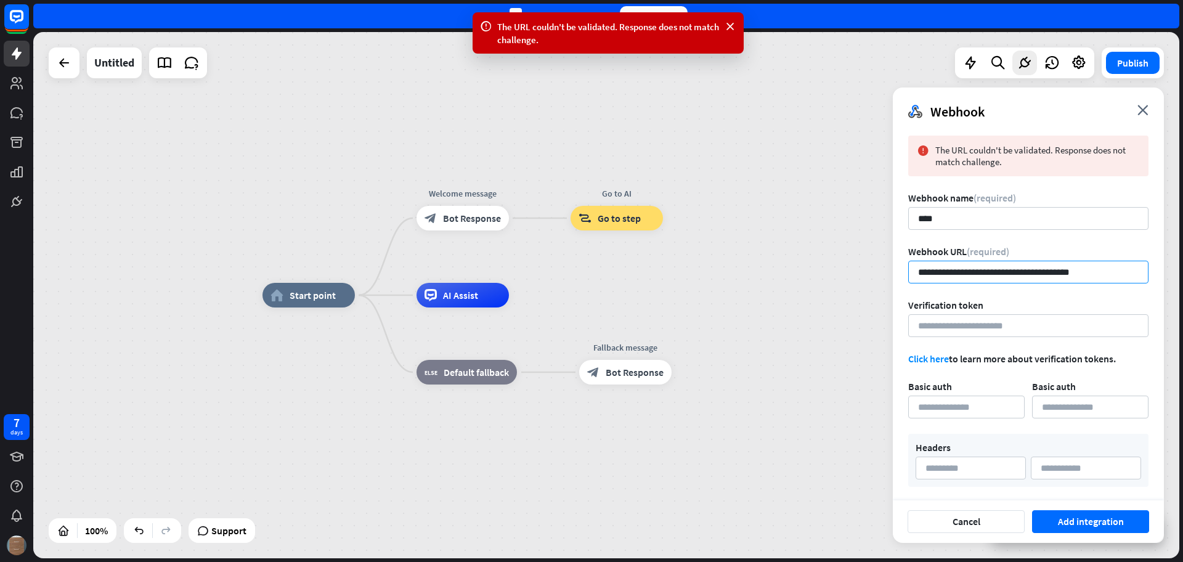
drag, startPoint x: 1092, startPoint y: 271, endPoint x: 1009, endPoint y: 280, distance: 83.0
click at [1009, 280] on input "**********" at bounding box center [1028, 272] width 240 height 23
type input "**********"
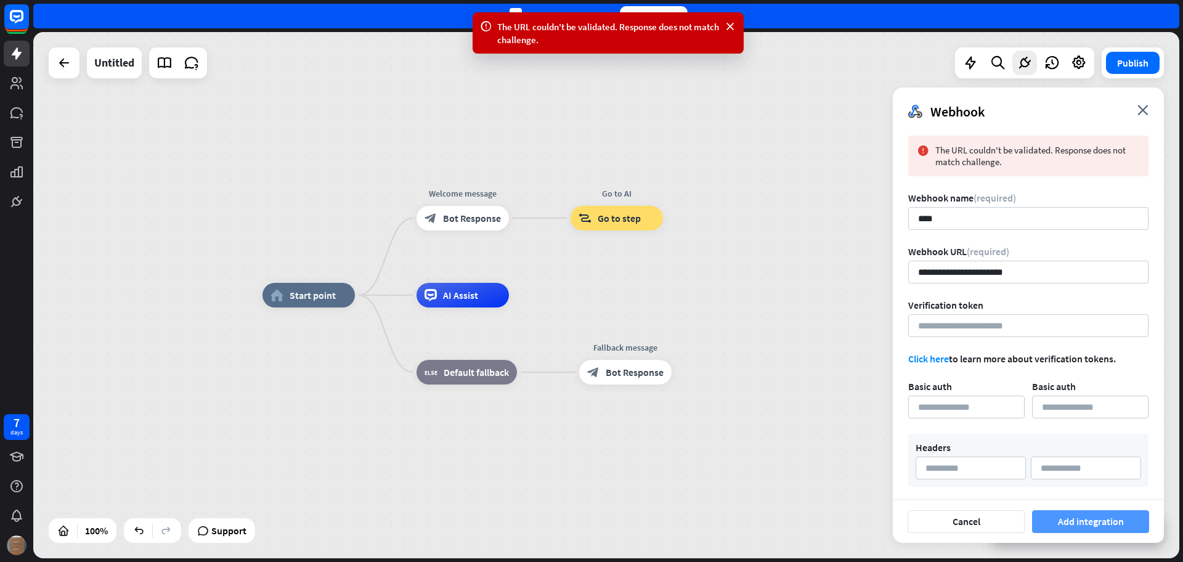
click at [1109, 528] on button "Add integration" at bounding box center [1090, 521] width 117 height 23
click at [1140, 109] on icon "close" at bounding box center [1142, 110] width 11 height 10
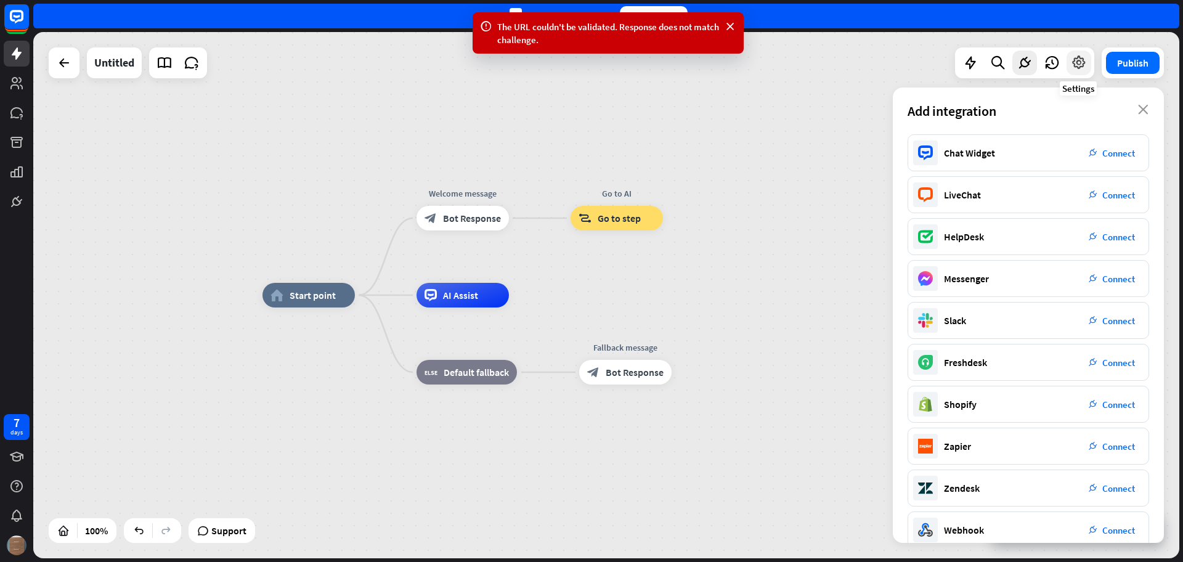
click at [1077, 63] on icon at bounding box center [1078, 63] width 16 height 16
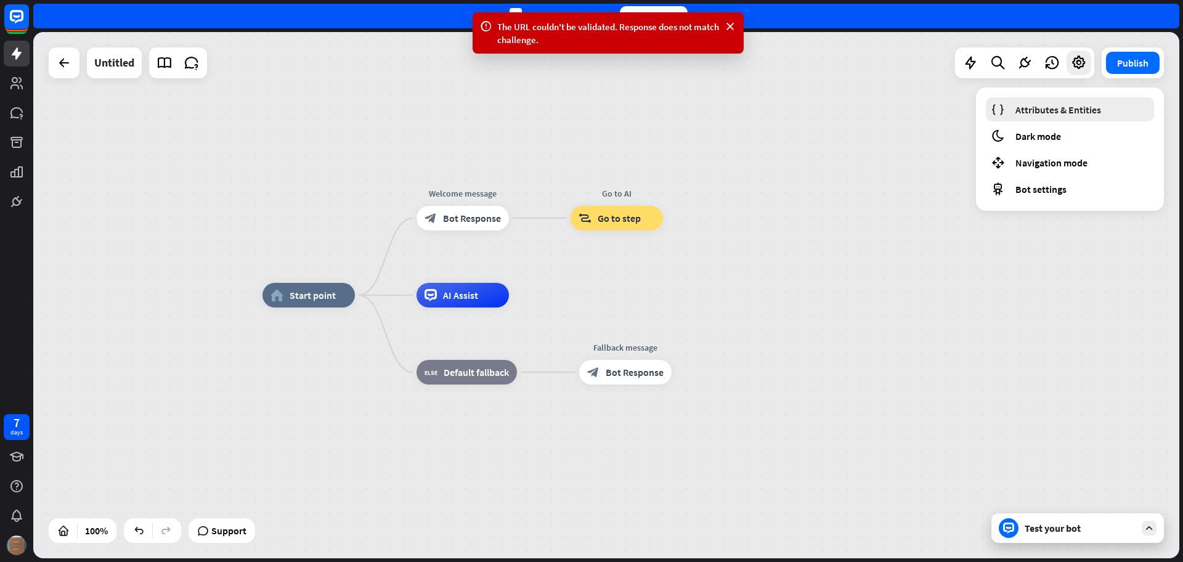
click at [1072, 110] on span "Attributes & Entities" at bounding box center [1058, 109] width 86 height 12
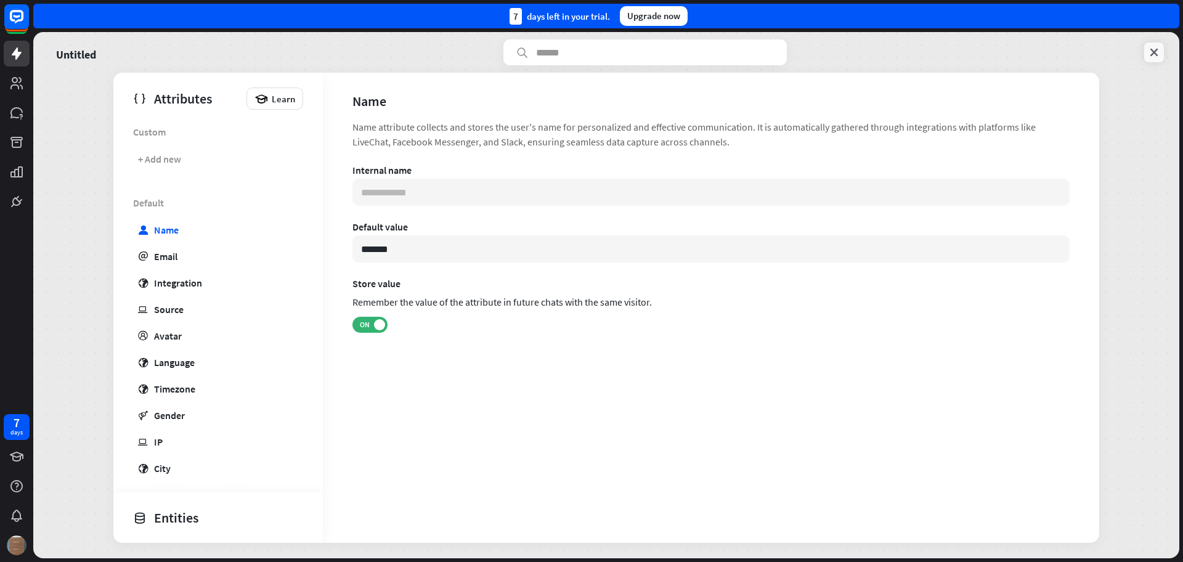
click at [1157, 49] on icon at bounding box center [1153, 52] width 12 height 12
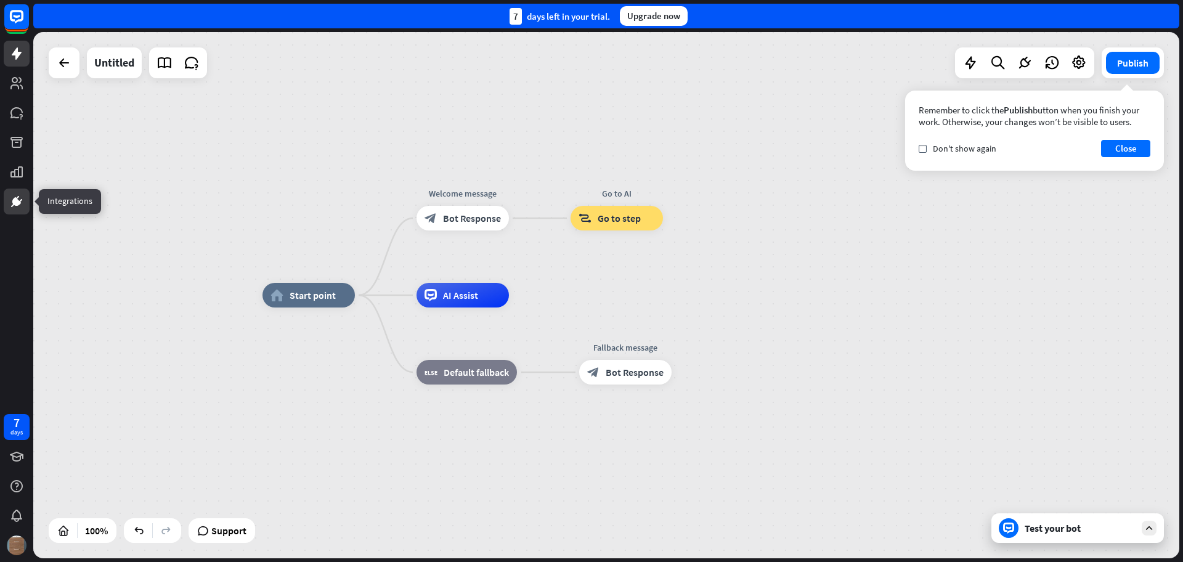
click at [15, 195] on icon at bounding box center [16, 201] width 15 height 15
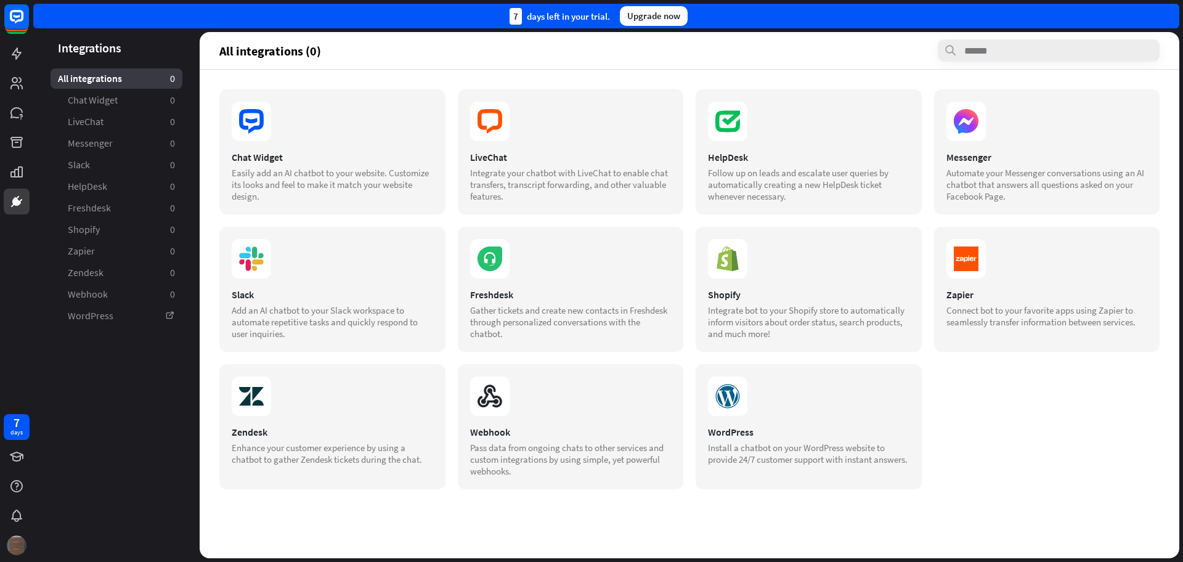
click at [13, 541] on img at bounding box center [17, 545] width 20 height 20
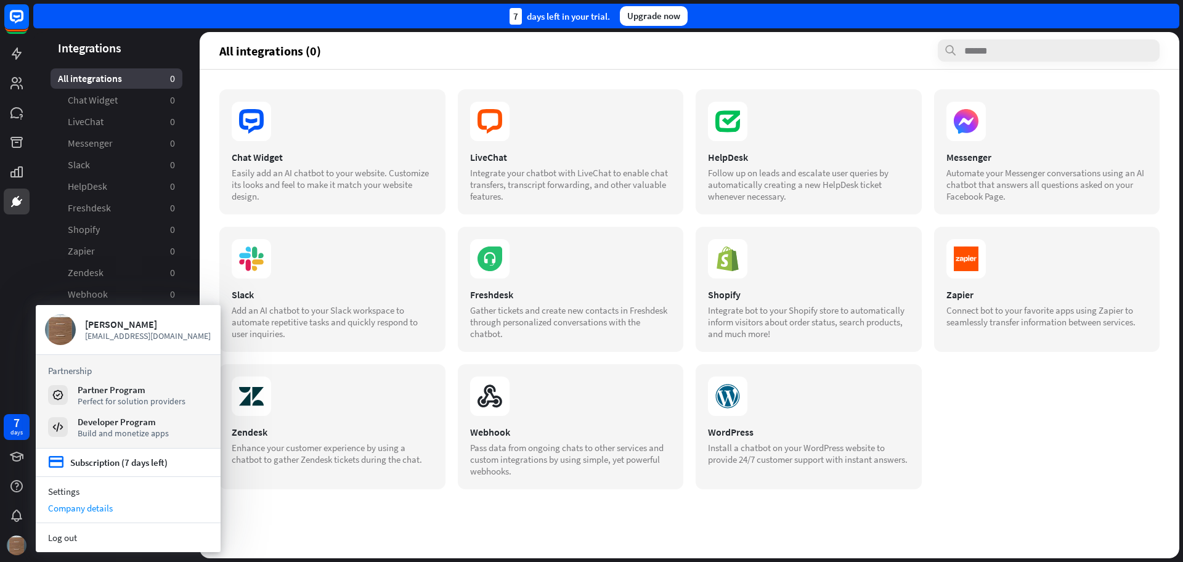
click at [107, 509] on div "Company details" at bounding box center [128, 508] width 185 height 17
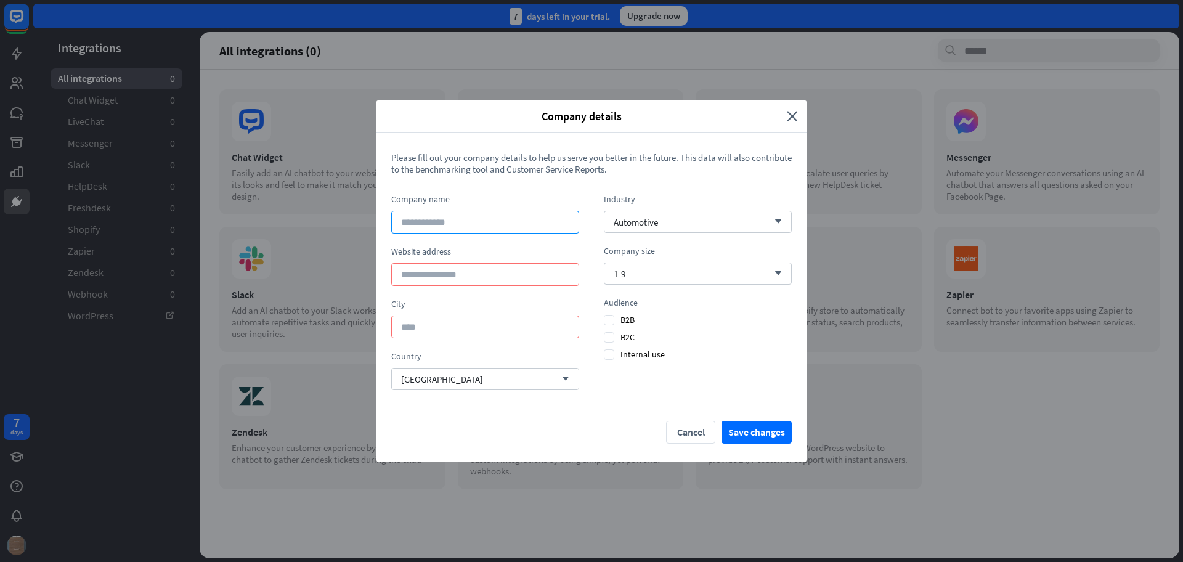
click at [478, 228] on input at bounding box center [485, 222] width 188 height 23
type input "*****"
click at [431, 267] on input at bounding box center [485, 274] width 188 height 23
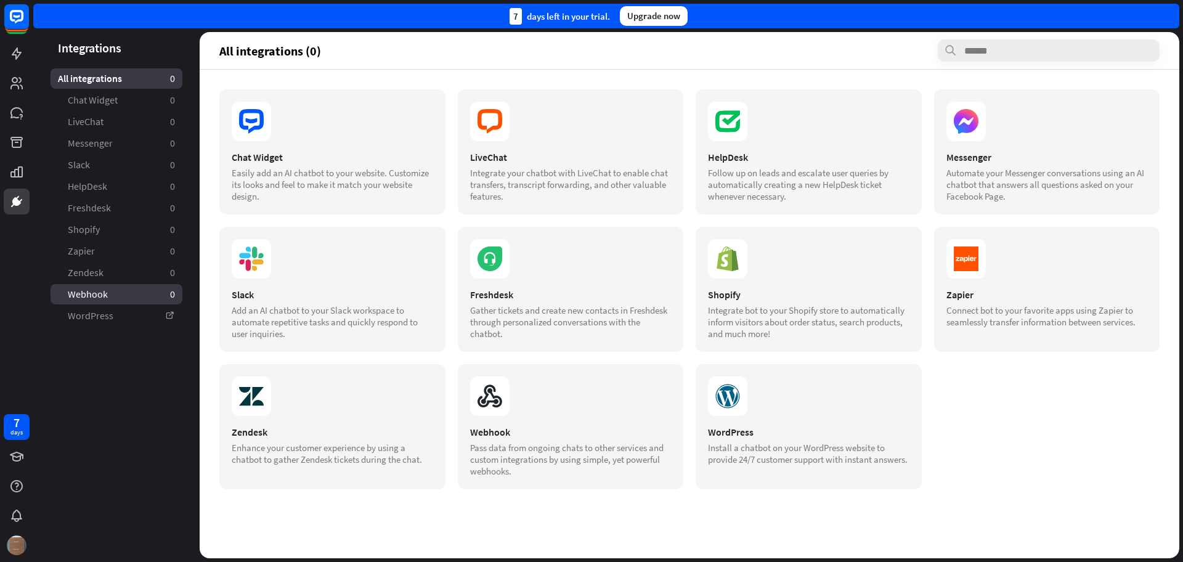
click at [87, 294] on span "Webhook" at bounding box center [88, 294] width 40 height 13
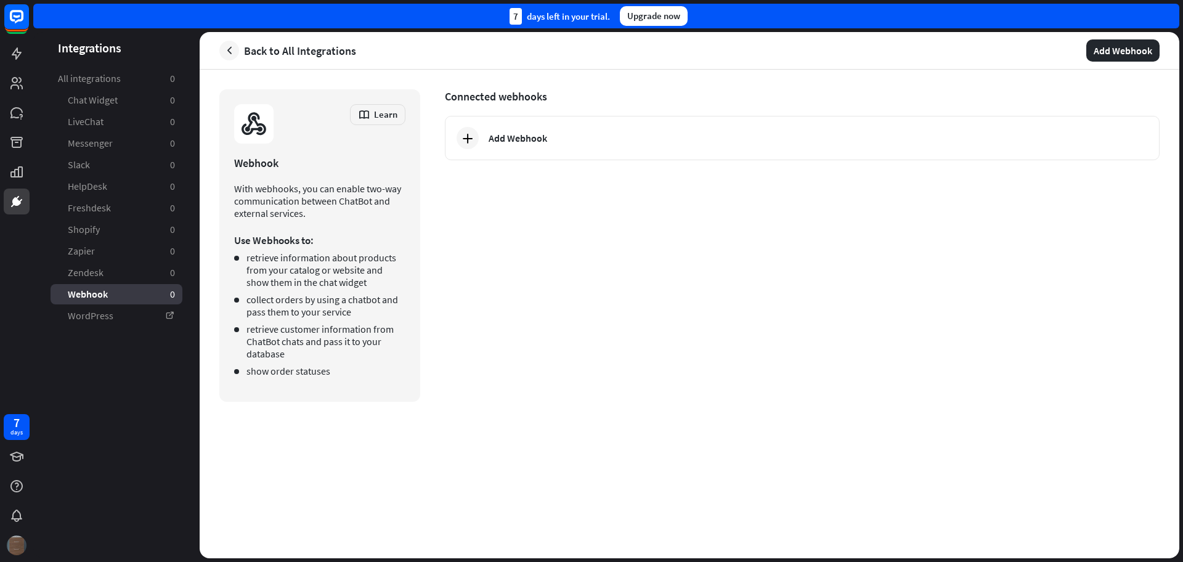
click at [21, 548] on img at bounding box center [17, 545] width 20 height 20
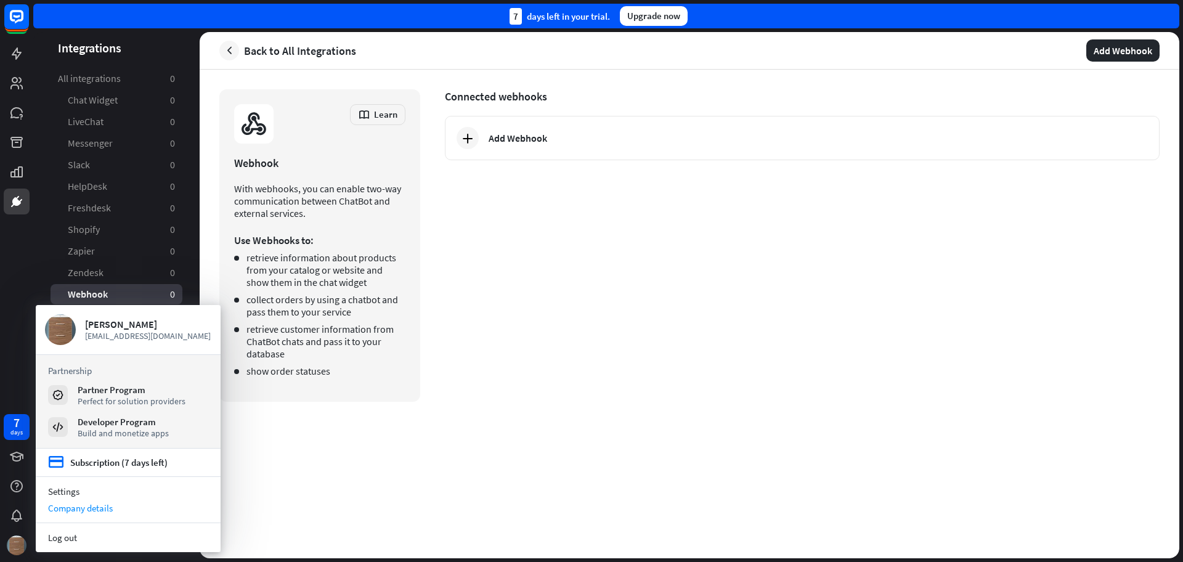
click at [101, 510] on div "Company details" at bounding box center [128, 508] width 185 height 17
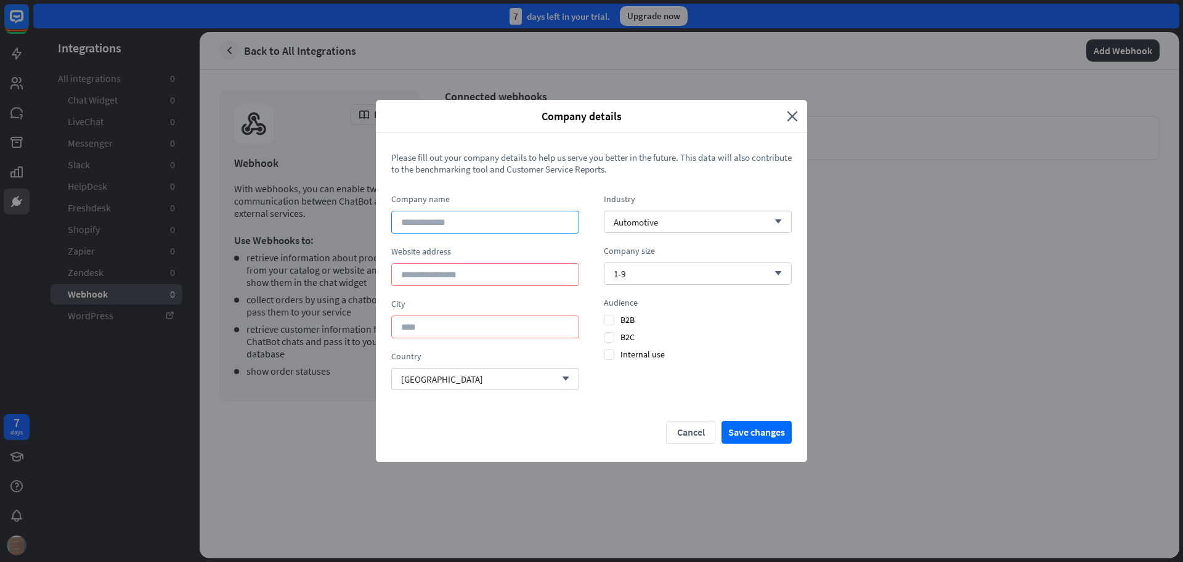
click at [453, 224] on input at bounding box center [485, 222] width 188 height 23
type input "**********"
click at [658, 220] on span "Automotive" at bounding box center [635, 222] width 44 height 12
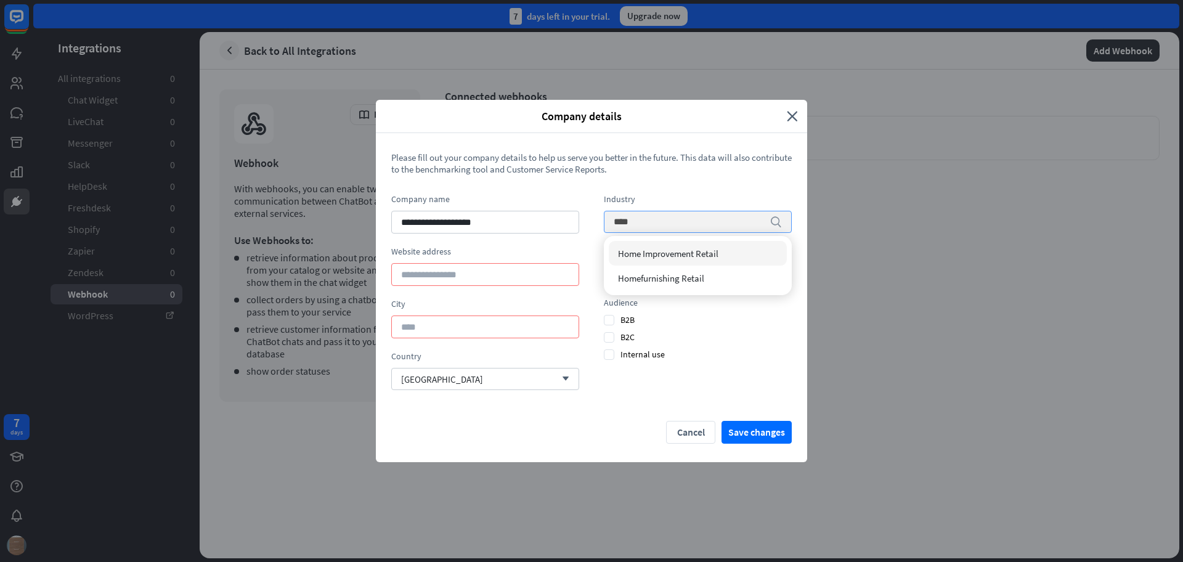
type input "****"
click at [673, 249] on span "Home Improvement Retail" at bounding box center [668, 254] width 100 height 12
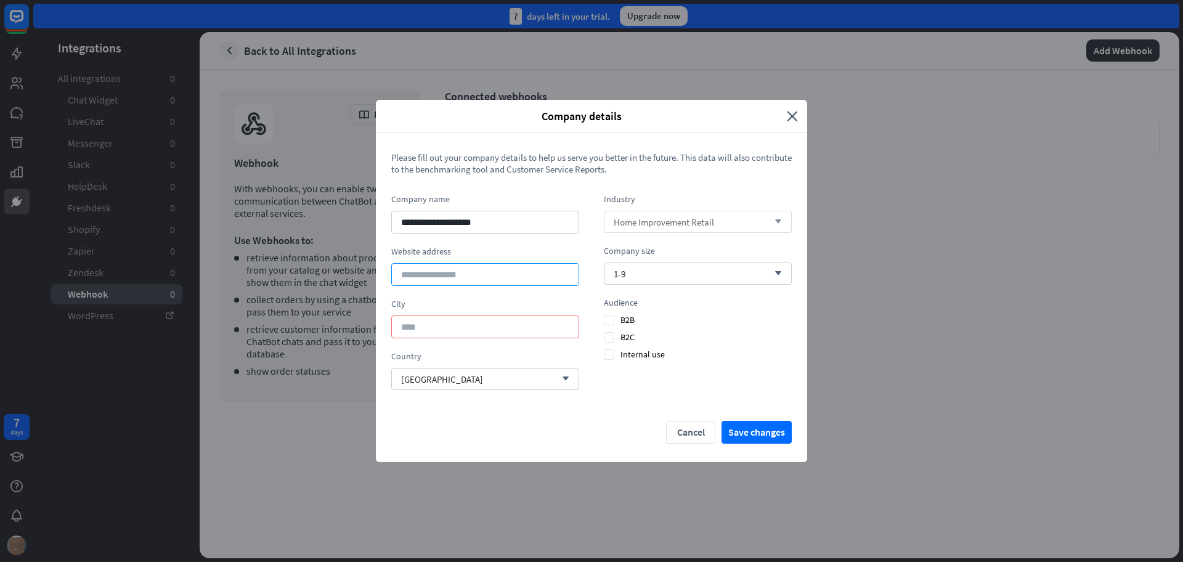
click at [516, 276] on input at bounding box center [485, 274] width 188 height 23
type input "**********"
click at [483, 318] on input at bounding box center [485, 326] width 188 height 23
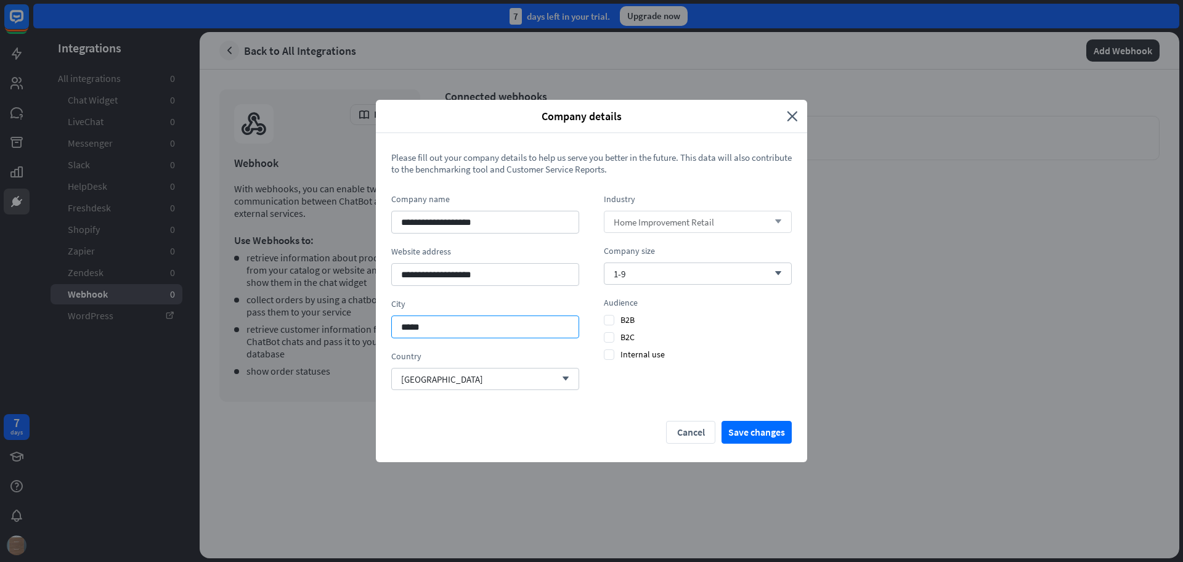
type input "*****"
click at [620, 403] on form "**********" at bounding box center [591, 298] width 400 height 292
click at [622, 335] on span "B2C" at bounding box center [619, 336] width 31 height 11
drag, startPoint x: 738, startPoint y: 416, endPoint x: 737, endPoint y: 423, distance: 6.4
click at [738, 418] on form "**********" at bounding box center [591, 298] width 400 height 292
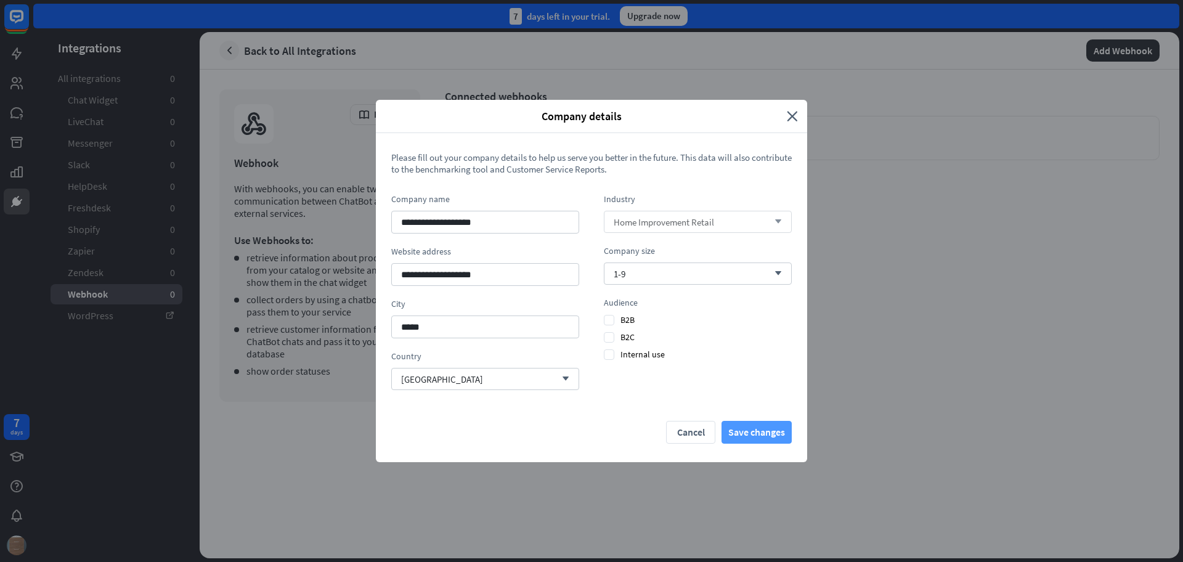
click at [740, 426] on button "Save changes" at bounding box center [756, 432] width 70 height 23
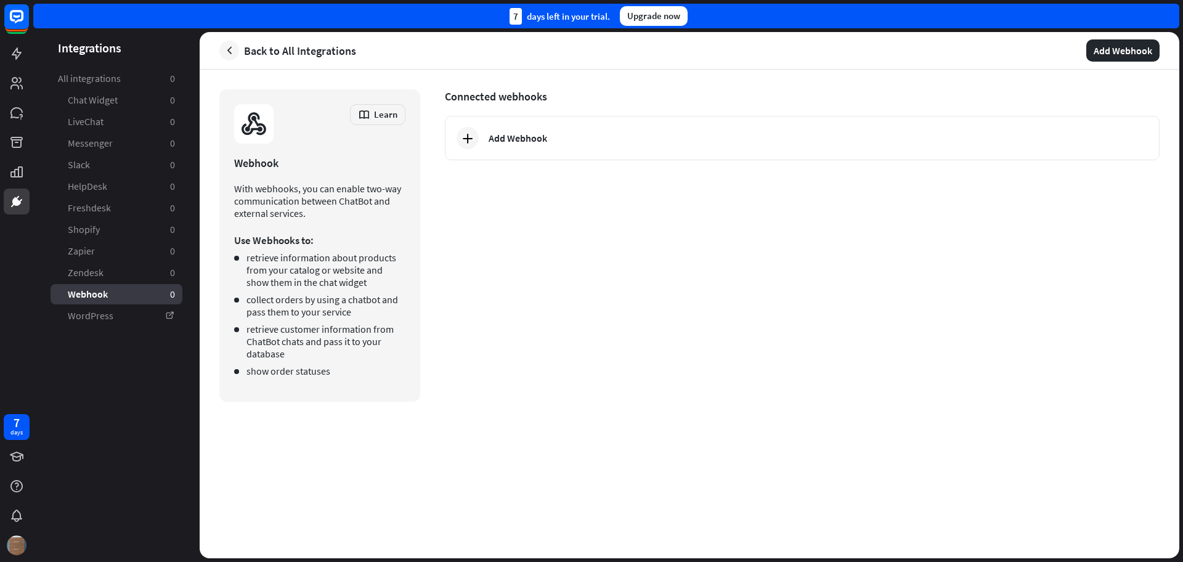
click at [536, 272] on div "Connected webhooks Add Webhook" at bounding box center [802, 245] width 714 height 312
click at [390, 113] on span "Learn" at bounding box center [385, 114] width 23 height 12
click at [414, 145] on div "Configuring webhooks" at bounding box center [404, 148] width 86 height 24
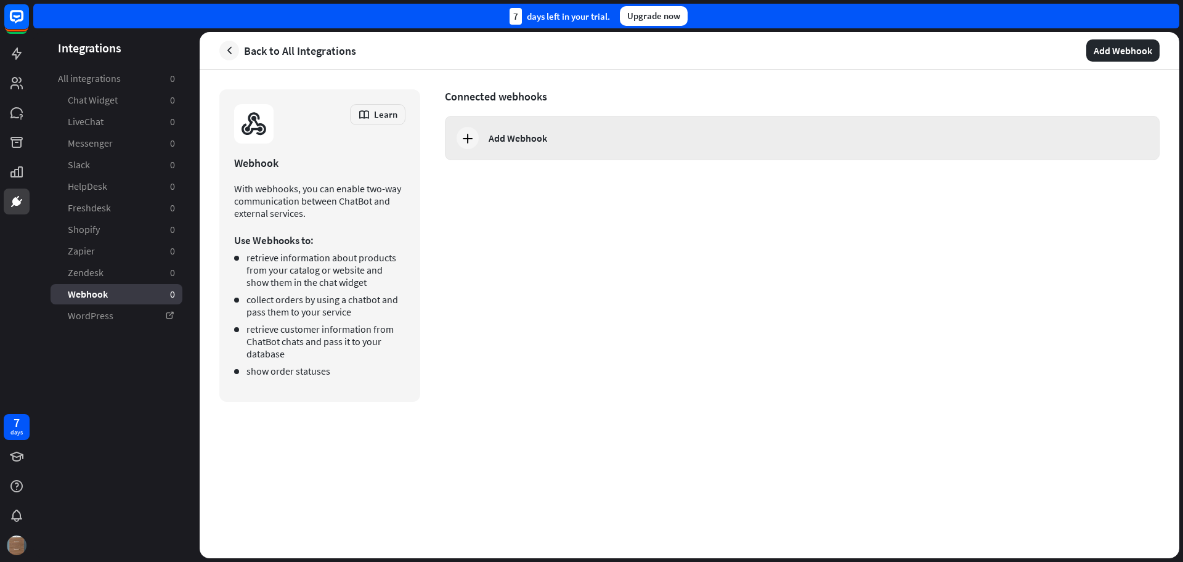
click at [500, 146] on div "Add Webhook" at bounding box center [802, 138] width 714 height 44
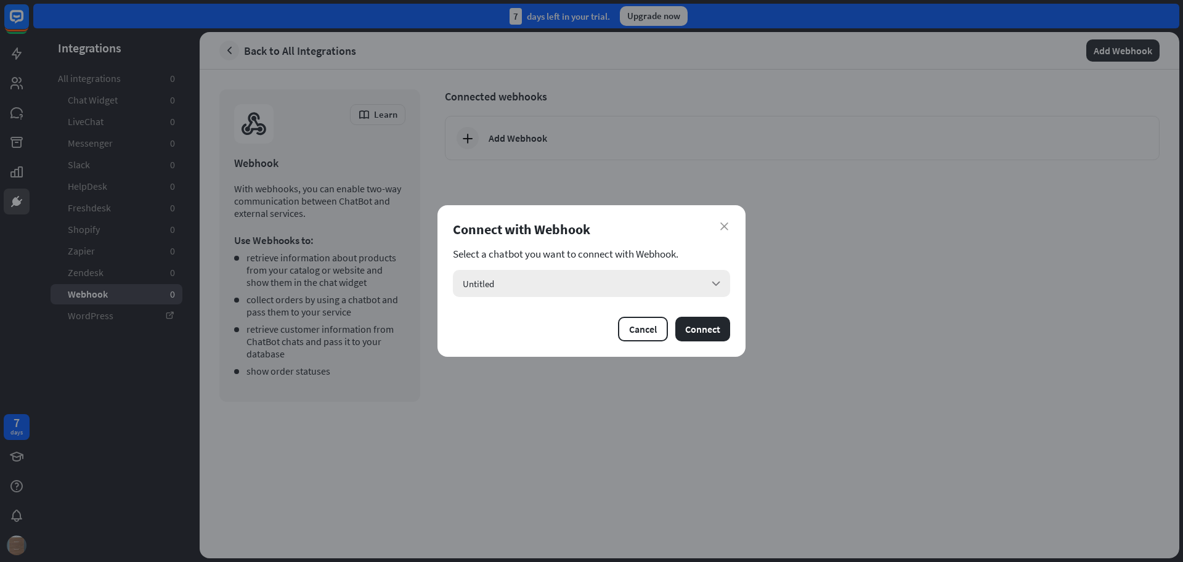
click at [586, 281] on div "Untitled arrow_down" at bounding box center [591, 283] width 277 height 27
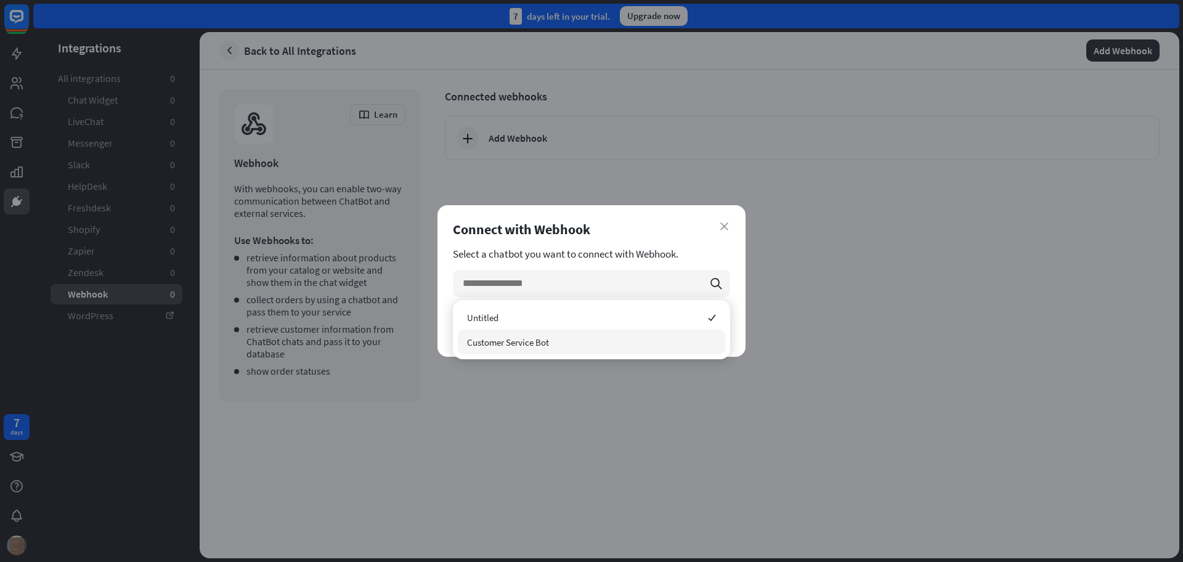
click at [547, 347] on span "Customer Service Bot" at bounding box center [508, 342] width 82 height 12
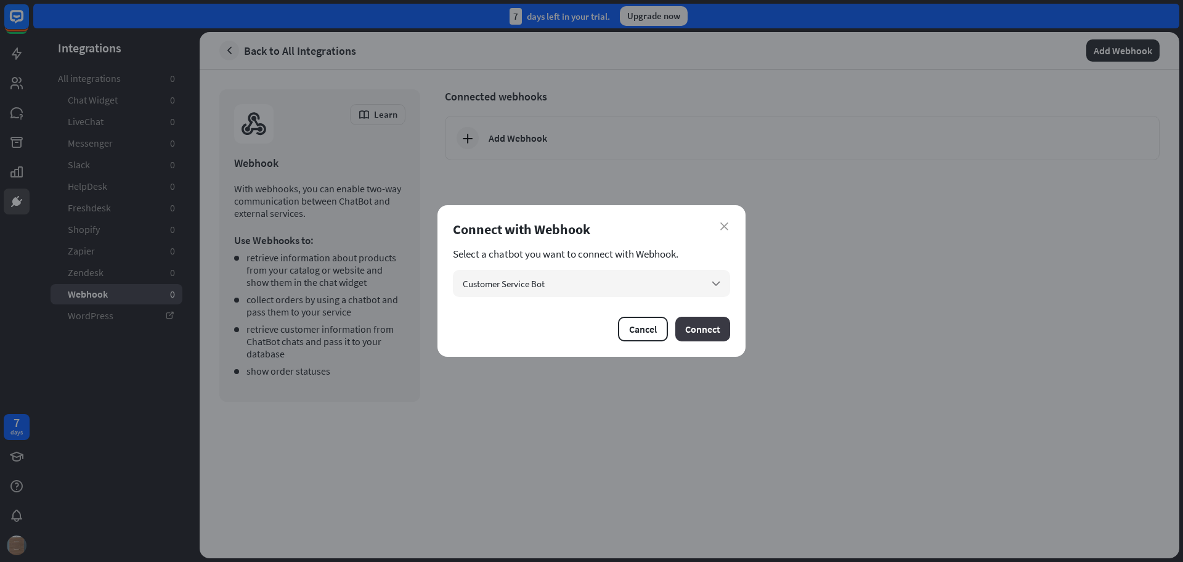
click at [697, 317] on button "Connect" at bounding box center [702, 329] width 55 height 25
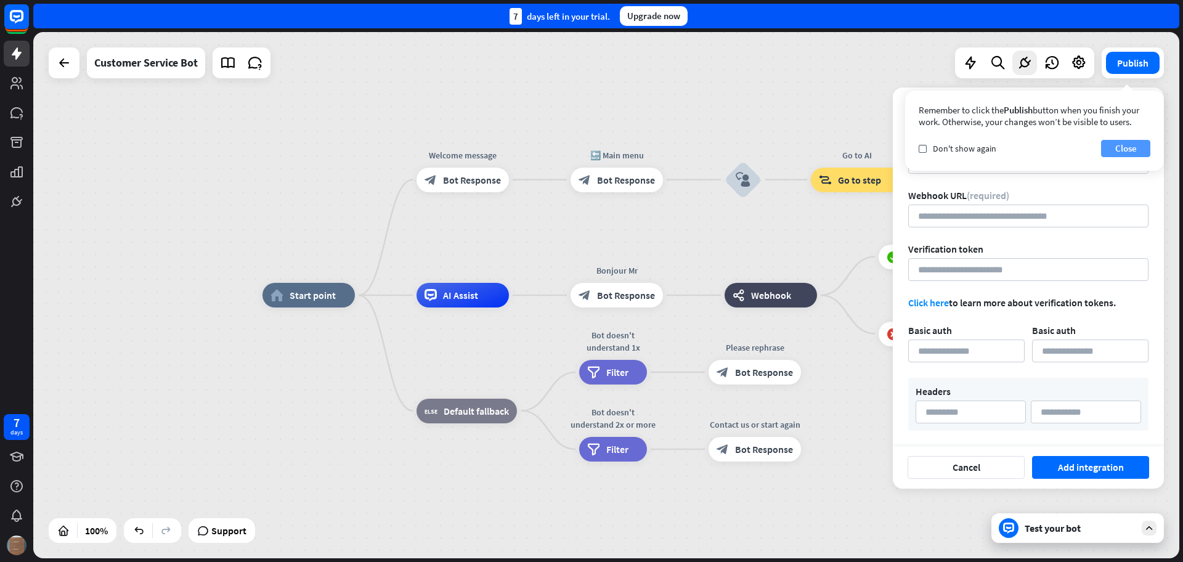
drag, startPoint x: 1130, startPoint y: 141, endPoint x: 1121, endPoint y: 150, distance: 12.6
click at [1130, 142] on button "Close" at bounding box center [1125, 148] width 49 height 17
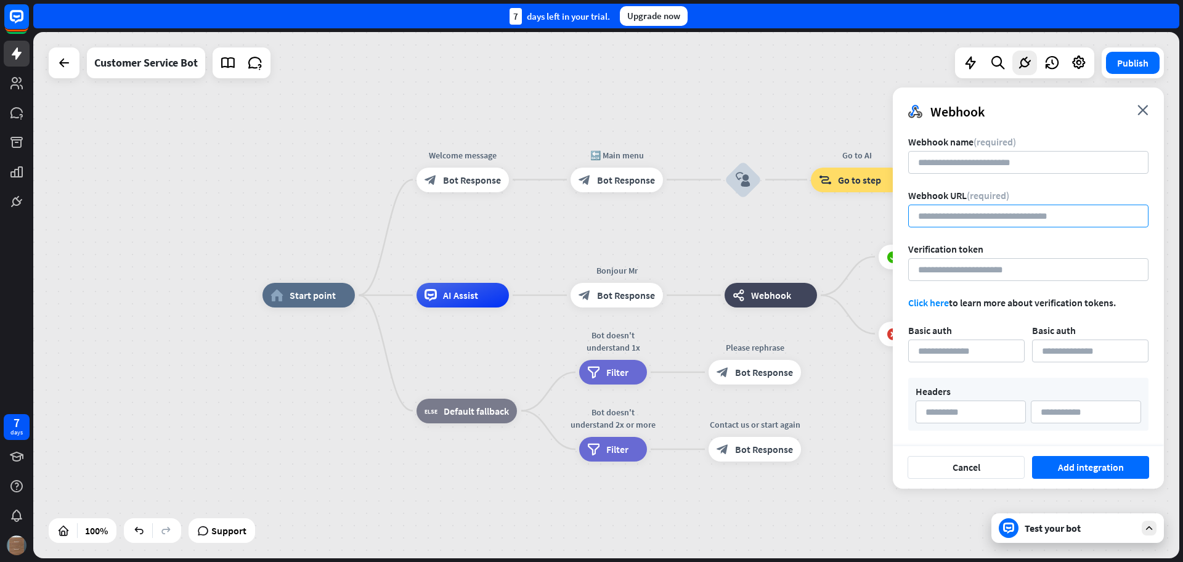
click at [987, 222] on input "url" at bounding box center [1028, 215] width 240 height 23
paste input "**********"
drag, startPoint x: 1029, startPoint y: 215, endPoint x: 1182, endPoint y: 220, distance: 153.5
click at [1182, 220] on div "home_2 Start point Welcome message block_bot_response Bot Response 🔙 Main menu …" at bounding box center [607, 297] width 1149 height 530
drag, startPoint x: 918, startPoint y: 216, endPoint x: 904, endPoint y: 213, distance: 14.4
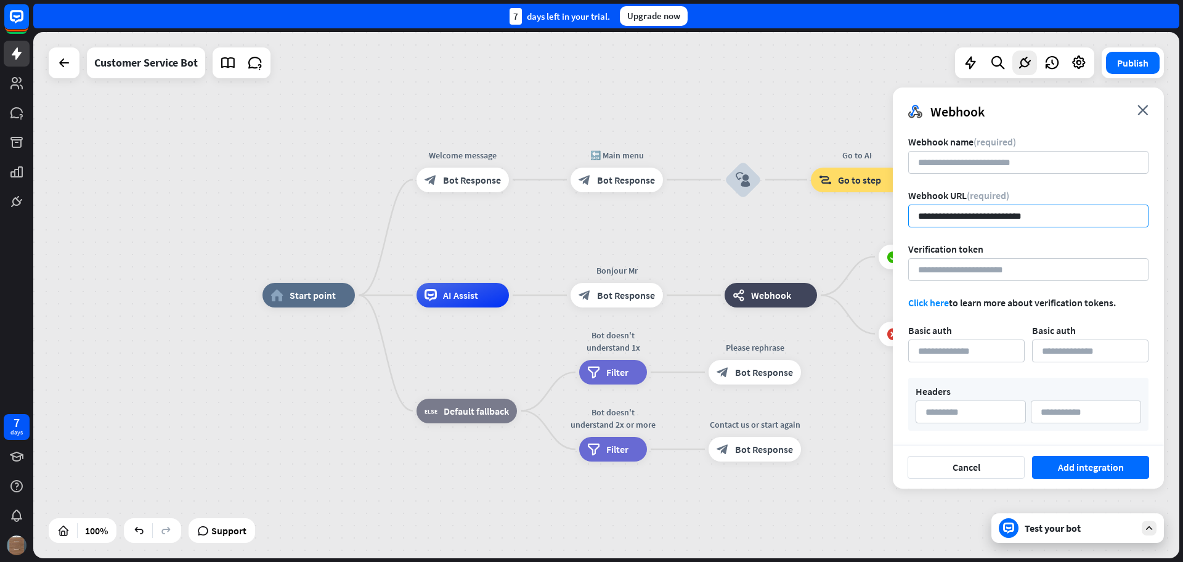
click at [904, 213] on div "**********" at bounding box center [1027, 286] width 271 height 320
type input "**********"
click at [991, 169] on input at bounding box center [1028, 162] width 240 height 23
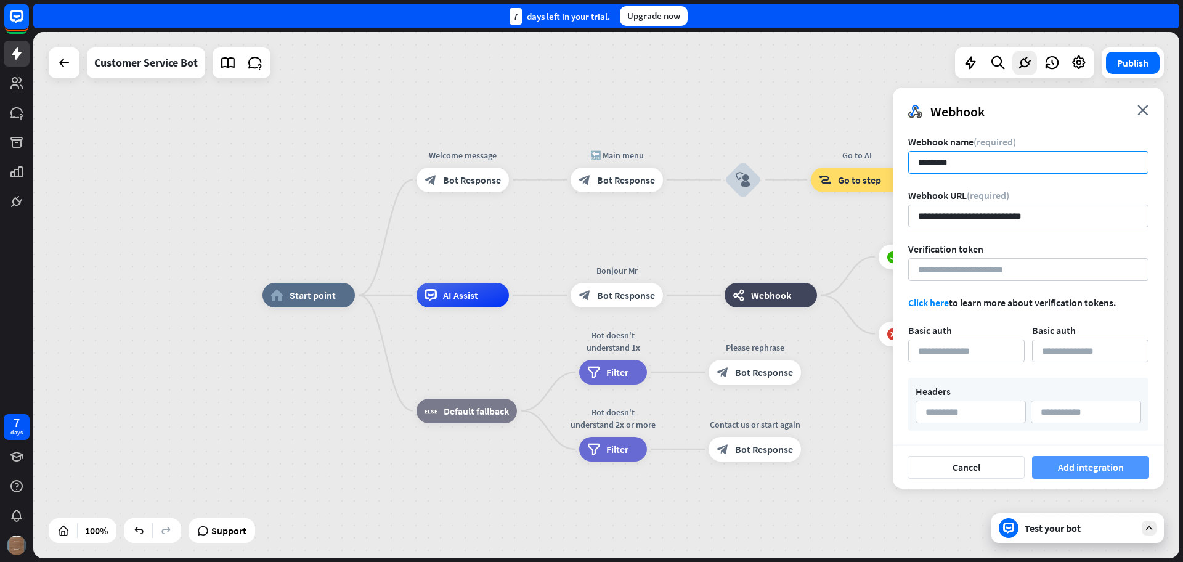
type input "********"
click at [1071, 465] on button "Add integration" at bounding box center [1090, 467] width 117 height 23
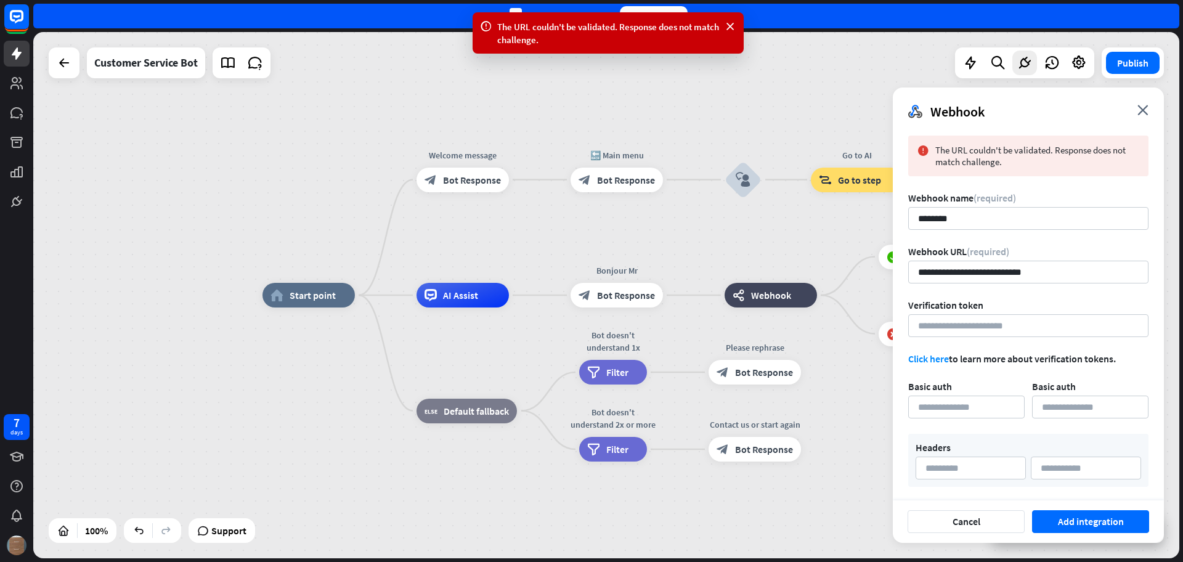
click at [1014, 155] on span "The URL couldn't be validated. Response does not match challenge." at bounding box center [1037, 155] width 204 height 23
drag, startPoint x: 988, startPoint y: 156, endPoint x: 1011, endPoint y: 156, distance: 22.8
click at [1011, 156] on span "The URL couldn't be validated. Response does not match challenge." at bounding box center [1037, 155] width 204 height 23
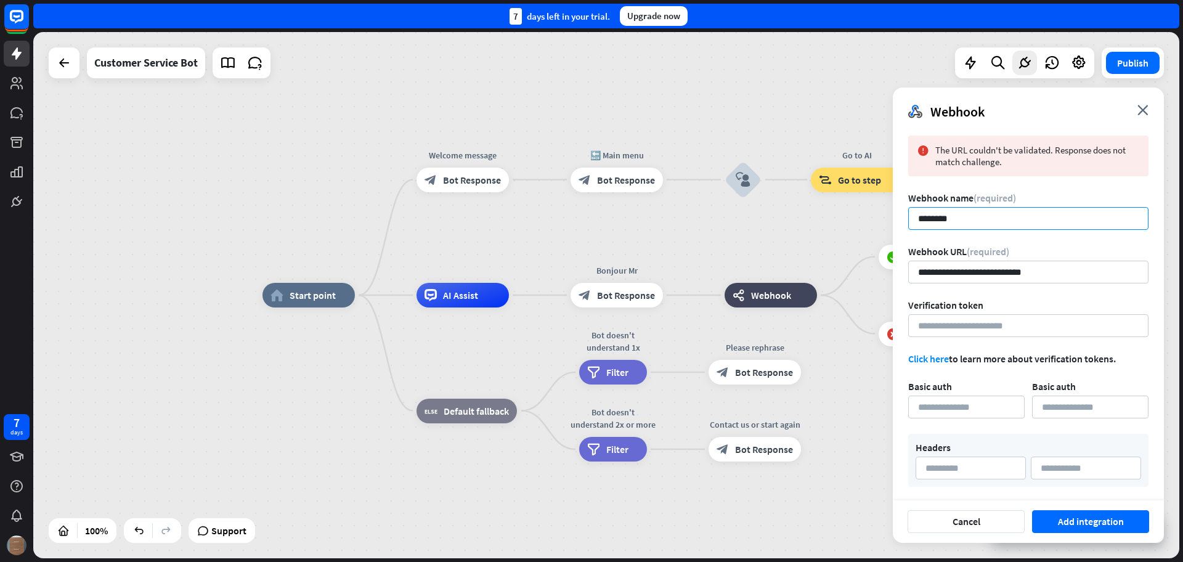
click at [989, 219] on input "********" at bounding box center [1028, 218] width 240 height 23
click at [1000, 270] on input "**********" at bounding box center [1028, 272] width 240 height 23
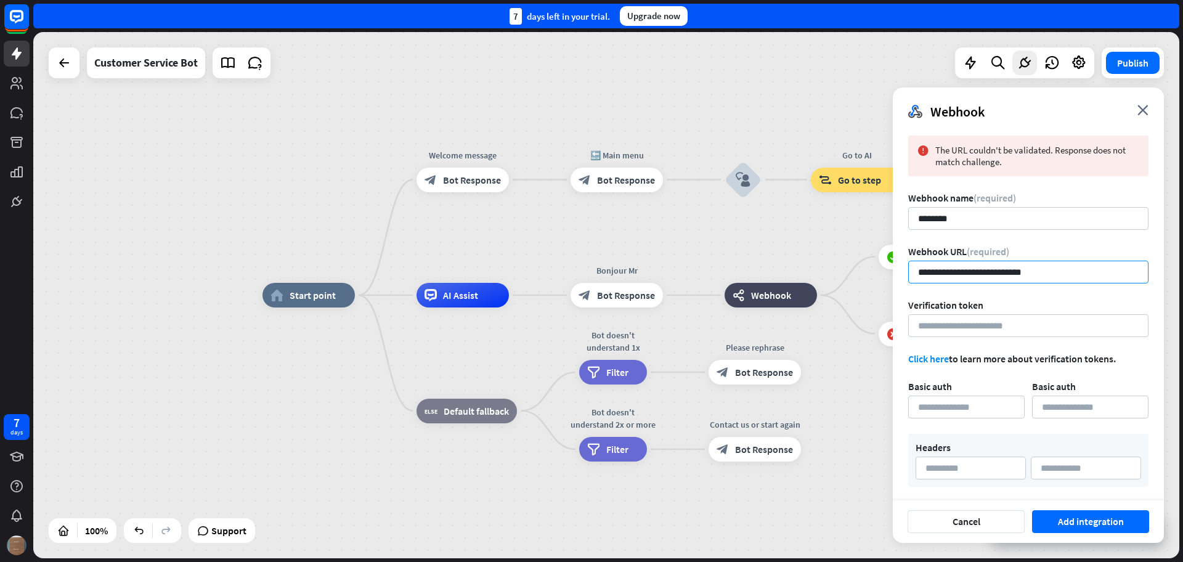
click at [1000, 270] on input "**********" at bounding box center [1028, 272] width 240 height 23
paste input "**********"
type input "**********"
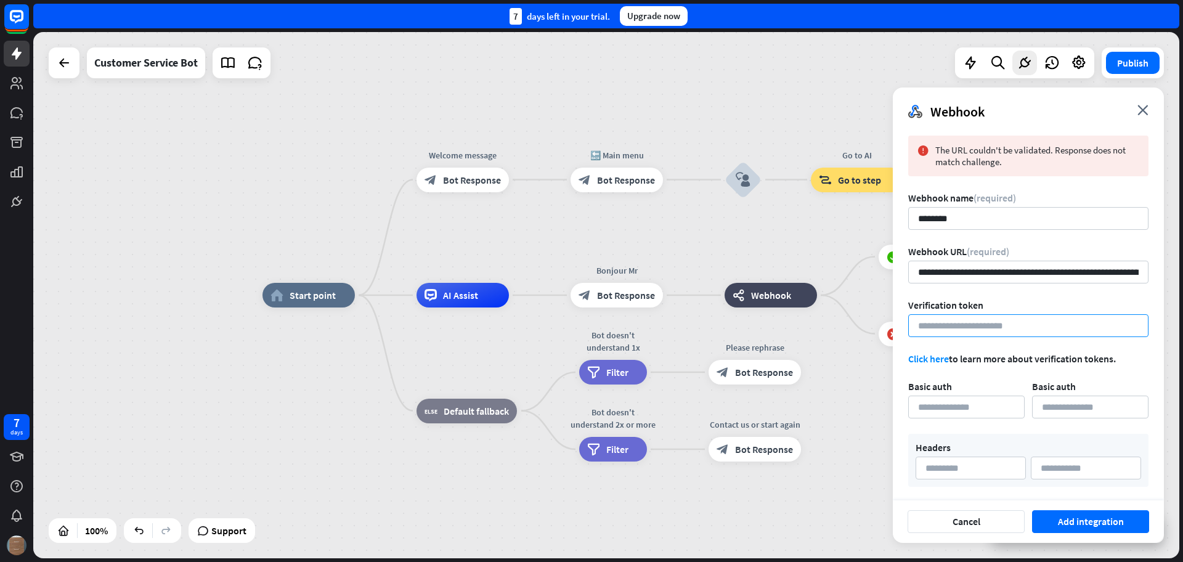
click at [985, 325] on input at bounding box center [1028, 325] width 240 height 23
paste input "******"
type input "******"
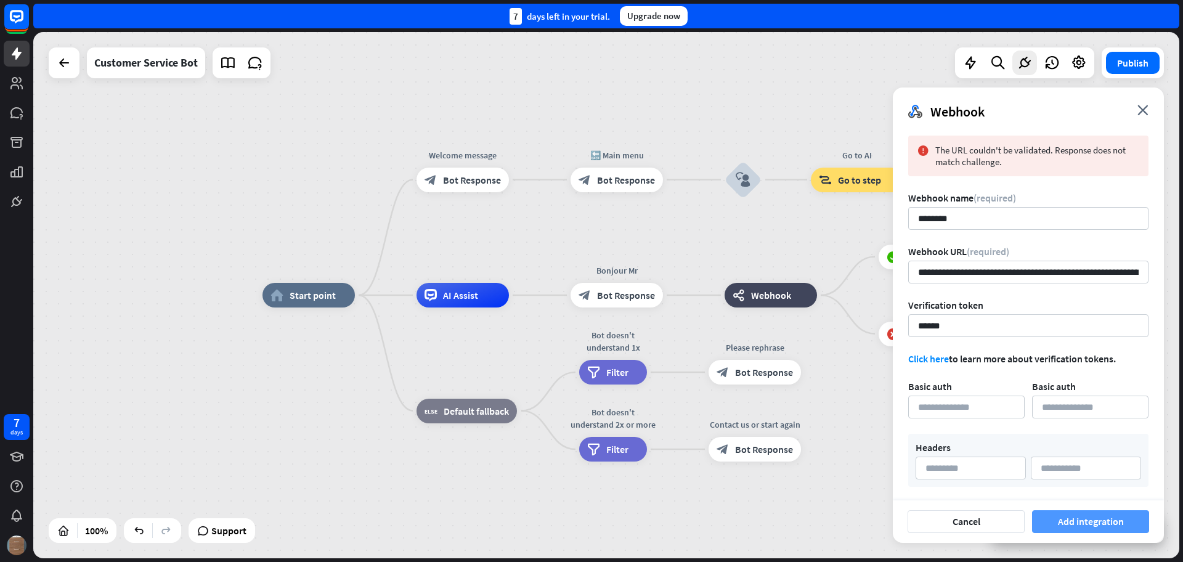
click at [1085, 517] on button "Add integration" at bounding box center [1090, 521] width 117 height 23
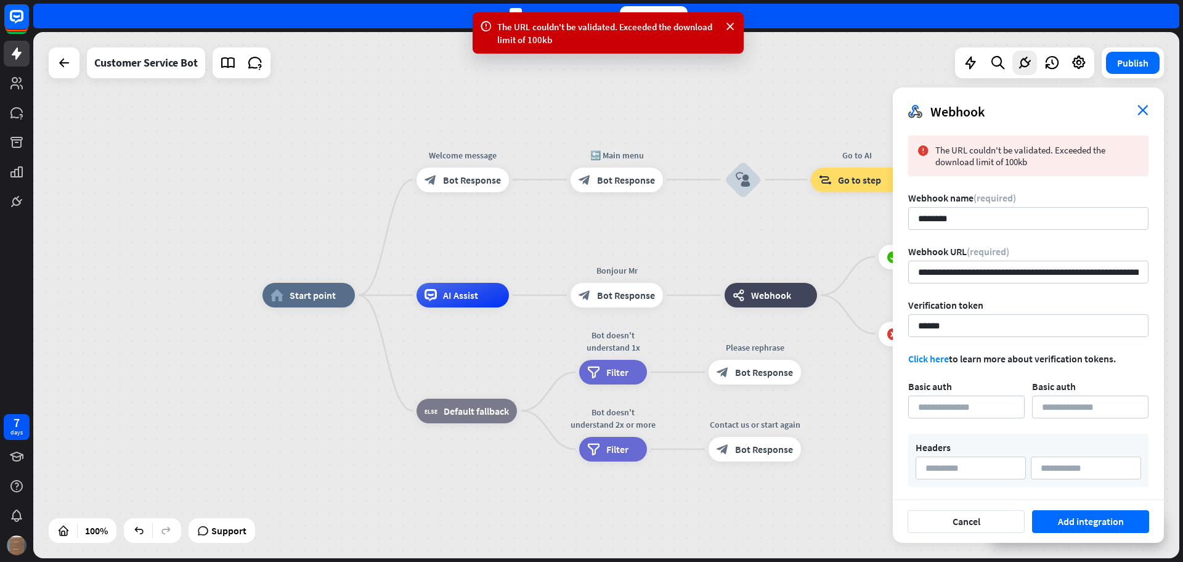
click at [1138, 105] on div "Webhook close" at bounding box center [1027, 106] width 271 height 39
click at [729, 27] on icon at bounding box center [730, 26] width 12 height 13
